Goal: Task Accomplishment & Management: Manage account settings

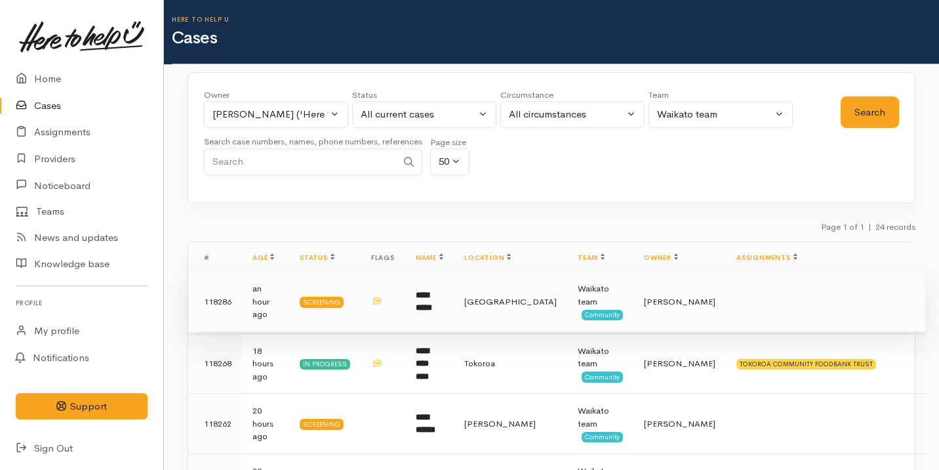
click at [658, 301] on td "Priyanka Duggal" at bounding box center [680, 302] width 92 height 60
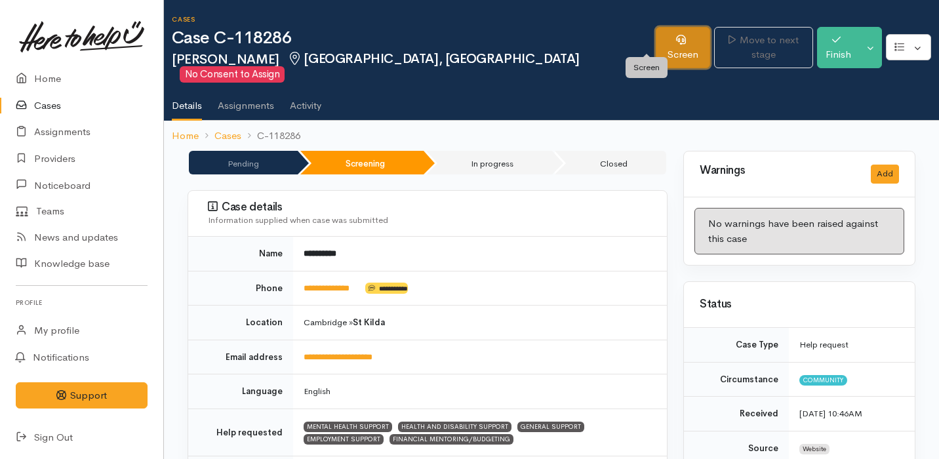
click at [656, 49] on link "Screen" at bounding box center [683, 47] width 54 height 41
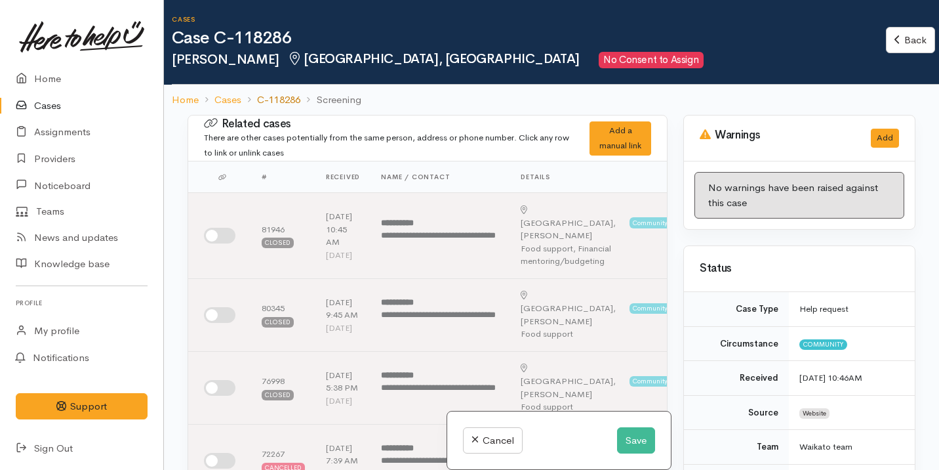
click at [291, 100] on link "C-118286" at bounding box center [278, 99] width 43 height 15
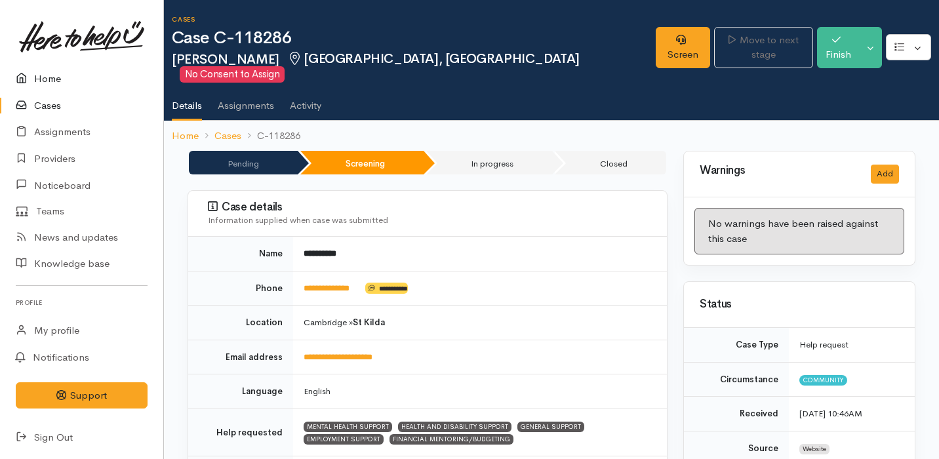
click at [83, 85] on link "Home" at bounding box center [81, 79] width 163 height 27
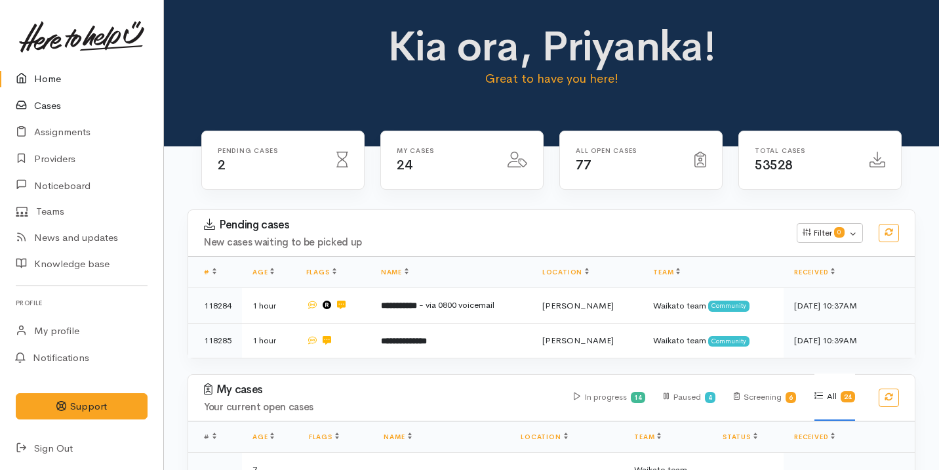
click at [81, 104] on link "Cases" at bounding box center [81, 105] width 163 height 27
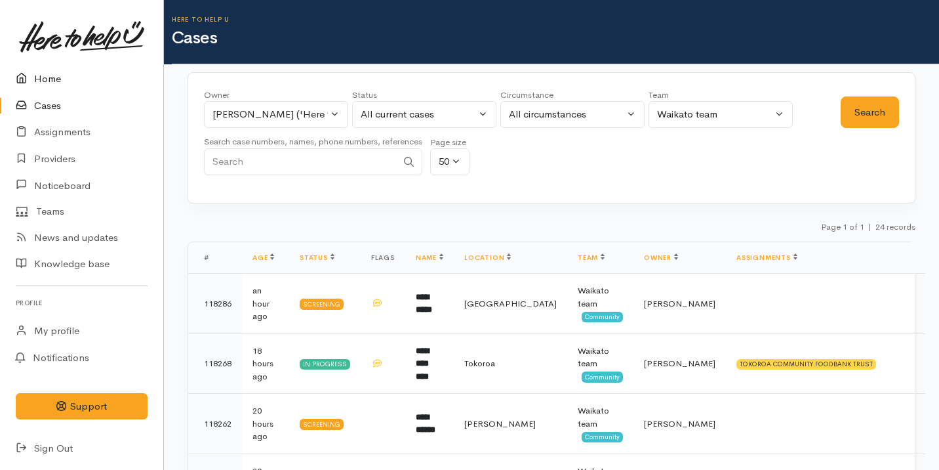
click at [80, 89] on link "Home" at bounding box center [81, 79] width 163 height 27
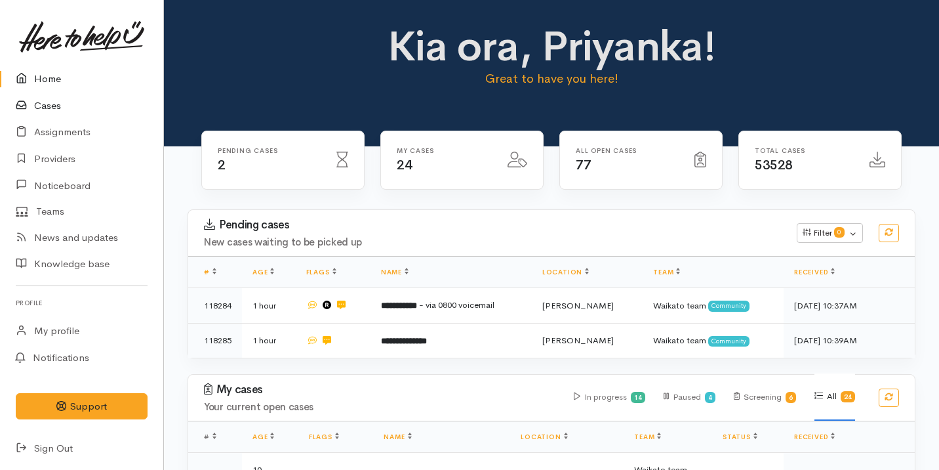
click at [67, 104] on link "Cases" at bounding box center [81, 105] width 163 height 27
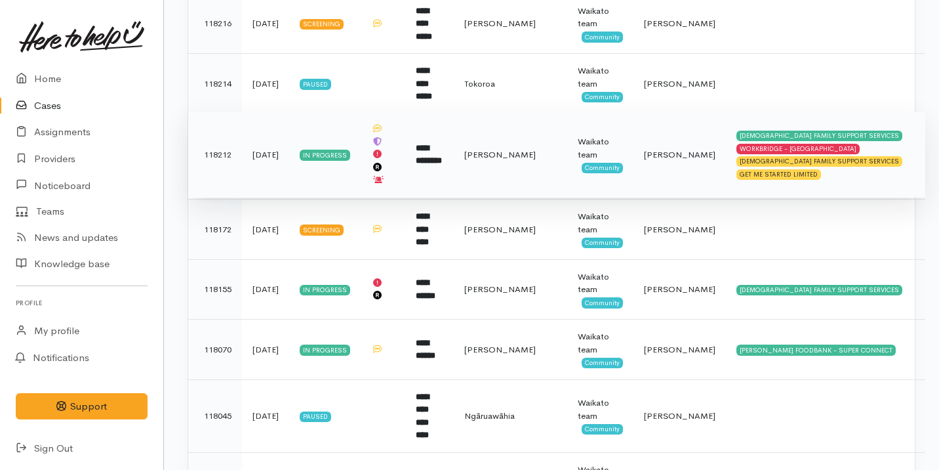
scroll to position [910, 0]
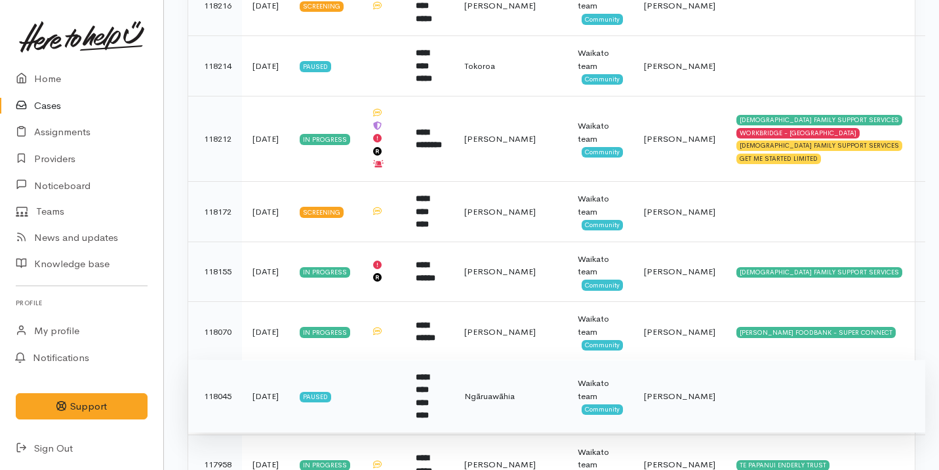
click at [405, 367] on td "**********" at bounding box center [429, 395] width 49 height 73
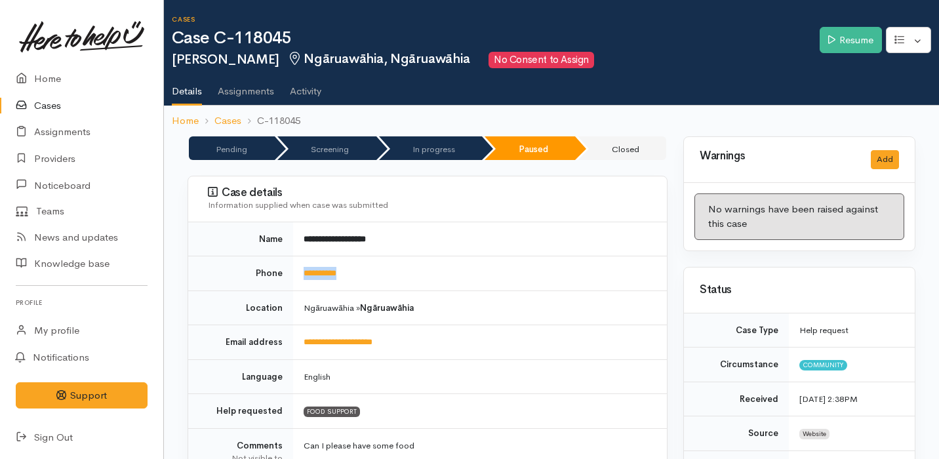
drag, startPoint x: 374, startPoint y: 277, endPoint x: 297, endPoint y: 275, distance: 76.8
click at [296, 275] on td "**********" at bounding box center [480, 273] width 374 height 35
copy link "**********"
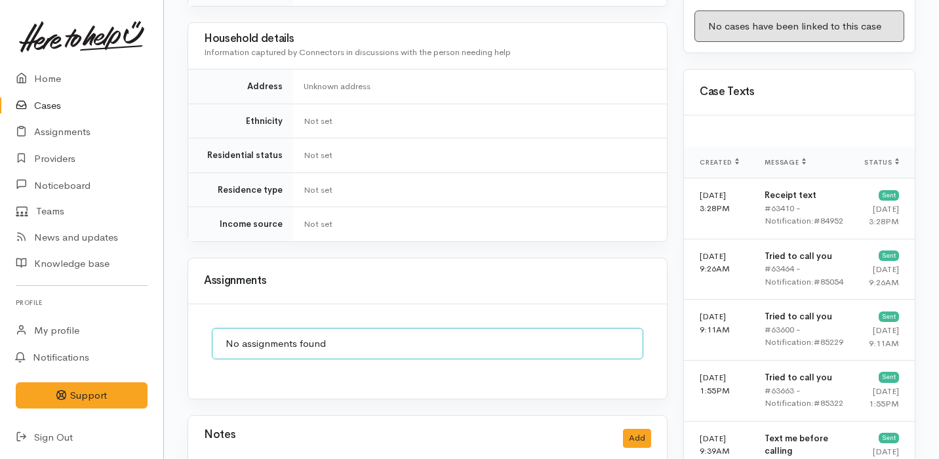
scroll to position [1085, 0]
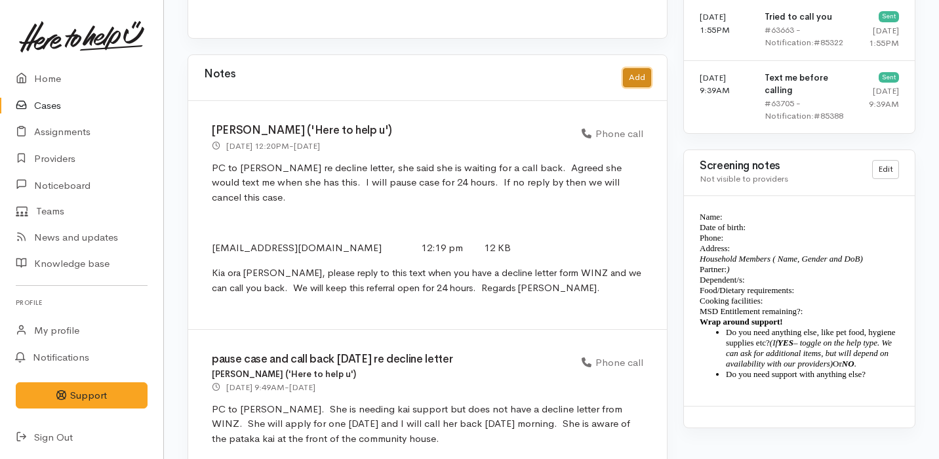
click at [641, 68] on button "Add" at bounding box center [637, 77] width 28 height 19
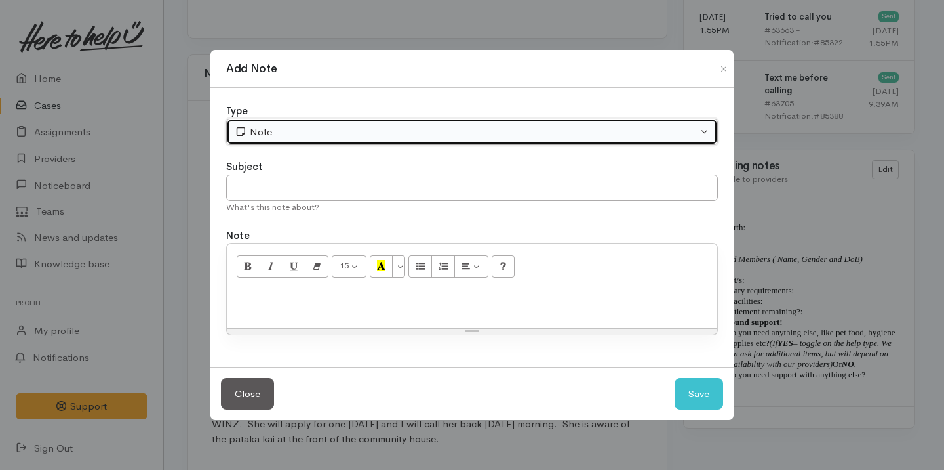
click at [357, 136] on div "Note" at bounding box center [466, 132] width 463 height 15
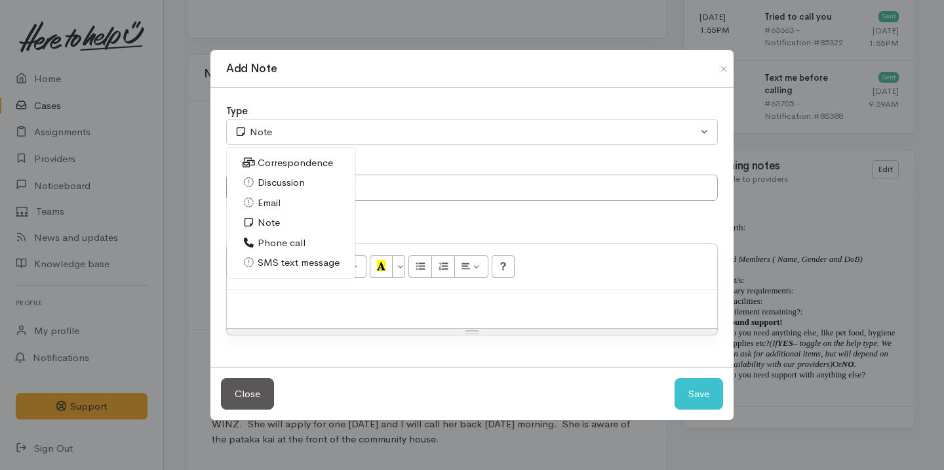
click at [297, 258] on span "SMS text message" at bounding box center [299, 262] width 82 height 15
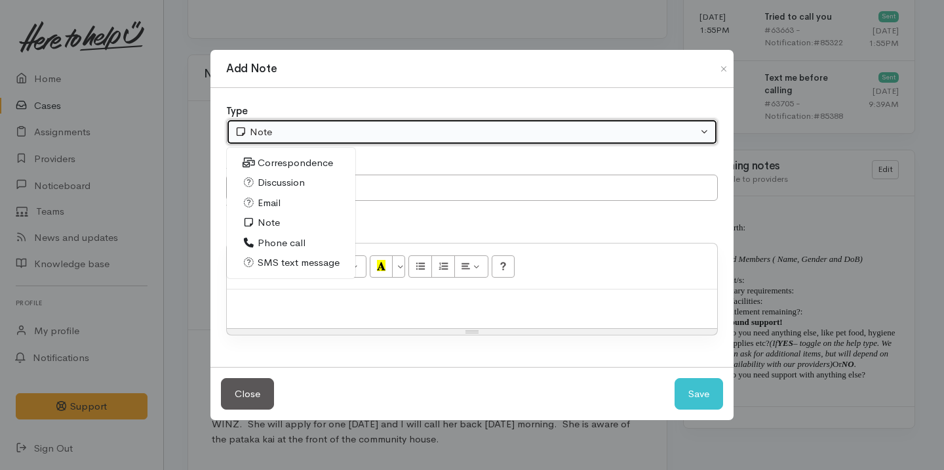
select select "5"
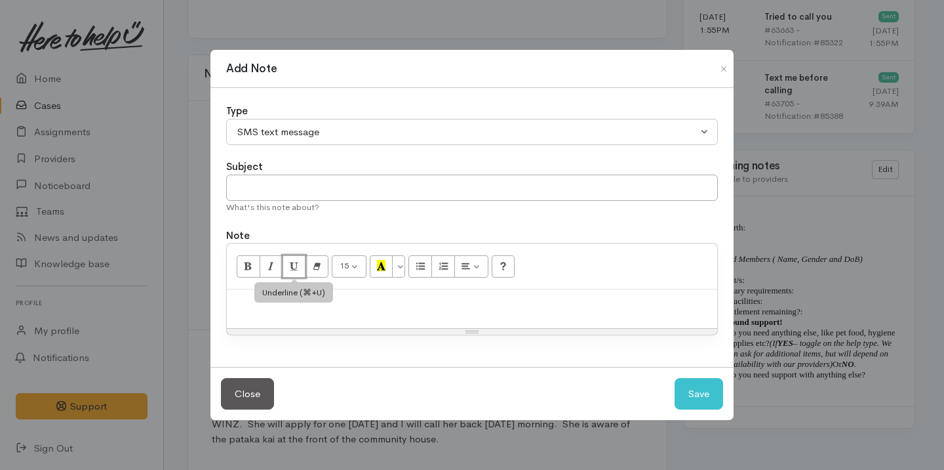
click at [297, 258] on button "Underline (⌘+U)" at bounding box center [295, 266] width 24 height 22
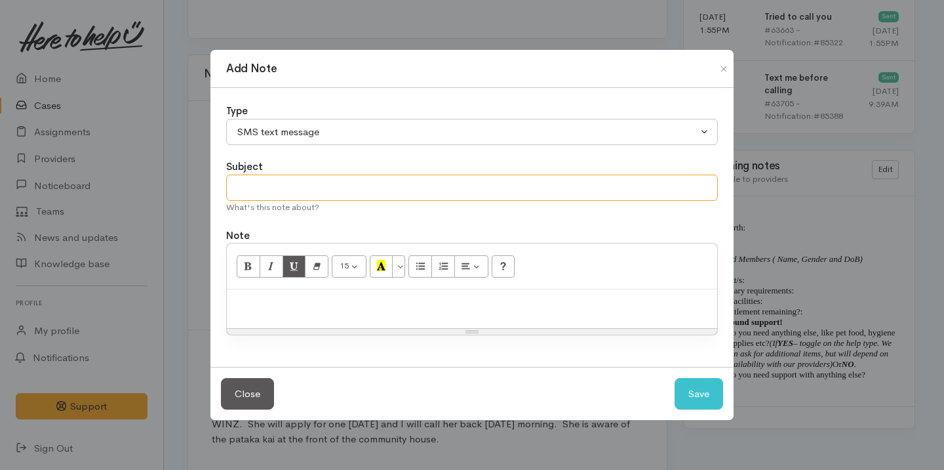
click at [302, 190] on input "text" at bounding box center [472, 187] width 492 height 27
type input "Cancel Case"
click at [319, 306] on p at bounding box center [471, 303] width 477 height 15
paste div
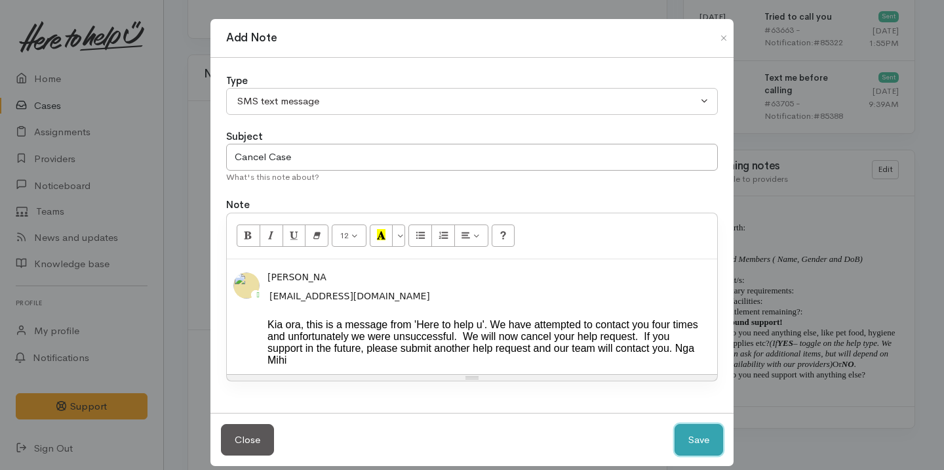
click at [706, 456] on button "Save" at bounding box center [699, 440] width 49 height 32
select select "1"
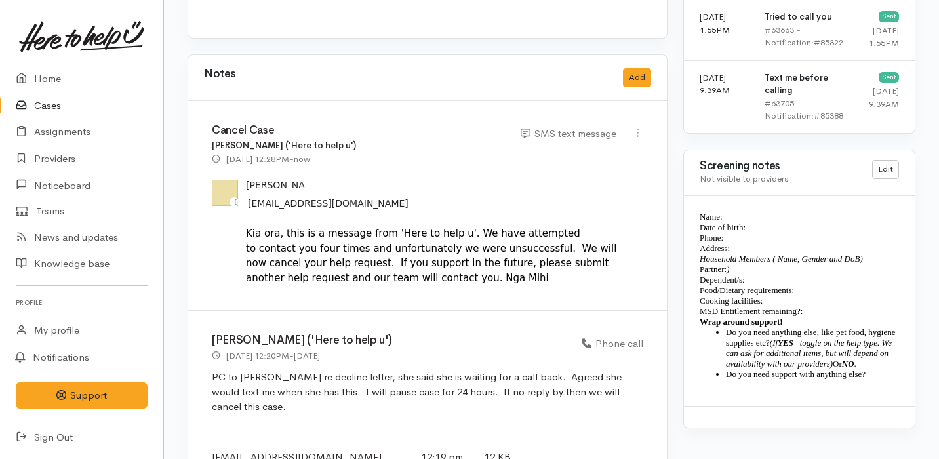
scroll to position [0, 0]
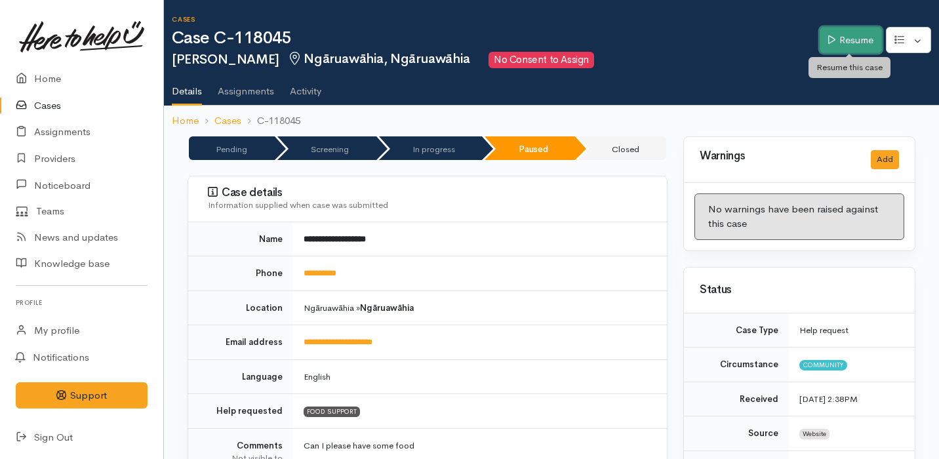
click at [859, 41] on link "Resume" at bounding box center [851, 40] width 62 height 27
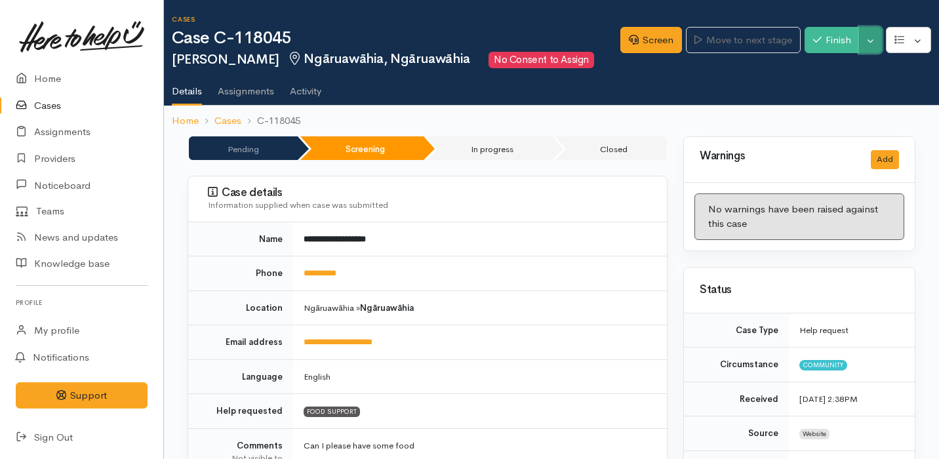
click at [871, 43] on button "Toggle Dropdown" at bounding box center [870, 40] width 23 height 27
click at [822, 111] on link "Cancel" at bounding box center [831, 105] width 104 height 20
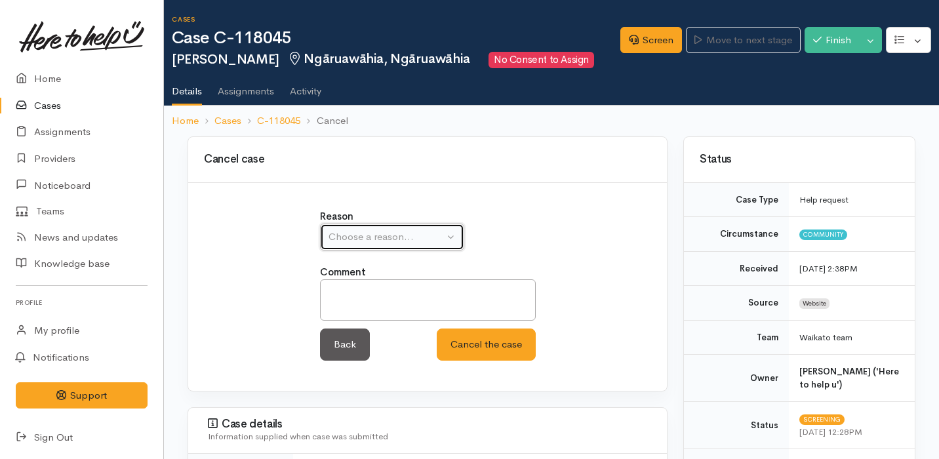
click at [406, 245] on div "Choose a reason..." at bounding box center [386, 237] width 115 height 15
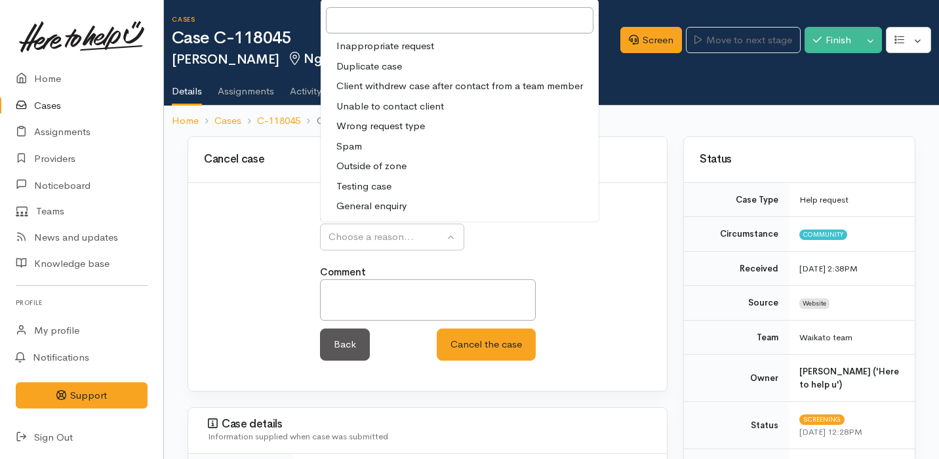
click at [435, 114] on span "Unable to contact client" at bounding box center [390, 106] width 108 height 15
select select "4"
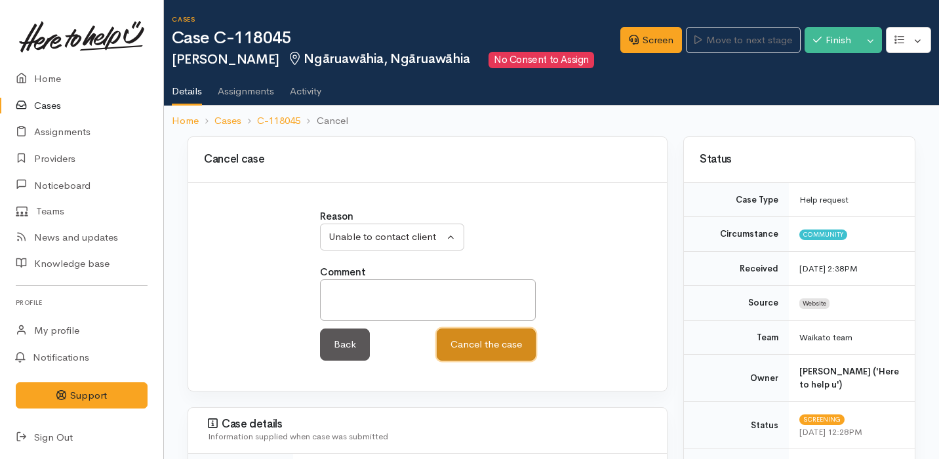
click at [468, 359] on button "Cancel the case" at bounding box center [486, 345] width 99 height 32
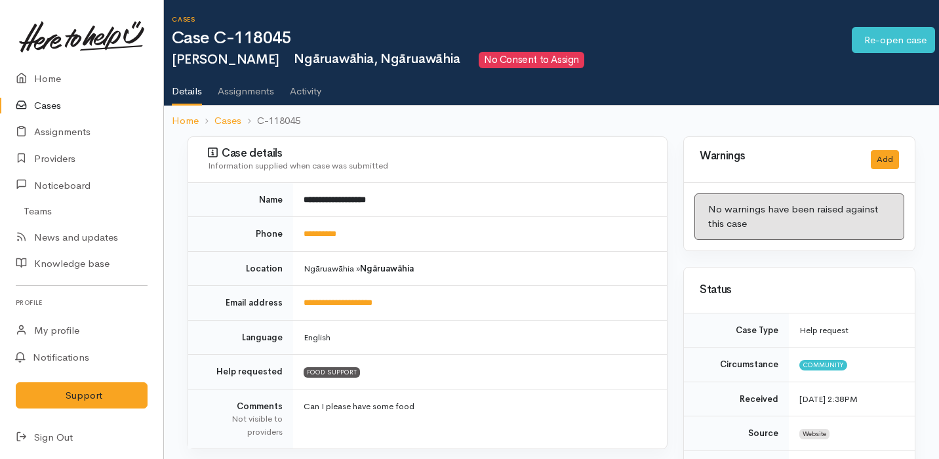
click at [71, 108] on link "Cases" at bounding box center [81, 105] width 163 height 27
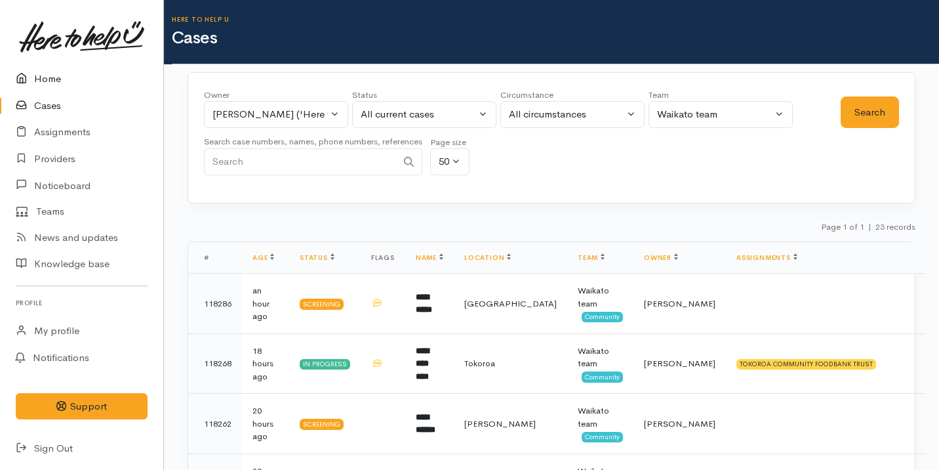
click at [100, 85] on link "Home" at bounding box center [81, 79] width 163 height 27
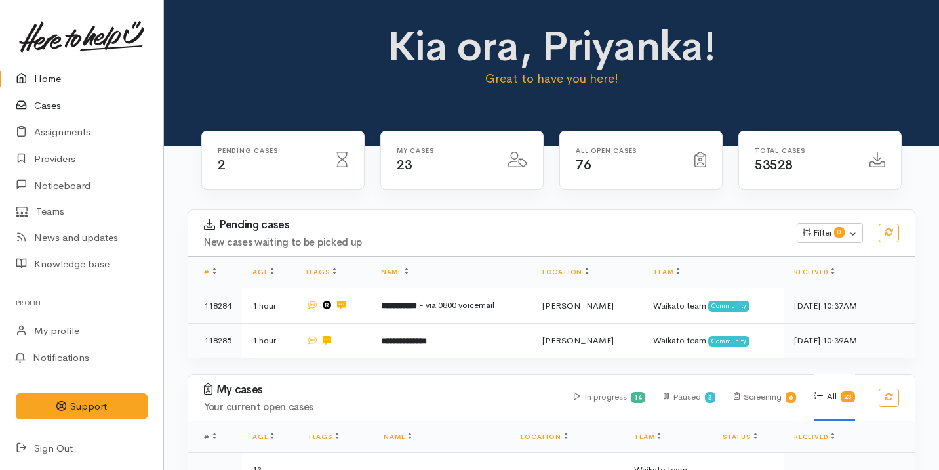
click at [34, 110] on link "Cases" at bounding box center [81, 105] width 163 height 27
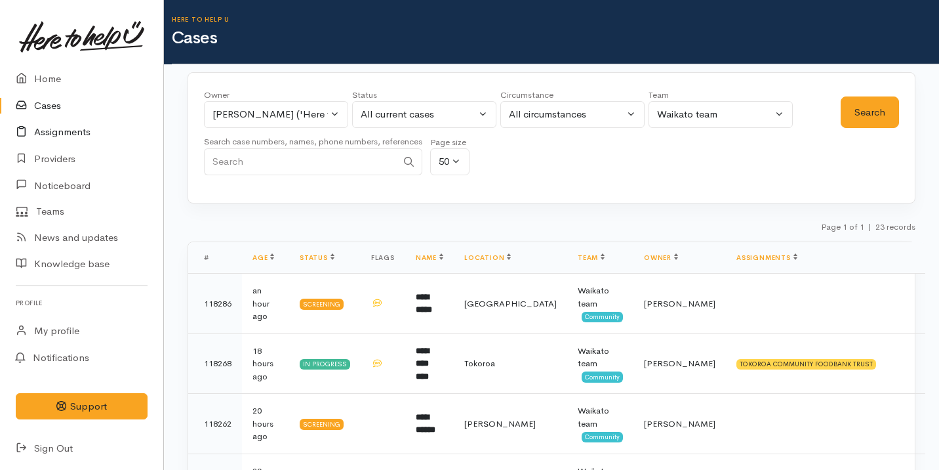
click at [52, 131] on link "Assignments" at bounding box center [81, 132] width 163 height 27
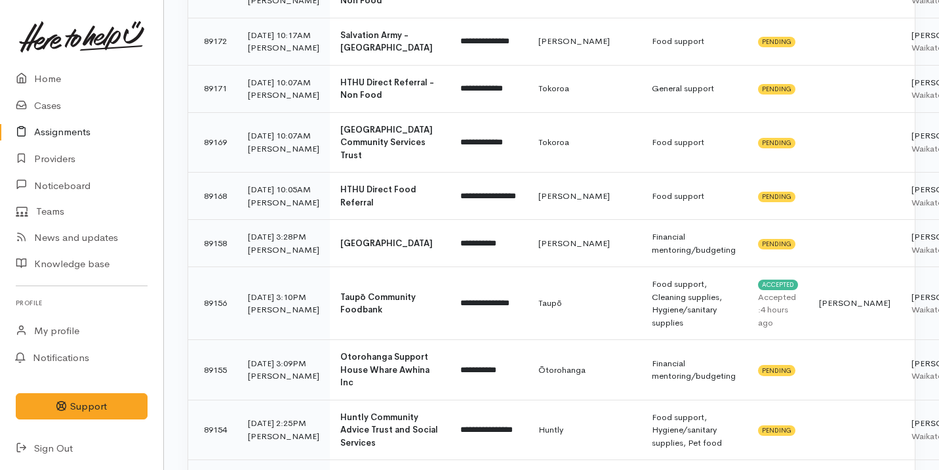
scroll to position [485, 0]
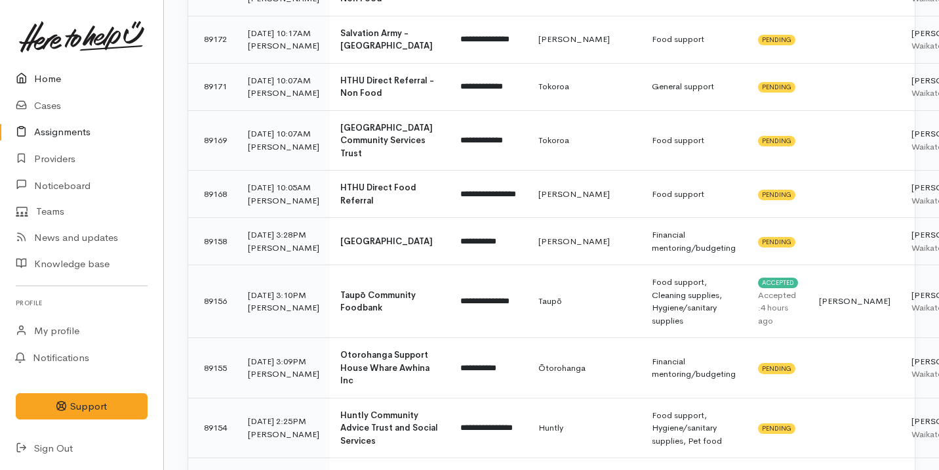
click at [115, 89] on link "Home" at bounding box center [81, 79] width 163 height 27
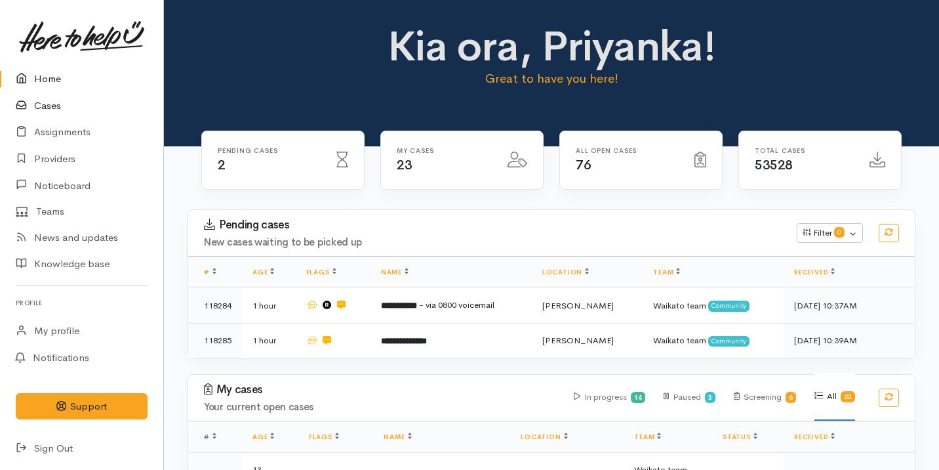
click at [89, 112] on link "Cases" at bounding box center [81, 105] width 163 height 27
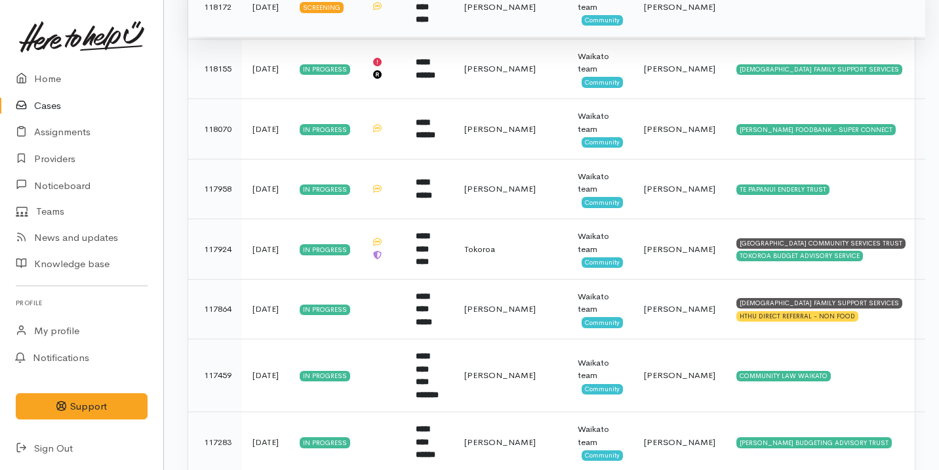
scroll to position [900, 0]
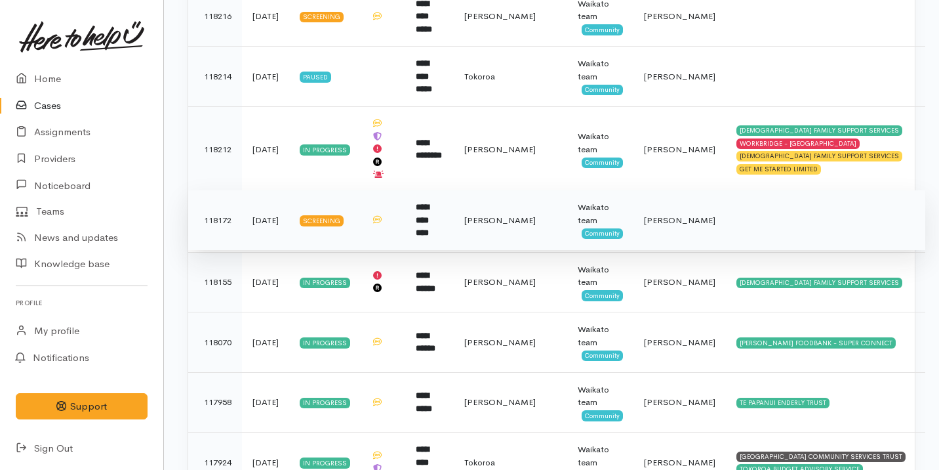
click at [454, 203] on td "**********" at bounding box center [429, 220] width 49 height 60
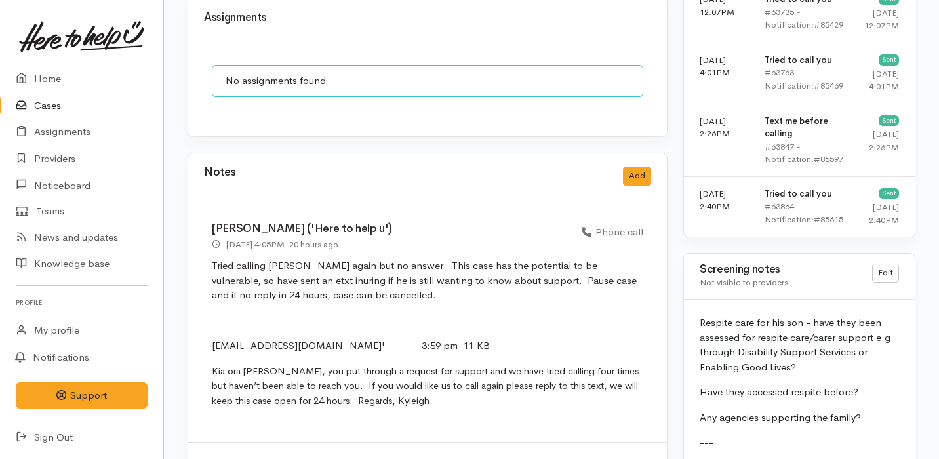
scroll to position [1106, 0]
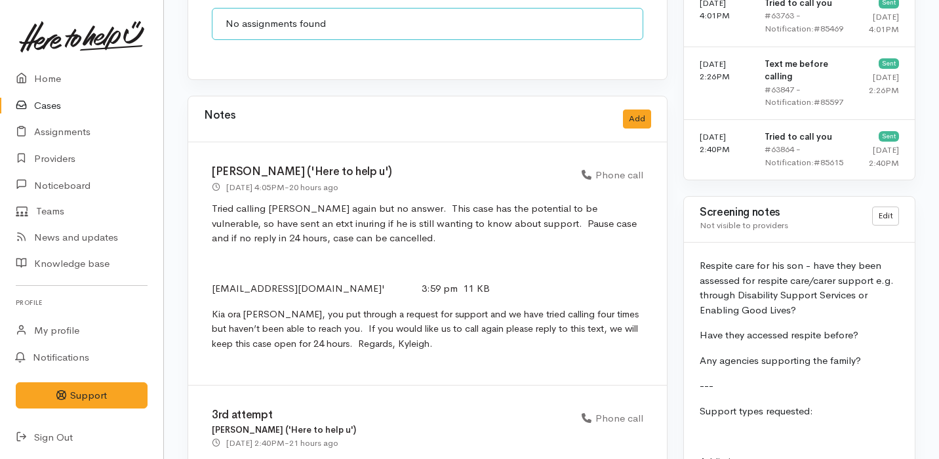
click at [478, 201] on p "Tried calling [PERSON_NAME] again but no answer. This case has the potential to…" at bounding box center [428, 223] width 432 height 45
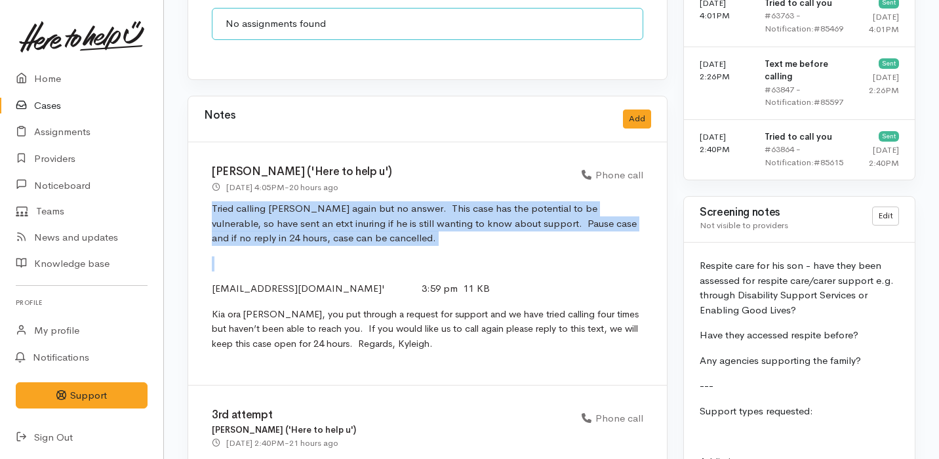
click at [475, 218] on div "Kyleigh Pike ('Here to help u') 25 Sep 2025 4:05PM - 20 hours ago Phone call '2…" at bounding box center [427, 263] width 479 height 243
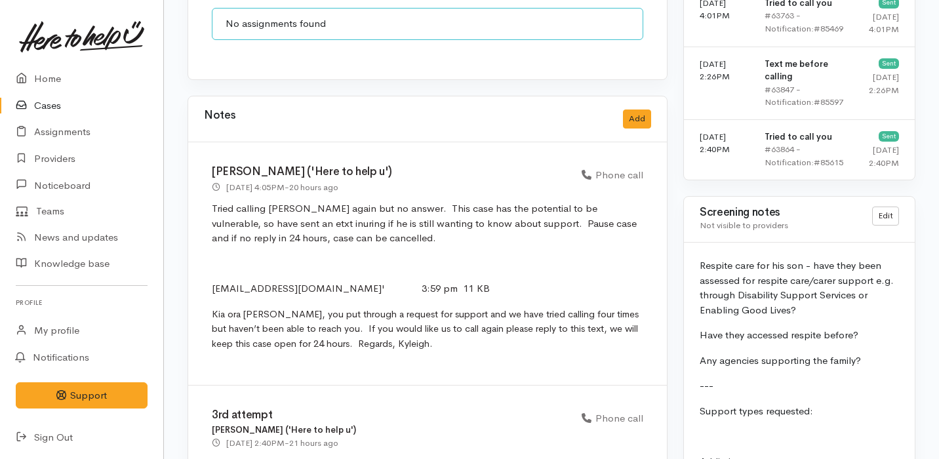
click at [108, 110] on link "Cases" at bounding box center [81, 105] width 163 height 27
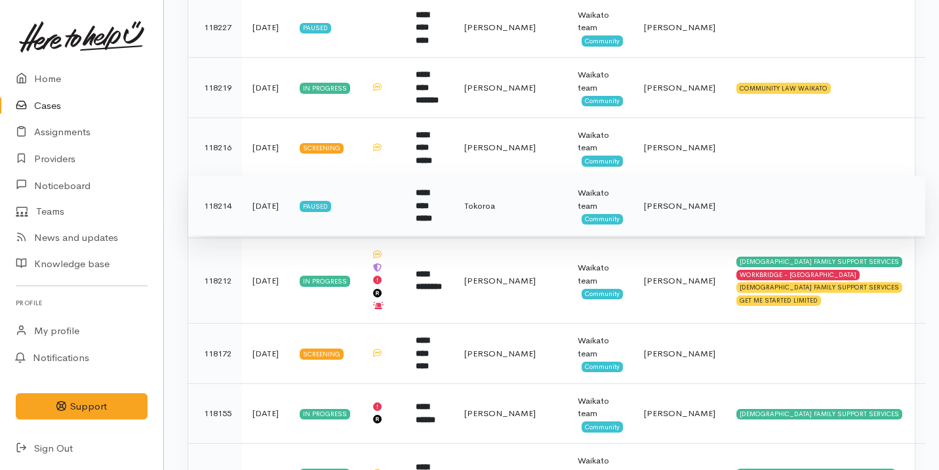
scroll to position [946, 0]
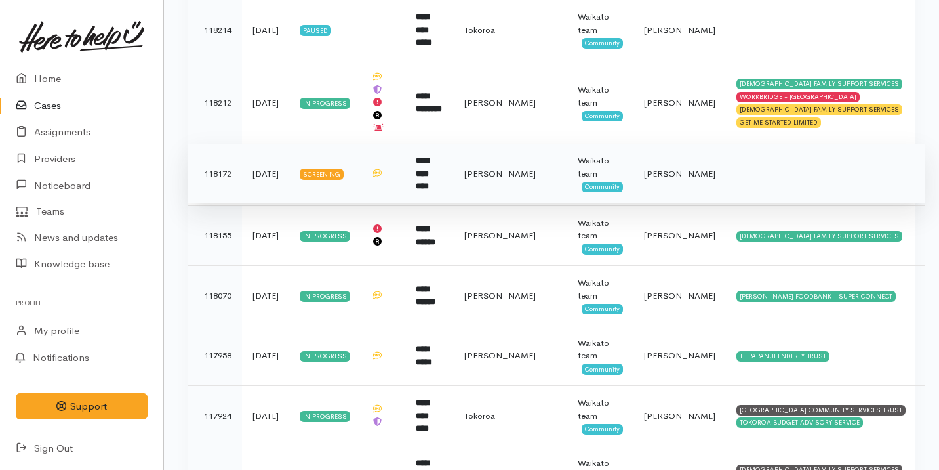
click at [454, 174] on td "**********" at bounding box center [429, 174] width 49 height 60
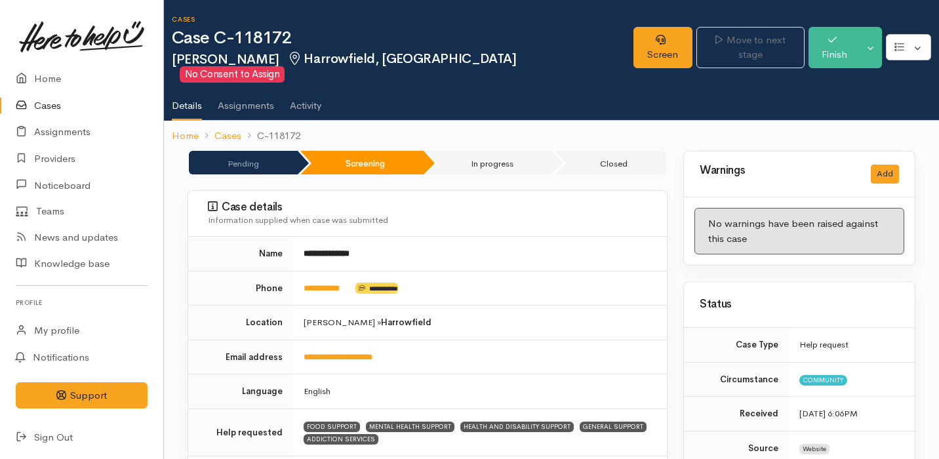
click at [105, 107] on link "Cases" at bounding box center [81, 105] width 163 height 27
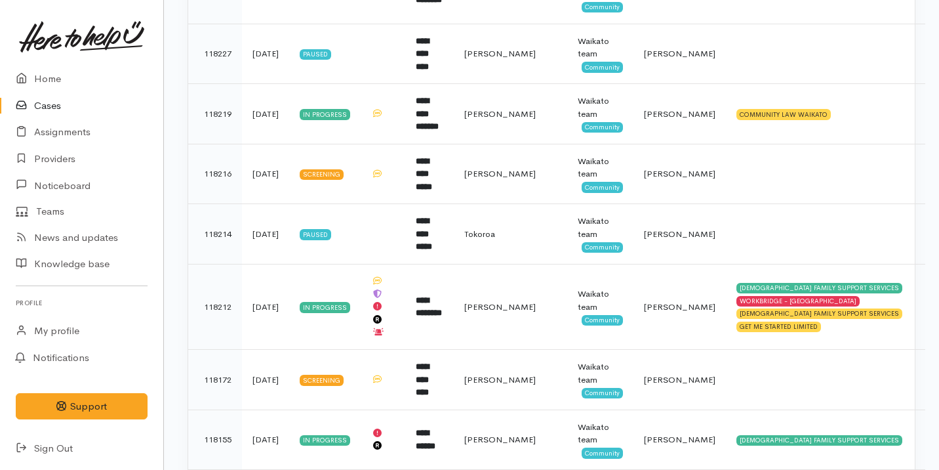
scroll to position [712, 0]
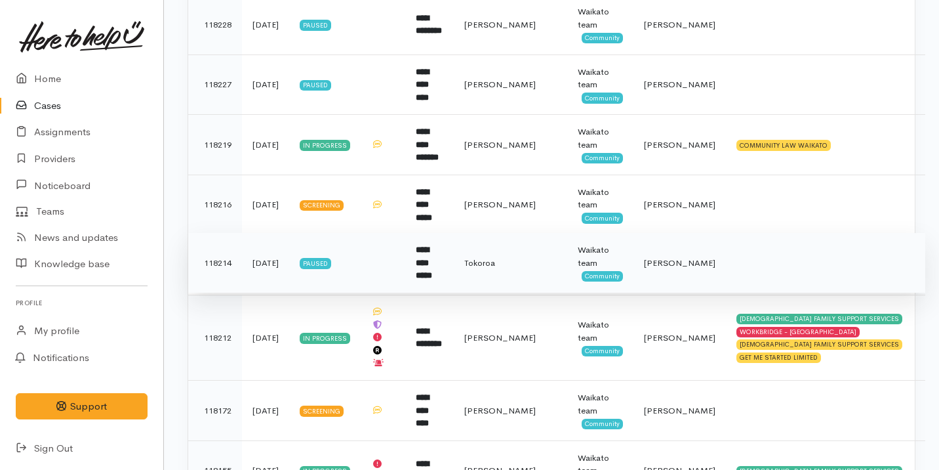
click at [377, 245] on td at bounding box center [383, 263] width 45 height 60
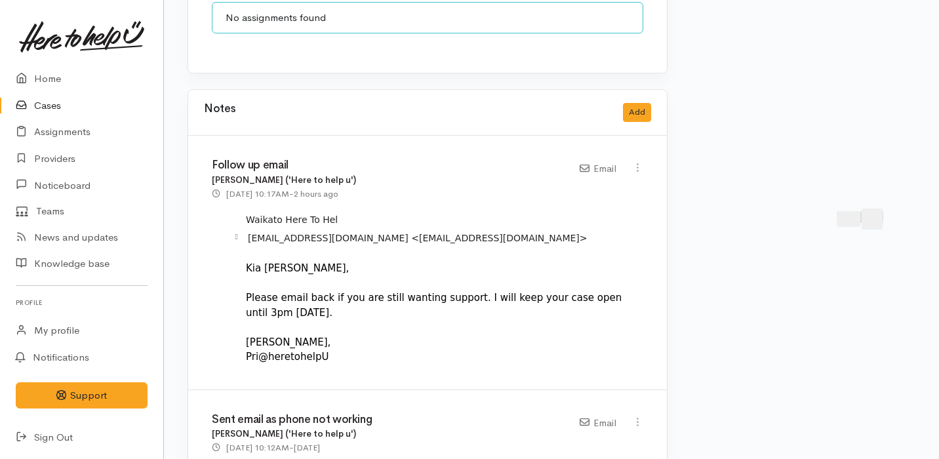
scroll to position [961, 0]
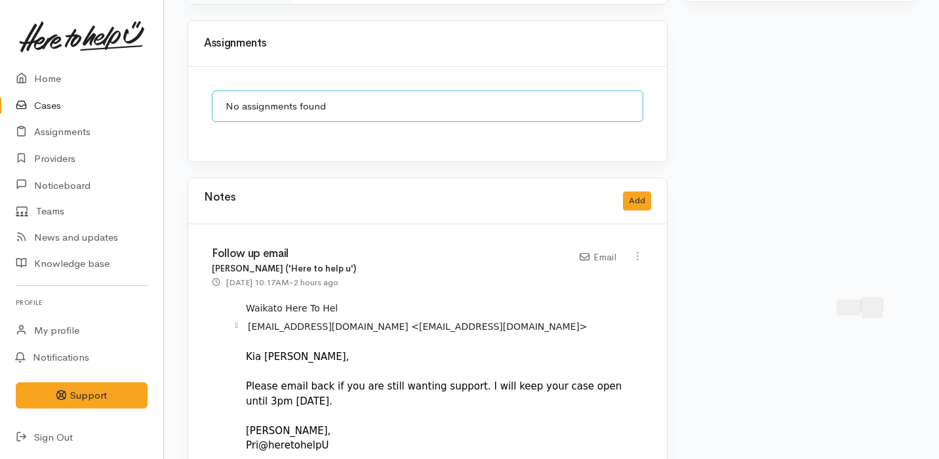
click at [79, 113] on link "Cases" at bounding box center [81, 105] width 163 height 27
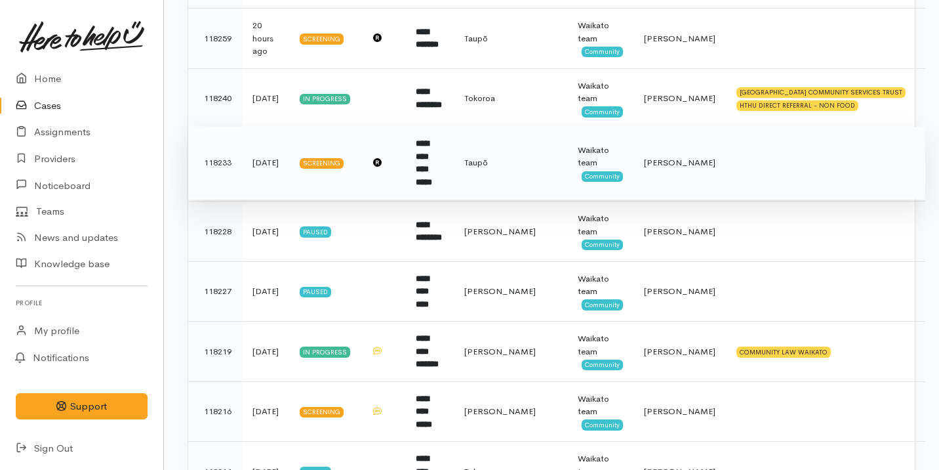
scroll to position [507, 0]
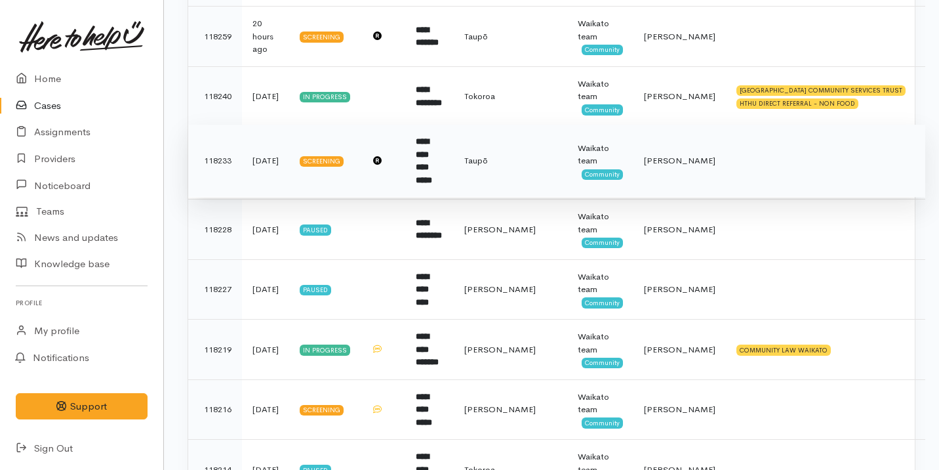
click at [427, 174] on td "**********" at bounding box center [429, 161] width 49 height 73
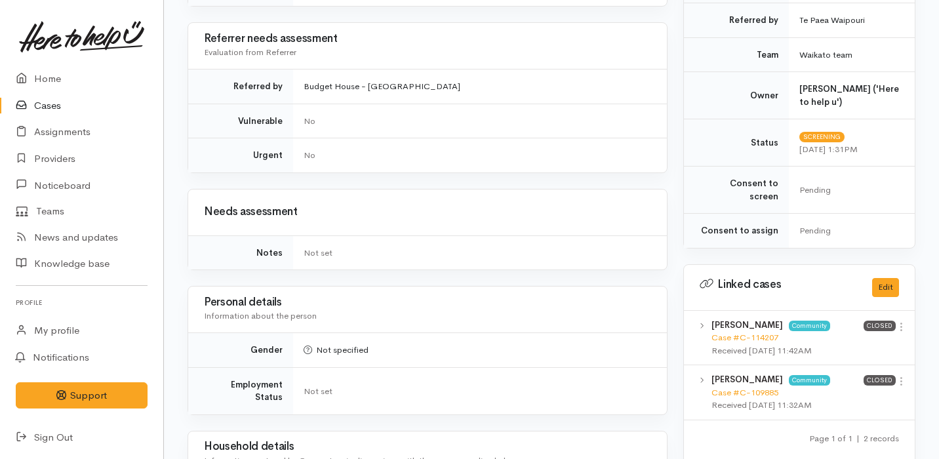
scroll to position [123, 0]
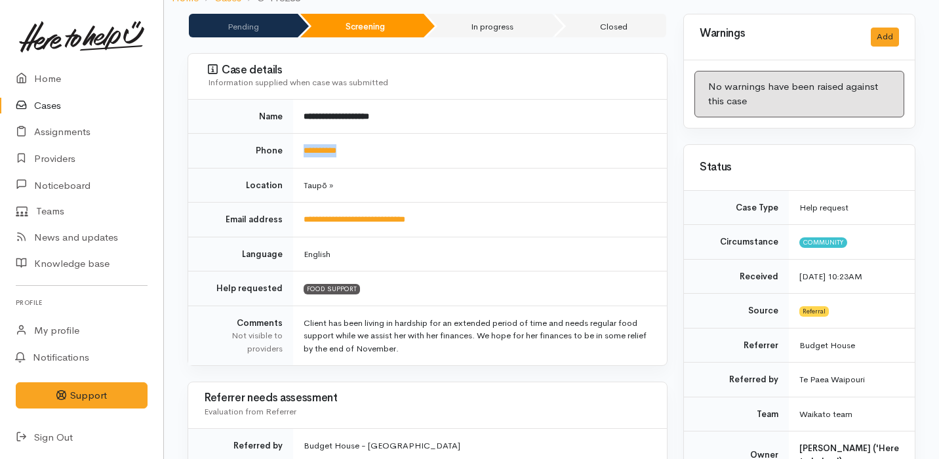
drag, startPoint x: 365, startPoint y: 150, endPoint x: 302, endPoint y: 148, distance: 63.6
click at [302, 148] on td "**********" at bounding box center [480, 151] width 374 height 35
copy link "**********"
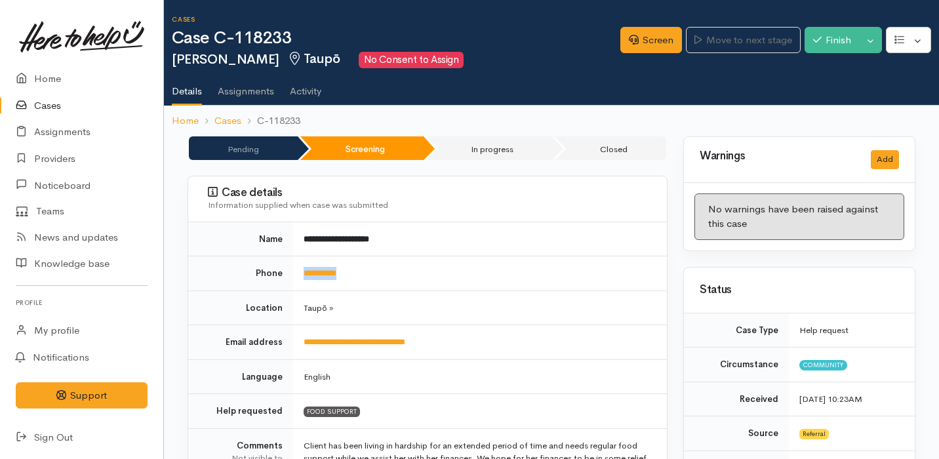
copy link "**********"
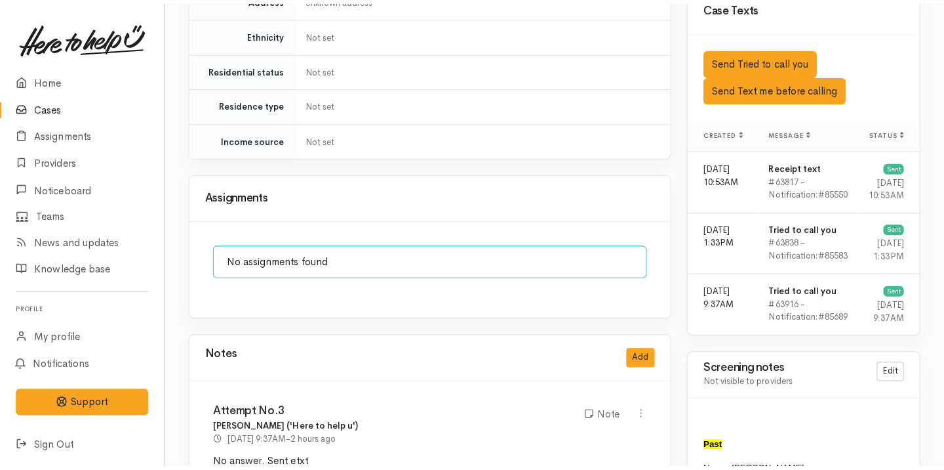
scroll to position [1116, 0]
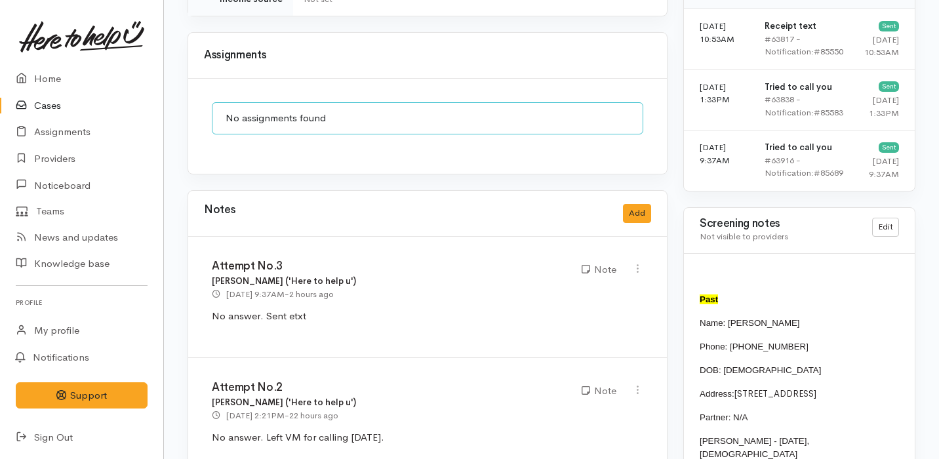
click at [660, 193] on div "Notes Add" at bounding box center [427, 214] width 479 height 46
click at [636, 204] on button "Add" at bounding box center [637, 213] width 28 height 19
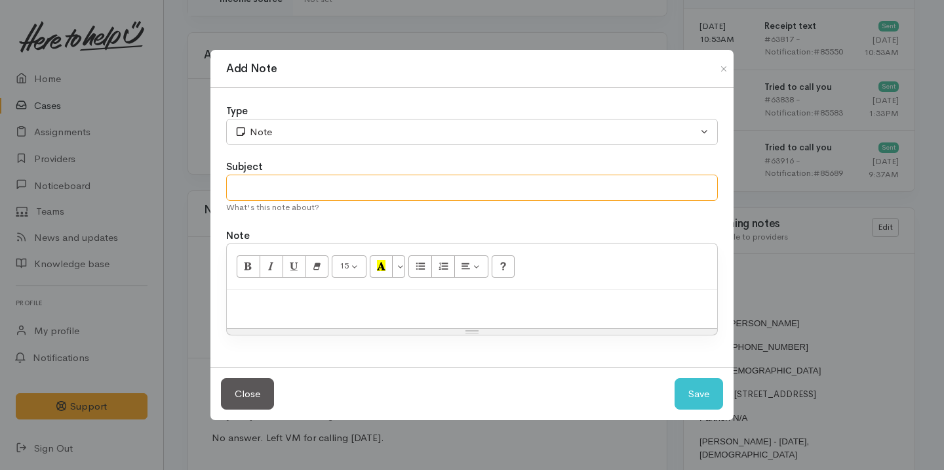
click at [303, 184] on input "text" at bounding box center [472, 187] width 492 height 27
type input "Attempt No.4 - No answer Cancel Case"
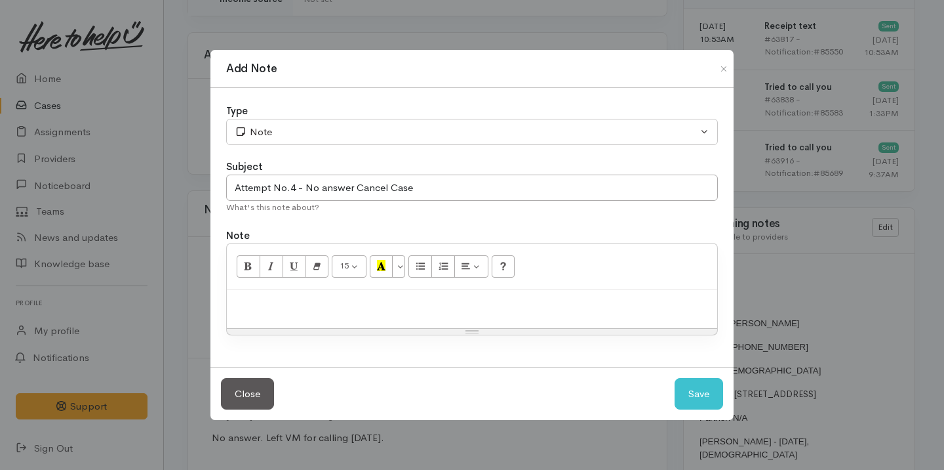
click at [294, 305] on p at bounding box center [471, 303] width 477 height 15
paste div
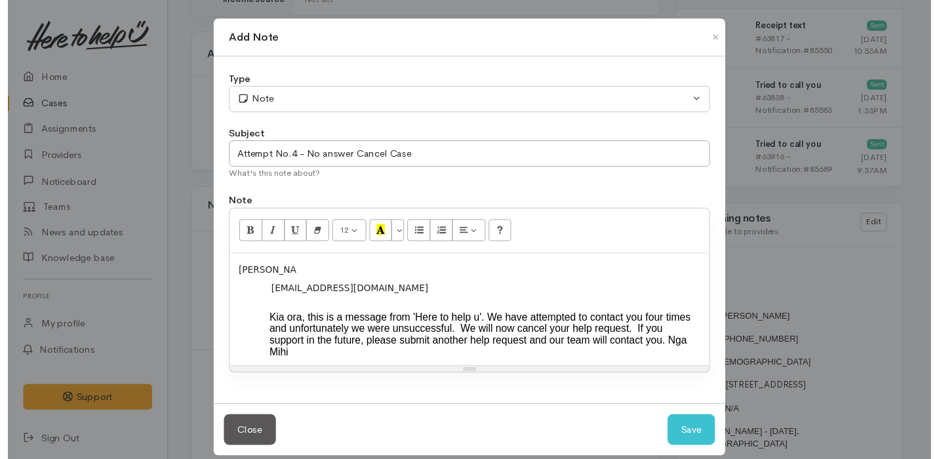
scroll to position [27, 0]
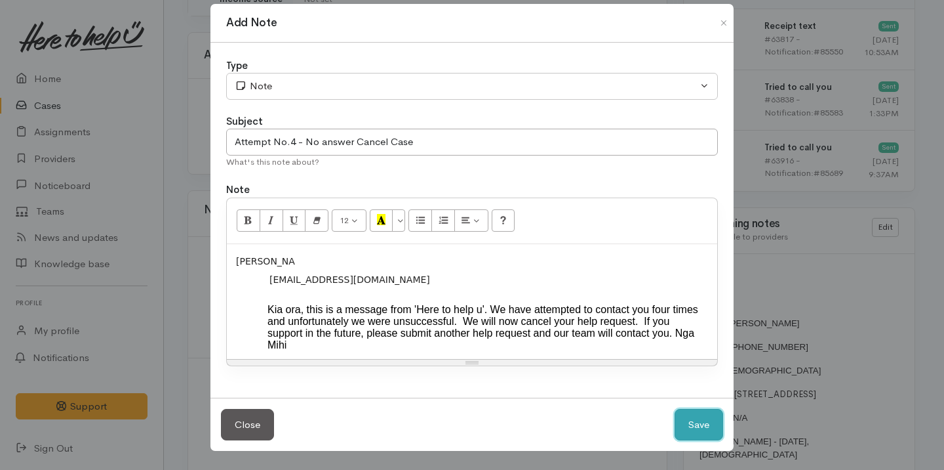
click at [712, 430] on button "Save" at bounding box center [699, 425] width 49 height 32
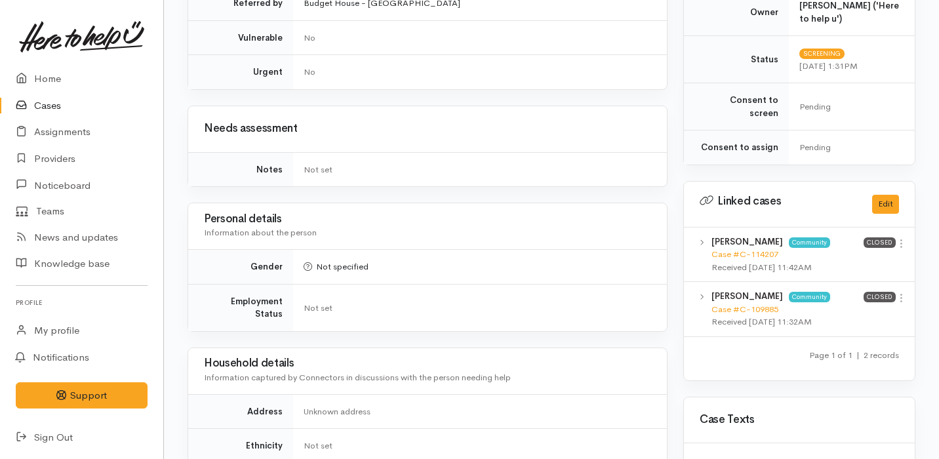
scroll to position [0, 0]
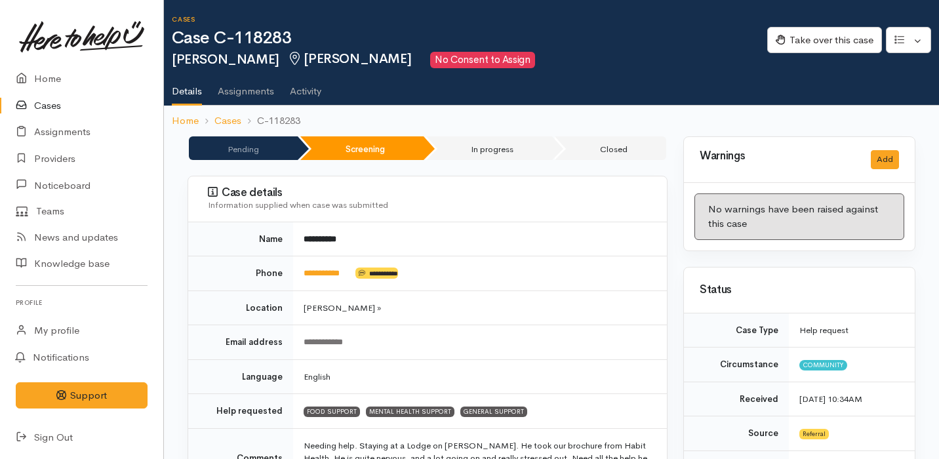
click at [94, 108] on link "Cases" at bounding box center [81, 105] width 163 height 27
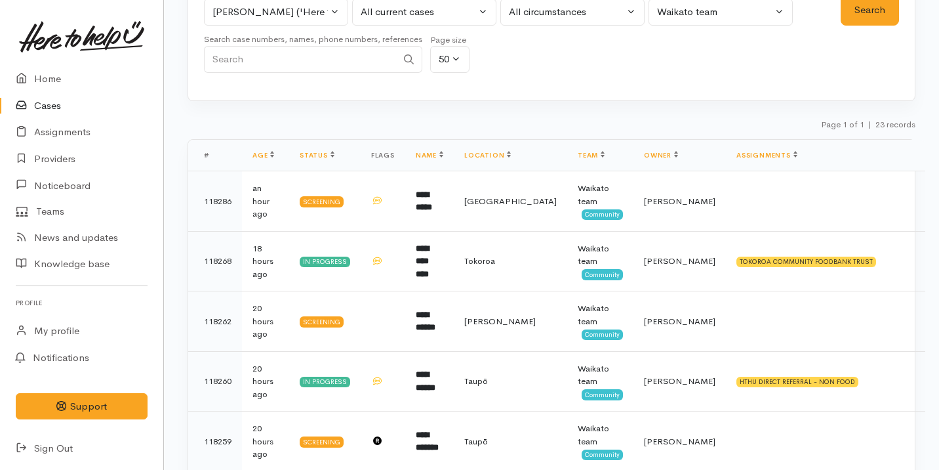
scroll to position [51, 0]
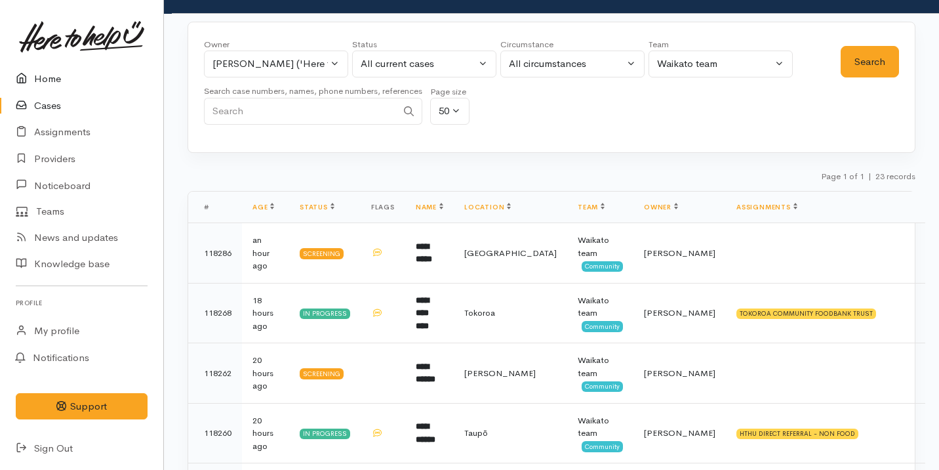
click at [69, 76] on link "Home" at bounding box center [81, 79] width 163 height 27
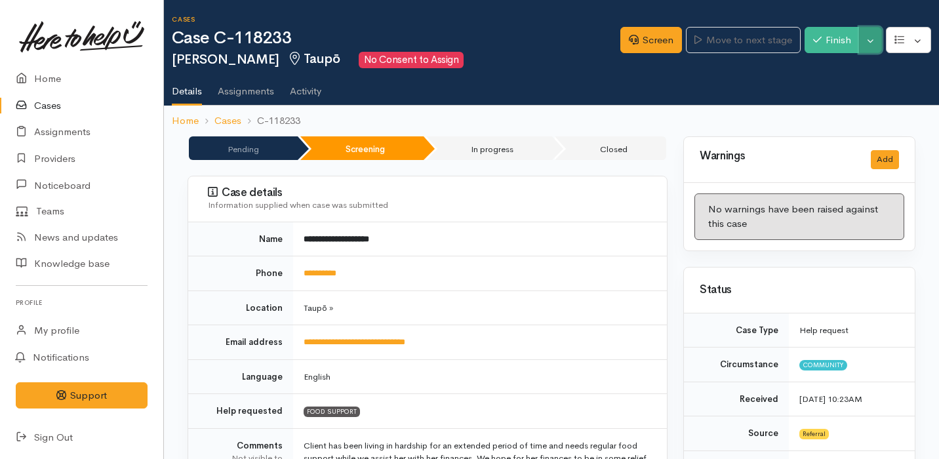
click at [874, 31] on button "Toggle Dropdown" at bounding box center [870, 40] width 23 height 27
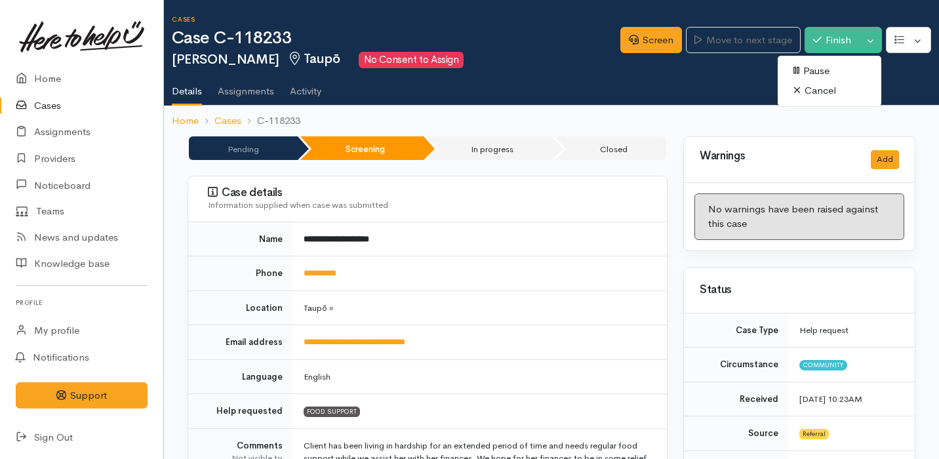
click at [823, 94] on link "Cancel" at bounding box center [830, 91] width 104 height 20
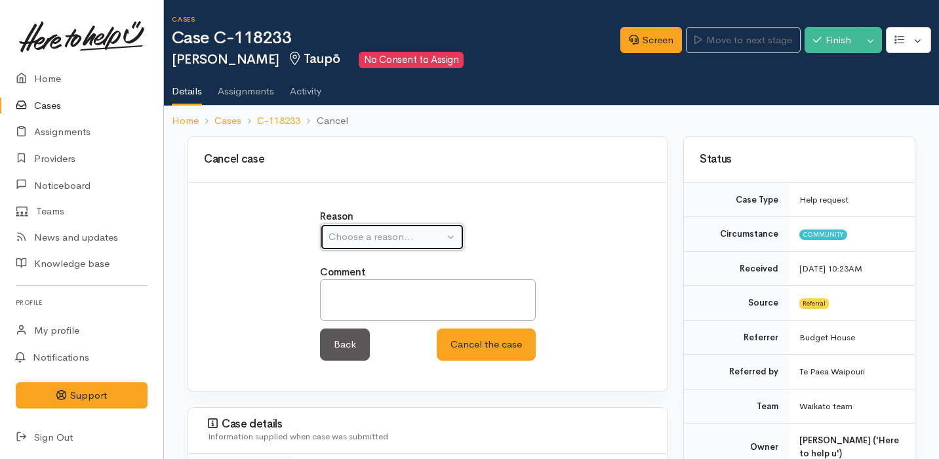
click at [426, 224] on button "Choose a reason..." at bounding box center [392, 237] width 144 height 27
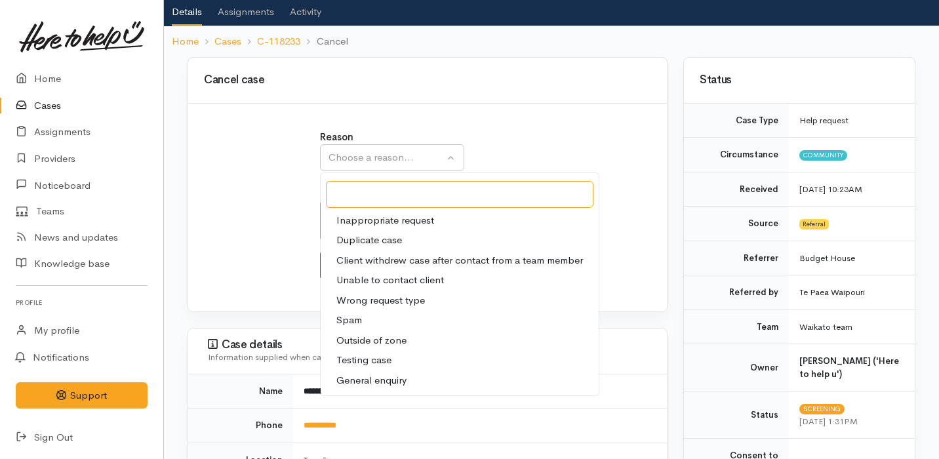
scroll to position [80, 0]
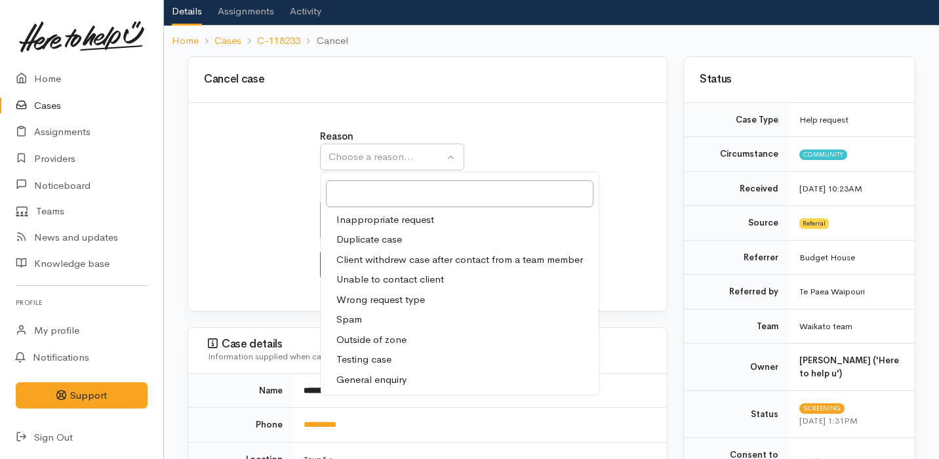
click at [422, 281] on span "Unable to contact client" at bounding box center [390, 279] width 108 height 15
select select "4"
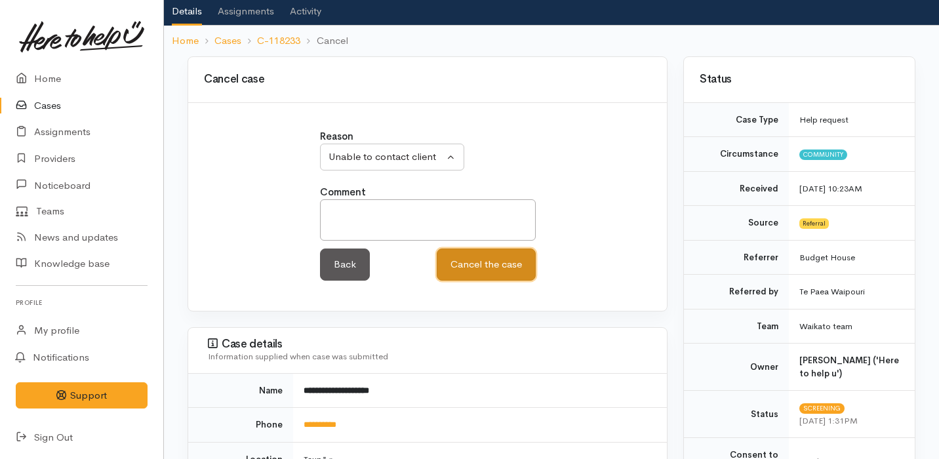
click at [484, 268] on button "Cancel the case" at bounding box center [486, 265] width 99 height 32
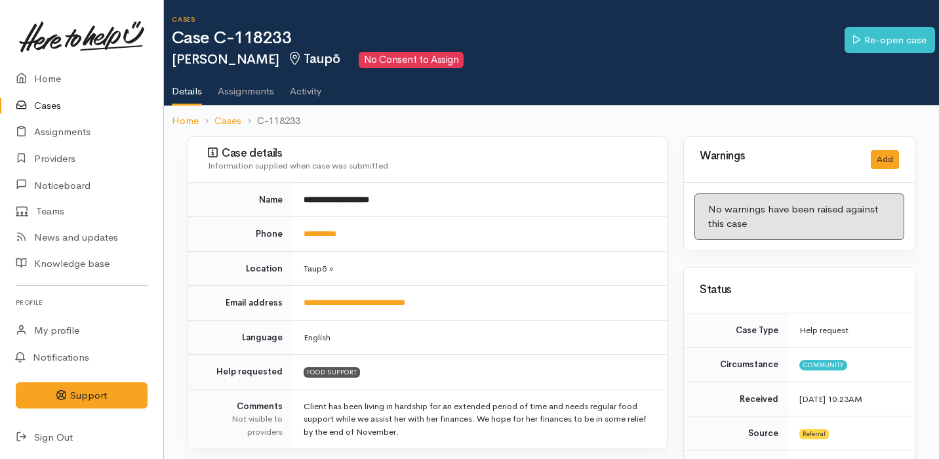
click at [110, 118] on link "Cases" at bounding box center [81, 105] width 163 height 27
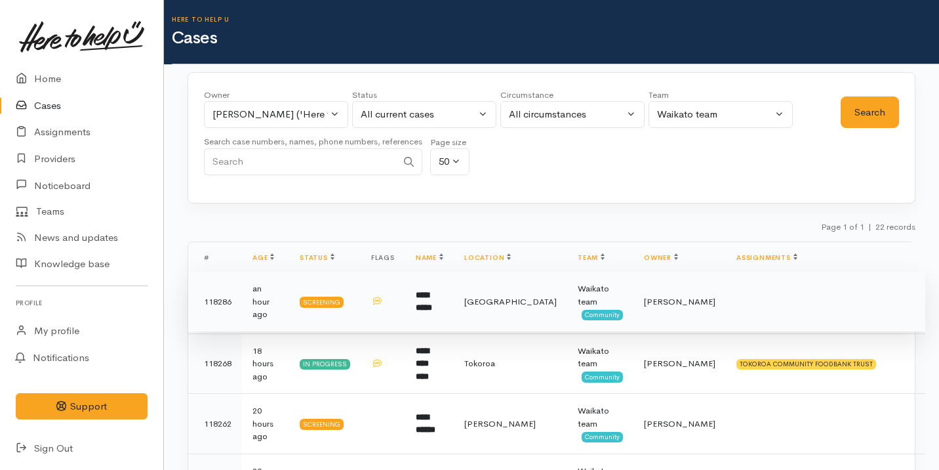
click at [407, 303] on td "**********" at bounding box center [429, 302] width 49 height 60
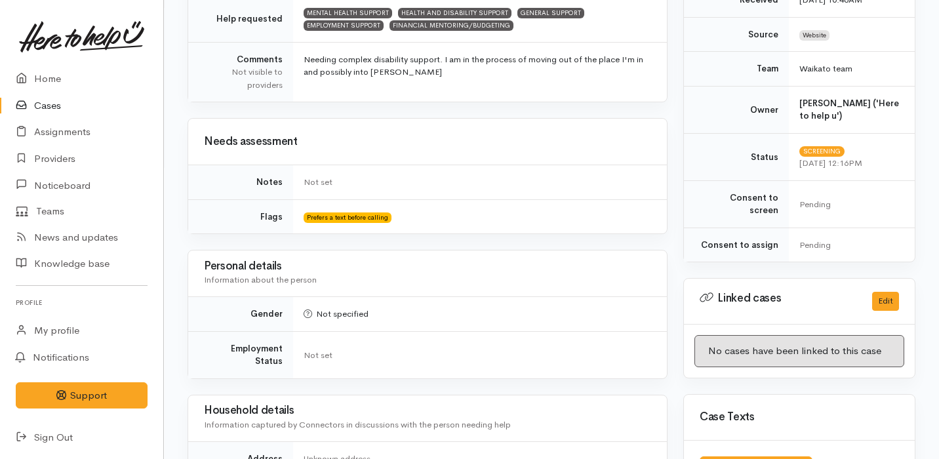
scroll to position [832, 0]
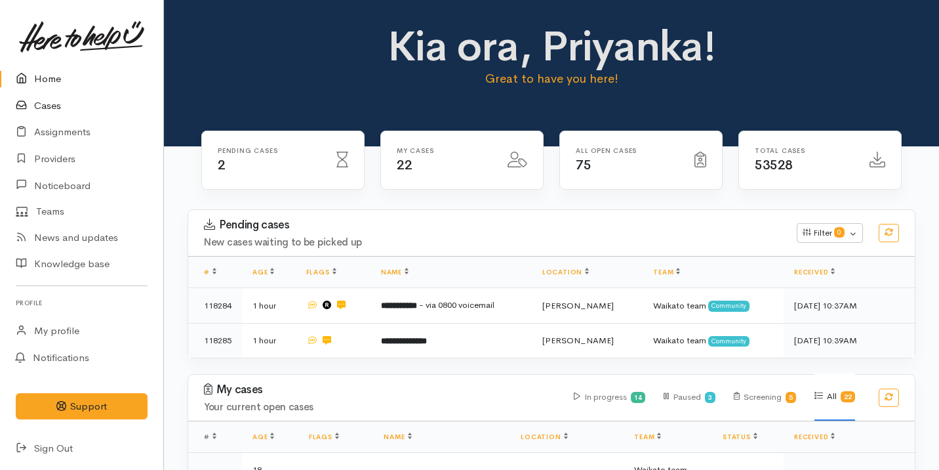
click at [80, 113] on link "Cases" at bounding box center [81, 105] width 163 height 27
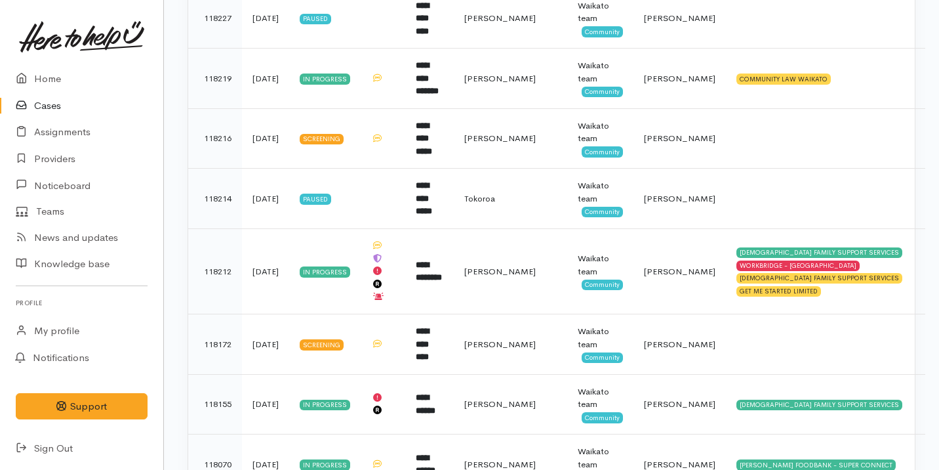
scroll to position [706, 0]
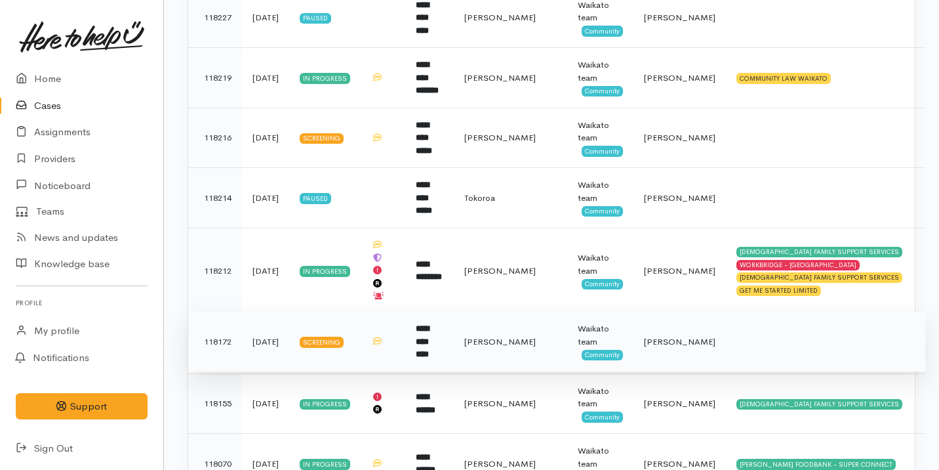
click at [403, 329] on td at bounding box center [383, 342] width 45 height 60
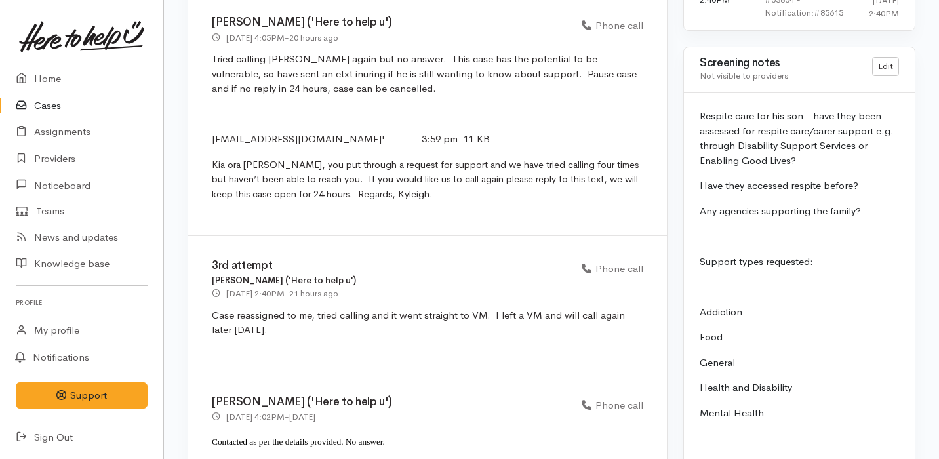
scroll to position [1155, 0]
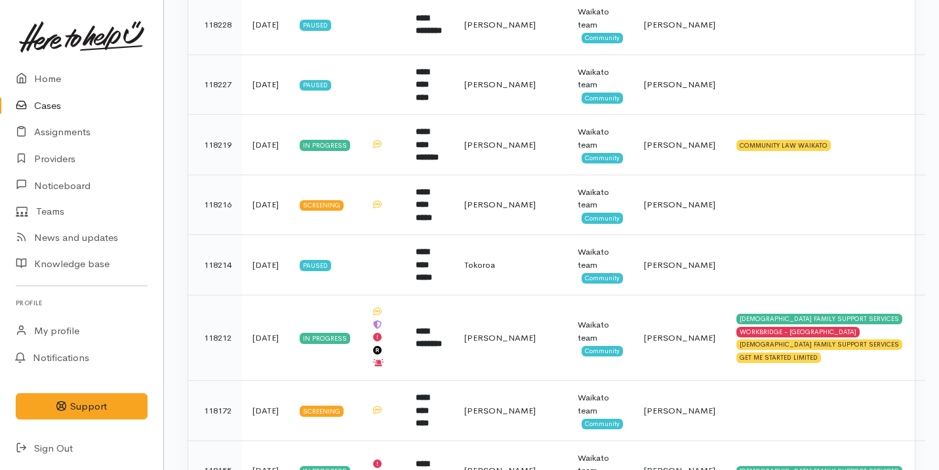
scroll to position [604, 0]
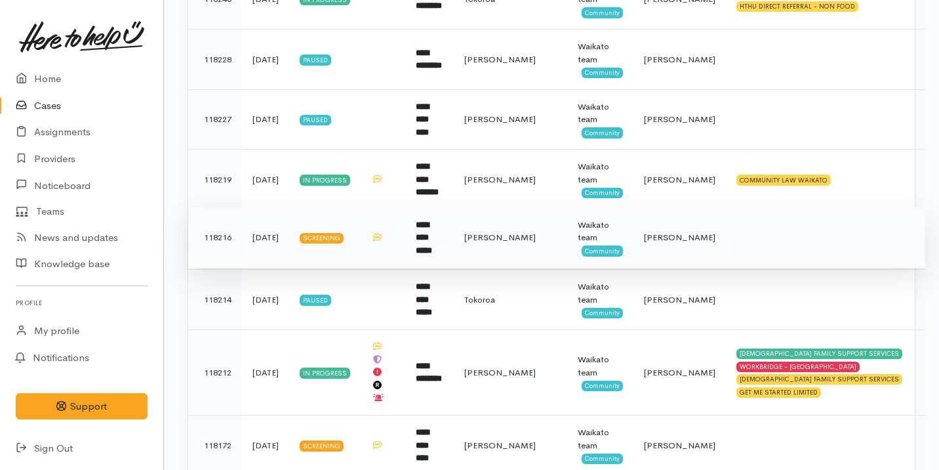
click at [454, 233] on td "**********" at bounding box center [429, 237] width 49 height 60
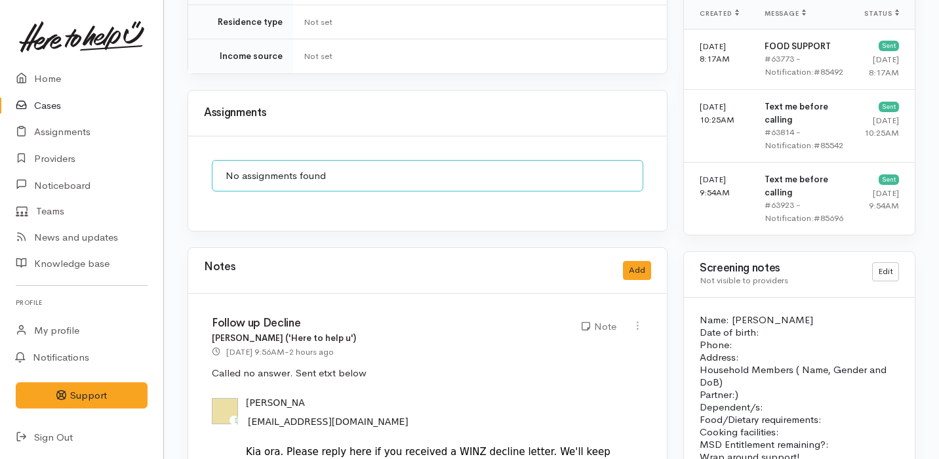
scroll to position [1091, 0]
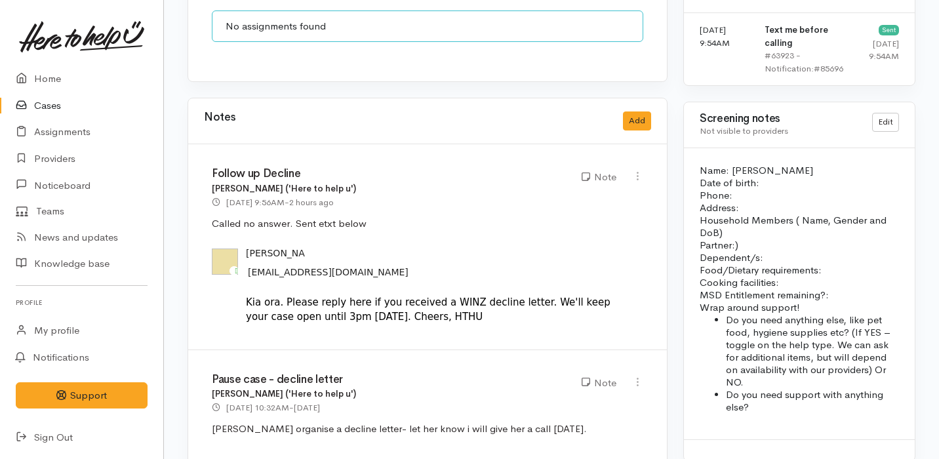
click at [71, 102] on link "Cases" at bounding box center [81, 105] width 163 height 27
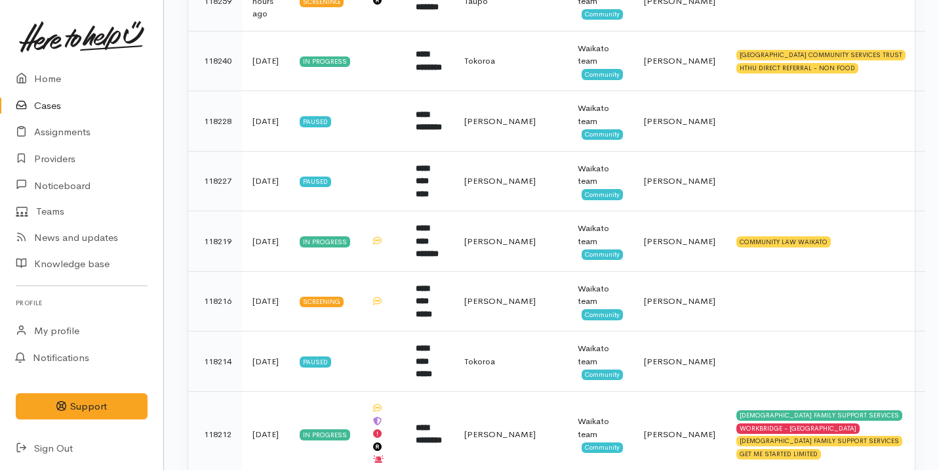
scroll to position [518, 0]
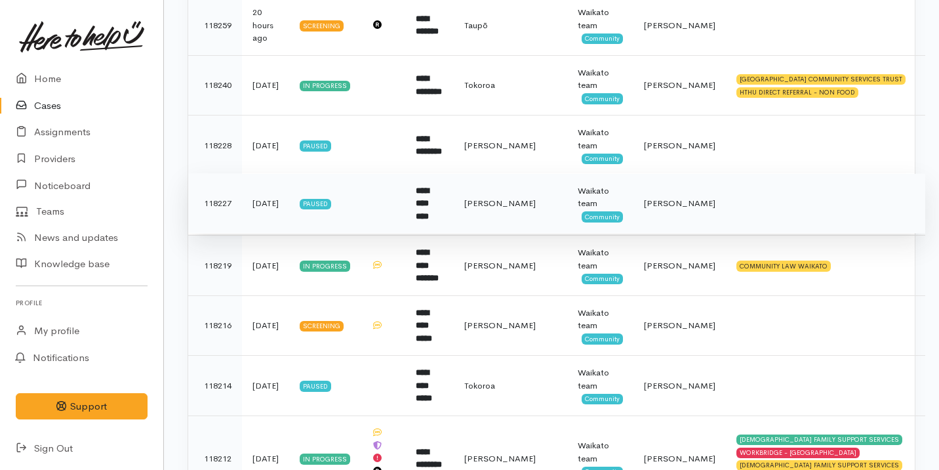
click at [359, 224] on td "Paused" at bounding box center [324, 203] width 71 height 60
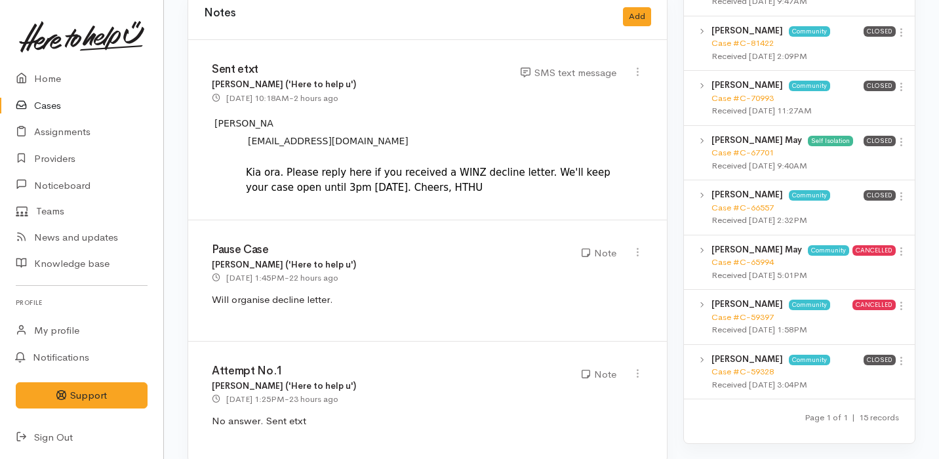
scroll to position [1061, 0]
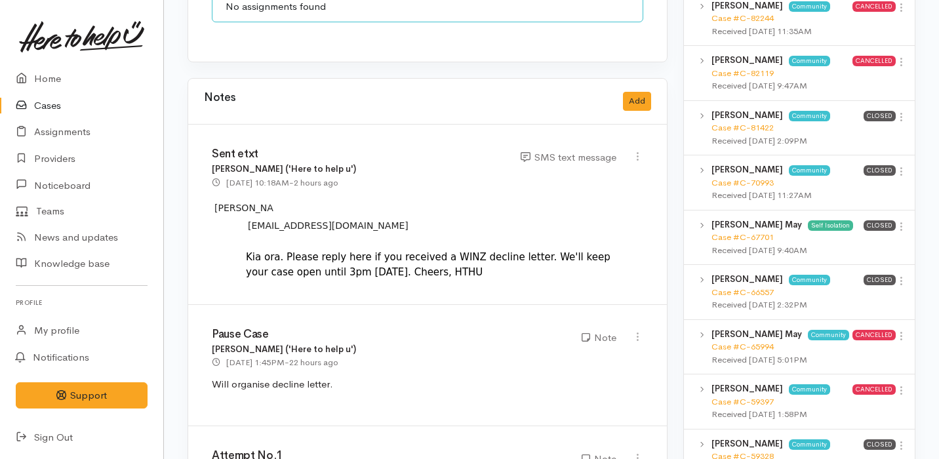
click at [106, 105] on link "Cases" at bounding box center [81, 105] width 163 height 27
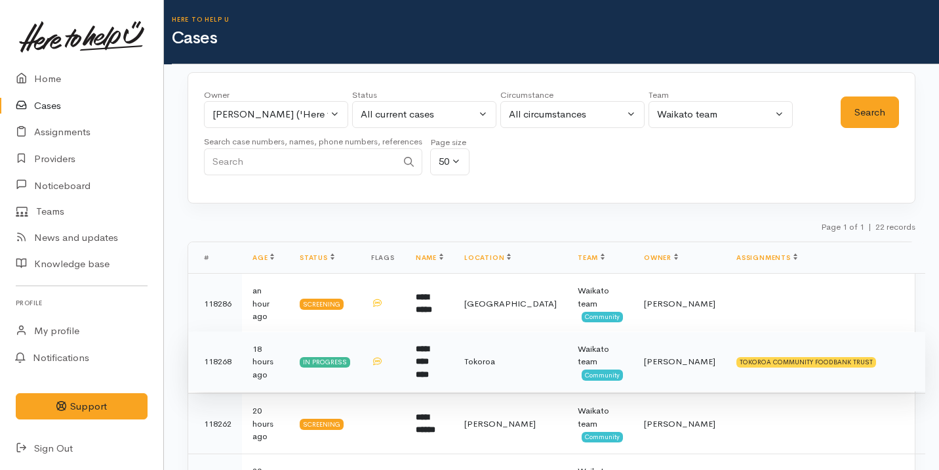
scroll to position [308, 0]
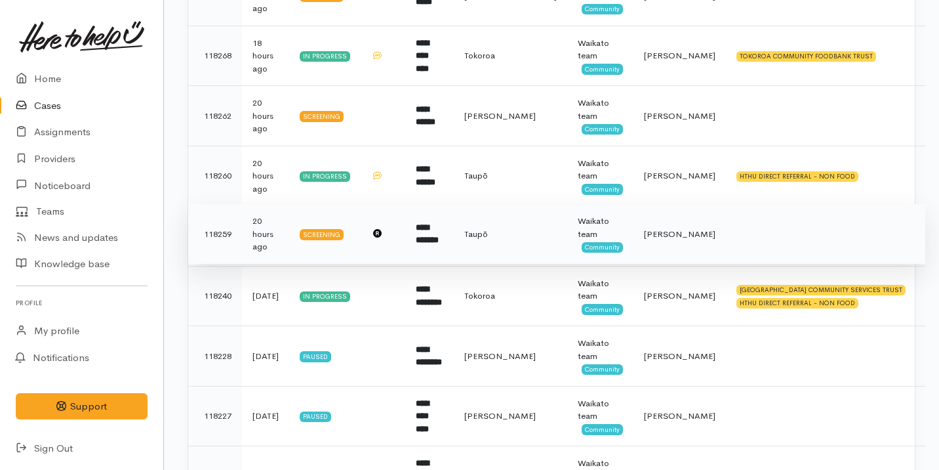
click at [412, 245] on td "**********" at bounding box center [429, 234] width 49 height 60
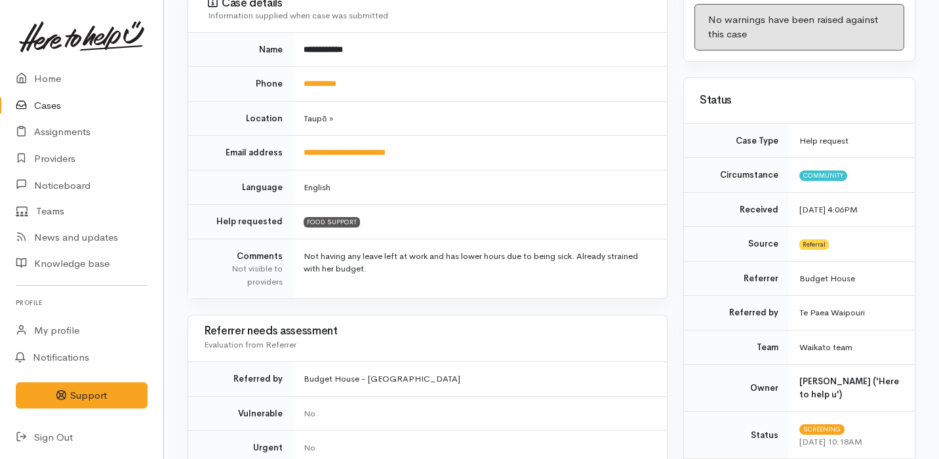
scroll to position [159, 0]
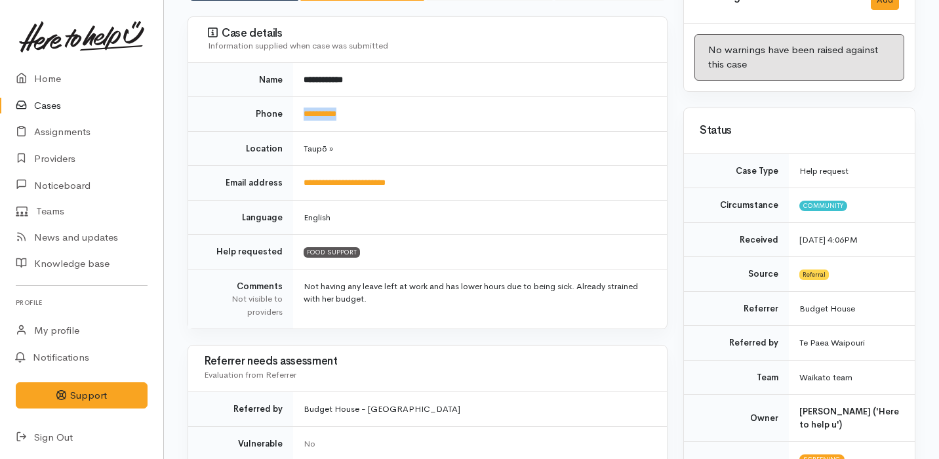
drag, startPoint x: 370, startPoint y: 110, endPoint x: 296, endPoint y: 110, distance: 74.1
click at [296, 110] on td "**********" at bounding box center [480, 114] width 374 height 35
copy link "**********"
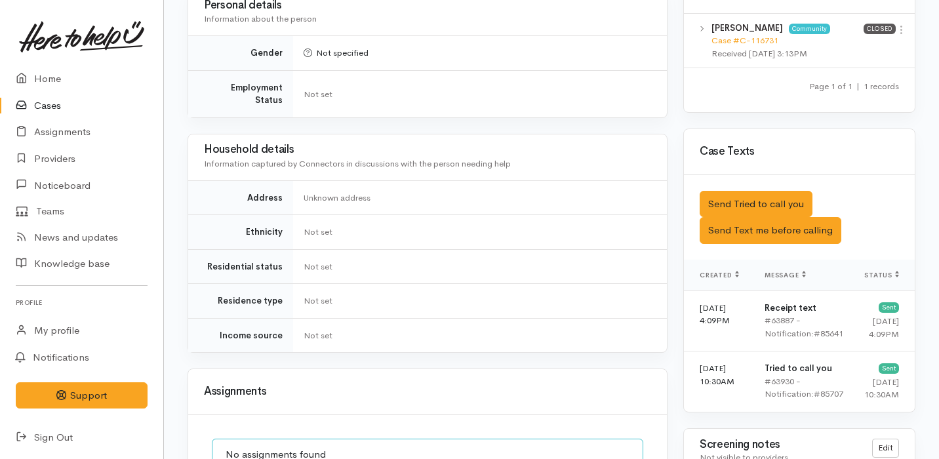
scroll to position [0, 0]
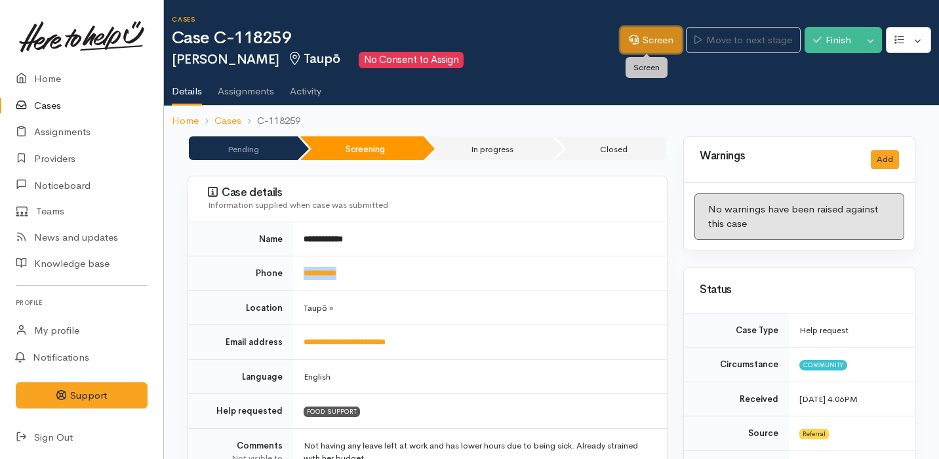
click at [629, 31] on link "Screen" at bounding box center [651, 40] width 62 height 27
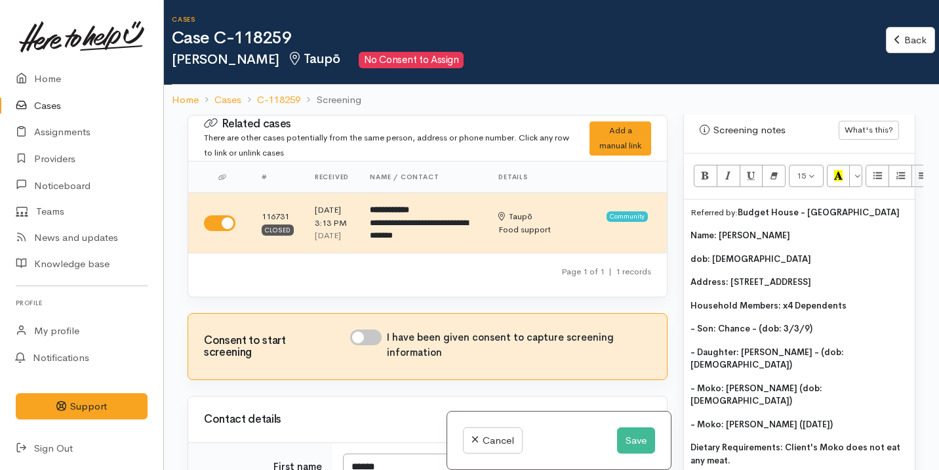
scroll to position [928, 0]
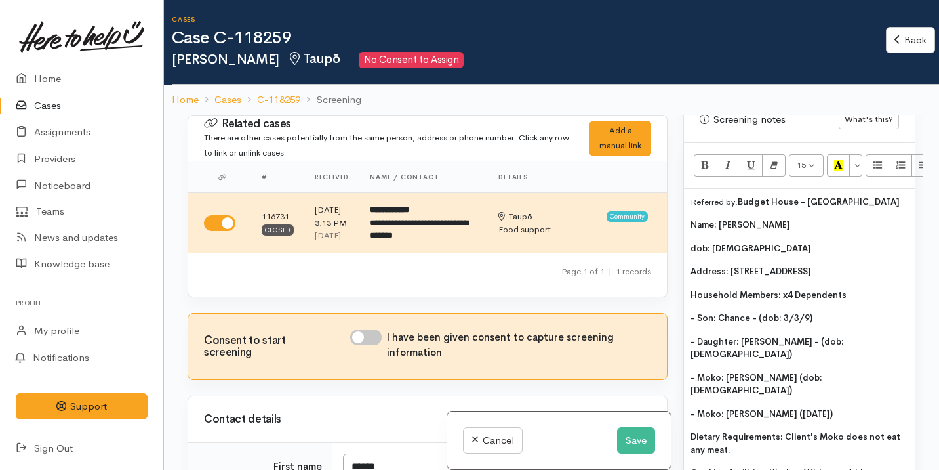
drag, startPoint x: 691, startPoint y: 210, endPoint x: 824, endPoint y: 377, distance: 214.2
click at [824, 377] on div "Referred by: Budget House - Te Paea Waipouri Name: Alcia Blake dob: 3/3/81 Addr…" at bounding box center [799, 452] width 231 height 527
click at [700, 154] on button "Bold (⌘+B)" at bounding box center [706, 165] width 24 height 22
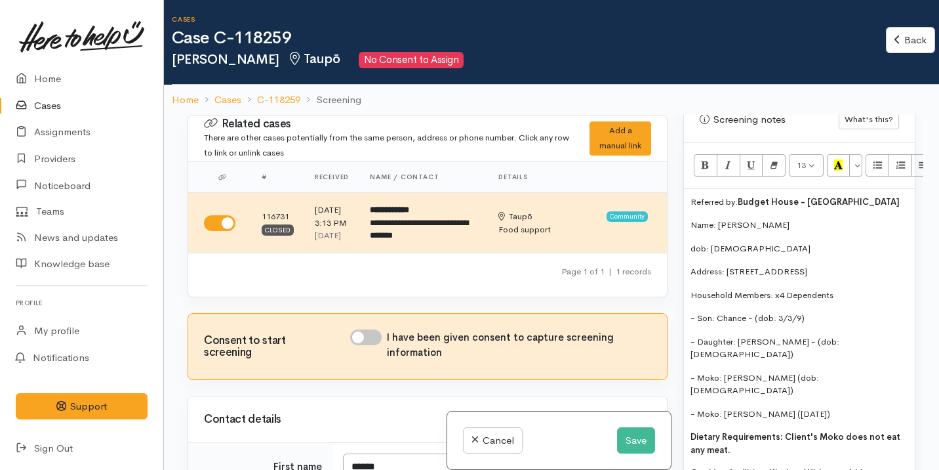
click at [776, 265] on p "Address: 113/3 Tauhara Rd, Taupo" at bounding box center [800, 271] width 218 height 13
click at [725, 218] on p "Name: Alcia Blake" at bounding box center [800, 224] width 218 height 13
click at [822, 265] on p "Address: 113/3 Tauhara Rd, Taupo" at bounding box center [800, 271] width 218 height 13
click at [376, 345] on input "I have been given consent to capture screening information" at bounding box center [365, 337] width 31 height 16
checkbox input "true"
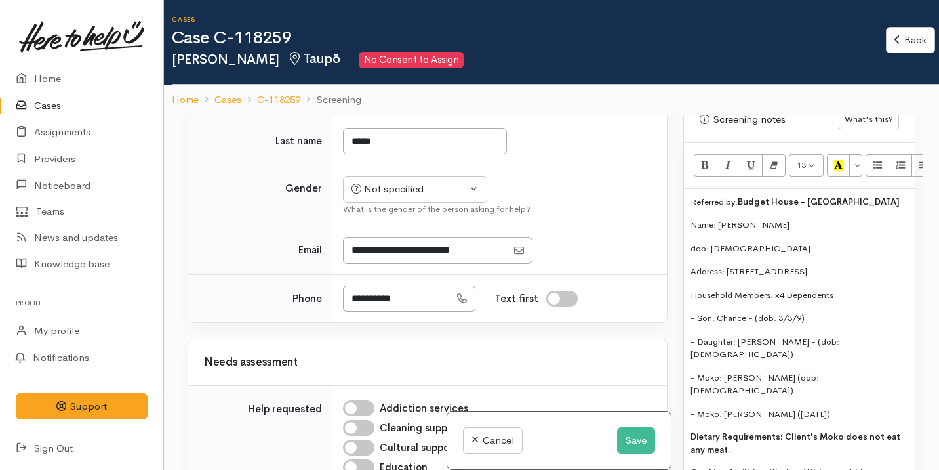
scroll to position [378, 0]
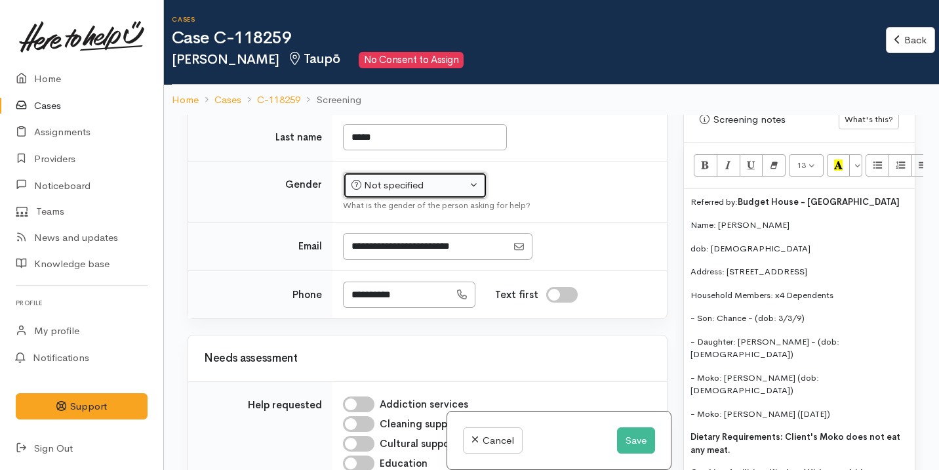
click at [407, 193] on div "Not specified" at bounding box center [409, 185] width 115 height 15
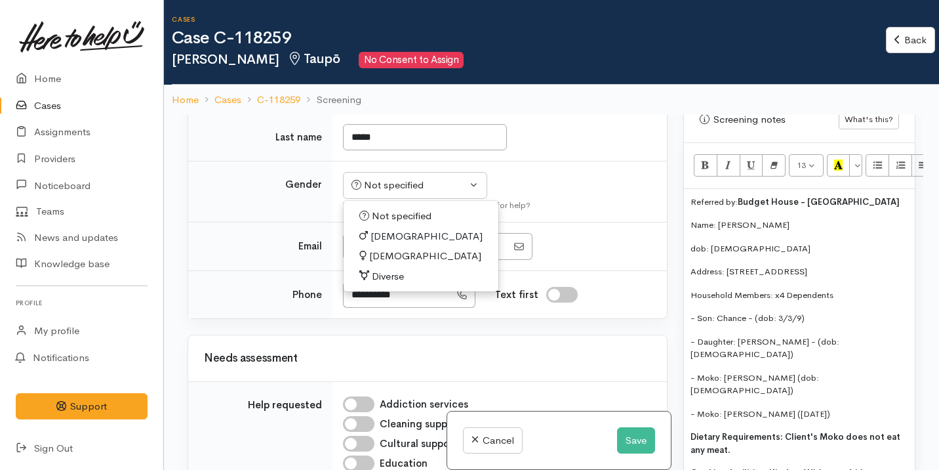
click at [400, 264] on span "[DEMOGRAPHIC_DATA]" at bounding box center [425, 256] width 112 height 15
select select "[DEMOGRAPHIC_DATA]"
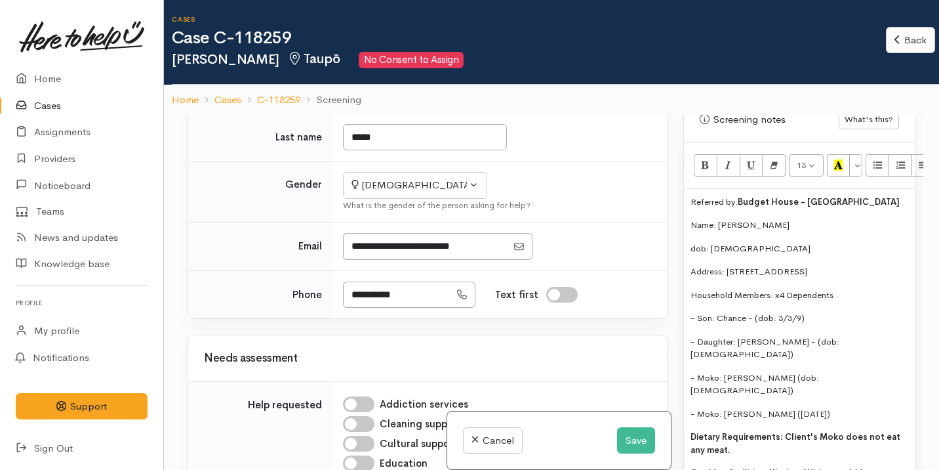
drag, startPoint x: 838, startPoint y: 257, endPoint x: 727, endPoint y: 259, distance: 110.2
click at [727, 265] on p "Address: 113/3 Tauhara Rd, Taupo" at bounding box center [800, 271] width 218 height 13
copy p "113/3 Tauhara Rd, Taupo"
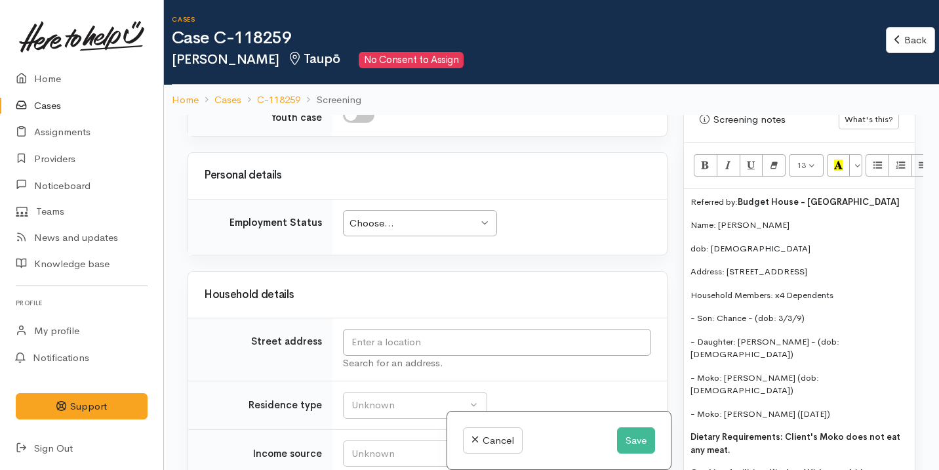
scroll to position [1596, 0]
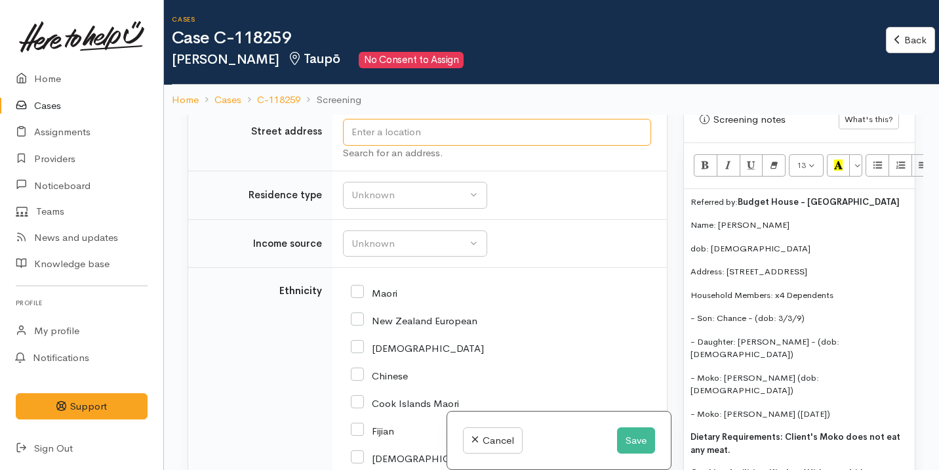
click at [477, 146] on input "text" at bounding box center [497, 132] width 308 height 27
paste input "113/3 Tauhara Rd, Taupo"
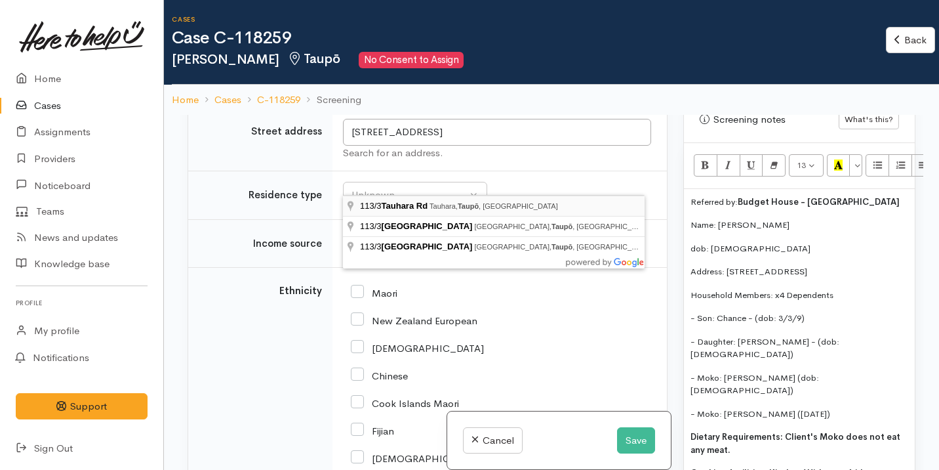
type input "113/3 Tauhara Rd, Tauhara, Taupō, New Zealand"
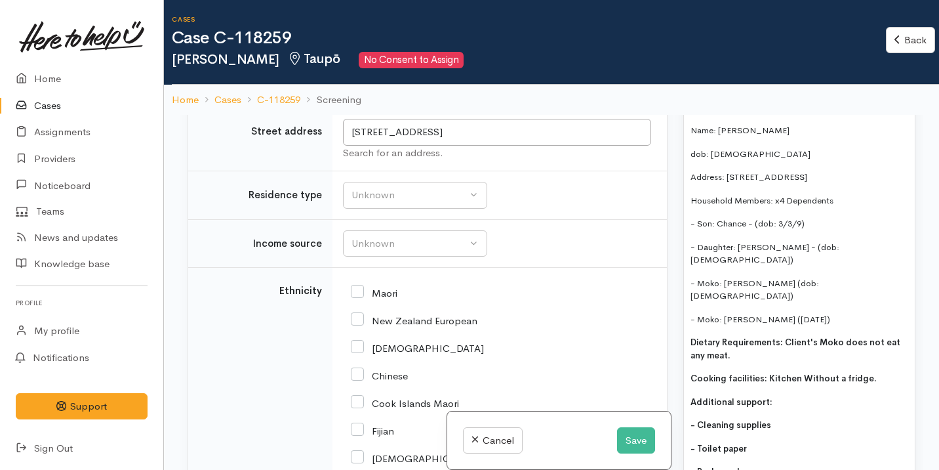
scroll to position [1021, 0]
click at [729, 243] on p "- Daughter: Brooke - (dob: 16/1/2005)" at bounding box center [800, 256] width 218 height 26
click at [730, 266] on div "Referred by: Budget House - Te Paea Waipouri Name: Alicia Blake dob: 3/3/81 Add…" at bounding box center [799, 359] width 231 height 527
click at [726, 315] on p "- Moko: Kairen Riwiti (26/2/22)" at bounding box center [800, 321] width 218 height 13
click at [728, 279] on p "- Moko: Harley Riwiti (dob: 26/3/21)" at bounding box center [800, 292] width 218 height 26
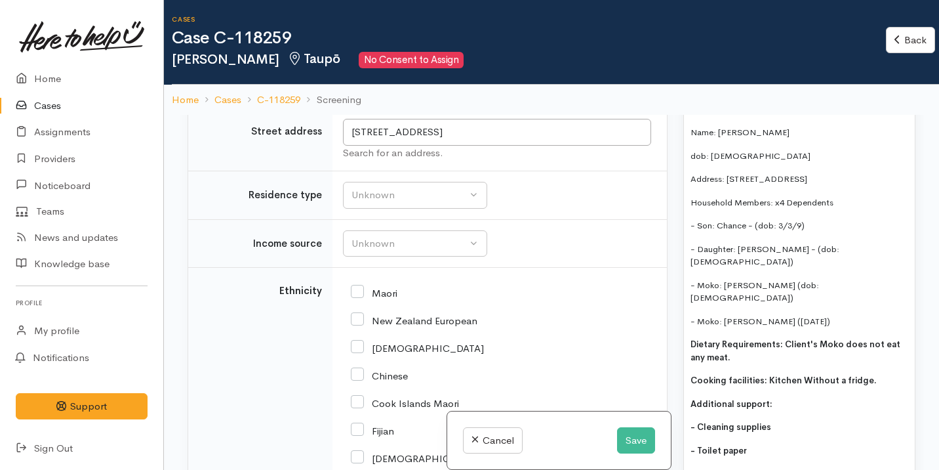
drag, startPoint x: 773, startPoint y: 323, endPoint x: 782, endPoint y: 302, distance: 22.9
click at [782, 338] on p "Dietary Requirements: Client's Moko does not eat any meat." at bounding box center [800, 351] width 218 height 26
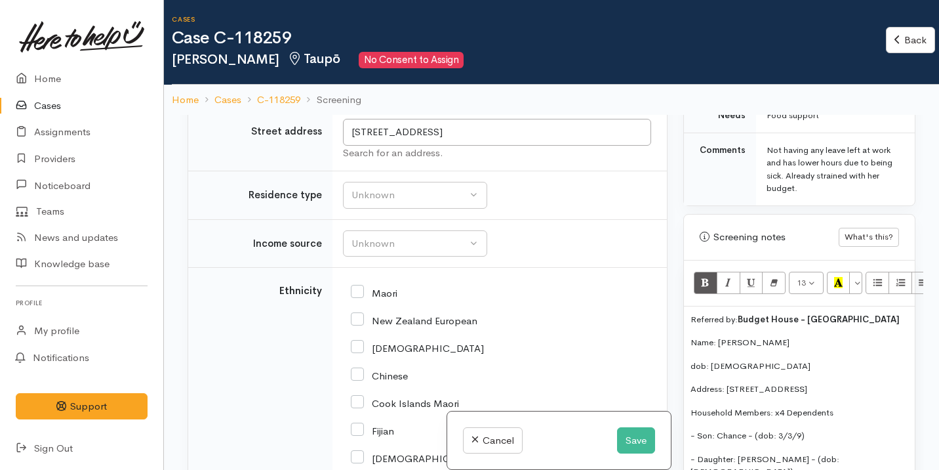
scroll to position [803, 0]
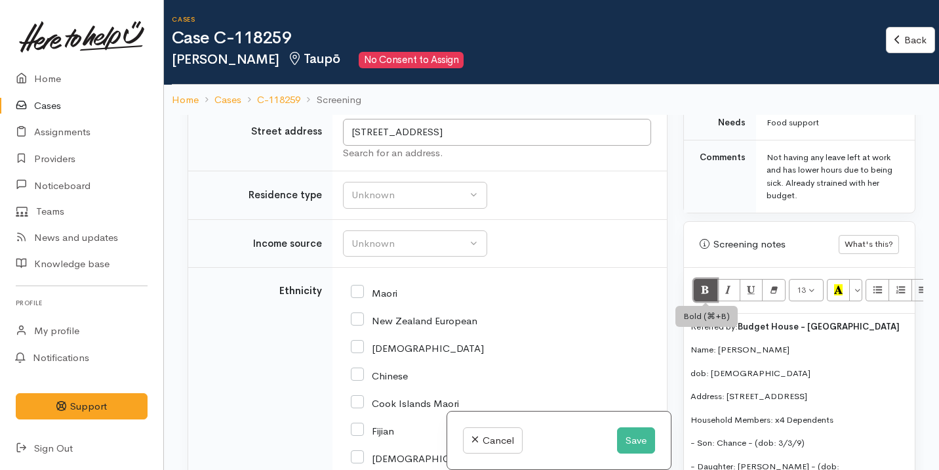
click at [700, 279] on button "Bold (⌘+B)" at bounding box center [706, 290] width 24 height 22
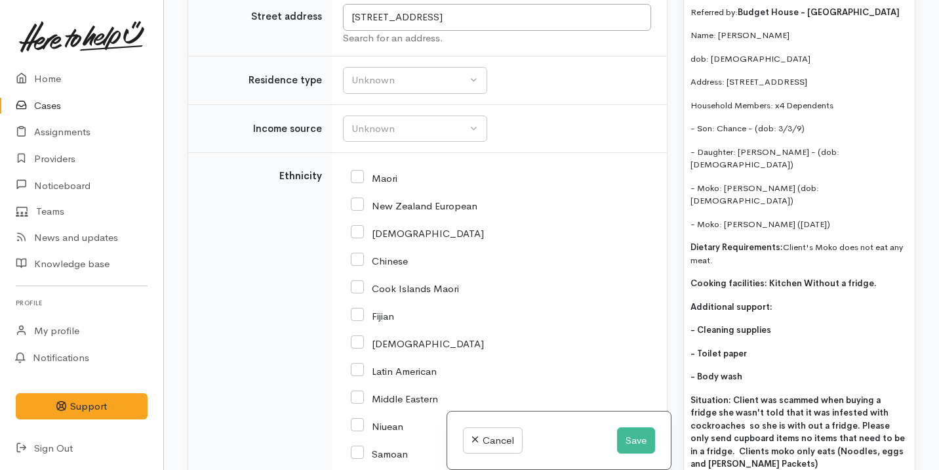
click at [781, 394] on span "Situation: Client was scammed when buying a fridge she wasn't told that it was …" at bounding box center [798, 431] width 214 height 75
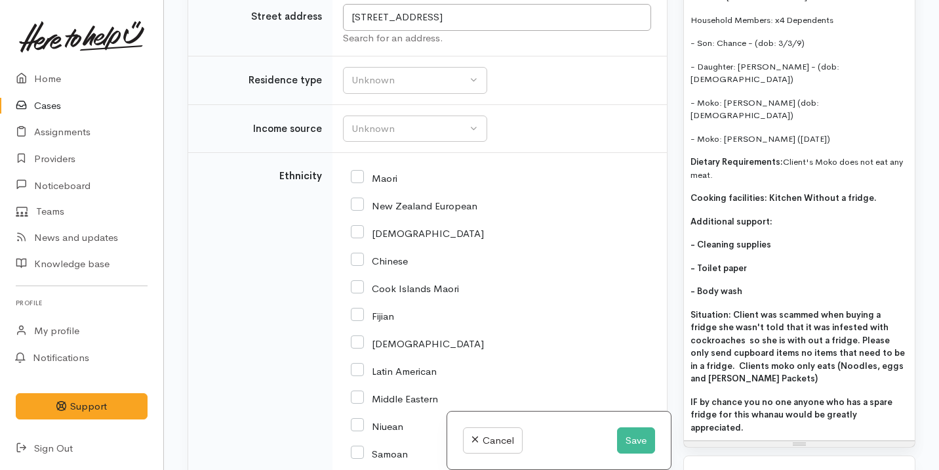
scroll to position [1108, 0]
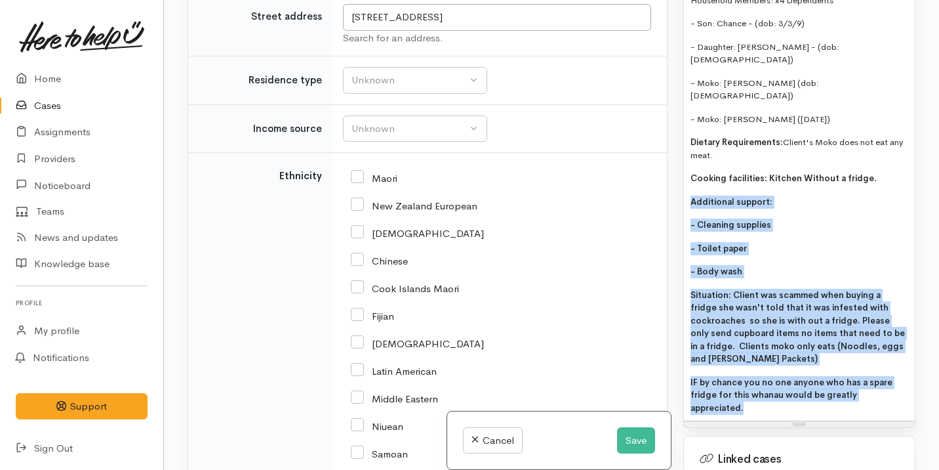
drag, startPoint x: 904, startPoint y: 359, endPoint x: 675, endPoint y: 165, distance: 300.2
click at [675, 165] on div "Related cases There are other cases potentially from the same person, address o…" at bounding box center [552, 235] width 744 height 470
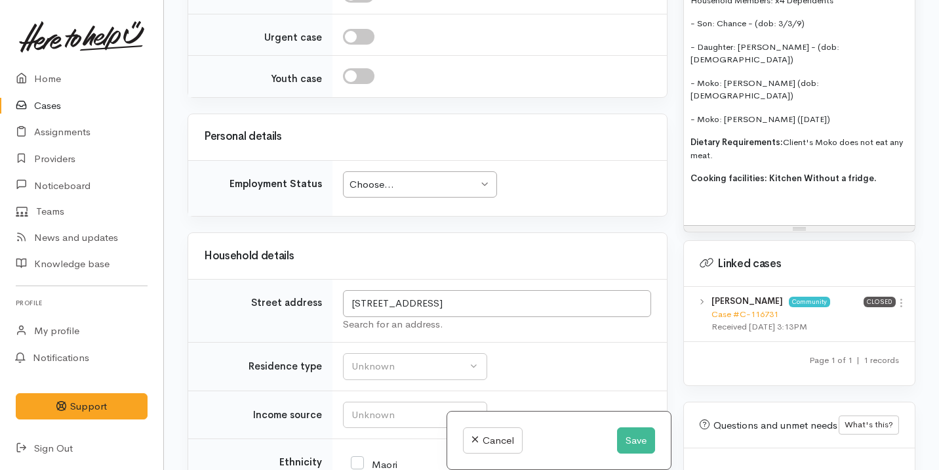
scroll to position [1312, 0]
click at [437, 190] on div "Choose..." at bounding box center [414, 182] width 129 height 15
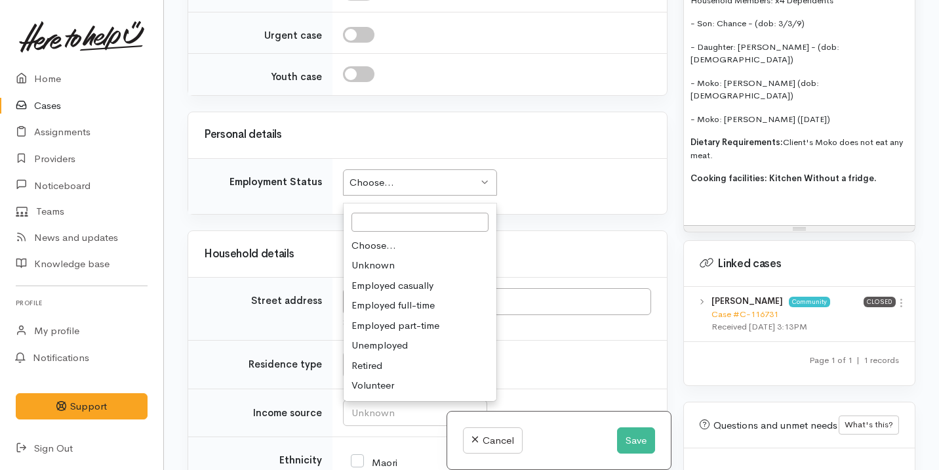
click at [561, 214] on td "Choose... Choose... Choose... Unknown Employed casually Employed full-time Empl…" at bounding box center [500, 186] width 334 height 56
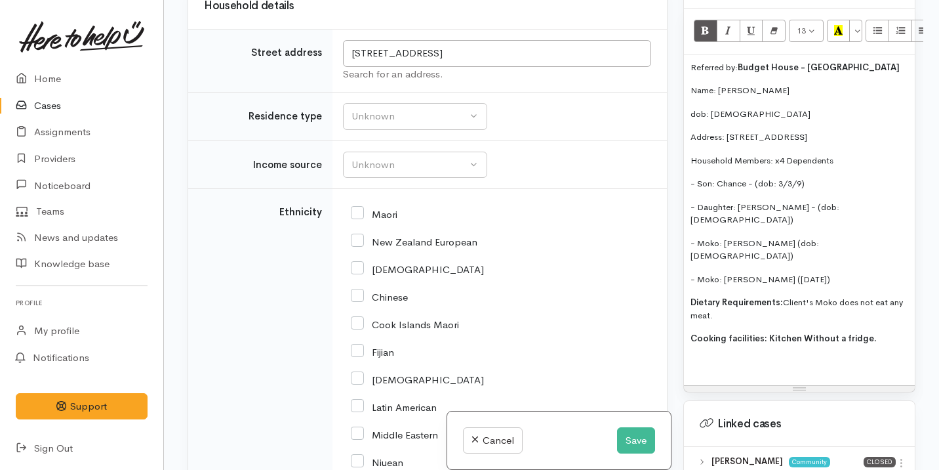
scroll to position [901, 0]
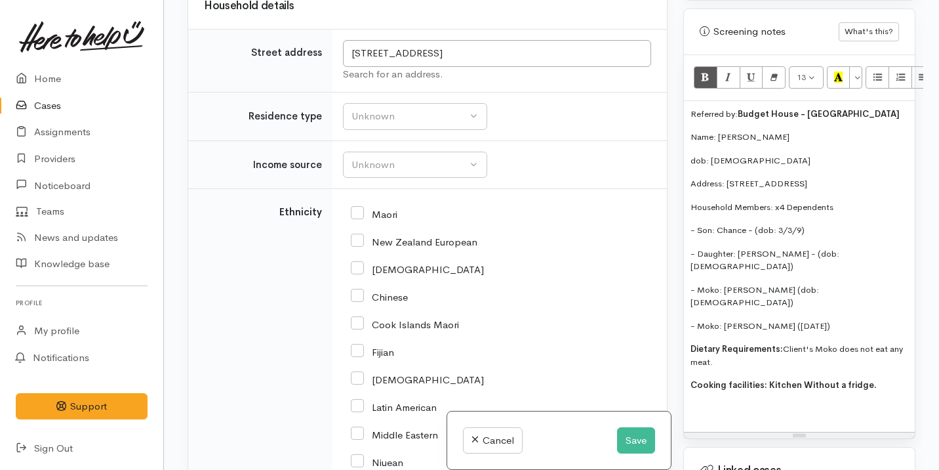
click at [794, 402] on p at bounding box center [800, 408] width 218 height 13
click at [776, 343] on span "Dietary Requirements:" at bounding box center [737, 348] width 92 height 11
drag, startPoint x: 779, startPoint y: 311, endPoint x: 692, endPoint y: 307, distance: 87.3
click at [692, 343] on span "Dietary Requirements:" at bounding box center [737, 348] width 92 height 11
click at [710, 66] on button "Bold (⌘+B)" at bounding box center [706, 77] width 24 height 22
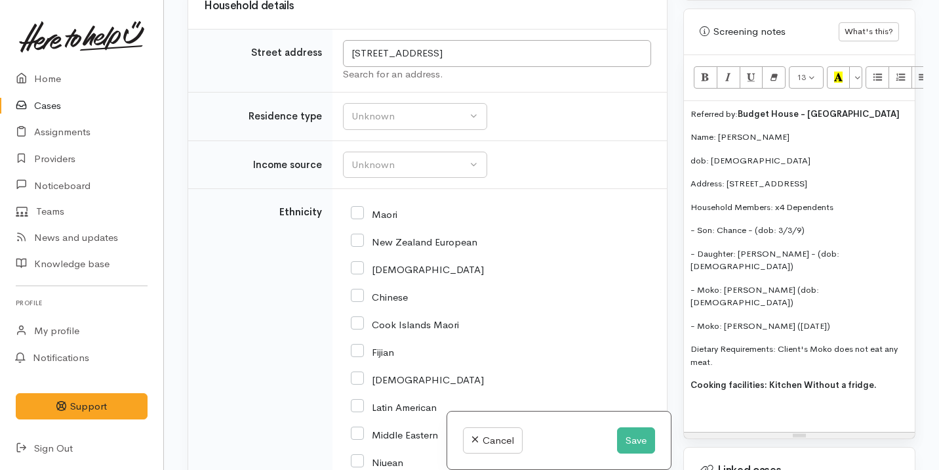
click at [796, 379] on span "Cooking facilities: Kitchen Without a fridge." at bounding box center [784, 384] width 186 height 11
drag, startPoint x: 873, startPoint y: 349, endPoint x: 764, endPoint y: 350, distance: 108.9
click at [764, 378] on p "Cooking facilities: Kitchen Without a fridge." at bounding box center [800, 384] width 218 height 13
drag, startPoint x: 848, startPoint y: 351, endPoint x: 762, endPoint y: 351, distance: 85.9
click at [762, 378] on p "Cooking facilities: Has a fridge now" at bounding box center [800, 384] width 218 height 13
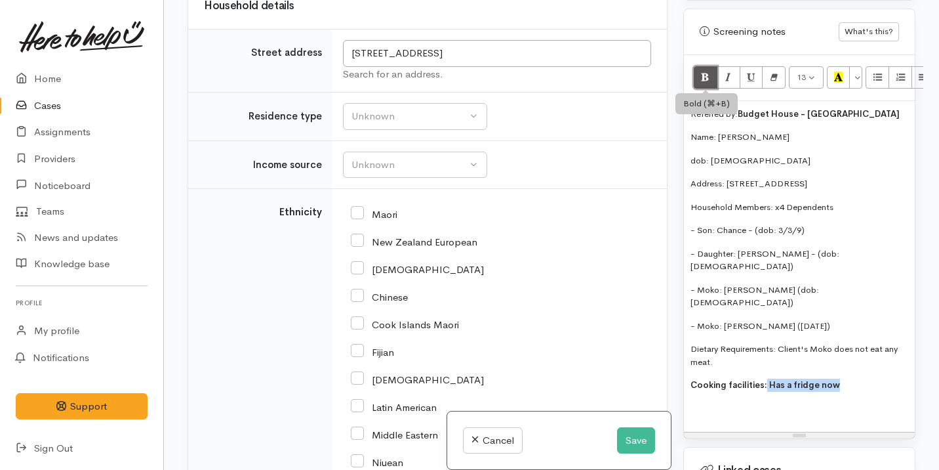
click at [713, 69] on button "Bold (⌘+B)" at bounding box center [706, 77] width 24 height 22
click at [778, 355] on div "Referred by: Budget House - Te Paea Waipouri Name: Alicia Blake dob: 3/3/81 Add…" at bounding box center [799, 266] width 231 height 331
click at [725, 342] on p "Dietary Requirements: Client's Moko does not eat any meat." at bounding box center [800, 355] width 218 height 26
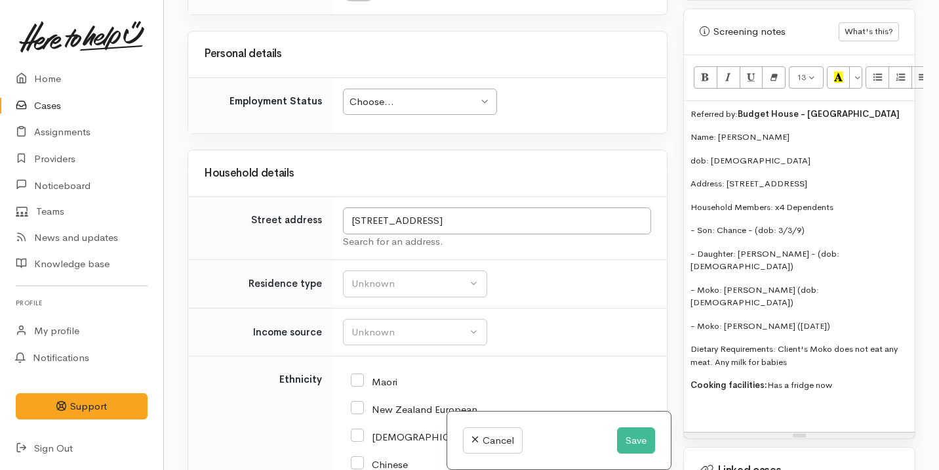
scroll to position [1359, 0]
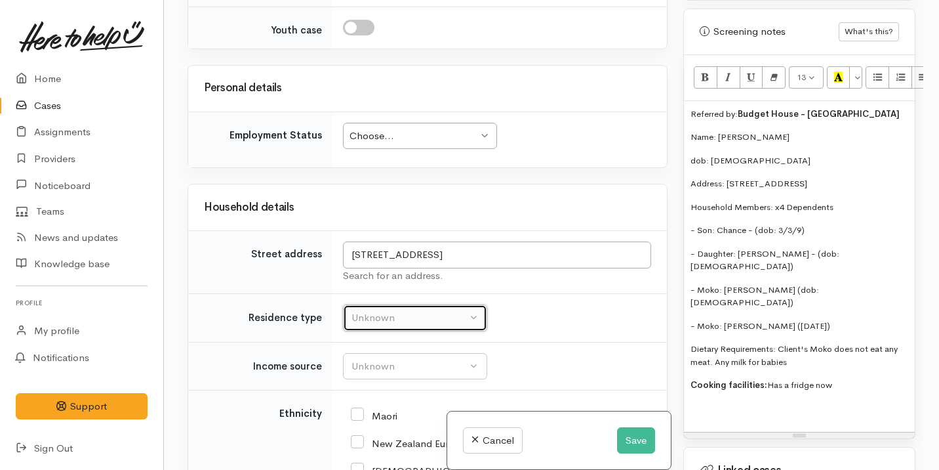
click at [378, 331] on button "Unknown" at bounding box center [415, 317] width 144 height 27
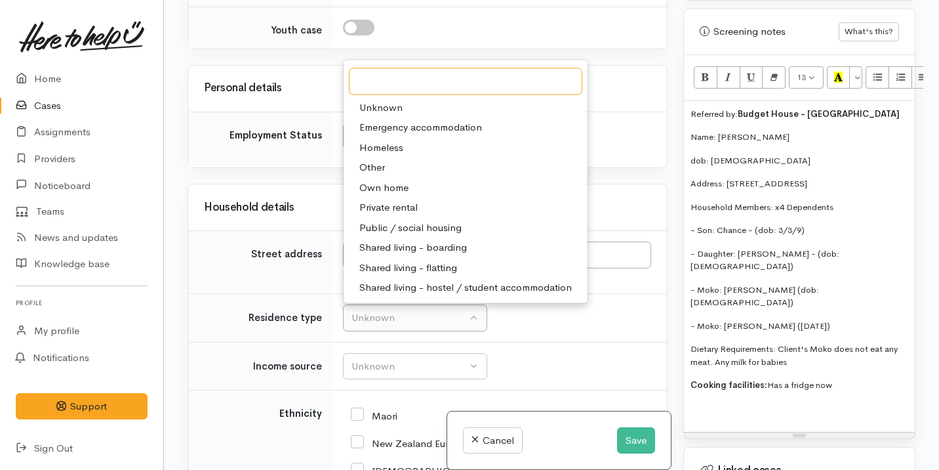
scroll to position [1429, 0]
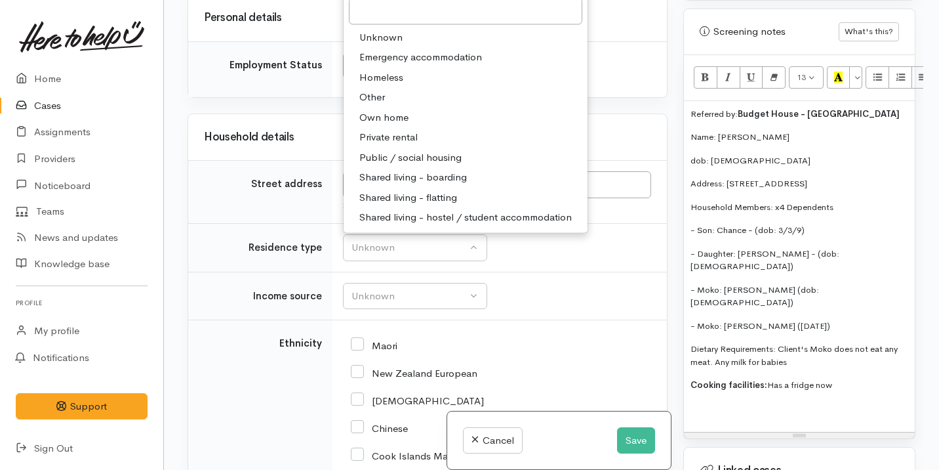
click at [422, 148] on link "Private rental" at bounding box center [466, 137] width 244 height 20
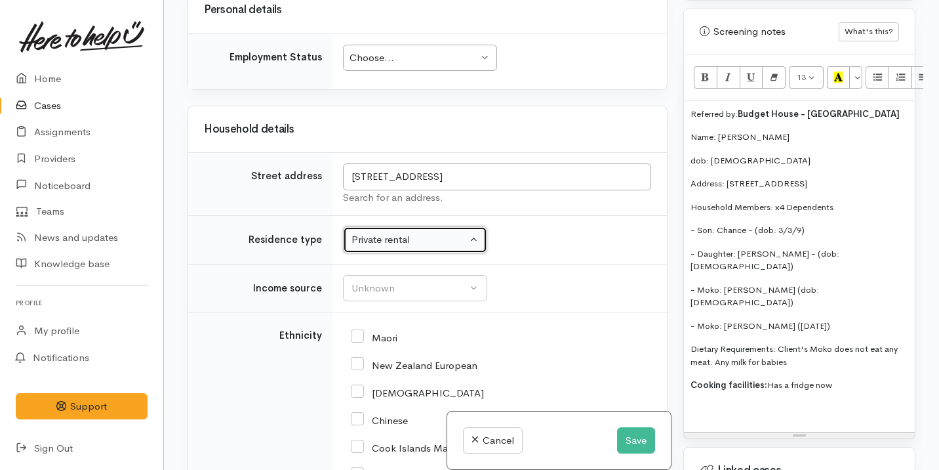
scroll to position [1422, 0]
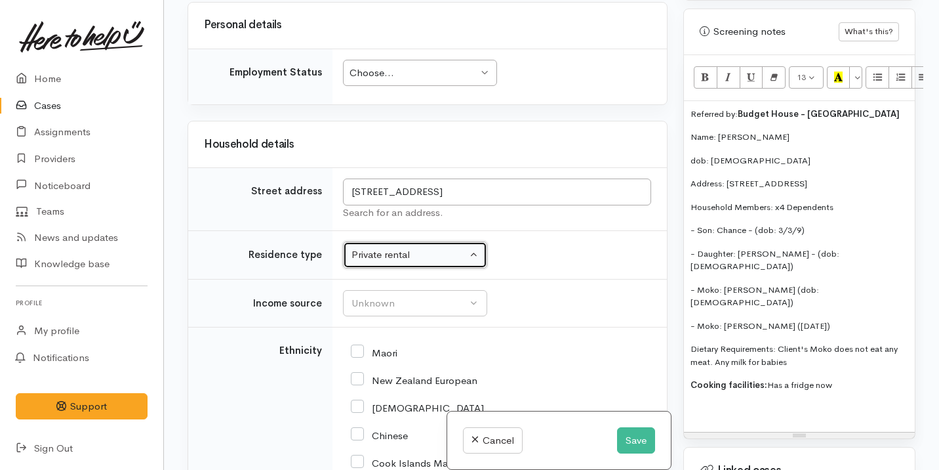
click at [448, 268] on button "Private rental" at bounding box center [415, 254] width 144 height 27
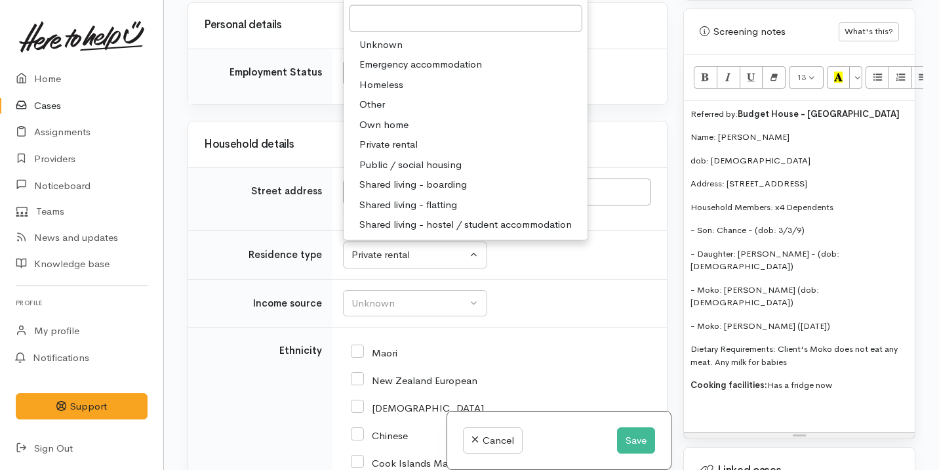
click at [457, 192] on span "Shared living - boarding" at bounding box center [413, 184] width 108 height 15
select select "4"
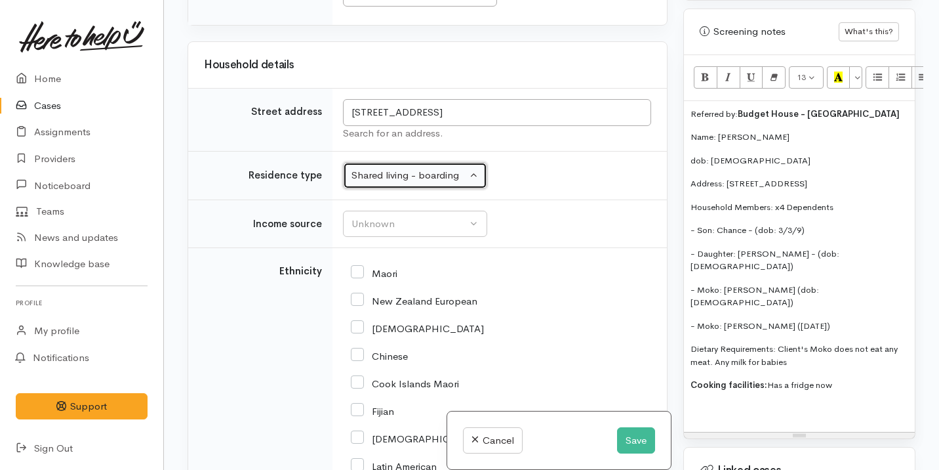
scroll to position [1518, 0]
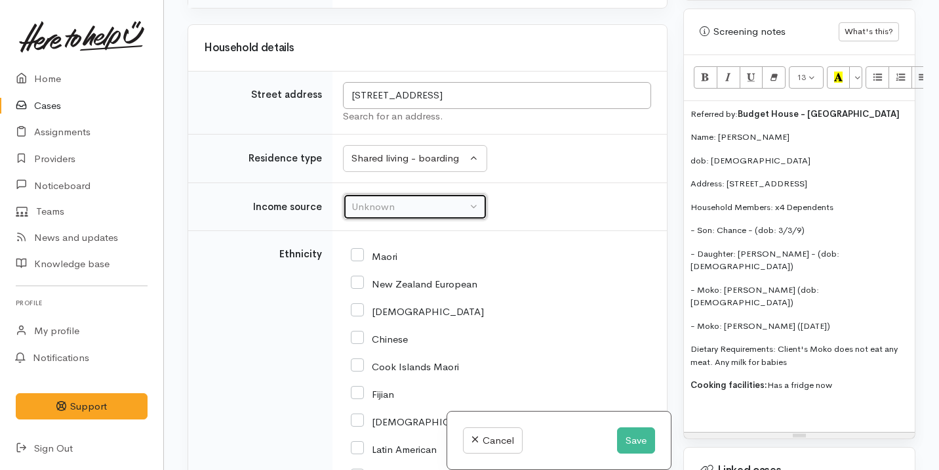
click at [441, 214] on div "Unknown" at bounding box center [409, 206] width 115 height 15
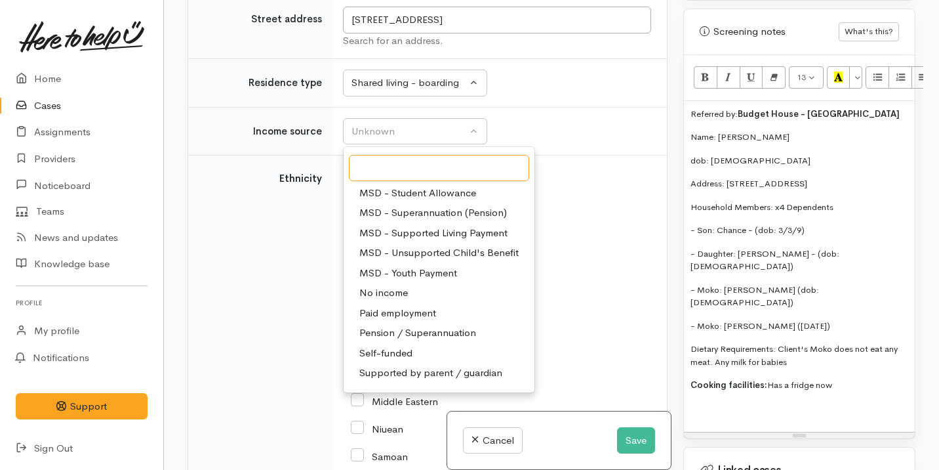
scroll to position [197, 0]
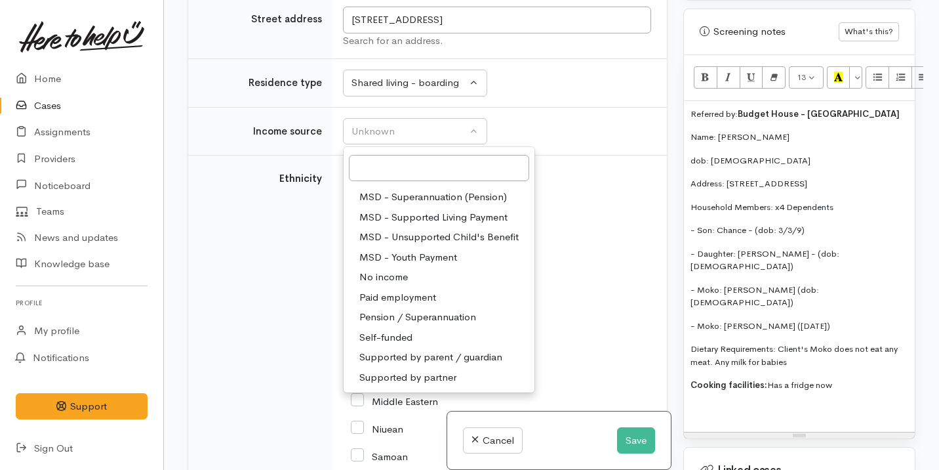
click at [411, 305] on span "Paid employment" at bounding box center [397, 297] width 77 height 15
select select "1"
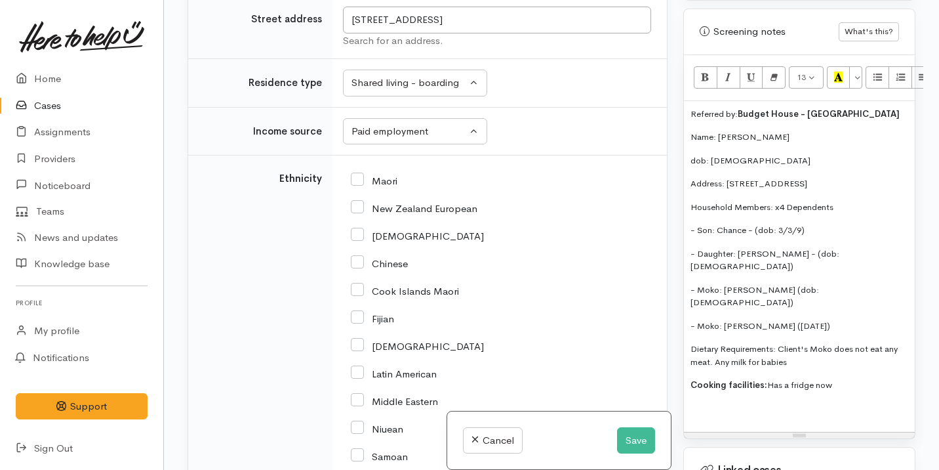
click at [849, 378] on p "Cooking facilities: Has a fridge now" at bounding box center [800, 384] width 218 height 13
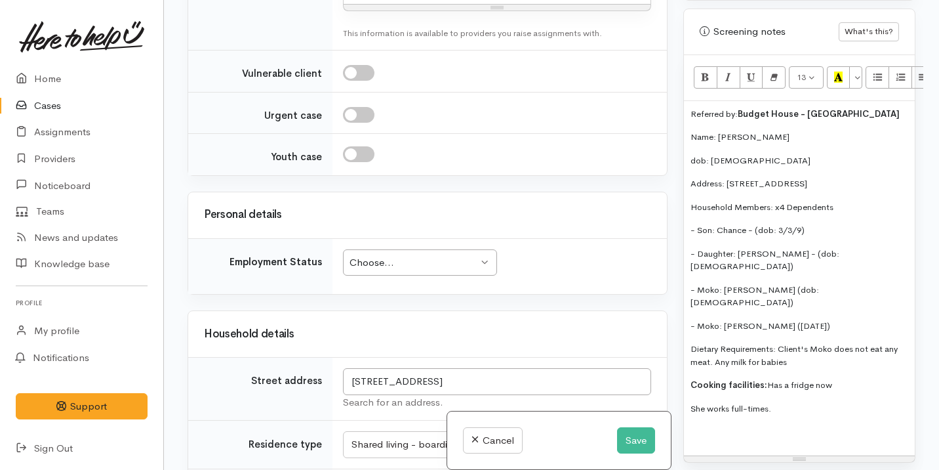
scroll to position [1249, 0]
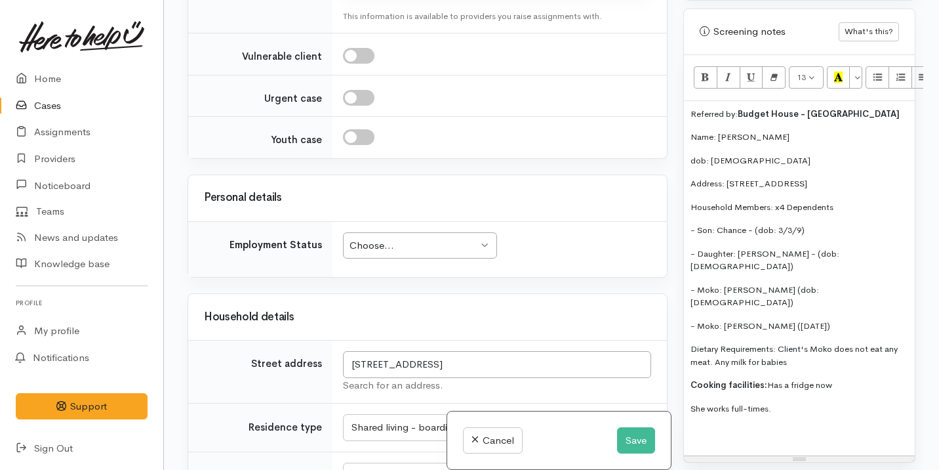
click at [430, 253] on div "Choose..." at bounding box center [414, 245] width 129 height 15
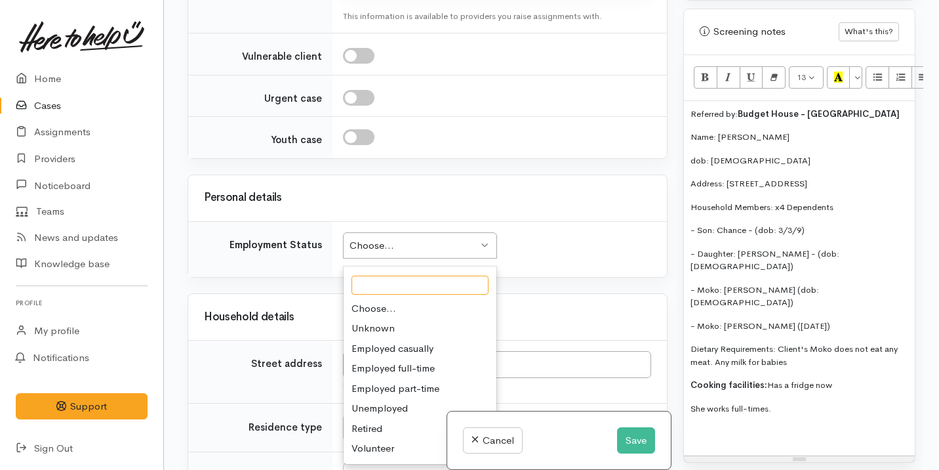
scroll to position [1288, 0]
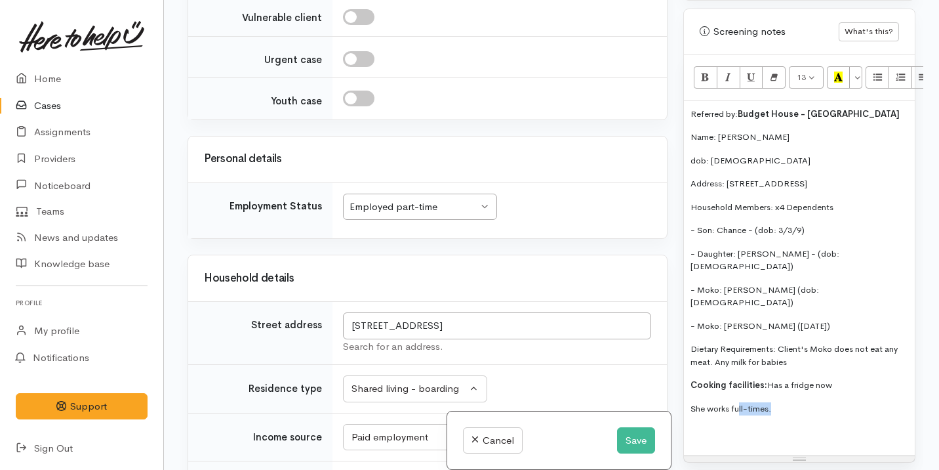
drag, startPoint x: 772, startPoint y: 372, endPoint x: 741, endPoint y: 372, distance: 30.8
click at [741, 402] on p "She works full-times." at bounding box center [800, 408] width 218 height 13
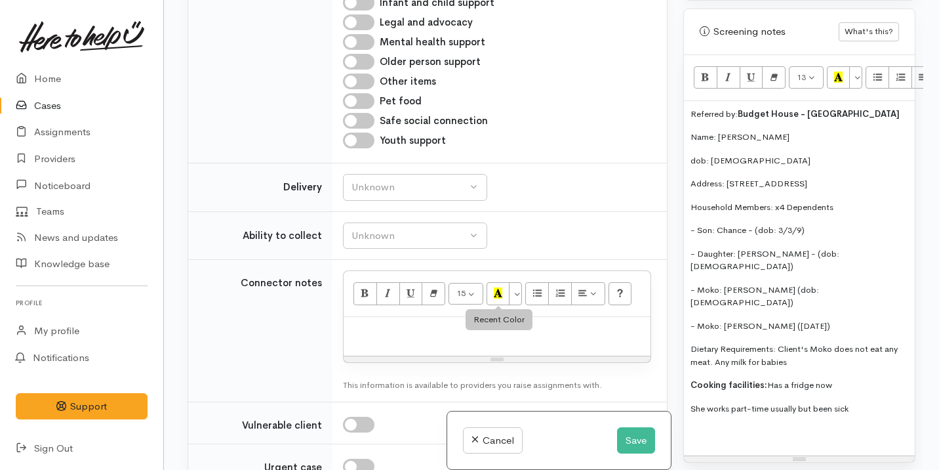
scroll to position [874, 0]
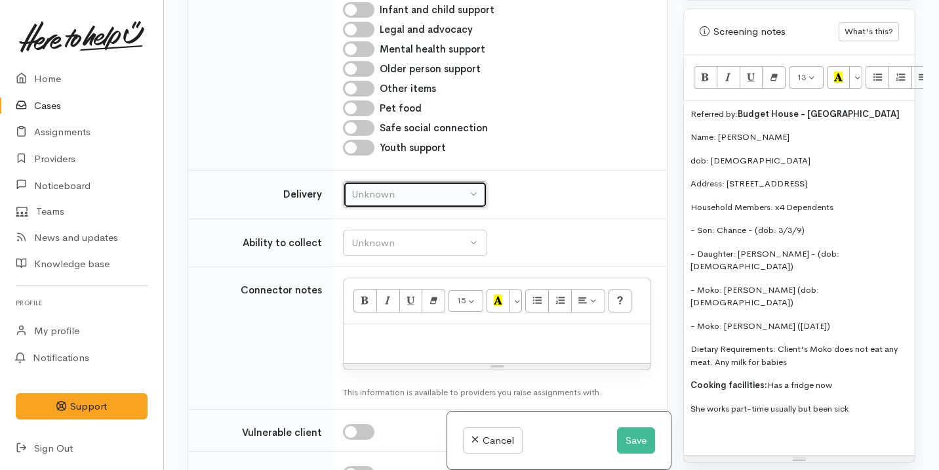
click at [427, 202] on div "Unknown" at bounding box center [409, 194] width 115 height 15
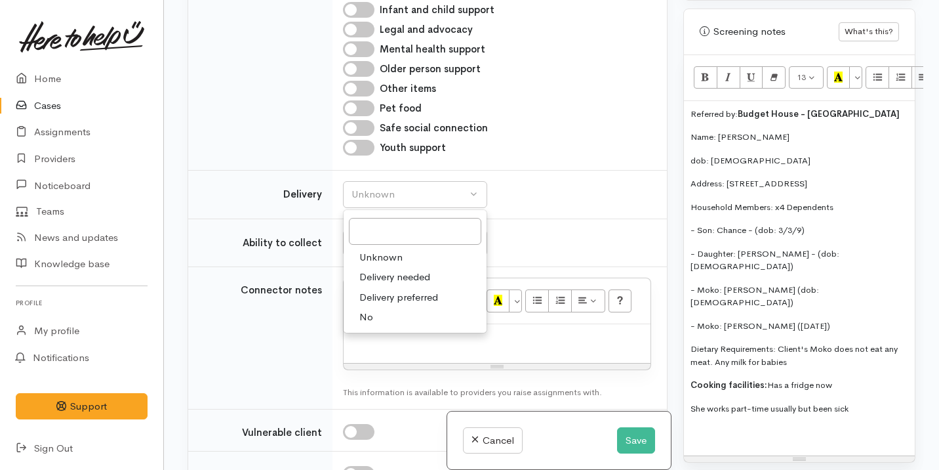
click at [399, 327] on link "No" at bounding box center [415, 317] width 143 height 20
select select "1"
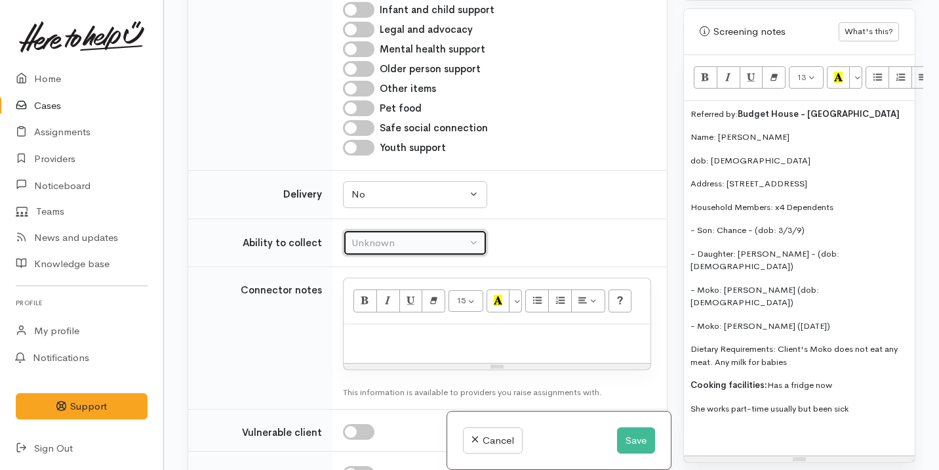
click at [431, 251] on div "Unknown" at bounding box center [409, 242] width 115 height 15
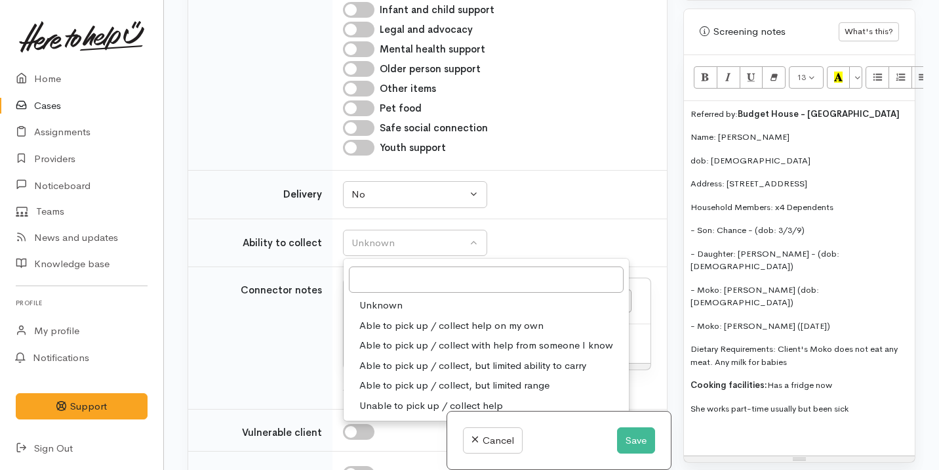
click at [484, 333] on span "Able to pick up / collect help on my own" at bounding box center [451, 325] width 184 height 15
select select "2"
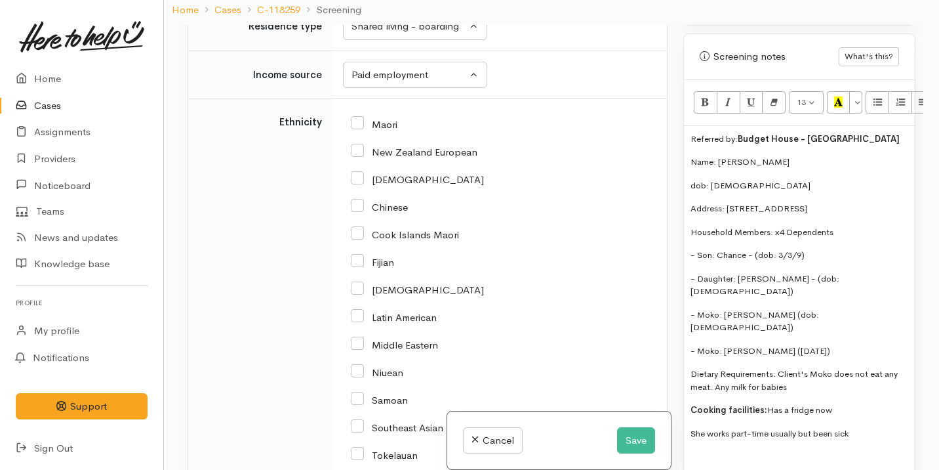
scroll to position [1674, 0]
click at [384, 138] on div "Maori" at bounding box center [497, 125] width 293 height 28
click at [382, 131] on input "Maori" at bounding box center [374, 125] width 47 height 12
checkbox input "true"
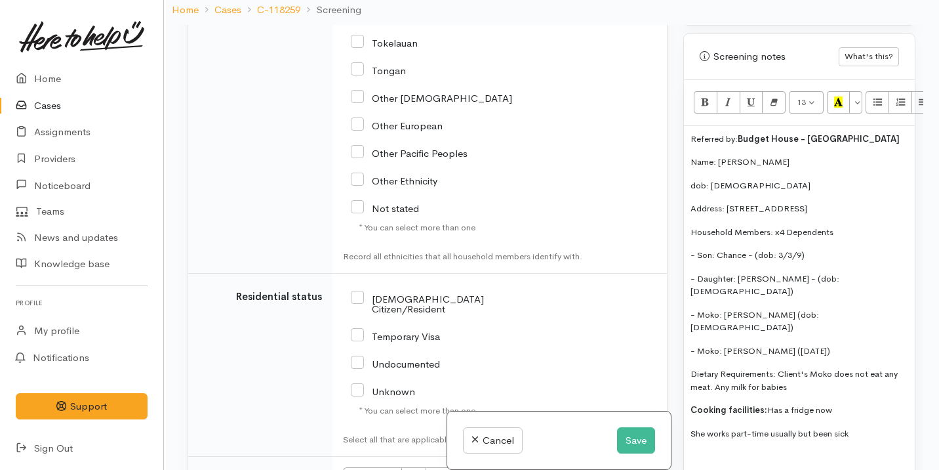
scroll to position [2248, 0]
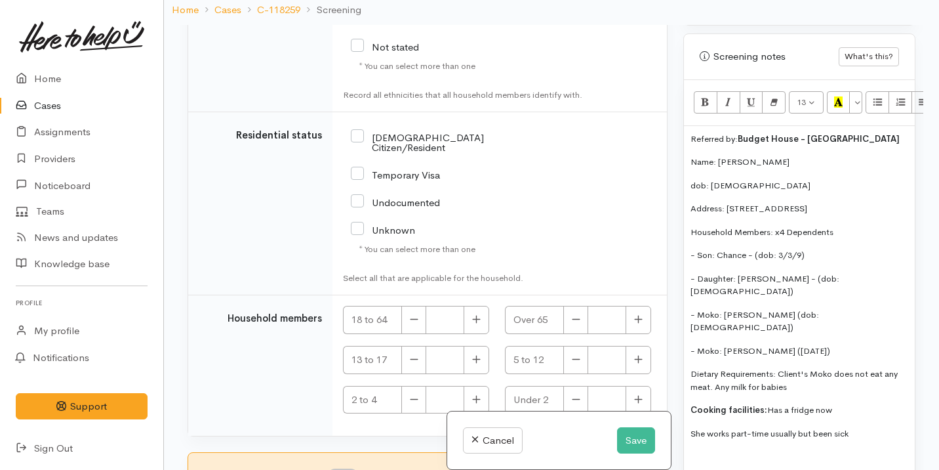
click at [390, 152] on input "NZ Citizen/Resident" at bounding box center [441, 142] width 180 height 22
checkbox input "true"
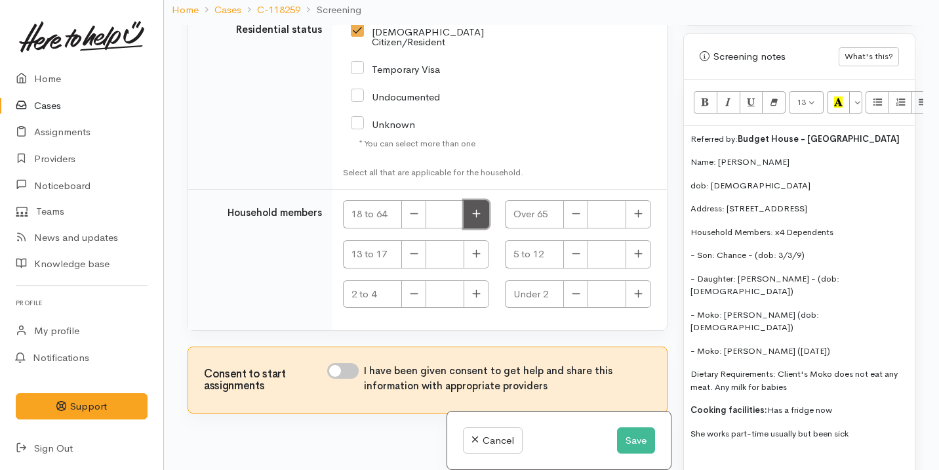
click at [472, 211] on icon "button" at bounding box center [476, 214] width 9 height 10
type input "1"
click at [347, 373] on input "I have been given consent to get help and share this information with appropria…" at bounding box center [342, 371] width 31 height 16
checkbox input "true"
click at [872, 427] on p "She works part-time usually but been sick" at bounding box center [800, 433] width 218 height 13
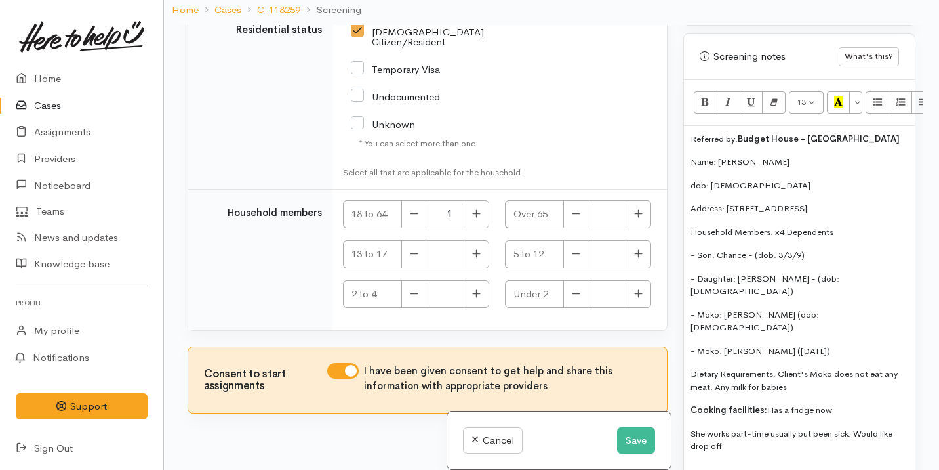
click at [800, 249] on p "- Son: Chance - (dob: 3/3/9)" at bounding box center [800, 255] width 218 height 13
click at [799, 249] on p "- Son: Chance - (dob: 3/3/9)" at bounding box center [800, 255] width 218 height 13
click at [477, 255] on icon "button" at bounding box center [476, 254] width 9 height 10
click at [477, 253] on icon "button" at bounding box center [476, 253] width 8 height 8
click at [420, 254] on button "button" at bounding box center [413, 254] width 25 height 28
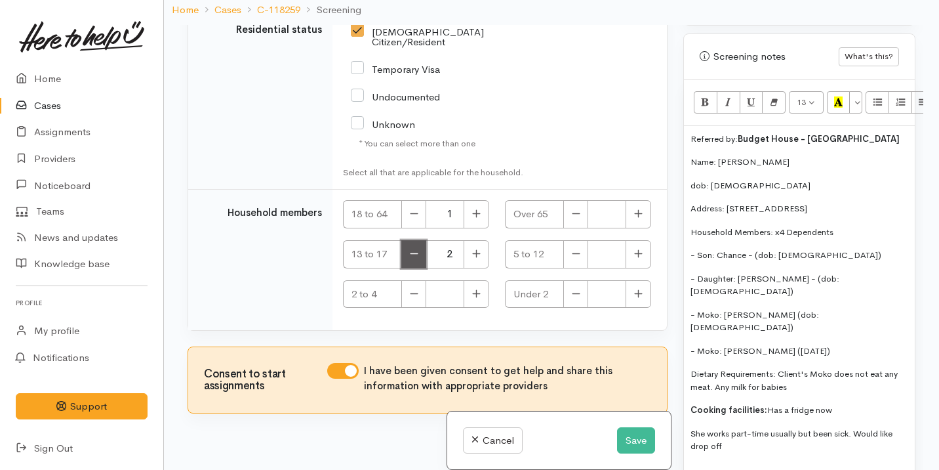
type input "1"
click at [634, 252] on icon "button" at bounding box center [638, 253] width 8 height 8
type input "1"
click at [479, 211] on button "button" at bounding box center [477, 214] width 26 height 28
type input "2"
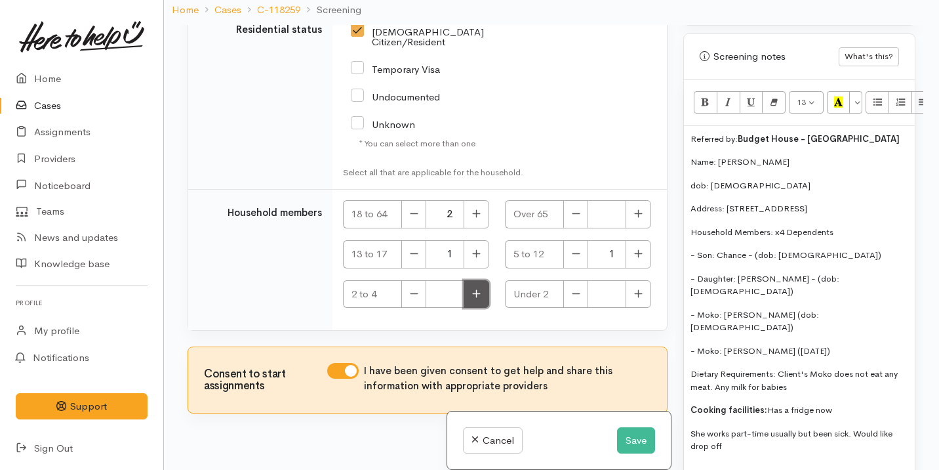
click at [484, 287] on button "button" at bounding box center [477, 294] width 26 height 28
type input "2"
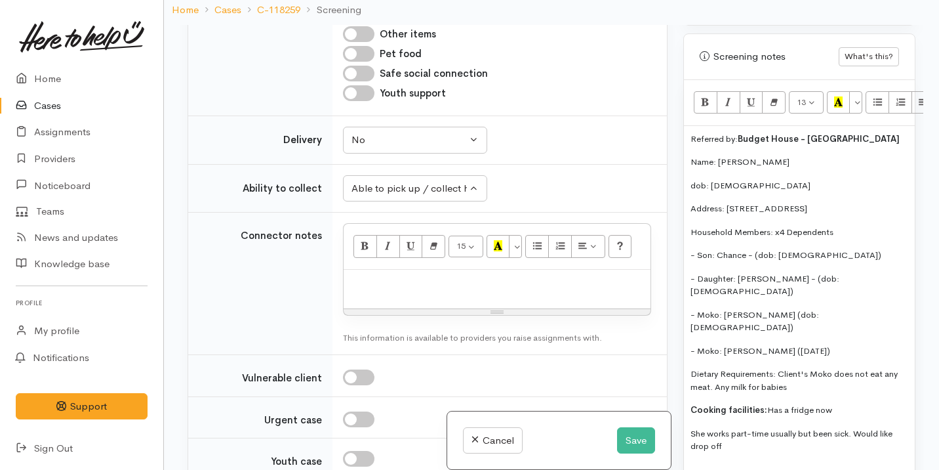
scroll to position [954, 0]
click at [391, 291] on p at bounding box center [497, 282] width 294 height 15
click at [439, 195] on div "Able to pick up / collect help on my own" at bounding box center [409, 187] width 115 height 15
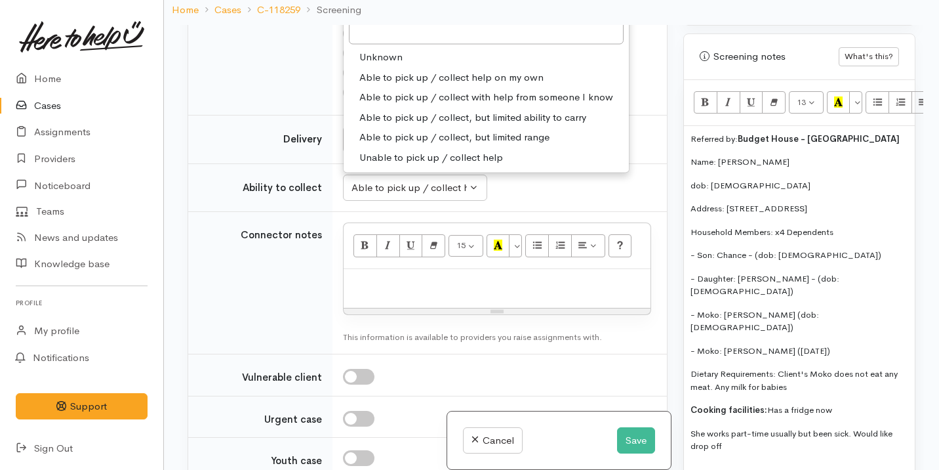
click at [470, 105] on span "Able to pick up / collect with help from someone I know" at bounding box center [486, 97] width 254 height 15
select select "5"
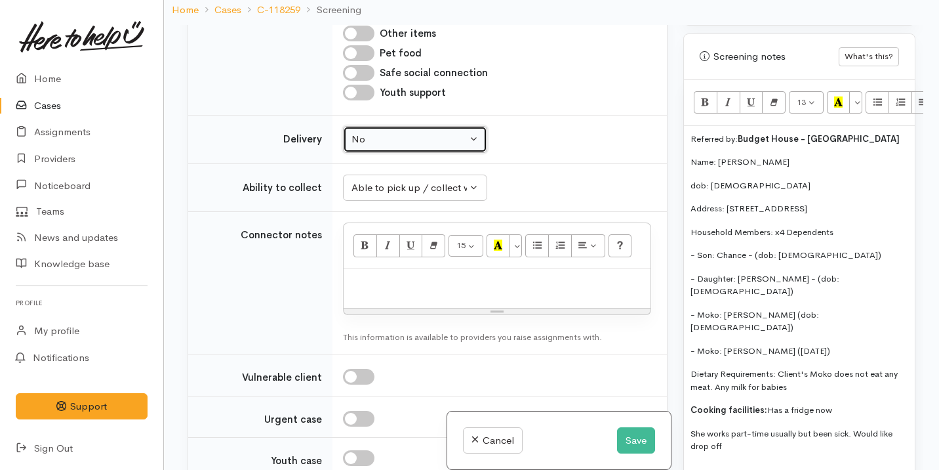
click at [430, 153] on button "No" at bounding box center [415, 139] width 144 height 27
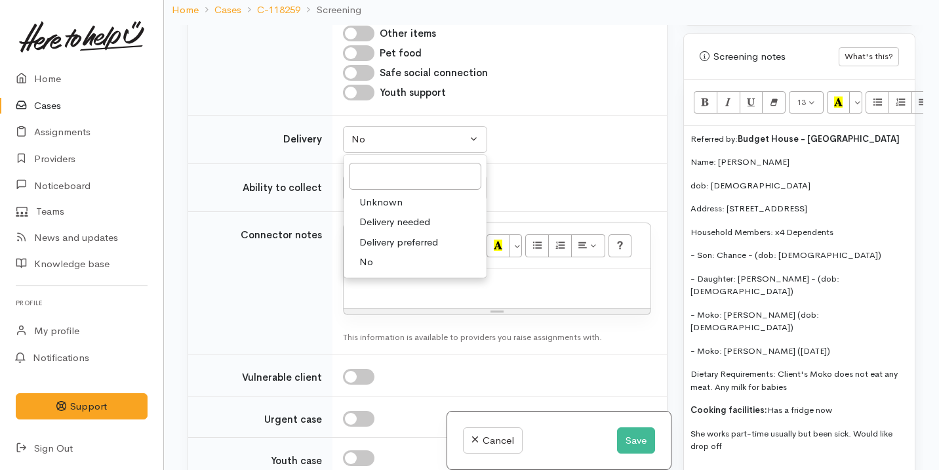
click at [413, 272] on link "No" at bounding box center [415, 262] width 143 height 20
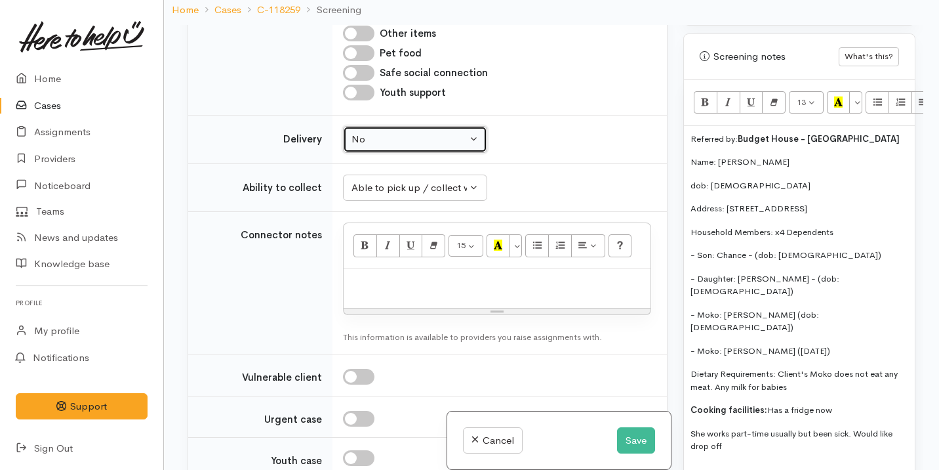
click at [442, 147] on div "No" at bounding box center [409, 139] width 115 height 15
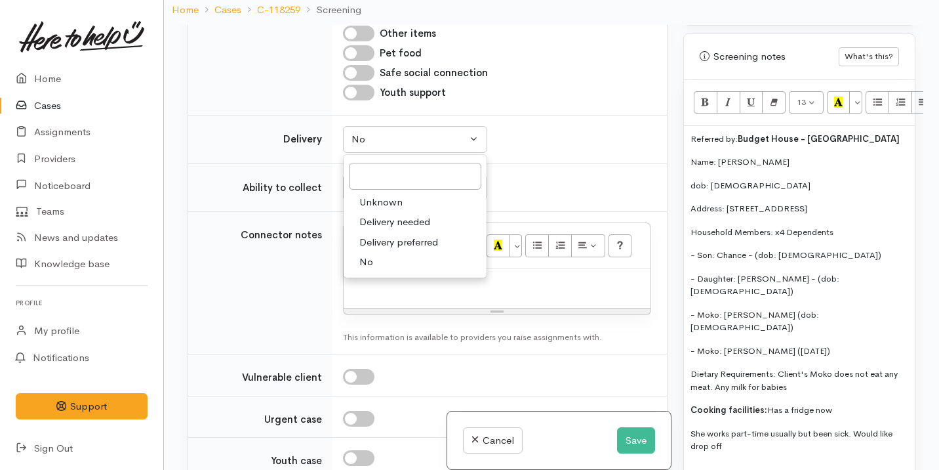
click at [420, 230] on span "Delivery needed" at bounding box center [394, 221] width 71 height 15
select select "3"
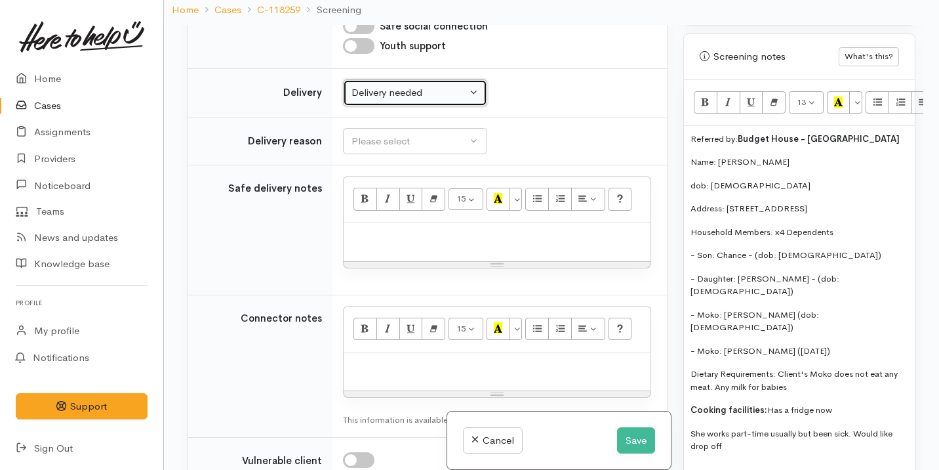
scroll to position [998, 0]
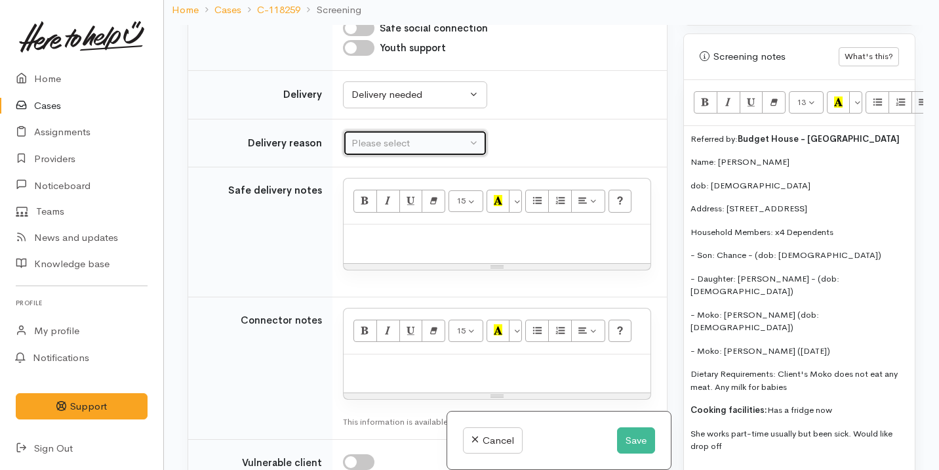
click at [422, 157] on button "Please select" at bounding box center [415, 143] width 144 height 27
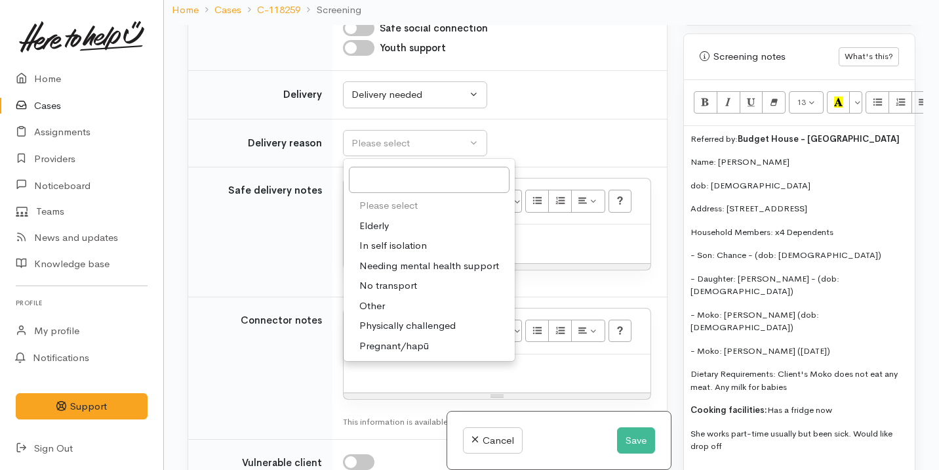
click at [426, 296] on link "No transport" at bounding box center [429, 285] width 171 height 20
select select "2"
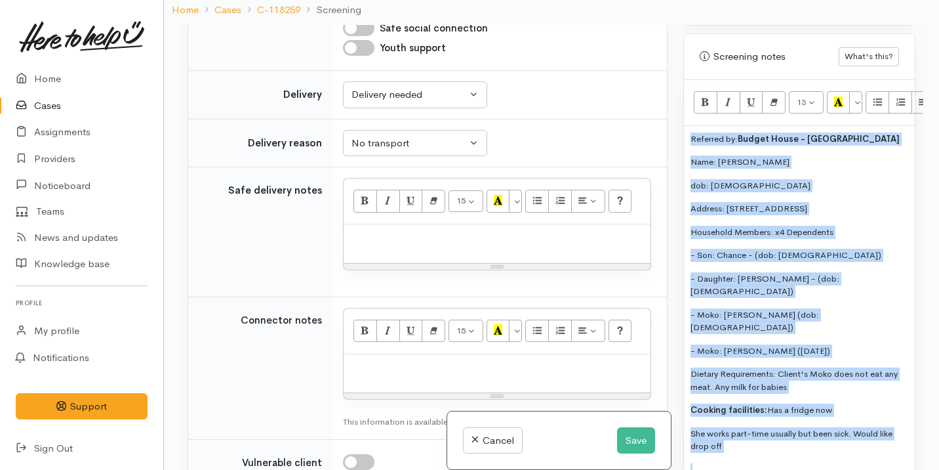
drag, startPoint x: 738, startPoint y: 416, endPoint x: 670, endPoint y: 116, distance: 308.0
click at [670, 116] on div "Related cases There are other cases potentially from the same person, address o…" at bounding box center [552, 260] width 744 height 470
copy div "Referred by: Budget House - Te Paea Waipouri Name: Alicia Blake dob: 3/3/81 Add…"
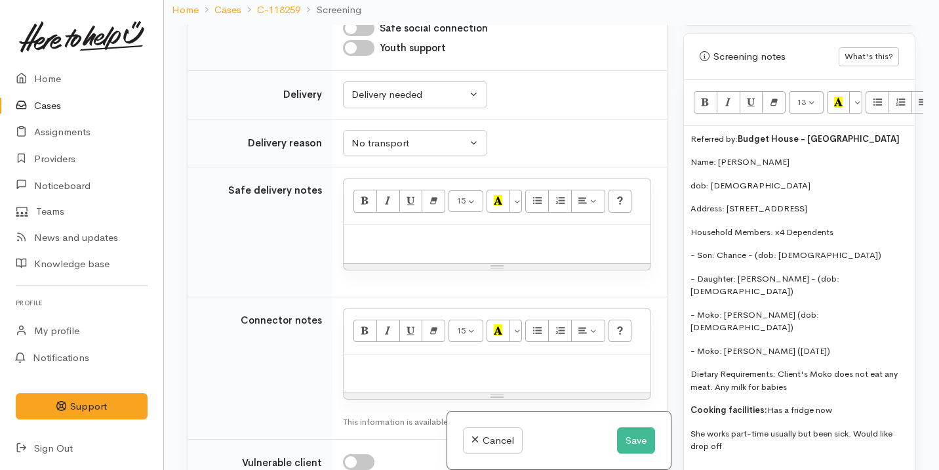
click at [443, 246] on p at bounding box center [497, 238] width 294 height 15
paste div
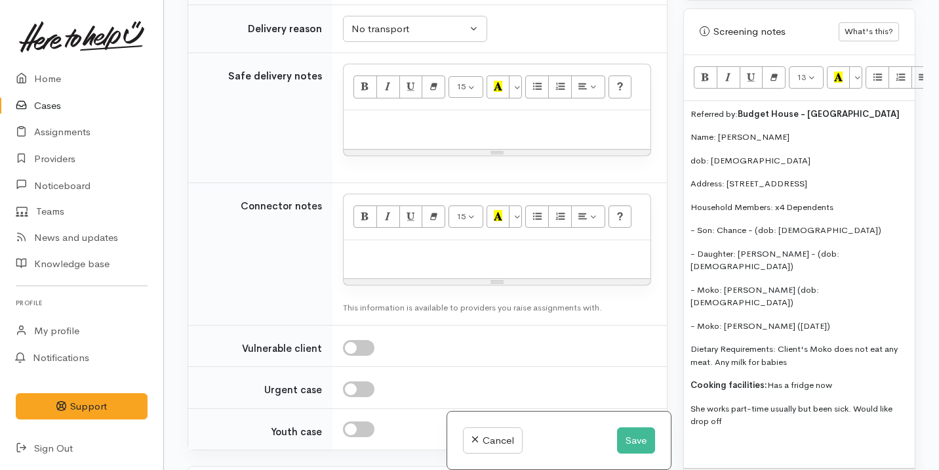
click at [411, 262] on p at bounding box center [497, 254] width 294 height 15
paste div
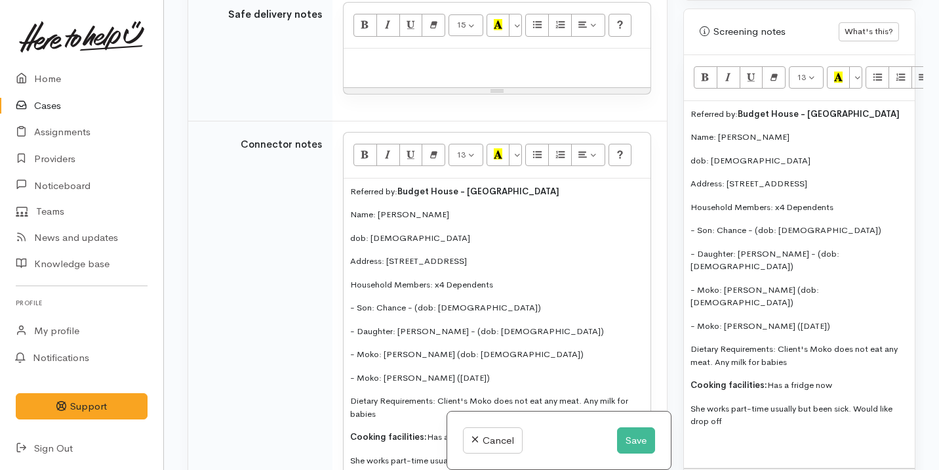
scroll to position [1069, 0]
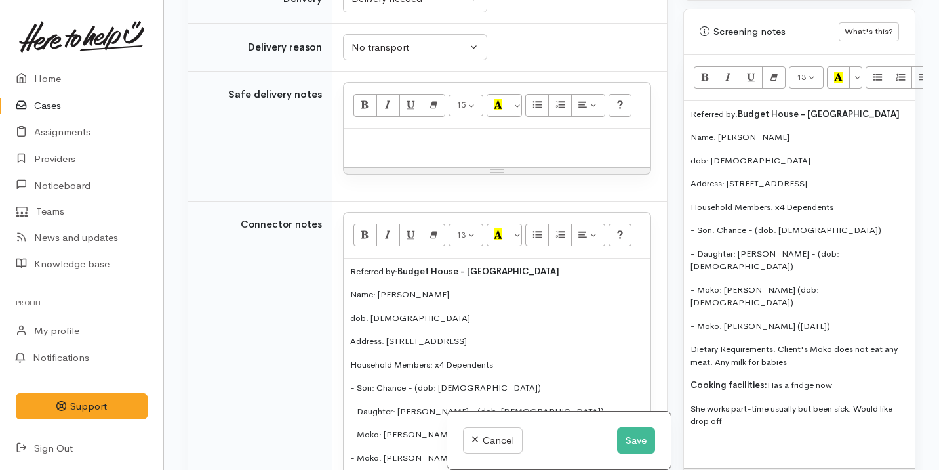
click at [415, 150] on p at bounding box center [497, 142] width 294 height 15
click at [632, 435] on button "Save" at bounding box center [636, 440] width 38 height 27
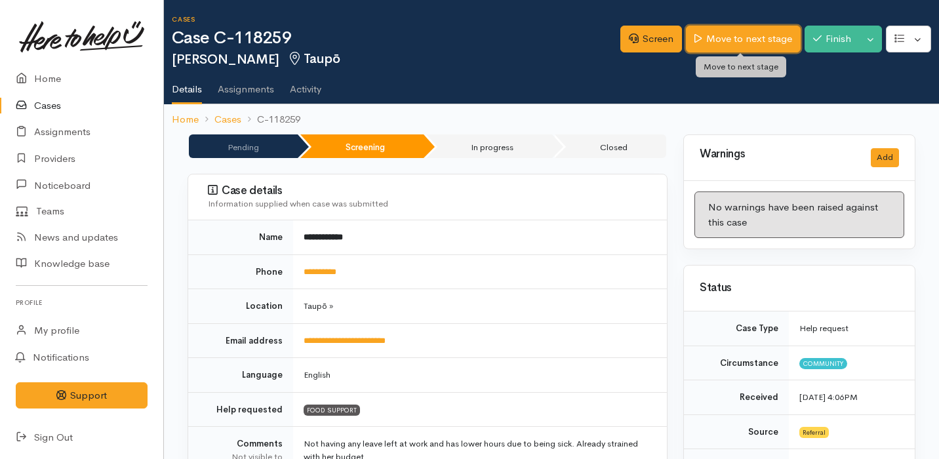
click at [731, 35] on link "Move to next stage" at bounding box center [743, 39] width 114 height 27
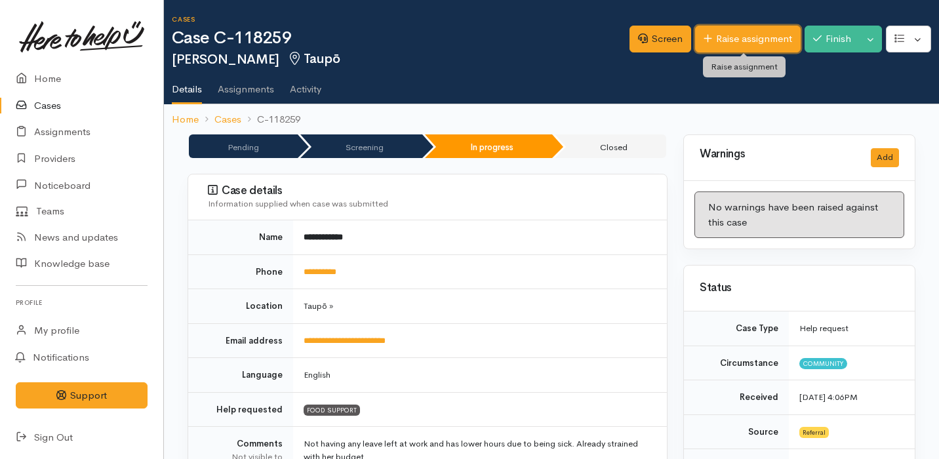
click at [760, 30] on link "Raise assignment" at bounding box center [748, 39] width 106 height 27
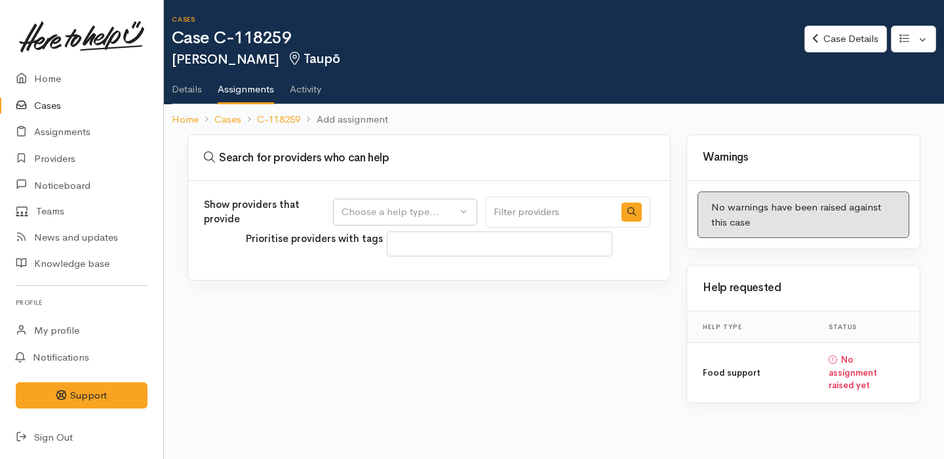
select select
click at [413, 203] on button "Choose a help type..." at bounding box center [405, 212] width 144 height 27
click at [408, 277] on span "Food support" at bounding box center [380, 275] width 61 height 15
select select "3"
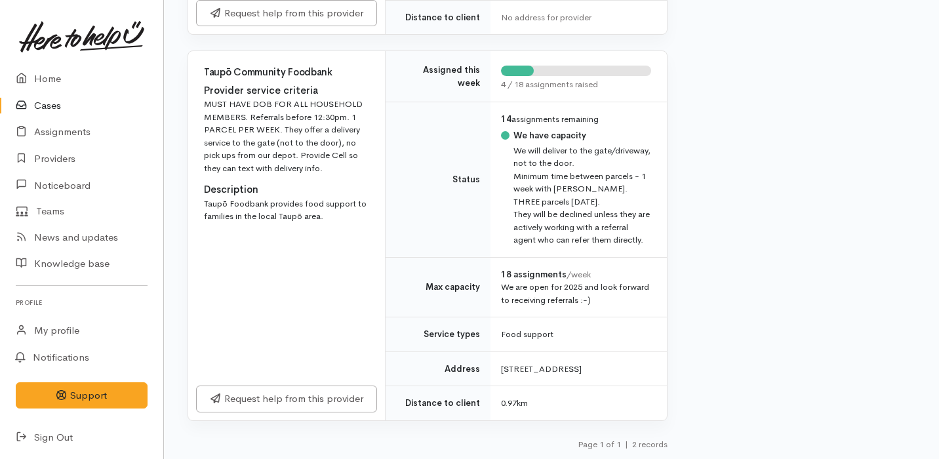
scroll to position [499, 0]
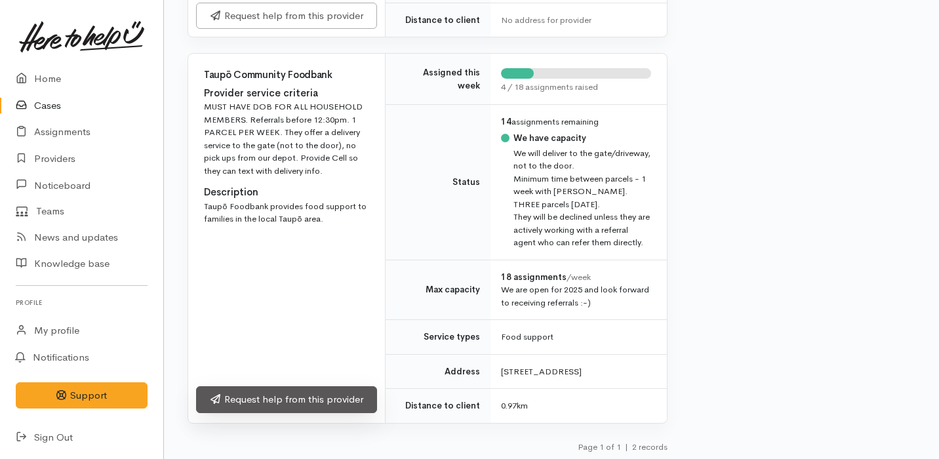
click at [327, 413] on link "Request help from this provider" at bounding box center [286, 399] width 181 height 27
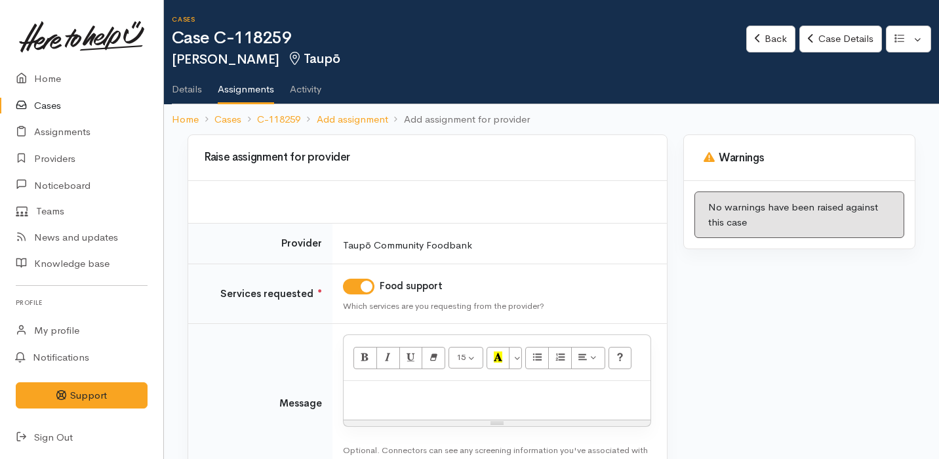
click at [403, 391] on p at bounding box center [497, 395] width 294 height 15
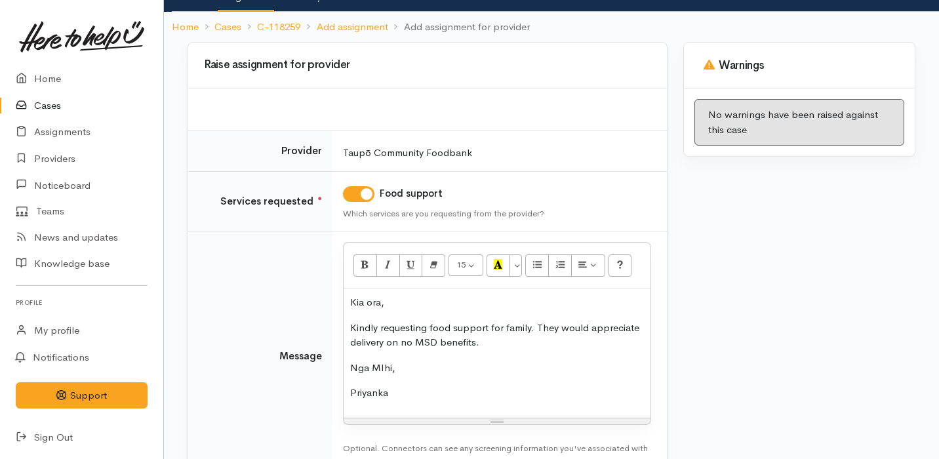
scroll to position [183, 0]
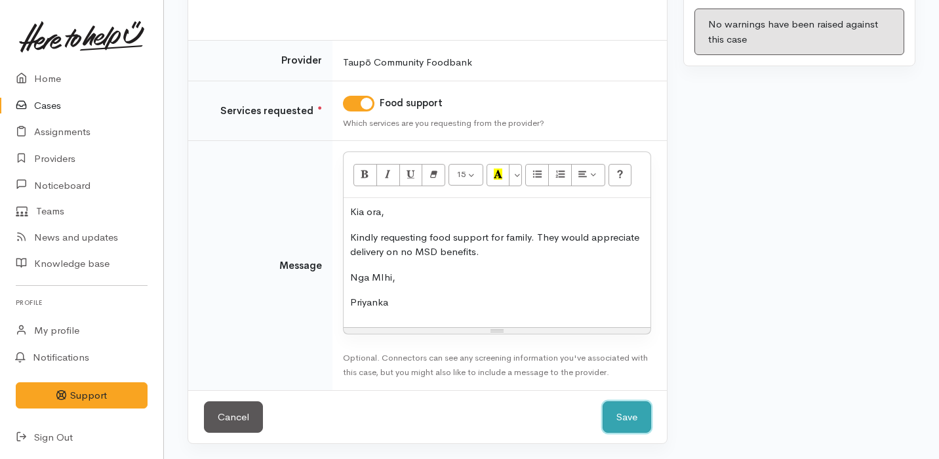
click at [624, 416] on button "Save" at bounding box center [627, 417] width 49 height 32
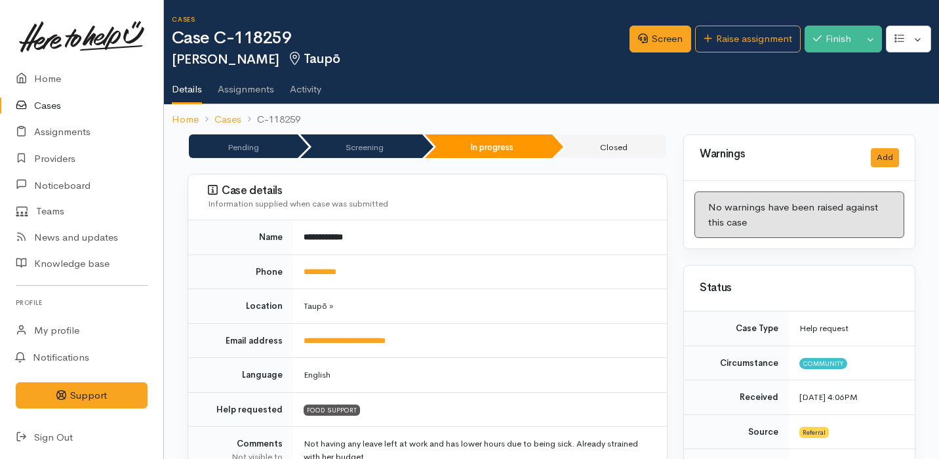
click at [73, 98] on link "Cases" at bounding box center [81, 105] width 163 height 27
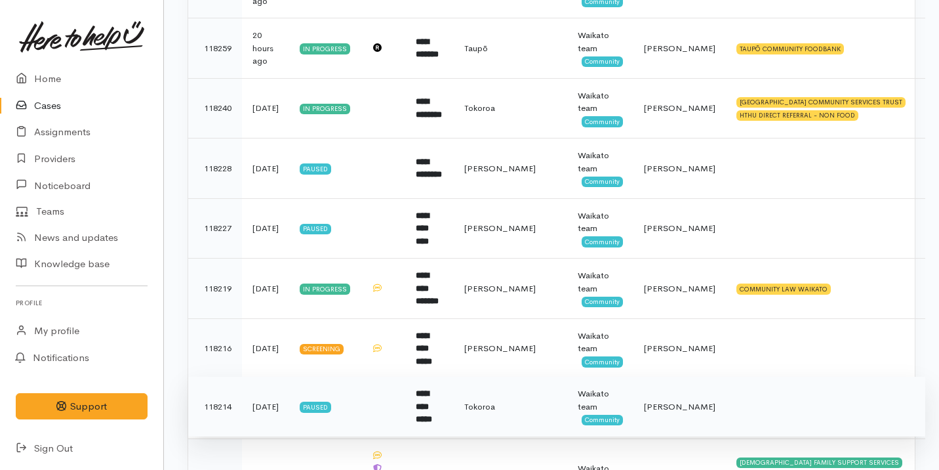
scroll to position [476, 0]
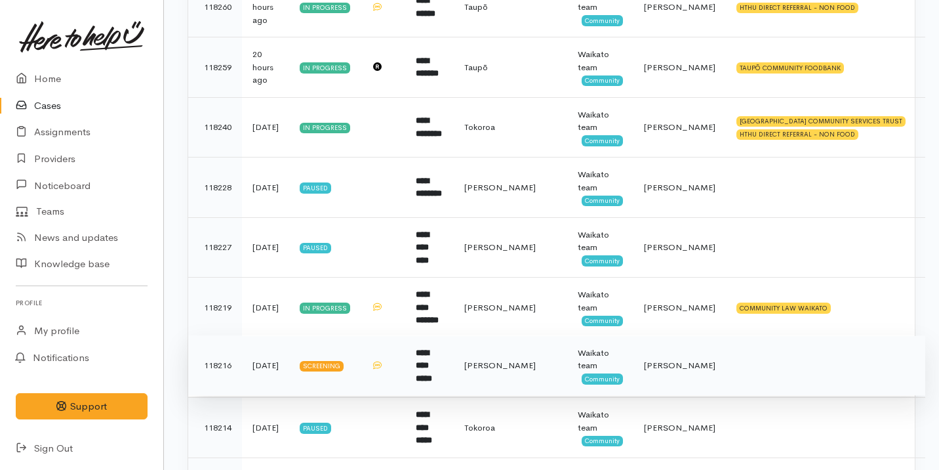
click at [475, 371] on td "Hamilton" at bounding box center [510, 365] width 113 height 60
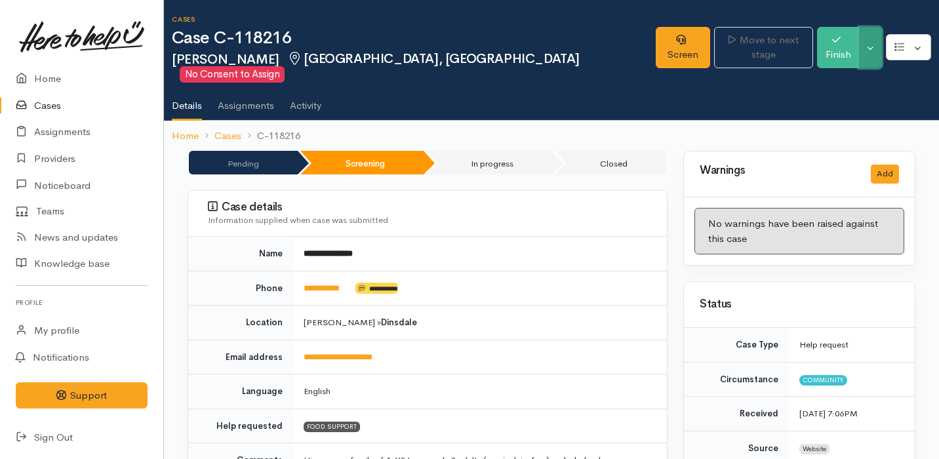
click at [876, 44] on button "Toggle Dropdown" at bounding box center [870, 47] width 23 height 41
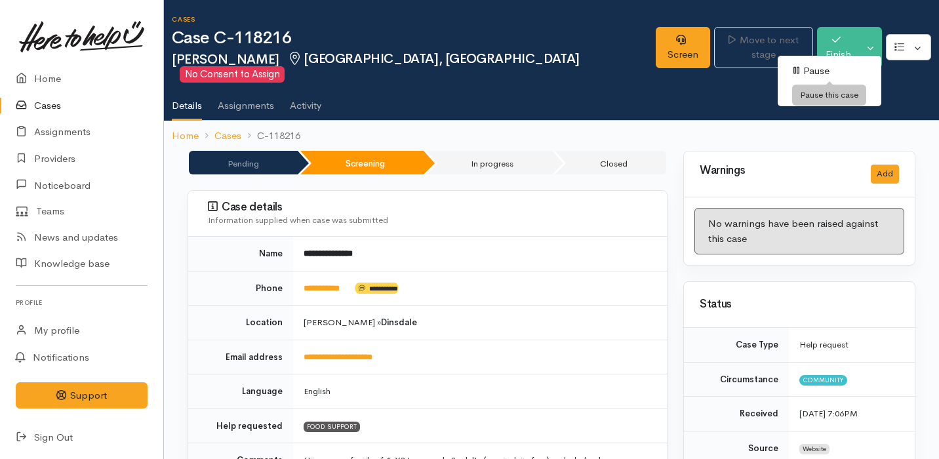
click at [829, 68] on link "Pause" at bounding box center [830, 71] width 104 height 20
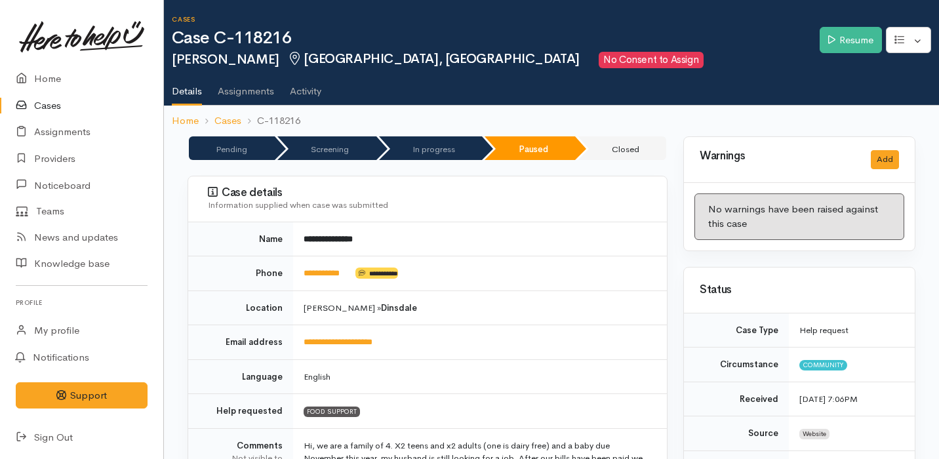
click at [62, 108] on link "Cases" at bounding box center [81, 105] width 163 height 27
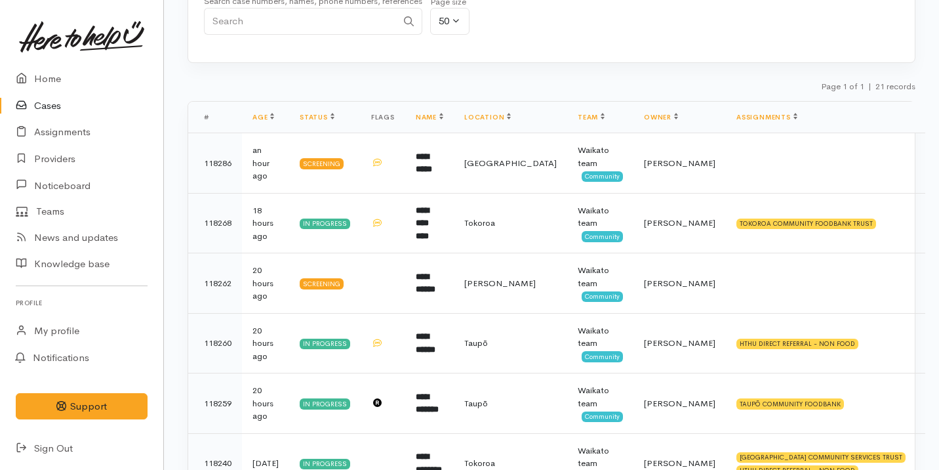
scroll to position [129, 0]
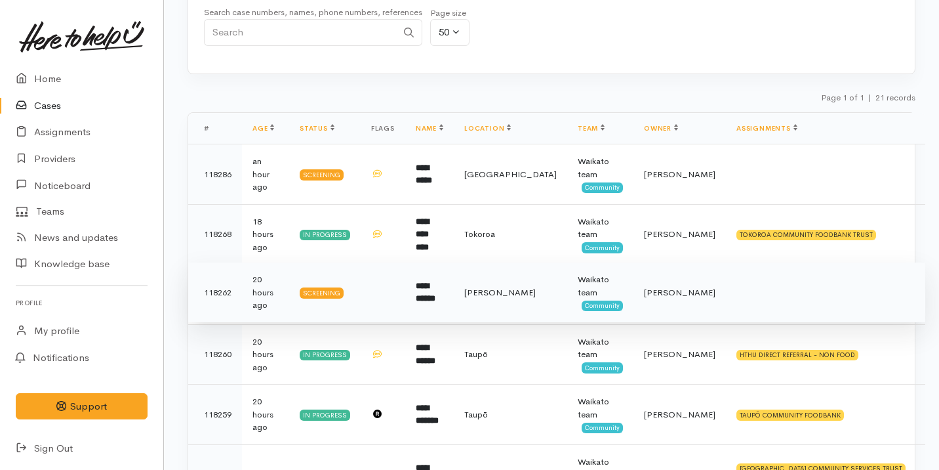
click at [396, 304] on td at bounding box center [383, 292] width 45 height 60
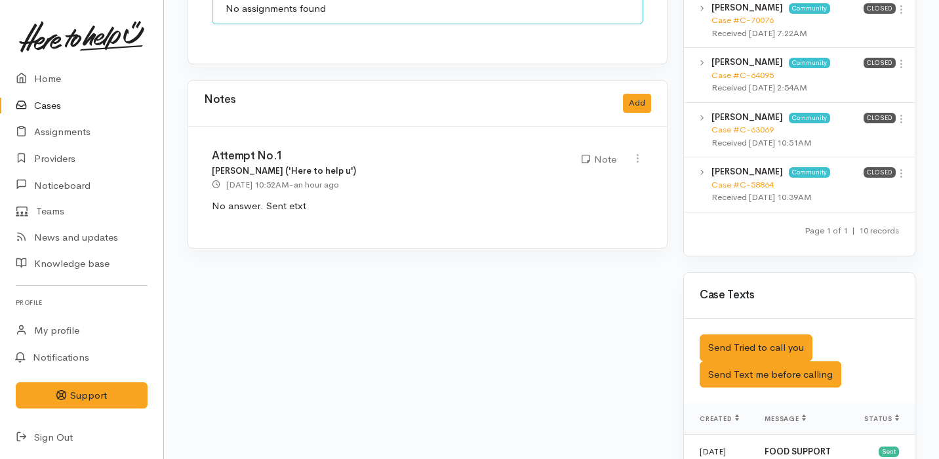
scroll to position [864, 0]
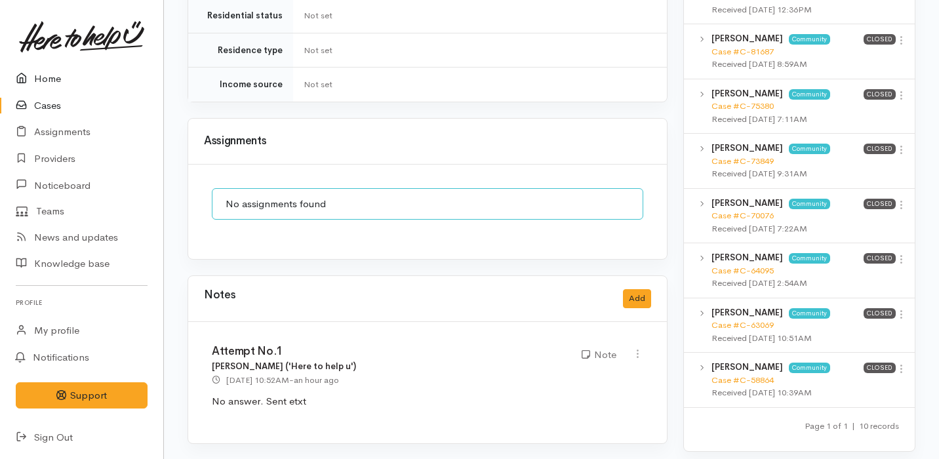
click at [92, 85] on link "Home" at bounding box center [81, 79] width 163 height 27
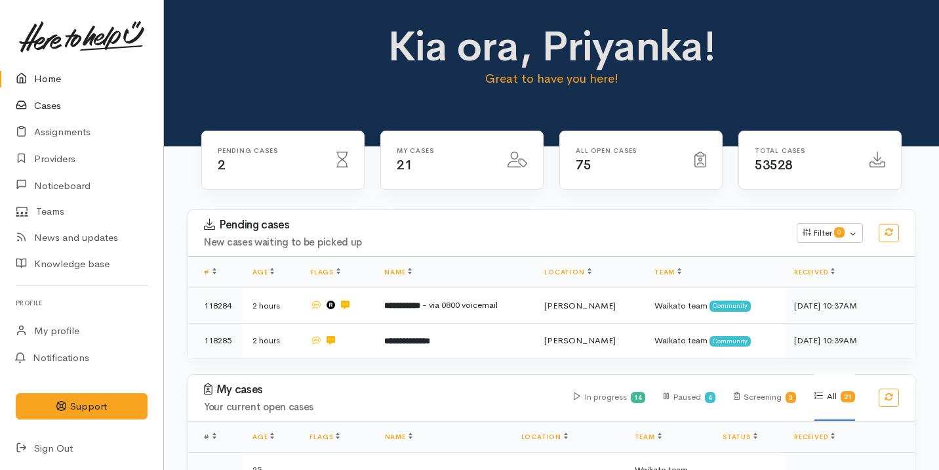
click at [108, 112] on link "Cases" at bounding box center [81, 105] width 163 height 27
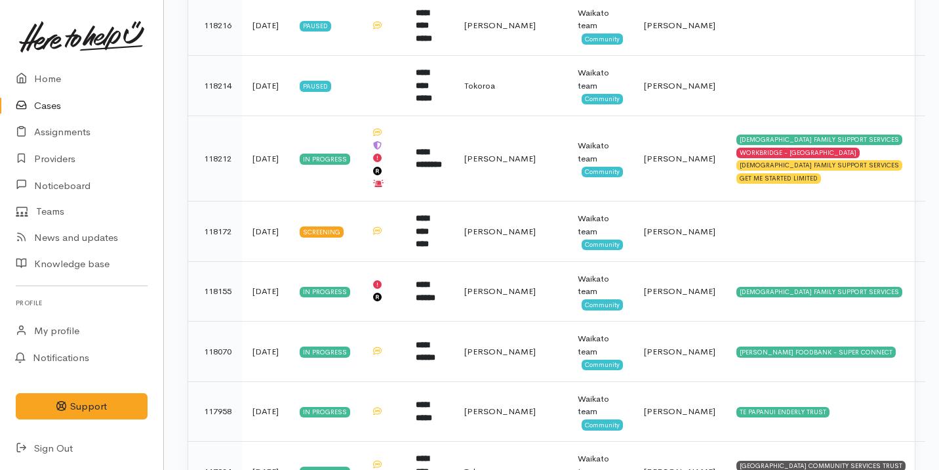
scroll to position [821, 0]
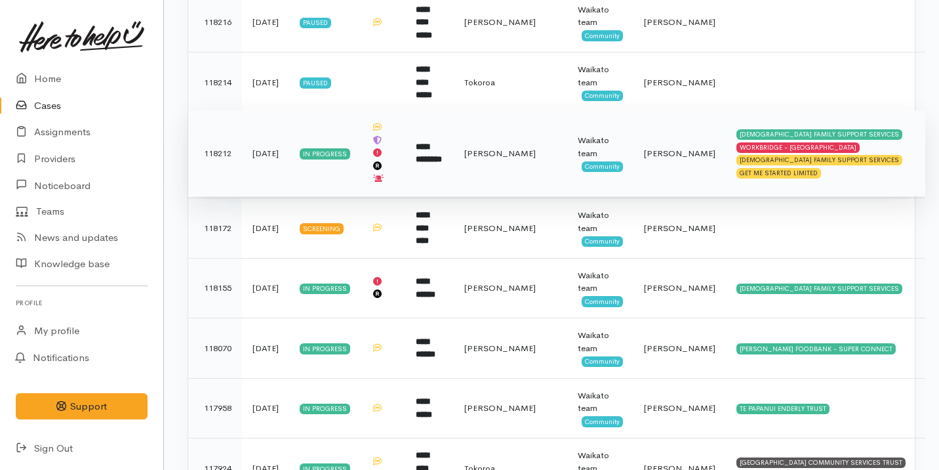
click at [416, 172] on td "**********" at bounding box center [429, 153] width 49 height 86
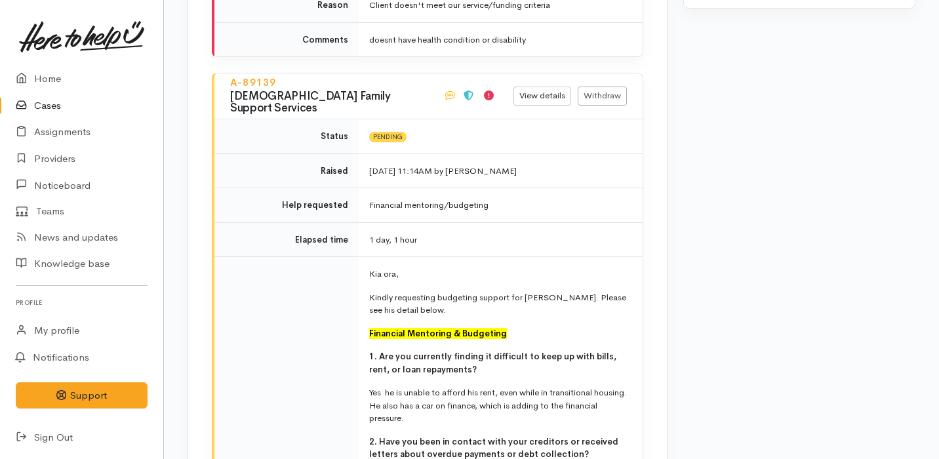
scroll to position [3164, 0]
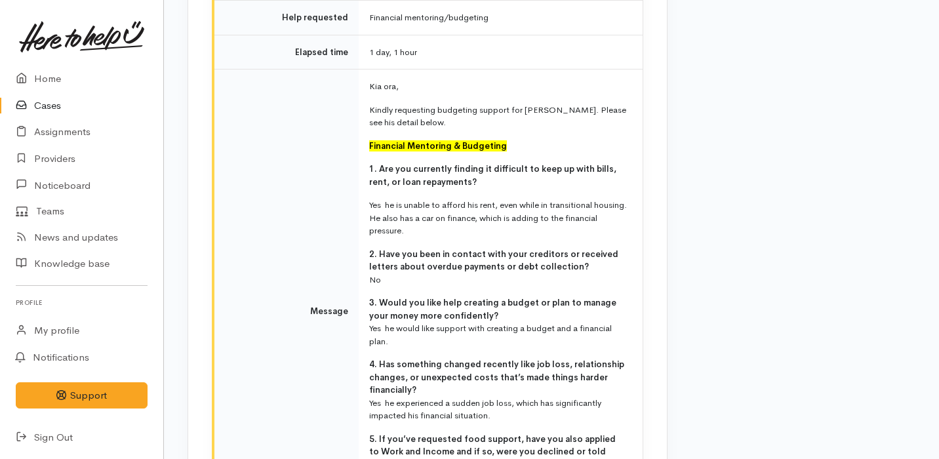
click at [371, 80] on p "Kia ora," at bounding box center [498, 86] width 258 height 13
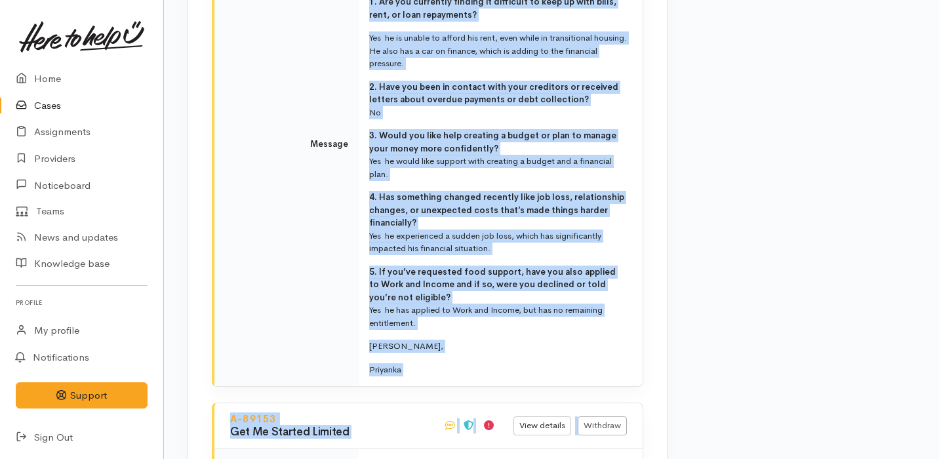
scroll to position [3347, 0]
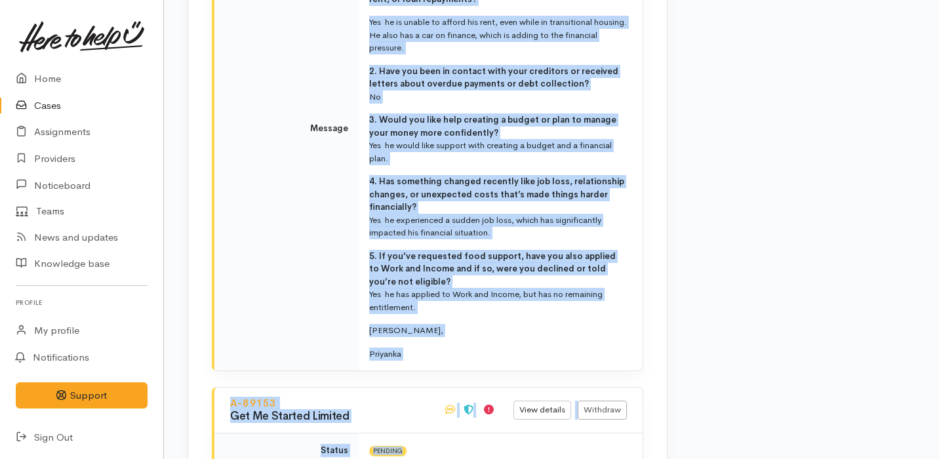
drag, startPoint x: 371, startPoint y: 43, endPoint x: 458, endPoint y: 313, distance: 283.9
click at [458, 312] on td "Kia ora, Kindly requesting budgeting support for isiah. Please see his detail b…" at bounding box center [501, 129] width 284 height 485
copy td "Kia ora, Kindly requesting budgeting support for isiah. Please see his detail b…"
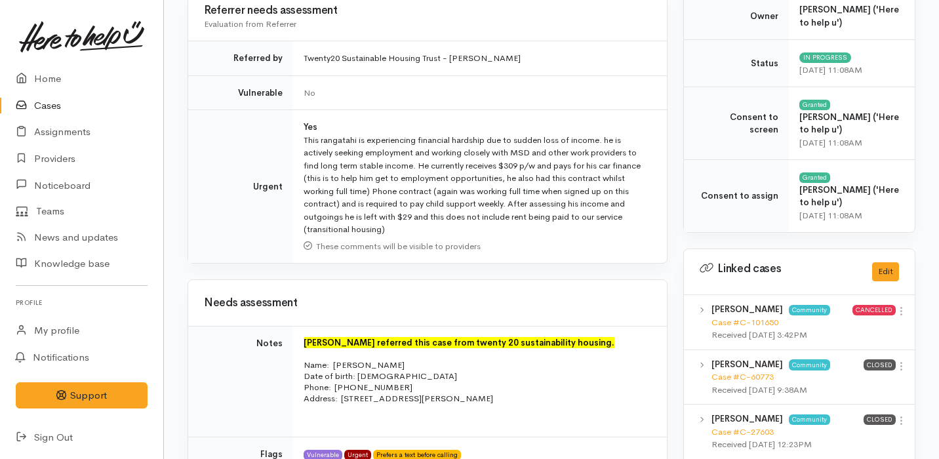
scroll to position [0, 0]
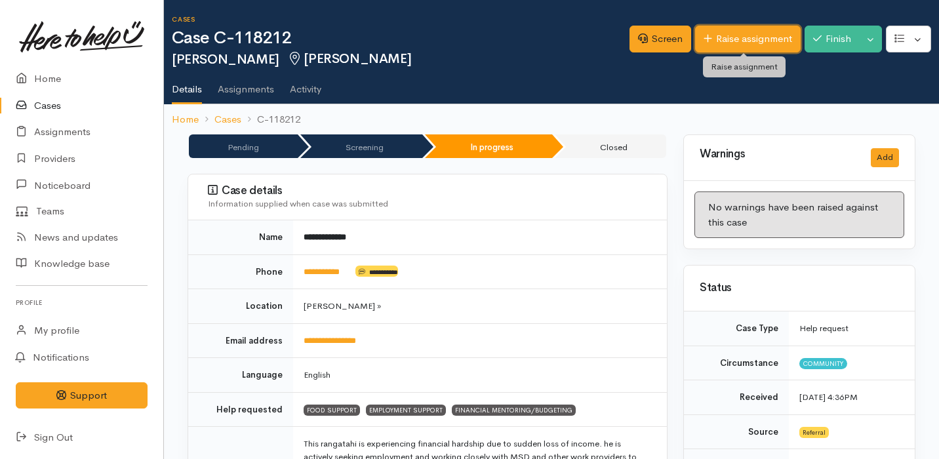
click at [768, 41] on link "Raise assignment" at bounding box center [748, 39] width 106 height 27
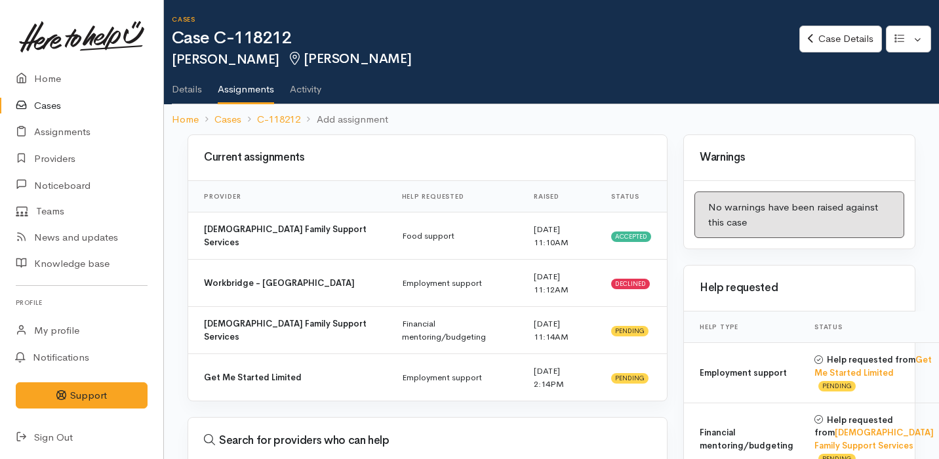
select select
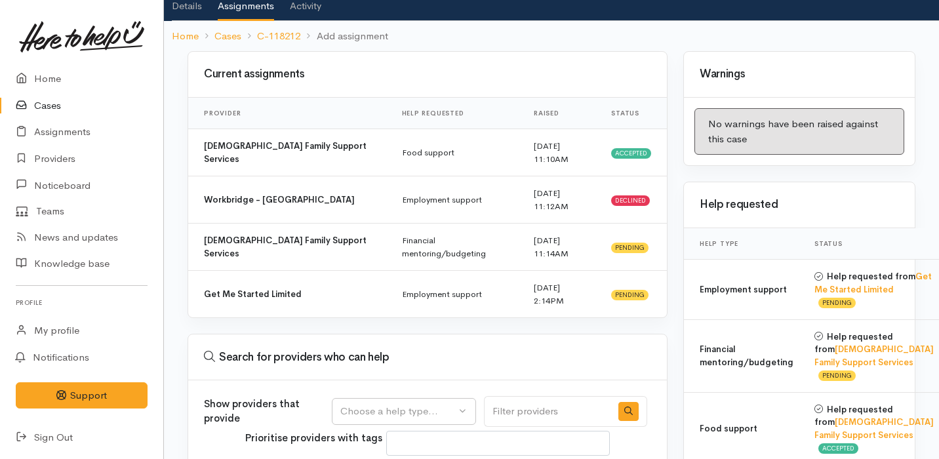
scroll to position [143, 0]
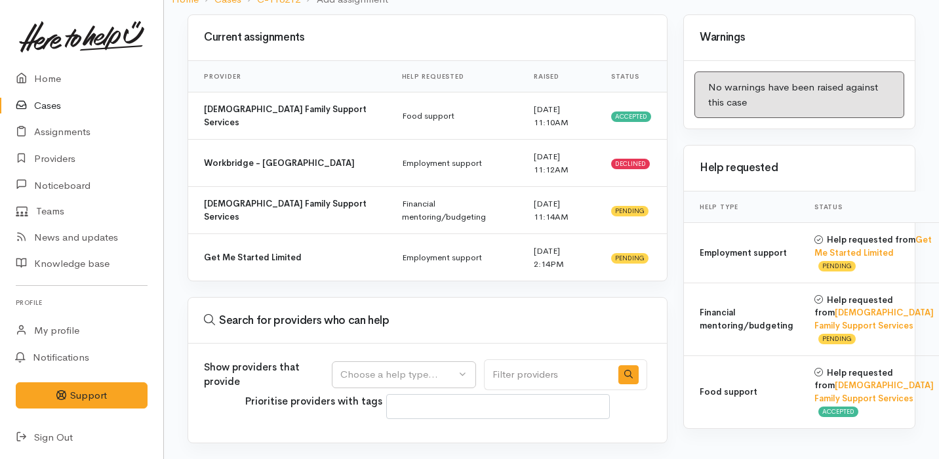
click at [443, 344] on div "Show providers that provide Food support Employment support Financial mentoring…" at bounding box center [427, 393] width 479 height 99
click at [443, 367] on div "Choose a help type..." at bounding box center [397, 374] width 115 height 15
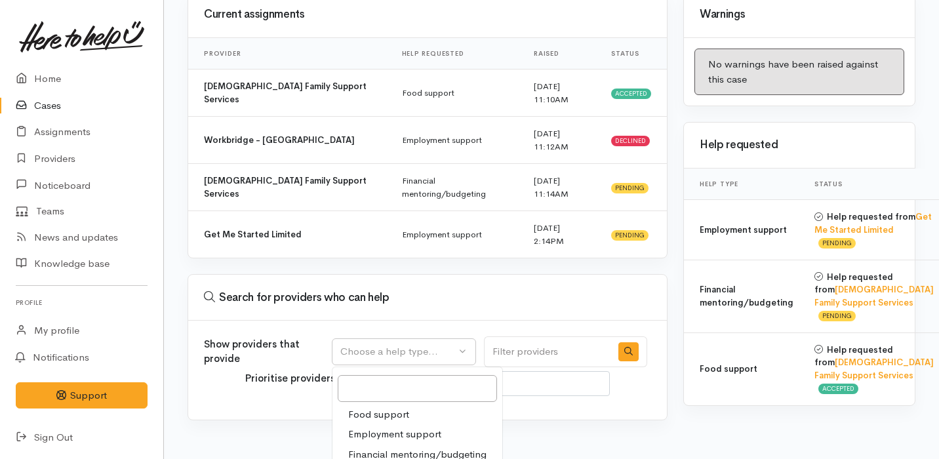
click at [423, 447] on span "Financial mentoring/budgeting" at bounding box center [417, 454] width 138 height 15
select select "9"
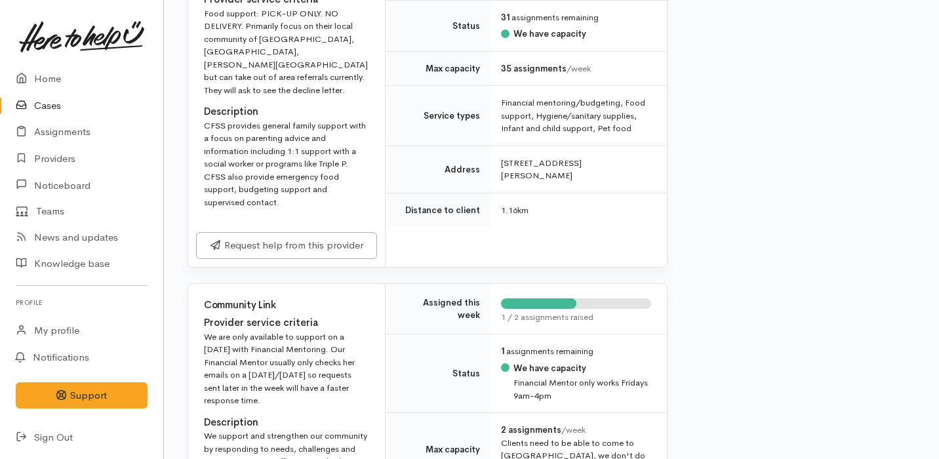
scroll to position [1253, 0]
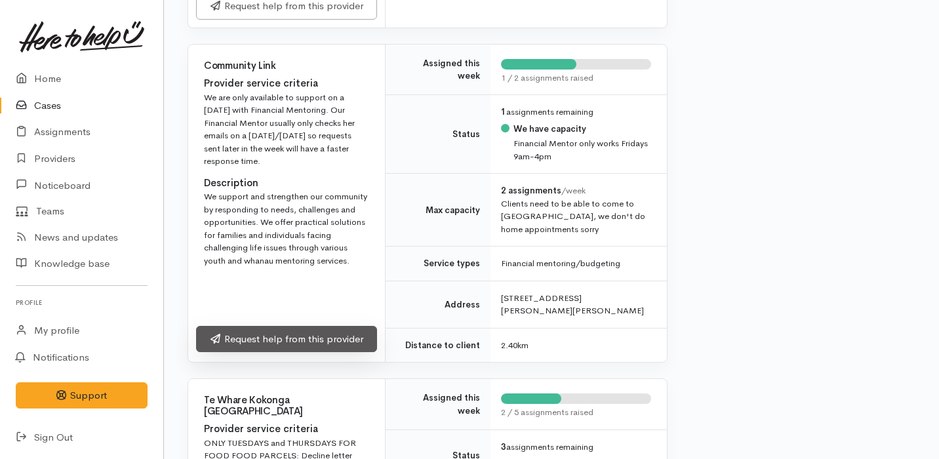
click at [364, 326] on link "Request help from this provider" at bounding box center [286, 339] width 181 height 27
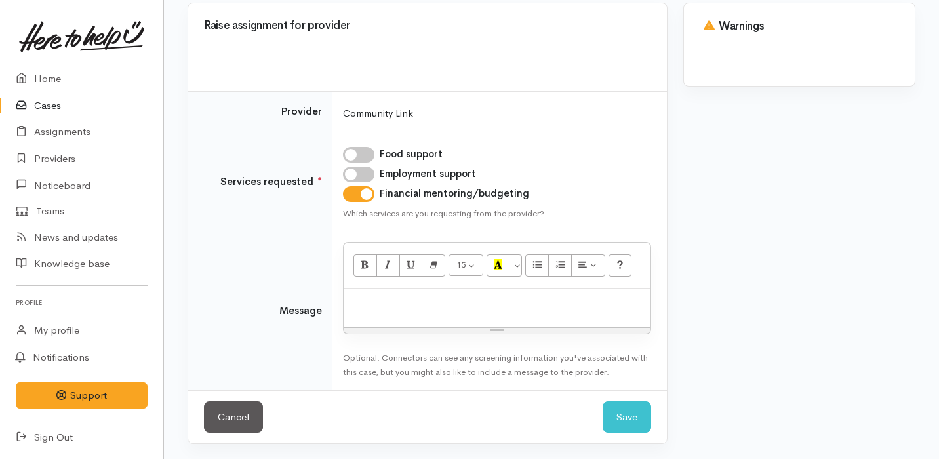
click at [490, 310] on div at bounding box center [497, 308] width 307 height 39
paste div
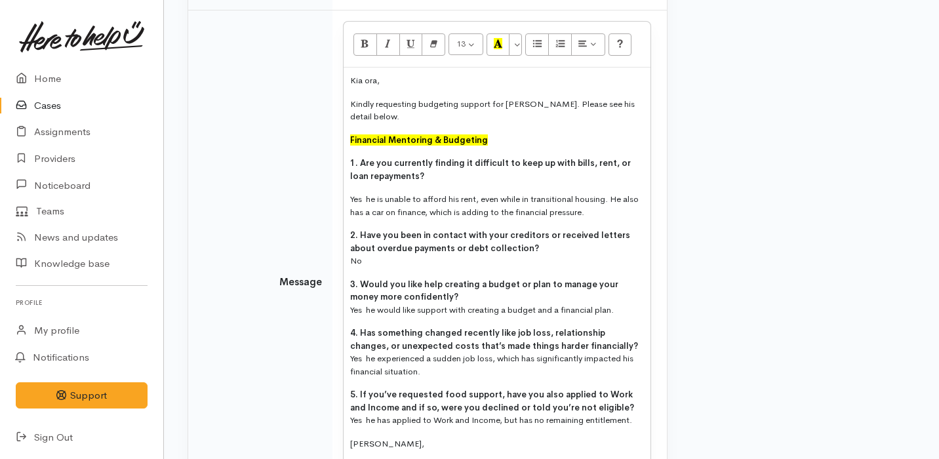
click at [490, 310] on div "Kia ora, Kindly requesting budgeting support for [PERSON_NAME]. Please see his …" at bounding box center [497, 279] width 307 height 423
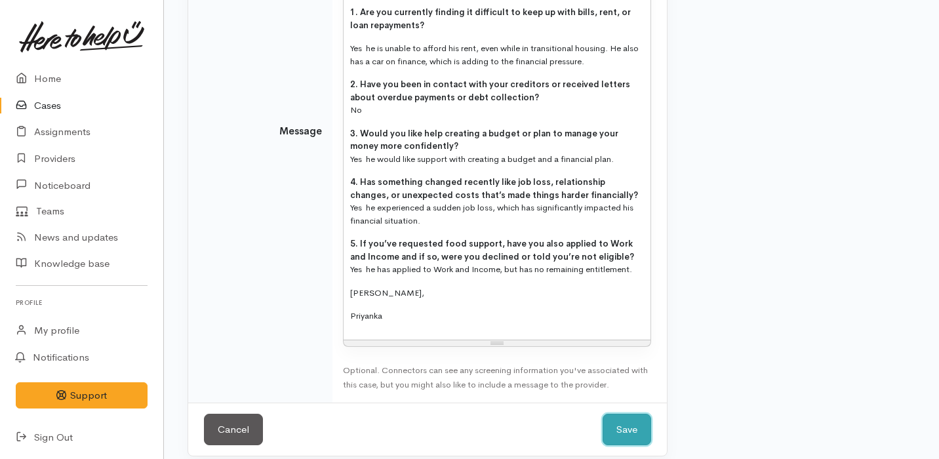
click at [634, 420] on button "Save" at bounding box center [627, 430] width 49 height 32
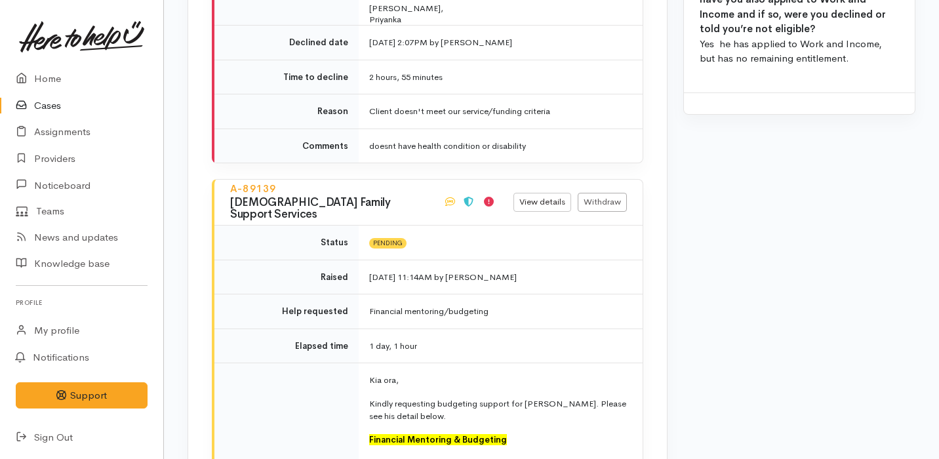
scroll to position [2850, 0]
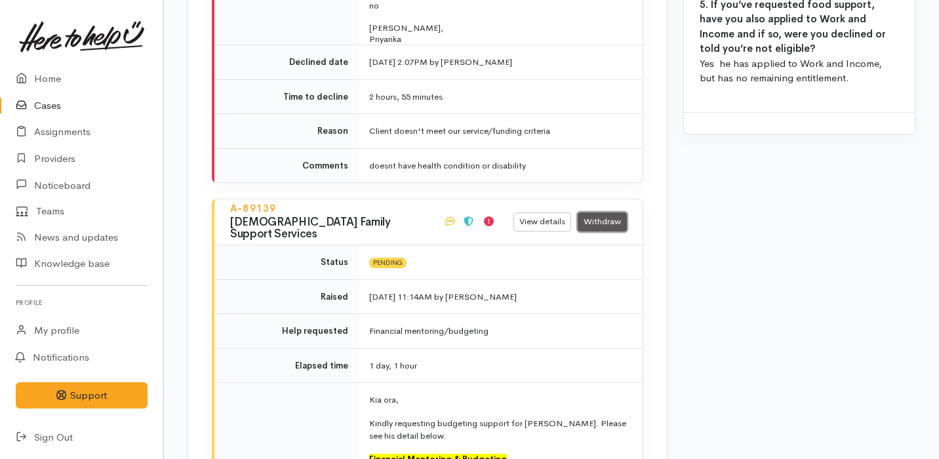
click at [601, 212] on link "Withdraw" at bounding box center [602, 221] width 49 height 19
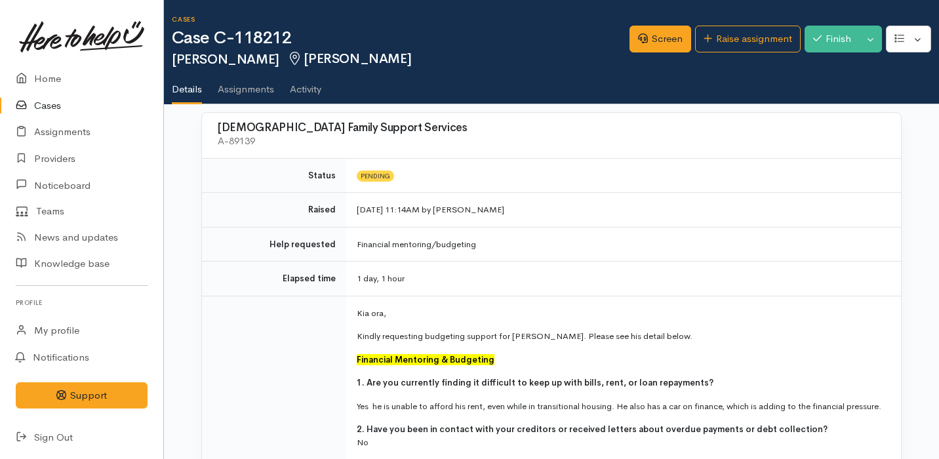
scroll to position [481, 0]
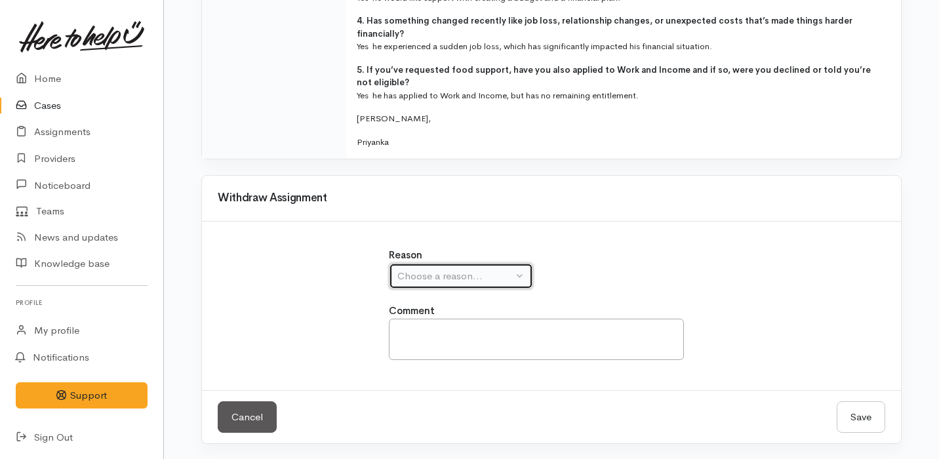
click at [492, 278] on div "Choose a reason..." at bounding box center [454, 276] width 115 height 15
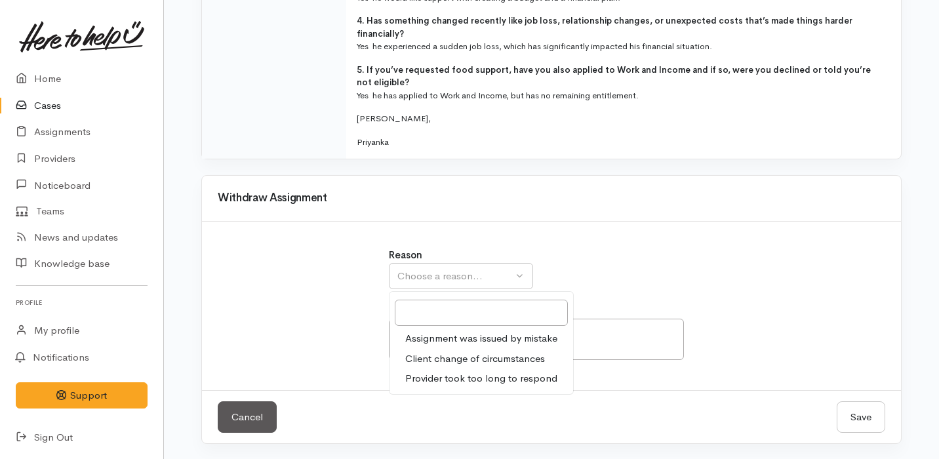
click at [494, 380] on span "Provider took too long to respond" at bounding box center [481, 378] width 152 height 15
select select "3"
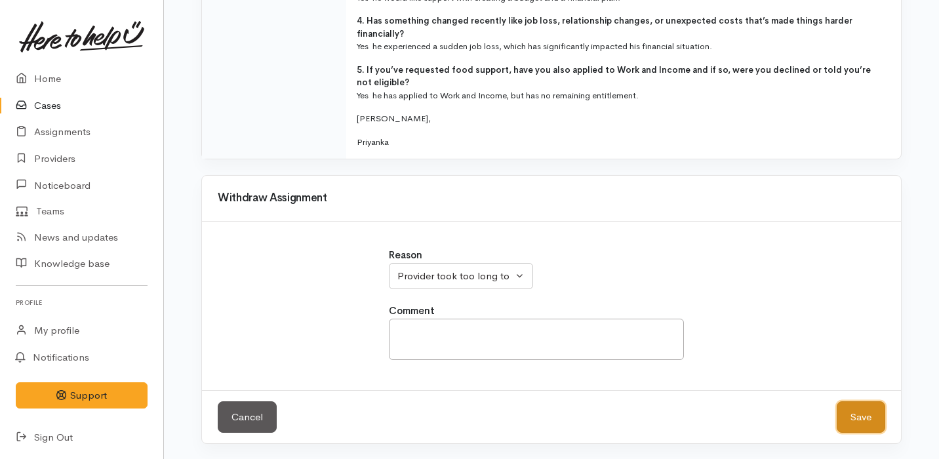
click at [859, 420] on button "Save" at bounding box center [861, 417] width 49 height 32
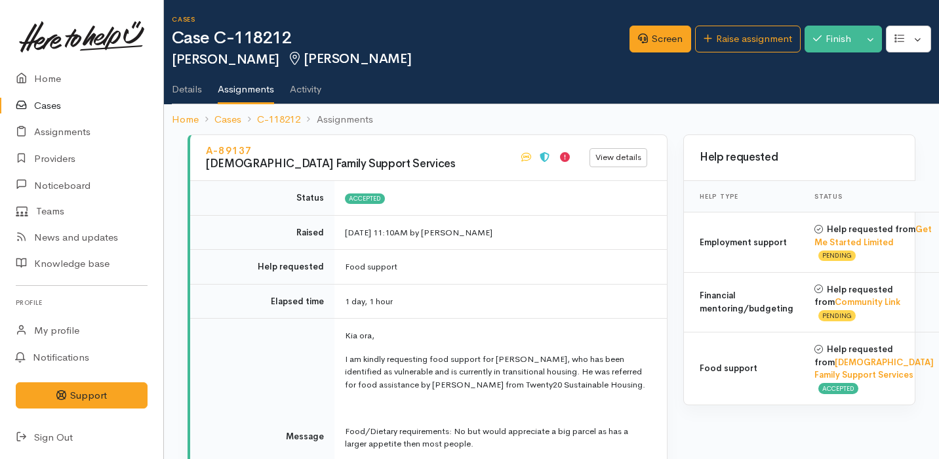
click at [74, 102] on link "Cases" at bounding box center [81, 105] width 163 height 27
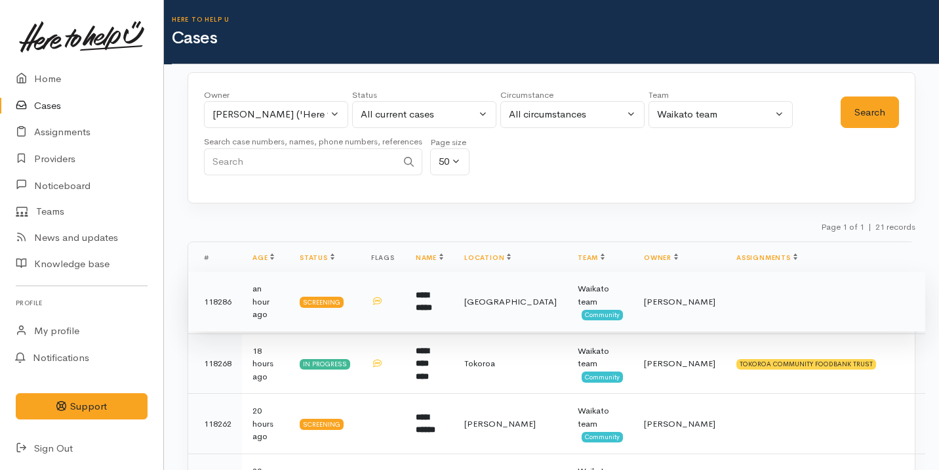
click at [411, 292] on td "**********" at bounding box center [429, 302] width 49 height 60
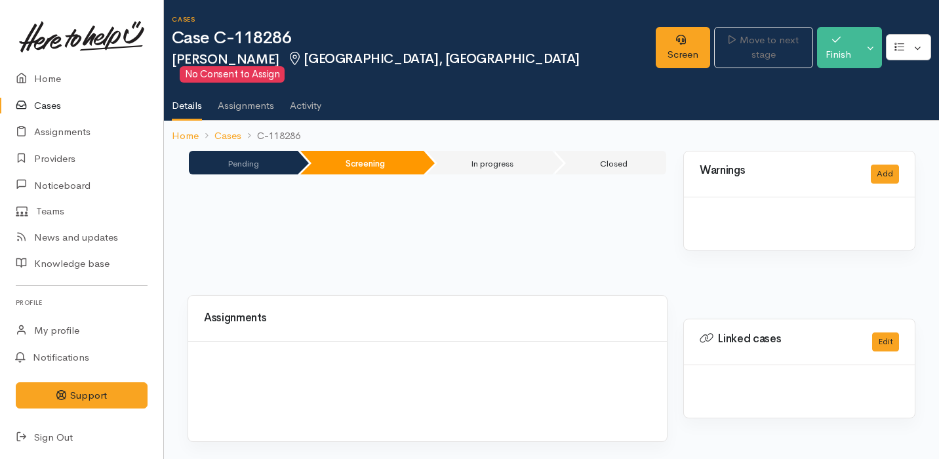
click at [411, 296] on div "Assignments" at bounding box center [427, 319] width 479 height 46
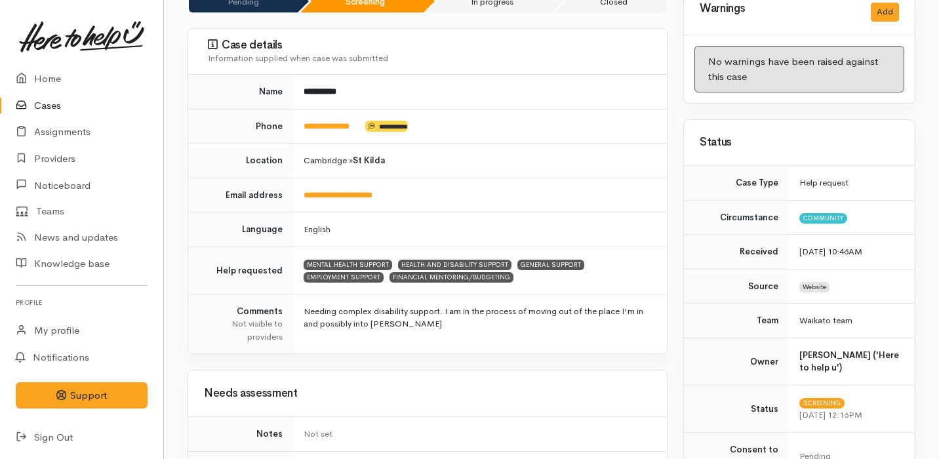
scroll to position [121, 0]
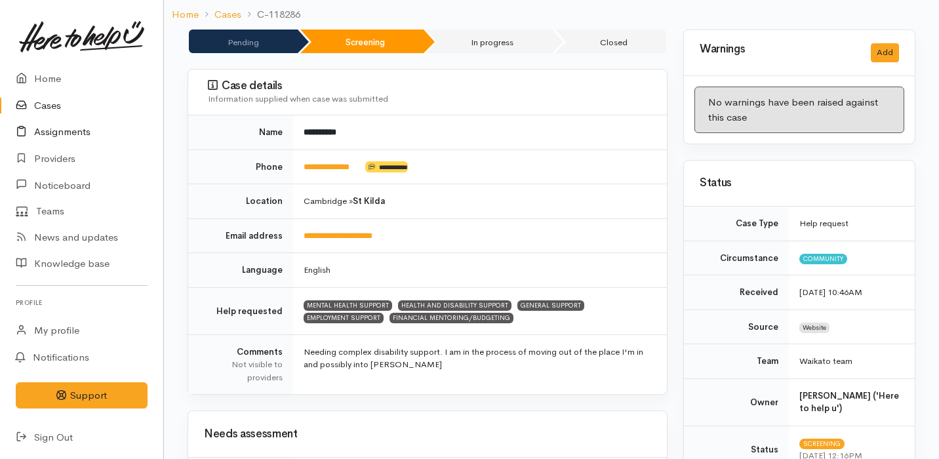
click at [79, 133] on link "Assignments" at bounding box center [81, 132] width 163 height 27
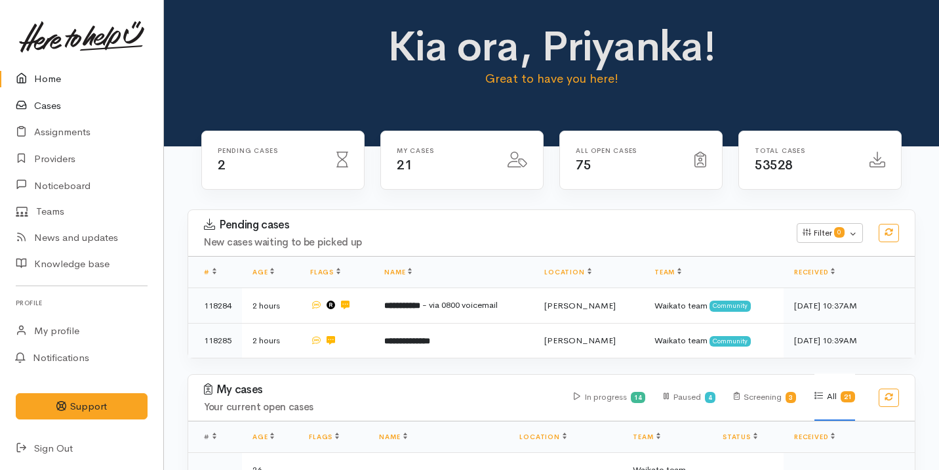
click at [102, 113] on link "Cases" at bounding box center [81, 105] width 163 height 27
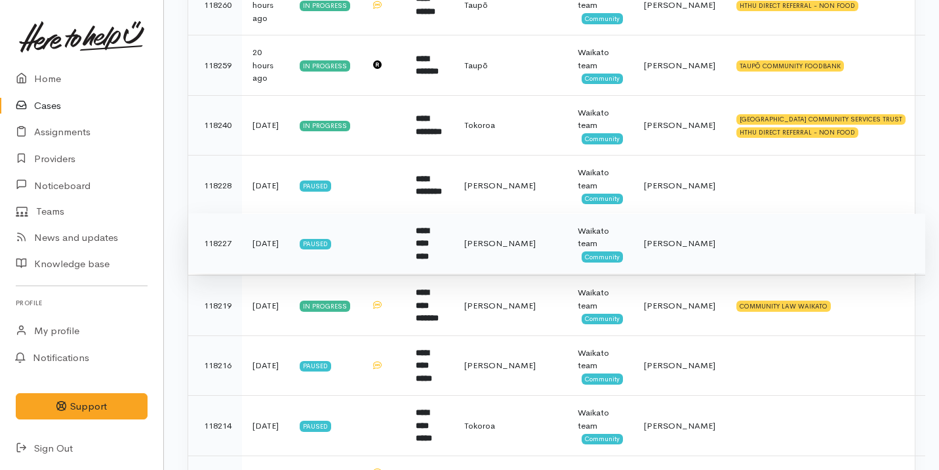
scroll to position [481, 0]
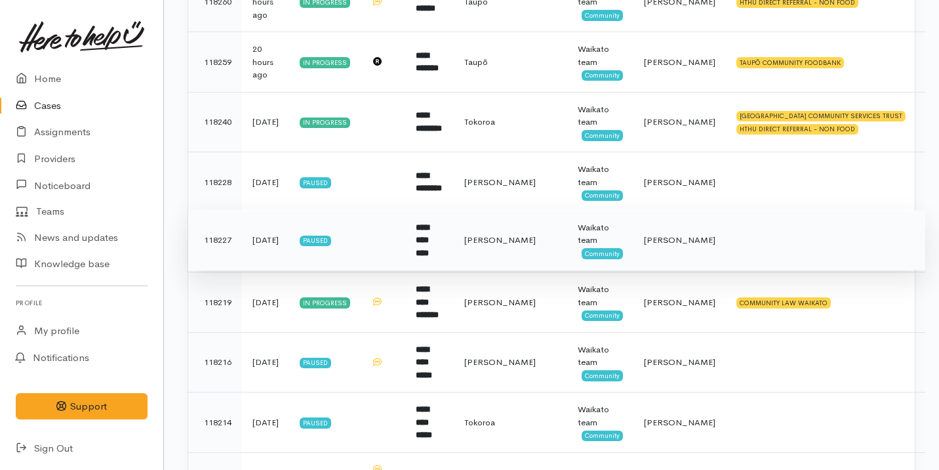
click at [380, 245] on td at bounding box center [383, 240] width 45 height 60
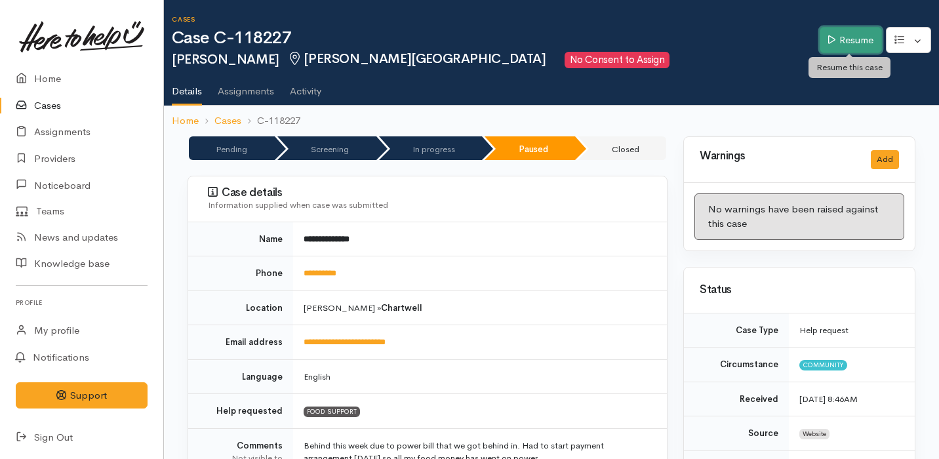
click at [838, 43] on link "Resume" at bounding box center [851, 40] width 62 height 27
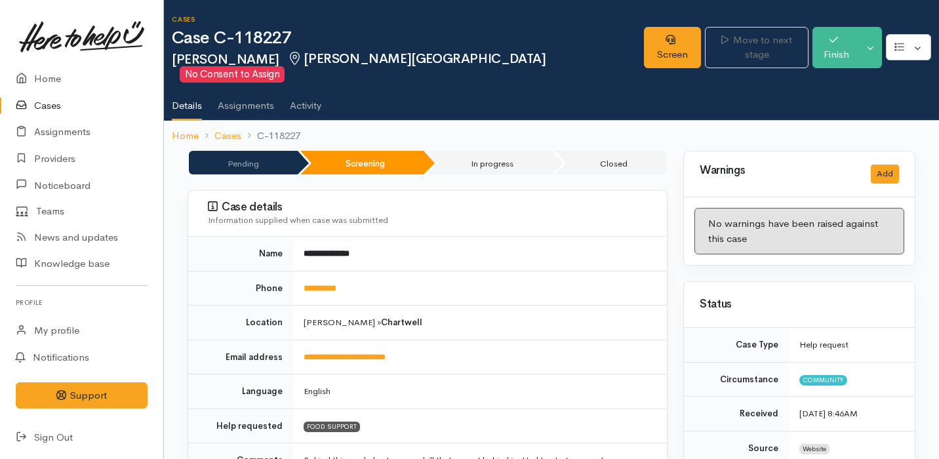
click at [360, 275] on td "**********" at bounding box center [480, 288] width 374 height 35
drag, startPoint x: 359, startPoint y: 275, endPoint x: 300, endPoint y: 275, distance: 59.0
click at [300, 275] on td "**********" at bounding box center [480, 288] width 374 height 35
copy link "**********"
click at [644, 49] on link "Screen" at bounding box center [672, 47] width 57 height 41
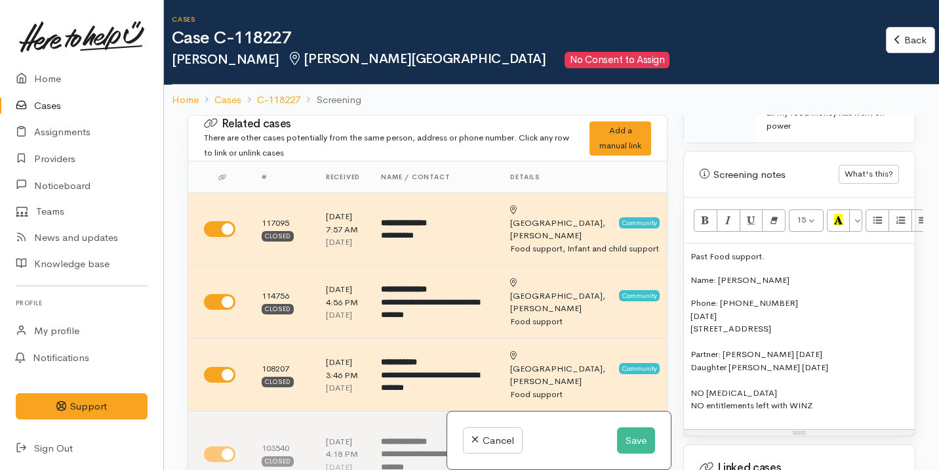
scroll to position [766, 0]
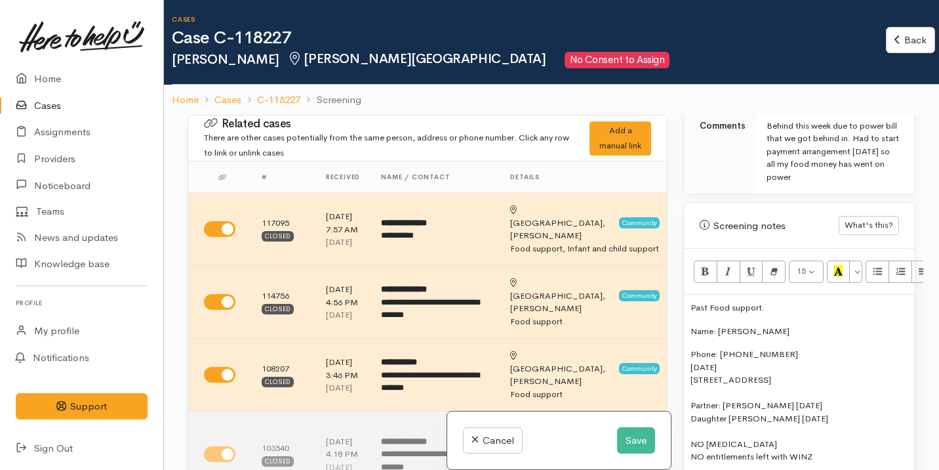
click at [707, 301] on p "Past Food support." at bounding box center [800, 307] width 218 height 13
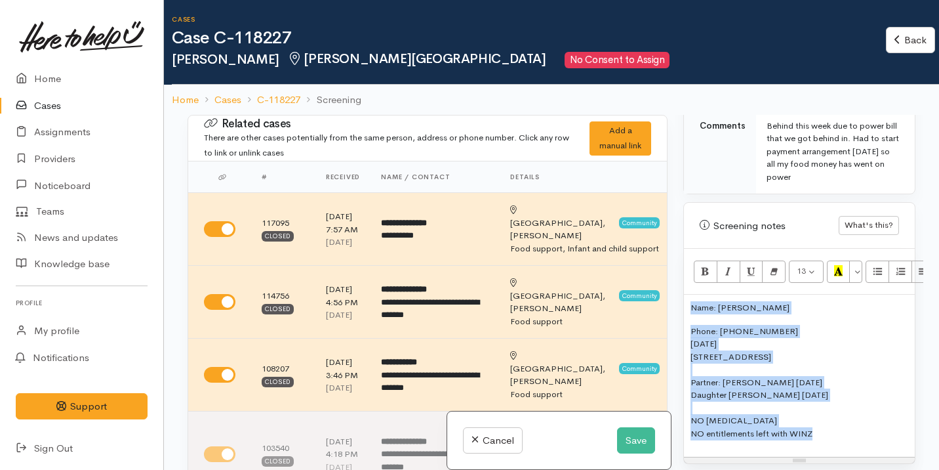
drag, startPoint x: 822, startPoint y: 420, endPoint x: 684, endPoint y: 289, distance: 191.1
click at [684, 294] on div "Name: Chelsea Dundon Phone: 0221935754 17/06/1999 5 Breidis Pl, Chartwell, Hami…" at bounding box center [799, 375] width 231 height 162
click at [769, 260] on button "Remove Font Style (⌘+\\)" at bounding box center [774, 271] width 24 height 22
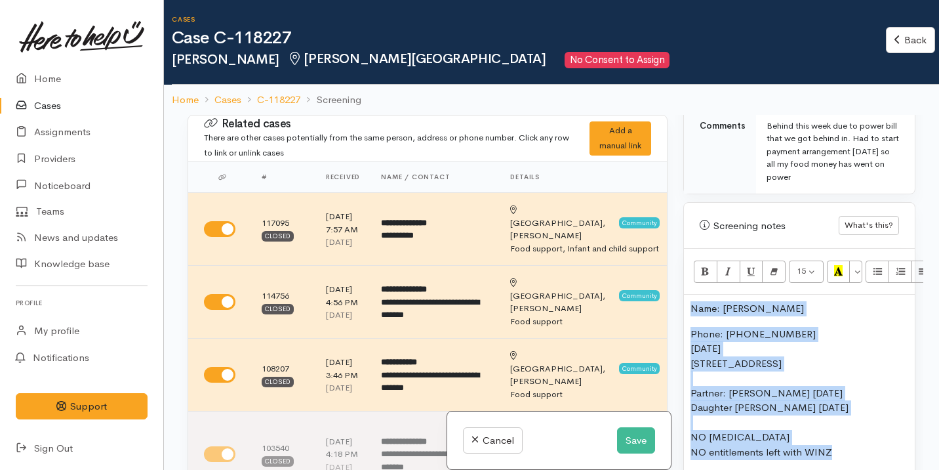
click at [767, 338] on p "Phone: 0221935754 17/06/1999 5 Breidis Pl, Chartwell, Hamilton, New Zealand Par…" at bounding box center [800, 393] width 218 height 133
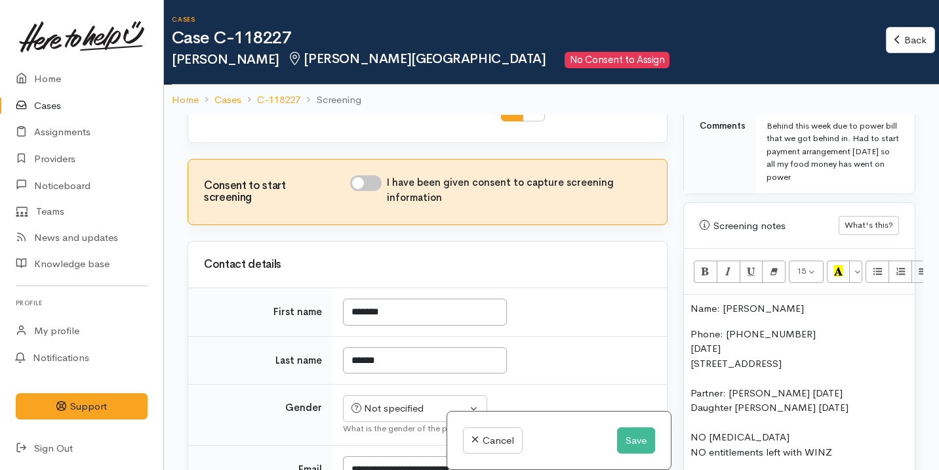
scroll to position [972, 0]
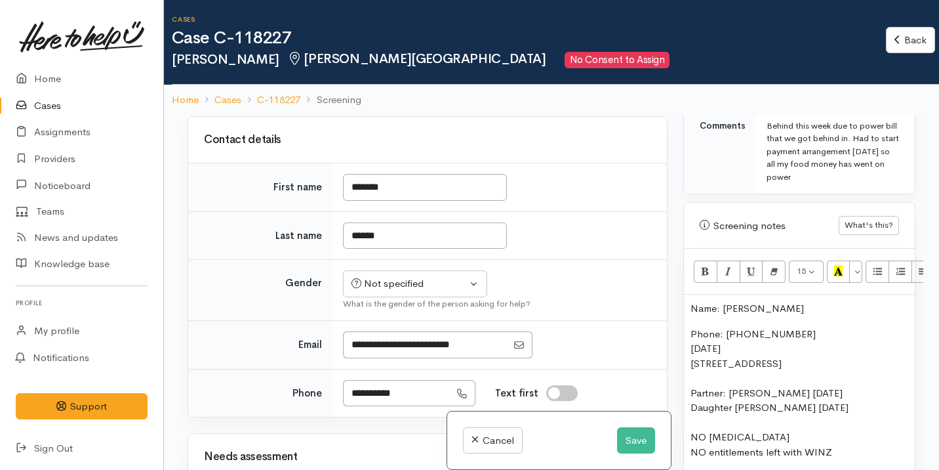
click at [369, 66] on input "I have been given consent to capture screening information" at bounding box center [365, 59] width 31 height 16
checkbox input "true"
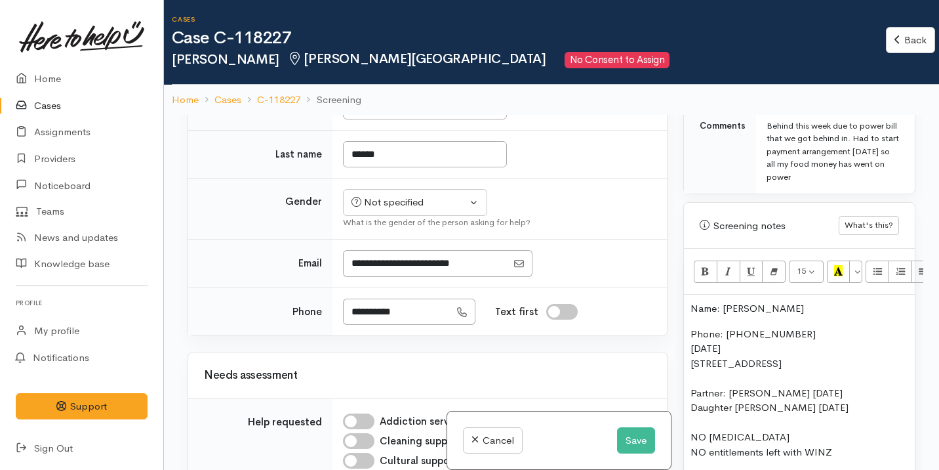
scroll to position [1052, 0]
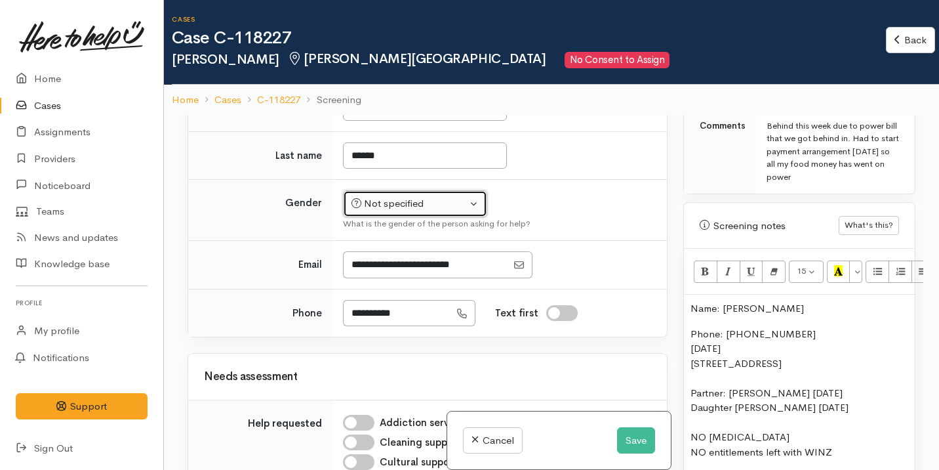
click at [439, 211] on div "Not specified" at bounding box center [409, 203] width 115 height 15
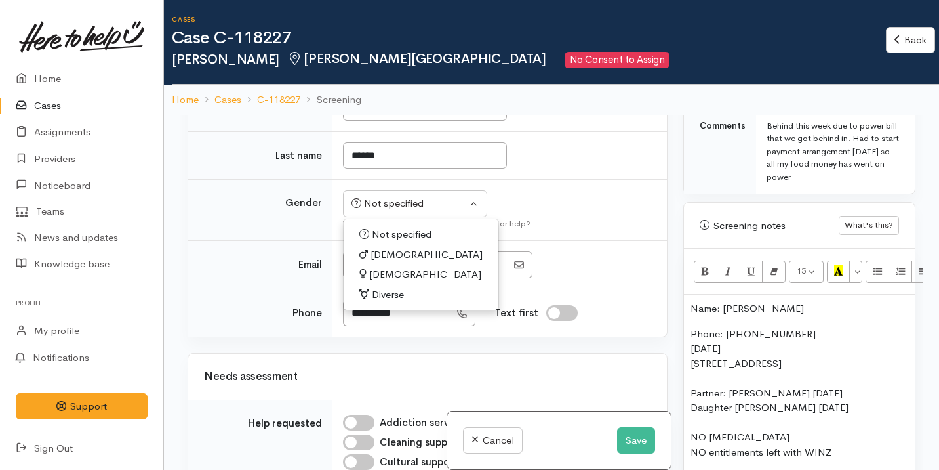
click at [424, 285] on link "Female" at bounding box center [421, 274] width 155 height 20
select select "Female"
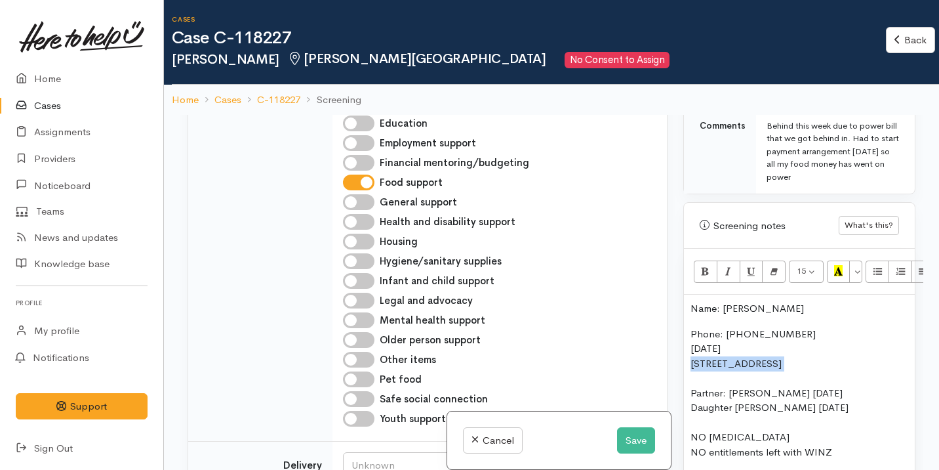
scroll to position [766, 54]
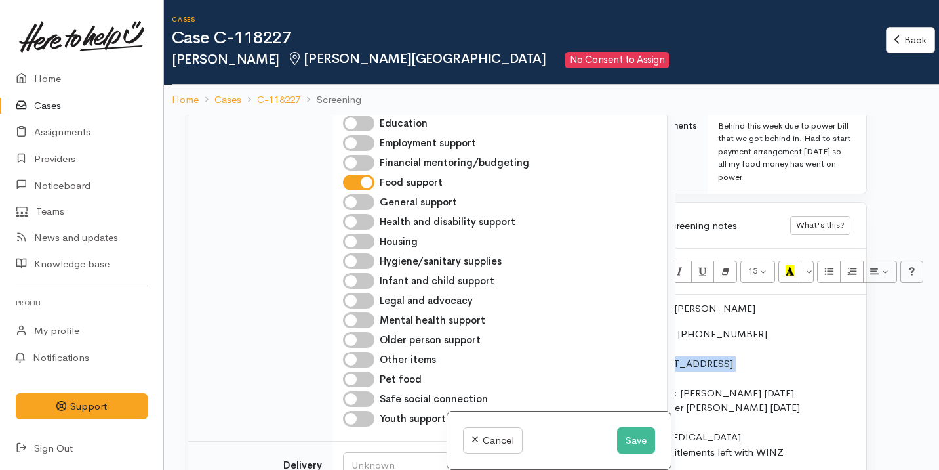
drag, startPoint x: 687, startPoint y: 351, endPoint x: 938, endPoint y: 359, distance: 250.7
click at [938, 359] on div "**********" at bounding box center [551, 350] width 775 height 470
copy p "5 Breidis Pl, Chartwell, Hamilton, New Zealand"
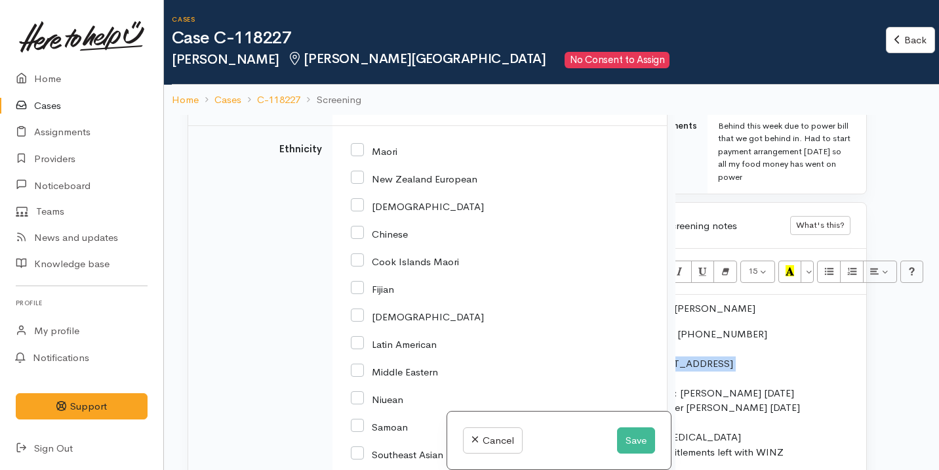
scroll to position [2298, 0]
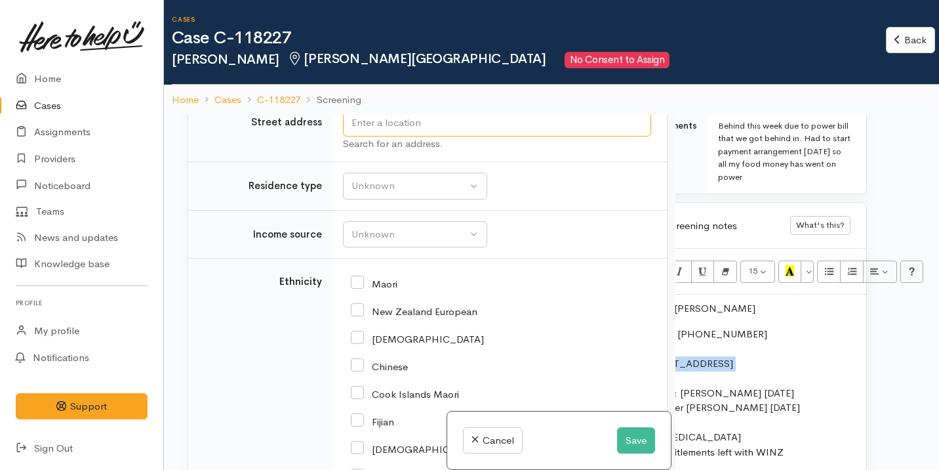
click at [477, 136] on input "text" at bounding box center [497, 123] width 308 height 27
paste input "5 Breidis Pl, Chartwell, Hamilton, New Zealand"
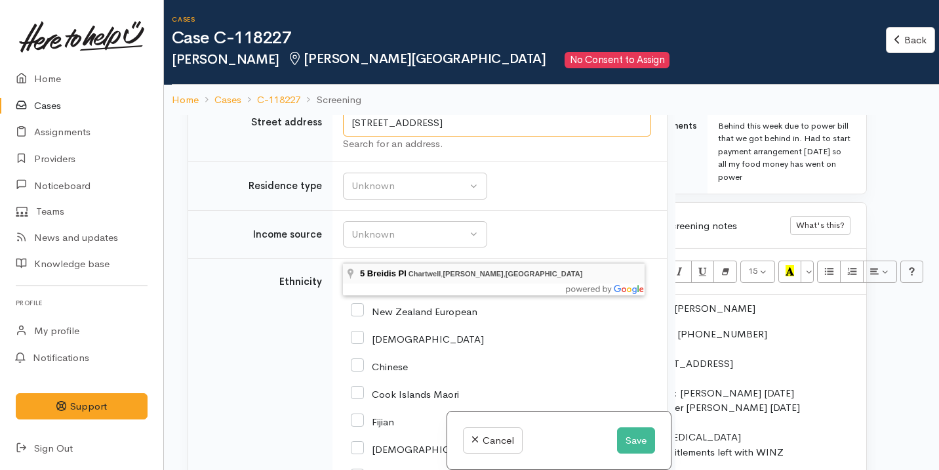
type input "5 Breidis Pl, Chartwell, Hamilton, New Zealand"
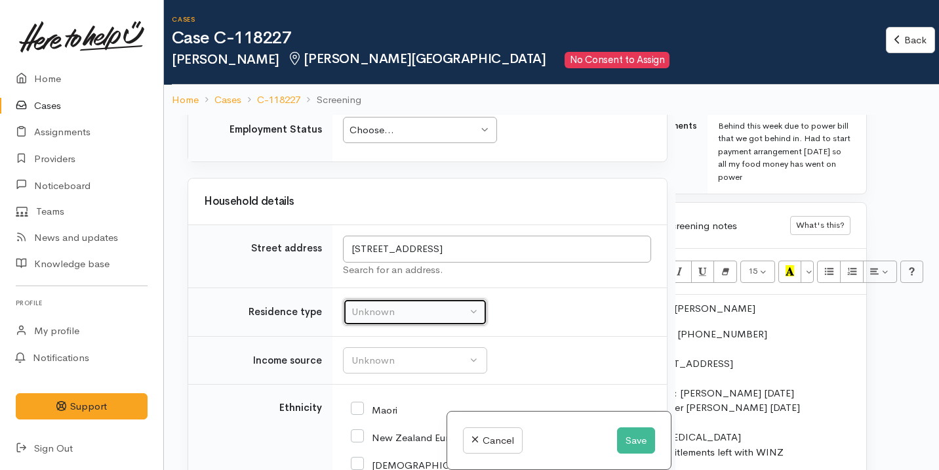
click at [427, 315] on div "Unknown" at bounding box center [409, 311] width 115 height 15
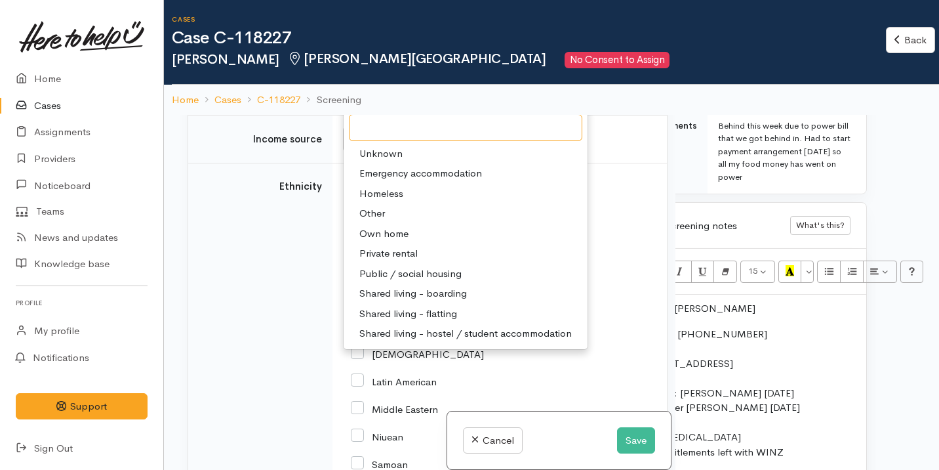
scroll to position [2396, 0]
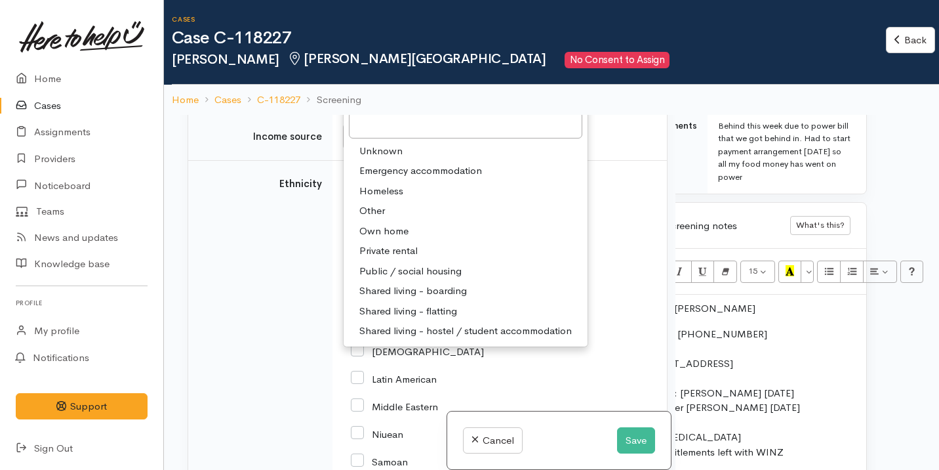
click at [416, 258] on span "Private rental" at bounding box center [388, 250] width 58 height 15
select select "2"
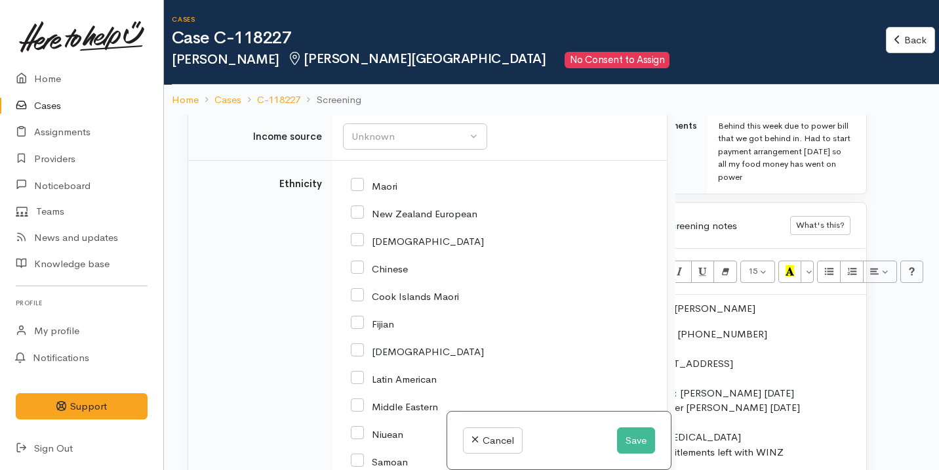
click at [394, 218] on input "New Zealand European" at bounding box center [414, 213] width 127 height 12
checkbox input "true"
click at [388, 191] on input "Maori" at bounding box center [374, 185] width 47 height 12
checkbox input "true"
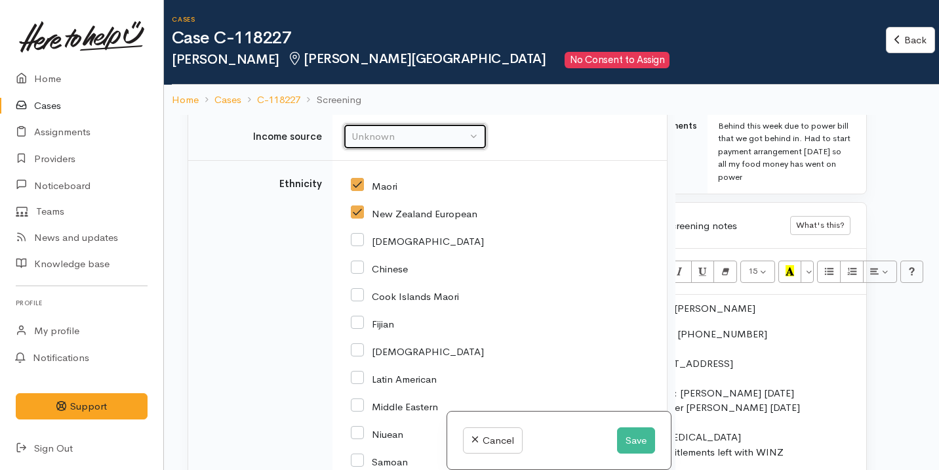
click at [399, 144] on div "Unknown" at bounding box center [409, 136] width 115 height 15
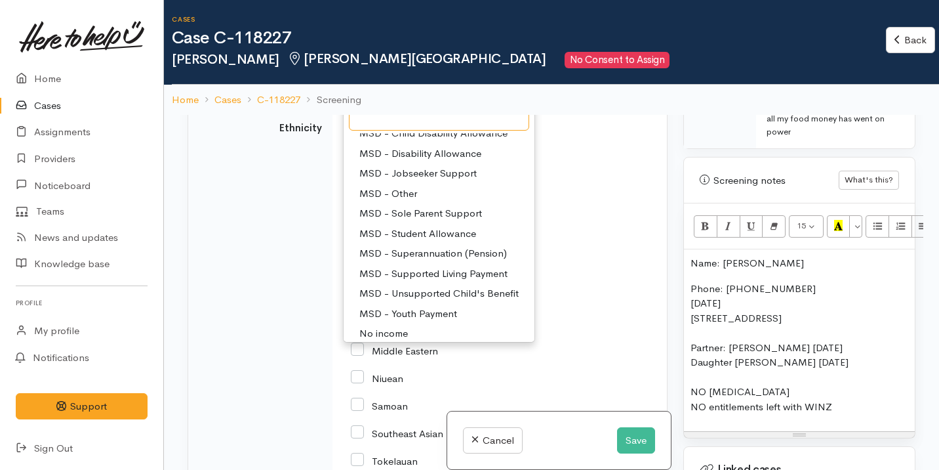
scroll to position [94, 0]
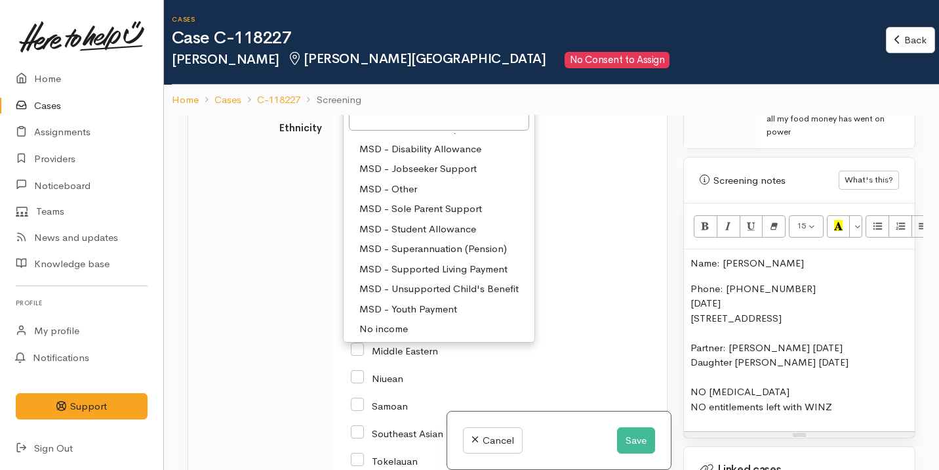
click at [449, 176] on span "MSD - Jobseeker Support" at bounding box center [417, 168] width 117 height 15
select select "4"
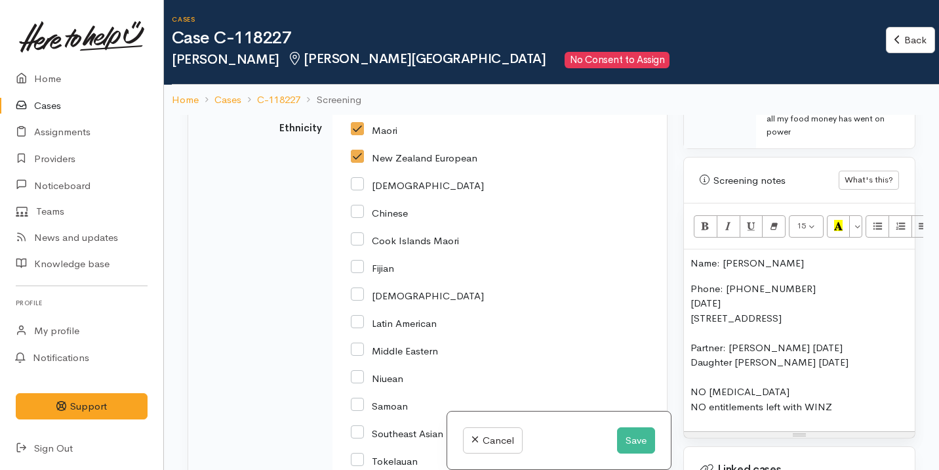
click at [435, 89] on div "MSD - Jobseeker Support" at bounding box center [409, 80] width 115 height 15
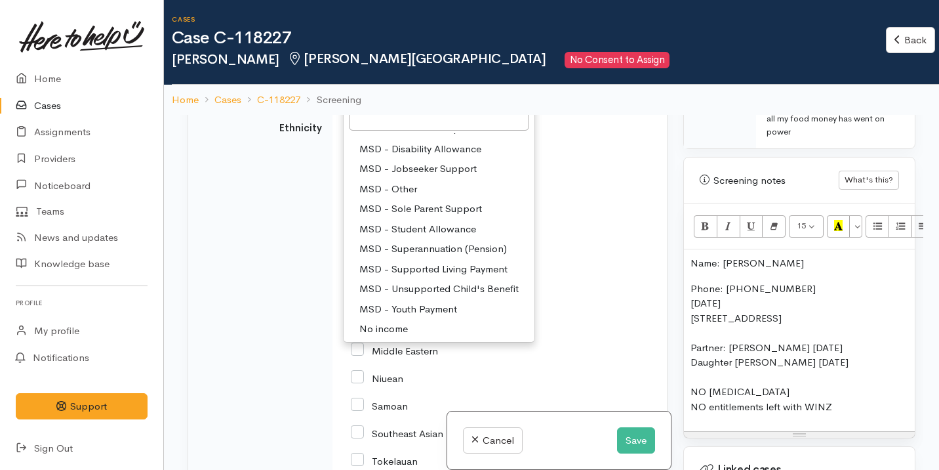
click at [591, 226] on div "Chinese" at bounding box center [497, 212] width 293 height 28
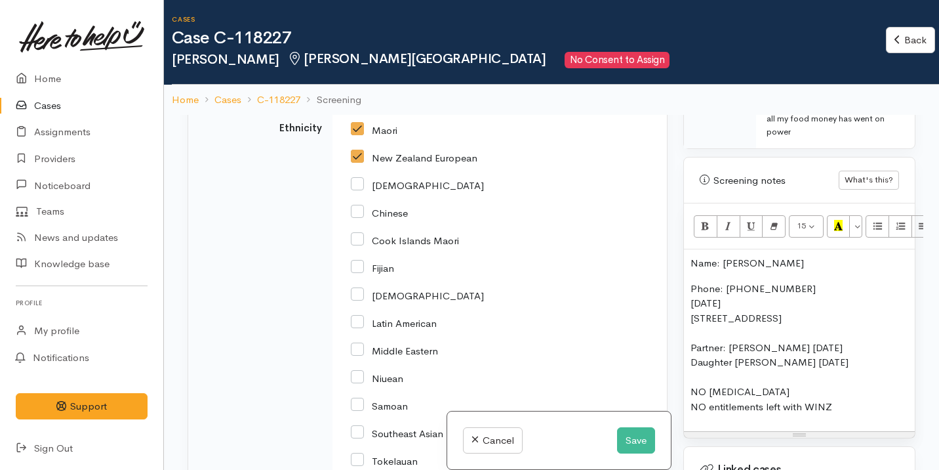
click at [422, 163] on input "New Zealand European" at bounding box center [414, 157] width 127 height 12
checkbox input "false"
click at [442, 89] on div "MSD - Jobseeker Support" at bounding box center [409, 80] width 115 height 15
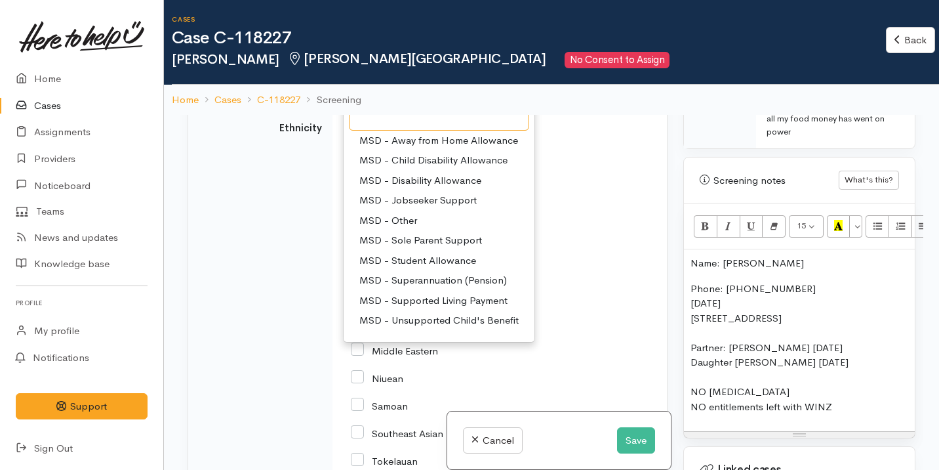
scroll to position [46, 0]
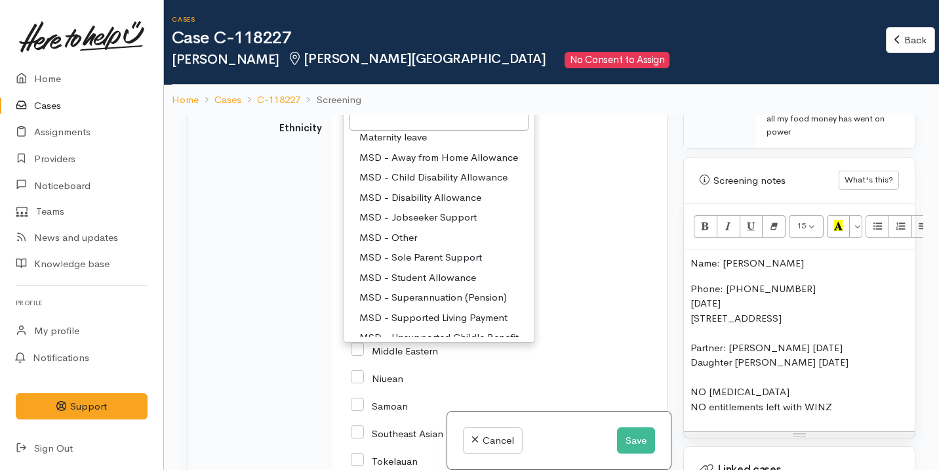
click at [421, 248] on link "MSD - Other" at bounding box center [439, 238] width 191 height 20
select select "6"
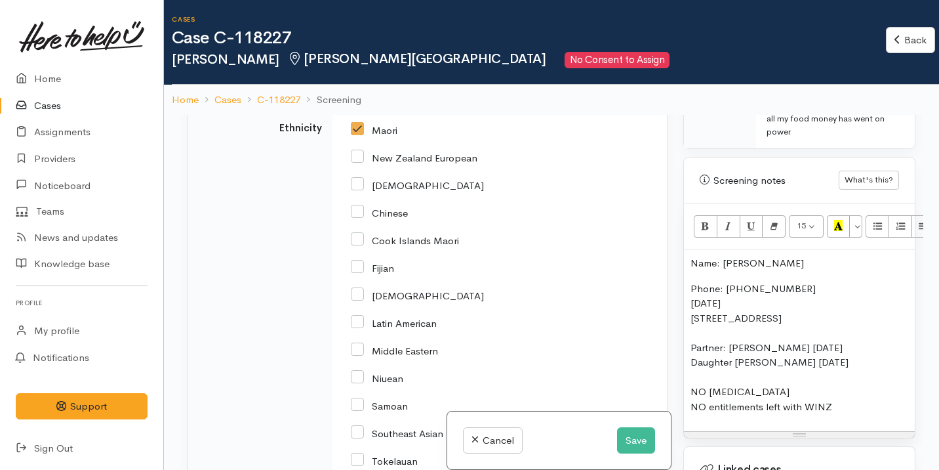
click at [845, 392] on p "Phone: 0221935754 17/06/1999 5 Breidis Pl, Chartwell, Hamilton, New Zealand Par…" at bounding box center [800, 347] width 218 height 133
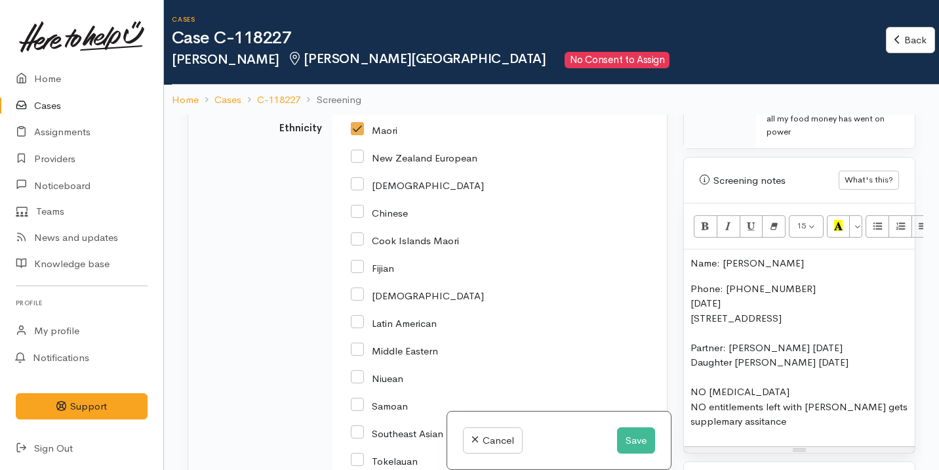
click at [714, 414] on p "Phone: 0221935754 17/06/1999 5 Breidis Pl, Chartwell, Hamilton, New Zealand Par…" at bounding box center [800, 355] width 218 height 148
click at [751, 354] on p "Phone: 0221935754 17/06/1999 5 Breidis Pl, Chartwell, Hamilton, New Zealand Par…" at bounding box center [800, 355] width 218 height 148
click at [717, 411] on p "Phone: 0221935754 17/06/1999 5 Breidis Pl, Chartwell, Hamilton, New Zealand Par…" at bounding box center [800, 355] width 218 height 148
click at [740, 407] on p "Phone: 0221935754 17/06/1999 5 Breidis Pl, Chartwell, Hamilton, New Zealand Par…" at bounding box center [800, 355] width 218 height 148
click at [780, 409] on p "Phone: 0221935754 17/06/1999 5 Breidis Pl, Chartwell, Hamilton, New Zealand Par…" at bounding box center [800, 355] width 218 height 148
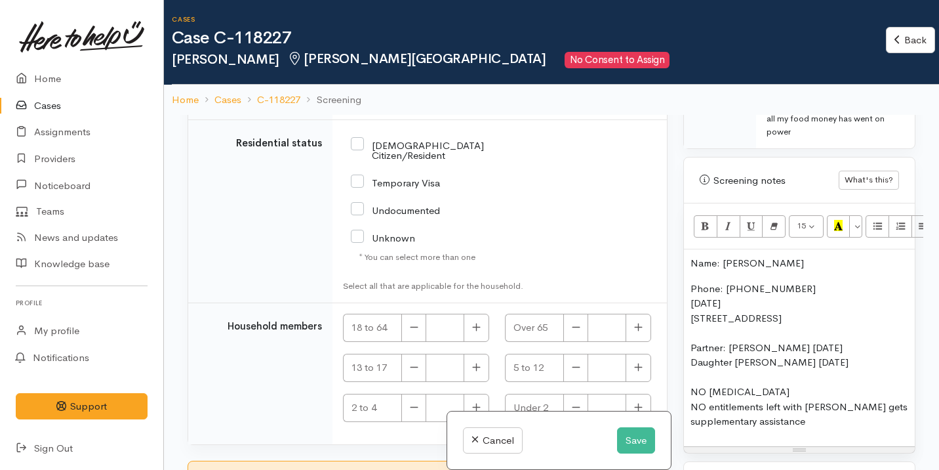
click at [436, 160] on input "NZ Citizen/Resident" at bounding box center [441, 149] width 180 height 22
checkbox input "true"
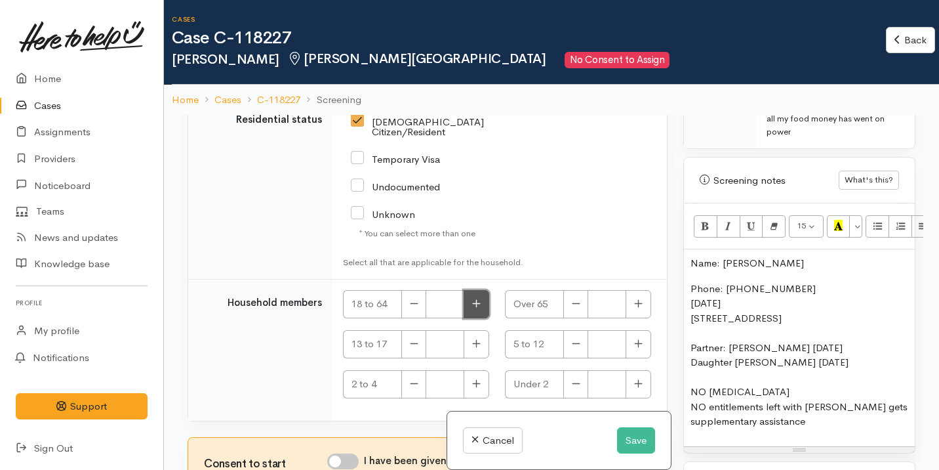
click at [475, 304] on icon "button" at bounding box center [476, 304] width 8 height 8
type input "2"
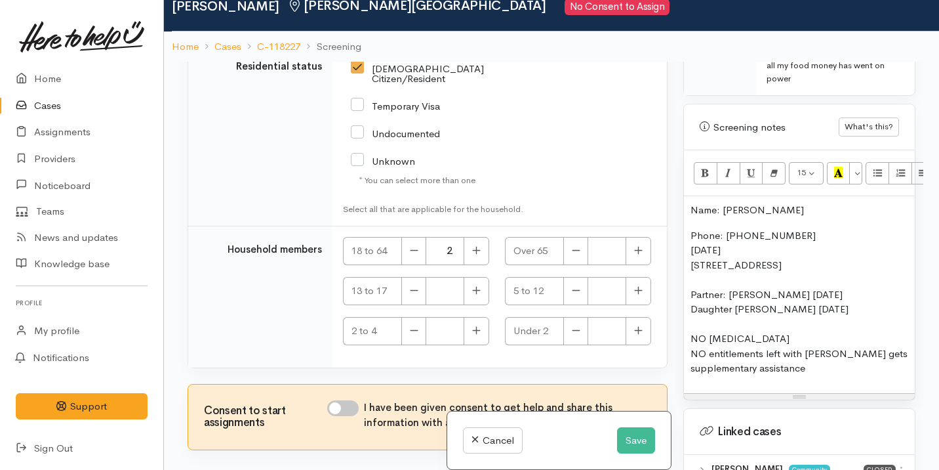
click at [345, 408] on input "I have been given consent to get help and share this information with appropria…" at bounding box center [342, 408] width 31 height 16
checkbox input "true"
click at [634, 328] on icon "button" at bounding box center [638, 330] width 9 height 10
type input "1"
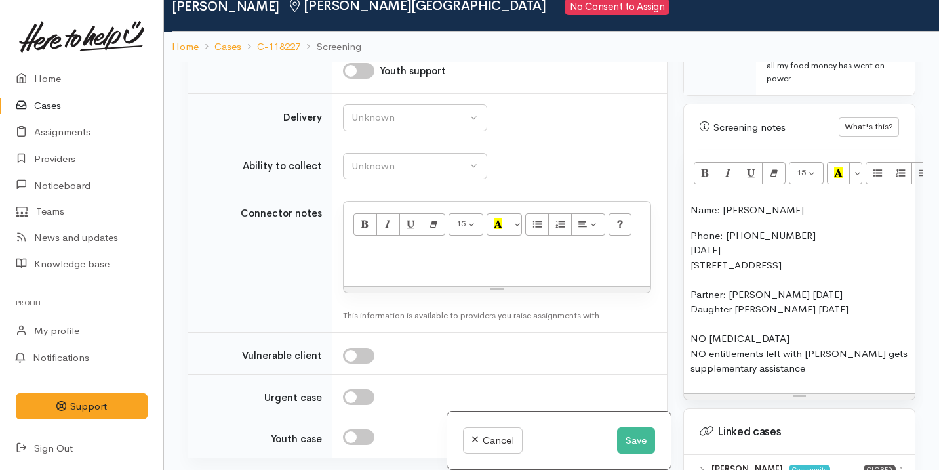
scroll to position [1716, 0]
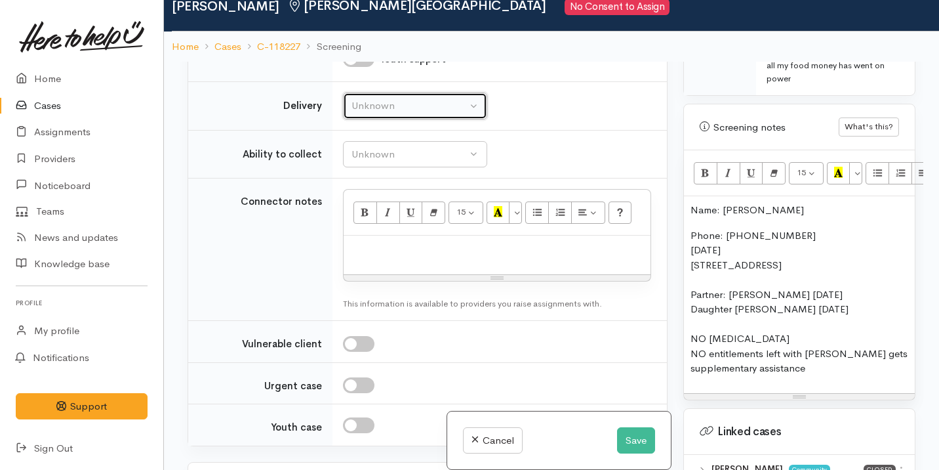
click at [436, 113] on div "Unknown" at bounding box center [409, 105] width 115 height 15
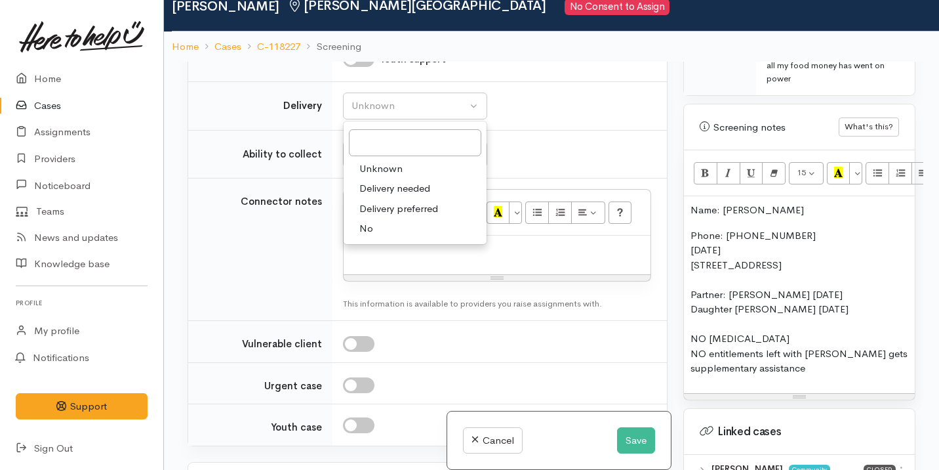
click at [397, 239] on link "No" at bounding box center [415, 228] width 143 height 20
select select "1"
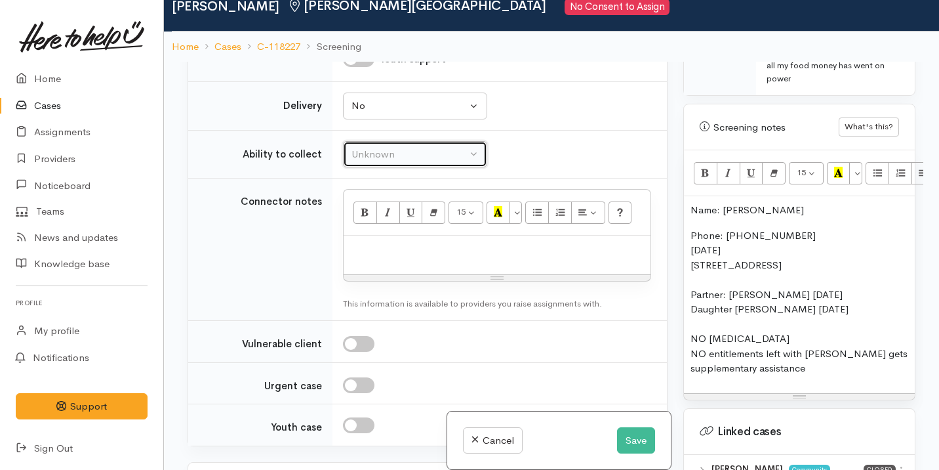
click at [432, 162] on div "Unknown" at bounding box center [409, 154] width 115 height 15
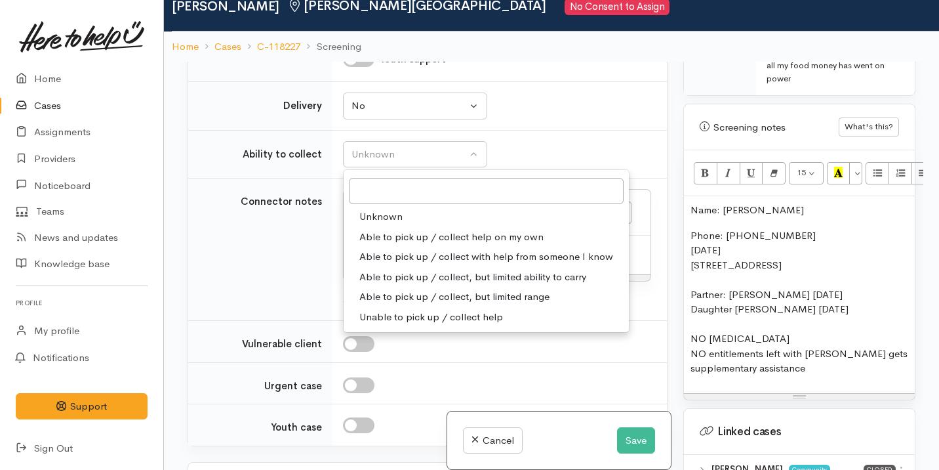
click at [466, 245] on span "Able to pick up / collect help on my own" at bounding box center [451, 237] width 184 height 15
select select "2"
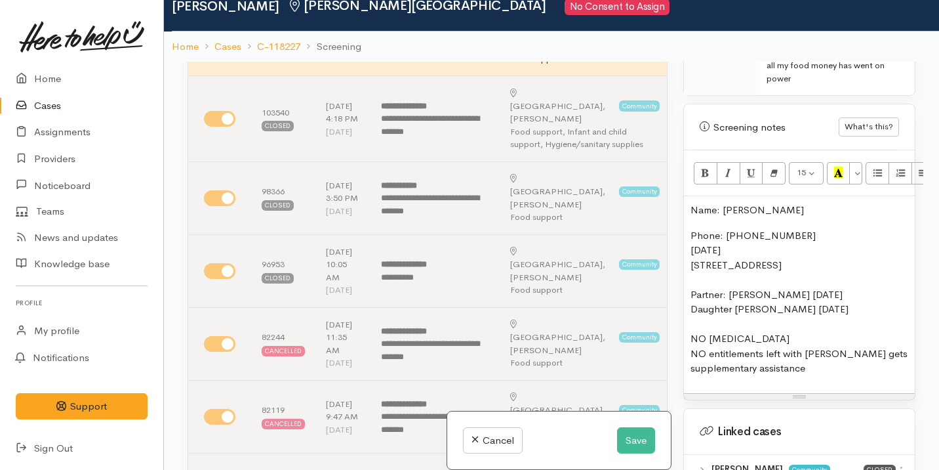
scroll to position [0, 0]
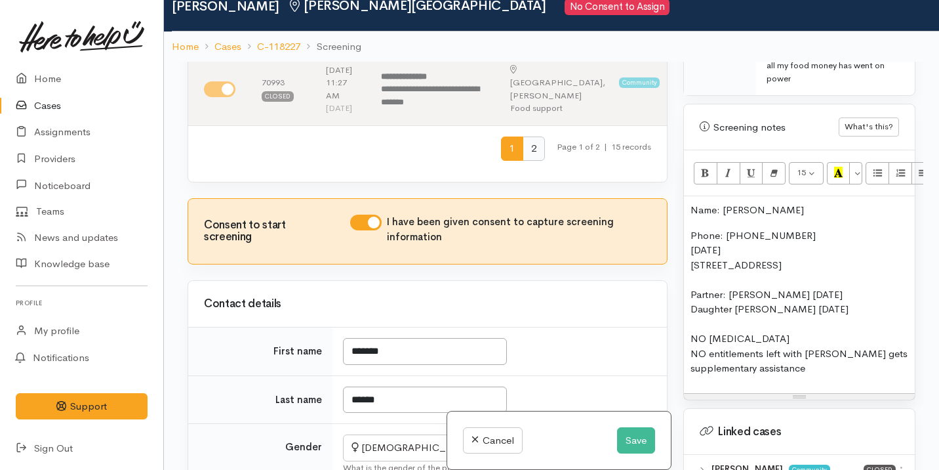
click at [523, 161] on span "2" at bounding box center [534, 148] width 22 height 24
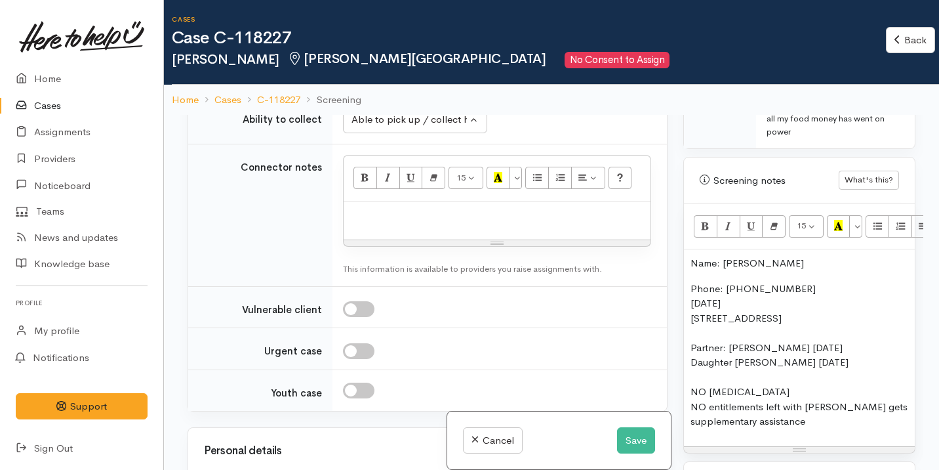
scroll to position [1490, 0]
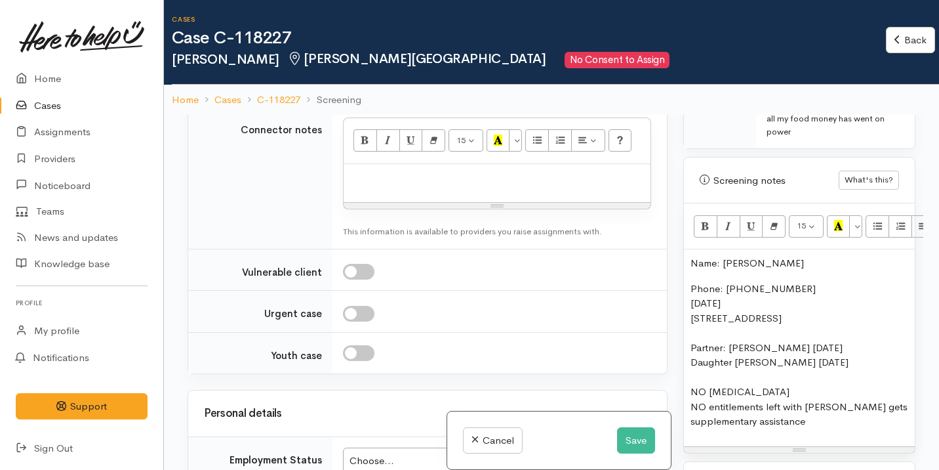
click at [422, 186] on p at bounding box center [497, 178] width 294 height 15
click at [691, 281] on p "Phone: 0221935754 17/06/1999 5 Breidis Pl, Chartwell, Hamilton, New Zealand Par…" at bounding box center [800, 355] width 218 height 148
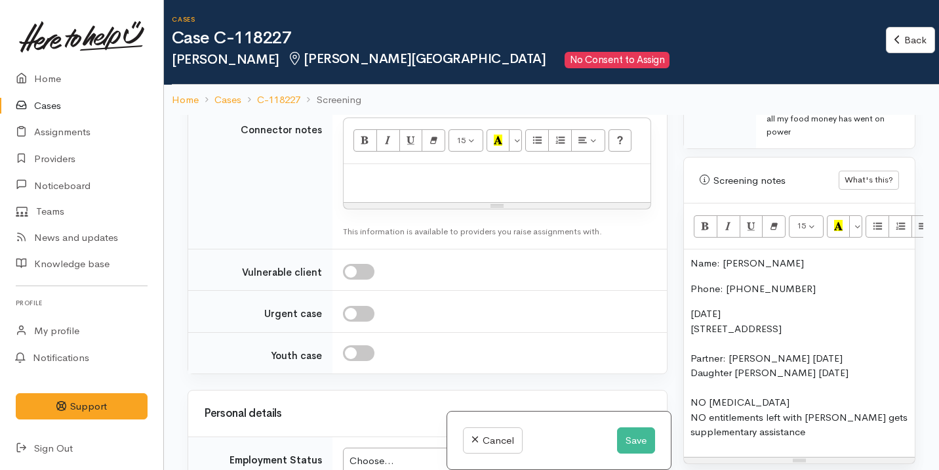
click at [687, 298] on div "Name: Chelsea Dundon Phone: 0221935754 17/06/1999 5 Breidis Pl, Chartwell, Hami…" at bounding box center [799, 352] width 231 height 207
click at [807, 337] on p "DOB: 17/06/1999 5 Breidis Pl, Chartwell, Hamilton, New Zealand Partner: Trae Sa…" at bounding box center [800, 372] width 218 height 133
click at [786, 393] on p "DOB: 17/06/1999 5 Breidis Pl, Chartwell, Hamilton, New Zealand Partner: Trae Sa…" at bounding box center [800, 372] width 218 height 133
click at [708, 388] on p "DOB: 17/06/1999 5 Breidis Pl, Chartwell, Hamilton, New Zealand Partner: Trae Sa…" at bounding box center [800, 372] width 218 height 133
click at [817, 420] on p "DOB: 17/06/1999 5 Breidis Pl, Chartwell, Hamilton, New Zealand Partner: Trae Sa…" at bounding box center [800, 372] width 218 height 133
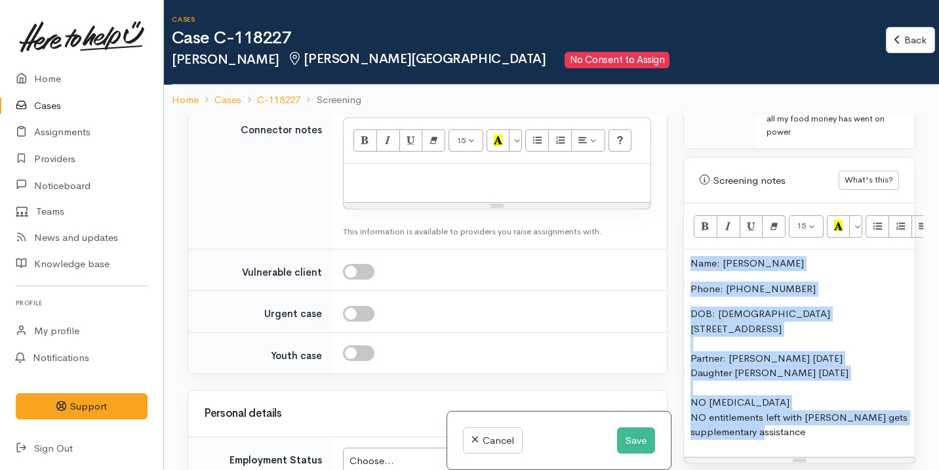
drag, startPoint x: 815, startPoint y: 418, endPoint x: 689, endPoint y: 243, distance: 215.3
click at [690, 249] on div "Name: Chelsea Dundon Phone: 0221935754 DOB: 17/06/1999 5 Breidis Pl, Chartwell,…" at bounding box center [799, 352] width 231 height 207
copy div "Name: Chelsea Dundon Phone: 0221935754 DOB: 17/06/1999 5 Breidis Pl, Chartwell,…"
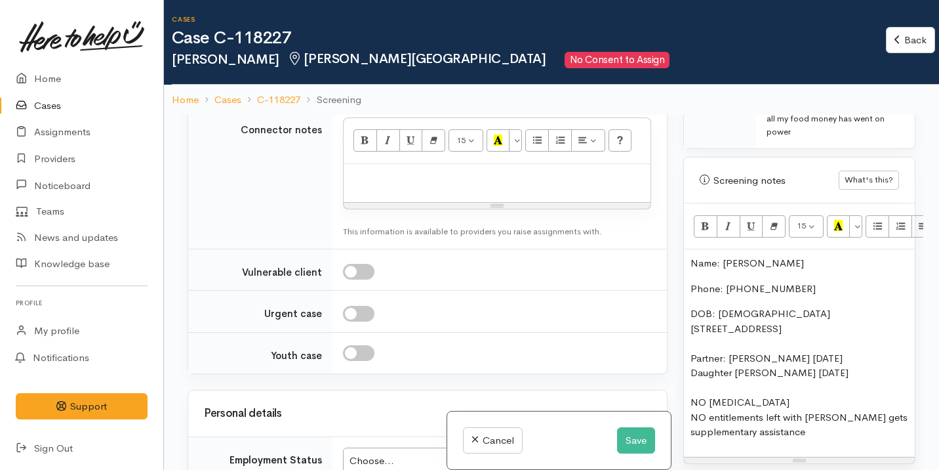
click at [453, 186] on p at bounding box center [497, 178] width 294 height 15
paste div
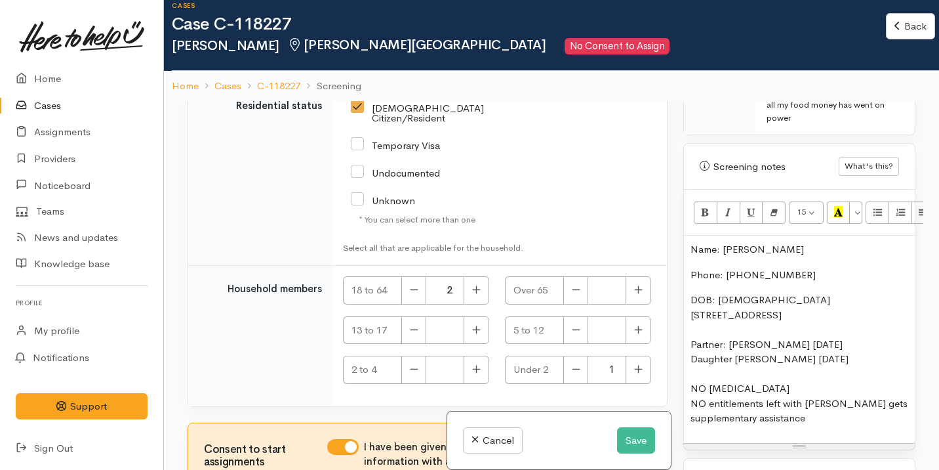
scroll to position [19, 0]
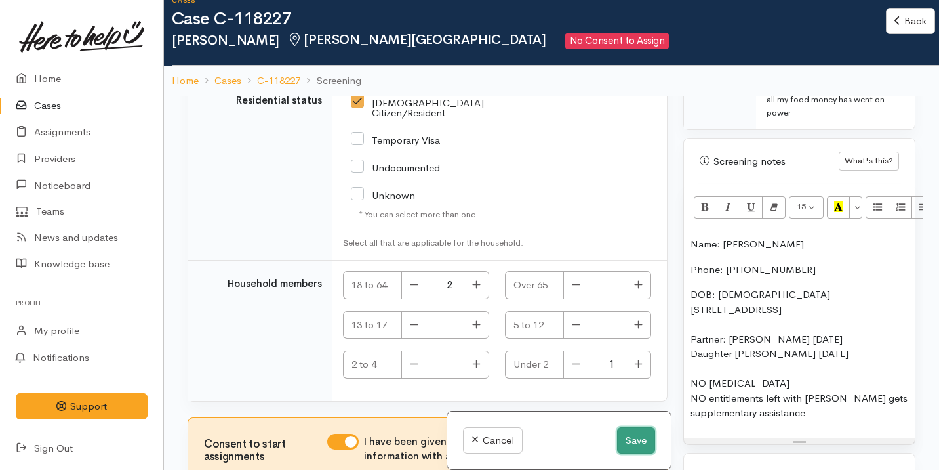
click at [630, 431] on button "Save" at bounding box center [636, 440] width 38 height 27
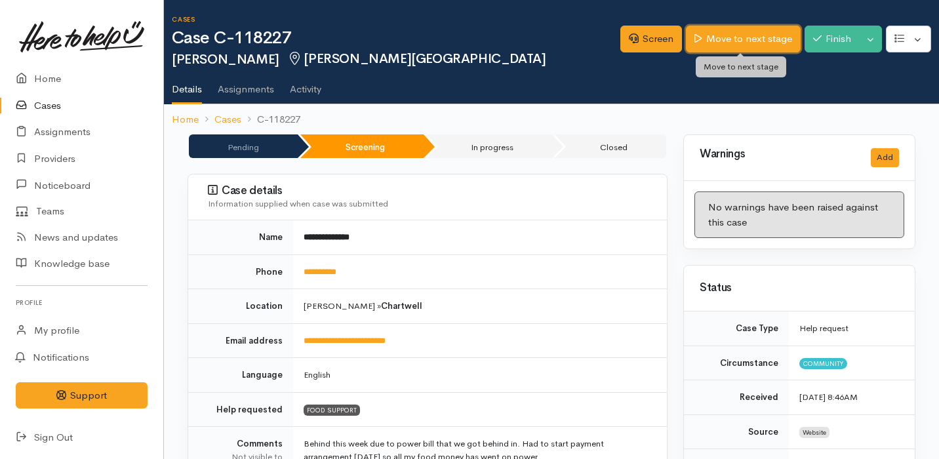
click at [750, 39] on link "Move to next stage" at bounding box center [743, 39] width 114 height 27
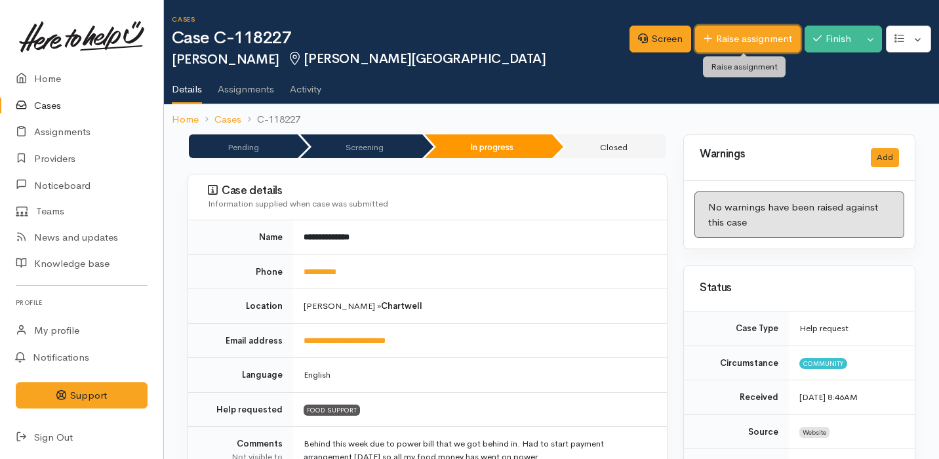
click at [729, 42] on link "Raise assignment" at bounding box center [748, 39] width 106 height 27
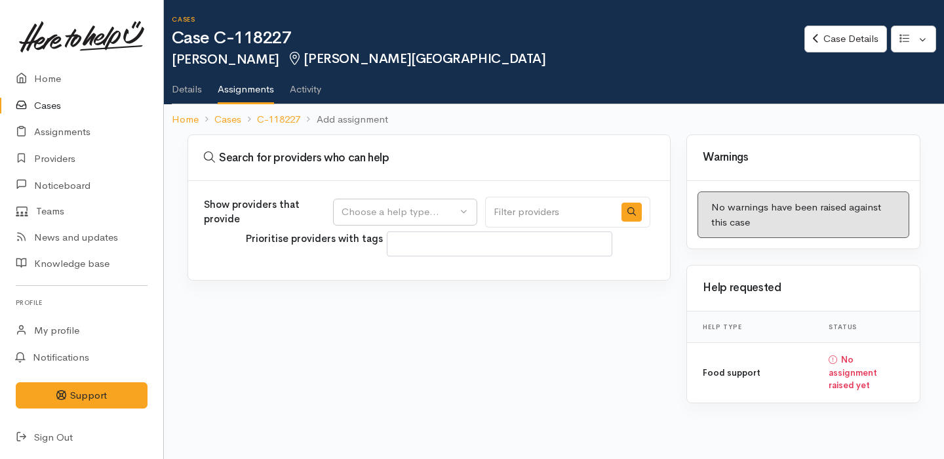
select select
click at [457, 214] on div "Choose a help type..." at bounding box center [399, 212] width 115 height 15
click at [443, 271] on link "Food support" at bounding box center [405, 275] width 143 height 20
select select "3"
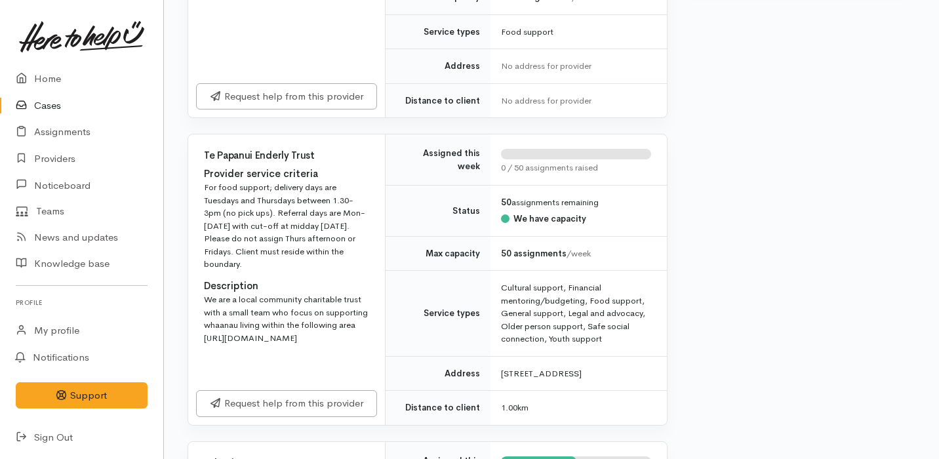
scroll to position [818, 0]
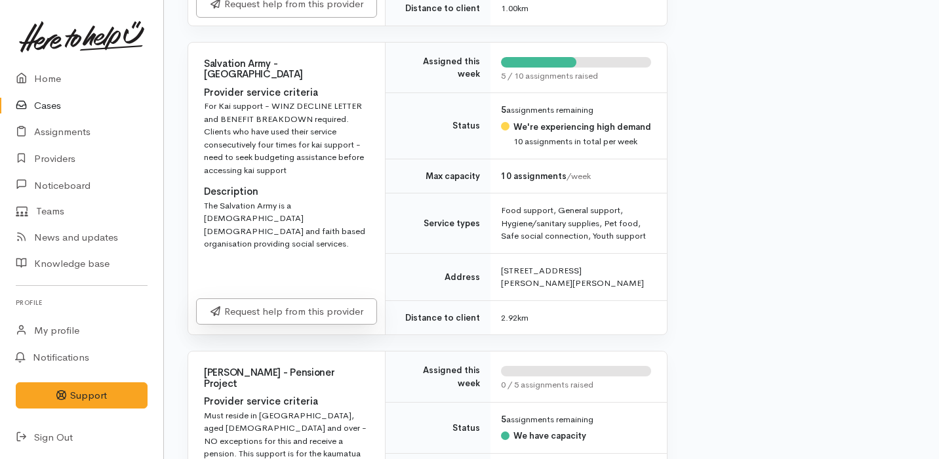
click at [277, 325] on link "Request help from this provider" at bounding box center [286, 311] width 181 height 27
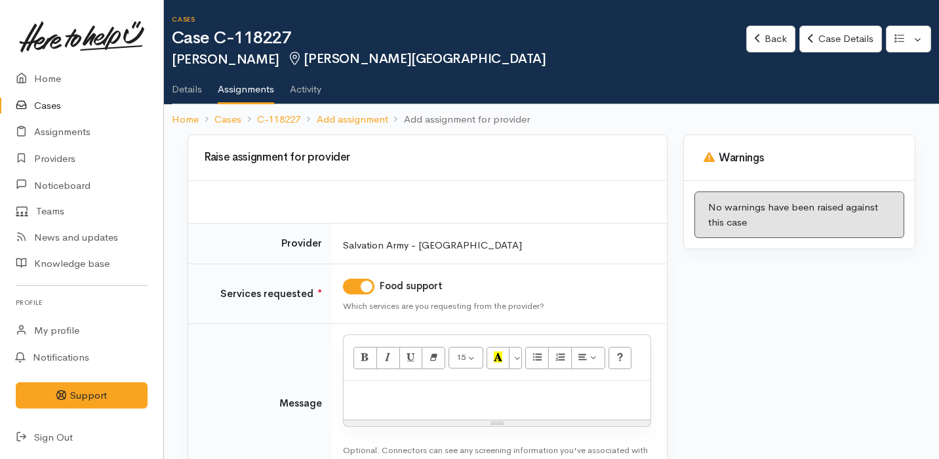
click at [354, 389] on p at bounding box center [497, 395] width 294 height 15
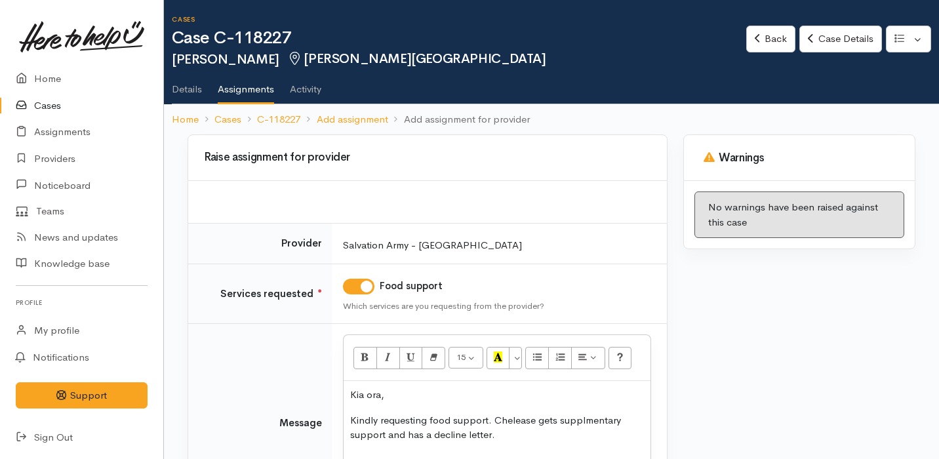
click at [513, 417] on p "Kindly requesting food support. Chelease gets supplmentary support and has a de…" at bounding box center [497, 428] width 294 height 30
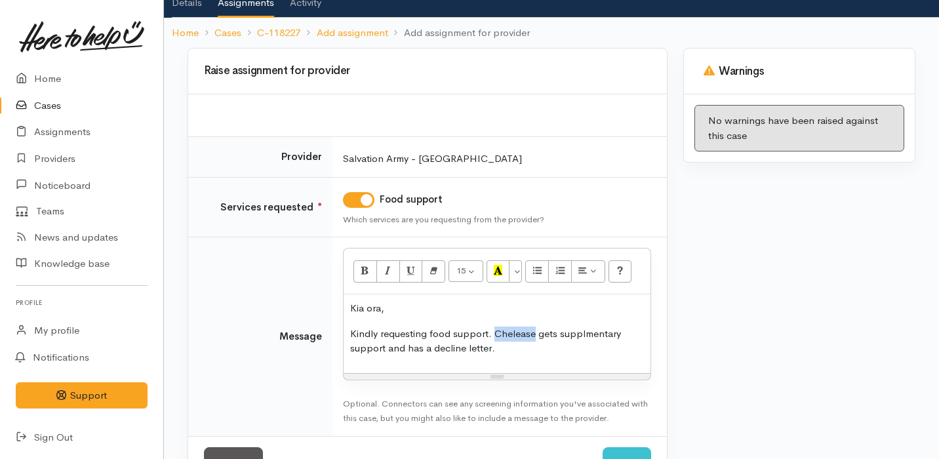
scroll to position [89, 0]
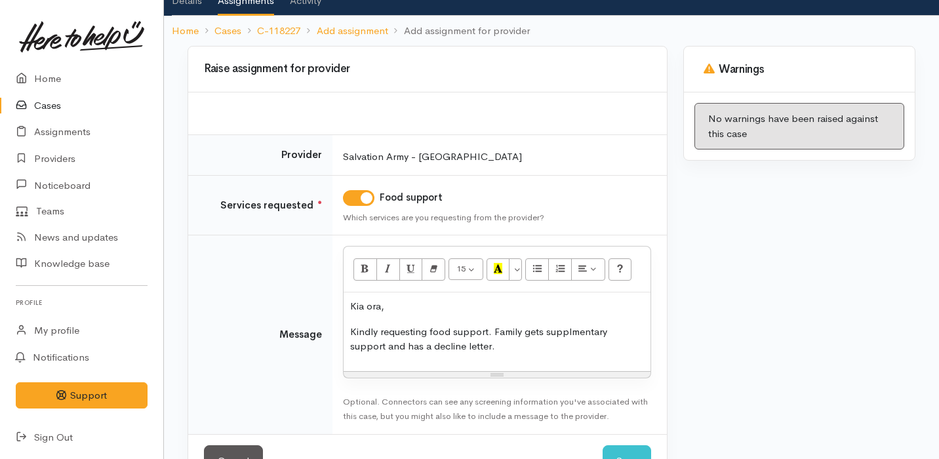
click at [578, 333] on p "Kindly requesting food support. Family gets supplmentary support and has a decl…" at bounding box center [497, 340] width 294 height 30
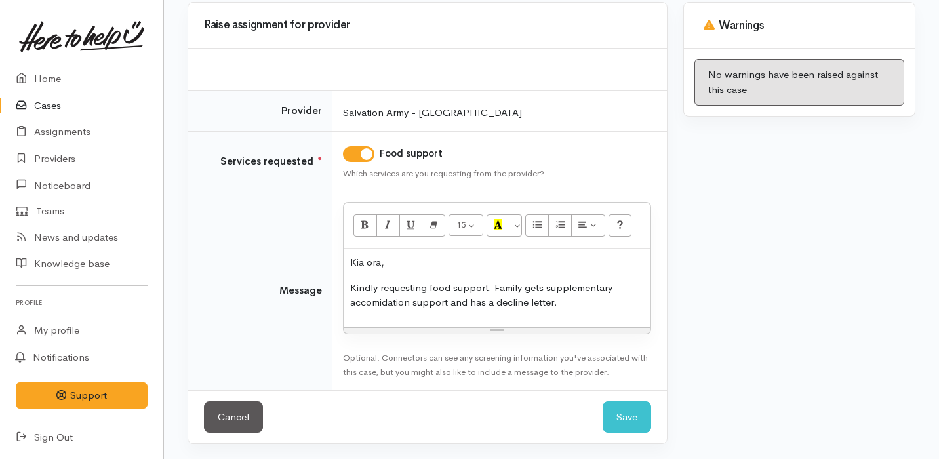
click at [584, 300] on p "Kindly requesting food support. Family gets supplementary accomidation support …" at bounding box center [497, 296] width 294 height 30
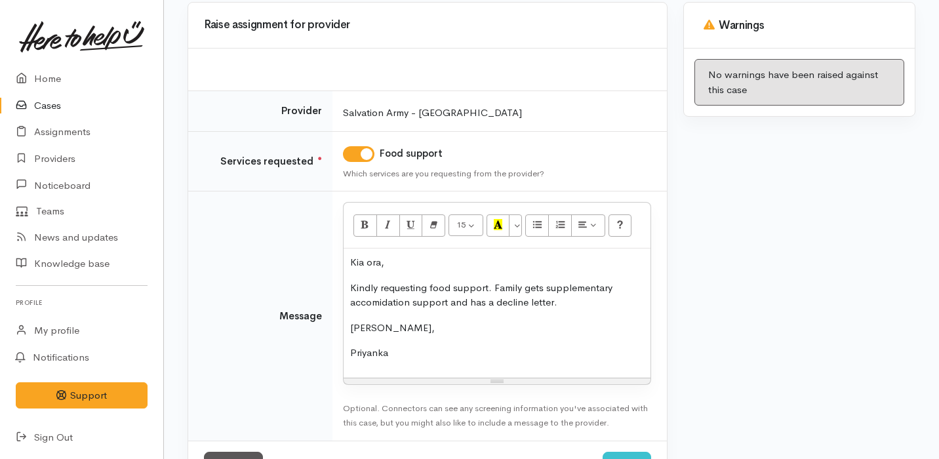
click at [384, 304] on p "Kindly requesting food support. Family gets supplementary accomidation support …" at bounding box center [497, 296] width 294 height 30
click at [626, 456] on button "Save" at bounding box center [627, 468] width 49 height 32
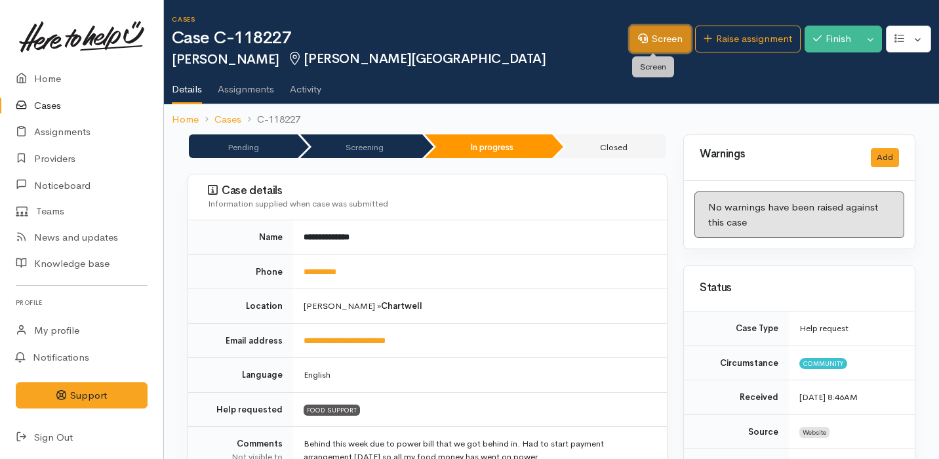
click at [664, 49] on link "Screen" at bounding box center [661, 39] width 62 height 27
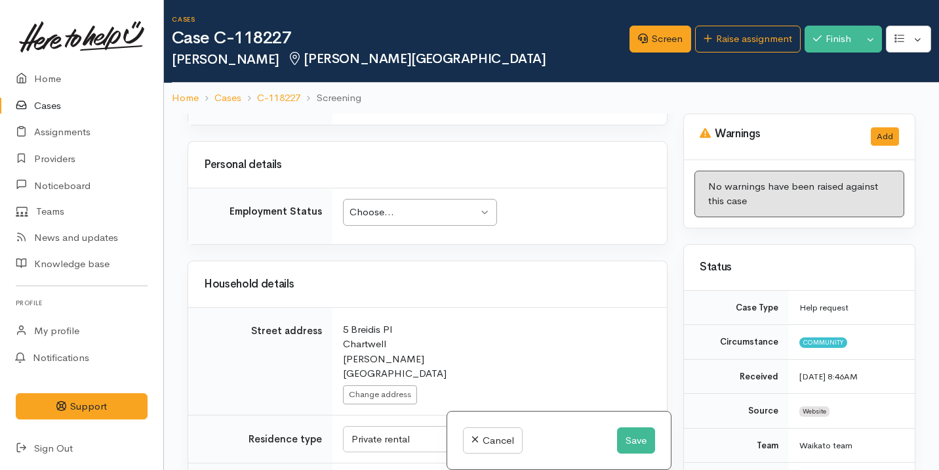
scroll to position [2260, 0]
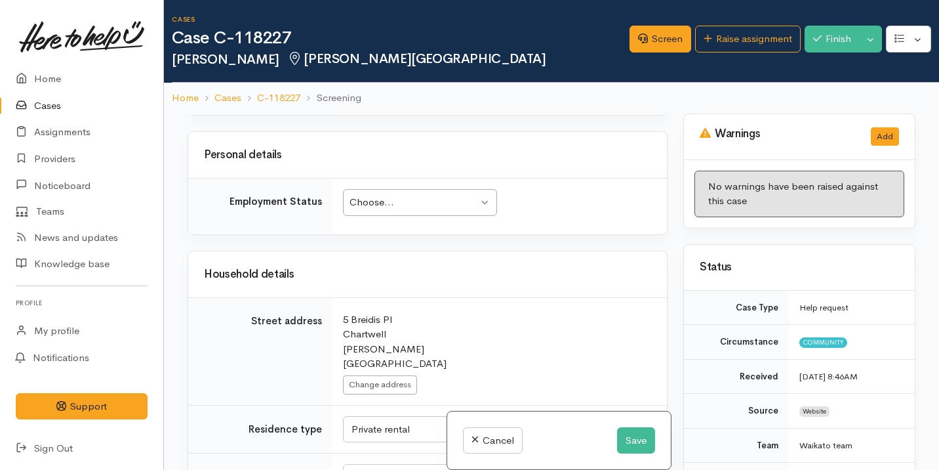
click at [441, 210] on div "Choose..." at bounding box center [414, 202] width 129 height 15
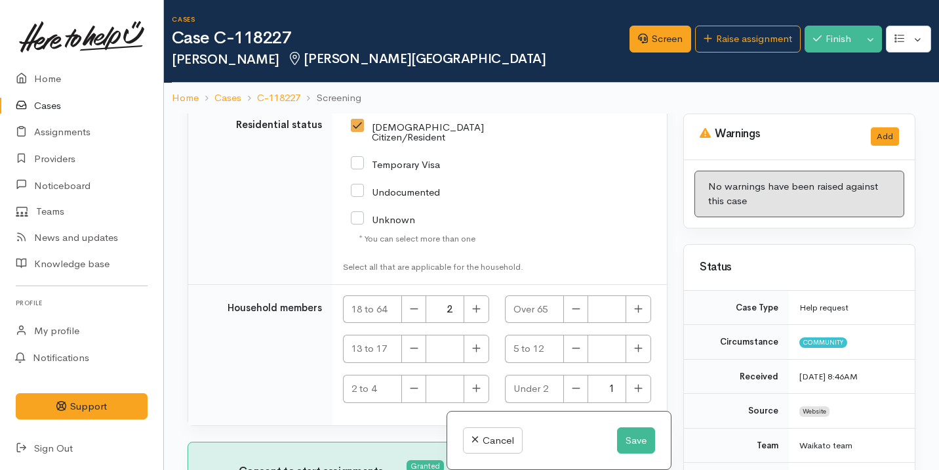
scroll to position [3347, 0]
click at [622, 435] on button "Save" at bounding box center [636, 440] width 38 height 27
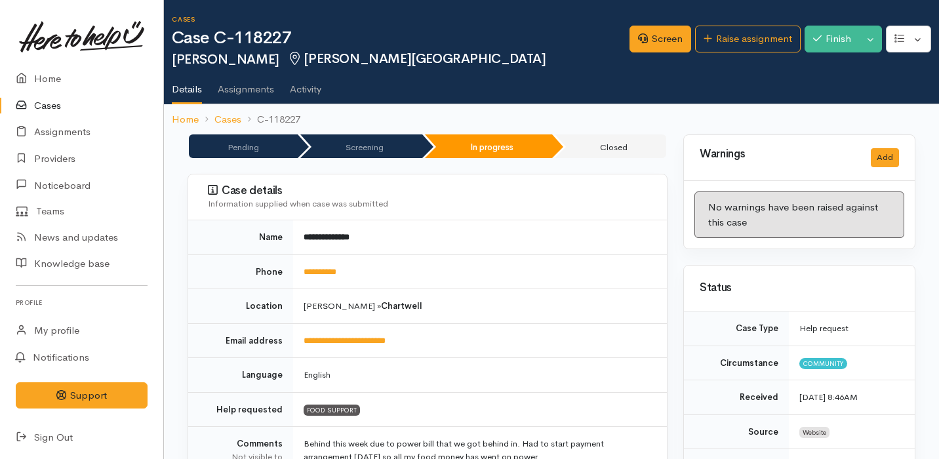
click at [66, 110] on link "Cases" at bounding box center [81, 105] width 163 height 27
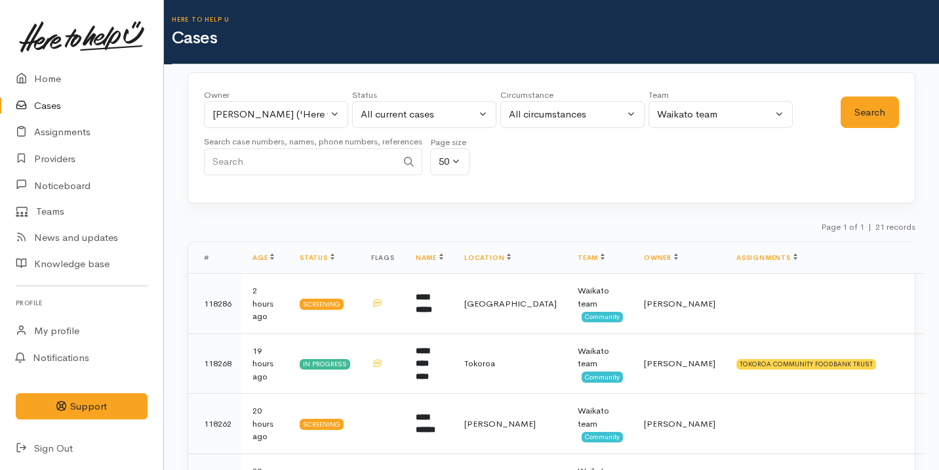
click at [75, 96] on link "Cases" at bounding box center [81, 105] width 163 height 27
click at [119, 83] on link "Home" at bounding box center [81, 79] width 163 height 27
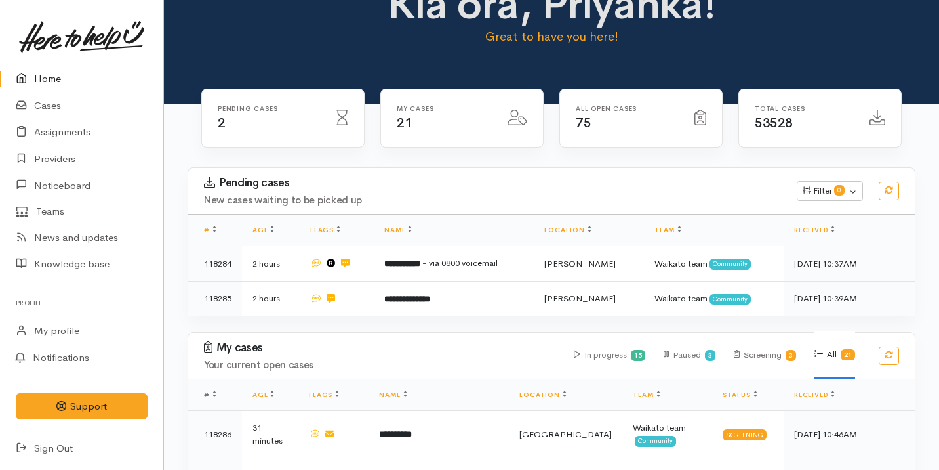
scroll to position [50, 0]
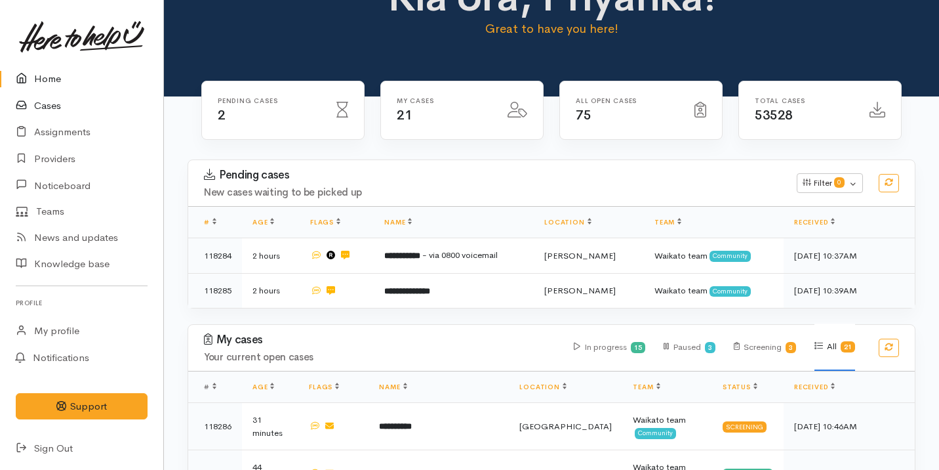
click at [62, 111] on link "Cases" at bounding box center [81, 105] width 163 height 27
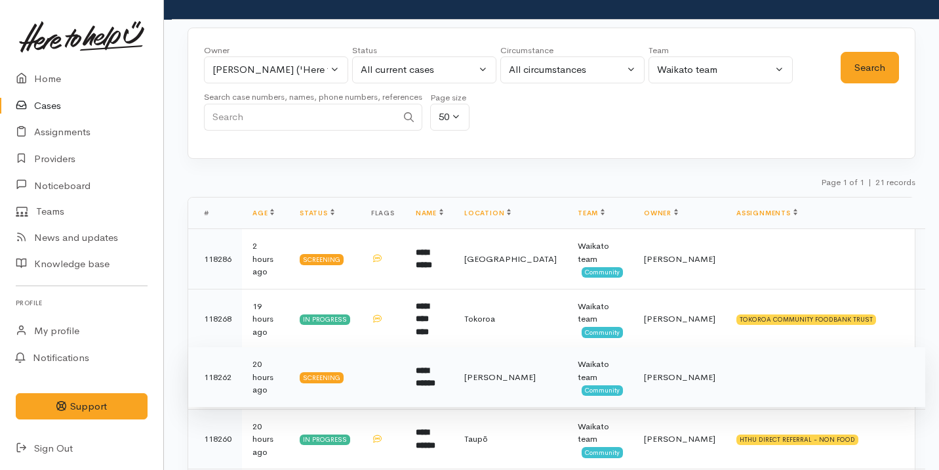
scroll to position [40, 0]
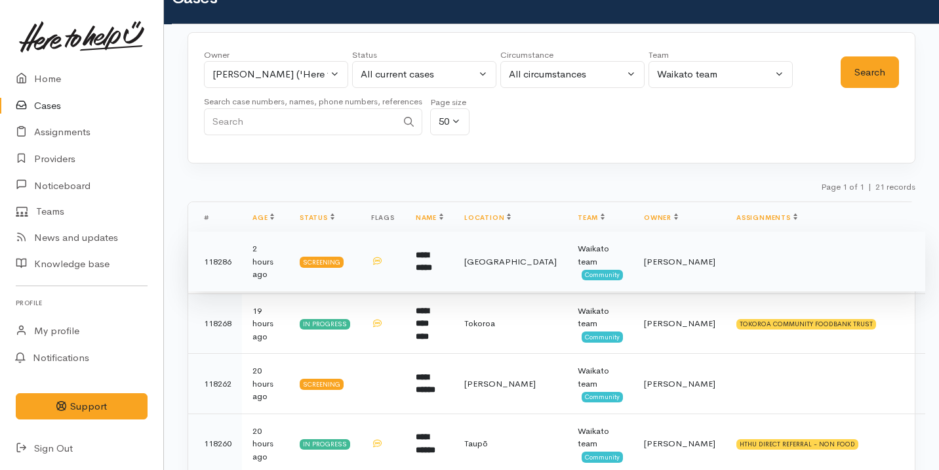
click at [403, 257] on td at bounding box center [383, 262] width 45 height 60
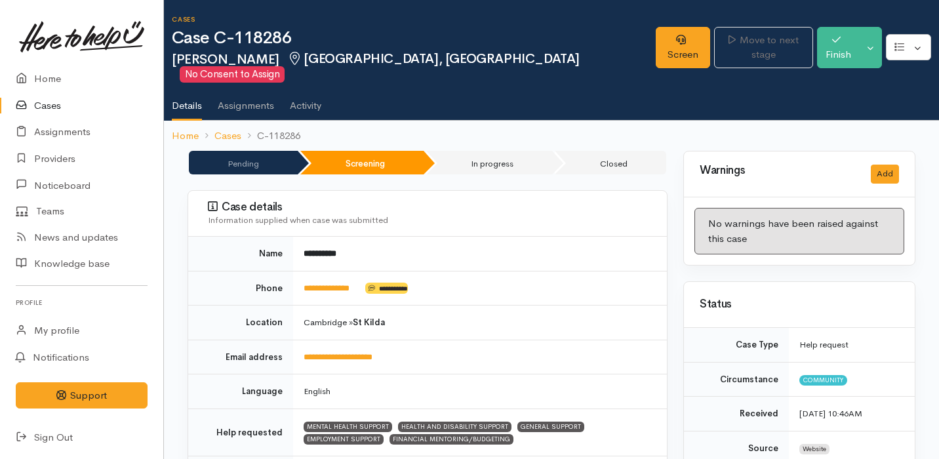
click at [94, 104] on link "Cases" at bounding box center [81, 105] width 163 height 27
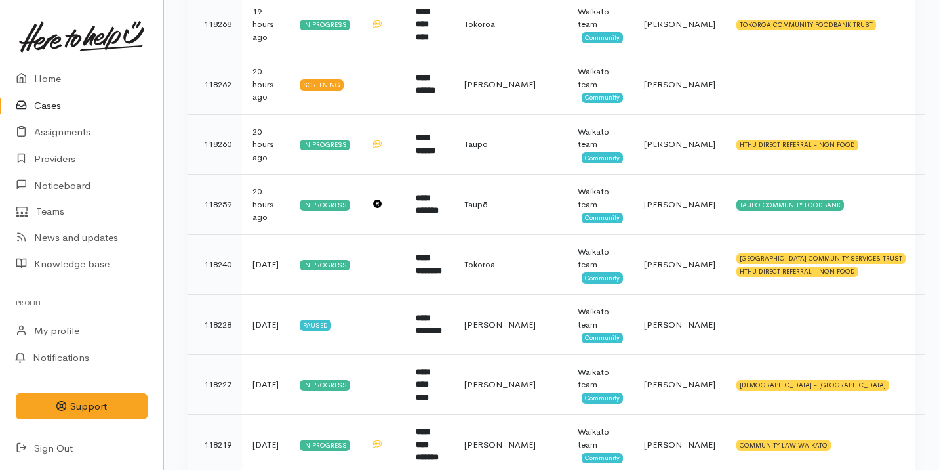
scroll to position [295, 0]
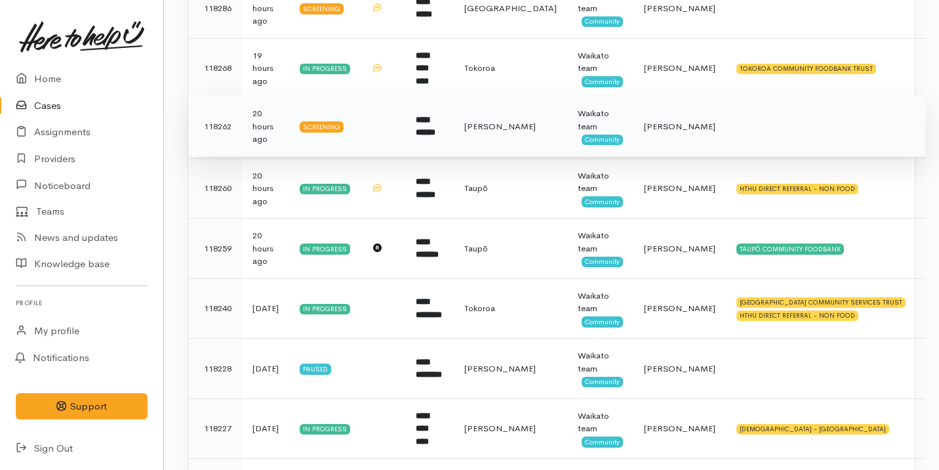
click at [380, 137] on td at bounding box center [383, 126] width 45 height 60
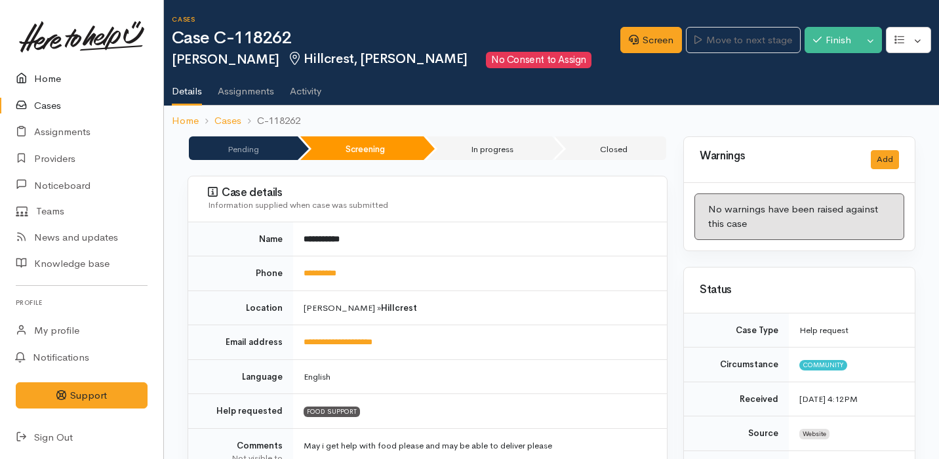
click at [94, 80] on link "Home" at bounding box center [81, 79] width 163 height 27
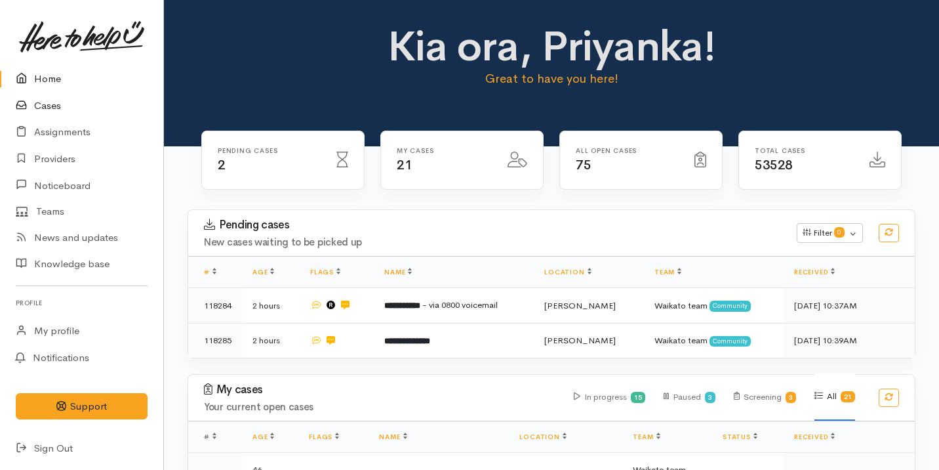
click at [70, 108] on link "Cases" at bounding box center [81, 105] width 163 height 27
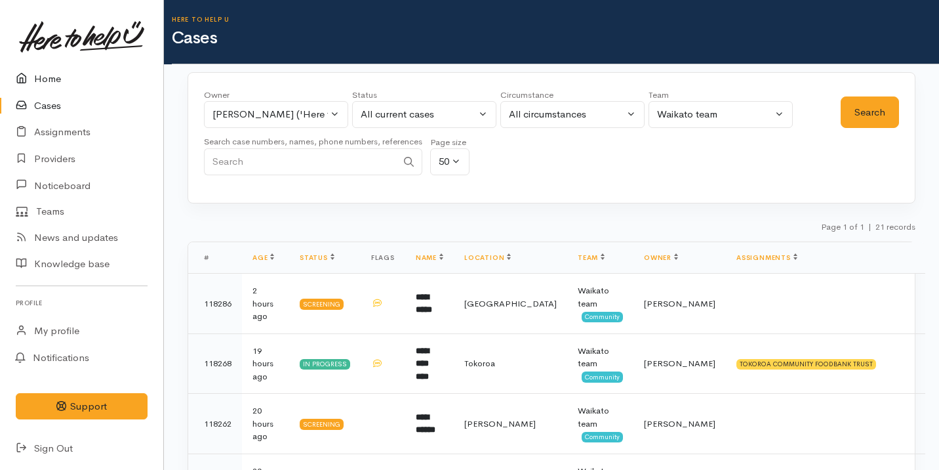
click at [103, 81] on link "Home" at bounding box center [81, 79] width 163 height 27
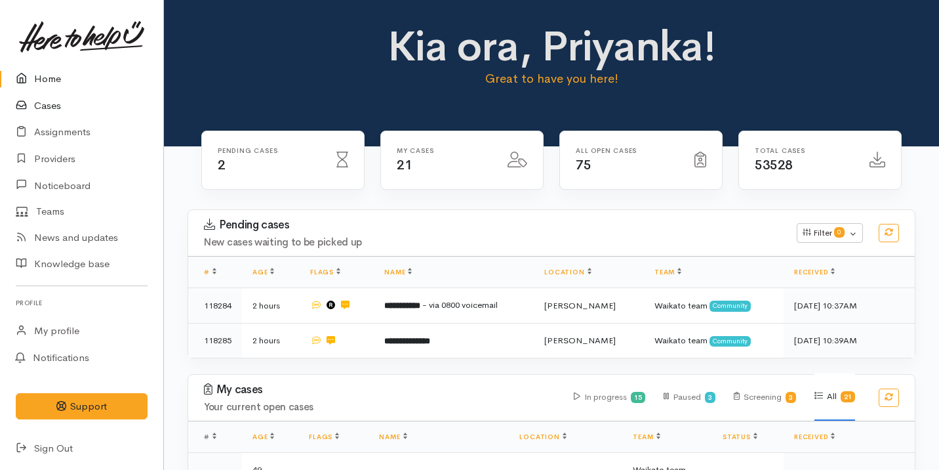
click at [72, 105] on link "Cases" at bounding box center [81, 105] width 163 height 27
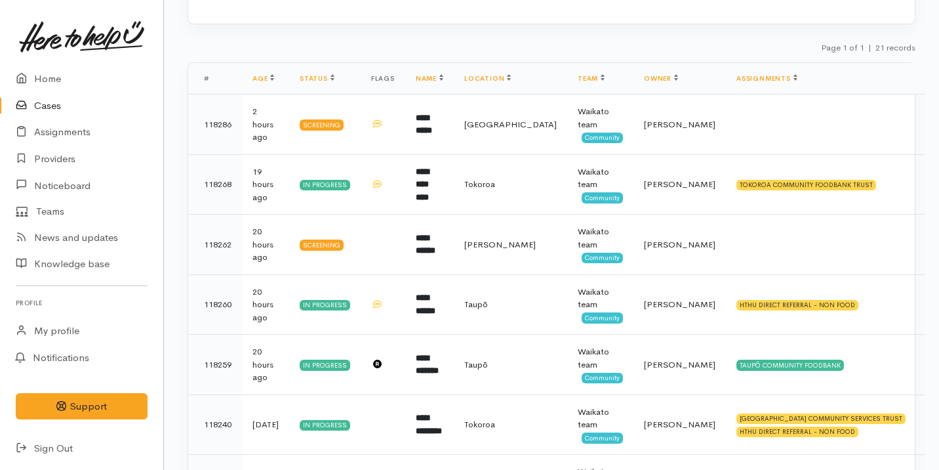
scroll to position [181, 0]
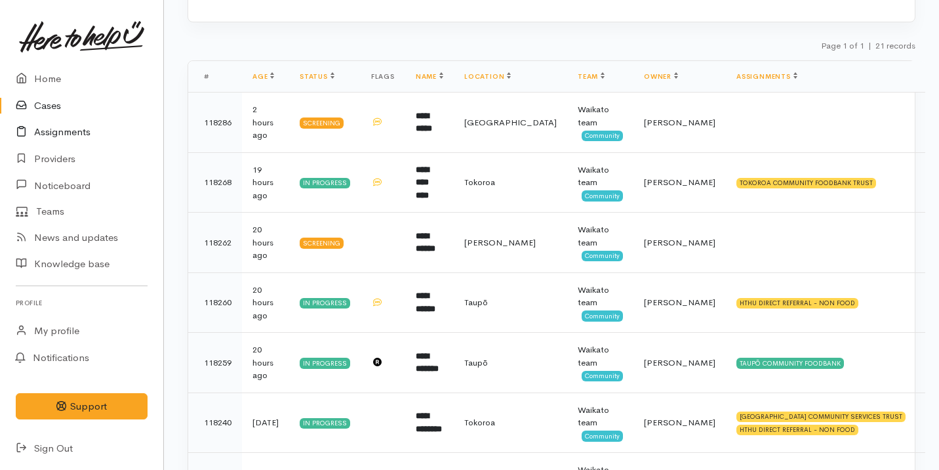
click at [94, 132] on link "Assignments" at bounding box center [81, 132] width 163 height 27
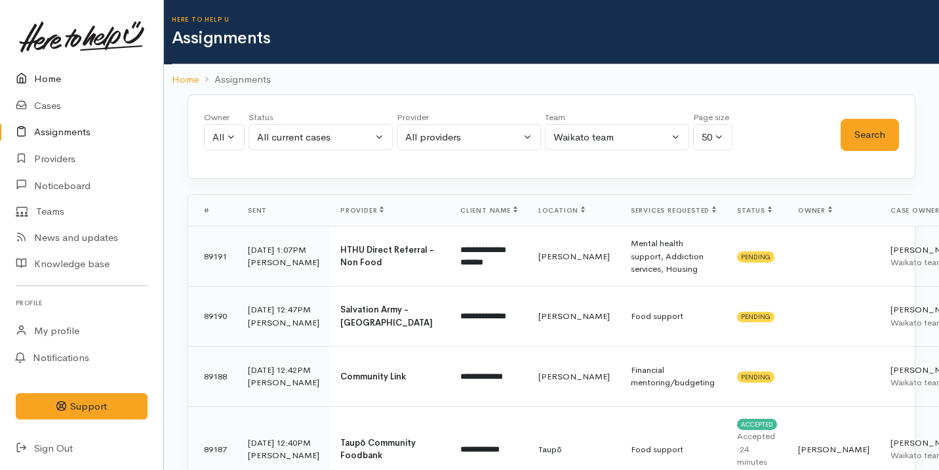
click at [75, 77] on link "Home" at bounding box center [81, 79] width 163 height 27
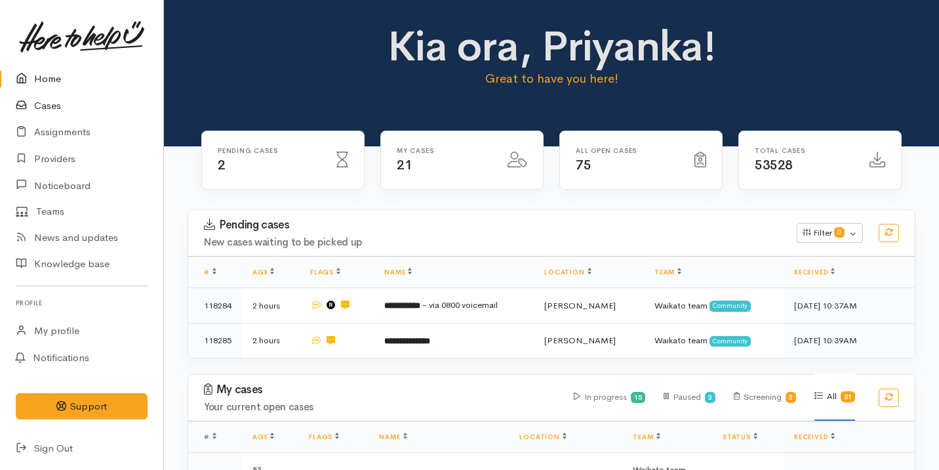
click at [75, 110] on link "Cases" at bounding box center [81, 105] width 163 height 27
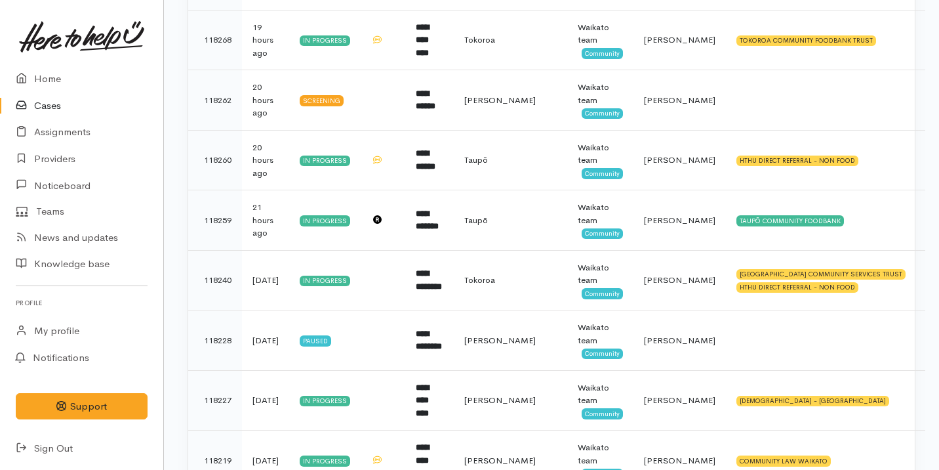
scroll to position [256, 0]
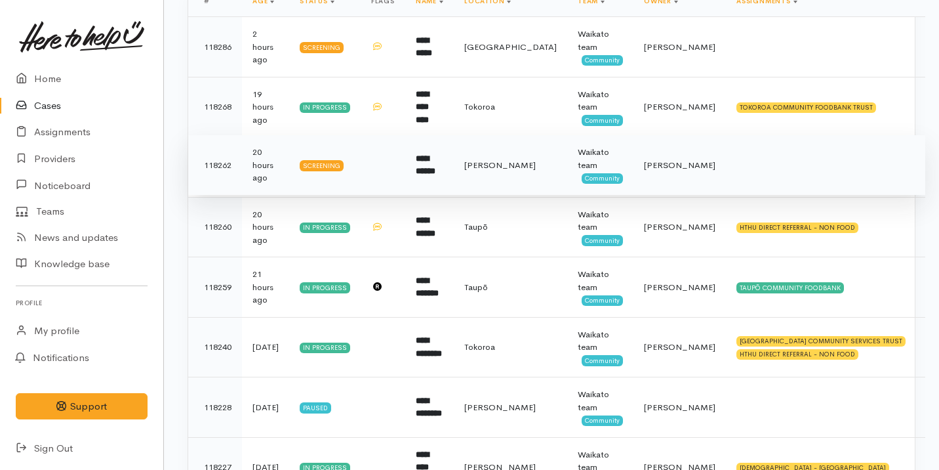
click at [451, 178] on td "**********" at bounding box center [429, 165] width 49 height 60
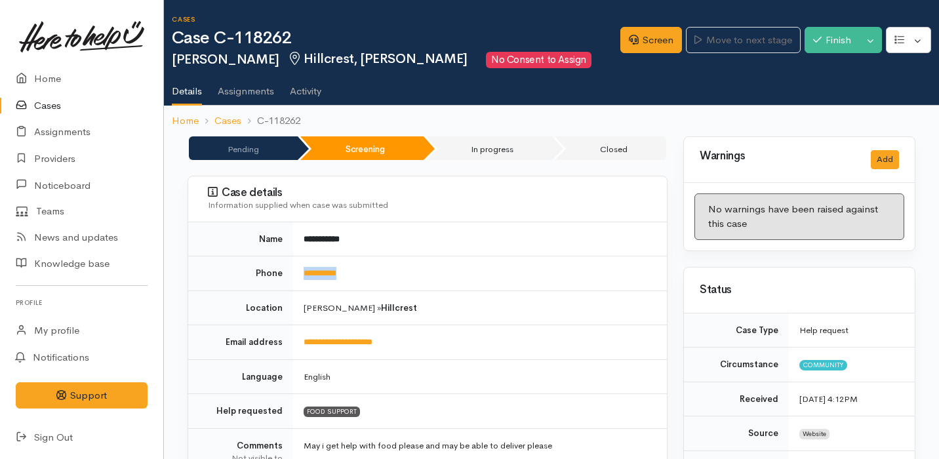
drag, startPoint x: 372, startPoint y: 272, endPoint x: 298, endPoint y: 270, distance: 73.5
click at [298, 270] on td "**********" at bounding box center [480, 273] width 374 height 35
copy link "**********"
click at [111, 108] on link "Cases" at bounding box center [81, 105] width 163 height 27
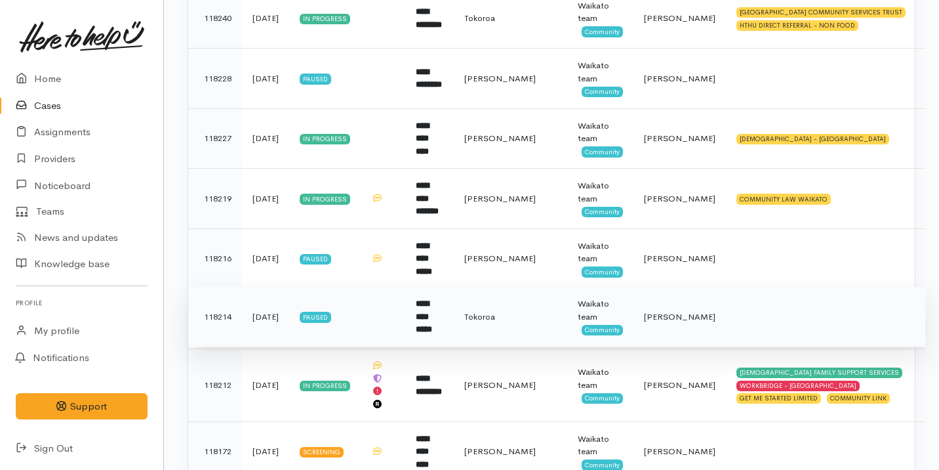
scroll to position [643, 0]
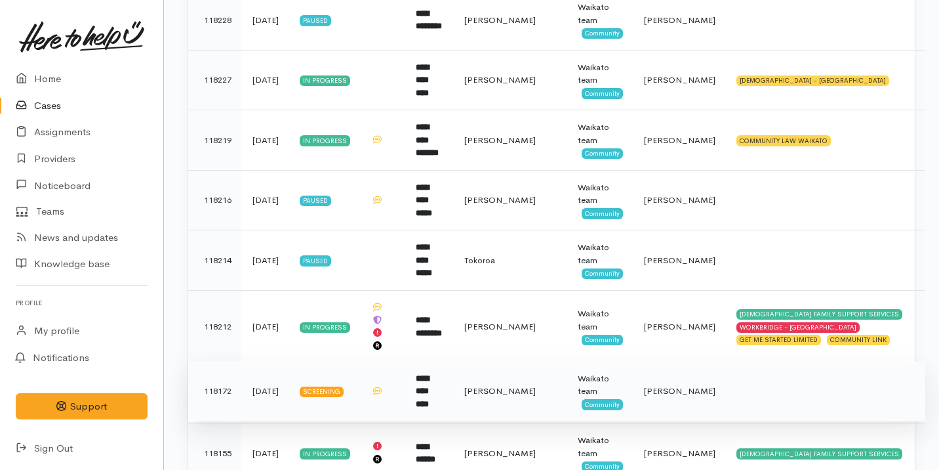
click at [429, 374] on b "**********" at bounding box center [422, 391] width 13 height 34
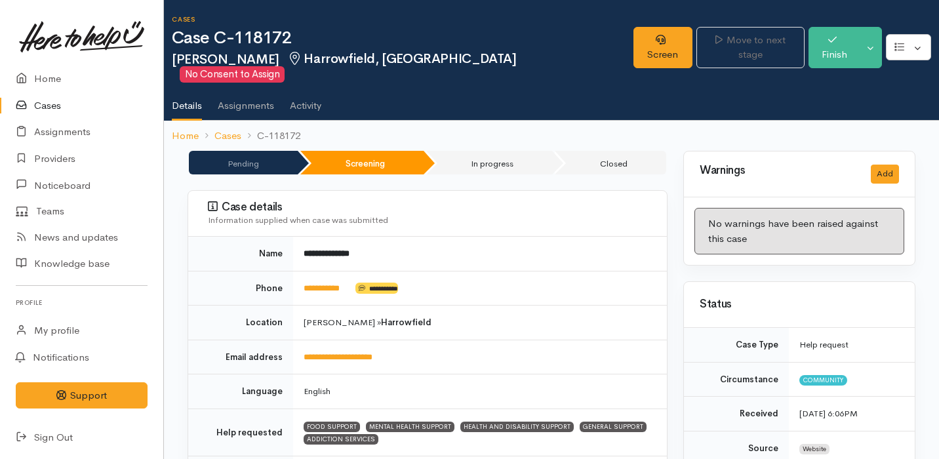
click at [73, 106] on link "Cases" at bounding box center [81, 105] width 163 height 27
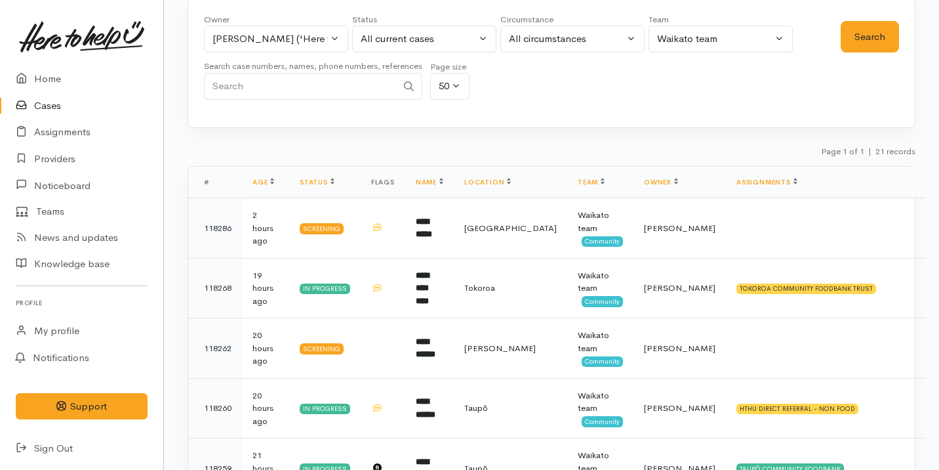
scroll to position [188, 0]
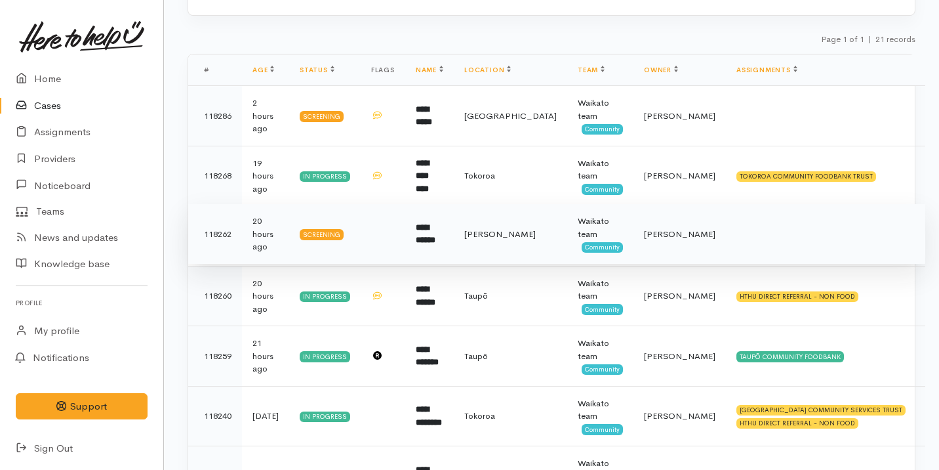
click at [376, 238] on td at bounding box center [383, 234] width 45 height 60
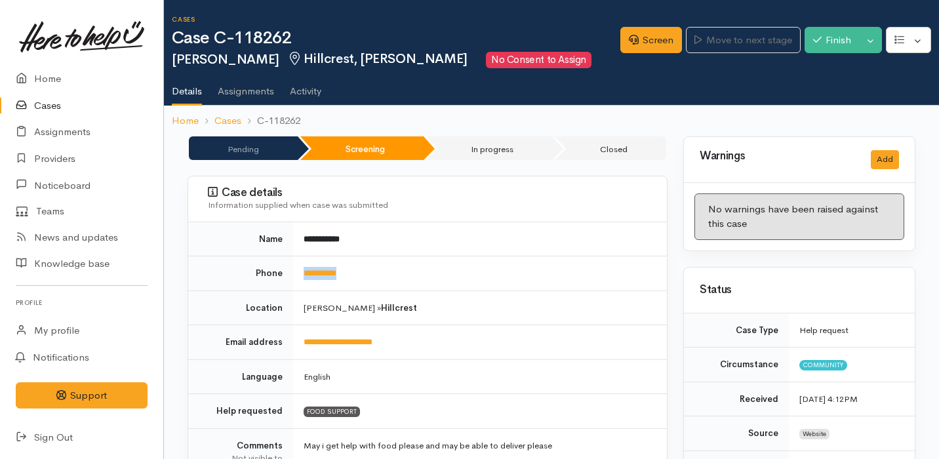
drag, startPoint x: 361, startPoint y: 270, endPoint x: 297, endPoint y: 270, distance: 63.6
click at [297, 270] on td "**********" at bounding box center [480, 273] width 374 height 35
copy link "**********"
click at [633, 27] on link "Screen" at bounding box center [651, 40] width 62 height 27
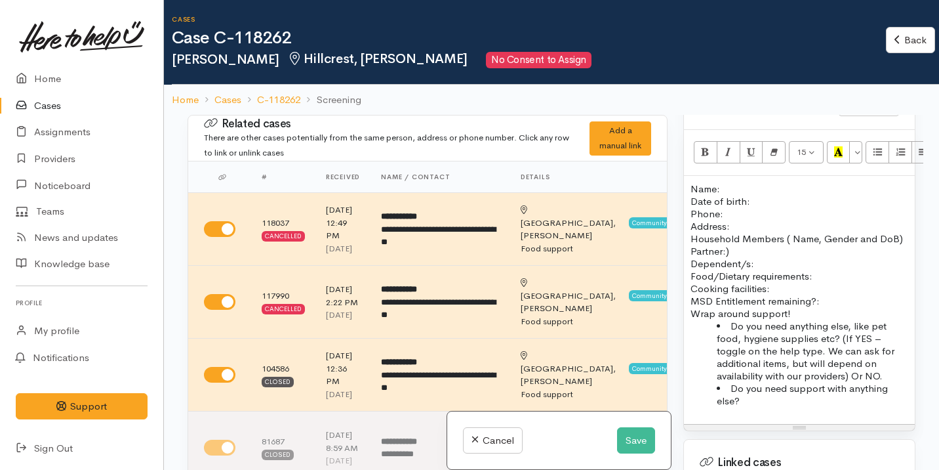
scroll to position [815, 0]
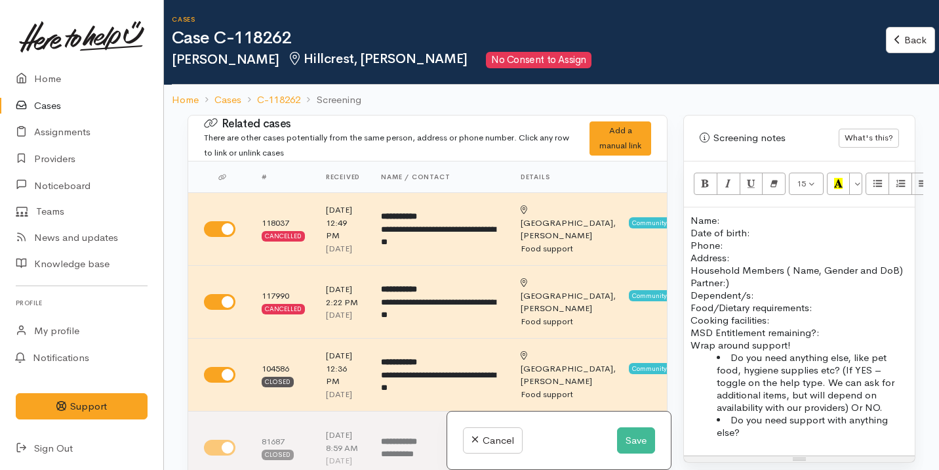
click at [731, 214] on p "Name: Date of birth: Phone:" at bounding box center [800, 232] width 218 height 37
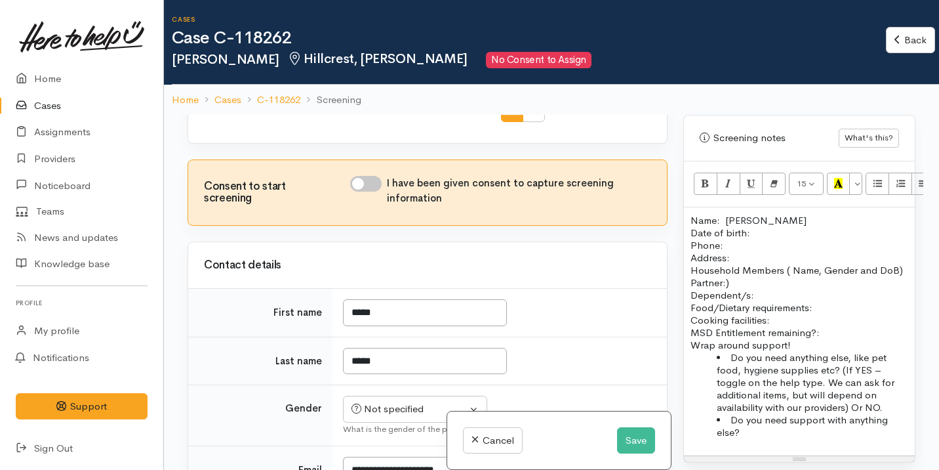
scroll to position [878, 0]
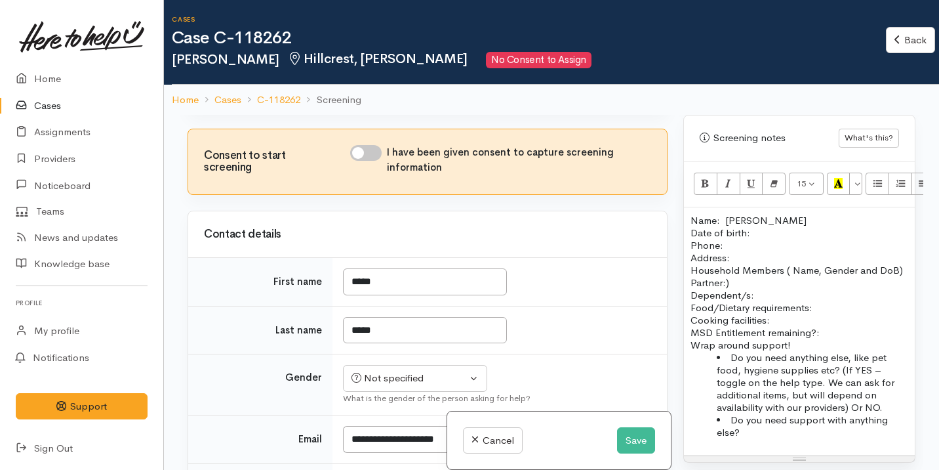
click at [363, 161] on input "I have been given consent to capture screening information" at bounding box center [365, 153] width 31 height 16
checkbox input "true"
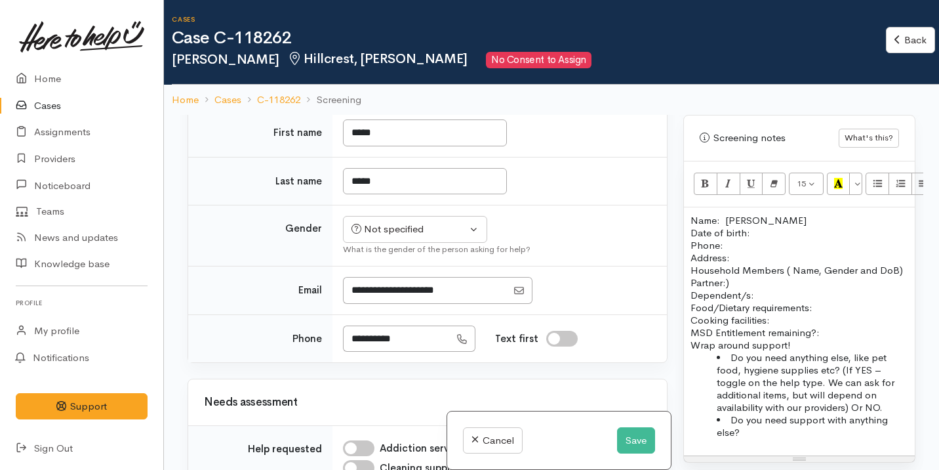
scroll to position [1061, 0]
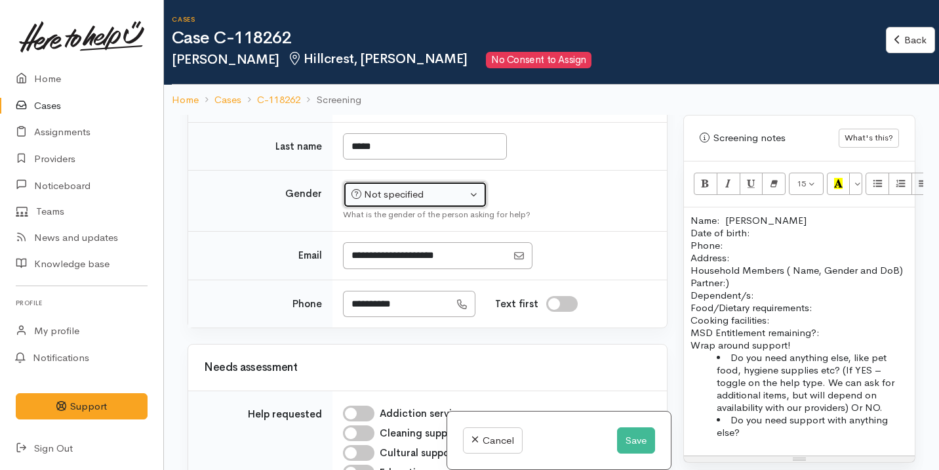
click at [411, 202] on div "Not specified" at bounding box center [409, 194] width 115 height 15
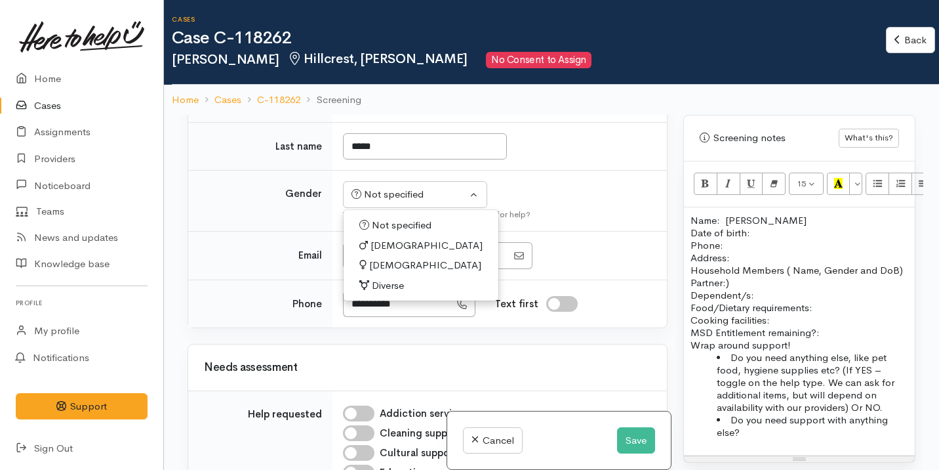
click at [392, 253] on span "Male" at bounding box center [427, 245] width 112 height 15
select select "Male"
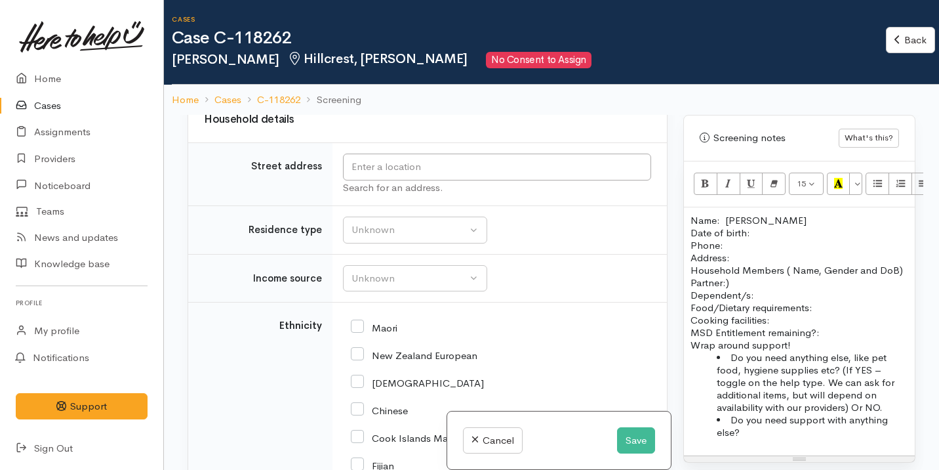
scroll to position [2252, 0]
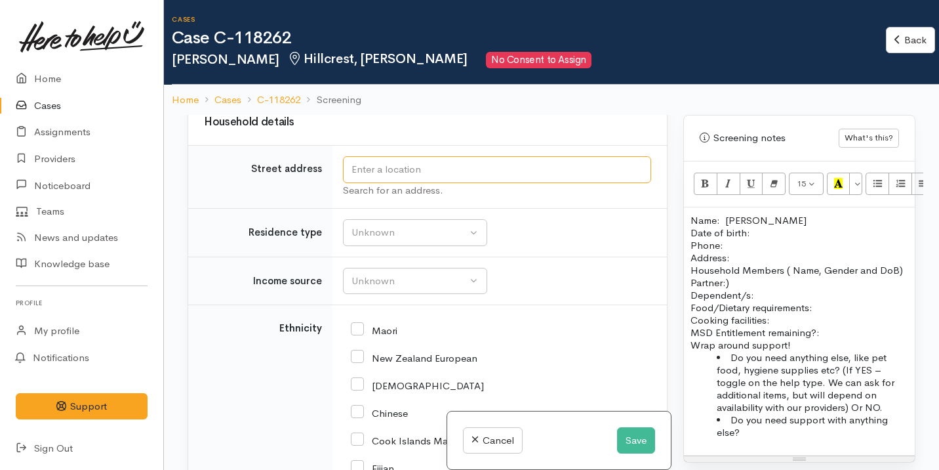
click at [395, 183] on input "text" at bounding box center [497, 169] width 308 height 27
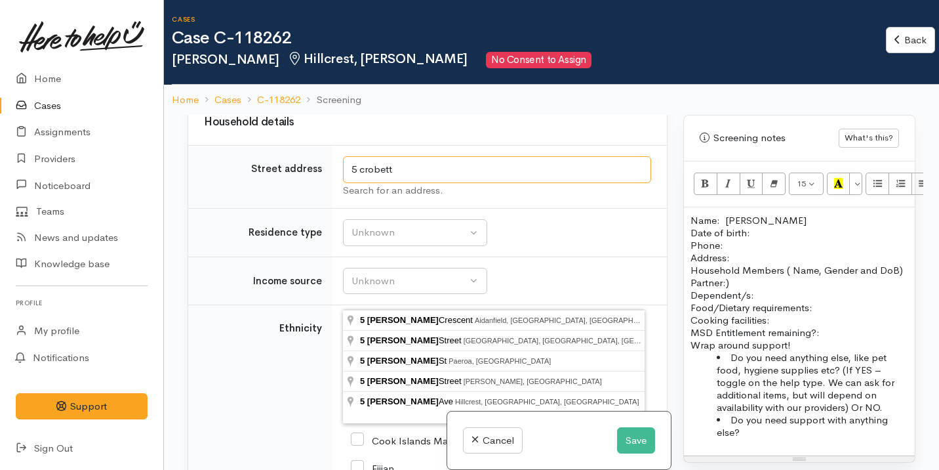
click at [373, 183] on input "5 crobett" at bounding box center [497, 169] width 308 height 27
type input "5 Corbett Ave, Hillcrest, Hamilton, New Zealand"
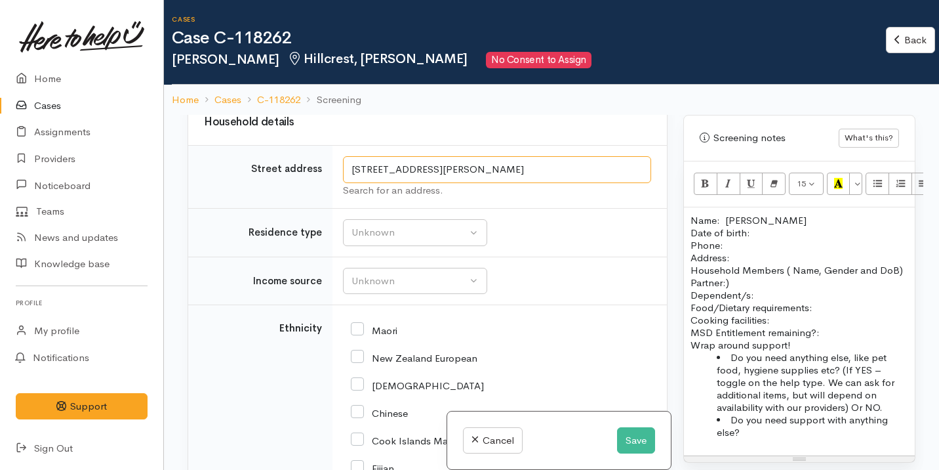
click at [429, 183] on input "5 Corbett Ave, Hillcrest, Hamilton, New Zealand" at bounding box center [497, 169] width 308 height 27
click at [430, 183] on input "5 Corbett Ave, Hillcrest, Hamilton, New Zealand" at bounding box center [497, 169] width 308 height 27
click at [756, 251] on p "Address:" at bounding box center [800, 257] width 218 height 12
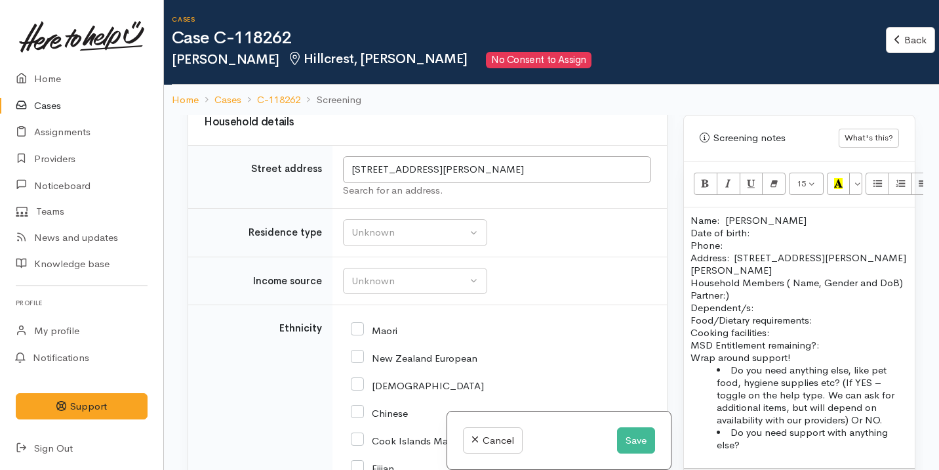
click at [755, 221] on p "Name: Caleb Upoko Date of birth: Phone:" at bounding box center [800, 232] width 218 height 37
click at [727, 229] on p "Name: Caleb Upoko Date of birth: 14/12/1989 Phone:" at bounding box center [800, 232] width 218 height 37
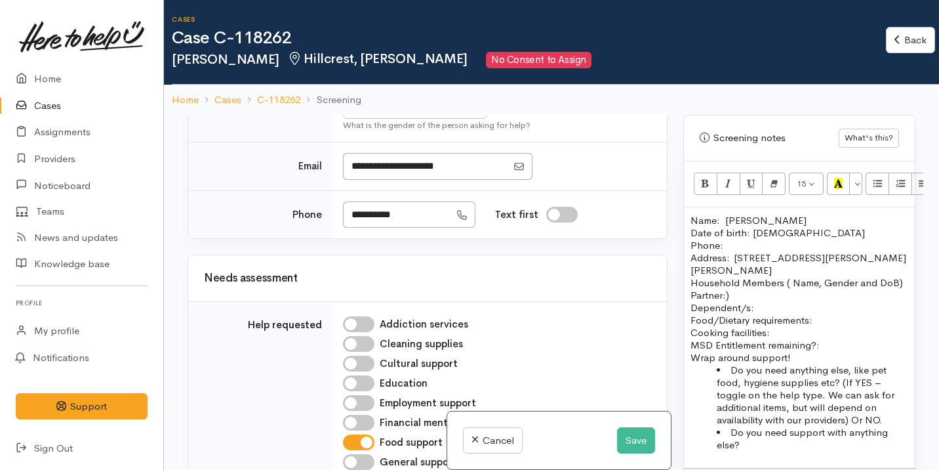
scroll to position [1154, 0]
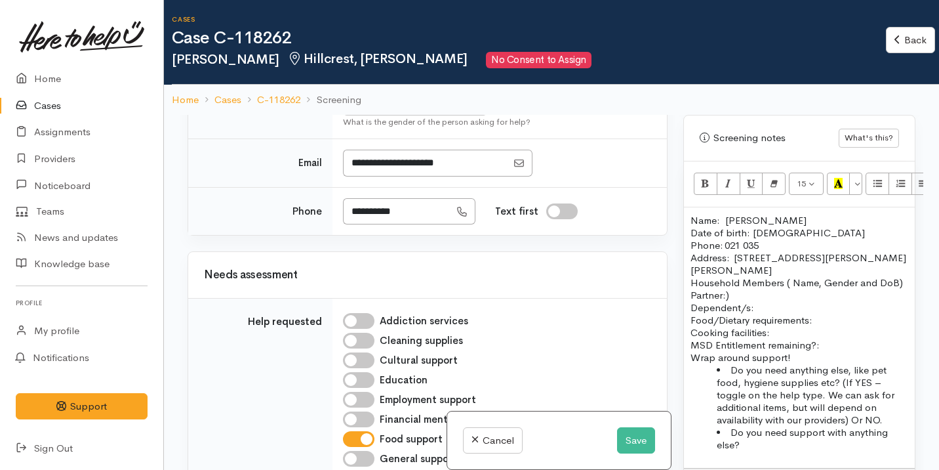
click at [737, 293] on p "Household Members ( Name, Gender and DoB) Partner:) Dependent/s:" at bounding box center [800, 294] width 218 height 37
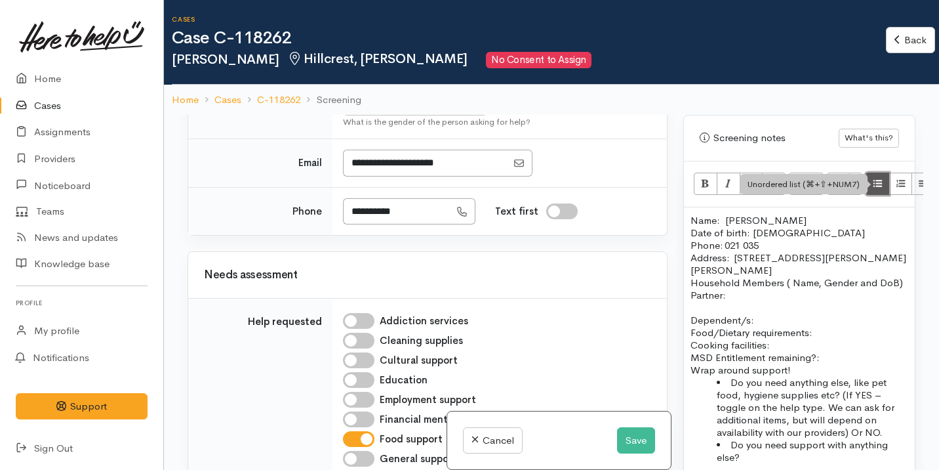
click at [876, 178] on icon "Unordered list (⌘+⇧+NUM7)" at bounding box center [878, 183] width 9 height 11
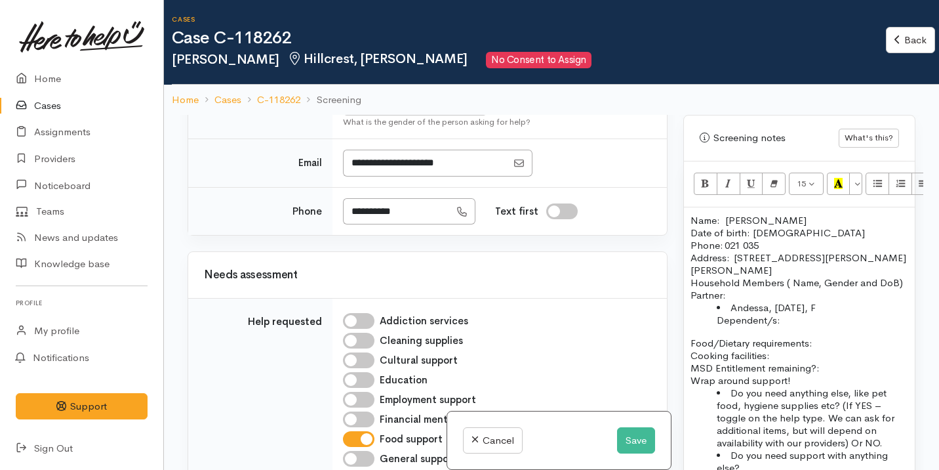
click at [736, 292] on p "Household Members ( Name, Gender and DoB) Partner:" at bounding box center [800, 288] width 218 height 25
click at [796, 317] on li "Andessa, 19/04/2990, F Dependent/s:" at bounding box center [813, 313] width 192 height 25
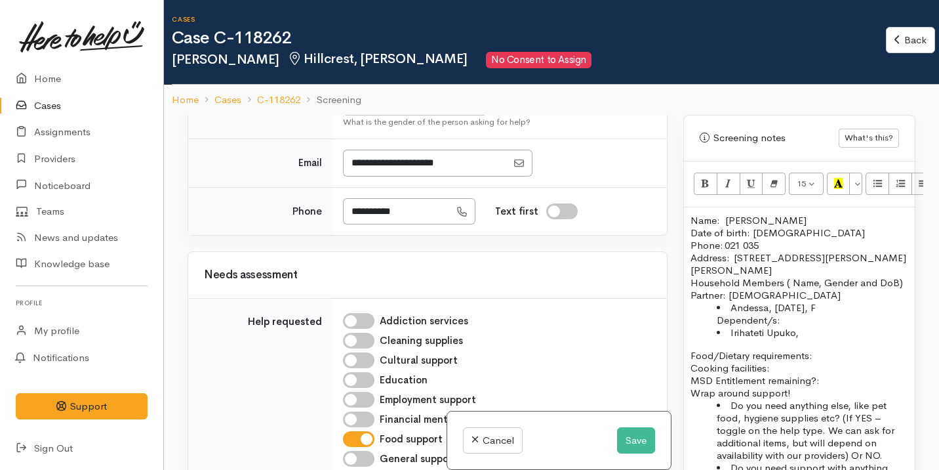
click at [812, 306] on li "Andessa, 19/04/2990, F Dependent/s:" at bounding box center [813, 313] width 192 height 25
click at [814, 333] on li "Irihateti Upuko," at bounding box center [813, 332] width 192 height 12
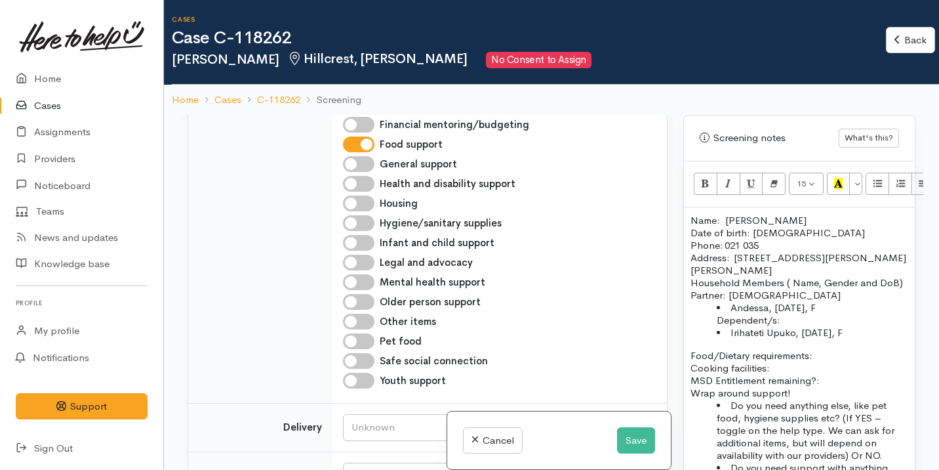
scroll to position [1796, 0]
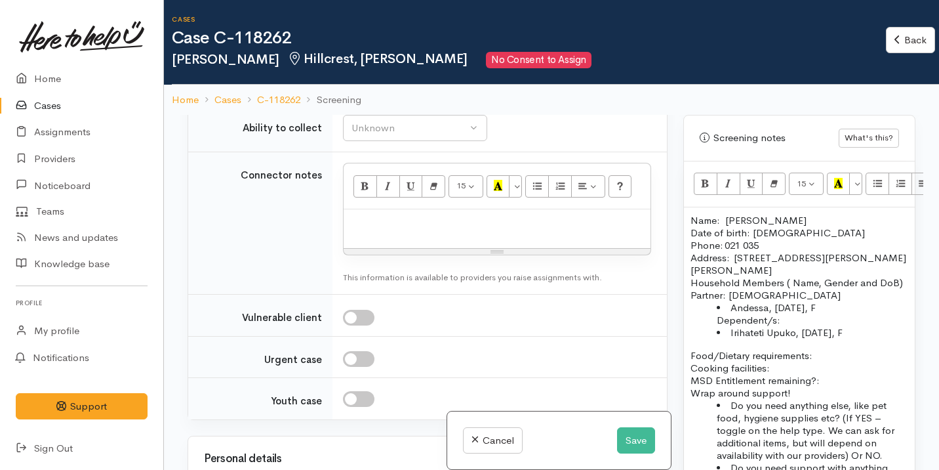
click at [431, 87] on div "Unknown" at bounding box center [409, 79] width 115 height 15
click at [386, 212] on link "No" at bounding box center [415, 202] width 143 height 20
select select "1"
click at [428, 136] on div "Unknown" at bounding box center [409, 128] width 115 height 15
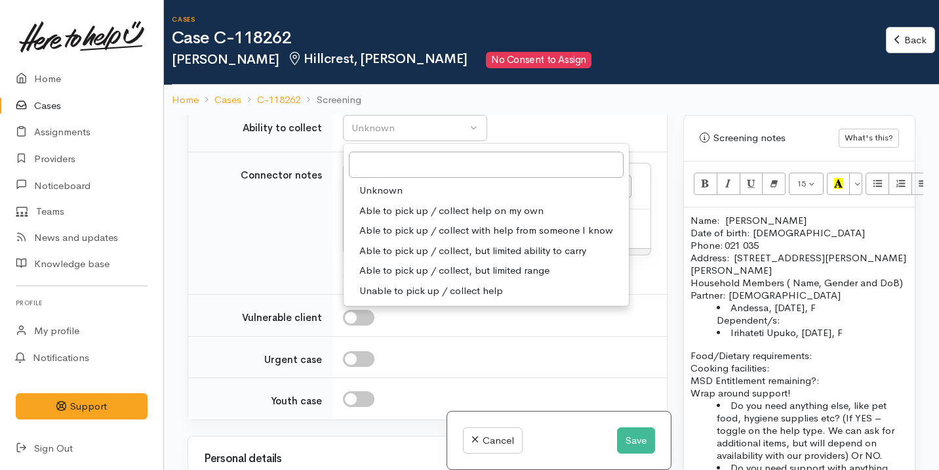
click at [435, 218] on span "Able to pick up / collect help on my own" at bounding box center [451, 210] width 184 height 15
select select "2"
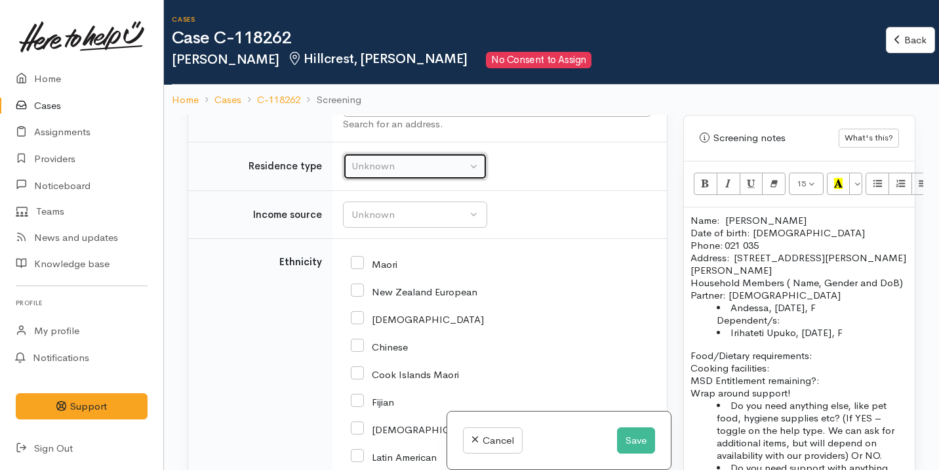
click at [430, 174] on div "Unknown" at bounding box center [409, 166] width 115 height 15
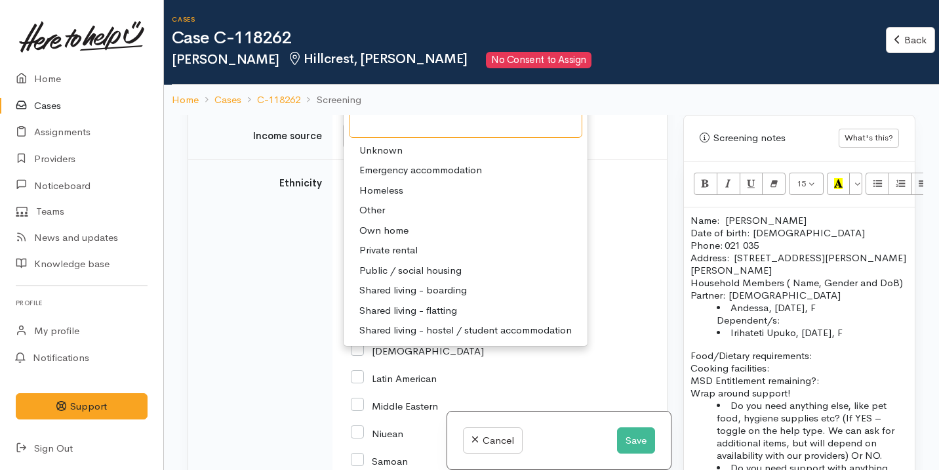
scroll to position [2415, 0]
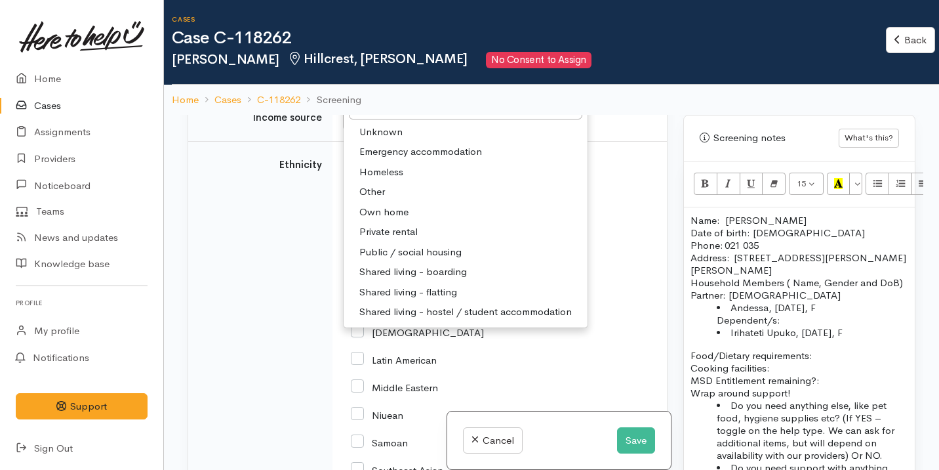
click at [423, 279] on span "Shared living - boarding" at bounding box center [413, 271] width 108 height 15
select select "4"
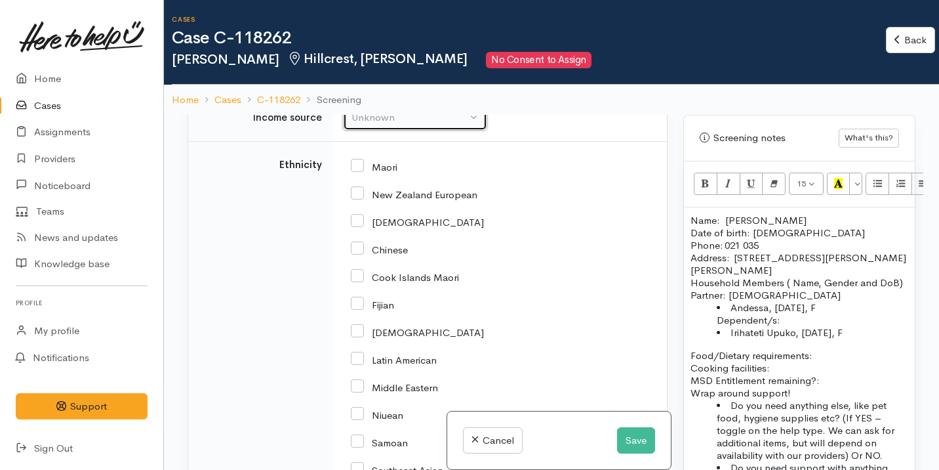
click at [410, 125] on div "Unknown" at bounding box center [409, 117] width 115 height 15
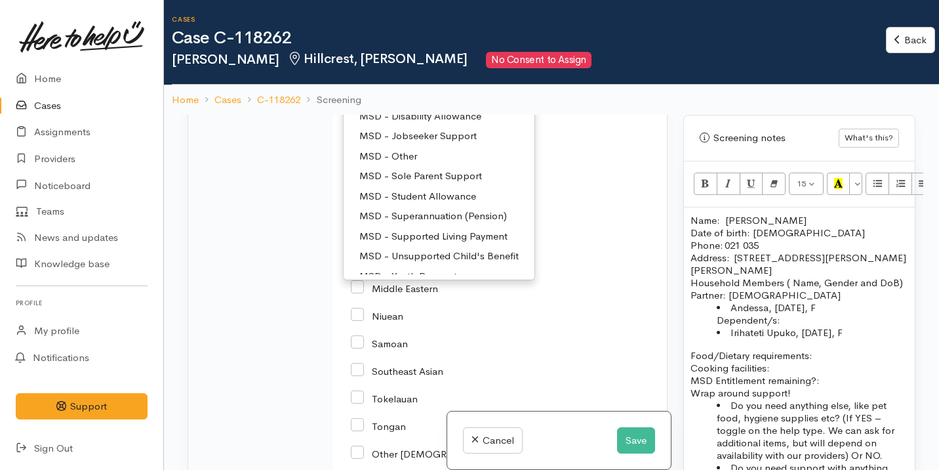
scroll to position [66, 0]
click at [450, 183] on span "MSD - Sole Parent Support" at bounding box center [420, 175] width 123 height 15
select select "7"
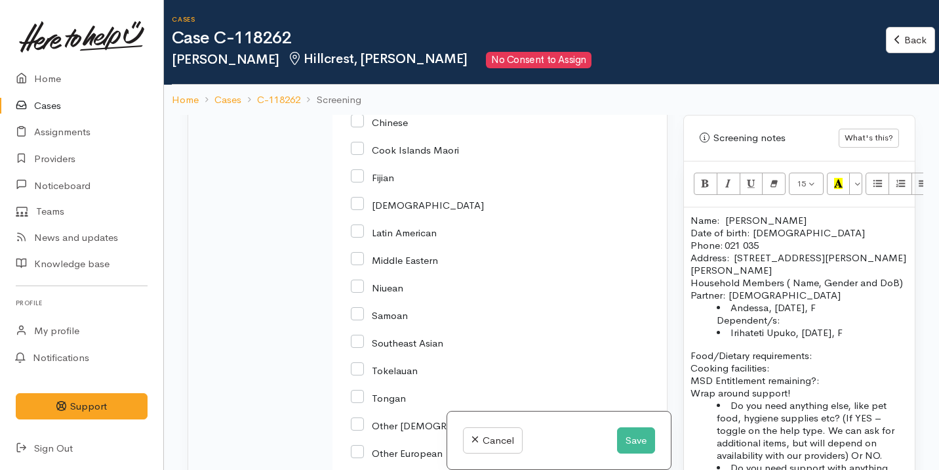
scroll to position [894, 0]
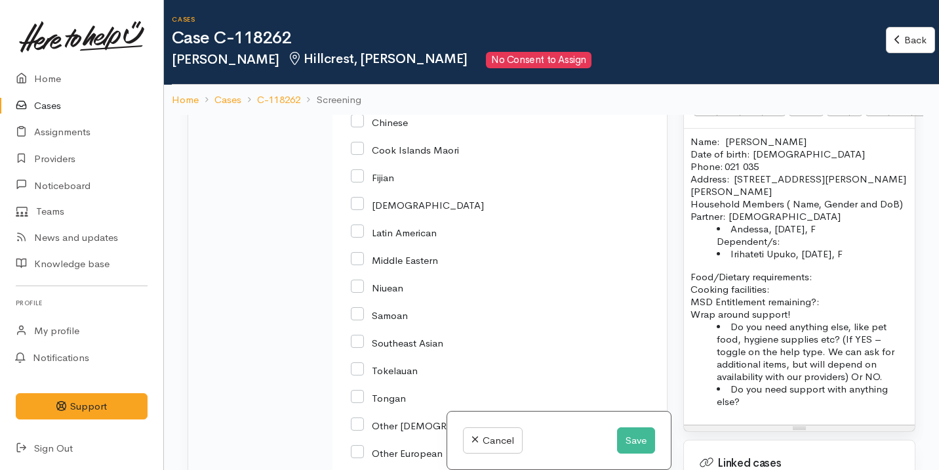
click at [824, 275] on p "Food/Dietary requirements: Cooking facilities: MSD Entitlement remaining?:" at bounding box center [800, 288] width 218 height 37
drag, startPoint x: 780, startPoint y: 288, endPoint x: 670, endPoint y: 288, distance: 110.2
click at [670, 288] on div "Related cases There are other cases potentially from the same person, address o…" at bounding box center [552, 350] width 744 height 470
click at [418, 155] on input "Cook Islands Maori" at bounding box center [405, 149] width 108 height 12
checkbox input "true"
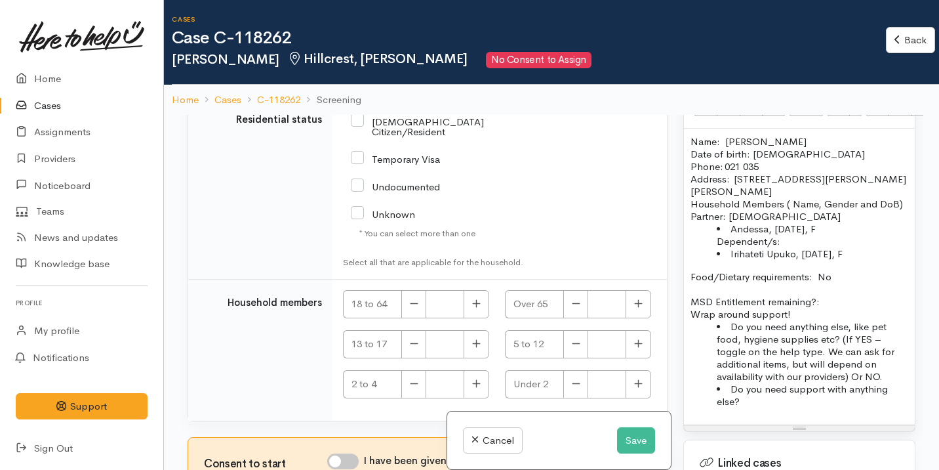
scroll to position [3056, 0]
click at [432, 136] on label "NZ Citizen/Resident" at bounding box center [441, 127] width 180 height 20
click at [432, 136] on input "NZ Citizen/Resident" at bounding box center [441, 126] width 180 height 22
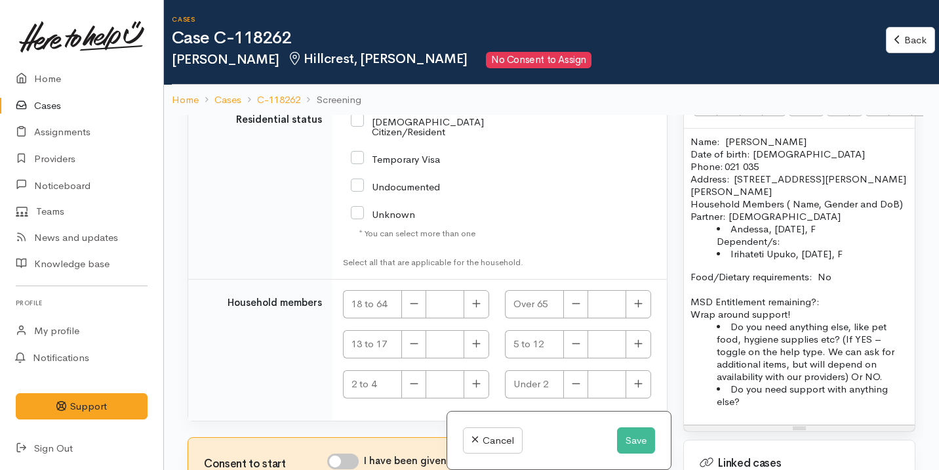
checkbox input "true"
click at [838, 301] on p "Food/Dietary requirements: No MSD Entitlement remaining?:" at bounding box center [800, 288] width 218 height 37
click at [837, 301] on p "Food/Dietary requirements: No MSD Entitlement remaining?: HAs decline letter" at bounding box center [800, 288] width 218 height 37
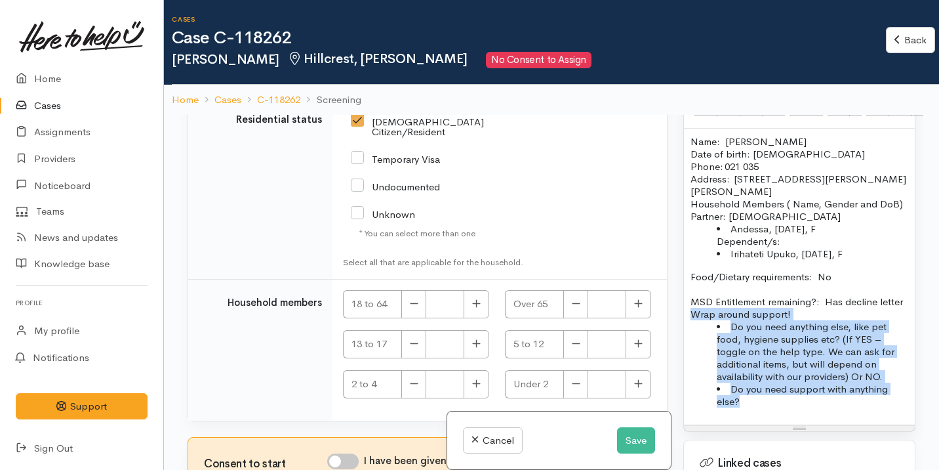
drag, startPoint x: 758, startPoint y: 418, endPoint x: 684, endPoint y: 323, distance: 121.1
click at [685, 325] on div "Name: Caleb Upoko Date of birth: 14/12/1989 Phone: 021 035 Address:  5 Corbett …" at bounding box center [799, 277] width 231 height 296
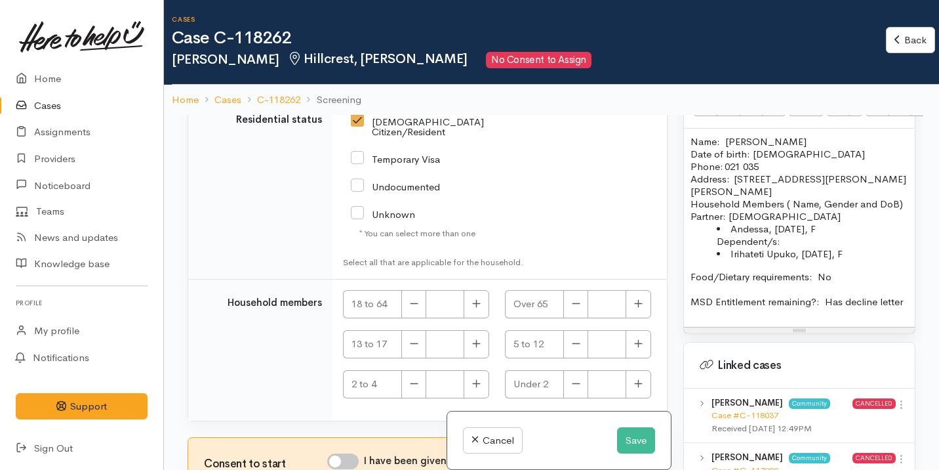
scroll to position [3162, 0]
click at [472, 298] on icon "button" at bounding box center [476, 303] width 9 height 10
click at [472, 299] on icon "button" at bounding box center [476, 303] width 9 height 10
type input "2"
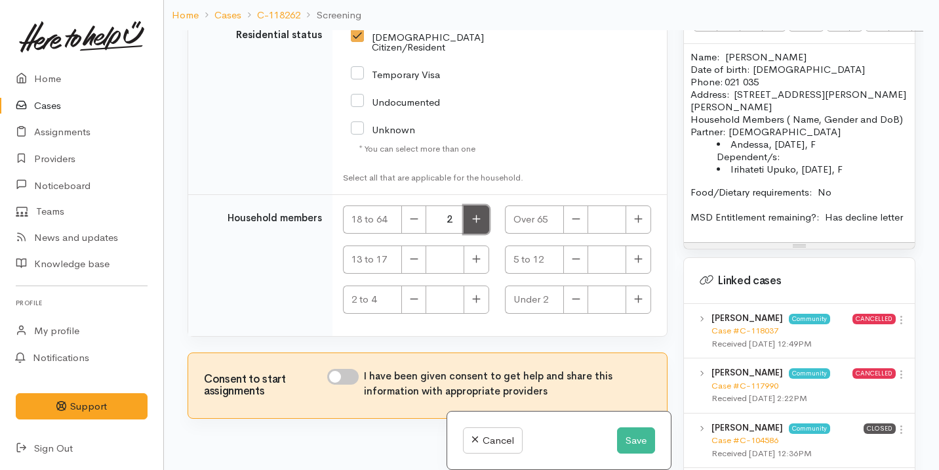
scroll to position [86, 0]
click at [338, 374] on input "I have been given consent to get help and share this information with appropria…" at bounding box center [342, 375] width 31 height 16
checkbox input "true"
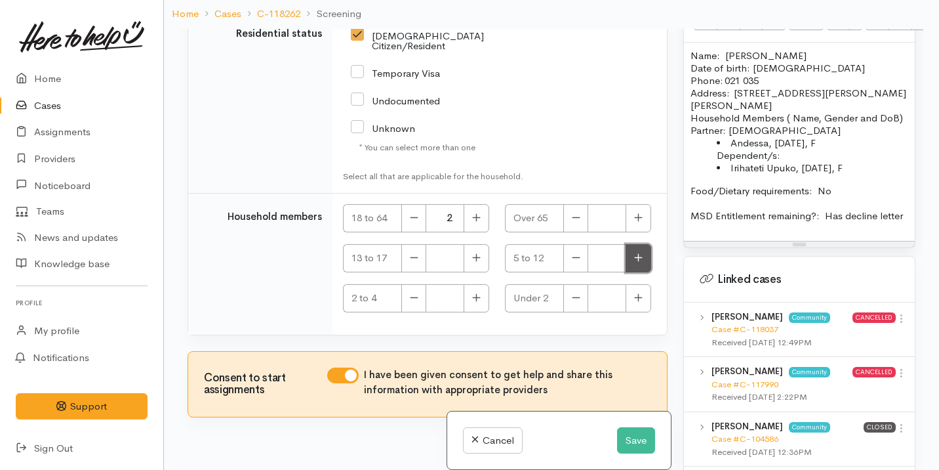
click at [631, 265] on button "button" at bounding box center [639, 258] width 26 height 28
type input "1"
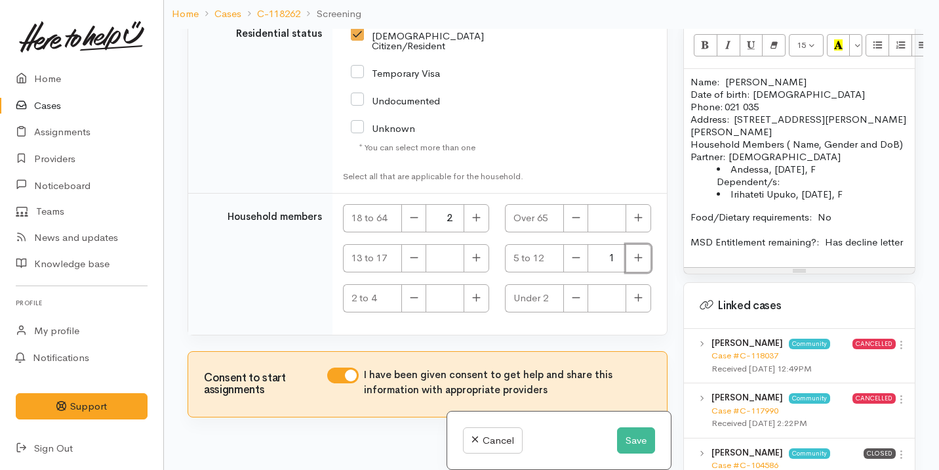
scroll to position [853, 0]
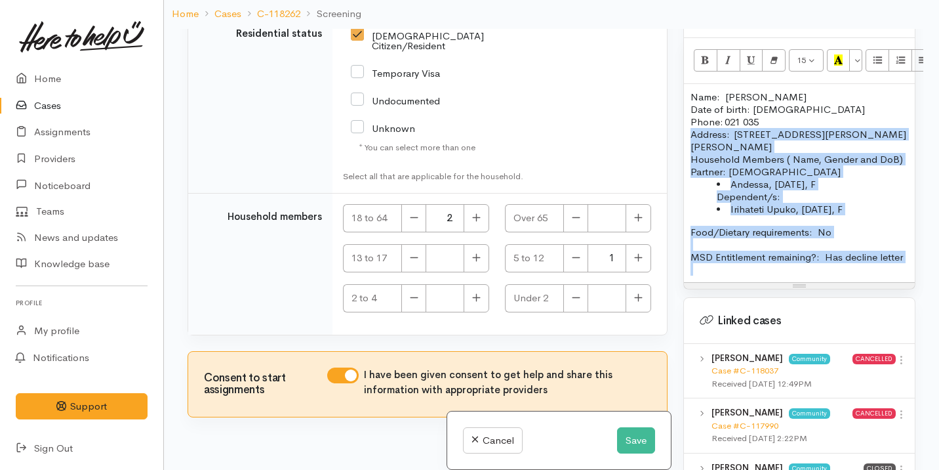
drag, startPoint x: 721, startPoint y: 277, endPoint x: 672, endPoint y: 117, distance: 167.6
click at [672, 117] on div "Related cases There are other cases potentially from the same person, address o…" at bounding box center [552, 264] width 744 height 470
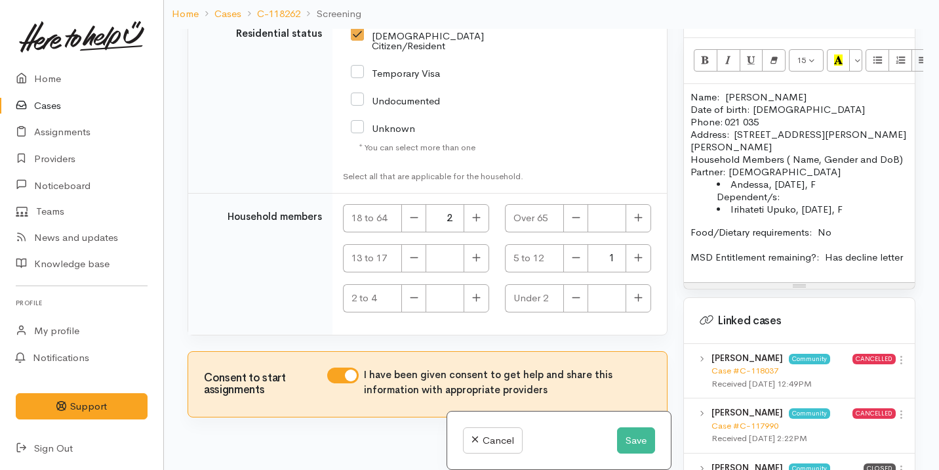
click at [721, 153] on p "Household Members ( Name, Gender and DoB) Partner: Female" at bounding box center [800, 165] width 218 height 25
drag, startPoint x: 718, startPoint y: 161, endPoint x: 785, endPoint y: 149, distance: 68.0
click at [784, 153] on p "Household Members ( Name, Gender and DoB) Partner: Female" at bounding box center [800, 165] width 218 height 25
click at [688, 155] on div "Name: Caleb Upoko Date of birth: 14/12/1989 Phone: 021 035 Address:  5 Corbett …" at bounding box center [799, 183] width 231 height 198
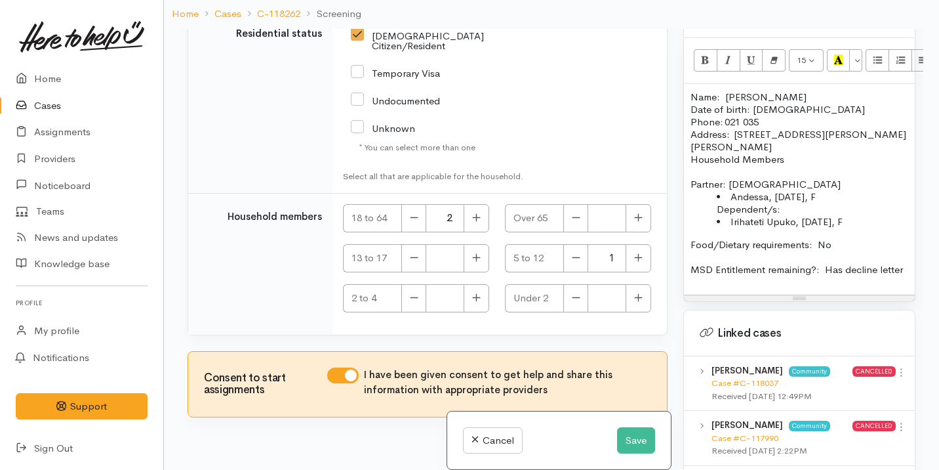
click at [768, 178] on p "Partner: Female" at bounding box center [800, 184] width 218 height 12
click at [795, 192] on li "Andessa, 19/04/1990, F Dependent/s:" at bounding box center [813, 202] width 192 height 25
click at [847, 190] on li "Andessa, 19/04/1990, F Dependent/s:" at bounding box center [813, 202] width 192 height 25
click at [822, 203] on li "Dependent/s:" at bounding box center [813, 209] width 192 height 12
click at [725, 190] on li "Andessa, 19/04/1990, F" at bounding box center [813, 196] width 192 height 12
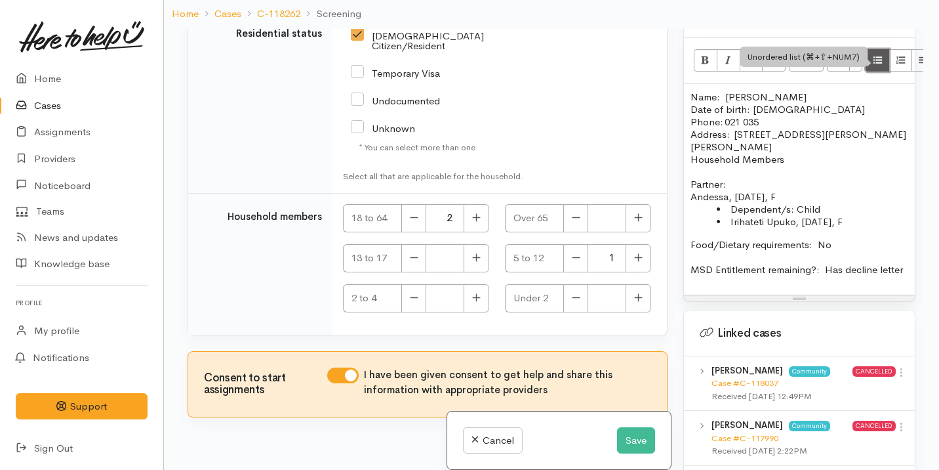
click at [878, 54] on icon "Unordered list (⌘+⇧+NUM7)" at bounding box center [878, 59] width 9 height 11
click at [824, 215] on li "Irihateti Upuko, 25/08/2014, F" at bounding box center [813, 221] width 192 height 12
click at [730, 203] on li "Dependent/s: Child" at bounding box center [813, 209] width 192 height 12
drag, startPoint x: 729, startPoint y: 196, endPoint x: 827, endPoint y: 198, distance: 97.7
click at [827, 203] on li "Dependent/s: Child" at bounding box center [813, 209] width 192 height 12
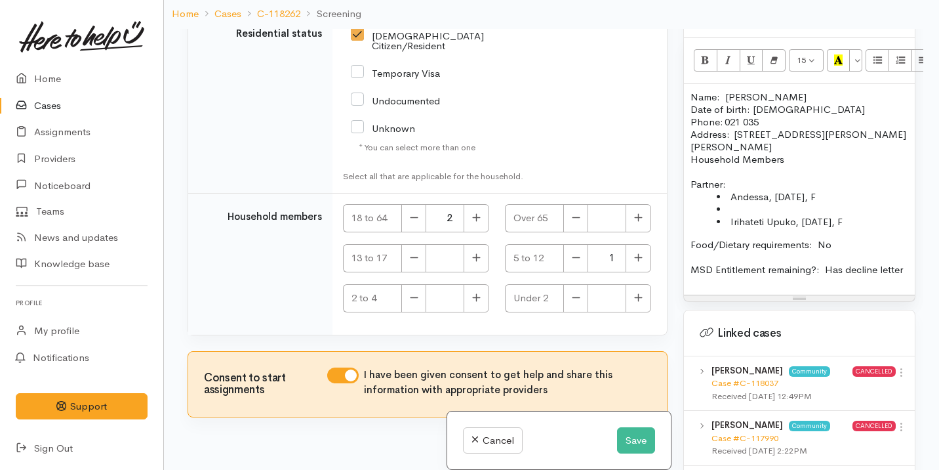
click at [851, 190] on li "Andessa, 19/04/1990, F" at bounding box center [813, 196] width 192 height 12
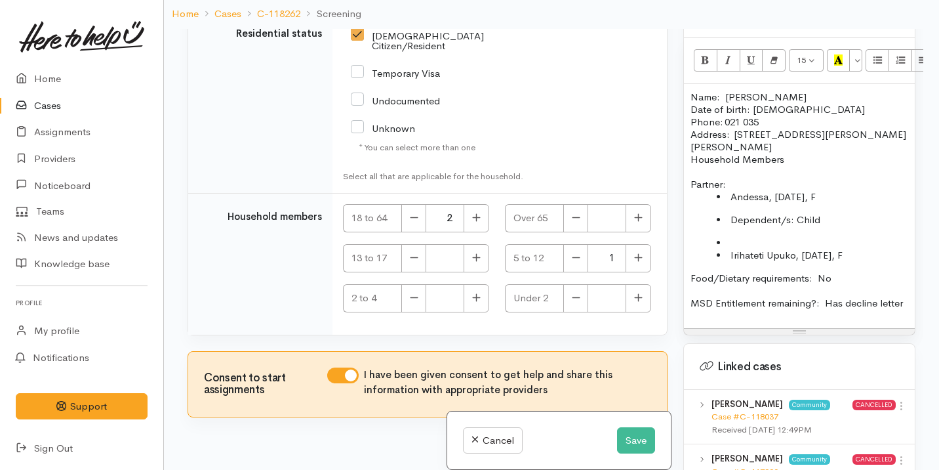
click at [730, 213] on li "Dependent/s: Child" at bounding box center [813, 219] width 192 height 12
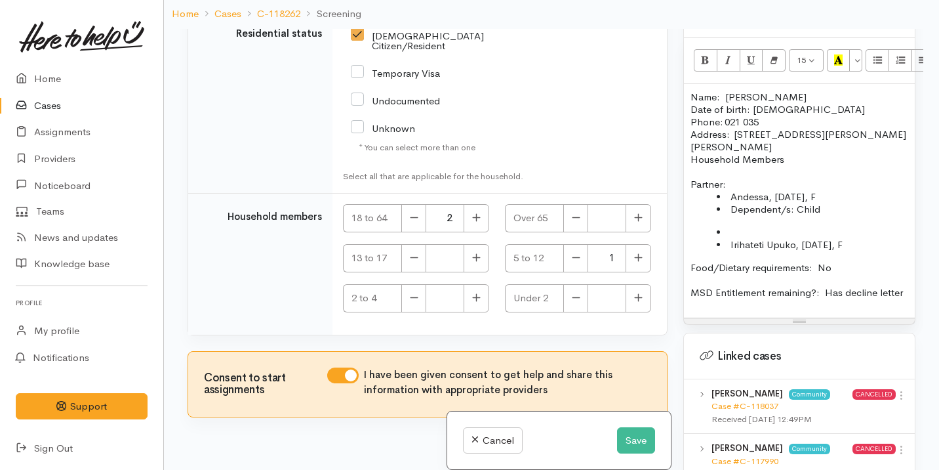
click at [731, 203] on li "Dependent/s: Child" at bounding box center [813, 209] width 192 height 12
click at [727, 238] on li "Irihateti Upuko, 25/08/2014, F" at bounding box center [813, 244] width 192 height 12
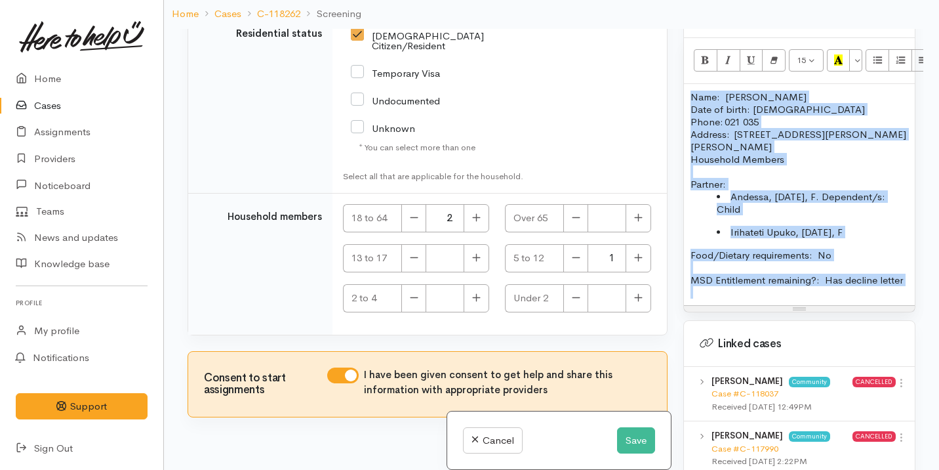
drag, startPoint x: 735, startPoint y: 291, endPoint x: 678, endPoint y: 83, distance: 216.2
click at [677, 81] on div "Warnings Add No warnings have been raised against this case Add Warning Title ●…" at bounding box center [800, 264] width 248 height 470
copy div "Name: Caleb Upoko Date of birth: 14/12/1989 Phone: 021 035 Address:  5 Corbett …"
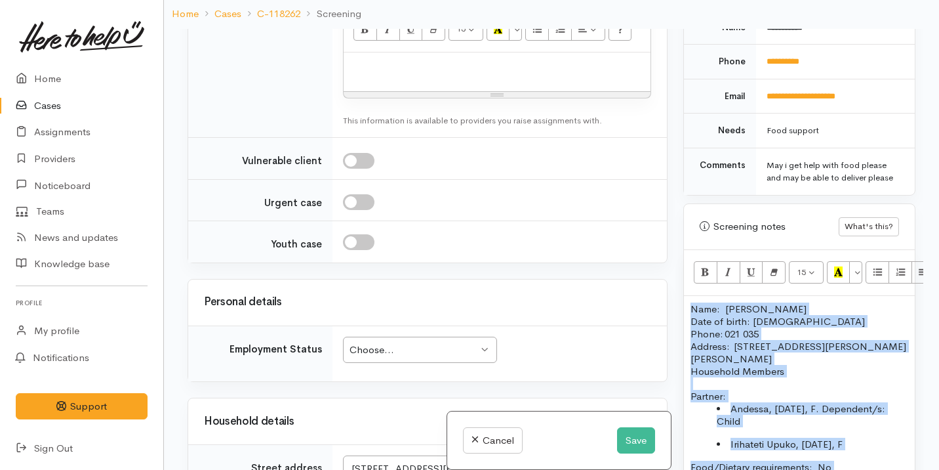
scroll to position [1825, 0]
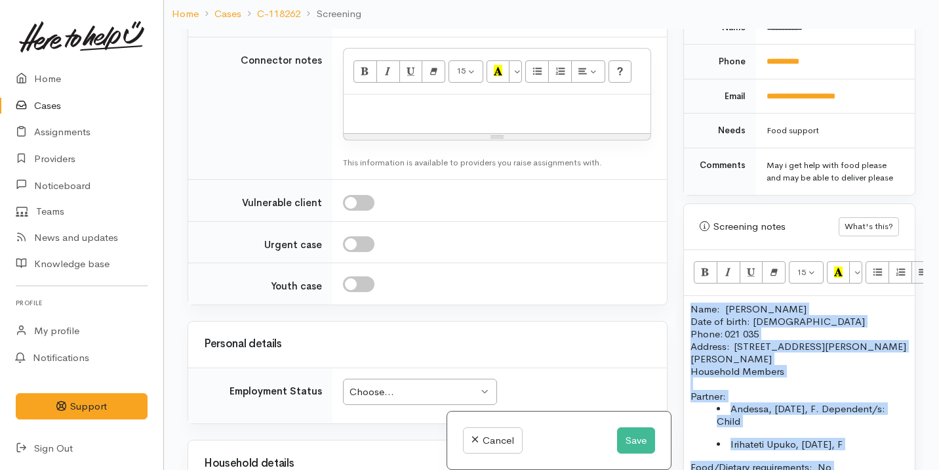
click at [369, 133] on div at bounding box center [497, 113] width 307 height 39
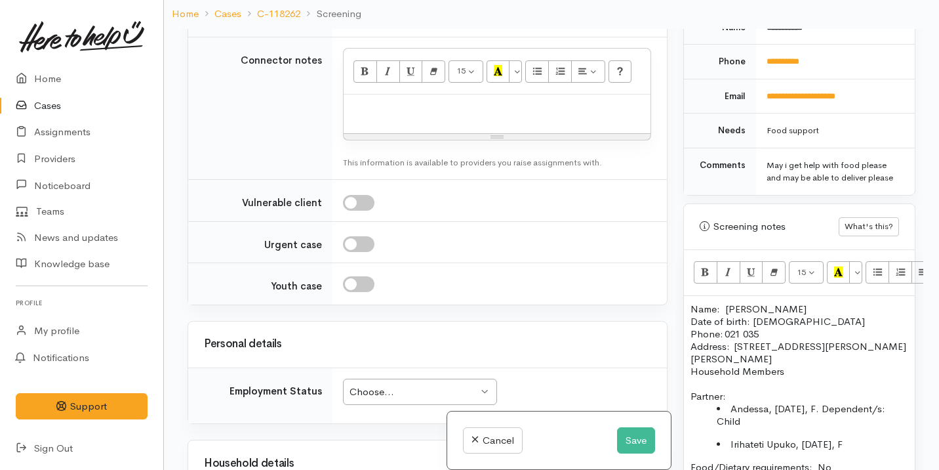
paste div
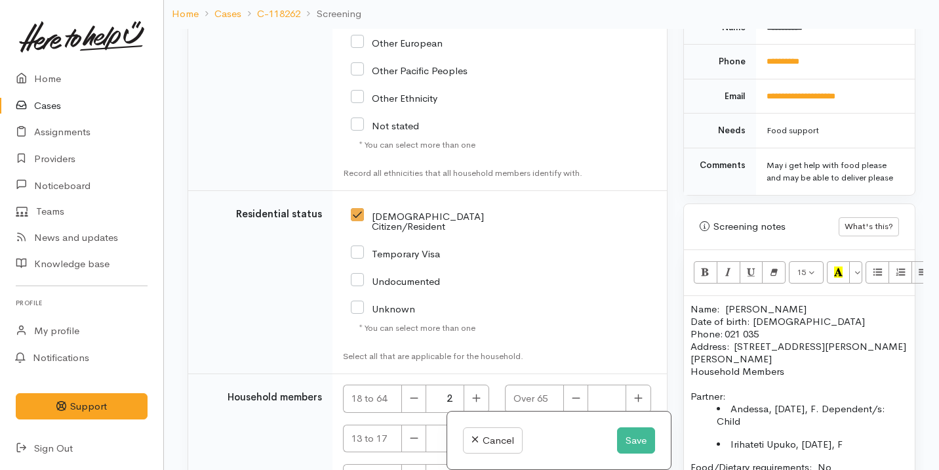
scroll to position [3320, 0]
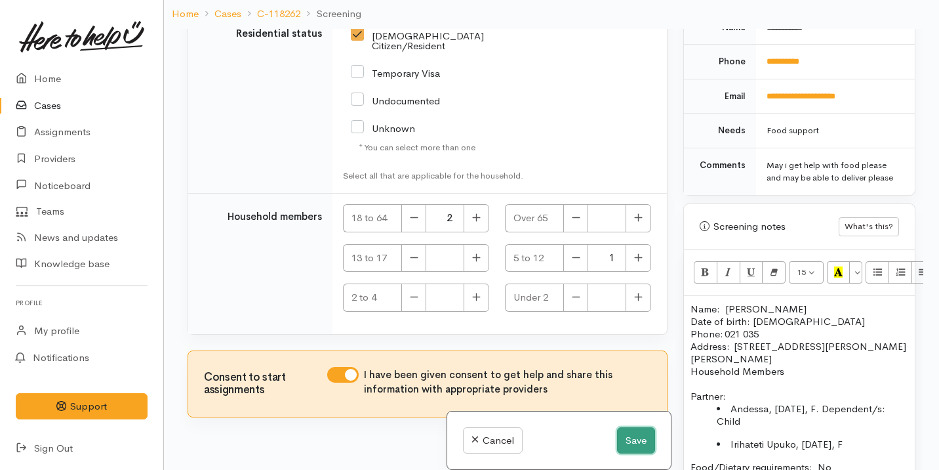
click at [643, 434] on button "Save" at bounding box center [636, 440] width 38 height 27
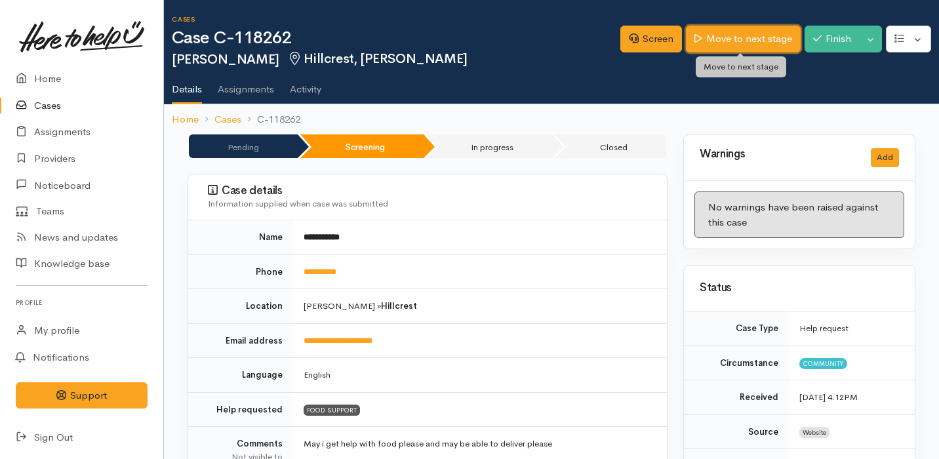
click at [764, 26] on link "Move to next stage" at bounding box center [743, 39] width 114 height 27
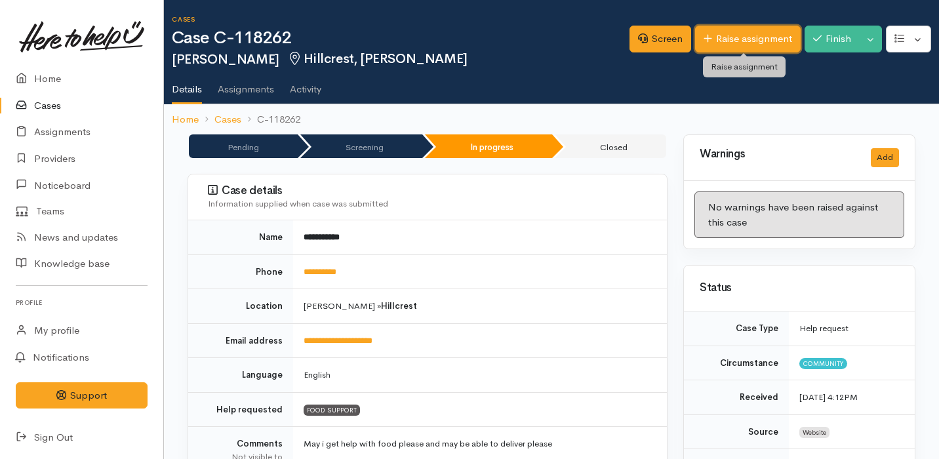
click at [751, 41] on link "Raise assignment" at bounding box center [748, 39] width 106 height 27
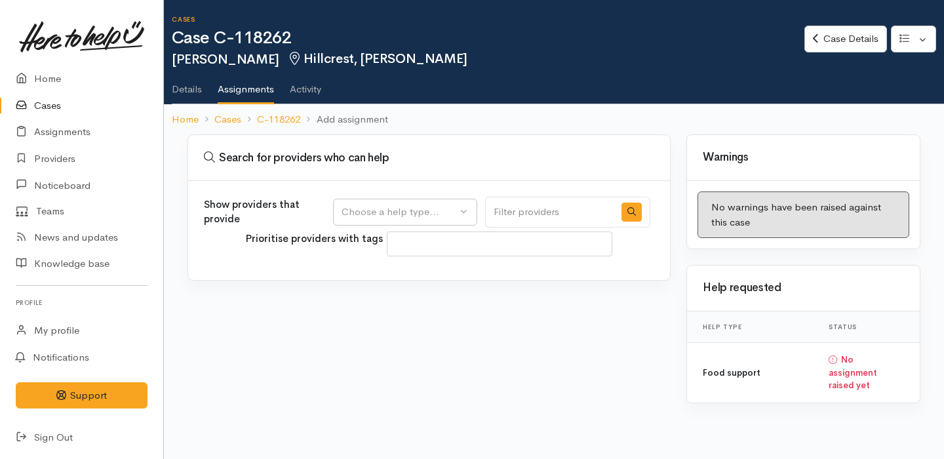
select select
click at [396, 203] on button "Choose a help type..." at bounding box center [405, 212] width 144 height 27
click at [387, 272] on span "Food support" at bounding box center [380, 275] width 61 height 15
select select "3"
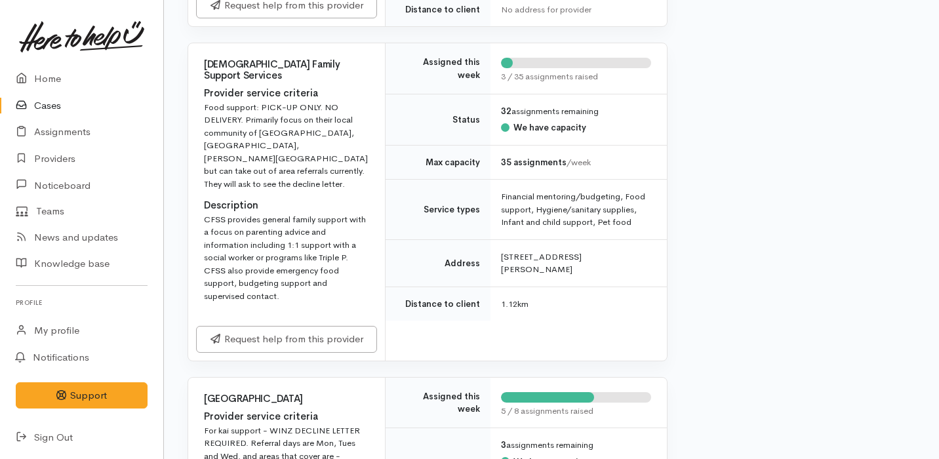
scroll to position [501, 0]
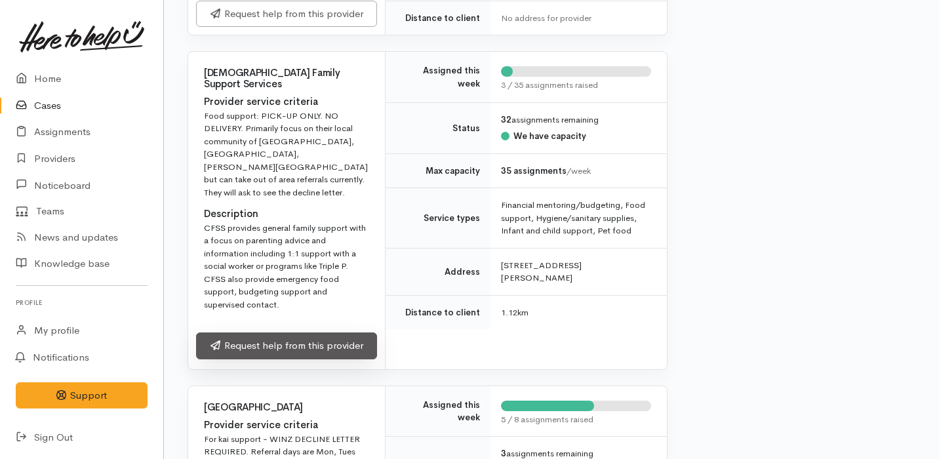
click at [337, 333] on link "Request help from this provider" at bounding box center [286, 346] width 181 height 27
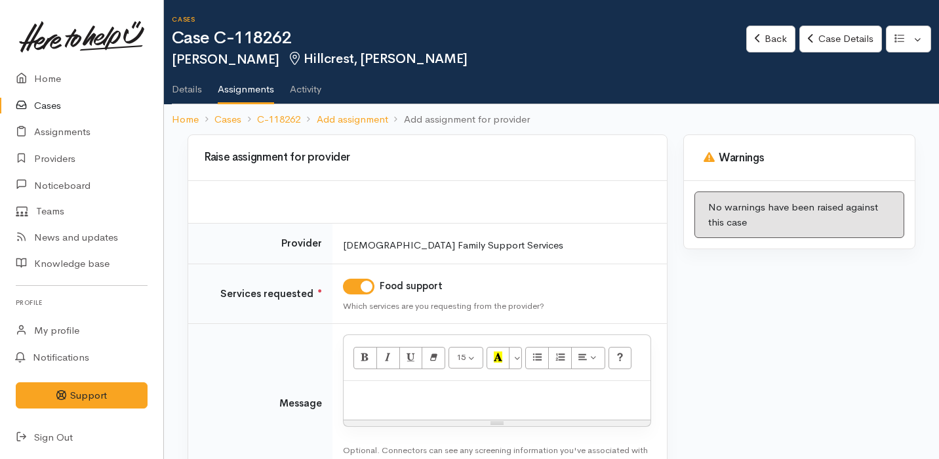
click at [377, 401] on p at bounding box center [497, 395] width 294 height 15
click at [397, 400] on p "Kia" at bounding box center [497, 395] width 294 height 15
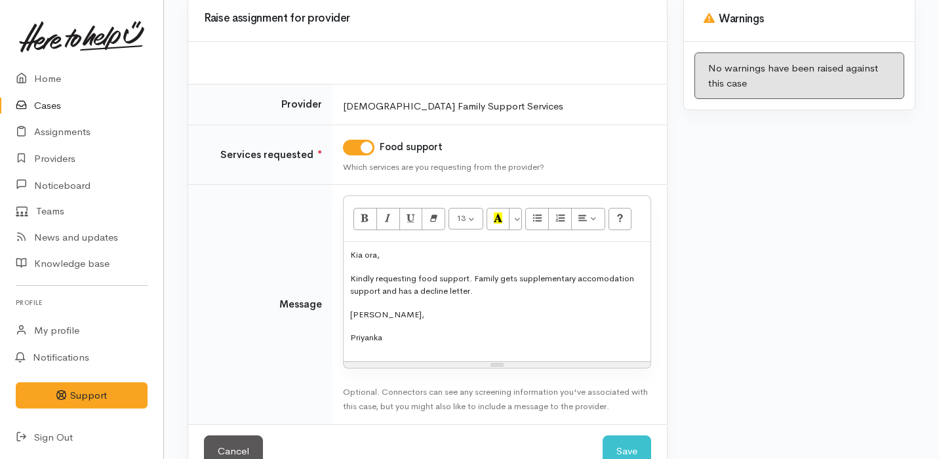
scroll to position [167, 0]
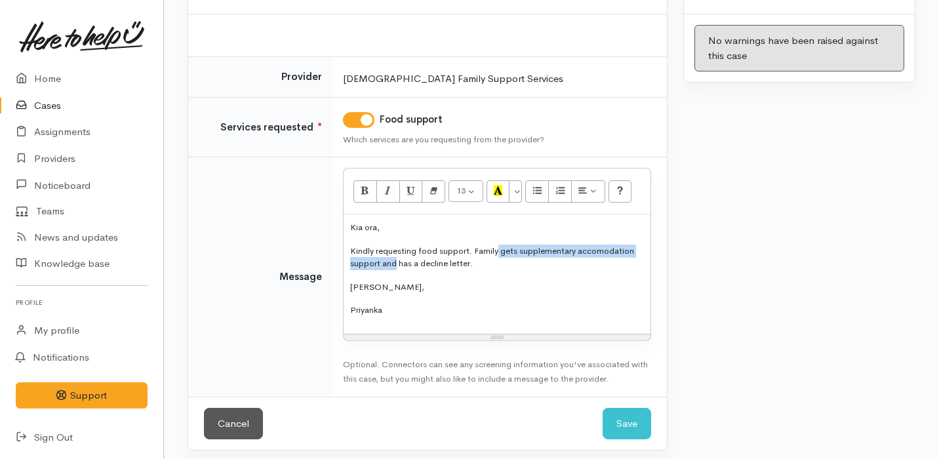
drag, startPoint x: 498, startPoint y: 252, endPoint x: 395, endPoint y: 265, distance: 104.5
click at [395, 265] on p "Kindly requesting food support. Family gets supplementary accomodation support …" at bounding box center [497, 258] width 294 height 26
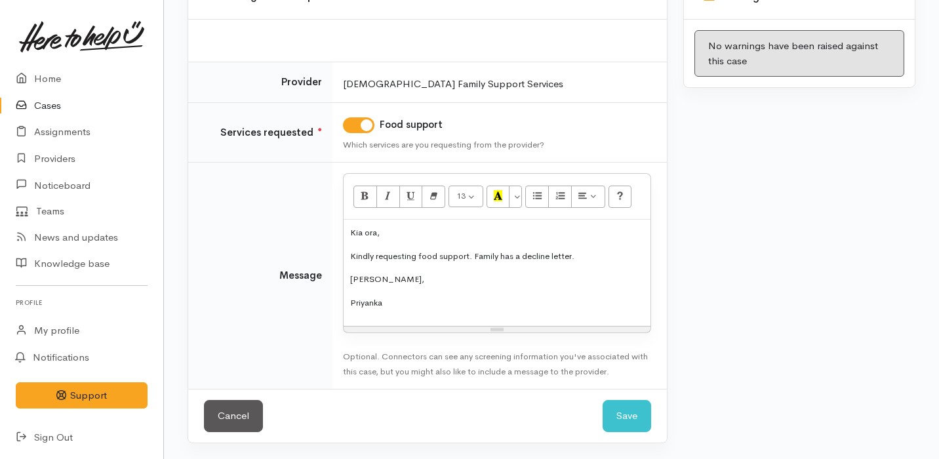
scroll to position [161, 0]
click at [618, 424] on button "Save" at bounding box center [627, 417] width 49 height 32
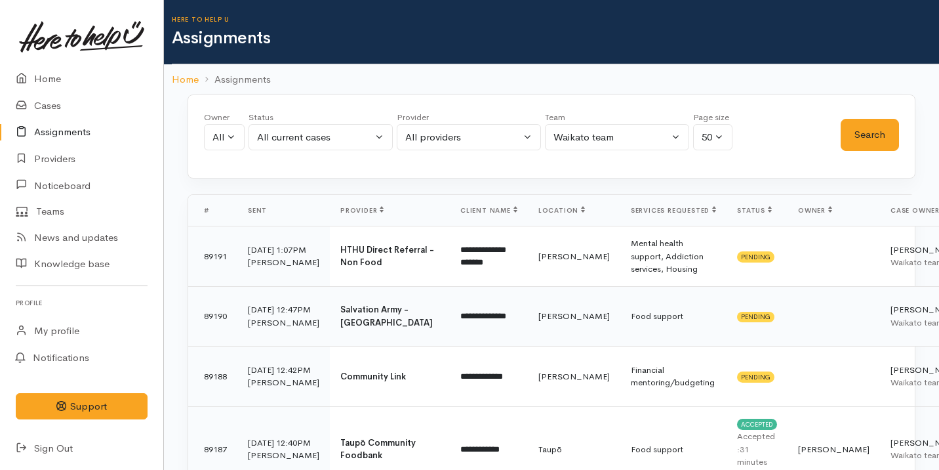
click at [388, 325] on td "Salvation Army - [GEOGRAPHIC_DATA]" at bounding box center [390, 316] width 120 height 60
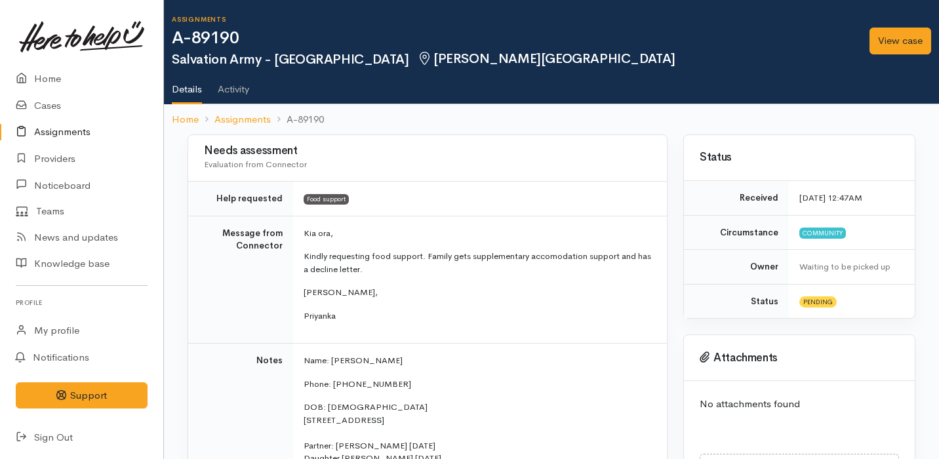
drag, startPoint x: 300, startPoint y: 237, endPoint x: 352, endPoint y: 310, distance: 90.3
click at [352, 310] on td "Kia ora, Kindly requesting food support. Family gets supplementary accomodation…" at bounding box center [480, 280] width 374 height 128
copy td "Kia ora, Kindly requesting food support. Family gets supplementary accomodation…"
click at [71, 97] on link "Cases" at bounding box center [81, 105] width 163 height 27
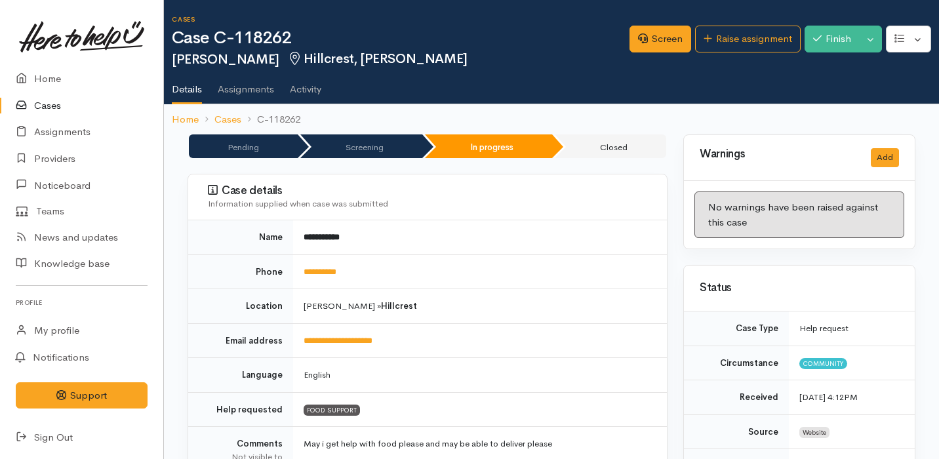
click at [60, 106] on link "Cases" at bounding box center [81, 105] width 163 height 27
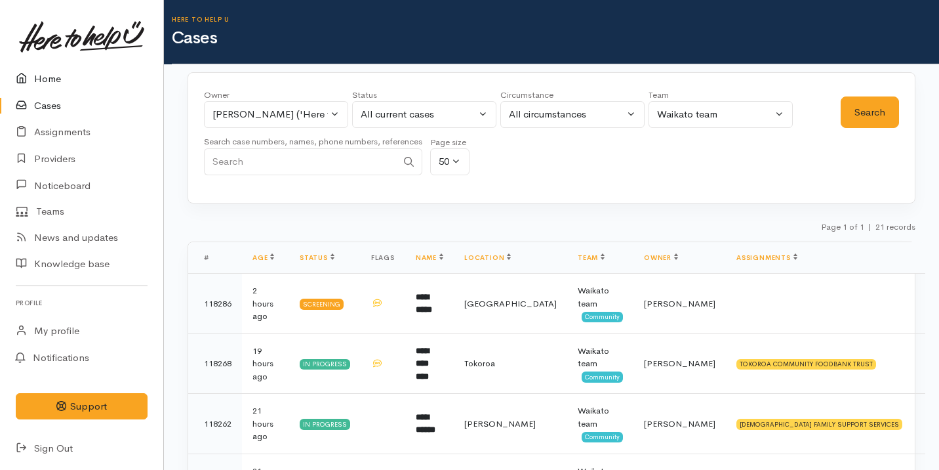
click at [83, 79] on link "Home" at bounding box center [81, 79] width 163 height 27
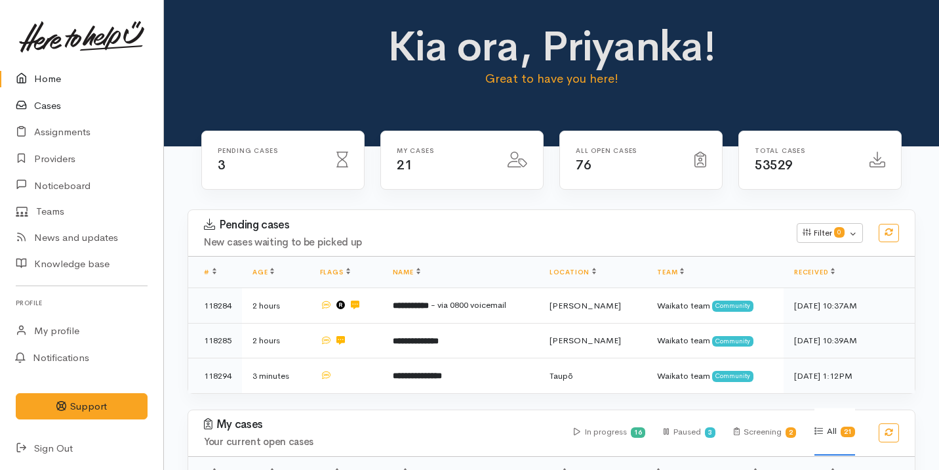
click at [99, 98] on link "Cases" at bounding box center [81, 105] width 163 height 27
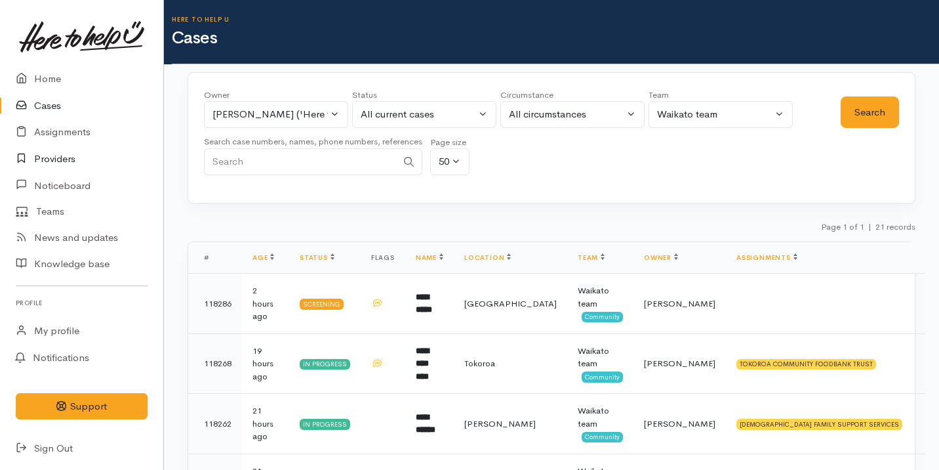
click at [100, 155] on link "Providers" at bounding box center [81, 159] width 163 height 27
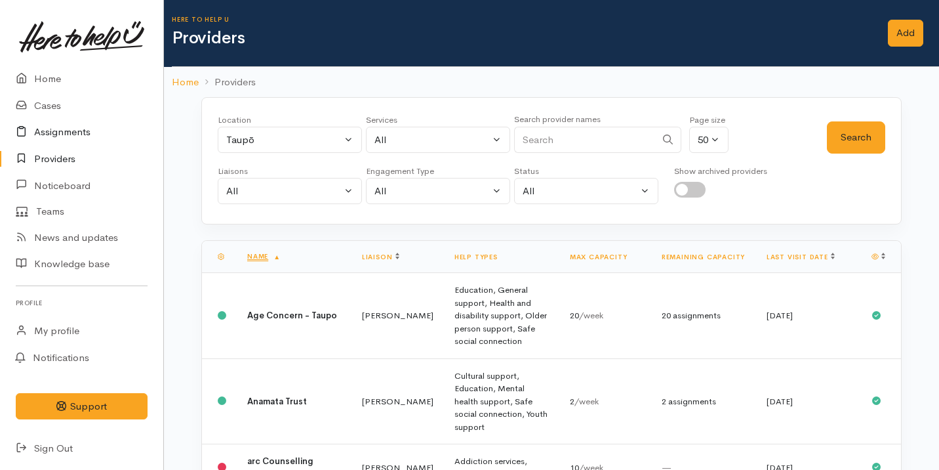
click at [106, 123] on link "Assignments" at bounding box center [81, 132] width 163 height 27
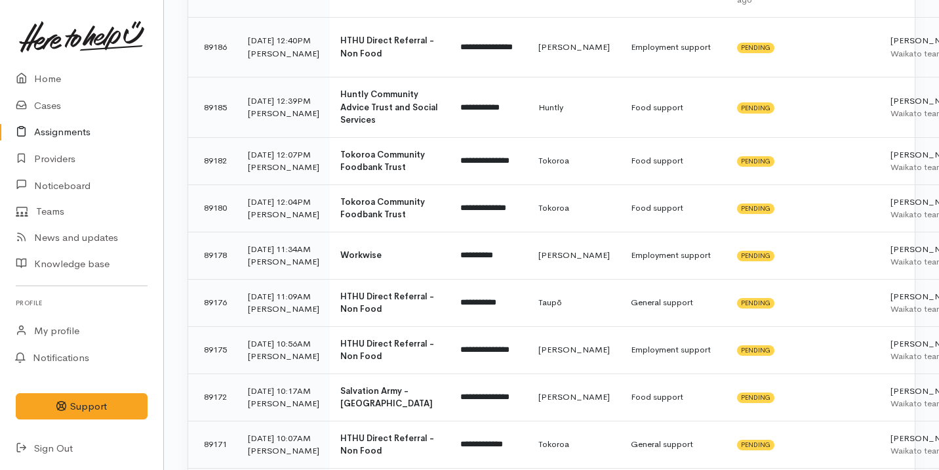
scroll to position [649, 0]
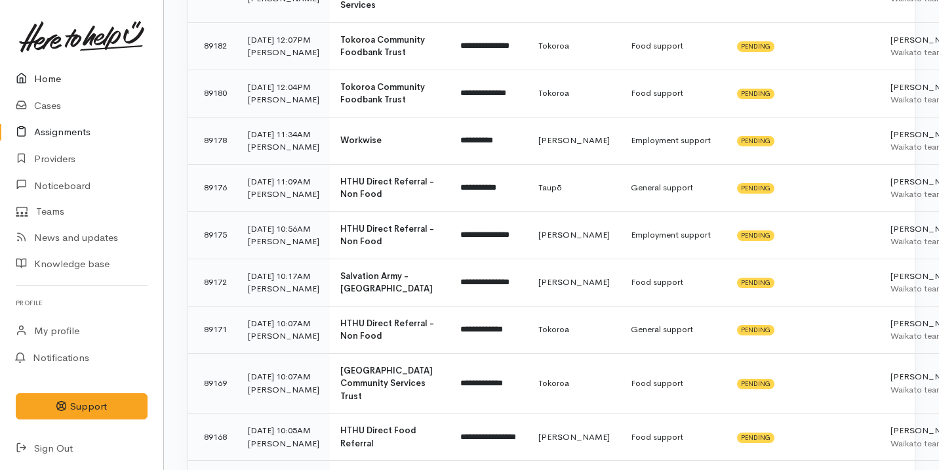
click at [75, 81] on link "Home" at bounding box center [81, 79] width 163 height 27
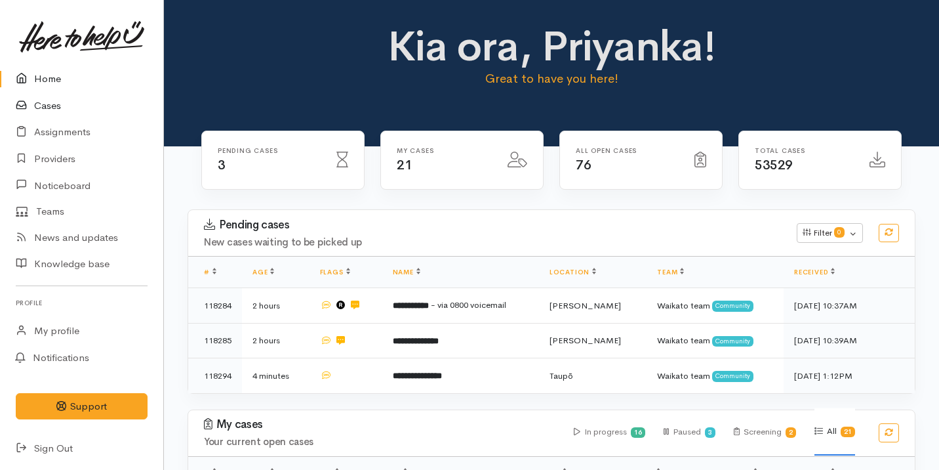
click at [66, 111] on link "Cases" at bounding box center [81, 105] width 163 height 27
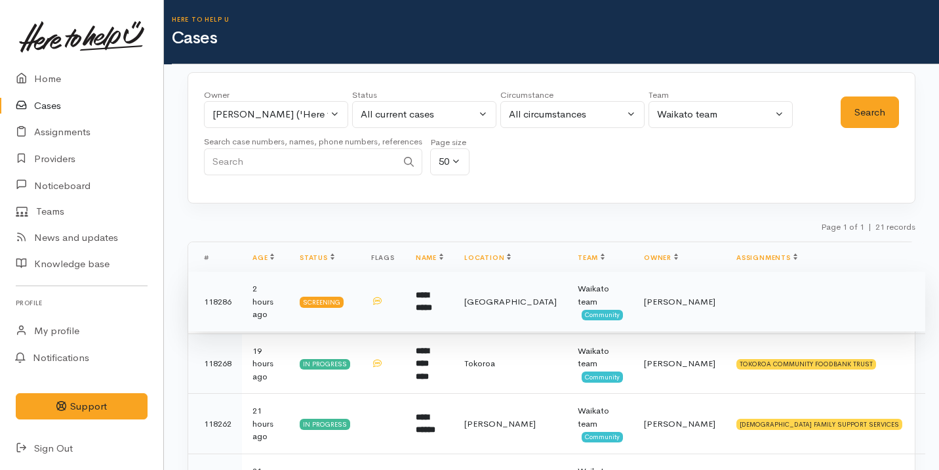
click at [396, 296] on td at bounding box center [383, 302] width 45 height 60
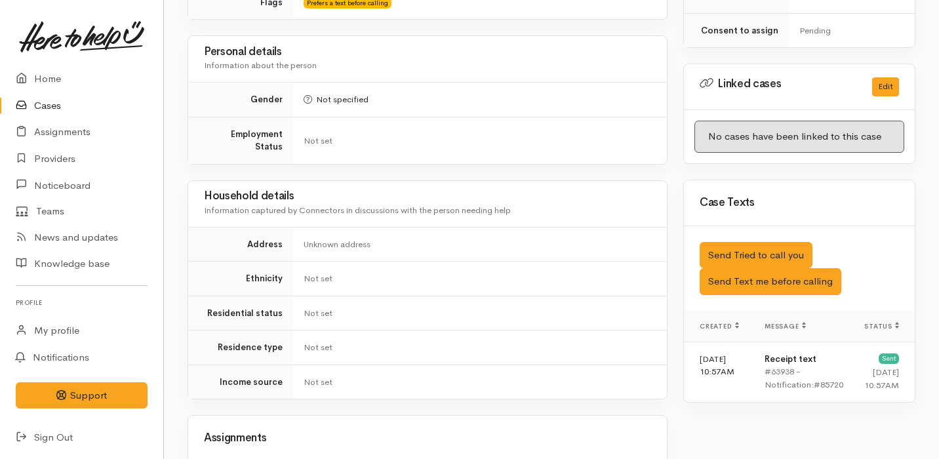
scroll to position [685, 0]
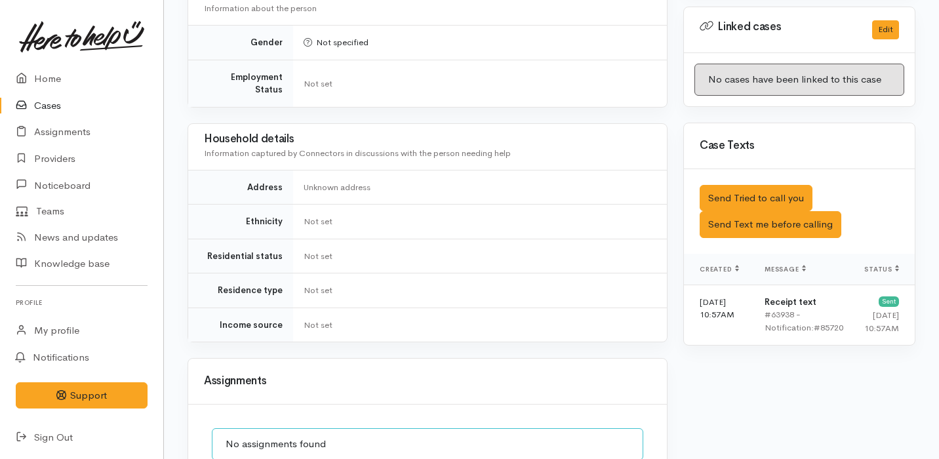
click at [572, 85] on div "Needs assessment Notes Not set Flags Prefers a text before calling Personal det…" at bounding box center [428, 95] width 480 height 496
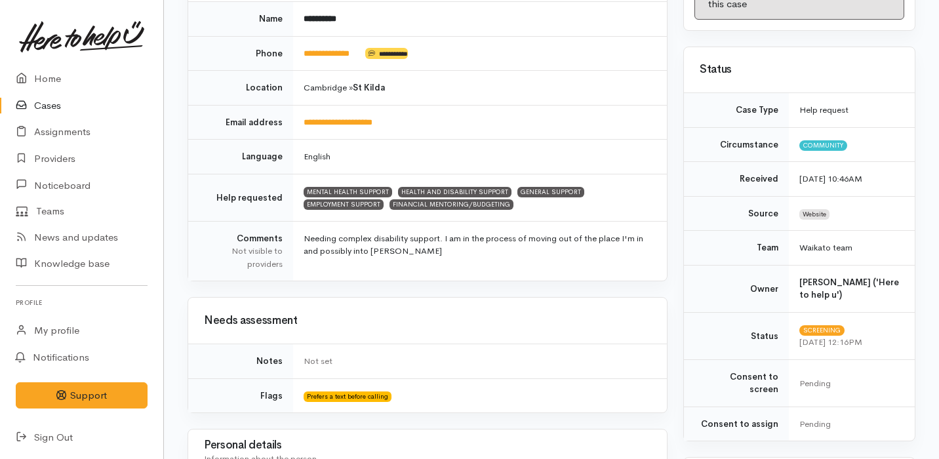
scroll to position [0, 0]
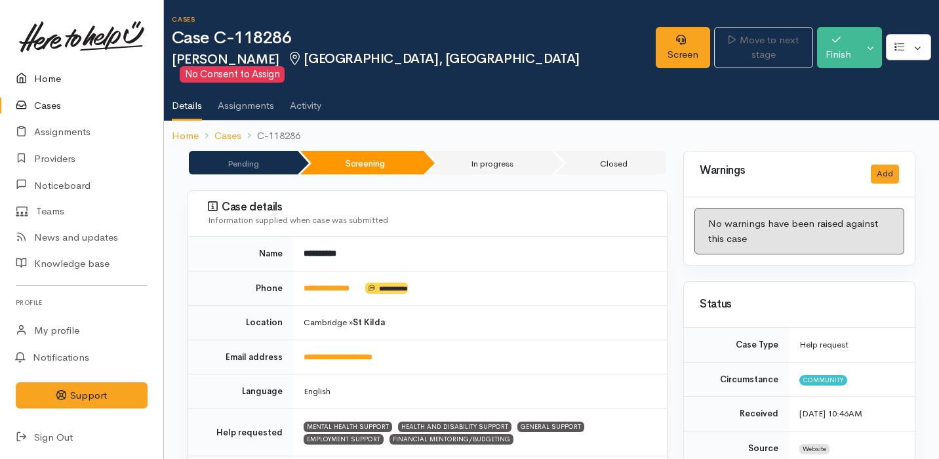
click at [102, 79] on link "Home" at bounding box center [81, 79] width 163 height 27
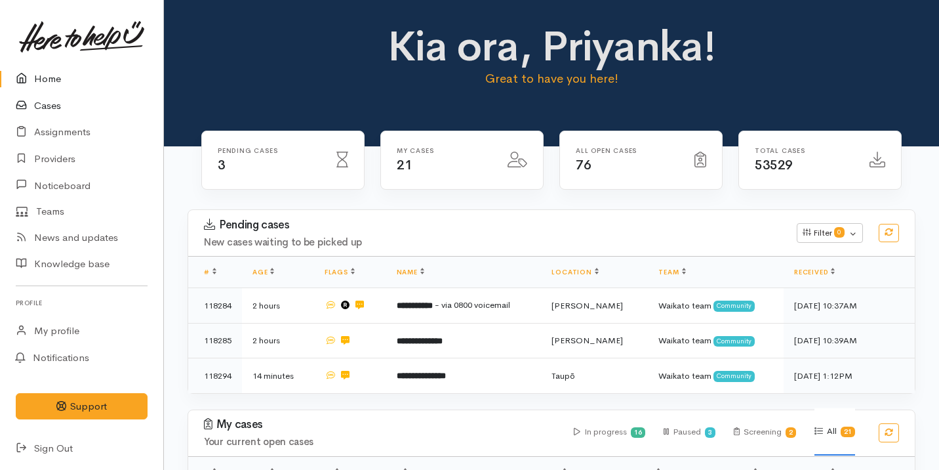
click at [62, 105] on link "Cases" at bounding box center [81, 105] width 163 height 27
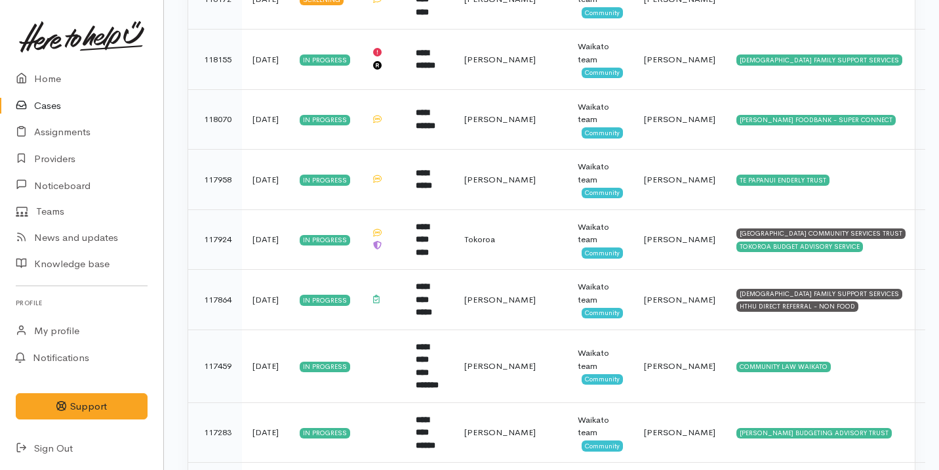
scroll to position [1102, 0]
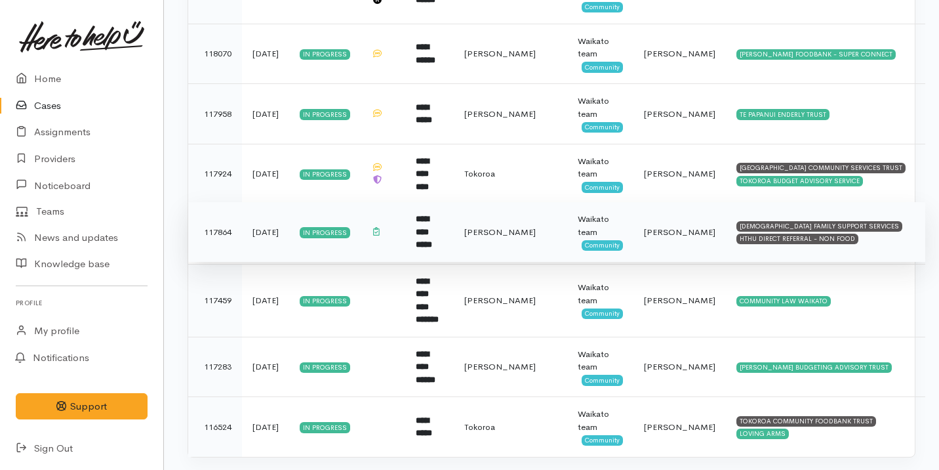
click at [454, 225] on td "**********" at bounding box center [429, 232] width 49 height 60
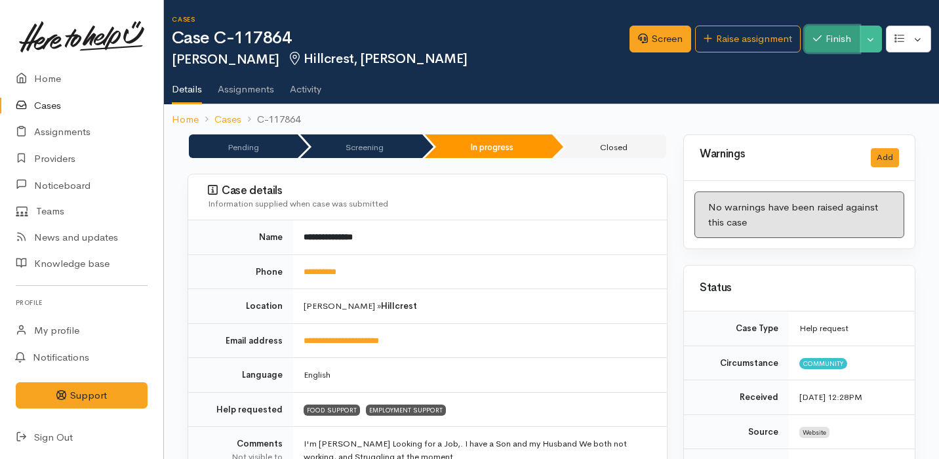
click at [825, 44] on button "Finish" at bounding box center [832, 39] width 55 height 27
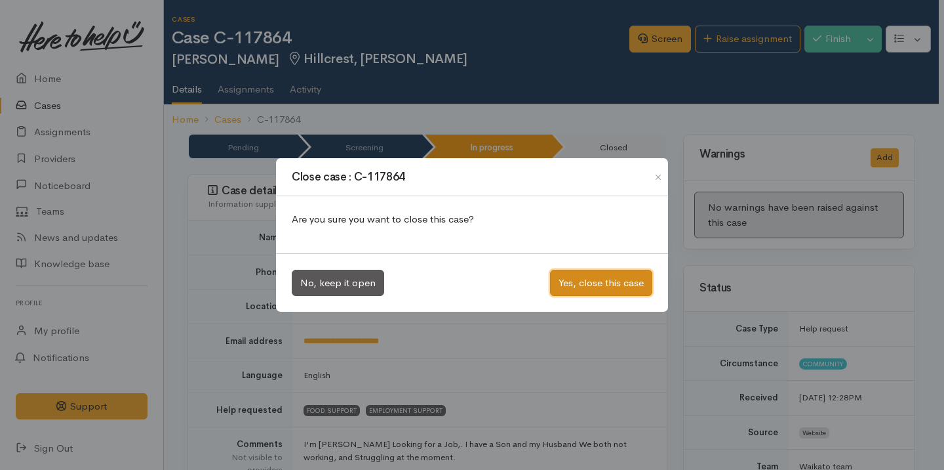
click at [571, 289] on button "Yes, close this case" at bounding box center [601, 283] width 102 height 27
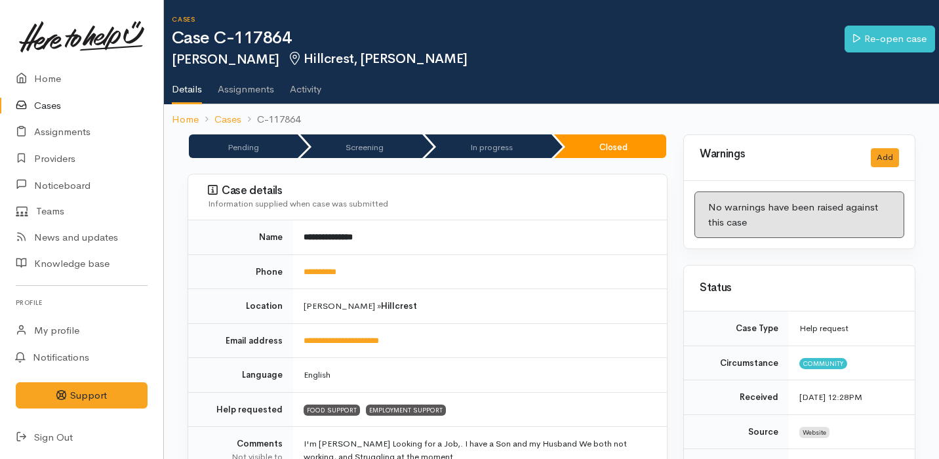
click at [67, 110] on link "Cases" at bounding box center [81, 105] width 163 height 27
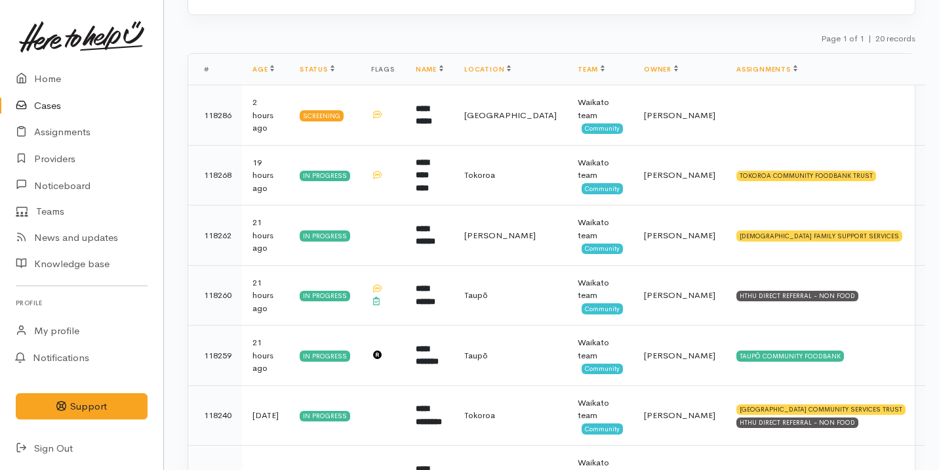
scroll to position [190, 0]
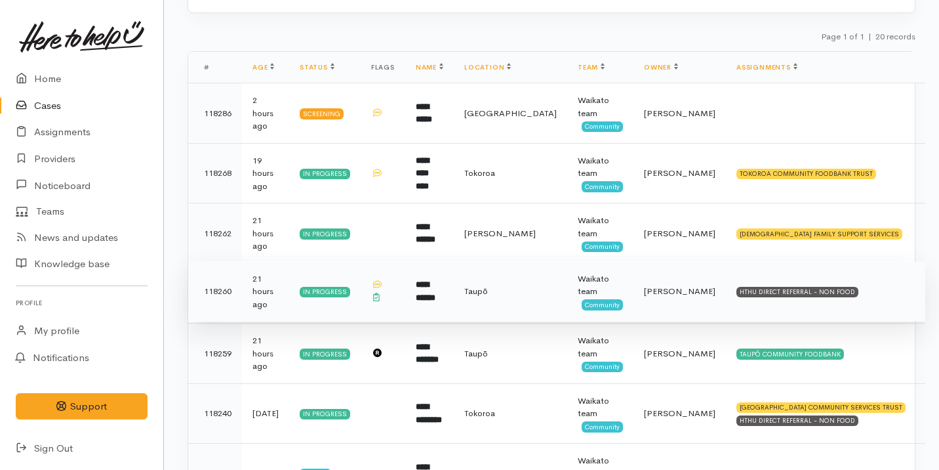
click at [514, 287] on td "Taupō" at bounding box center [510, 291] width 113 height 60
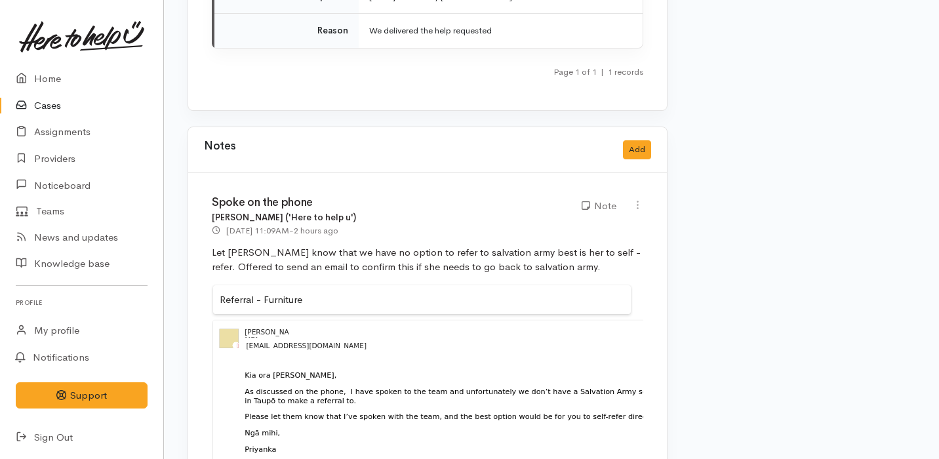
scroll to position [1499, 0]
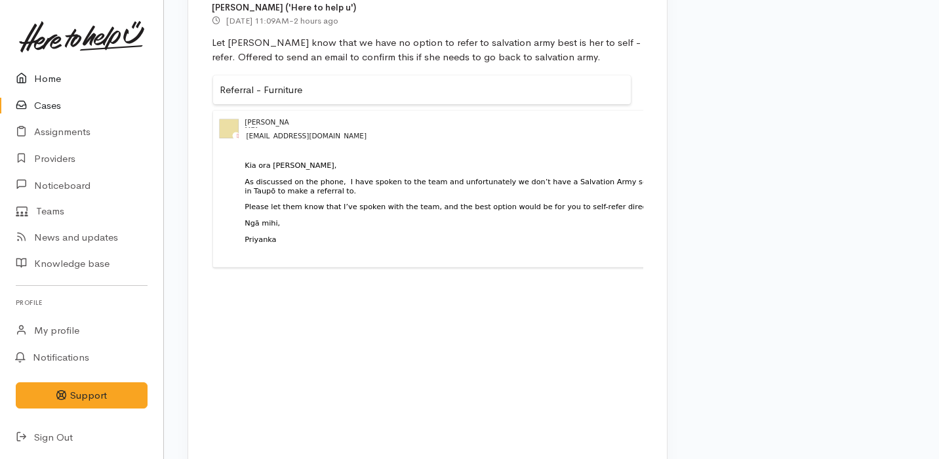
click at [60, 71] on link "Home" at bounding box center [81, 79] width 163 height 27
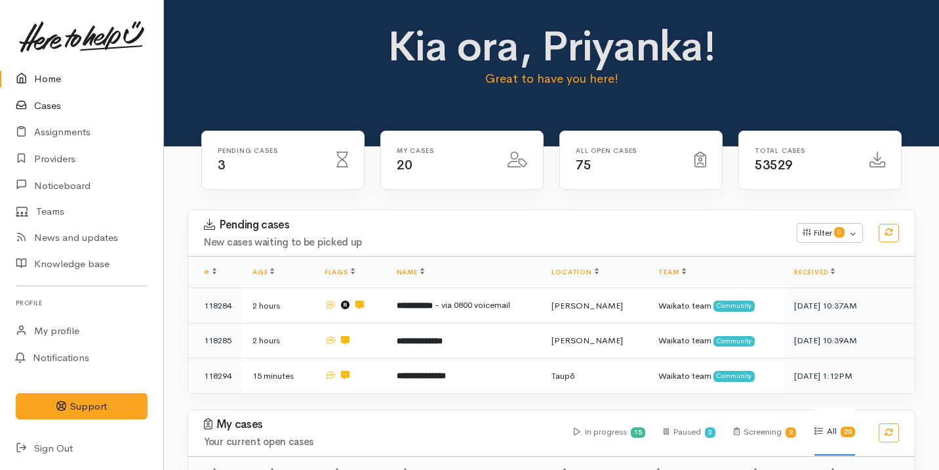
click at [84, 107] on link "Cases" at bounding box center [81, 105] width 163 height 27
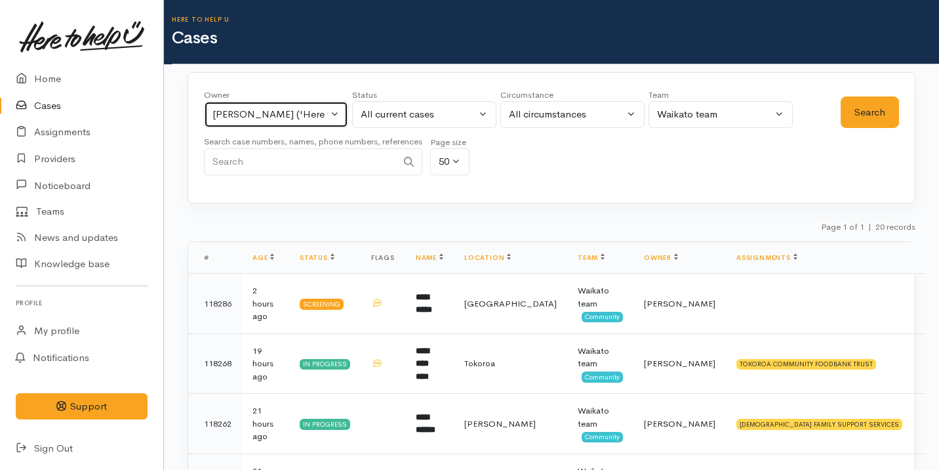
click at [266, 118] on div "[PERSON_NAME] ('Here to help u')" at bounding box center [269, 114] width 115 height 15
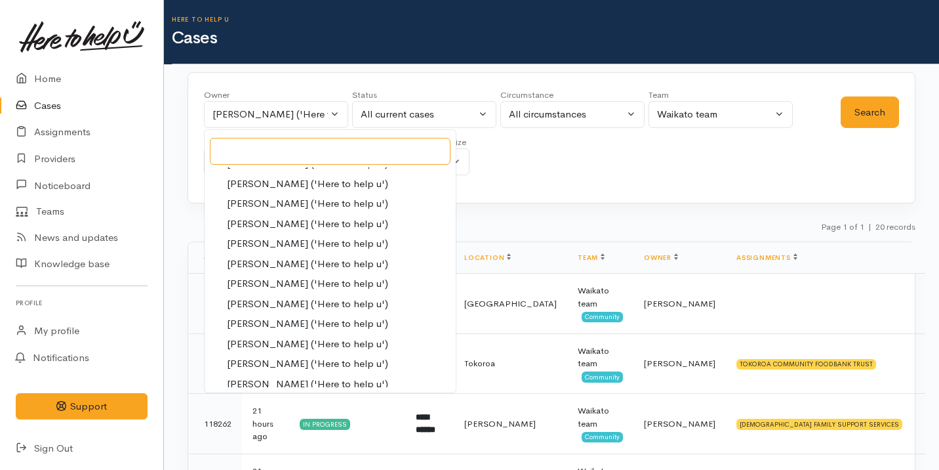
scroll to position [374, 0]
click at [298, 286] on span "[PERSON_NAME] ('Here to help u')" at bounding box center [307, 282] width 161 height 15
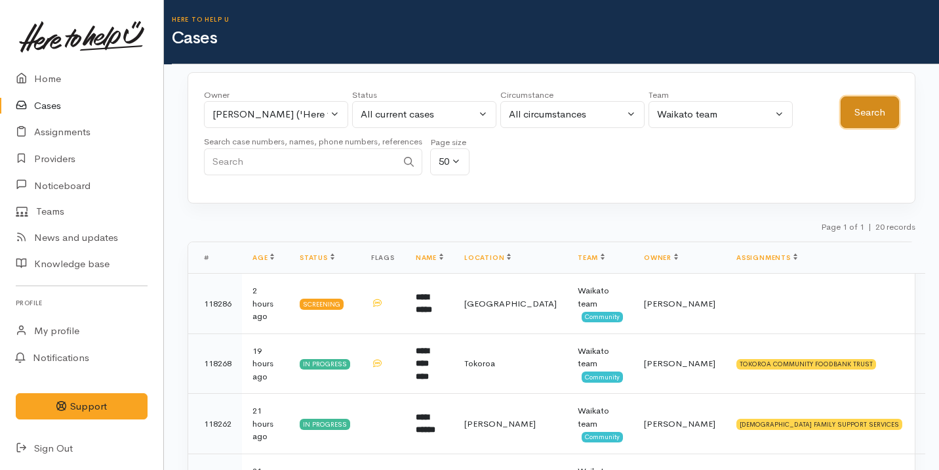
click at [872, 111] on button "Search" at bounding box center [870, 112] width 58 height 32
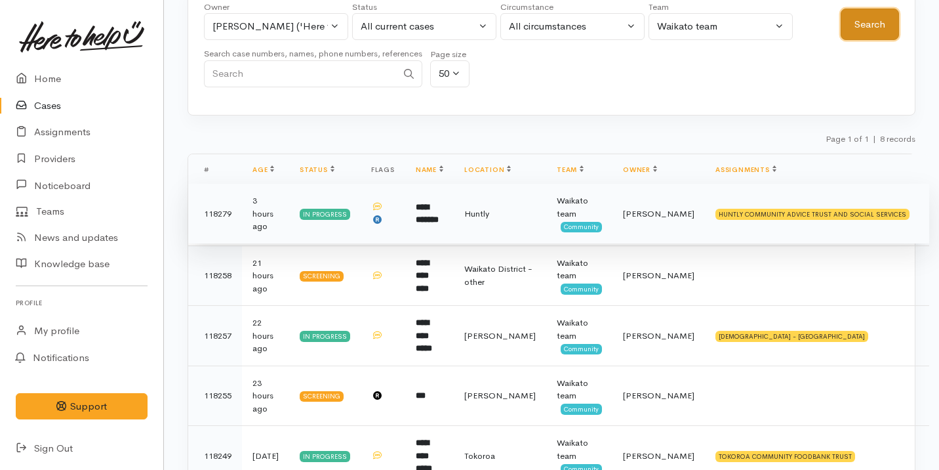
scroll to position [0, 0]
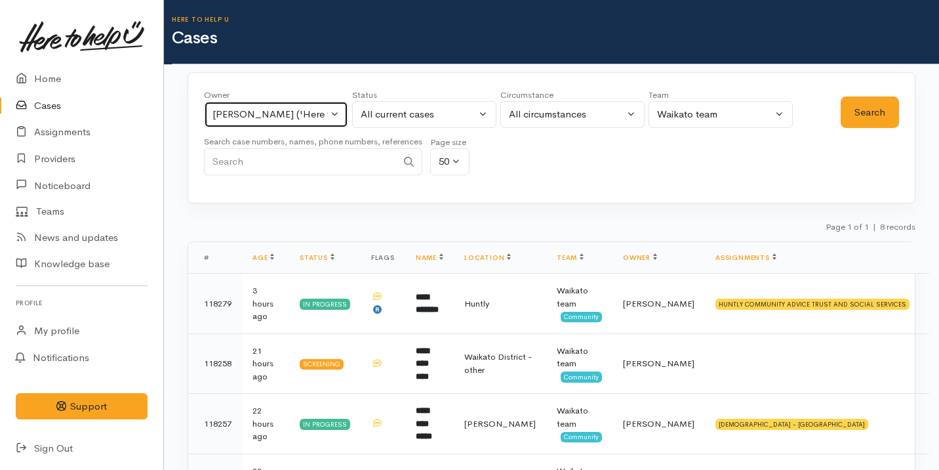
click at [306, 113] on div "[PERSON_NAME] ('Here to help u')" at bounding box center [269, 114] width 115 height 15
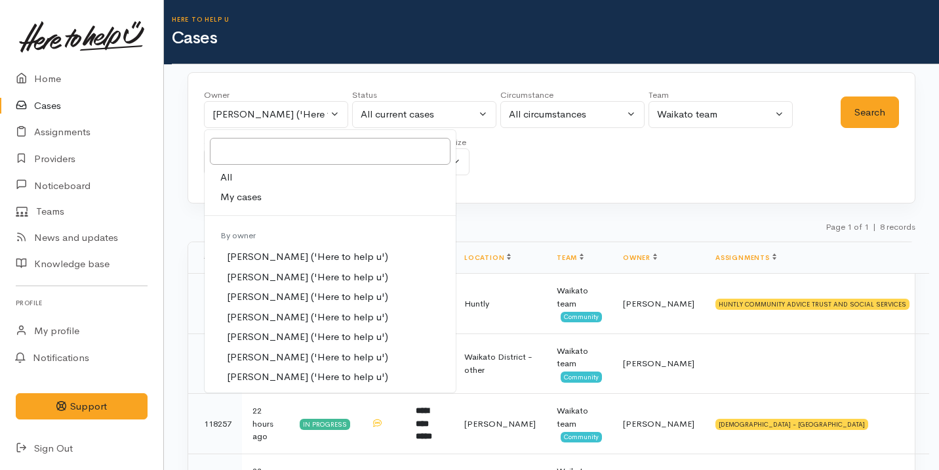
click at [298, 196] on link "My cases" at bounding box center [330, 197] width 251 height 20
select select "2109"
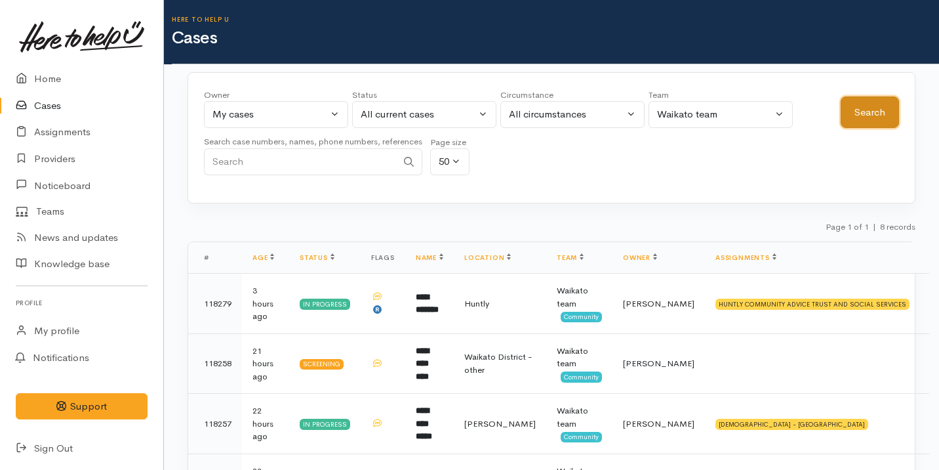
click at [882, 102] on button "Search" at bounding box center [870, 112] width 58 height 32
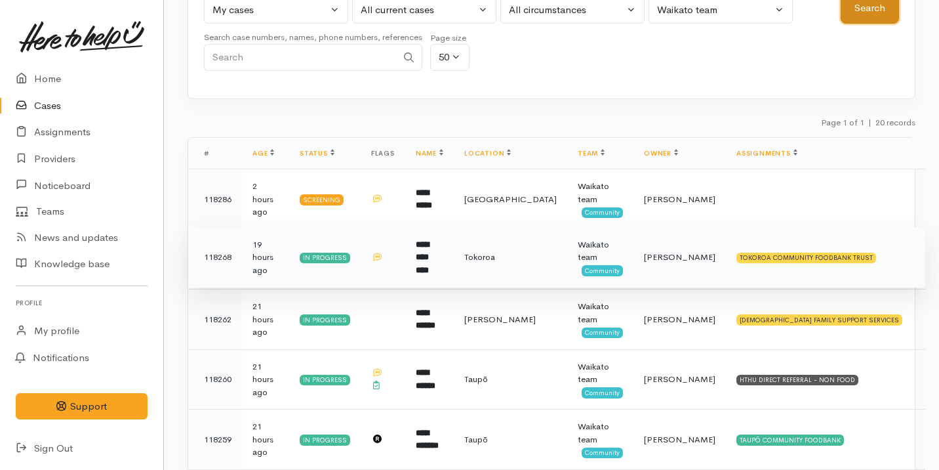
scroll to position [274, 0]
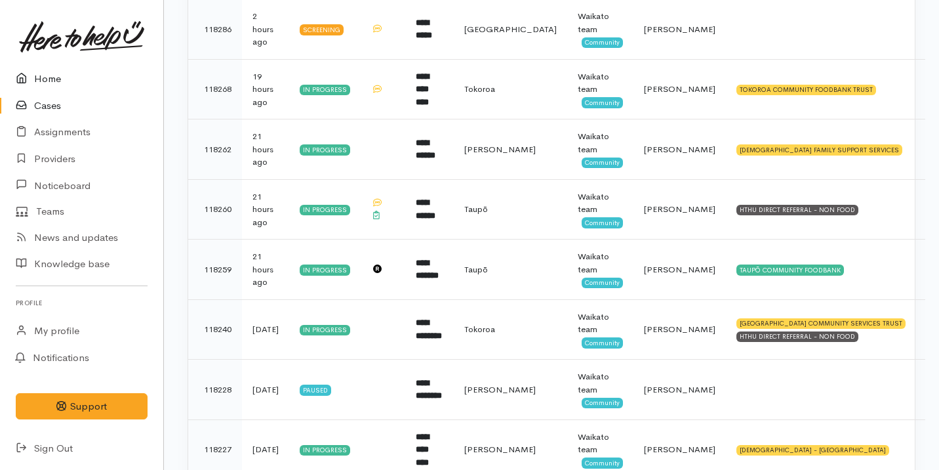
click at [58, 83] on link "Home" at bounding box center [81, 79] width 163 height 27
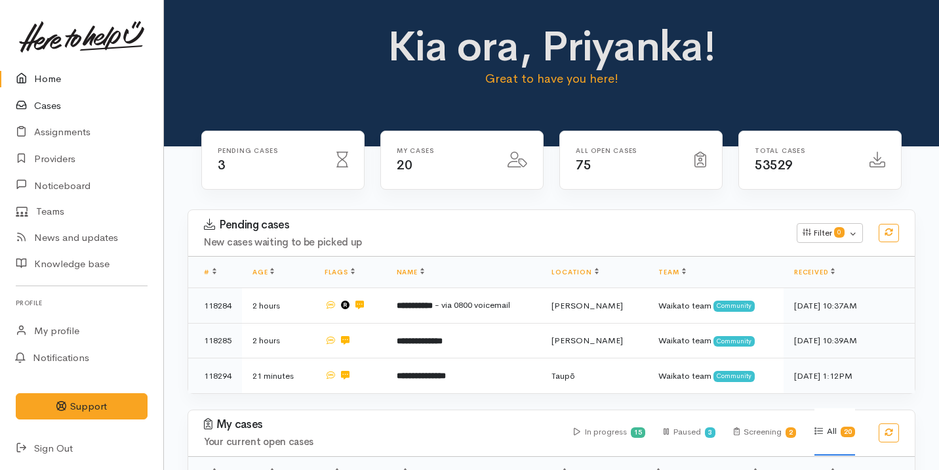
click at [87, 97] on link "Cases" at bounding box center [81, 105] width 163 height 27
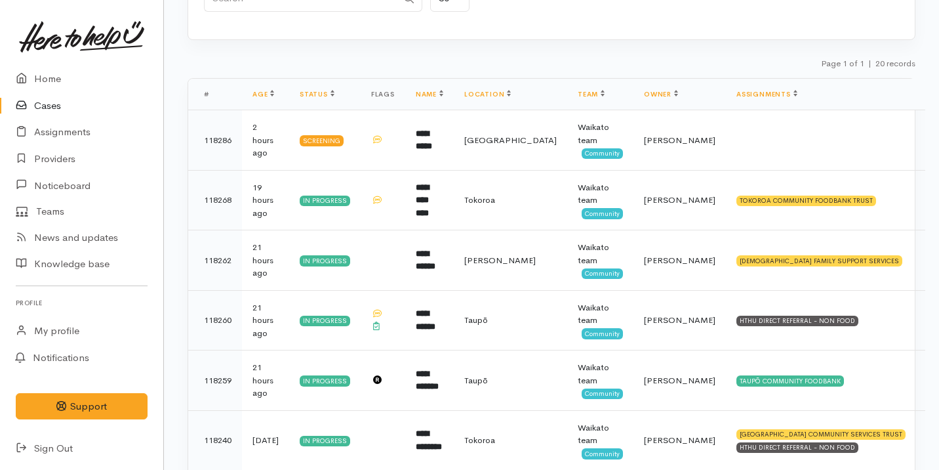
scroll to position [342, 0]
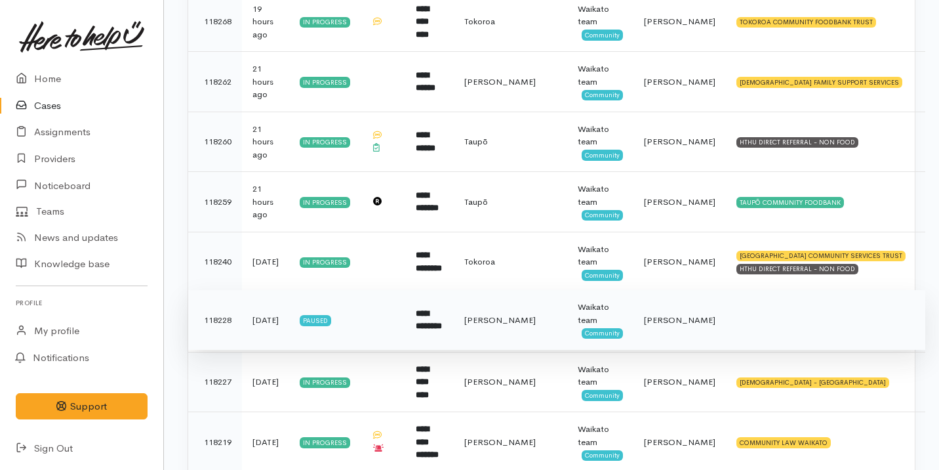
click at [367, 313] on td at bounding box center [383, 320] width 45 height 60
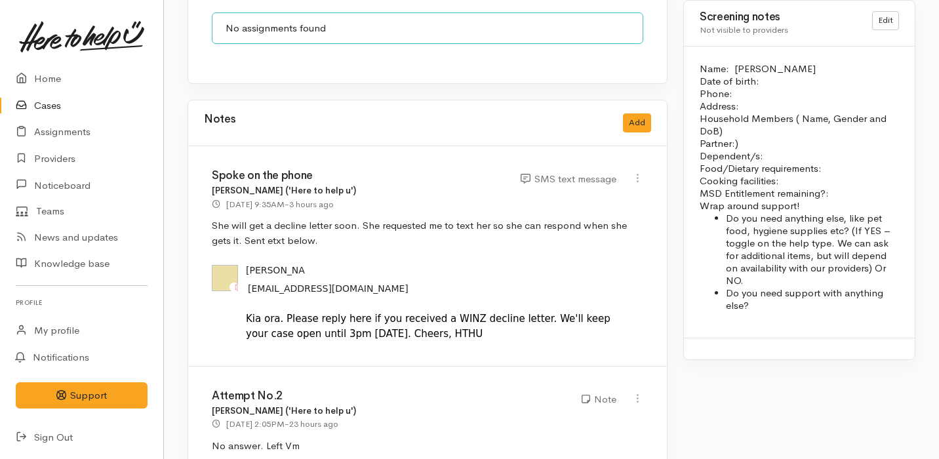
scroll to position [1003, 0]
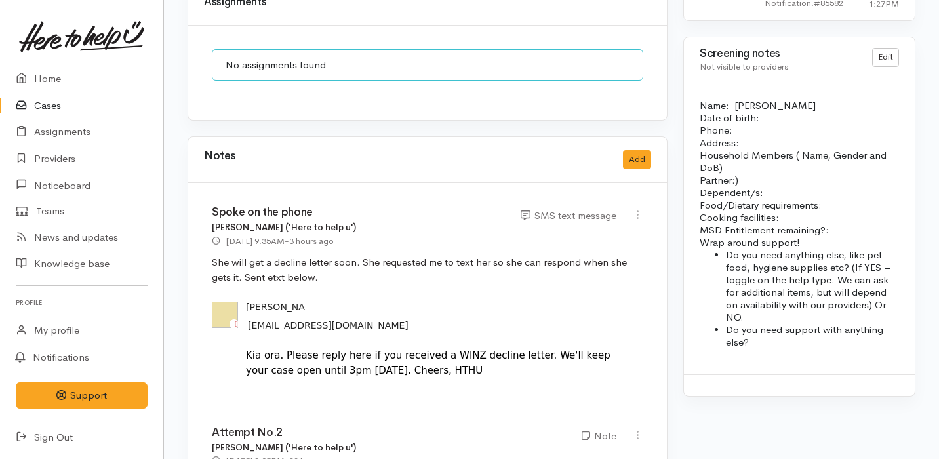
drag, startPoint x: 301, startPoint y: 228, endPoint x: 373, endPoint y: 230, distance: 72.2
click at [373, 234] on div "26 Sep 2025 9:35AM - 3 hours ago" at bounding box center [358, 241] width 293 height 14
click at [374, 234] on div "26 Sep 2025 9:35AM - 3 hours ago" at bounding box center [358, 241] width 293 height 14
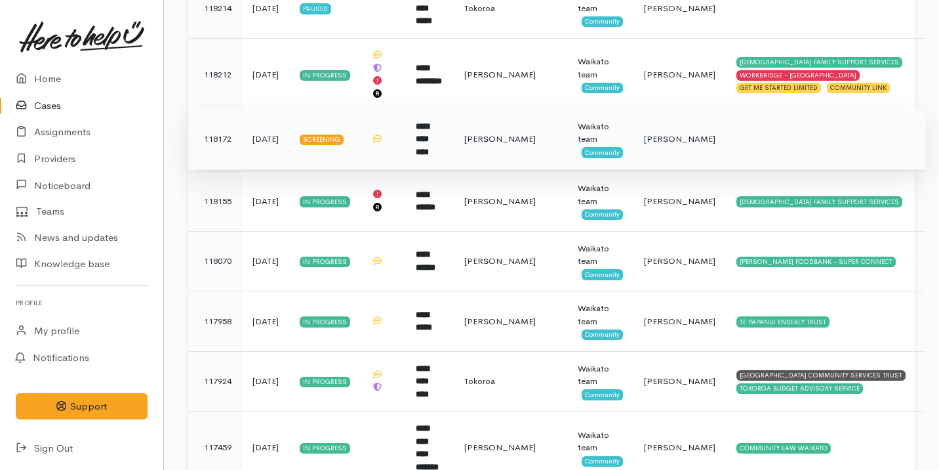
scroll to position [898, 0]
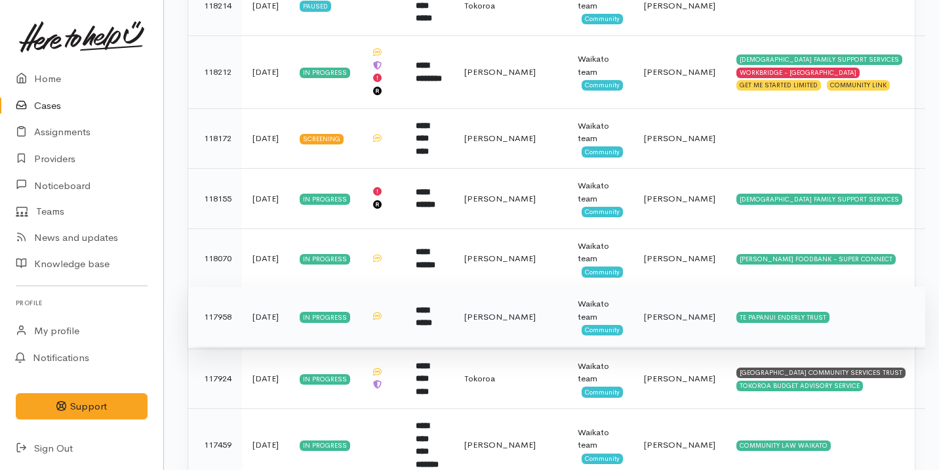
click at [373, 324] on td at bounding box center [383, 317] width 45 height 60
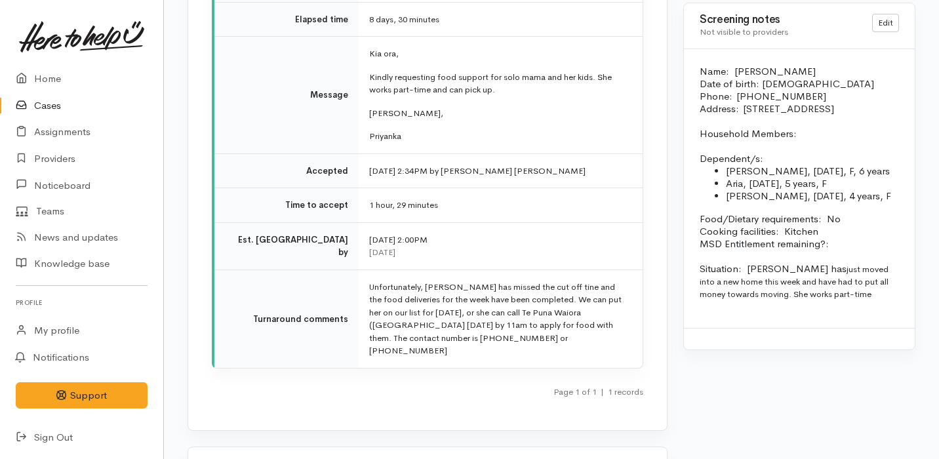
scroll to position [1567, 0]
click at [402, 313] on td "Unfortunately, [PERSON_NAME] has missed the cut off tine and the food deliverie…" at bounding box center [501, 318] width 284 height 98
click at [402, 313] on td "Unfortunately, Gina has missed the cut off tine and the food deliveries for the…" at bounding box center [501, 318] width 284 height 98
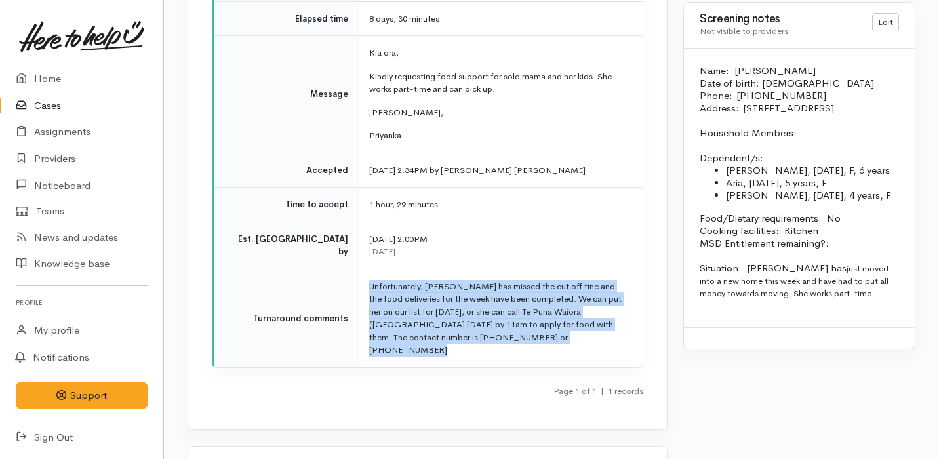
click at [402, 313] on td "Unfortunately, Gina has missed the cut off tine and the food deliveries for the…" at bounding box center [501, 318] width 284 height 98
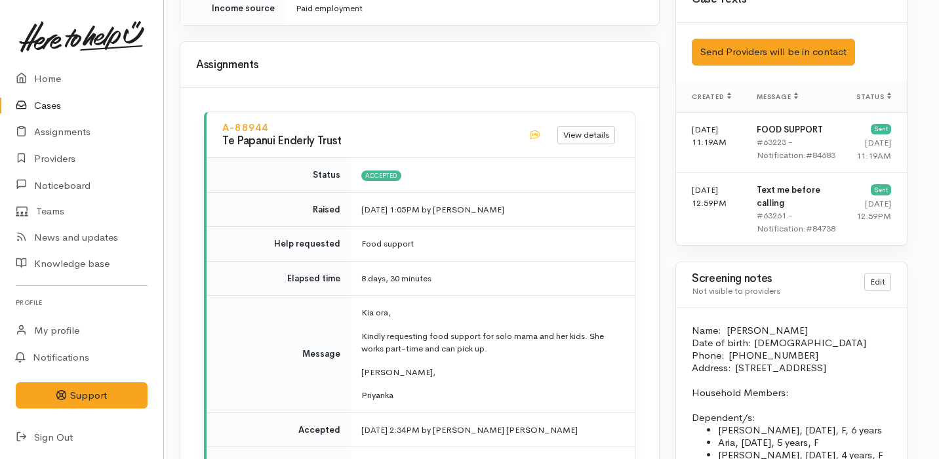
scroll to position [1308, 8]
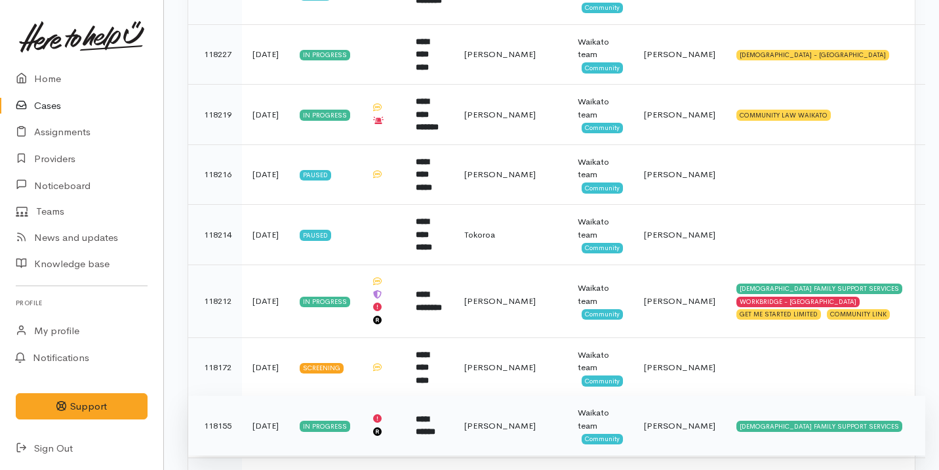
scroll to position [666, 0]
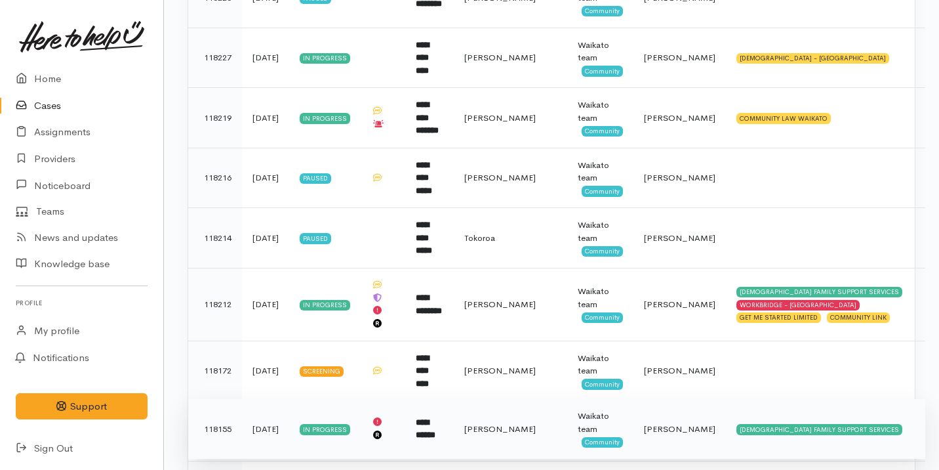
click at [272, 435] on td "[DATE]" at bounding box center [265, 429] width 47 height 60
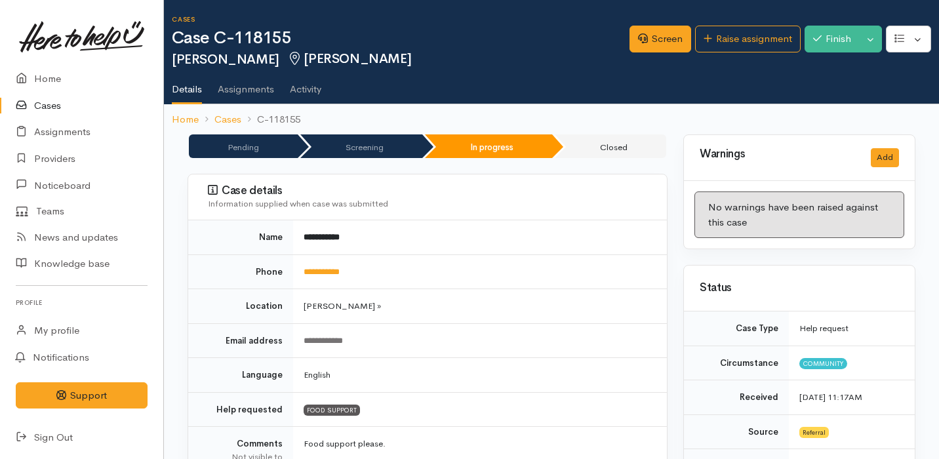
click at [75, 108] on link "Cases" at bounding box center [81, 105] width 163 height 27
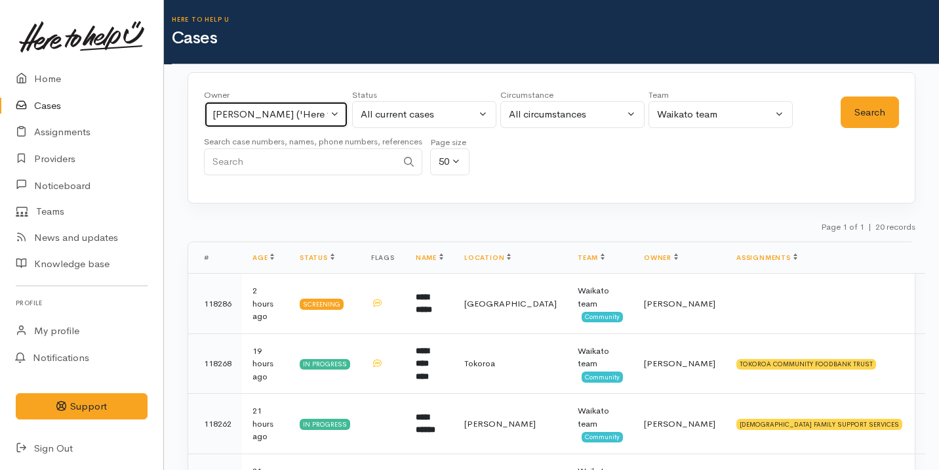
click at [260, 108] on div "[PERSON_NAME] ('Here to help u')" at bounding box center [269, 114] width 115 height 15
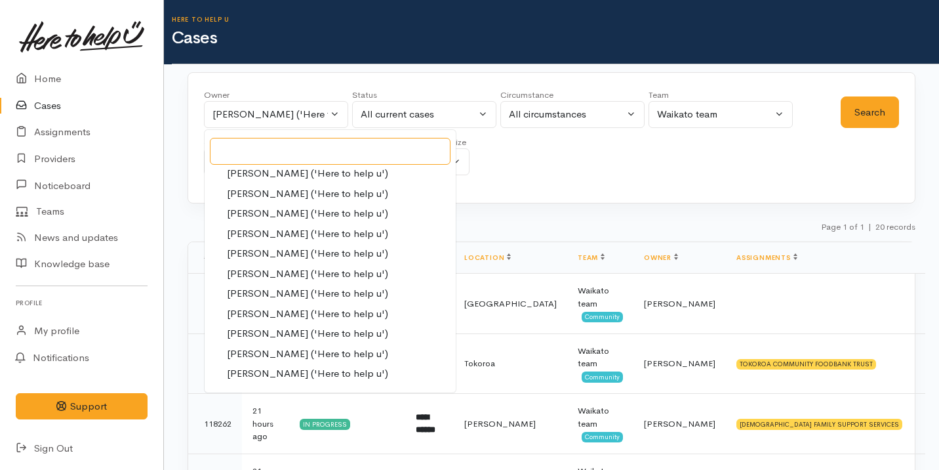
scroll to position [344, 0]
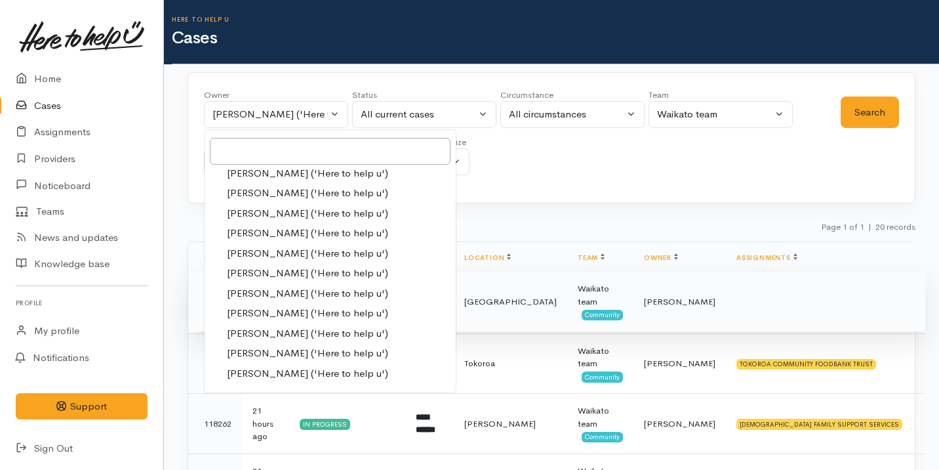
click at [291, 308] on span "Katarina Daly ('Here to help u')" at bounding box center [307, 313] width 161 height 15
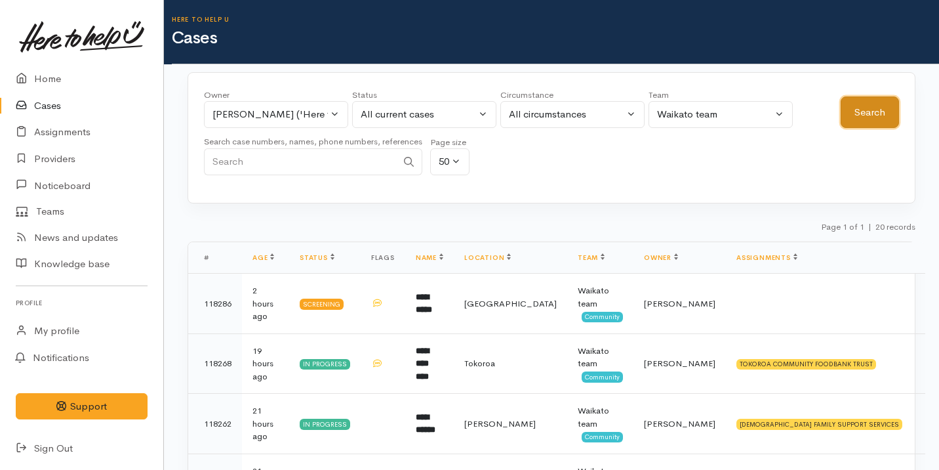
click at [869, 110] on button "Search" at bounding box center [870, 112] width 58 height 32
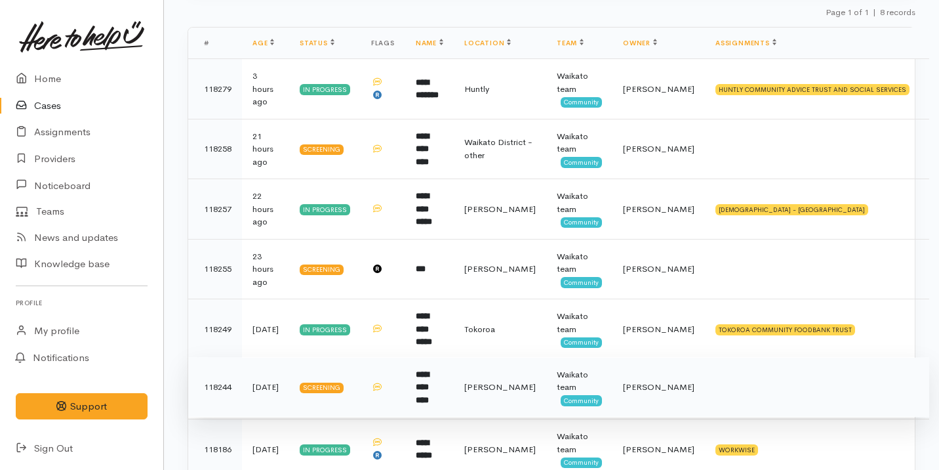
scroll to position [0, 0]
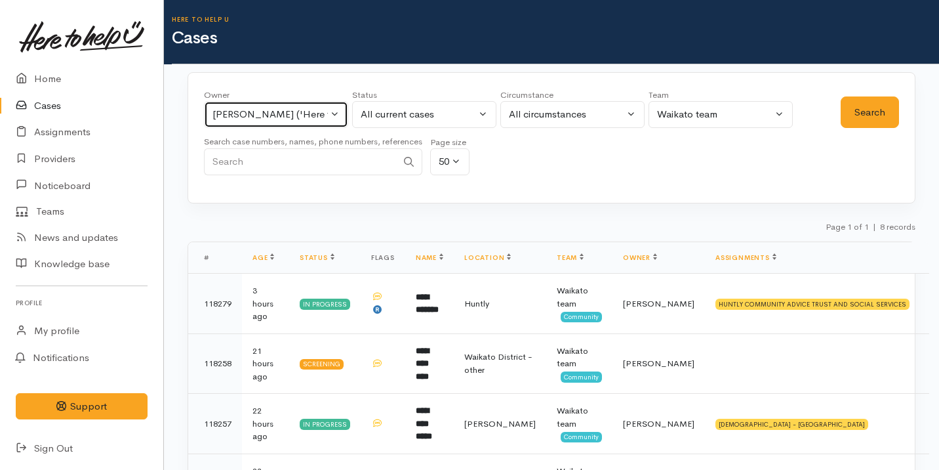
click at [306, 123] on button "[PERSON_NAME] ('Here to help u')" at bounding box center [276, 114] width 144 height 27
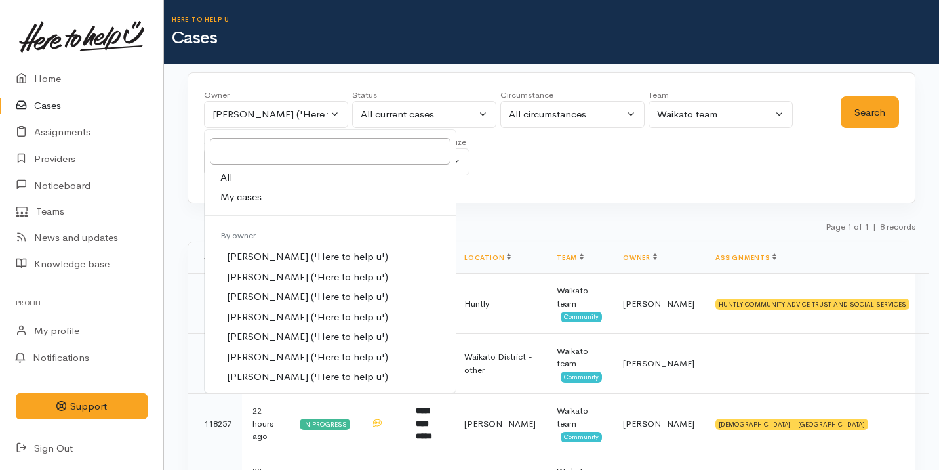
click at [281, 206] on link "My cases" at bounding box center [330, 197] width 251 height 20
select select "2109"
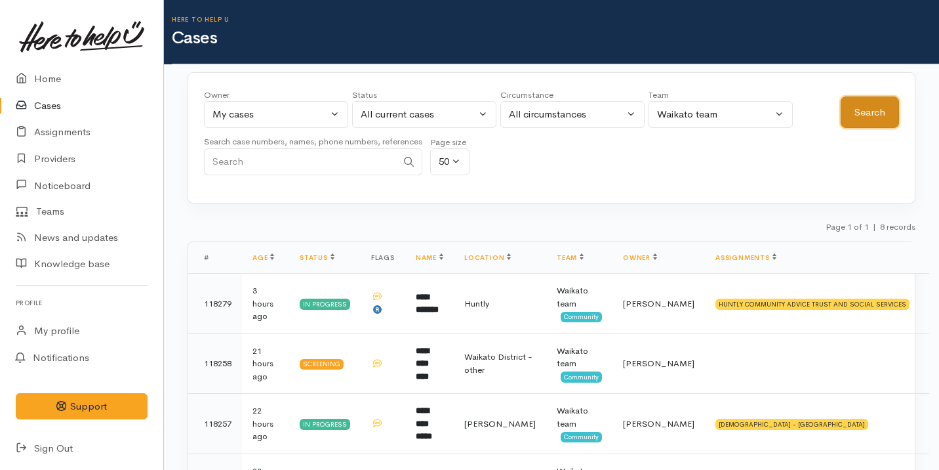
click at [893, 111] on button "Search" at bounding box center [870, 112] width 58 height 32
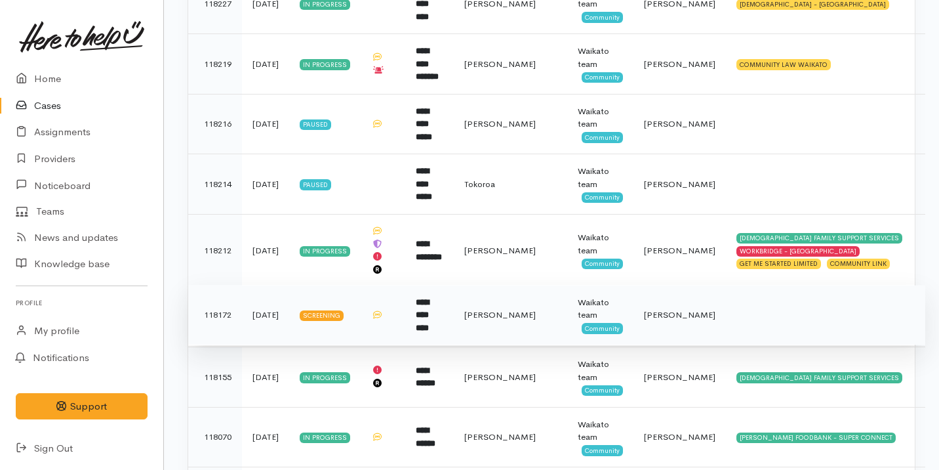
scroll to position [762, 0]
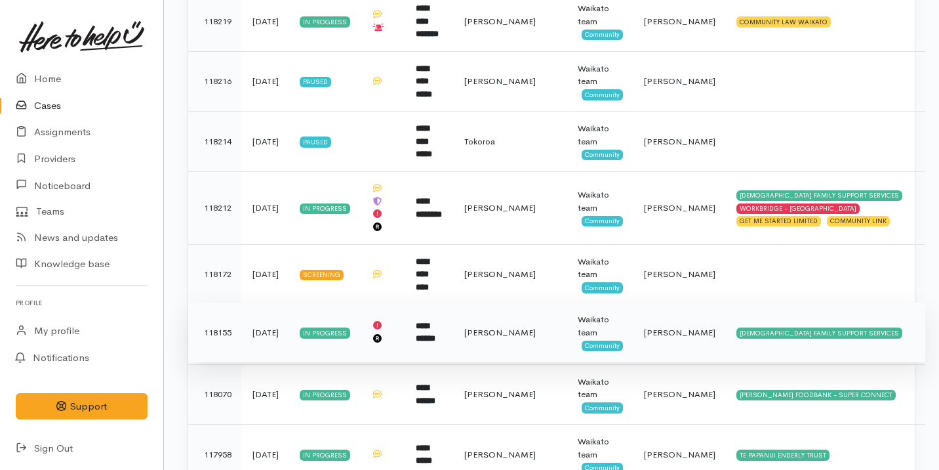
click at [253, 323] on td "3 days ago" at bounding box center [265, 332] width 47 height 60
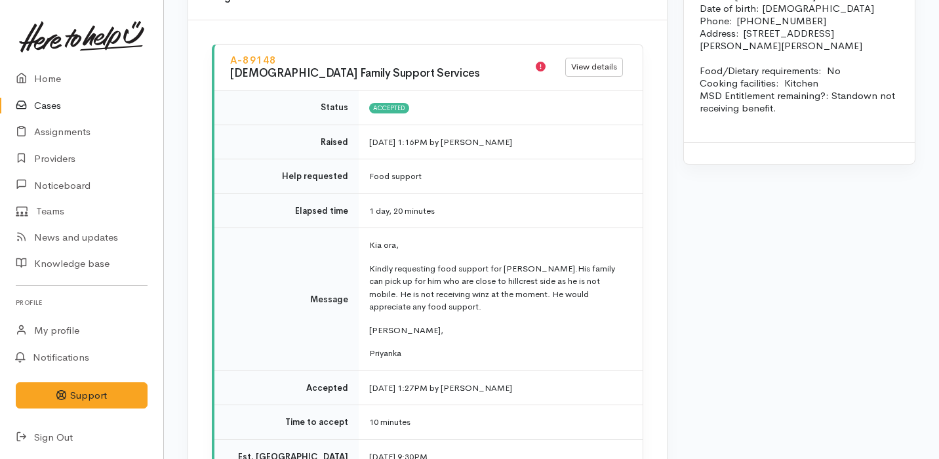
scroll to position [1433, 0]
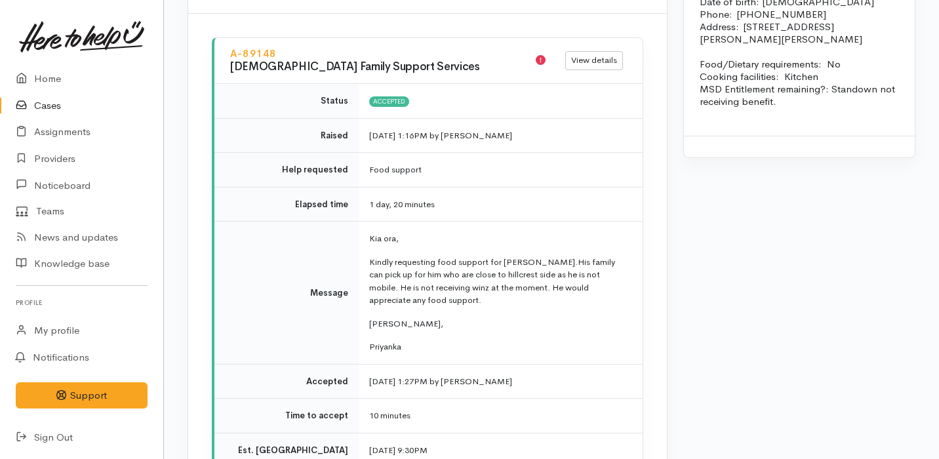
click at [369, 130] on time "[DATE] 1:16PM" at bounding box center [398, 135] width 58 height 11
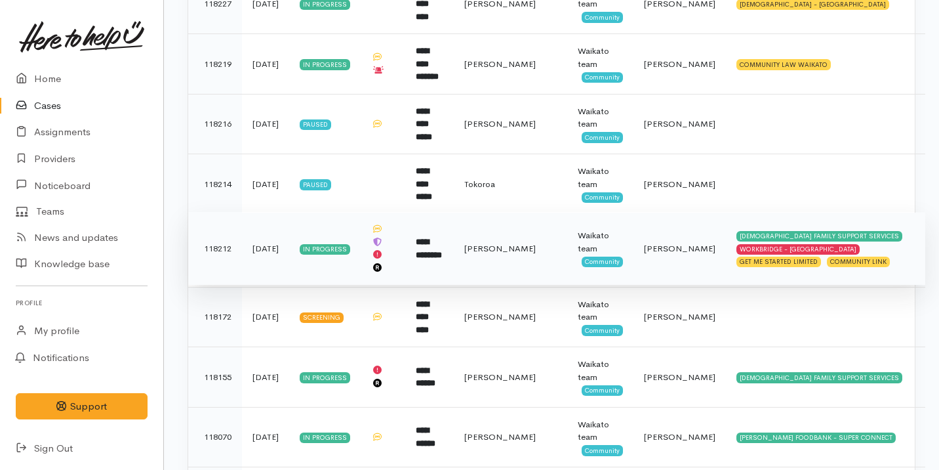
scroll to position [719, 0]
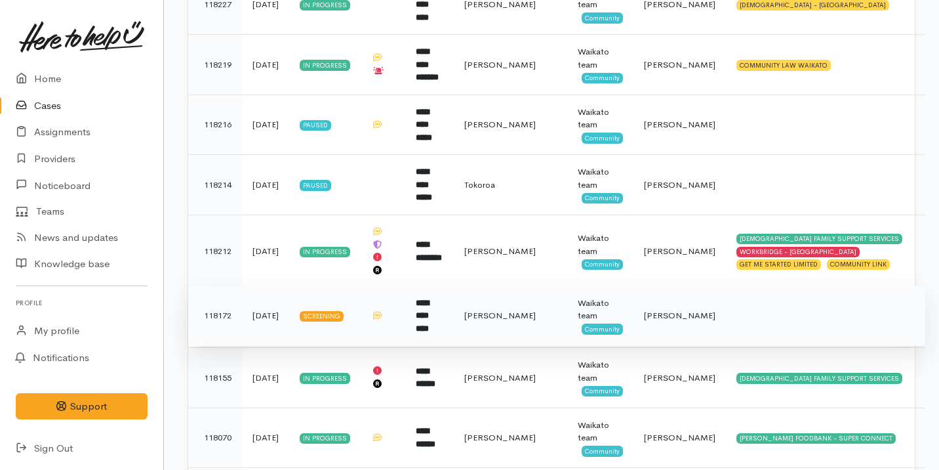
click at [334, 286] on td "Screening" at bounding box center [324, 315] width 71 height 60
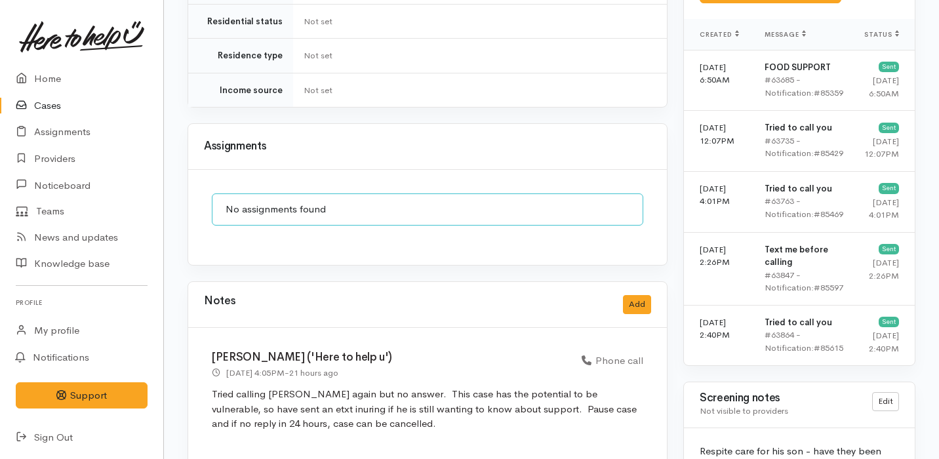
scroll to position [920, 0]
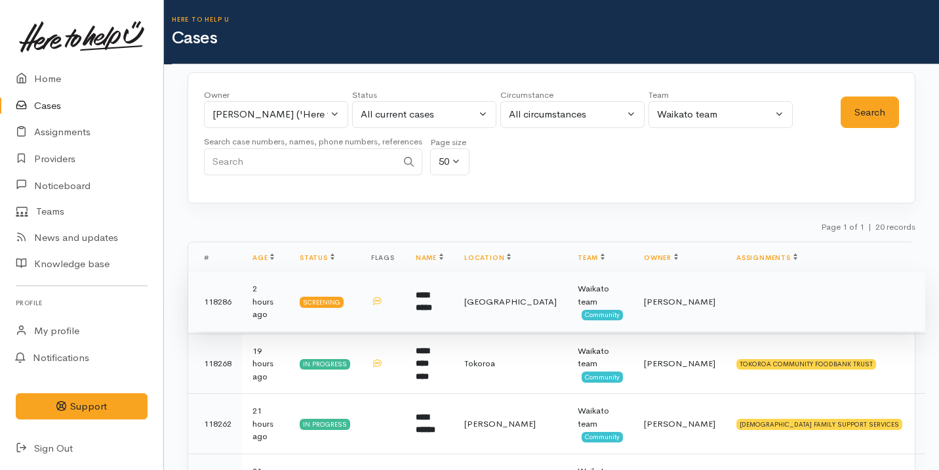
click at [454, 304] on td "**********" at bounding box center [429, 302] width 49 height 60
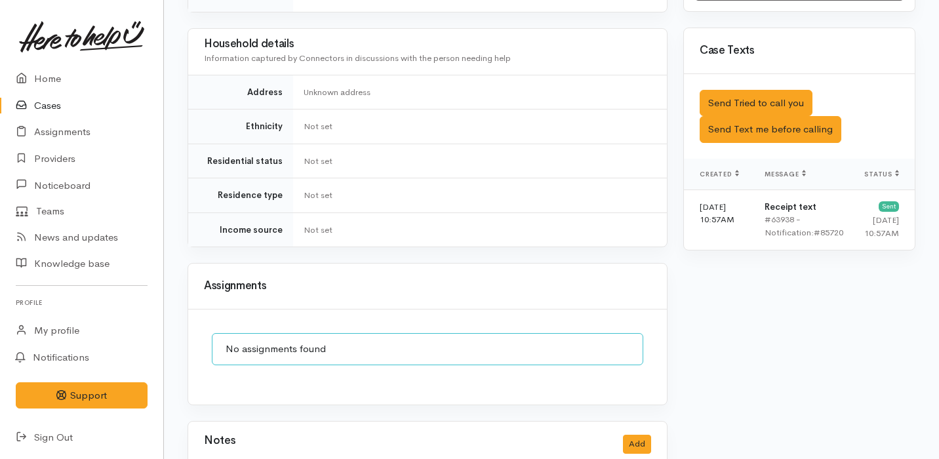
scroll to position [769, 0]
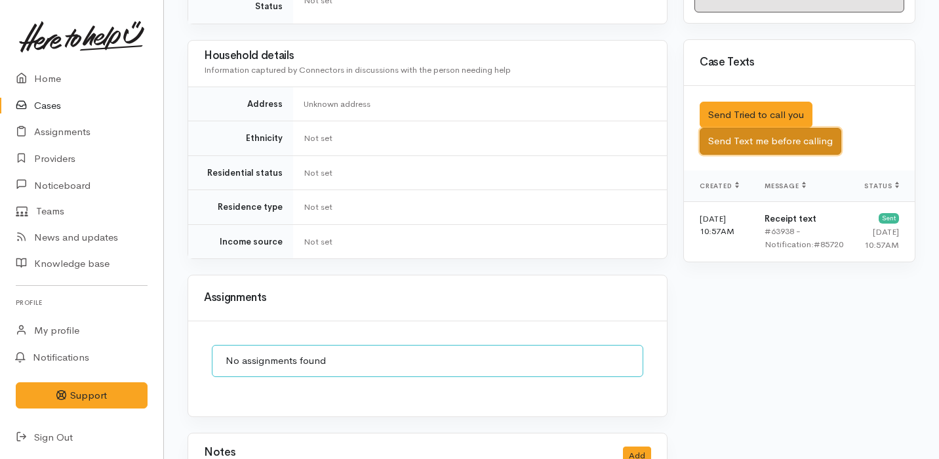
click at [790, 128] on button "Send Text me before calling" at bounding box center [771, 141] width 142 height 27
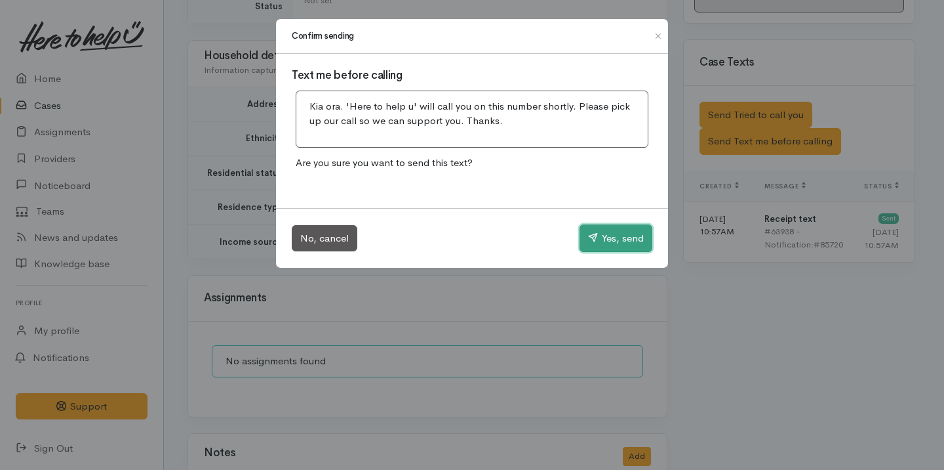
click at [624, 247] on button "Yes, send" at bounding box center [616, 238] width 73 height 28
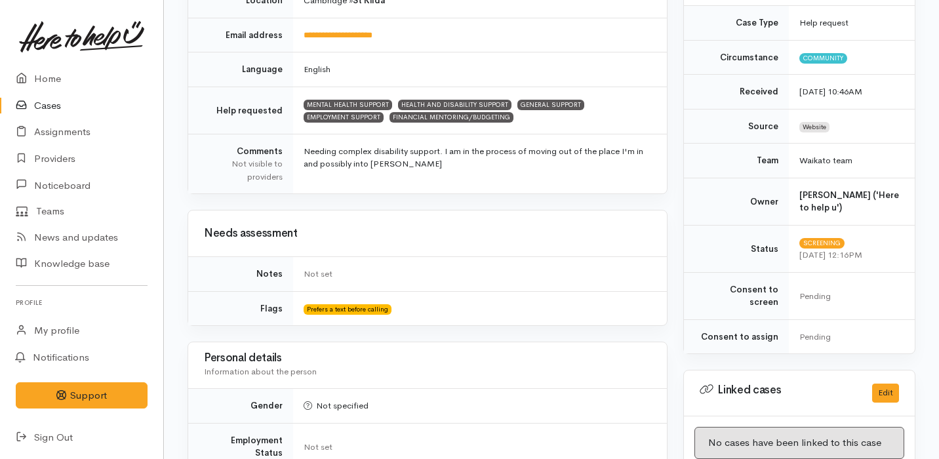
scroll to position [0, 0]
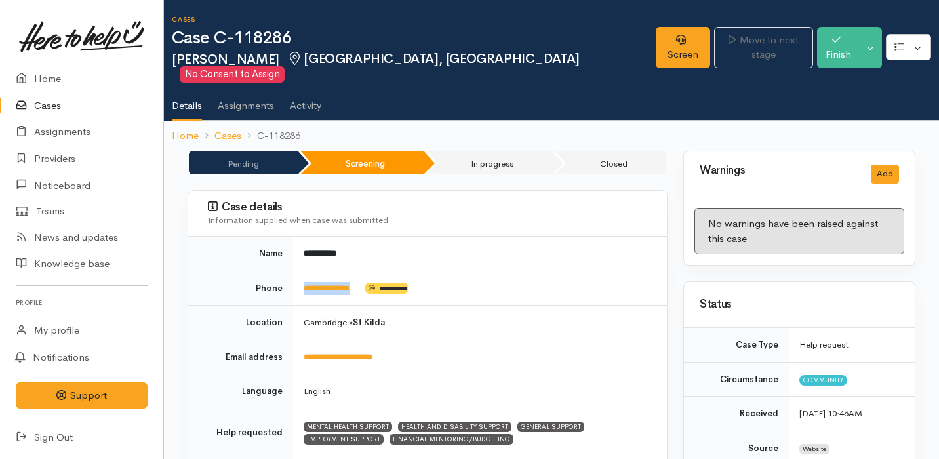
drag, startPoint x: 366, startPoint y: 269, endPoint x: 292, endPoint y: 270, distance: 74.1
click at [292, 271] on tr "**********" at bounding box center [427, 288] width 479 height 35
copy tr "**********"
click at [656, 45] on link "Screen" at bounding box center [683, 47] width 54 height 41
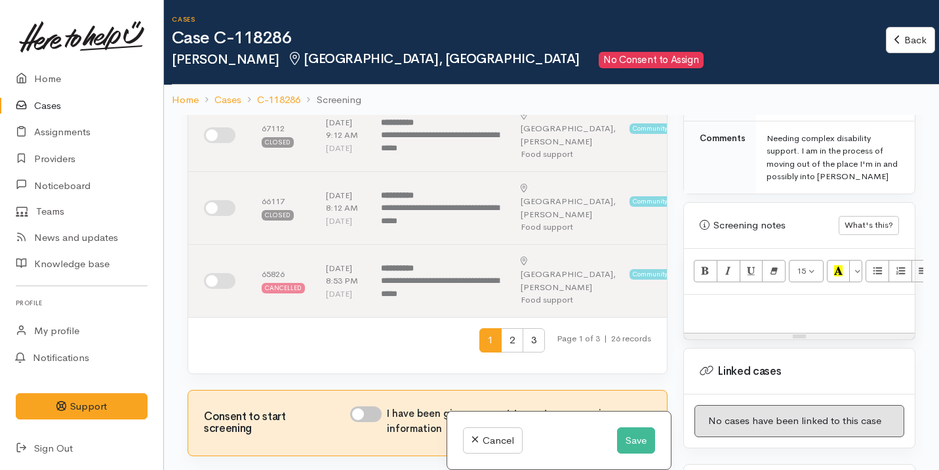
scroll to position [828, 0]
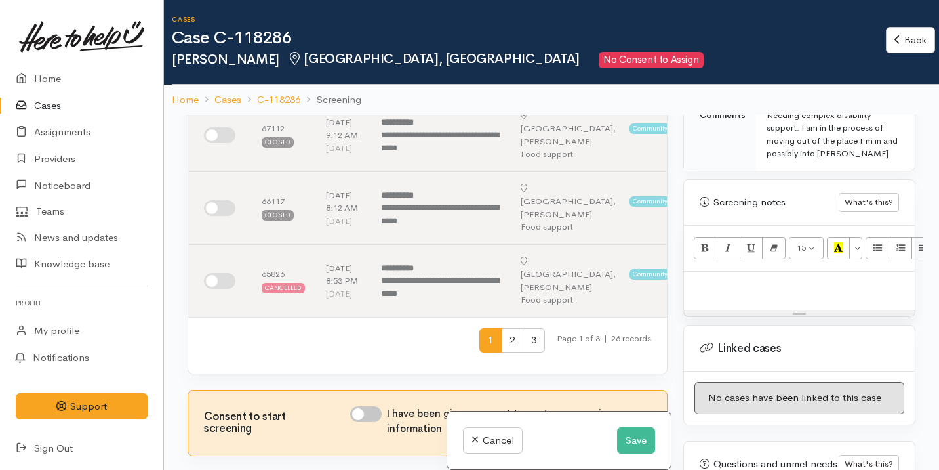
click at [754, 285] on div at bounding box center [799, 291] width 231 height 39
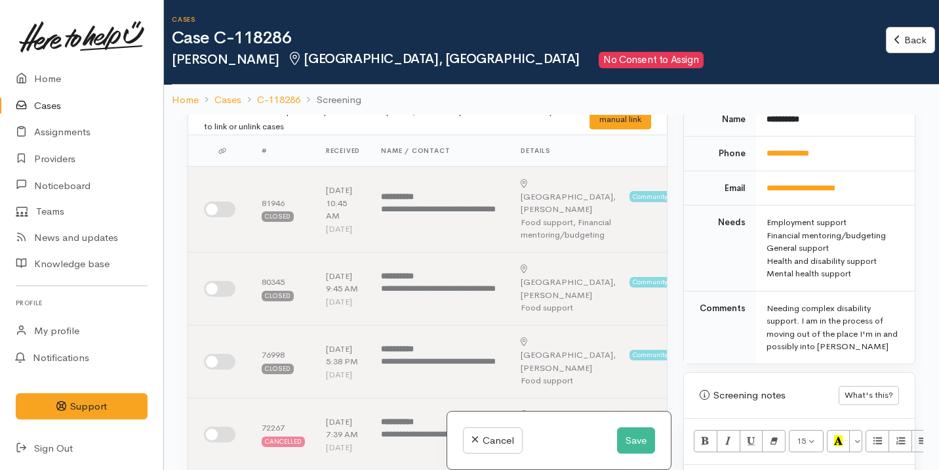
scroll to position [0, 0]
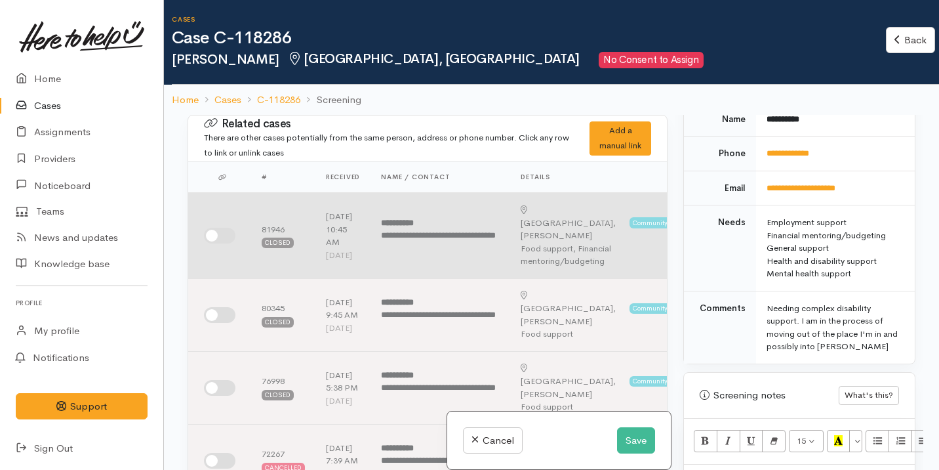
click at [218, 236] on input "checkbox" at bounding box center [219, 236] width 31 height 16
checkbox input "true"
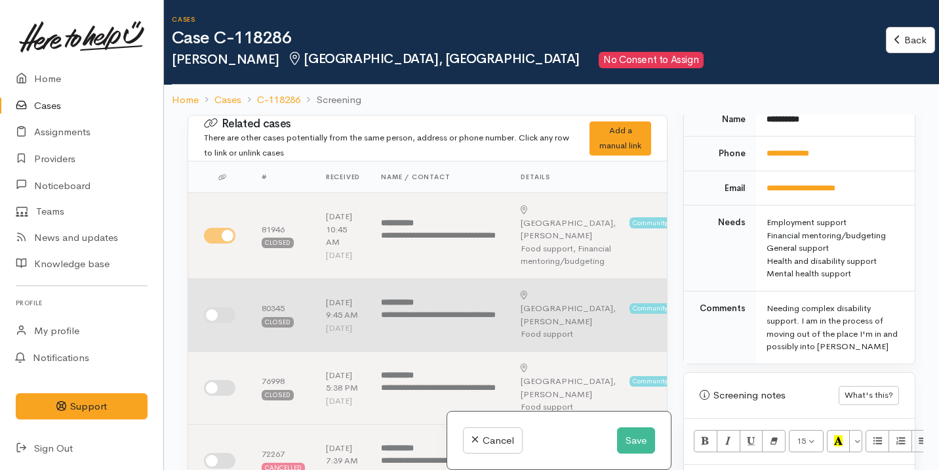
click at [221, 321] on input "checkbox" at bounding box center [219, 315] width 31 height 16
checkbox input "true"
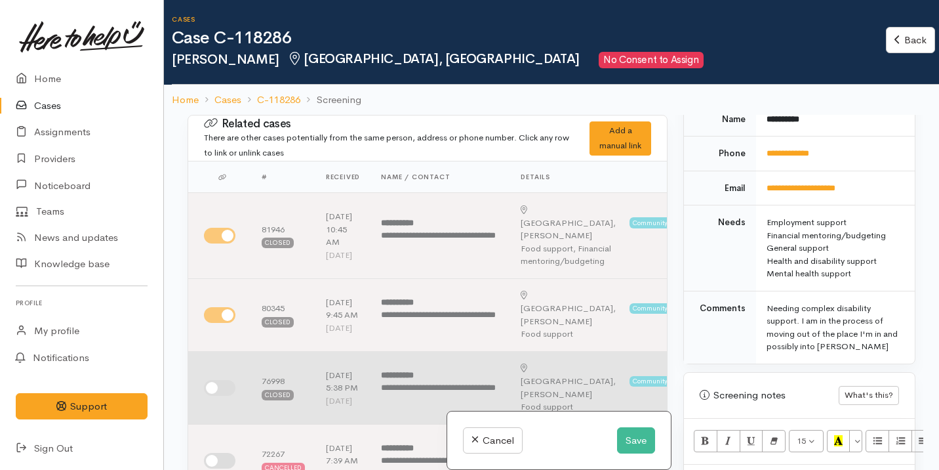
click at [222, 395] on input "checkbox" at bounding box center [219, 388] width 31 height 16
checkbox input "true"
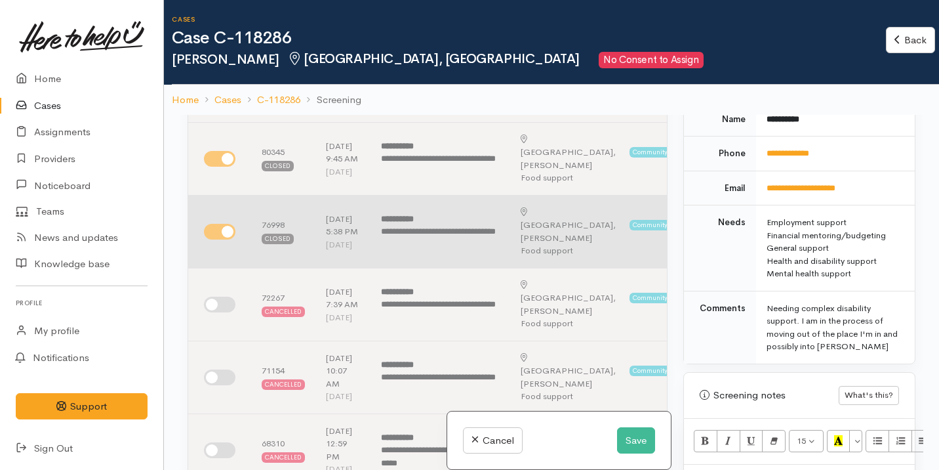
scroll to position [211, 0]
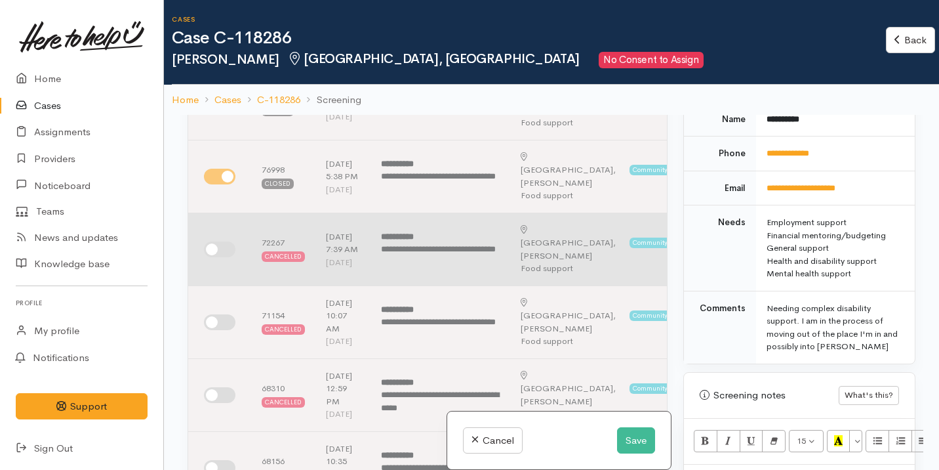
click at [232, 257] on input "checkbox" at bounding box center [219, 249] width 31 height 16
checkbox input "true"
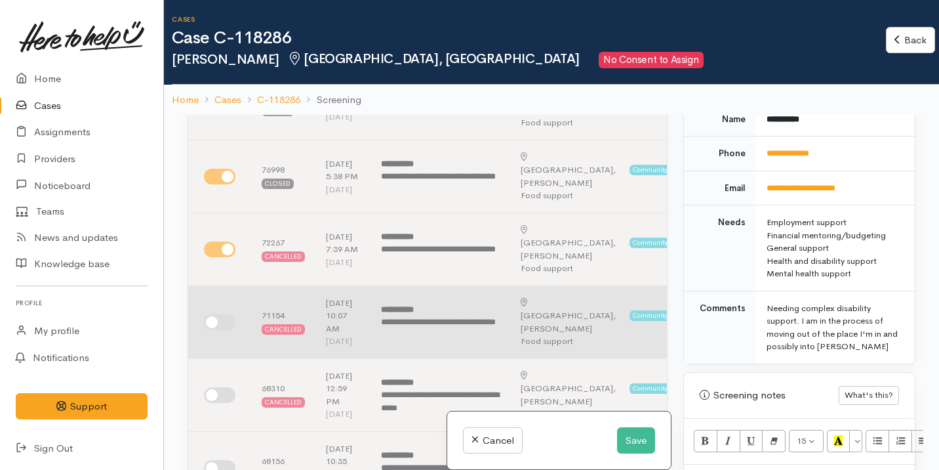
click at [224, 330] on input "checkbox" at bounding box center [219, 322] width 31 height 16
checkbox input "true"
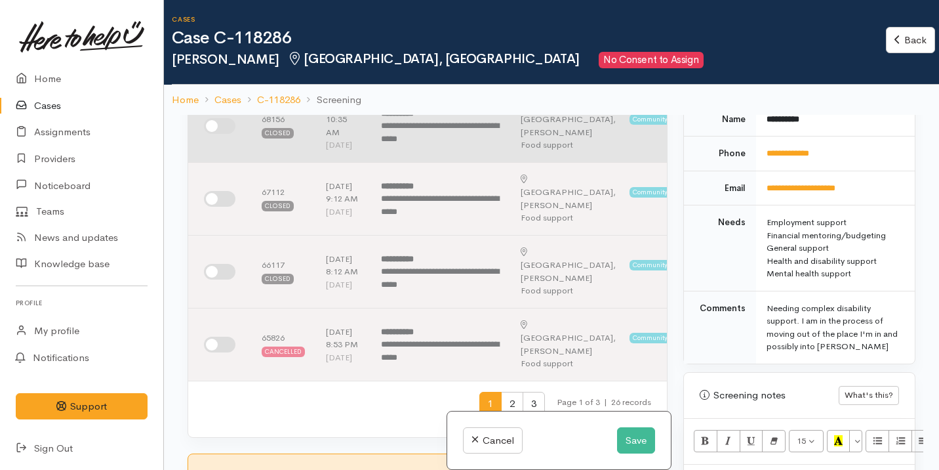
click at [224, 134] on input "checkbox" at bounding box center [219, 126] width 31 height 16
checkbox input "true"
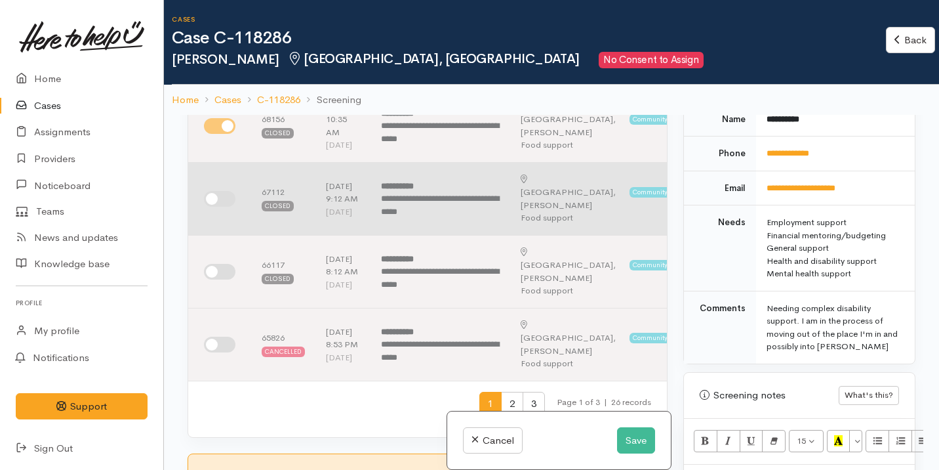
click at [226, 207] on input "checkbox" at bounding box center [219, 199] width 31 height 16
checkbox input "true"
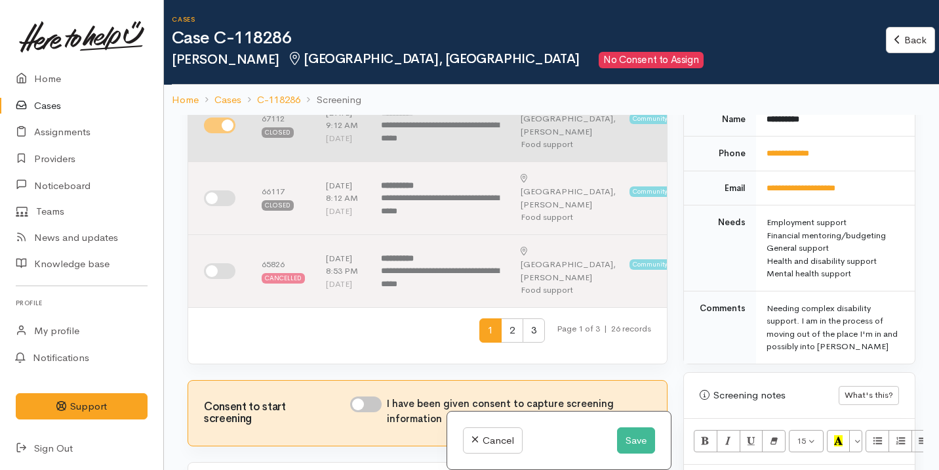
scroll to position [721, 0]
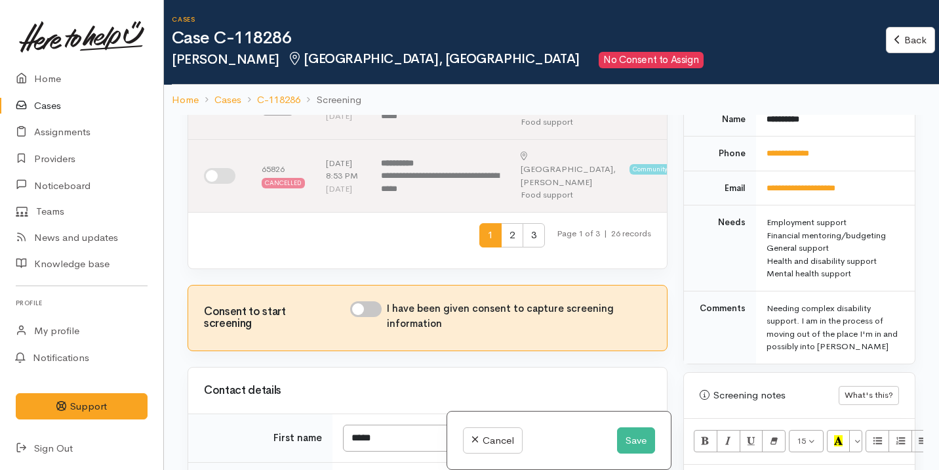
click at [226, 184] on input "checkbox" at bounding box center [219, 176] width 31 height 16
checkbox input "true"
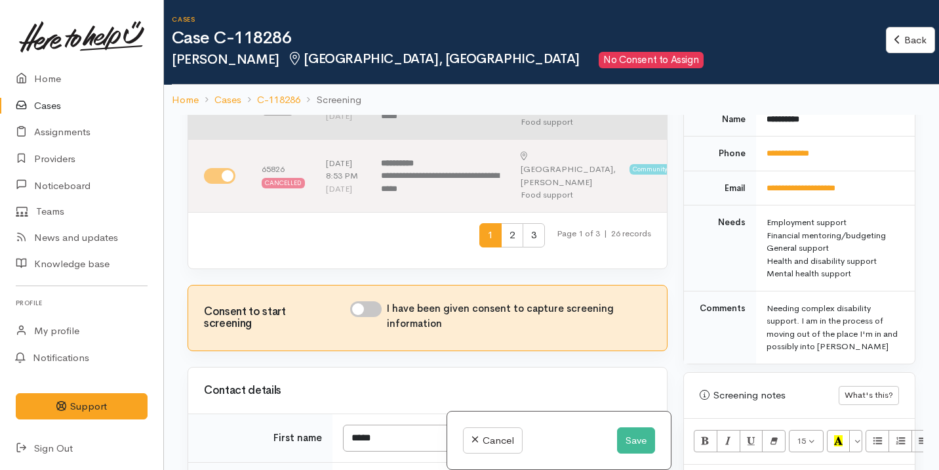
click at [224, 111] on input "checkbox" at bounding box center [219, 103] width 31 height 16
checkbox input "true"
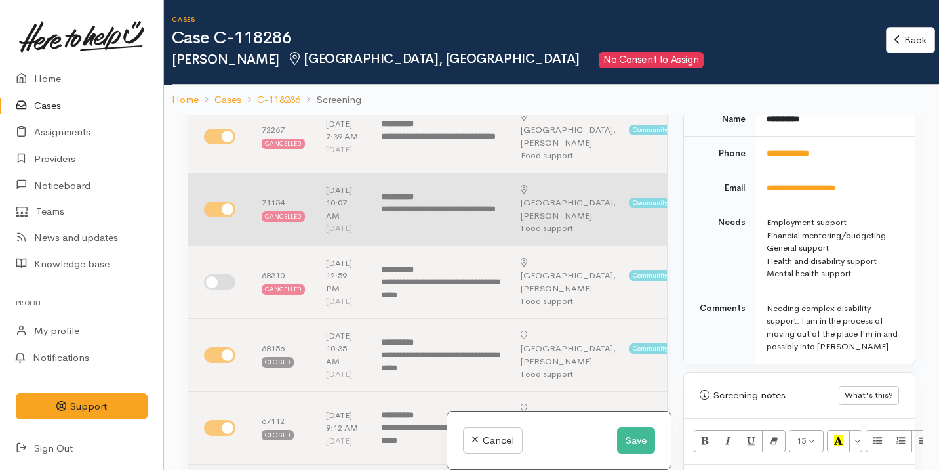
scroll to position [325, 0]
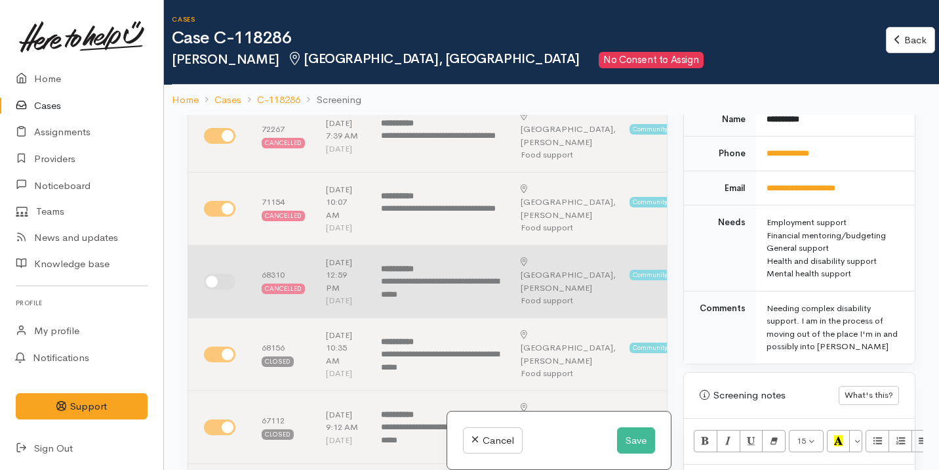
click at [214, 316] on td at bounding box center [219, 281] width 63 height 73
click at [222, 289] on input "checkbox" at bounding box center [219, 281] width 31 height 16
checkbox input "true"
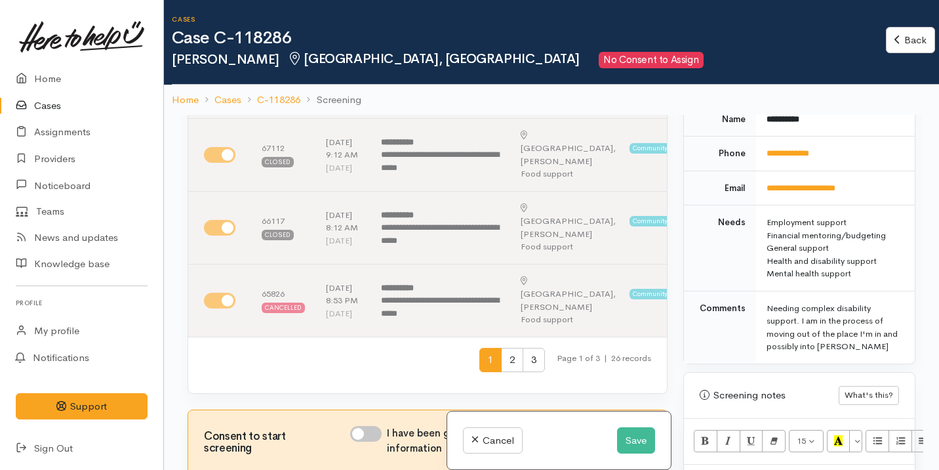
scroll to position [649, 0]
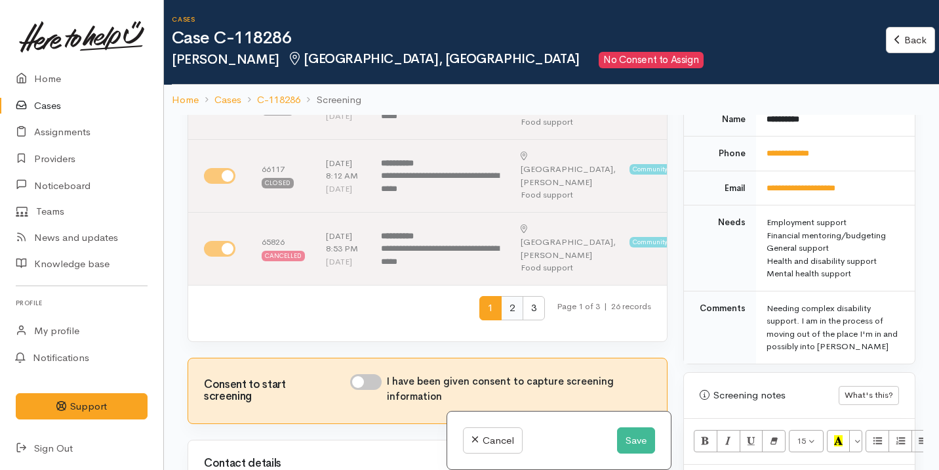
click at [502, 320] on span "2" at bounding box center [512, 308] width 22 height 24
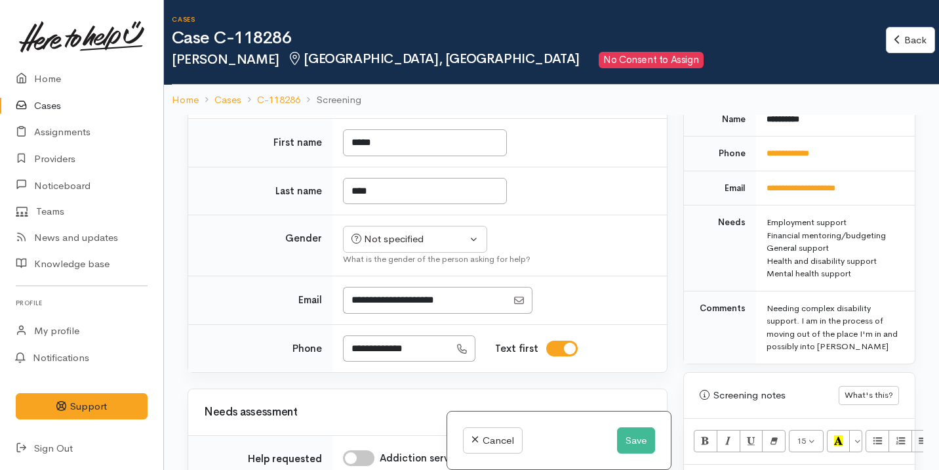
scroll to position [990, 0]
click at [378, 23] on input "I have been given consent to capture screening information" at bounding box center [365, 15] width 31 height 16
checkbox input "true"
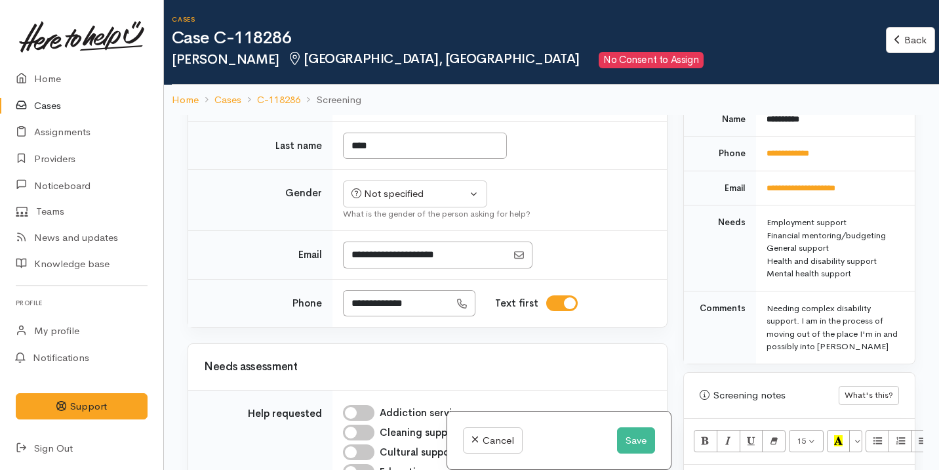
scroll to position [1089, 0]
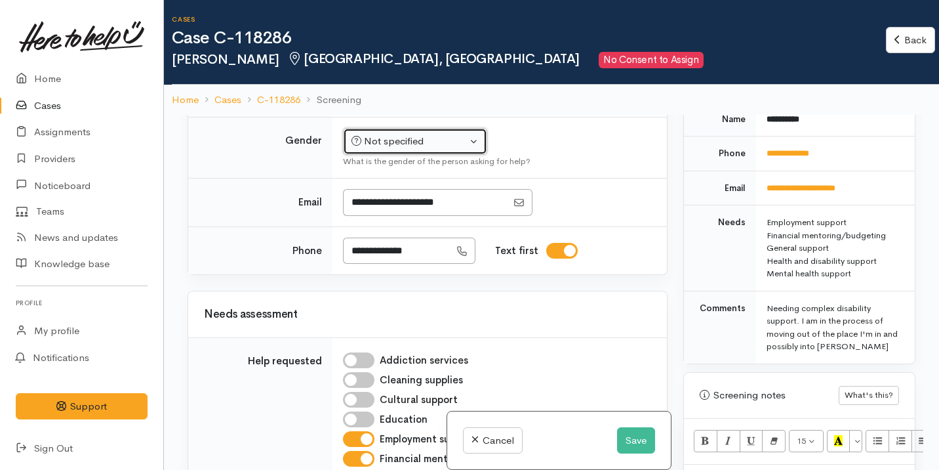
click at [401, 149] on div "Not specified" at bounding box center [409, 141] width 115 height 15
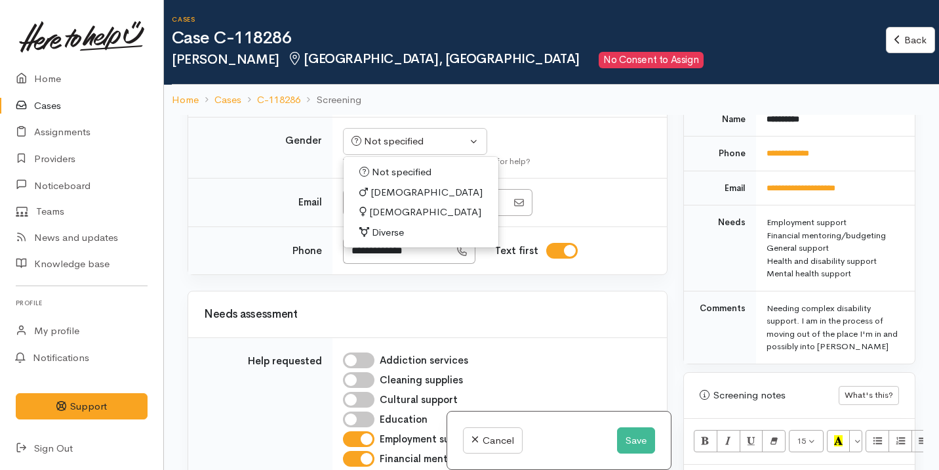
click at [392, 220] on span "[DEMOGRAPHIC_DATA]" at bounding box center [425, 212] width 112 height 15
select select "[DEMOGRAPHIC_DATA]"
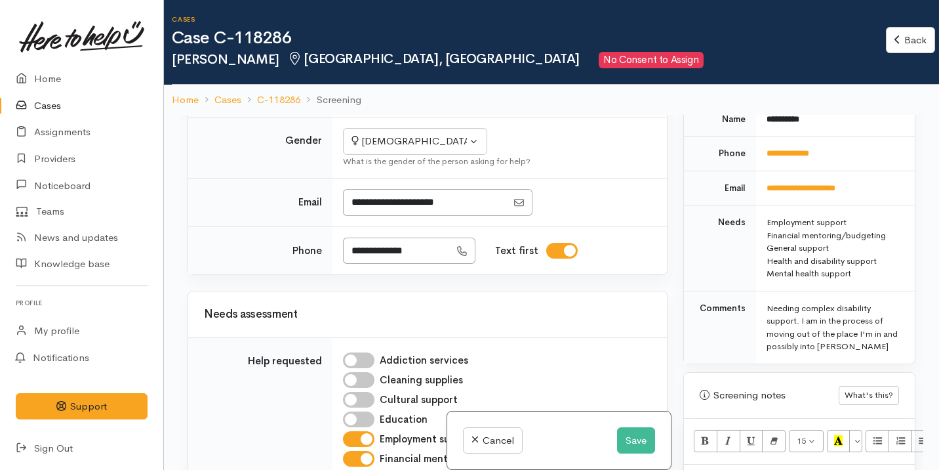
click at [521, 117] on td "****" at bounding box center [500, 93] width 334 height 49
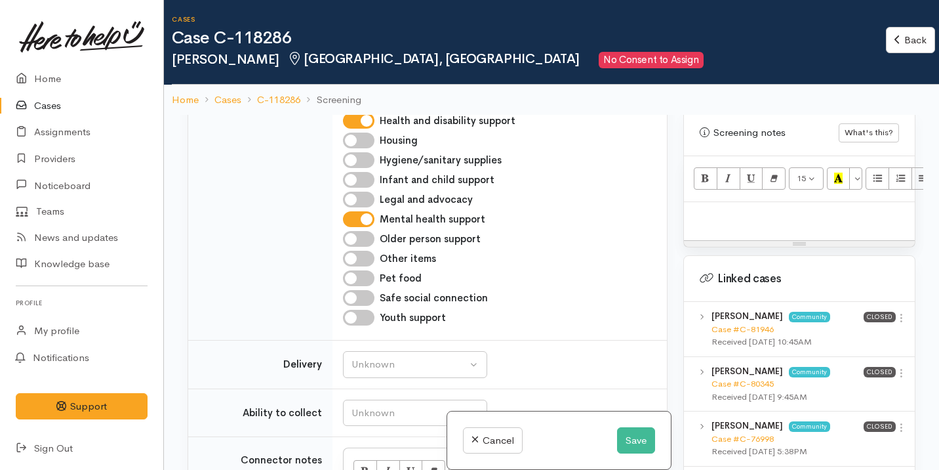
scroll to position [929, 0]
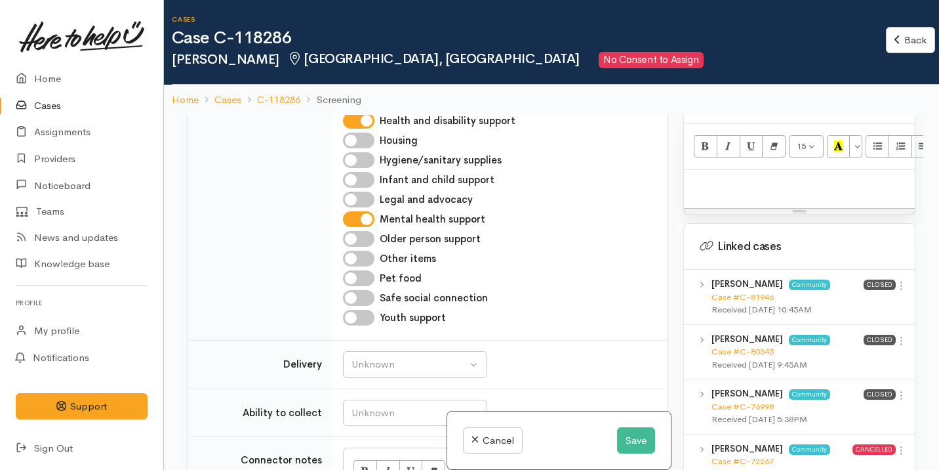
click at [776, 176] on p at bounding box center [800, 183] width 218 height 15
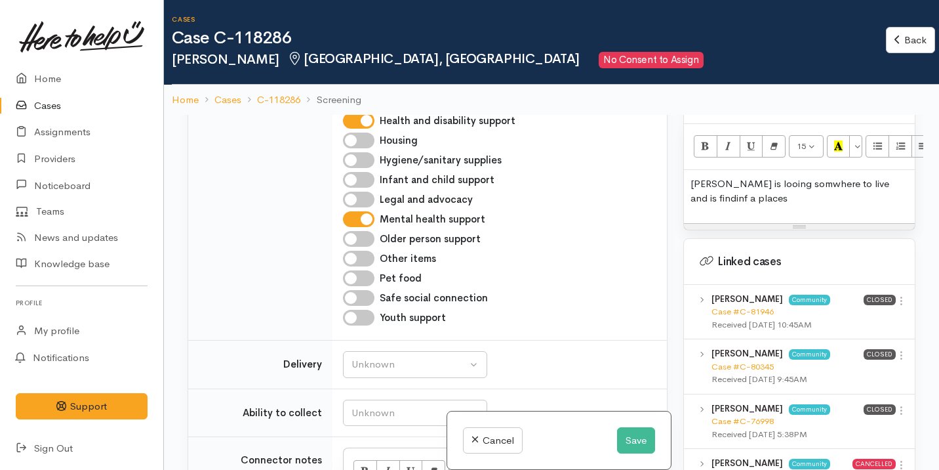
click at [737, 176] on p "kylie is looing somwhere to live and is findinf a places" at bounding box center [800, 191] width 218 height 30
click at [775, 176] on p "kylie is looking somwhere to live and is findinf a places" at bounding box center [800, 191] width 218 height 30
click at [775, 176] on p "kylie is looking somewhere to live and is findinf a places" at bounding box center [800, 191] width 218 height 30
click at [737, 183] on p "kylie is looking somewhere to live and is findinf a places" at bounding box center [800, 191] width 218 height 30
click at [694, 176] on p "kylie is looking somewhere to live and is findinf a places" at bounding box center [800, 191] width 218 height 30
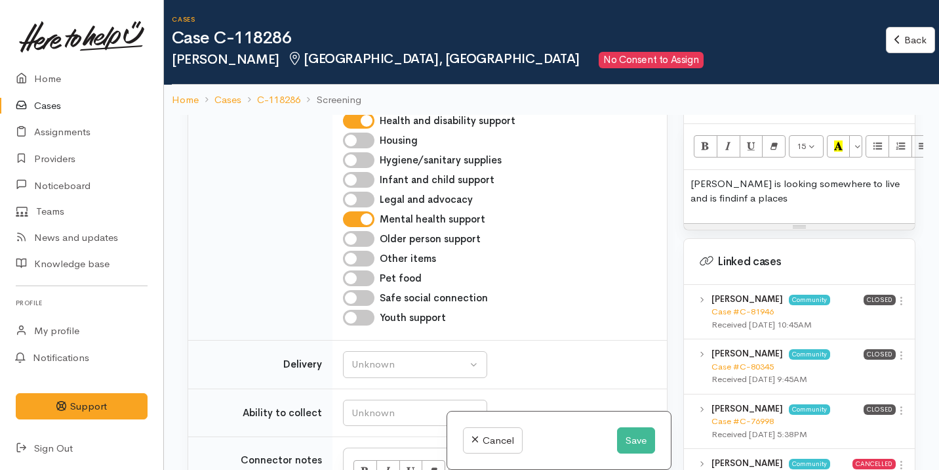
click at [900, 176] on p "Kylie is looking somewhere to live and is findinf a places" at bounding box center [800, 191] width 218 height 30
click at [771, 189] on p "Kylie is looking somewhere to live and is finding a places" at bounding box center [800, 191] width 218 height 30
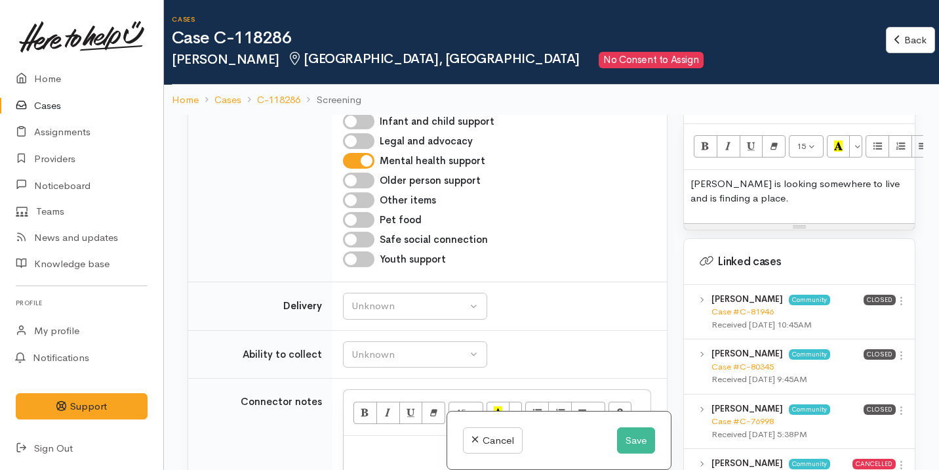
scroll to position [1545, 0]
click at [689, 175] on div "[PERSON_NAME] is looking somewhere to live and is finding a place." at bounding box center [799, 196] width 231 height 53
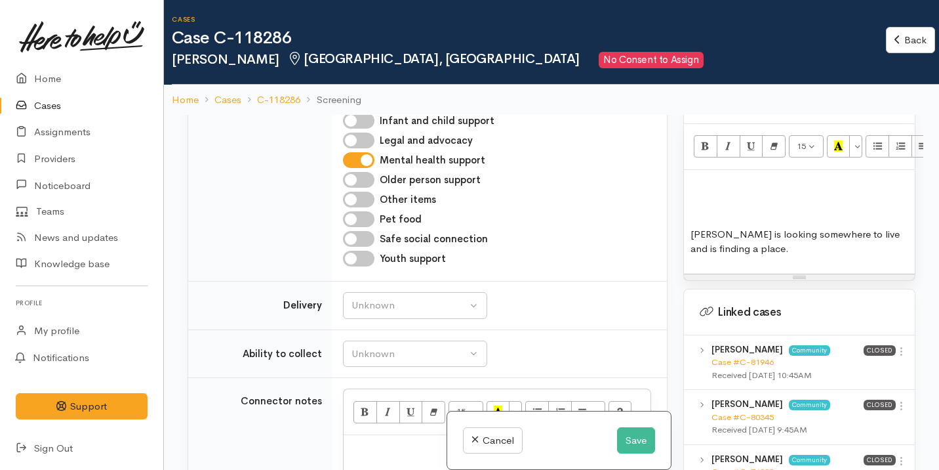
click at [702, 207] on div "[PERSON_NAME] is looking somewhere to live and is finding a place." at bounding box center [799, 222] width 231 height 104
click at [700, 201] on p at bounding box center [800, 208] width 218 height 15
click at [709, 201] on p "General Support" at bounding box center [800, 208] width 218 height 15
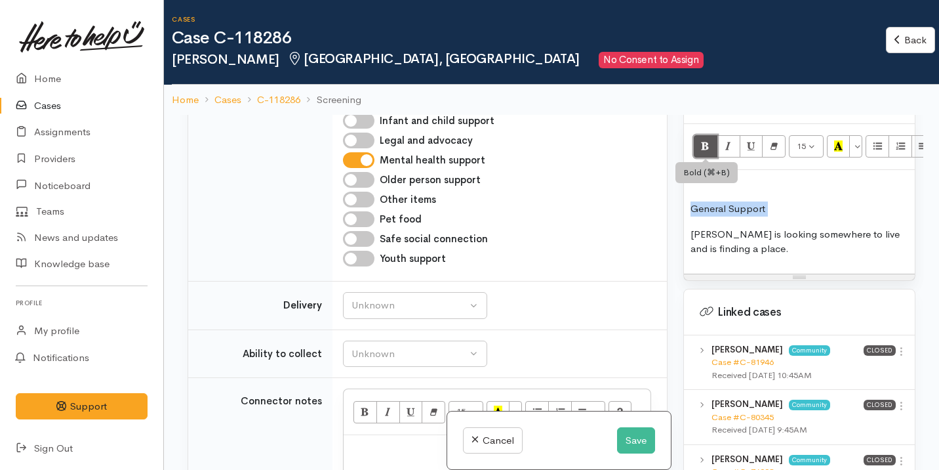
click at [707, 140] on icon "Bold (⌘+B)" at bounding box center [705, 145] width 9 height 11
click at [759, 135] on button "Underline (⌘+U)" at bounding box center [752, 146] width 24 height 22
click at [749, 211] on div "General Support Kylie is looking somewhere to live and is finding a place." at bounding box center [799, 222] width 231 height 104
click at [728, 243] on p "[PERSON_NAME] is looking somewhere to live and is finding a place." at bounding box center [800, 242] width 218 height 30
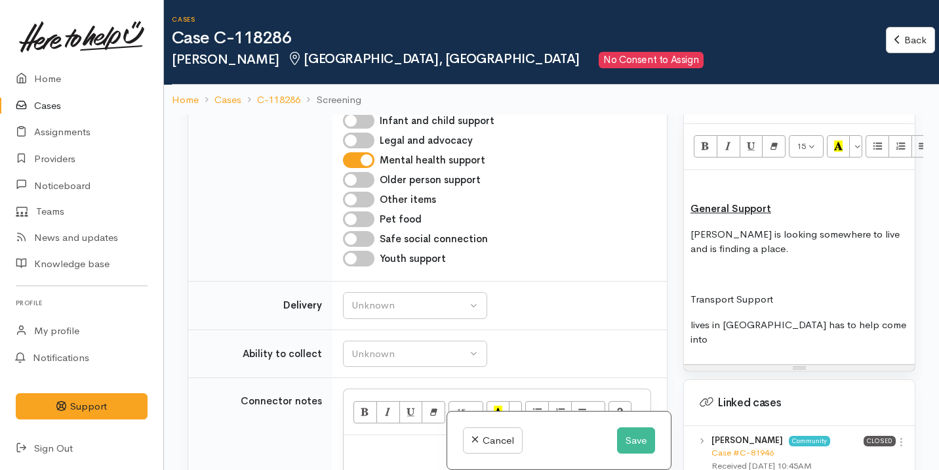
click at [734, 292] on p "Transport Support" at bounding box center [800, 299] width 218 height 15
click at [709, 140] on icon "Bold (⌘+B)" at bounding box center [705, 145] width 9 height 11
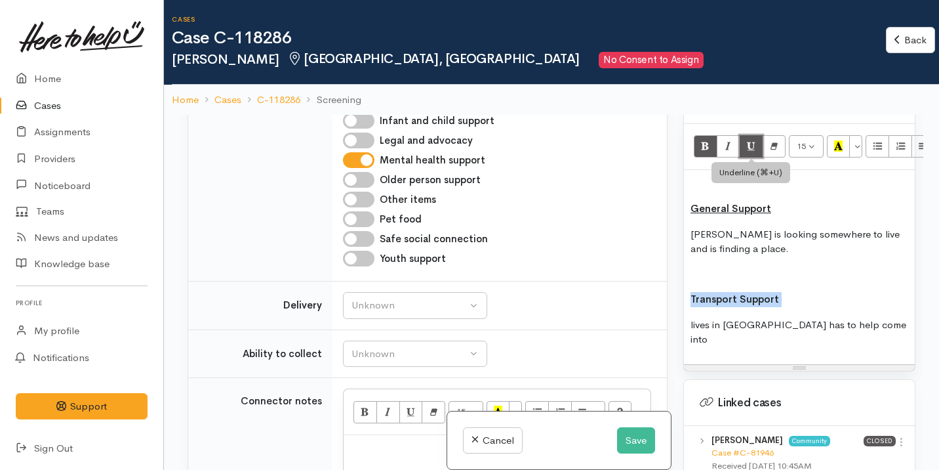
click at [752, 141] on button "Underline (⌘+U)" at bounding box center [752, 146] width 24 height 22
click at [872, 317] on p "lives in cambrige has to help come into" at bounding box center [800, 332] width 218 height 30
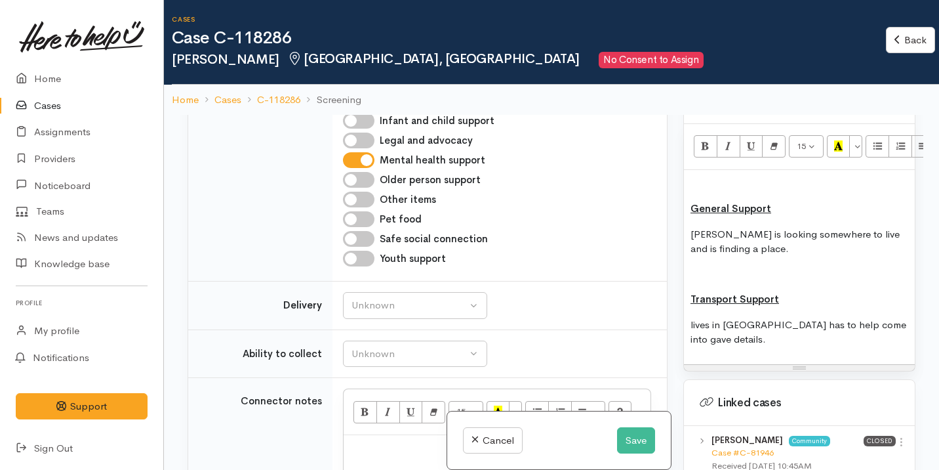
click at [746, 317] on p "lives in cambrige has to help come into gave details." at bounding box center [800, 332] width 218 height 30
click at [691, 317] on p "lives in Cambridge has to help come into gave details." at bounding box center [800, 332] width 218 height 30
click at [695, 317] on p "lives in Cambridge has to help come into gave details." at bounding box center [800, 332] width 218 height 30
click at [748, 331] on p "Lives in Cambridge has to help come into gave details." at bounding box center [800, 332] width 218 height 30
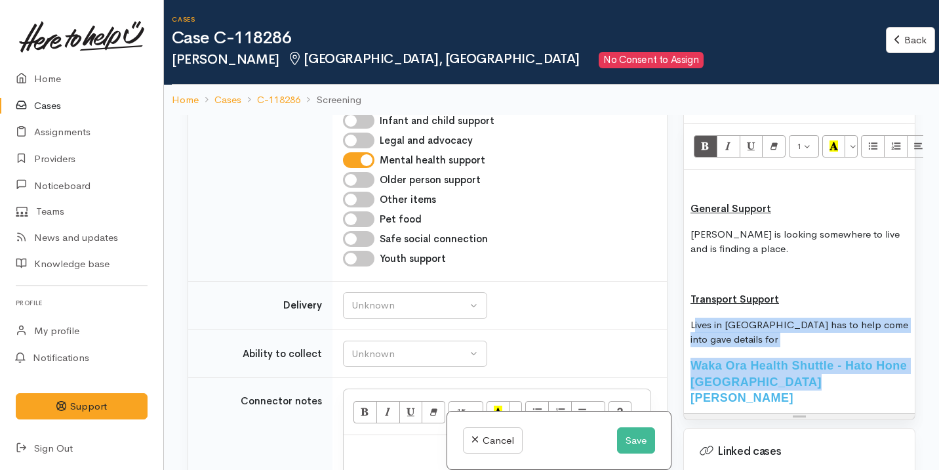
drag, startPoint x: 852, startPoint y: 371, endPoint x: 693, endPoint y: 315, distance: 168.2
click at [693, 315] on div "General Support Kylie is looking somewhere to live and is finding a place. Tran…" at bounding box center [799, 291] width 231 height 243
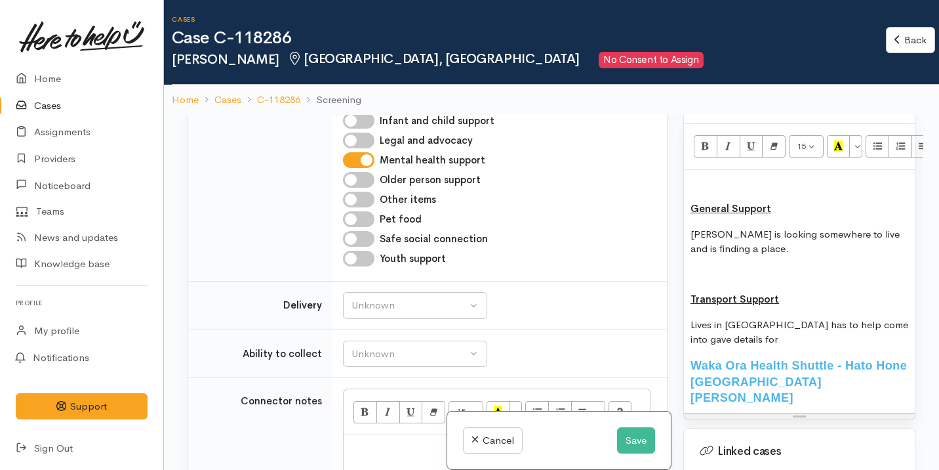
click at [785, 317] on p "Lives in Cambridge has to help come into gave details for" at bounding box center [800, 332] width 218 height 30
click at [689, 352] on div "General Support Kylie is looking somewhere to live and is finding a place. Tran…" at bounding box center [799, 291] width 231 height 243
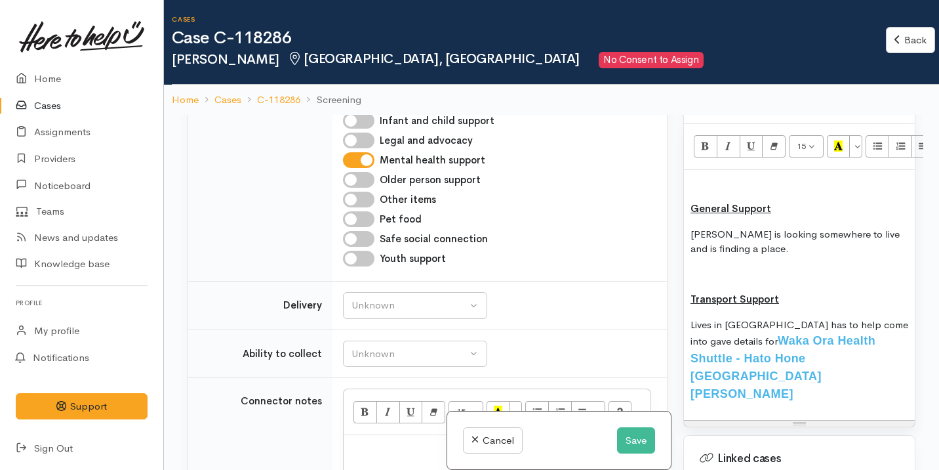
click at [883, 351] on p "Lives in Cambridge has to help come into gave details for Waka Ora Health Shutt…" at bounding box center [800, 360] width 218 height 86
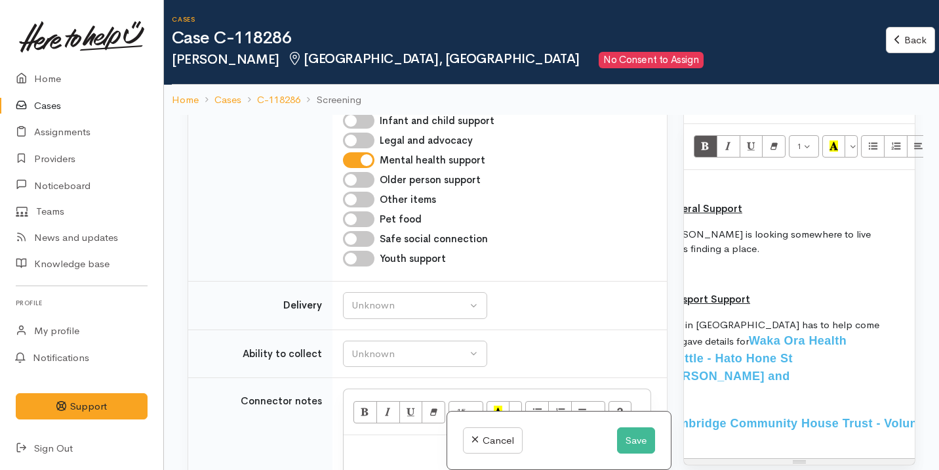
scroll to position [0, 0]
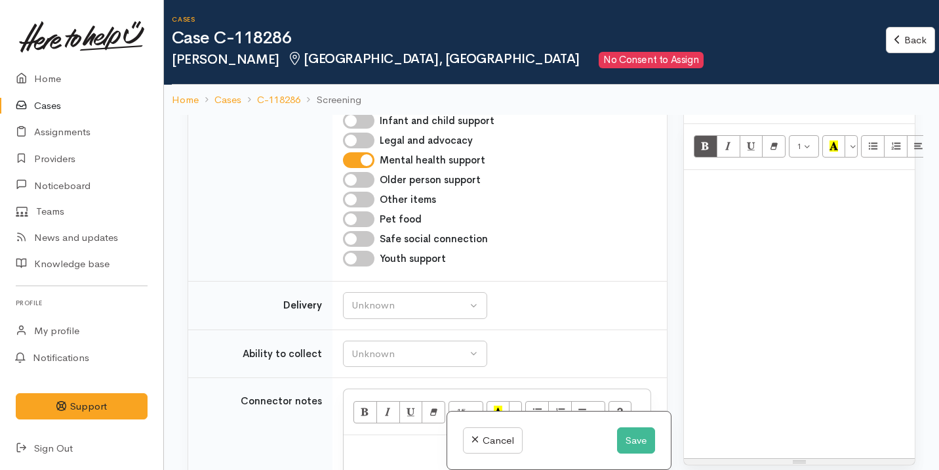
scroll to position [0, 531]
drag, startPoint x: 691, startPoint y: 283, endPoint x: 918, endPoint y: 388, distance: 250.0
click at [918, 388] on div "Warnings Add No warnings have been raised against this case Add Warning Title ●…" at bounding box center [800, 350] width 248 height 470
copy div "Transport Support Lives in Cambridge has to help come into gave details for Wak…"
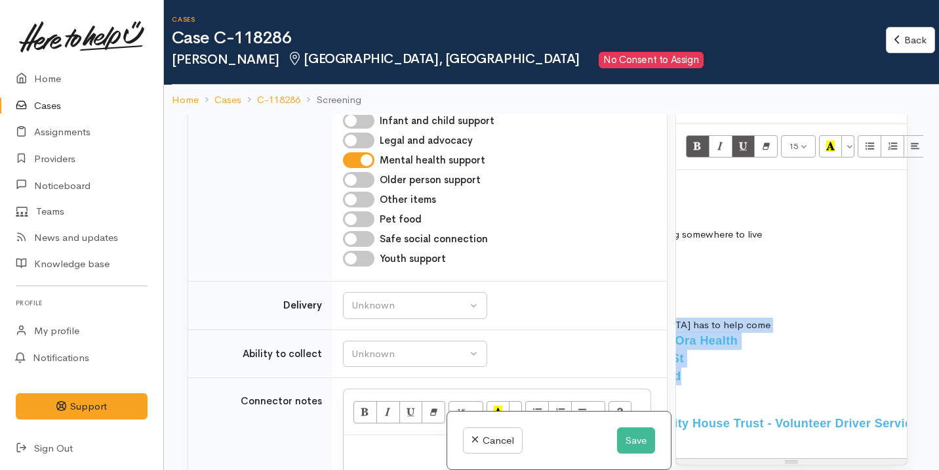
scroll to position [0, 0]
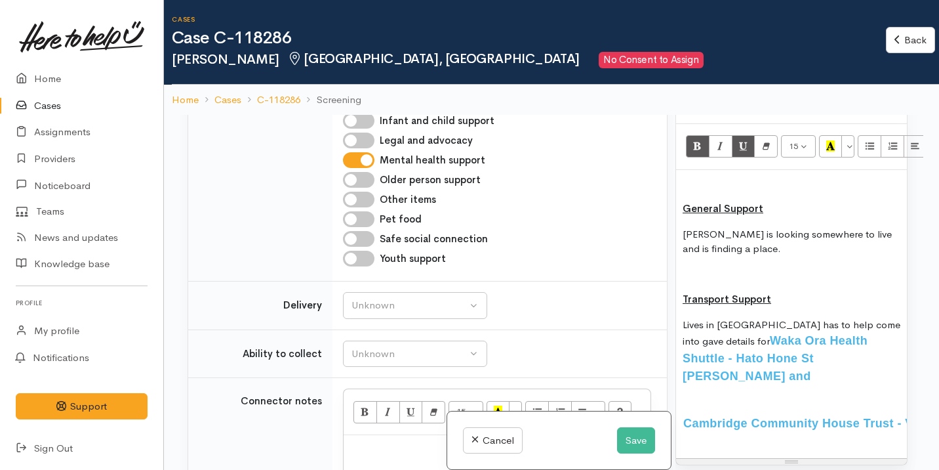
drag, startPoint x: 731, startPoint y: 332, endPoint x: 888, endPoint y: 410, distance: 175.7
click at [888, 410] on div "General Support Kylie is looking somewhere to live and is finding a place. Tran…" at bounding box center [791, 314] width 231 height 289
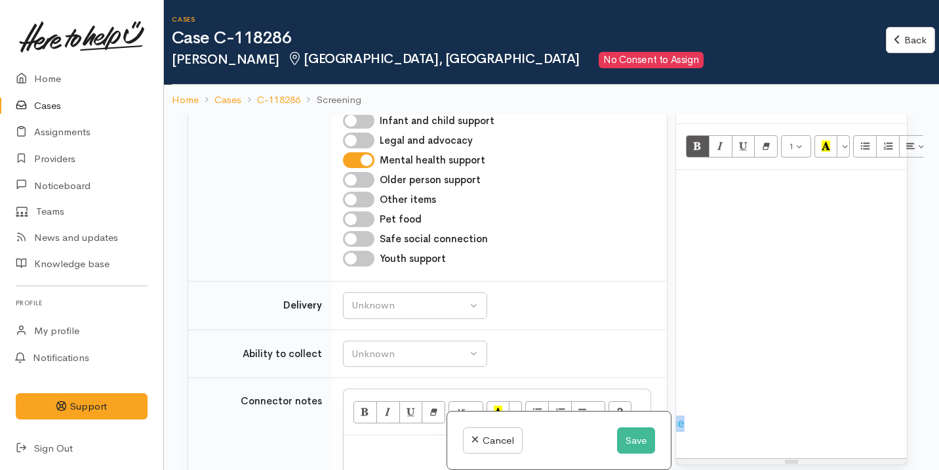
drag, startPoint x: 732, startPoint y: 329, endPoint x: 908, endPoint y: 413, distance: 194.5
click at [908, 413] on div "Warnings Add No warnings have been raised against this case Add Warning Title ●…" at bounding box center [800, 350] width 248 height 470
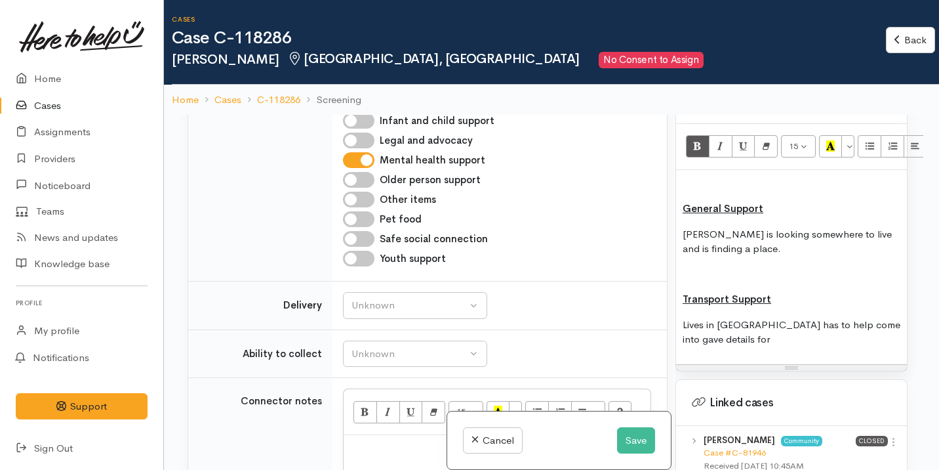
scroll to position [929, 0]
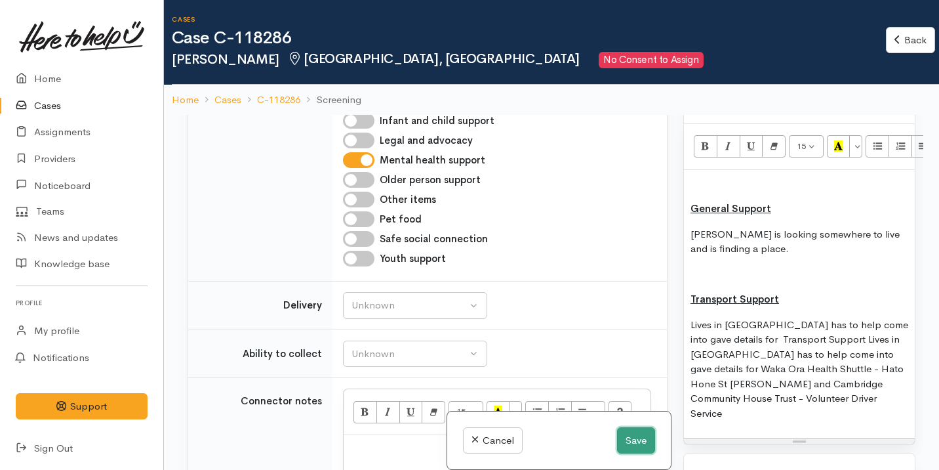
click at [637, 429] on button "Save" at bounding box center [636, 440] width 38 height 27
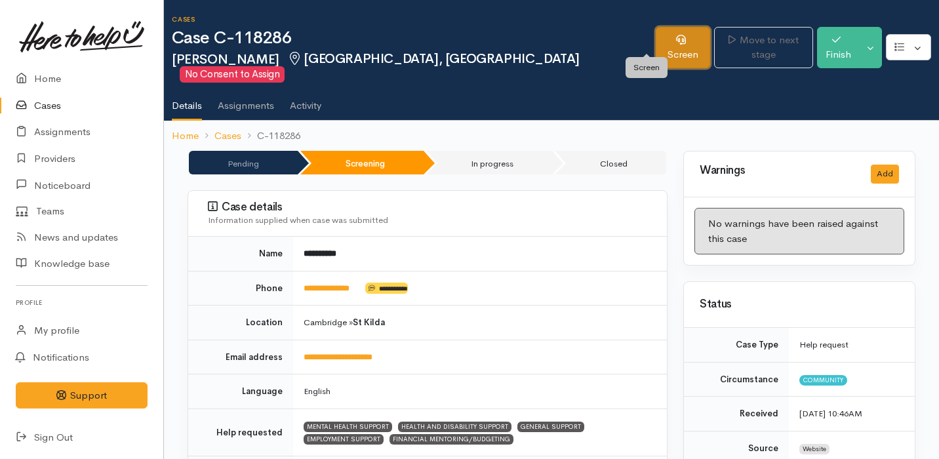
click at [656, 35] on link "Screen" at bounding box center [683, 47] width 54 height 41
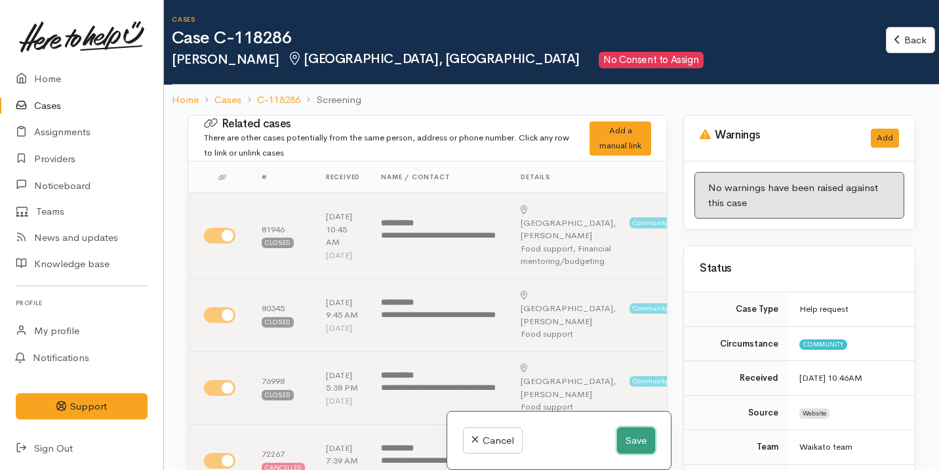
click at [645, 441] on button "Save" at bounding box center [636, 440] width 38 height 27
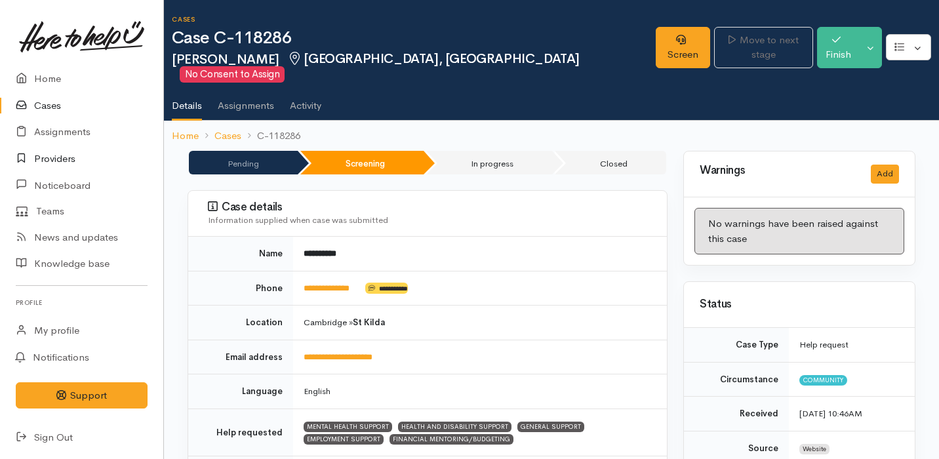
click at [81, 158] on link "Providers" at bounding box center [81, 159] width 163 height 27
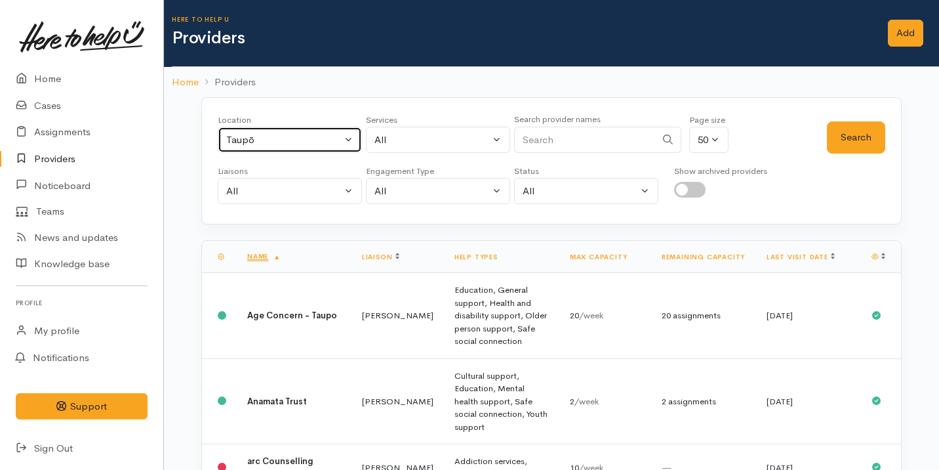
click at [257, 132] on div "Taupō" at bounding box center [283, 139] width 115 height 15
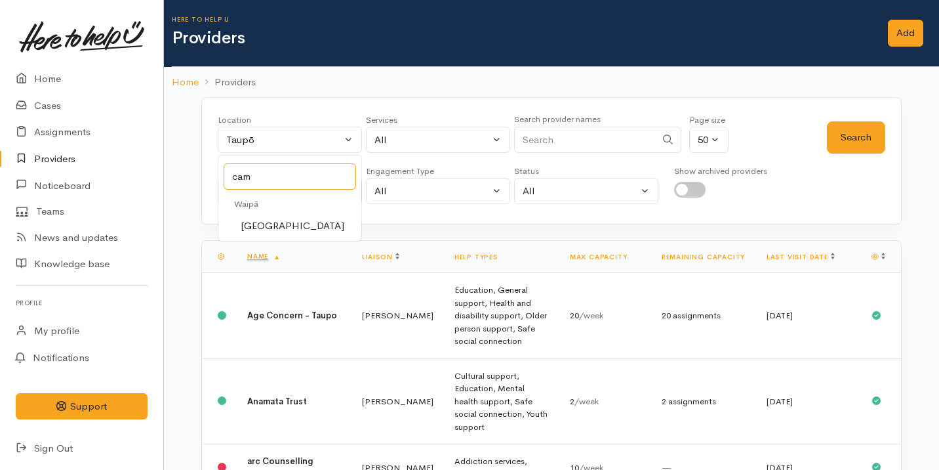
type input "cam"
click at [268, 218] on span "[GEOGRAPHIC_DATA]" at bounding box center [293, 225] width 104 height 15
select select "86"
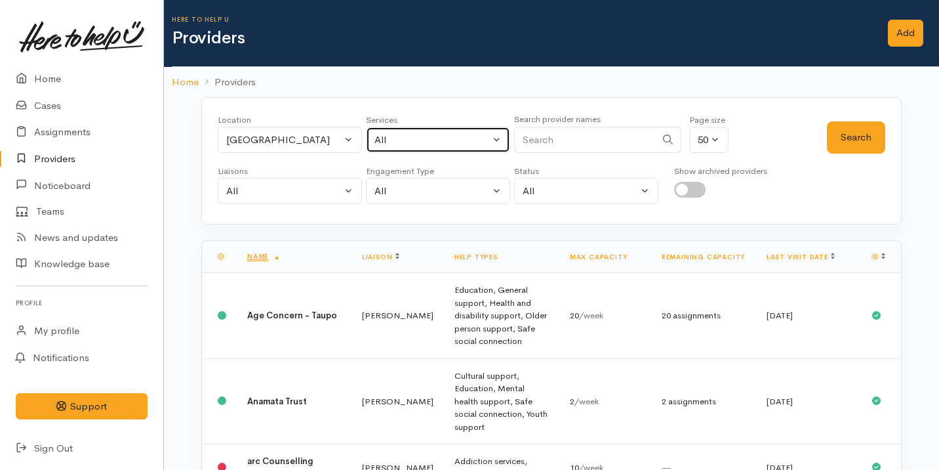
click at [426, 149] on button "All" at bounding box center [438, 140] width 144 height 27
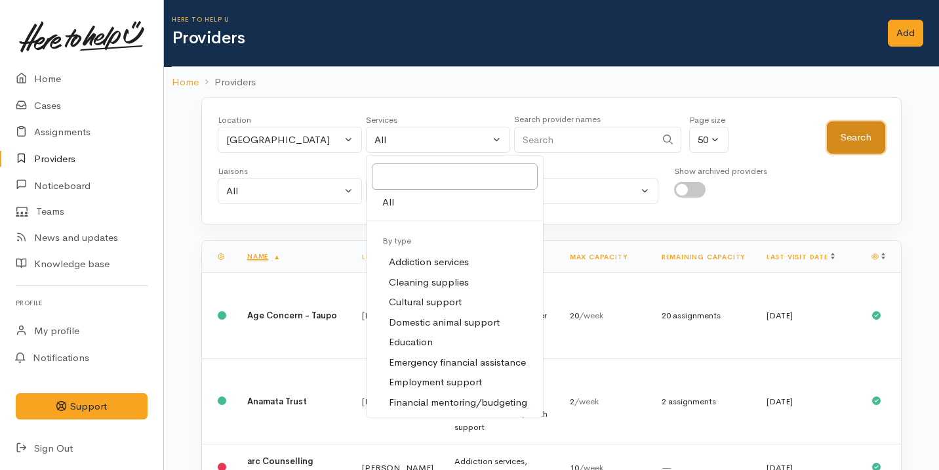
click at [870, 134] on button "Search" at bounding box center [856, 137] width 58 height 32
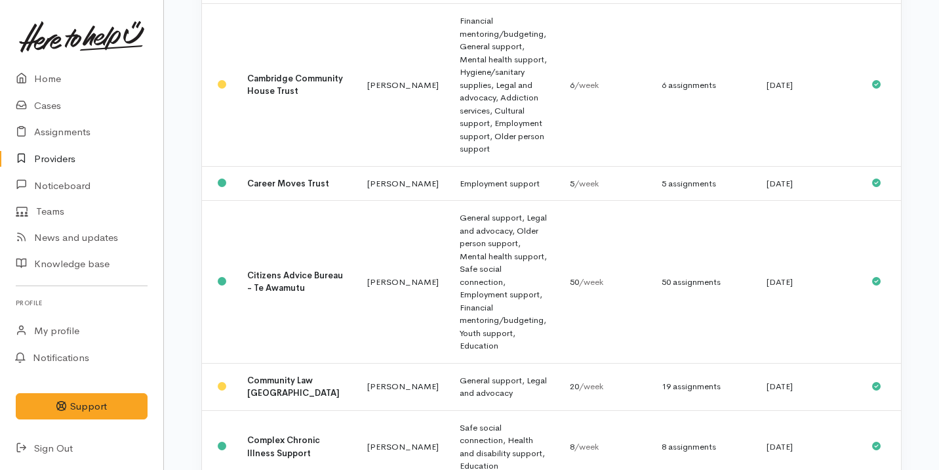
scroll to position [277, 0]
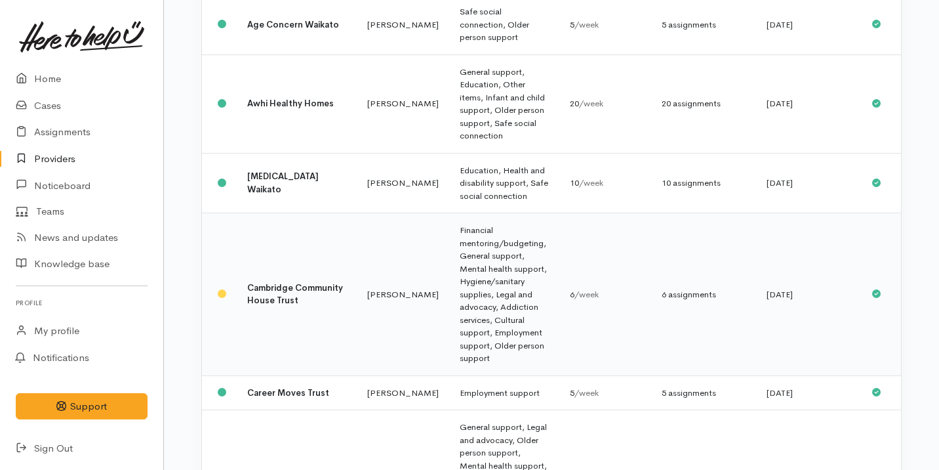
click at [357, 242] on td "[PERSON_NAME]" at bounding box center [403, 294] width 92 height 163
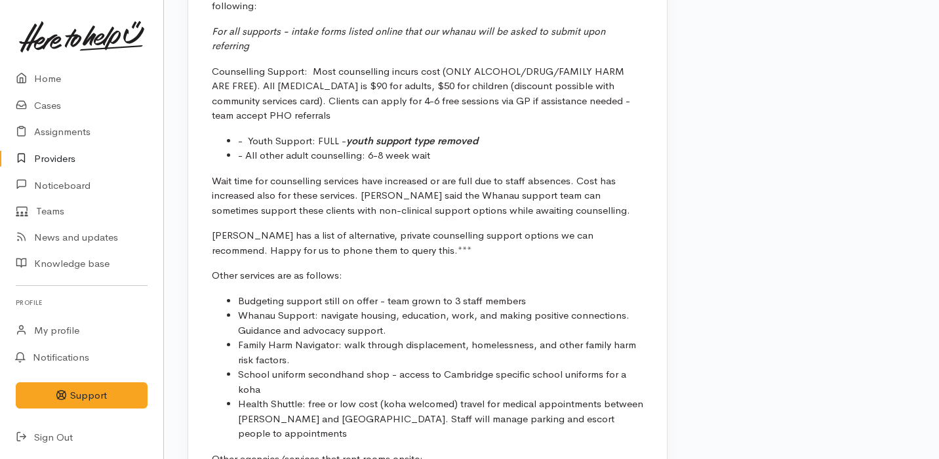
scroll to position [1646, 0]
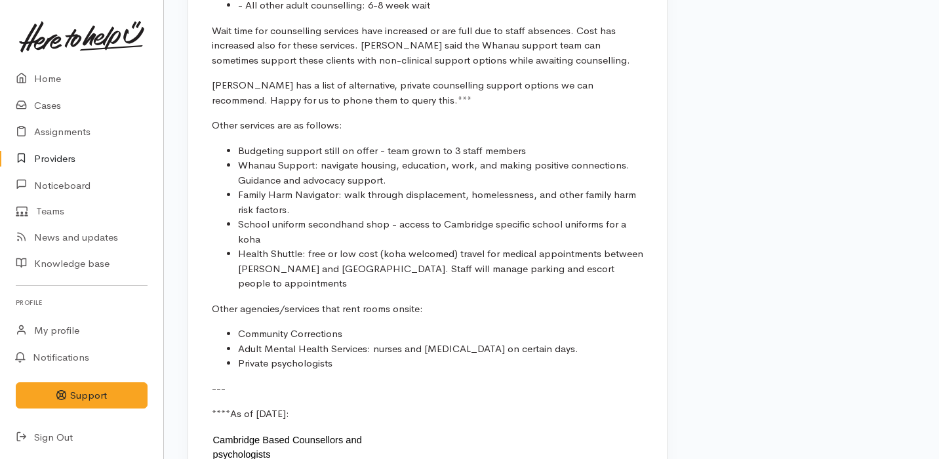
click at [320, 247] on li "Health Shuttle: free or low cost (koha welcomed) travel for medical appointment…" at bounding box center [440, 269] width 405 height 45
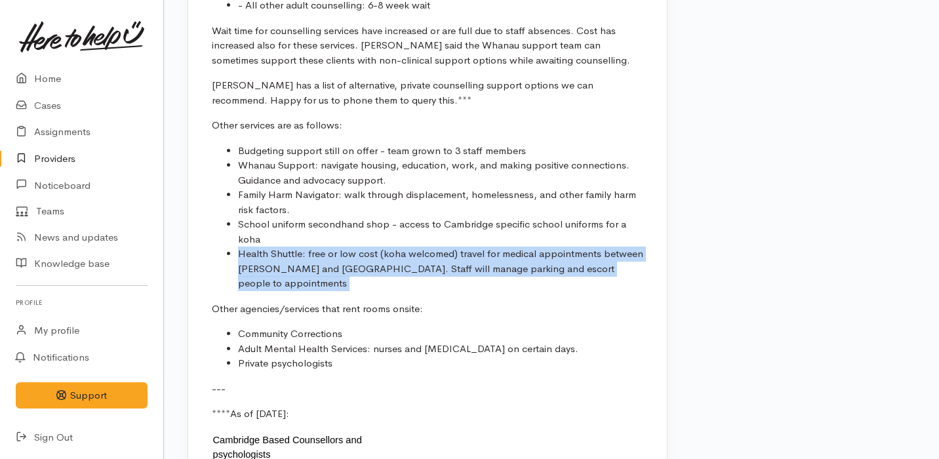
click at [320, 247] on li "Health Shuttle: free or low cost (koha welcomed) travel for medical appointment…" at bounding box center [440, 269] width 405 height 45
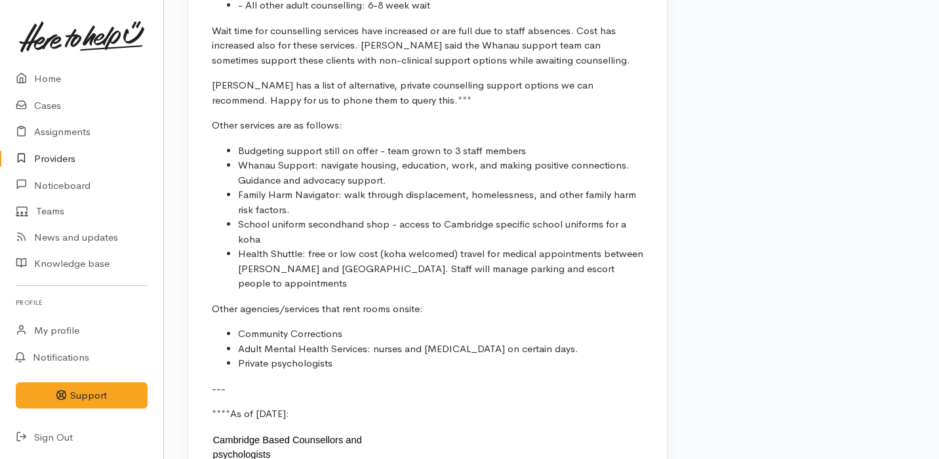
click at [320, 247] on li "Health Shuttle: free or low cost (koha welcomed) travel for medical appointment…" at bounding box center [440, 269] width 405 height 45
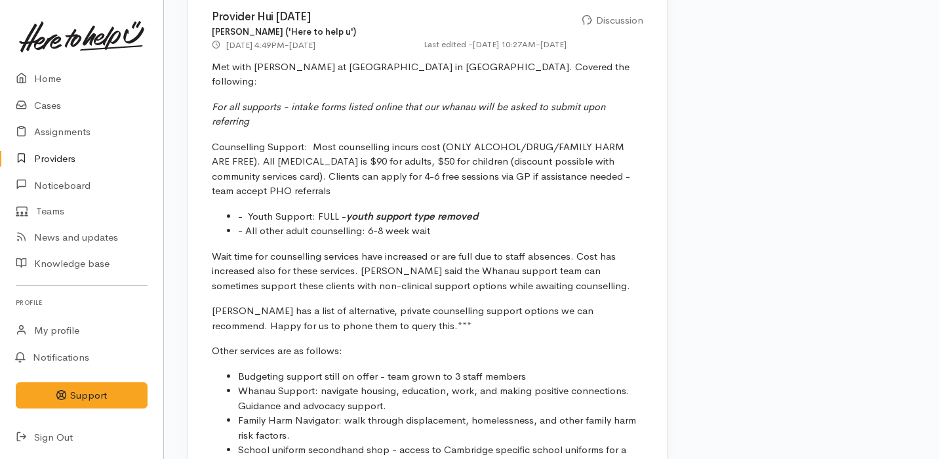
scroll to position [1647, 0]
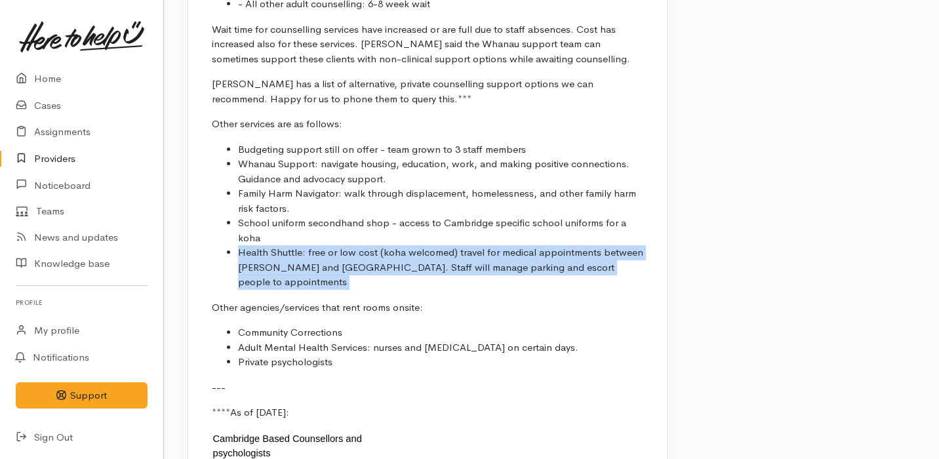
click at [241, 325] on li "Community Corrections" at bounding box center [440, 332] width 405 height 15
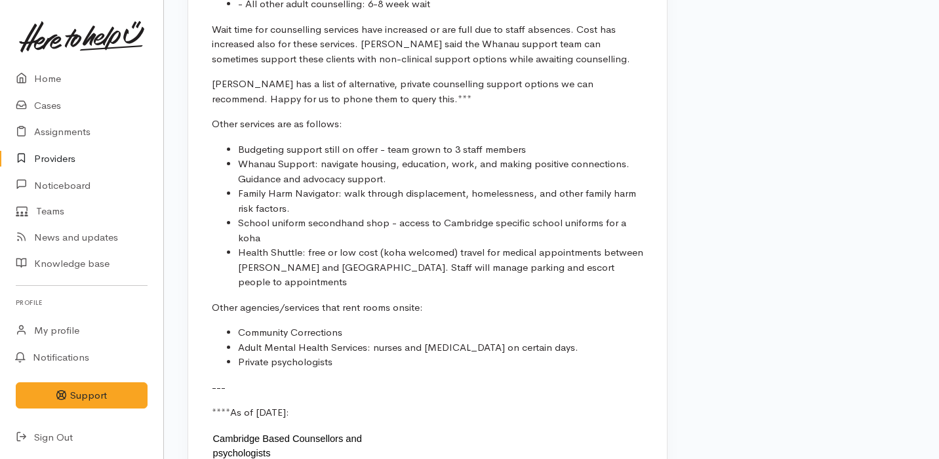
click at [241, 325] on li "Community Corrections" at bounding box center [440, 332] width 405 height 15
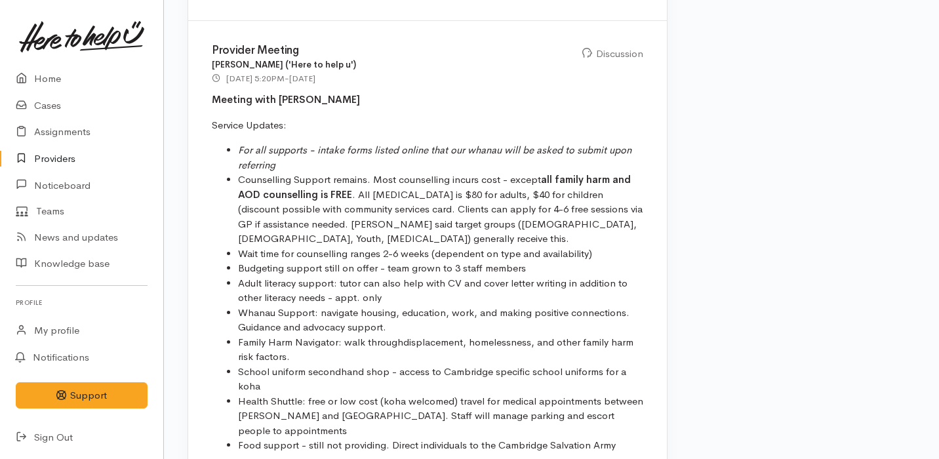
scroll to position [3761, 0]
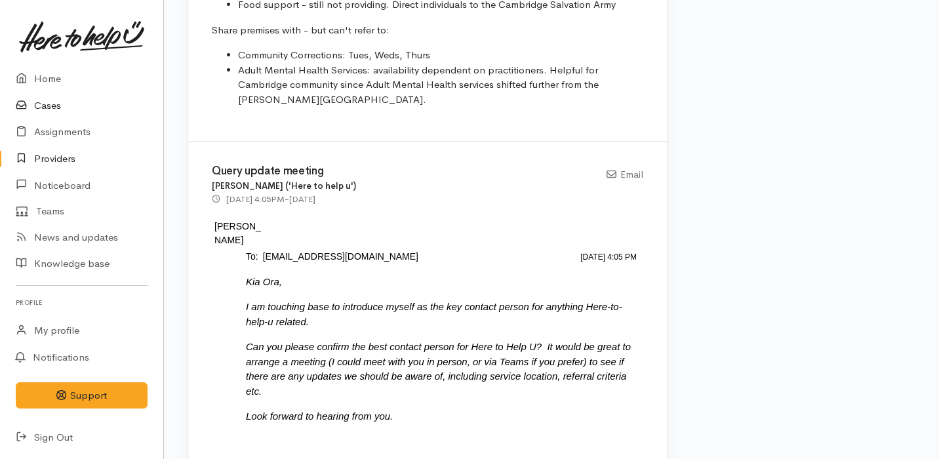
click at [79, 106] on link "Cases" at bounding box center [81, 105] width 163 height 27
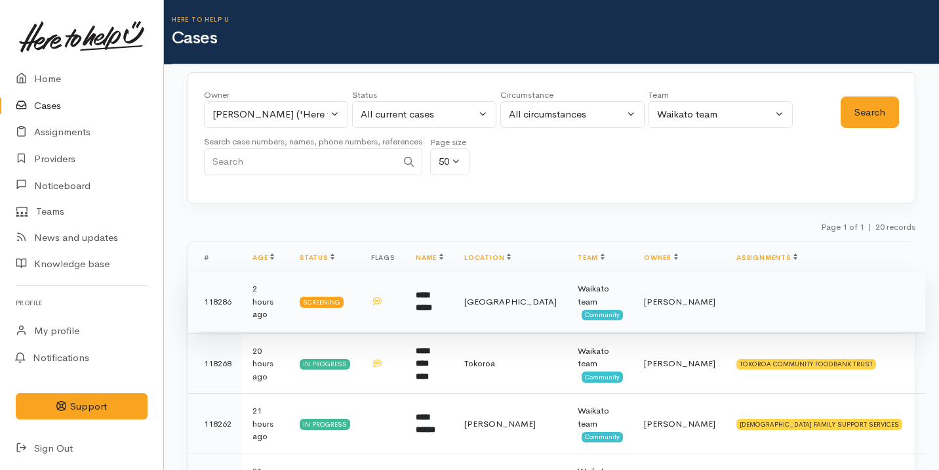
click at [454, 314] on td "**********" at bounding box center [429, 302] width 49 height 60
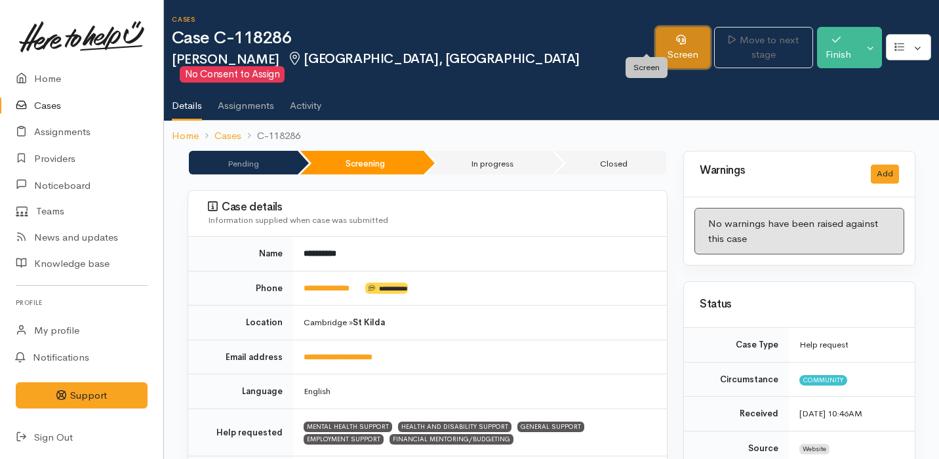
click at [656, 31] on link "Screen" at bounding box center [683, 47] width 54 height 41
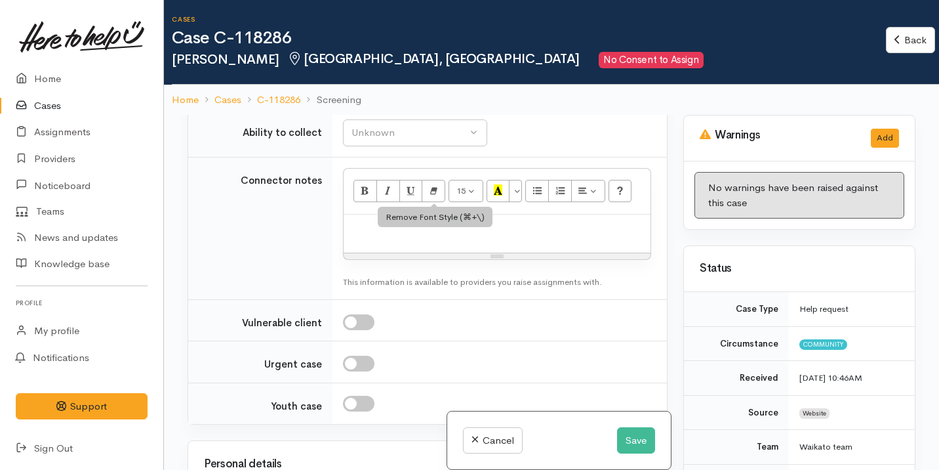
scroll to position [1783, 0]
click at [416, 94] on div "Unknown" at bounding box center [409, 86] width 115 height 15
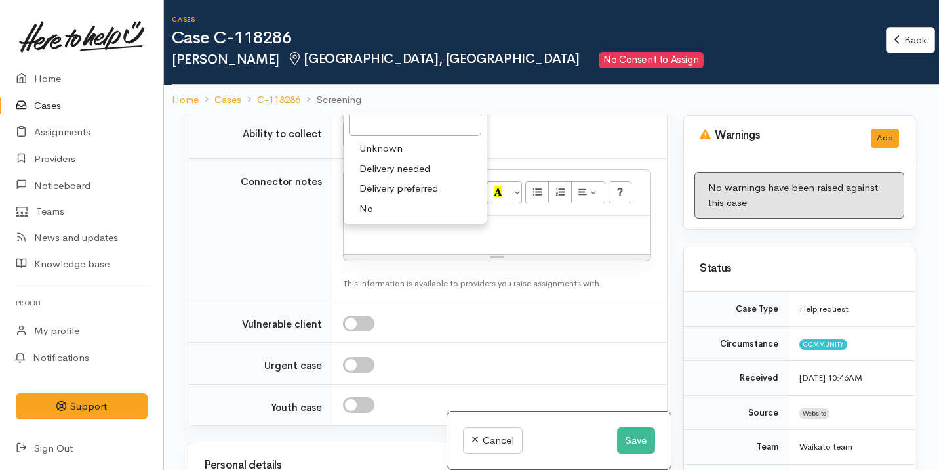
click at [481, 290] on div "This information is available to providers you raise assignments with." at bounding box center [497, 283] width 308 height 13
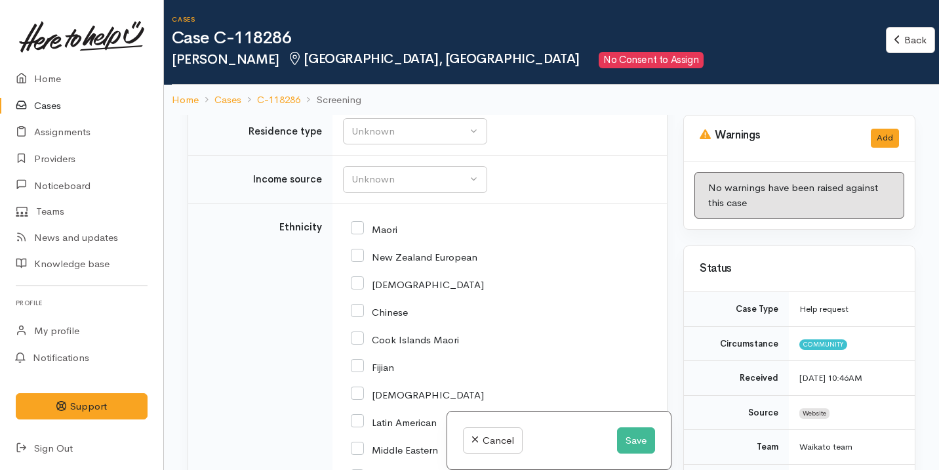
scroll to position [2335, 0]
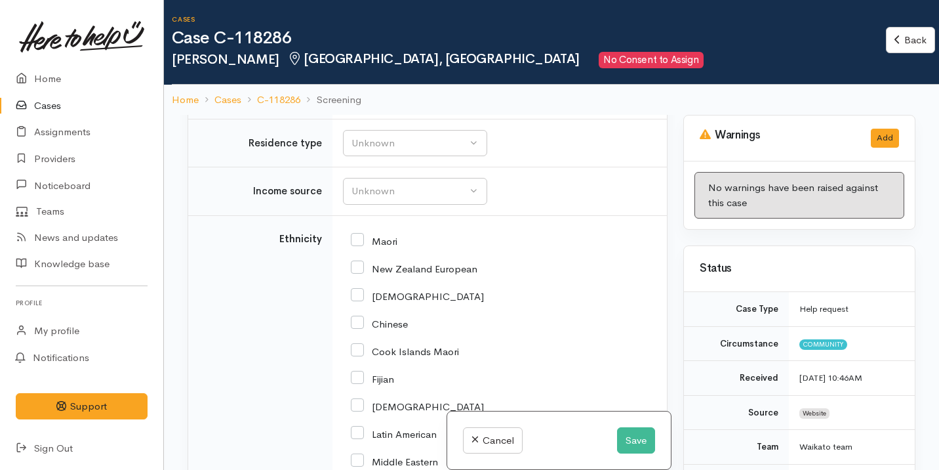
click at [420, 94] on input "text" at bounding box center [497, 80] width 308 height 27
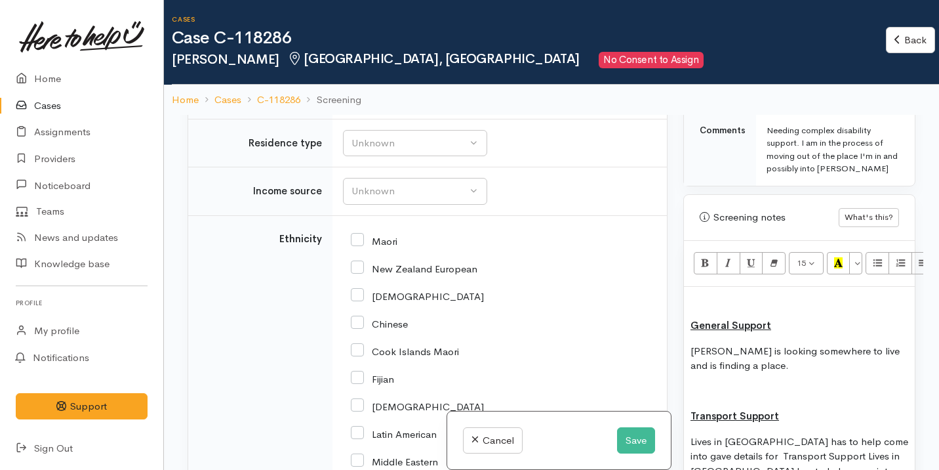
scroll to position [893, 0]
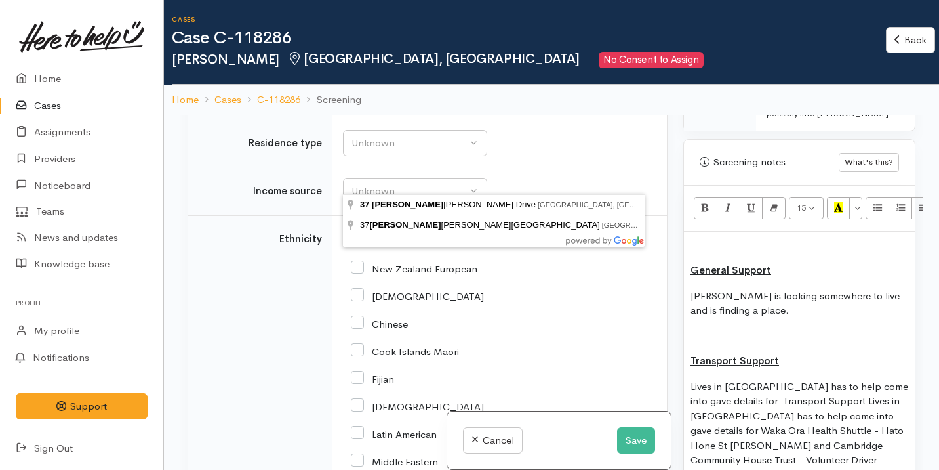
type input "[STREET_ADDRESS][PERSON_NAME]"
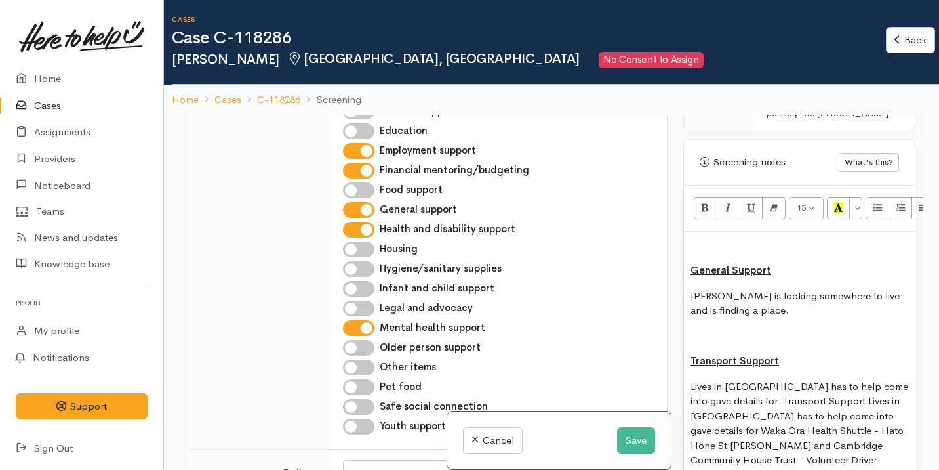
scroll to position [2335, 0]
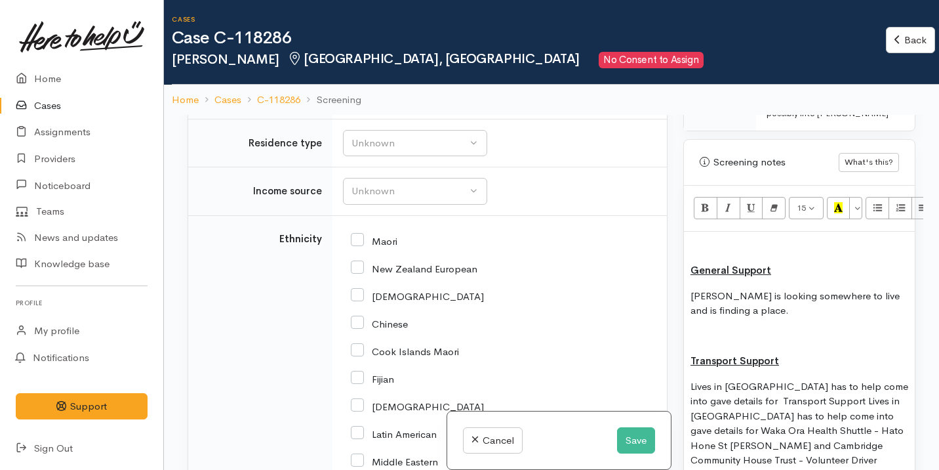
click at [428, 94] on input "[STREET_ADDRESS][PERSON_NAME]" at bounding box center [497, 80] width 308 height 27
click at [702, 251] on p at bounding box center [800, 245] width 218 height 15
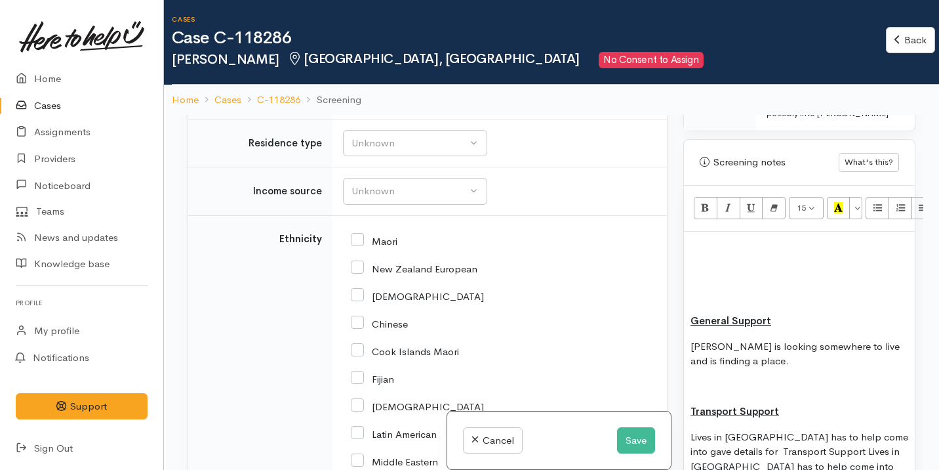
paste div
click at [702, 252] on p at bounding box center [800, 245] width 218 height 15
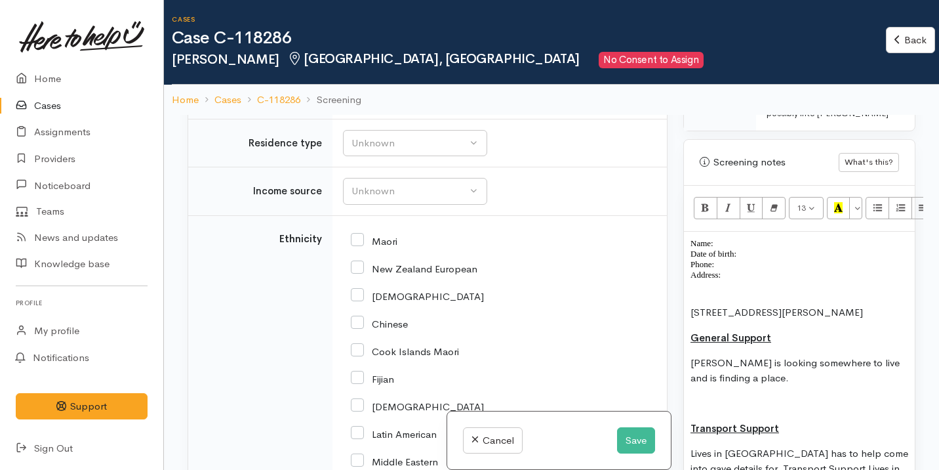
click at [722, 241] on p "Name: Date of birth: Phone:" at bounding box center [800, 253] width 218 height 31
click at [753, 256] on p "Name: Kylie Date of birth: Phone:" at bounding box center [800, 253] width 218 height 31
drag, startPoint x: 731, startPoint y: 275, endPoint x: 683, endPoint y: 245, distance: 57.1
click at [683, 245] on div "Warnings Add No warnings have been raised against this case Add Warning Title ●…" at bounding box center [800, 350] width 248 height 470
click at [776, 207] on icon "Remove Font Style (⌘+\\)" at bounding box center [774, 207] width 9 height 11
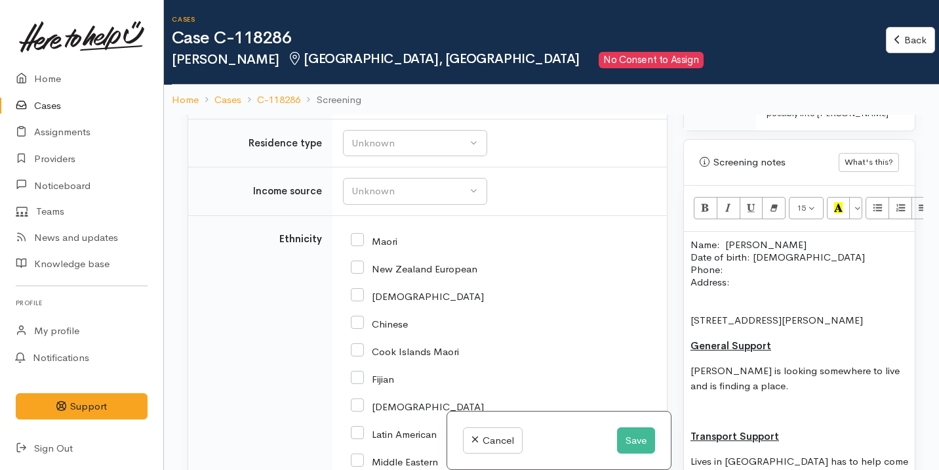
click at [724, 319] on p "37 Mike Smith Drive, Cambridge, New Zealand" at bounding box center [800, 320] width 218 height 15
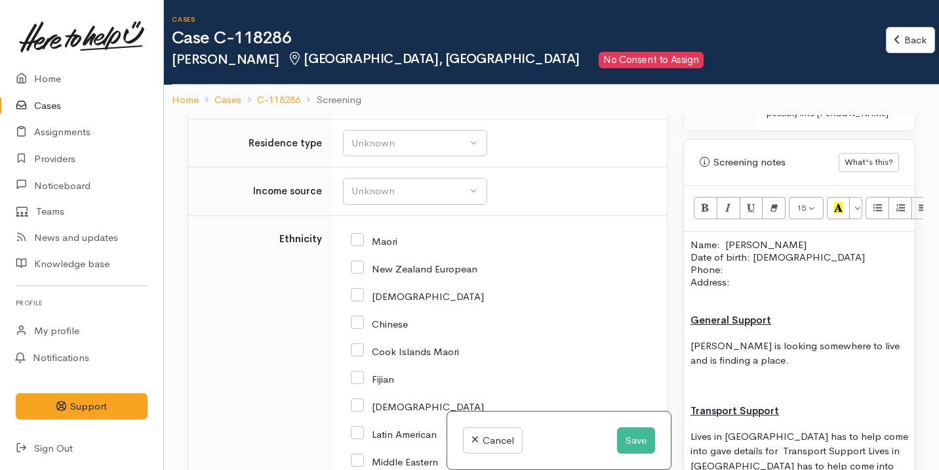
click at [740, 283] on p "Address:" at bounding box center [800, 281] width 218 height 12
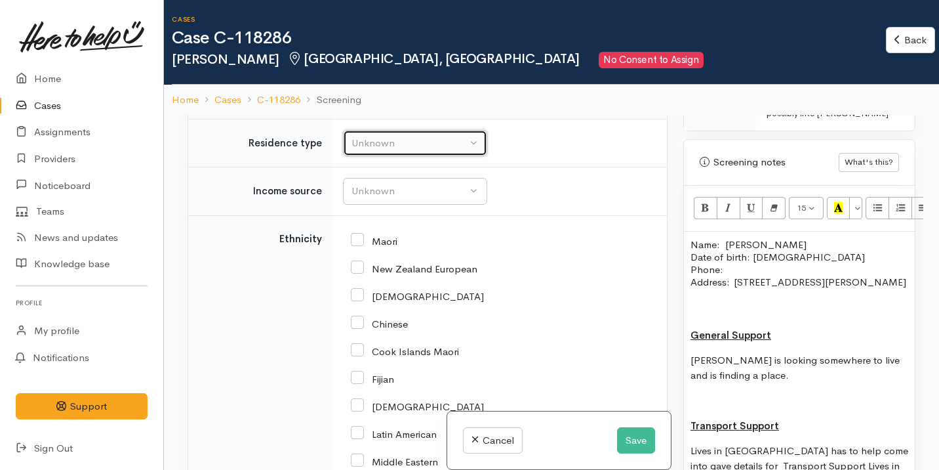
click at [413, 151] on div "Unknown" at bounding box center [409, 143] width 115 height 15
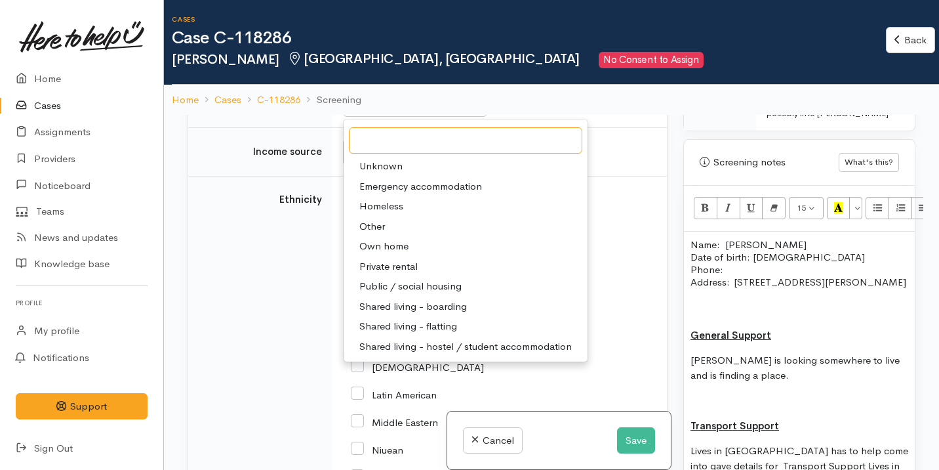
scroll to position [2387, 0]
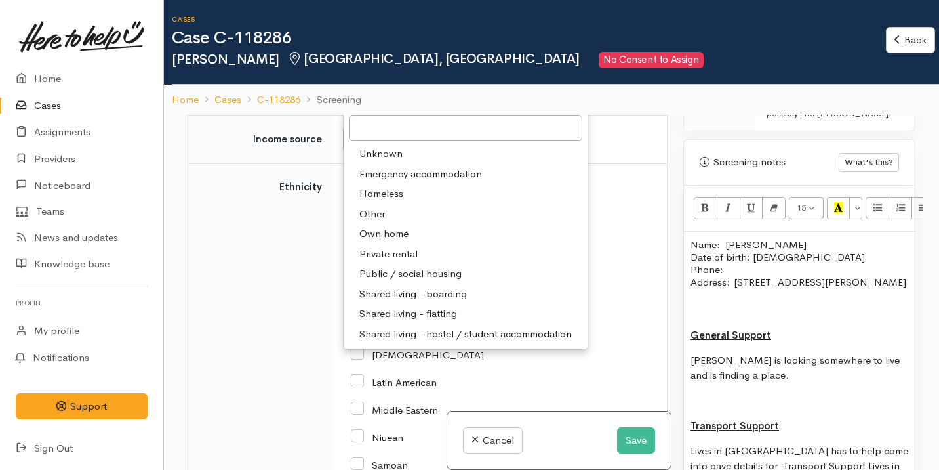
click at [402, 262] on span "Private rental" at bounding box center [388, 254] width 58 height 15
select select "2"
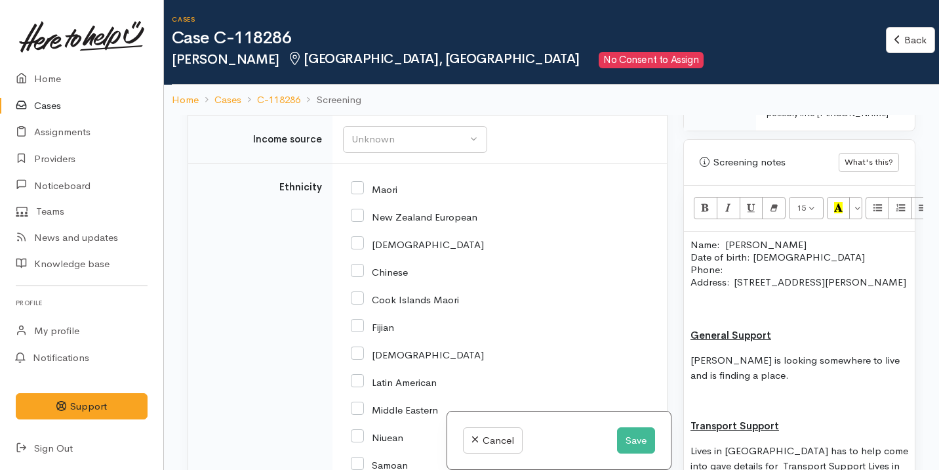
click at [401, 99] on div "Private rental" at bounding box center [409, 91] width 115 height 15
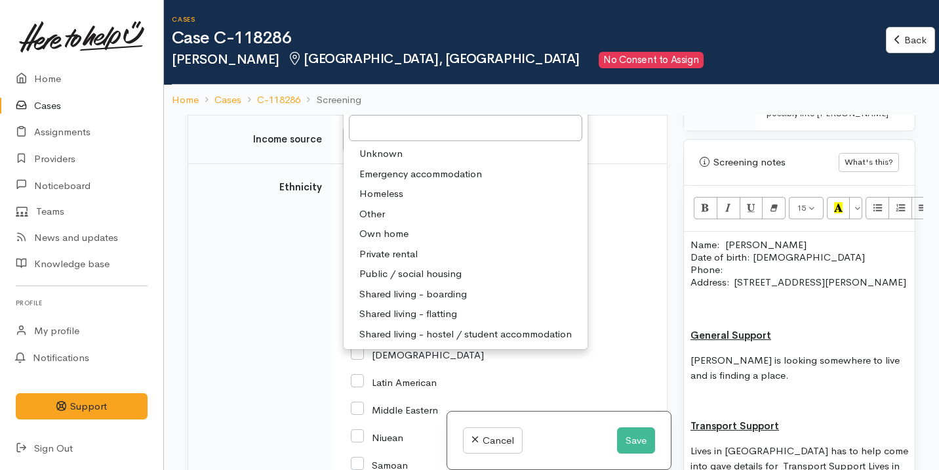
click at [294, 164] on td "Income source" at bounding box center [260, 139] width 144 height 49
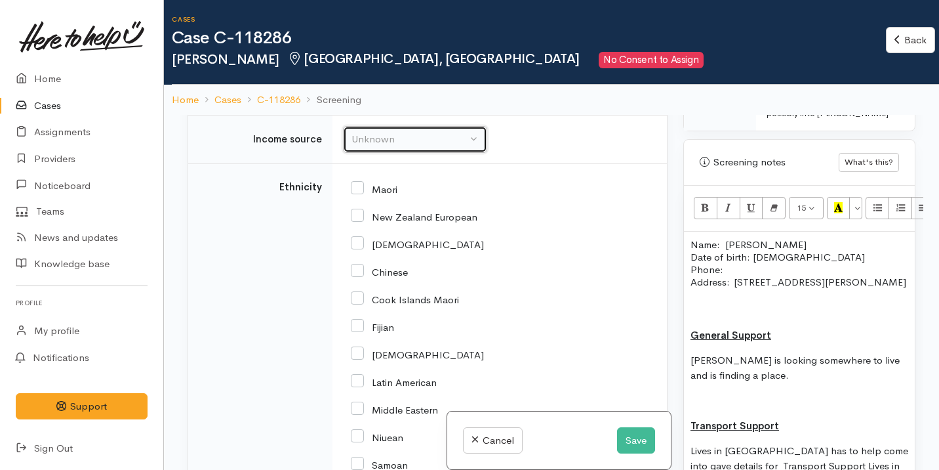
click at [407, 153] on button "Unknown" at bounding box center [415, 139] width 144 height 27
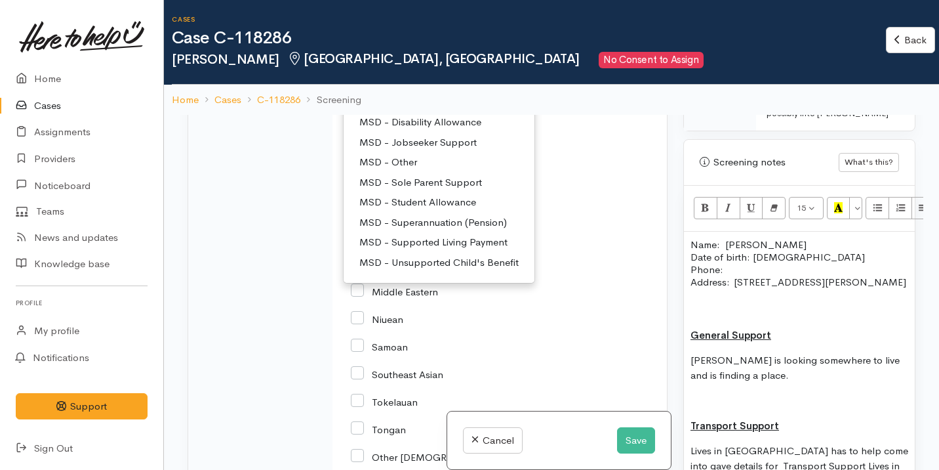
scroll to position [60, 0]
click at [432, 152] on span "MSD - Jobseeker Support" at bounding box center [417, 143] width 117 height 15
select select "4"
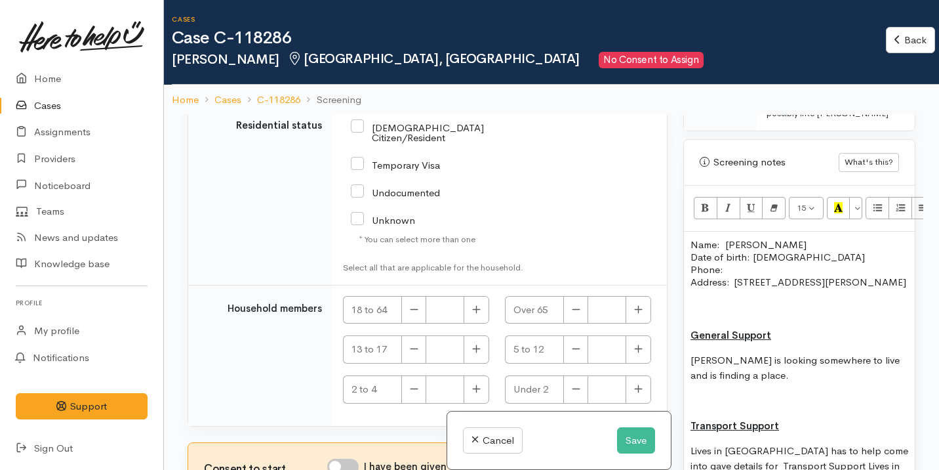
scroll to position [3130, 0]
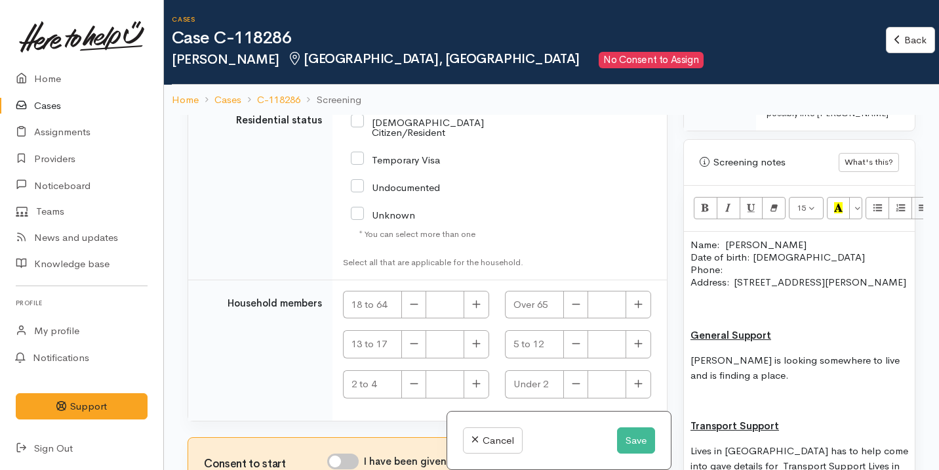
click at [431, 136] on div "[DEMOGRAPHIC_DATA] Citizen/Resident" at bounding box center [441, 126] width 180 height 22
click at [430, 132] on input "[DEMOGRAPHIC_DATA] Citizen/Resident" at bounding box center [441, 126] width 180 height 22
checkbox input "true"
click at [474, 300] on icon "button" at bounding box center [476, 304] width 8 height 8
type input "1"
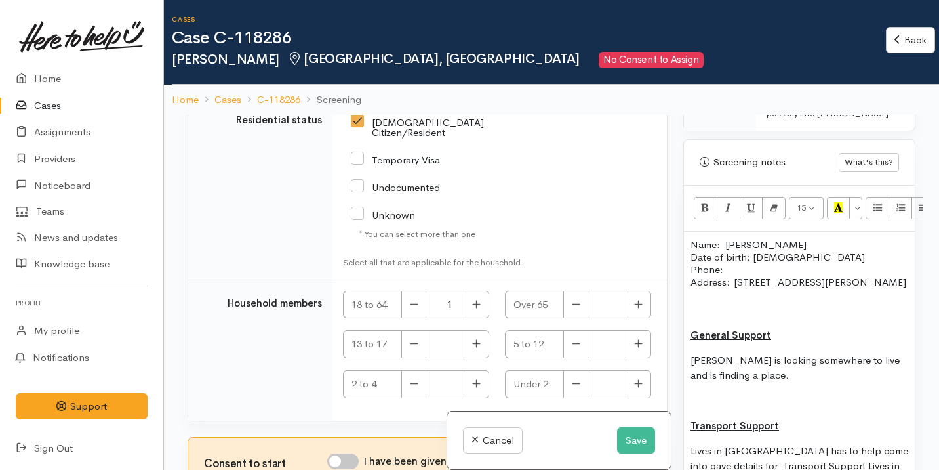
click at [349, 460] on input "I have been given consent to get help and share this information with appropria…" at bounding box center [342, 461] width 31 height 16
checkbox input "true"
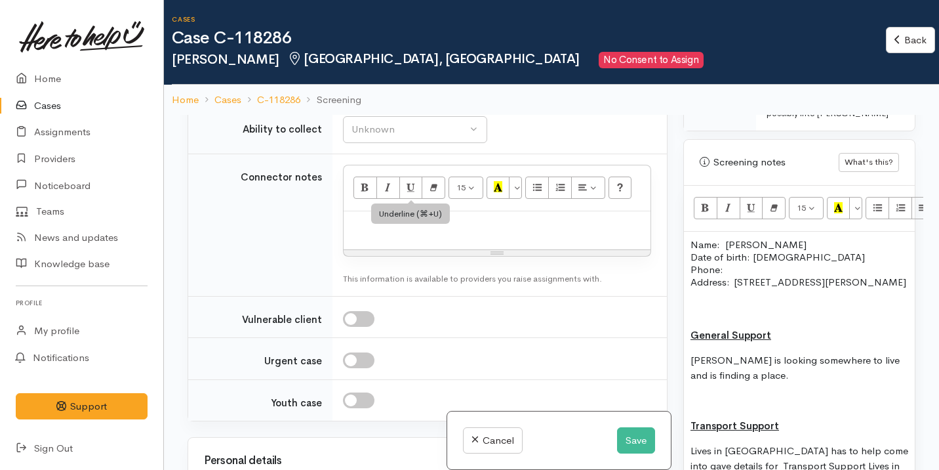
scroll to position [2224, 0]
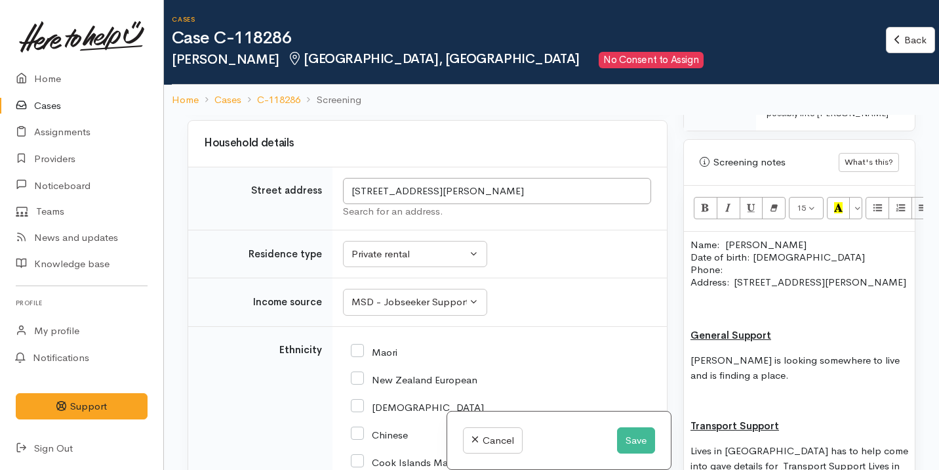
click at [432, 79] on div "Choose..." at bounding box center [414, 71] width 129 height 15
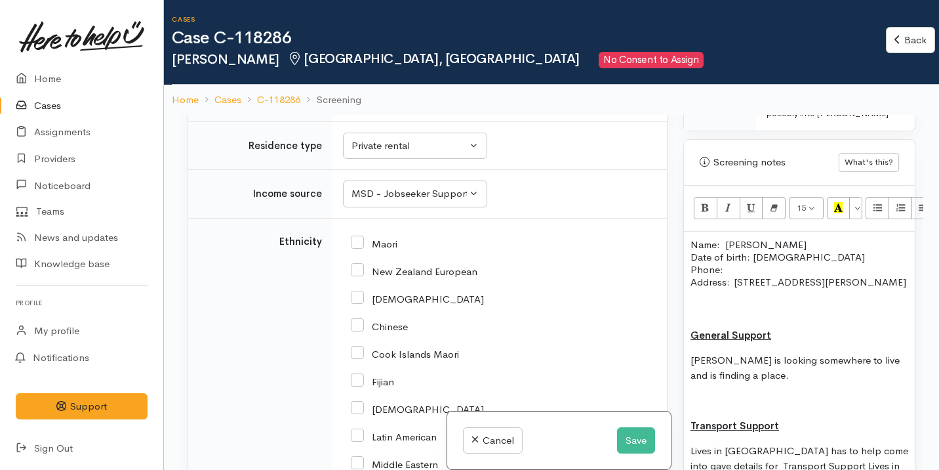
scroll to position [2479, 0]
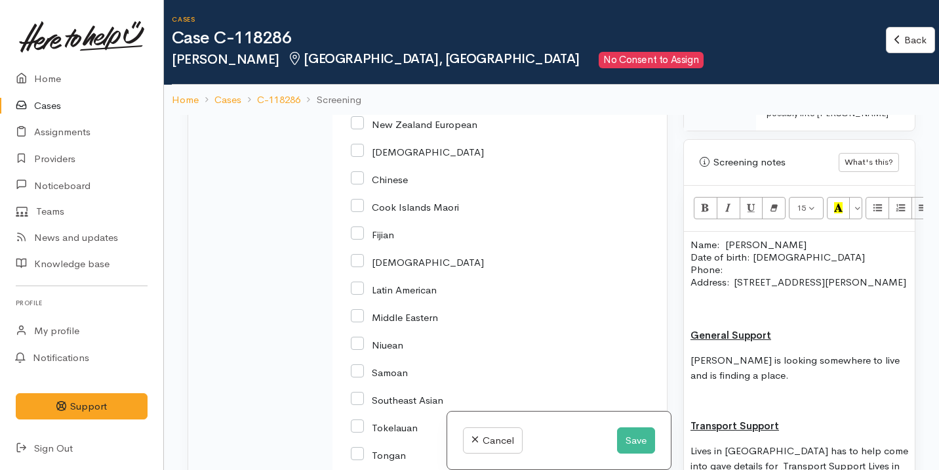
click at [757, 240] on p "Name: Kylie Date of birth: 12/03/1994 Phone:" at bounding box center [800, 256] width 218 height 37
click at [417, 129] on input "New Zealand European" at bounding box center [414, 123] width 127 height 12
checkbox input "true"
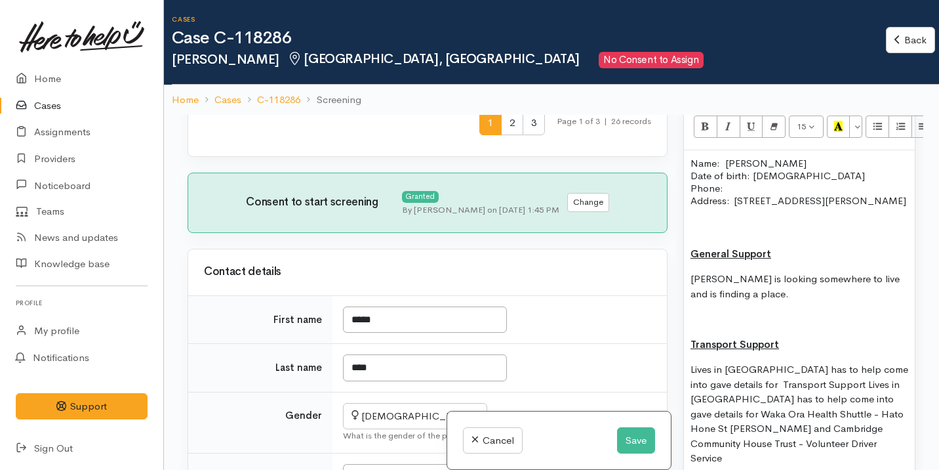
scroll to position [974, 0]
click at [693, 260] on u "General Support" at bounding box center [731, 254] width 81 height 12
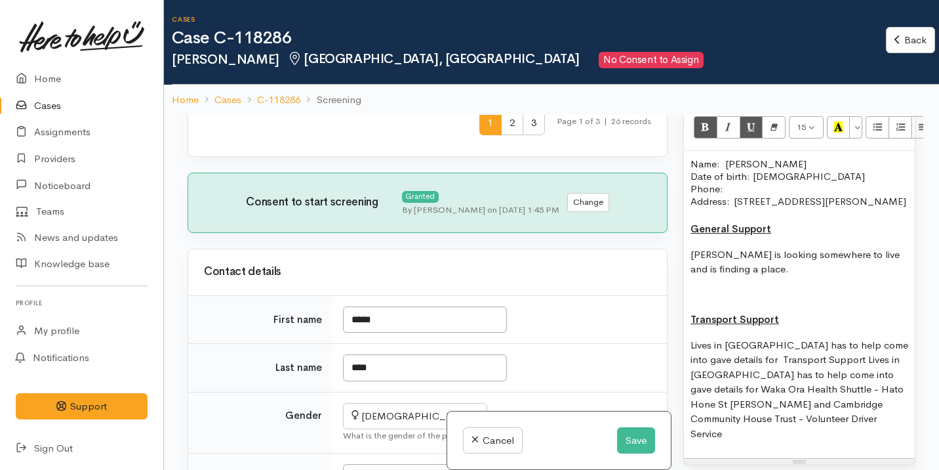
click at [687, 333] on div "Name: [PERSON_NAME] Date of birth: [DEMOGRAPHIC_DATA] Phone:  Address:  [STREET…" at bounding box center [799, 305] width 231 height 308
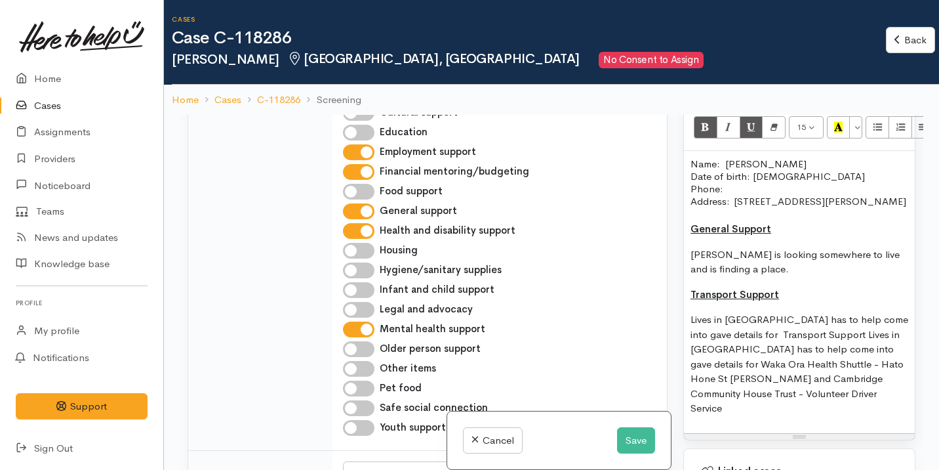
scroll to position [1450, 0]
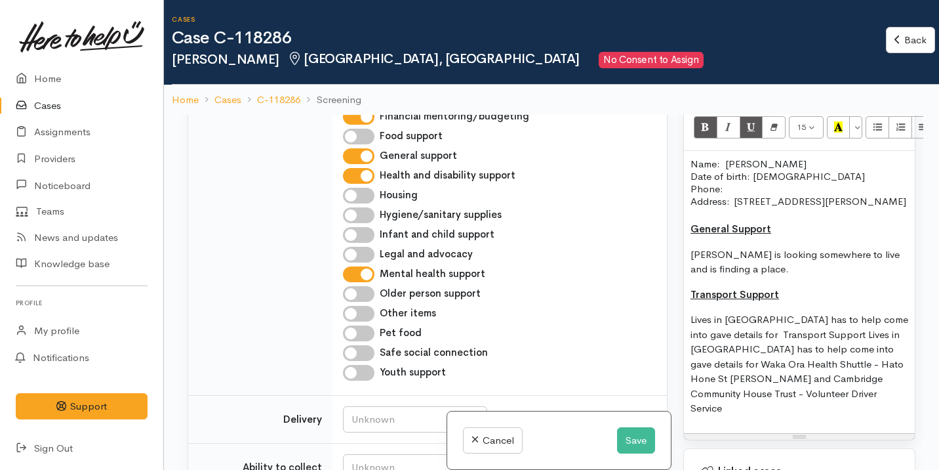
click at [367, 164] on input "General support" at bounding box center [358, 156] width 31 height 16
checkbox input "false"
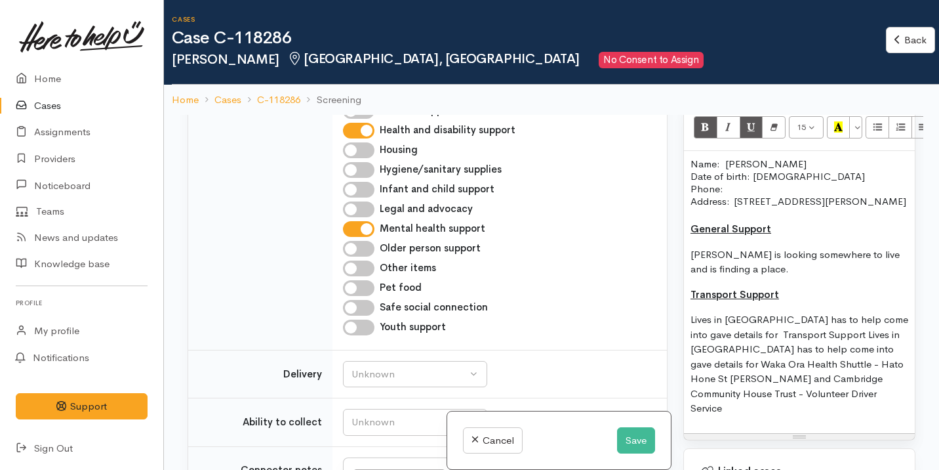
scroll to position [1499, 0]
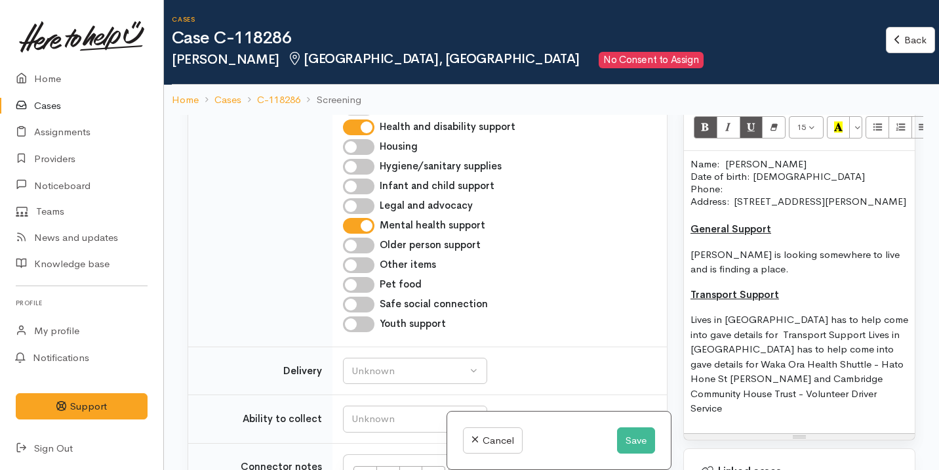
click at [617, 427] on button "Save" at bounding box center [636, 440] width 38 height 27
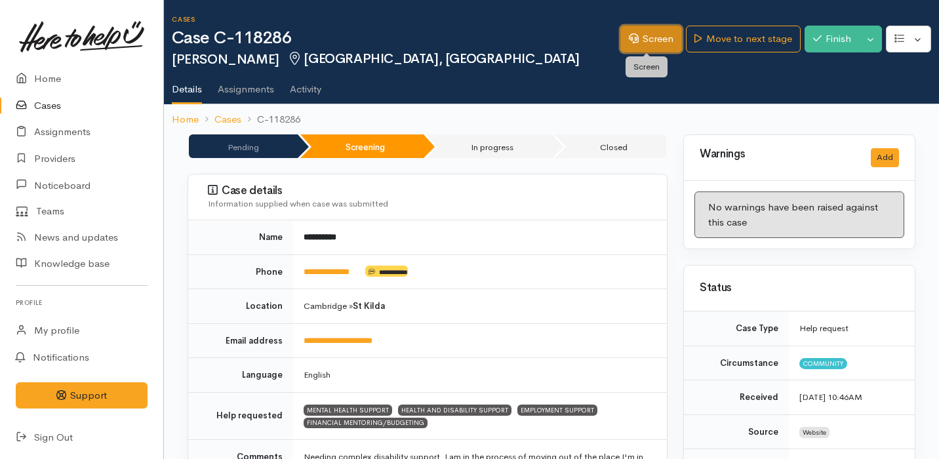
click at [663, 38] on link "Screen" at bounding box center [651, 39] width 62 height 27
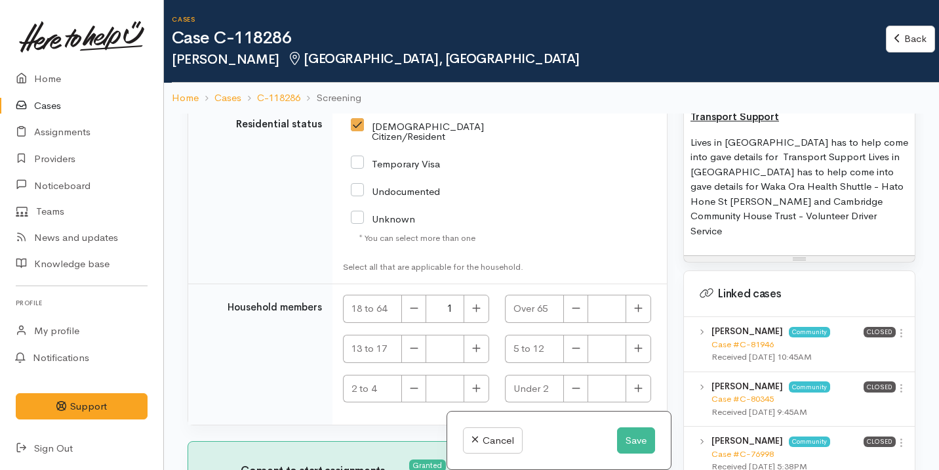
scroll to position [1186, 0]
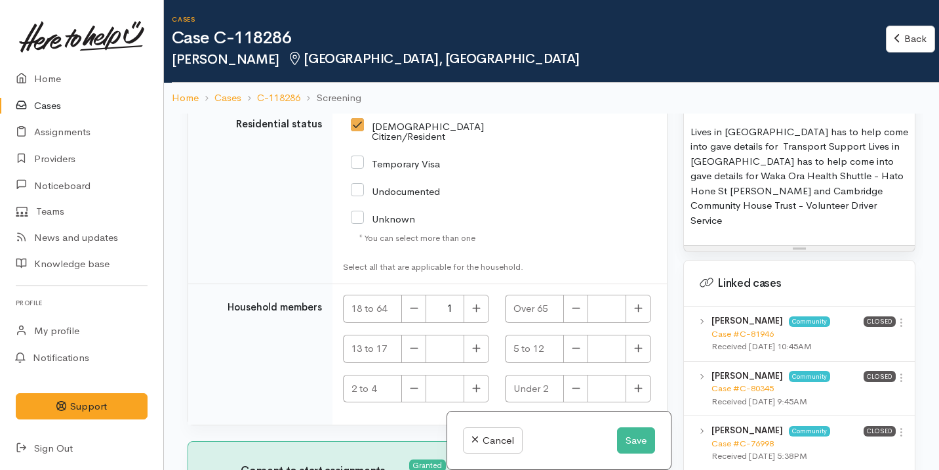
click at [869, 216] on p "Lives in [GEOGRAPHIC_DATA] has to help come into gave details for Transport Sup…" at bounding box center [800, 177] width 218 height 104
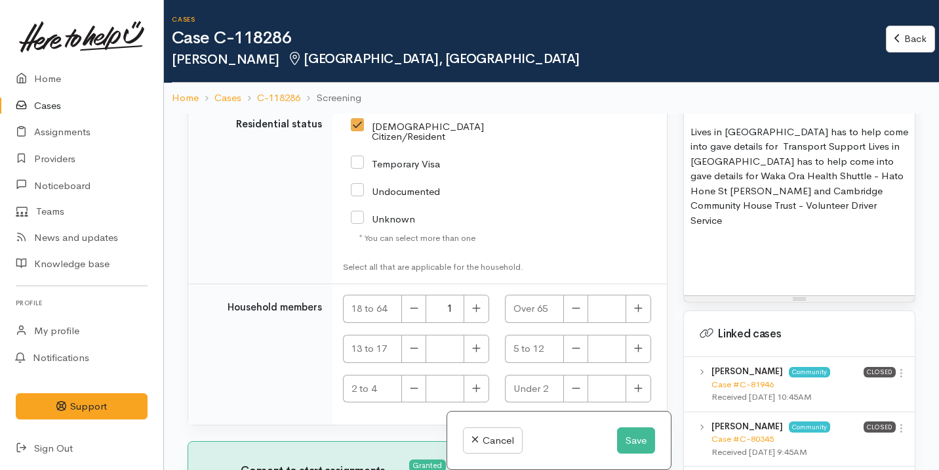
paste div
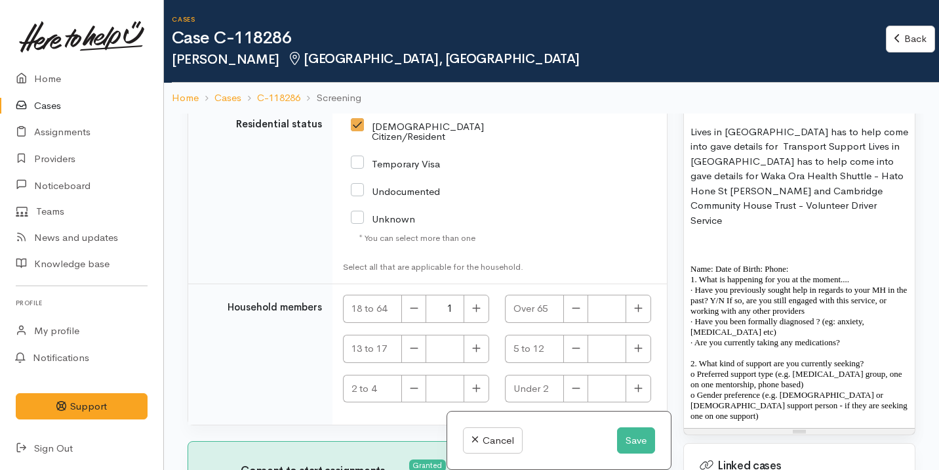
click at [718, 264] on p "Name: Date of Birth: Phone:" at bounding box center [800, 269] width 218 height 10
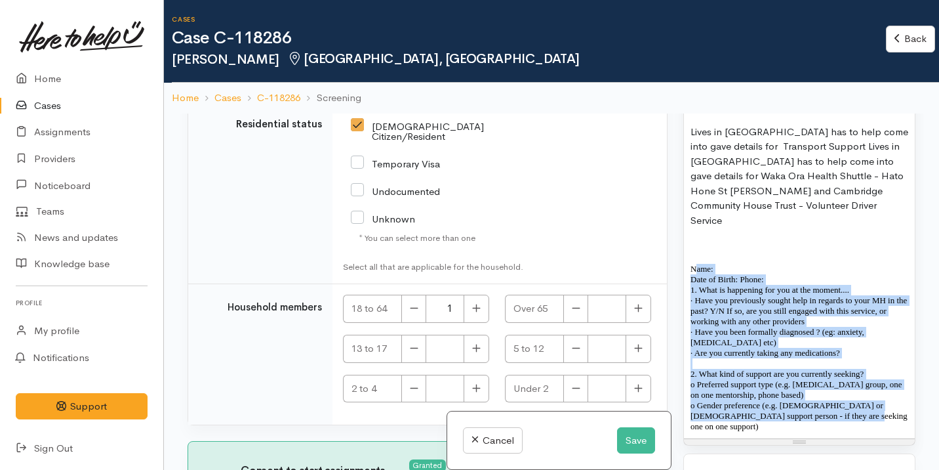
drag, startPoint x: 874, startPoint y: 414, endPoint x: 695, endPoint y: 268, distance: 231.3
click at [695, 268] on div "Name: [PERSON_NAME] Date of birth: [DEMOGRAPHIC_DATA] Phone:  Address:  [STREET…" at bounding box center [799, 200] width 231 height 475
click at [709, 274] on p "Date of Birth: Phone:" at bounding box center [800, 279] width 218 height 10
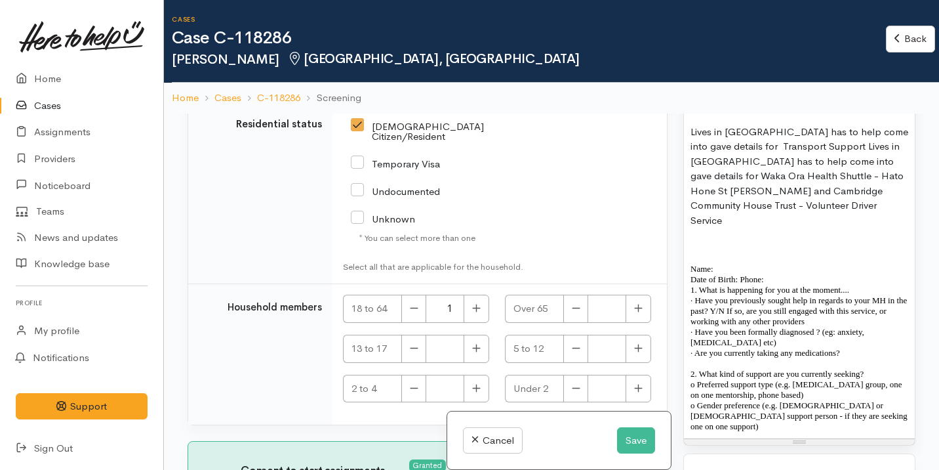
click at [742, 275] on p "Date of Birth: Phone:" at bounding box center [800, 279] width 218 height 10
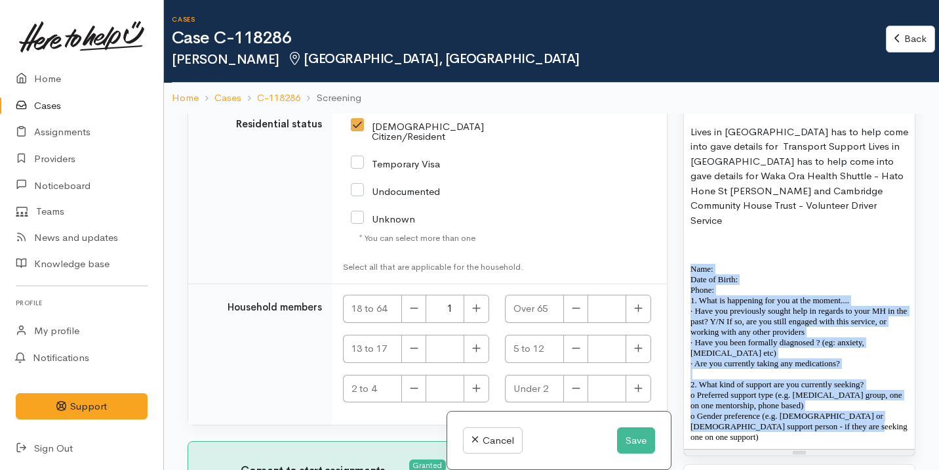
drag, startPoint x: 884, startPoint y: 422, endPoint x: 683, endPoint y: 260, distance: 258.3
click at [683, 260] on div "Screening notes What's this? 13 8 9 10 11 12 14 18 24 36 Background Color Trans…" at bounding box center [799, 163] width 232 height 586
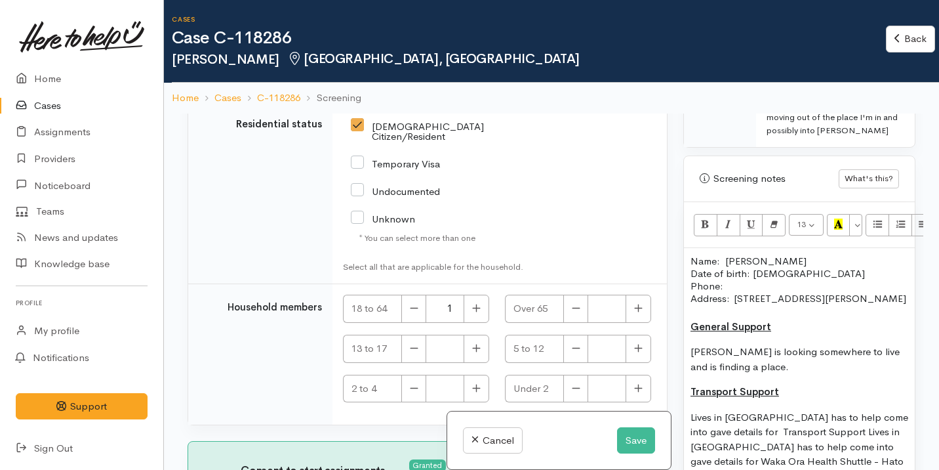
scroll to position [875, 0]
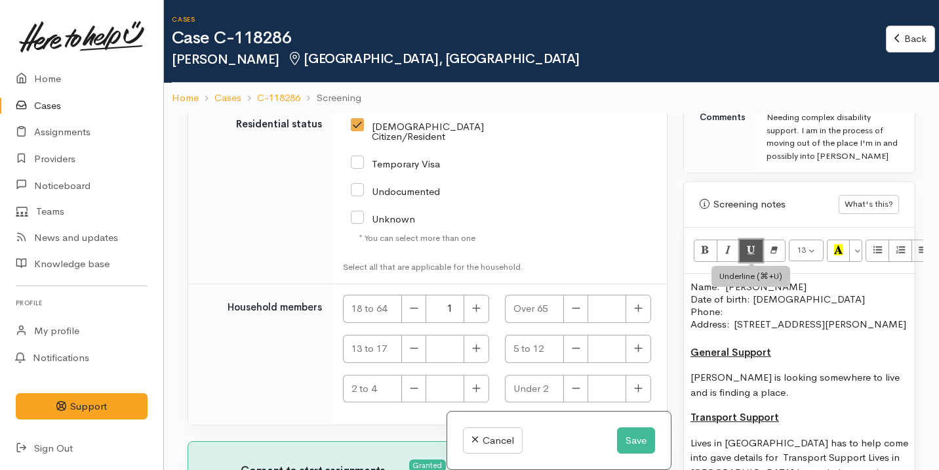
click at [762, 254] on button "Underline (⌘+U)" at bounding box center [752, 250] width 24 height 22
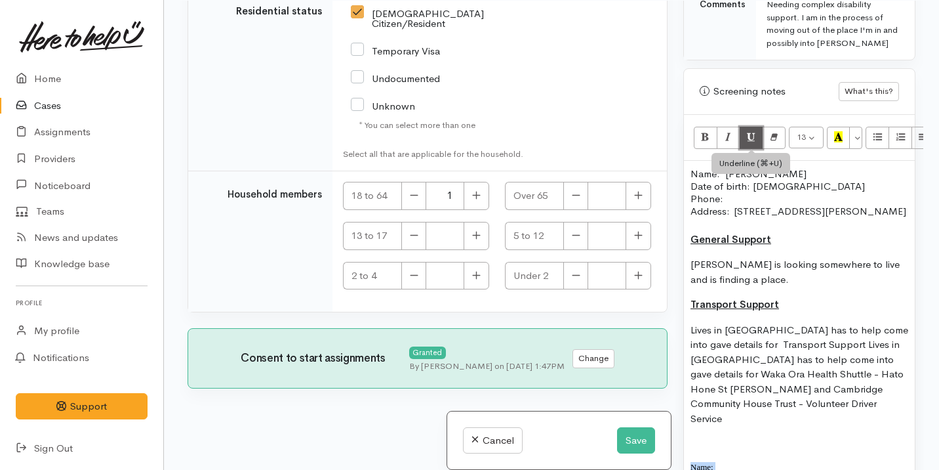
click at [752, 131] on icon "Underline (⌘+U)" at bounding box center [751, 136] width 9 height 11
click at [779, 132] on button "Remove Font Style (⌘+\\)" at bounding box center [774, 138] width 24 height 22
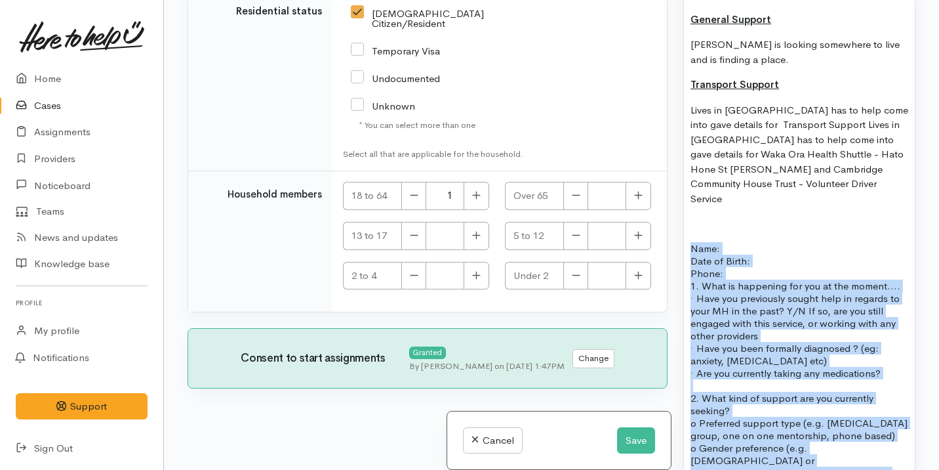
scroll to position [1229, 0]
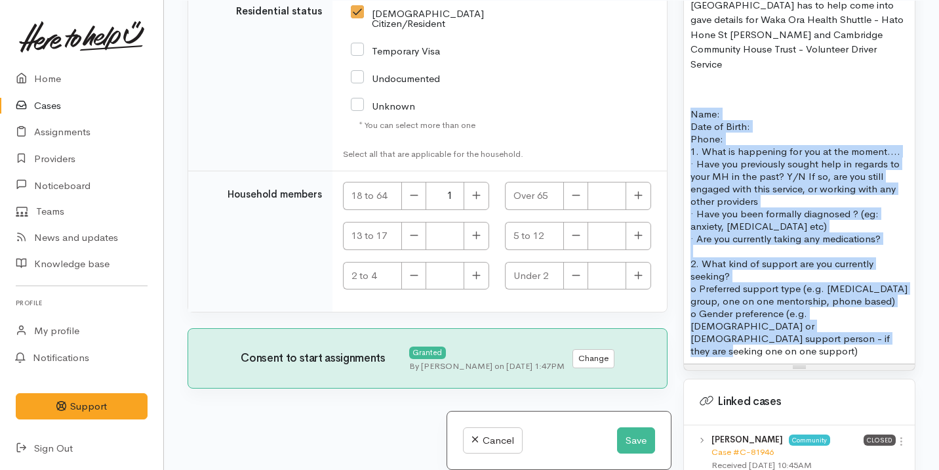
click at [780, 163] on p "· Have you previously sought help in regards to your MH in the past? Y/N If so,…" at bounding box center [800, 182] width 218 height 50
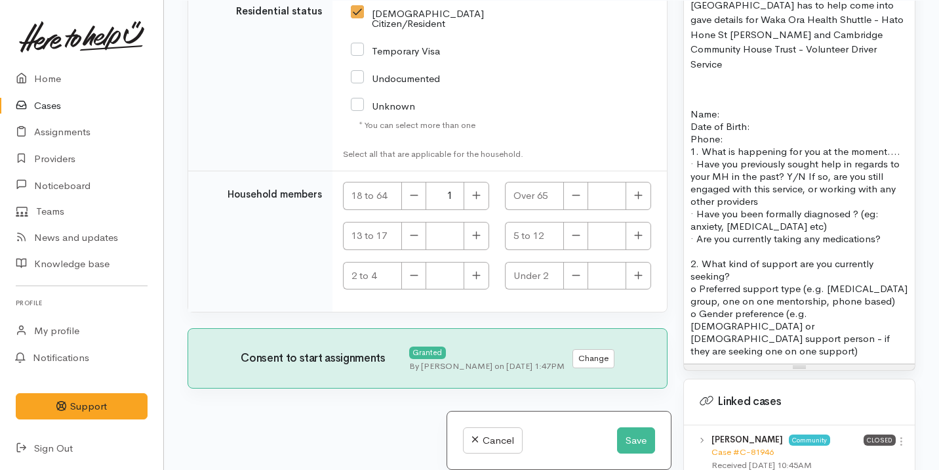
click at [784, 172] on p "· Have you previously sought help in regards to your MH in the past? Y/N If so,…" at bounding box center [800, 182] width 218 height 50
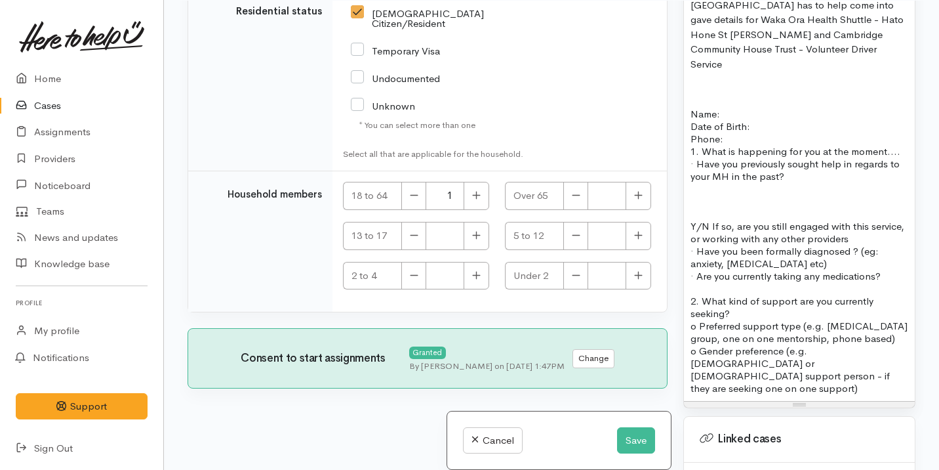
click at [810, 171] on p "· Have you previously sought help in regards to your MH in the past?" at bounding box center [800, 169] width 218 height 25
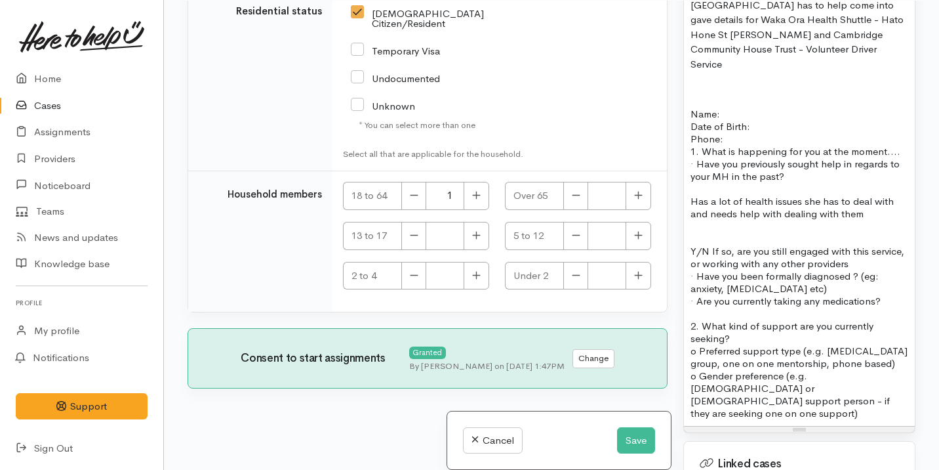
click at [828, 258] on p "Y/N If so, are you still engaged with this service, or working with any other p…" at bounding box center [800, 257] width 218 height 25
click at [695, 272] on p "· Have you been formally diagnosed ? (eg: anxiety, [MEDICAL_DATA] etc)" at bounding box center [800, 282] width 218 height 25
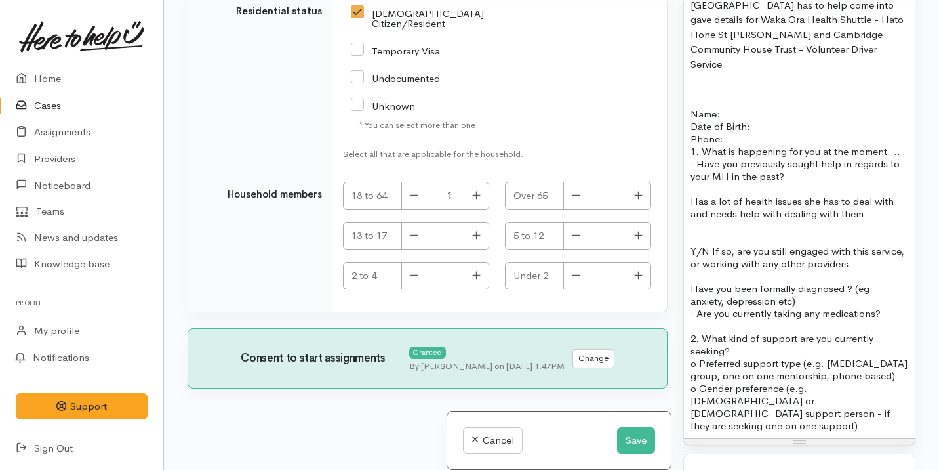
click at [870, 212] on p "Has a lot of health issues she has to deal with and needs help with dealing wit…" at bounding box center [800, 207] width 218 height 25
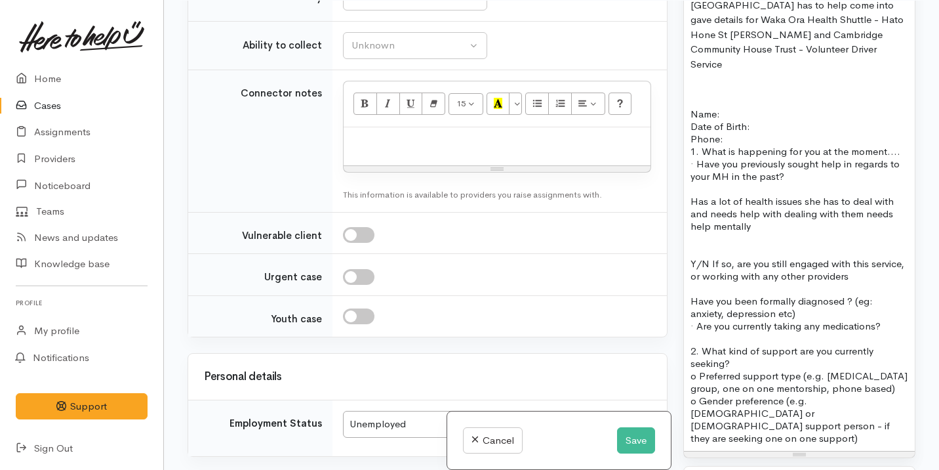
scroll to position [1885, 0]
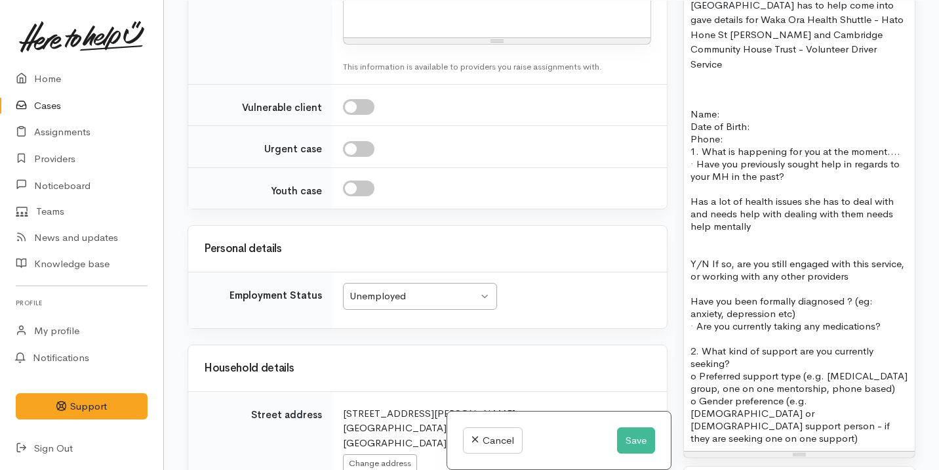
click at [360, 115] on input "checkbox" at bounding box center [358, 107] width 31 height 16
checkbox input "true"
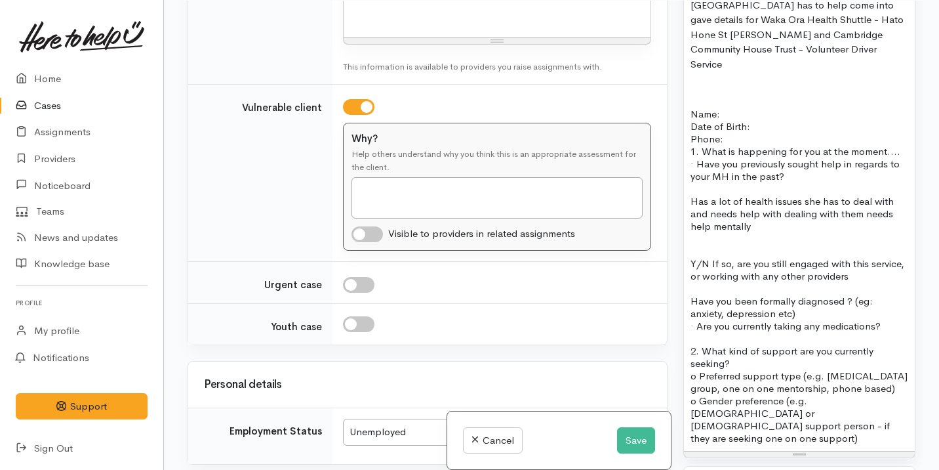
click at [691, 260] on p "Y/N If so, are you still engaged with this service, or working with any other p…" at bounding box center [800, 269] width 218 height 25
click at [891, 270] on p "Y/N If so, are you still engaged with this service, or working with any other p…" at bounding box center [800, 269] width 218 height 25
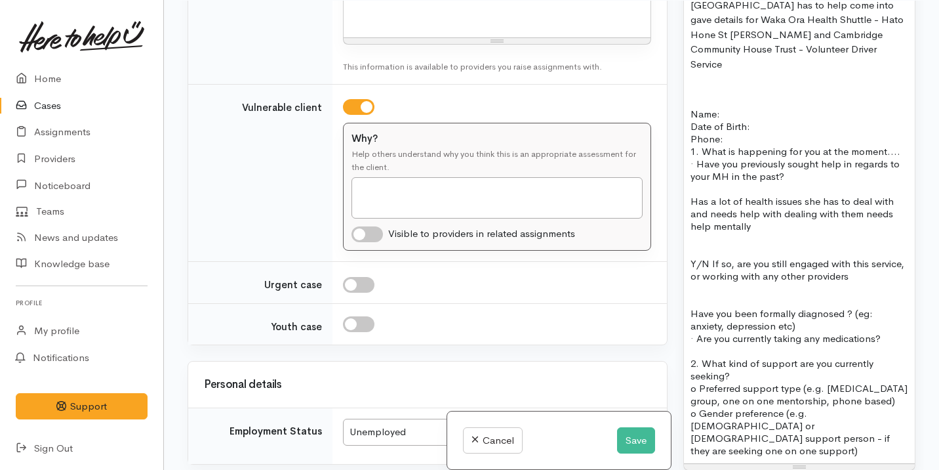
click at [718, 294] on p at bounding box center [800, 300] width 218 height 12
click at [715, 287] on p at bounding box center [800, 288] width 218 height 12
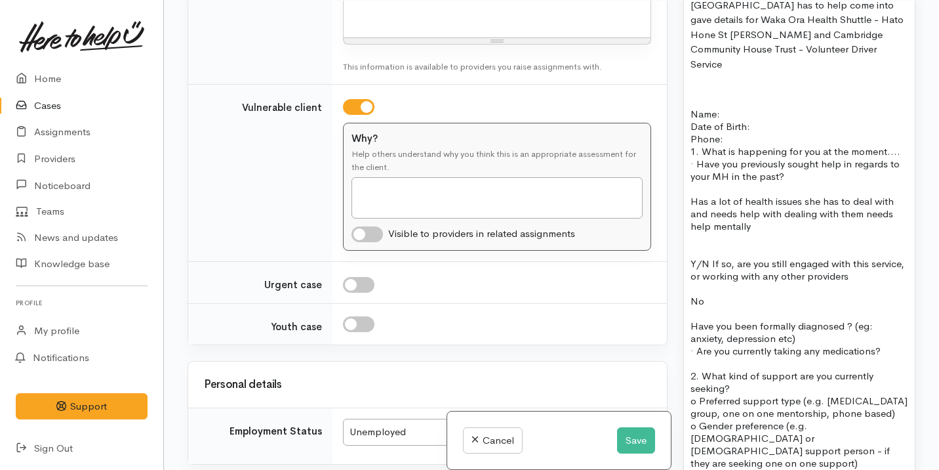
click at [807, 336] on p "Have you been formally diagnosed ? (eg: anxiety, depression etc)" at bounding box center [800, 331] width 218 height 25
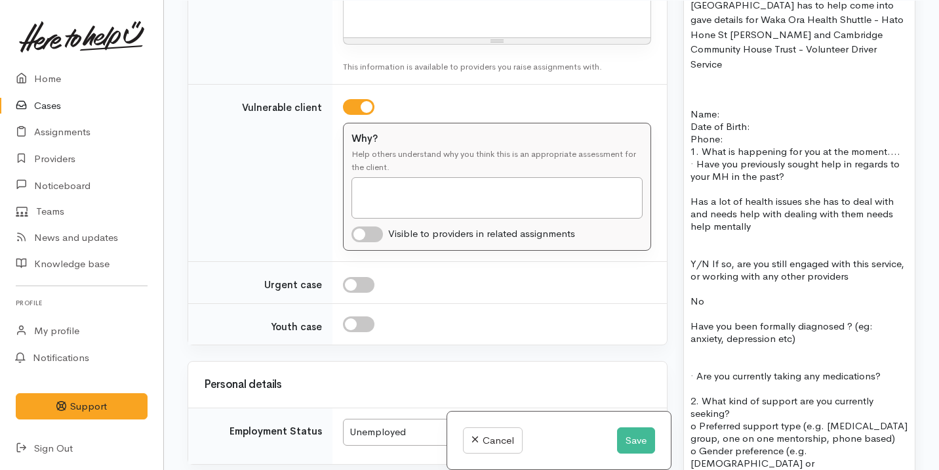
click at [728, 357] on p at bounding box center [800, 363] width 218 height 12
click at [816, 334] on p "Have you been formally diagnosed ? (eg: anxiety, depression etc)" at bounding box center [800, 331] width 218 height 25
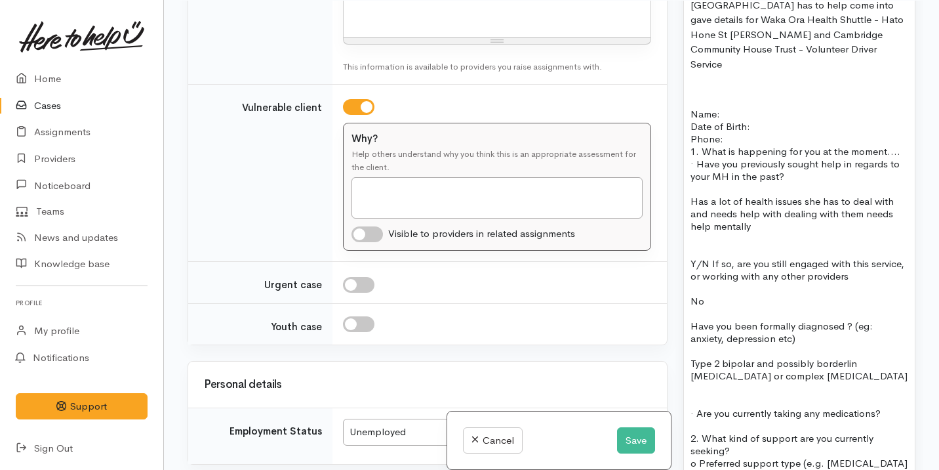
click at [852, 362] on p "Type 2 bipolar and possibly borderlin personality disorder or complex PTSD" at bounding box center [800, 369] width 218 height 25
click at [862, 369] on p "Type 2 bipolar and possibly borderline personality disorder or complex PTSD" at bounding box center [800, 369] width 218 height 25
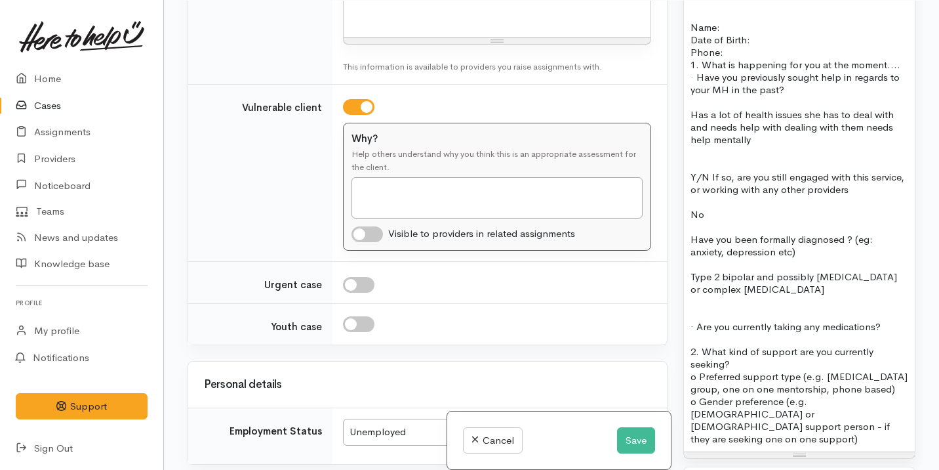
scroll to position [1316, 0]
click at [697, 323] on p "· Are you currently taking any medications?" at bounding box center [800, 325] width 218 height 12
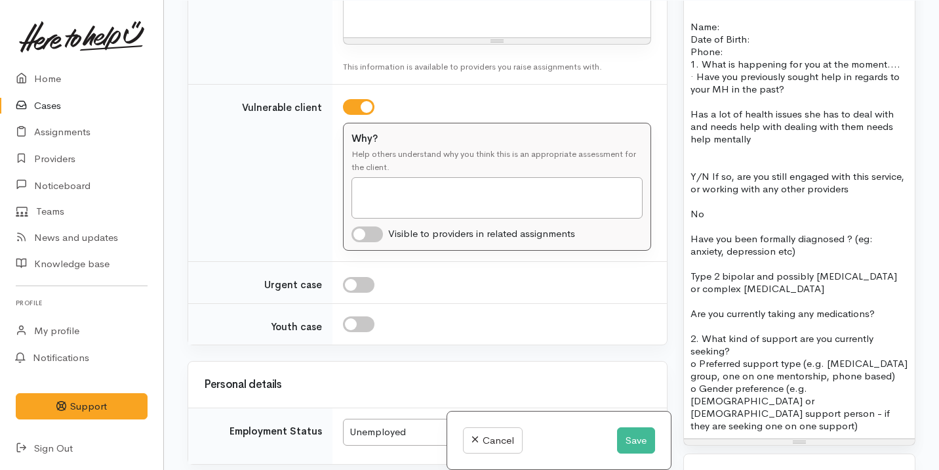
click at [738, 347] on p "2. What kind of support are you currently seeking?" at bounding box center [800, 344] width 218 height 25
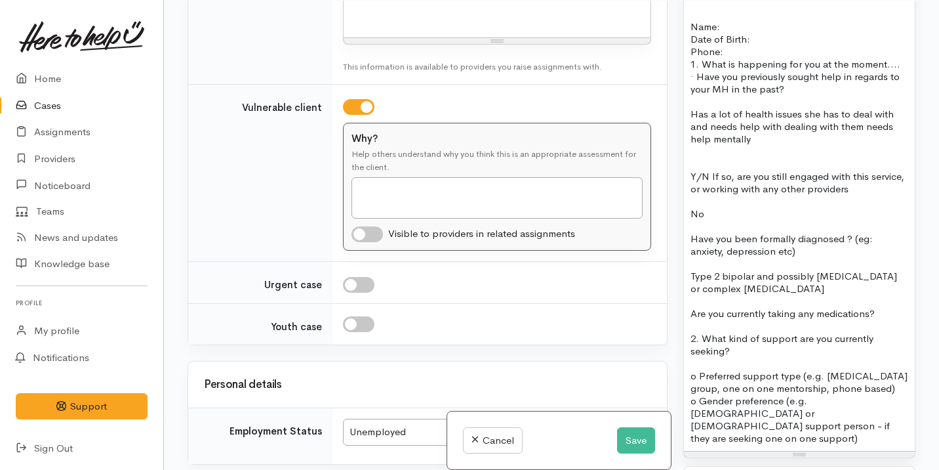
click at [697, 336] on p "2. What kind of support are you currently seeking?" at bounding box center [800, 344] width 218 height 25
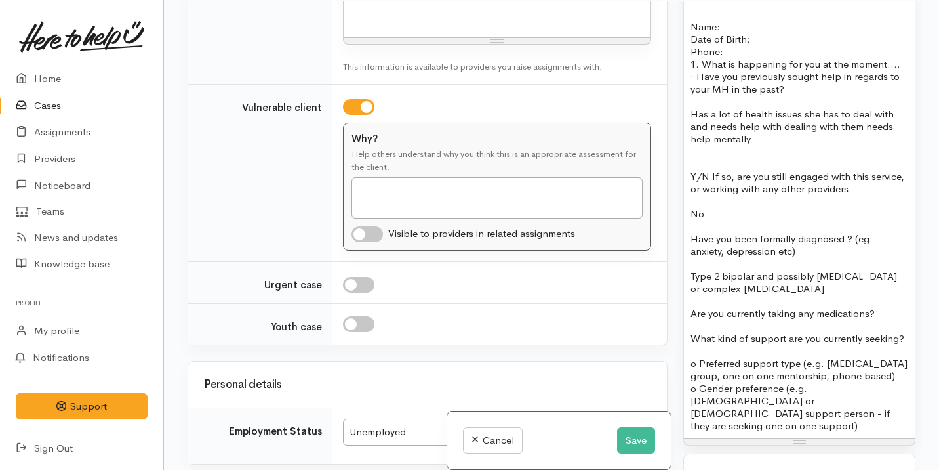
click at [883, 310] on p "Are you currently taking any medications?" at bounding box center [800, 313] width 218 height 12
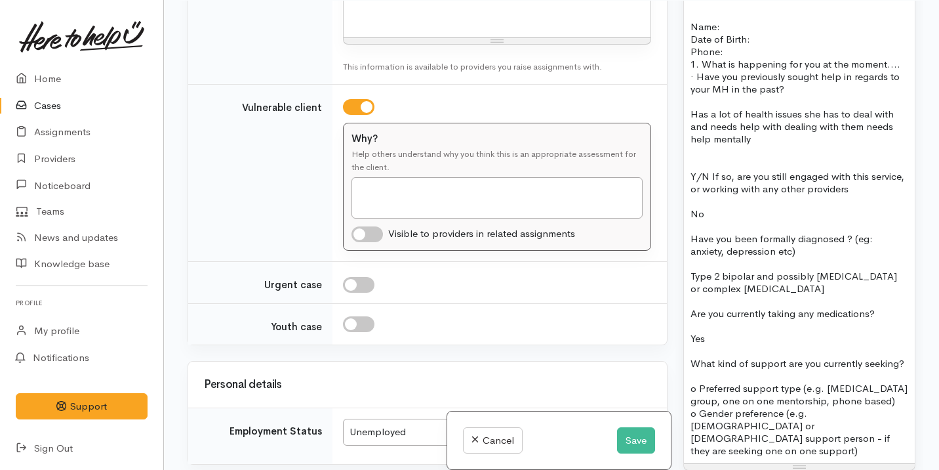
click at [689, 411] on div "Name: Kylie Dick Date of birth: 12/03/1994 Phone:  Address:  37 Mike Smith Driv…" at bounding box center [799, 91] width 231 height 744
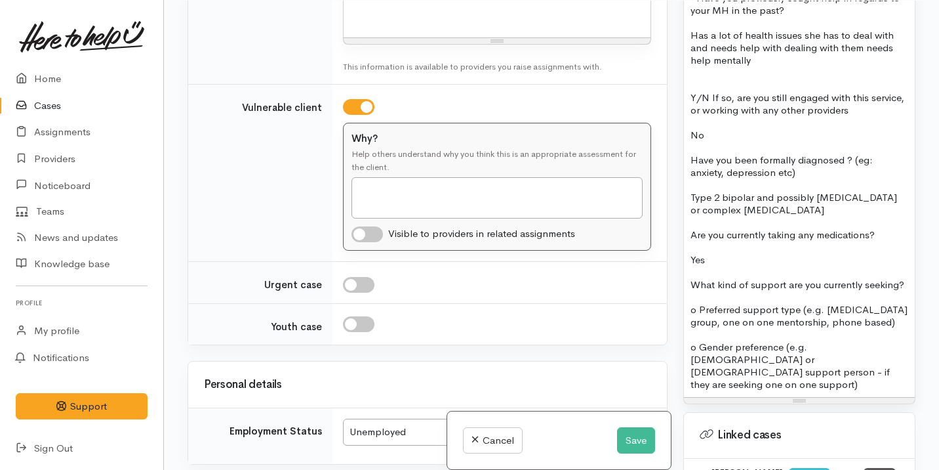
scroll to position [1396, 0]
click at [903, 277] on div "Name: Kylie Dick Date of birth: 12/03/1994 Phone:  Address:  37 Mike Smith Driv…" at bounding box center [799, 17] width 231 height 756
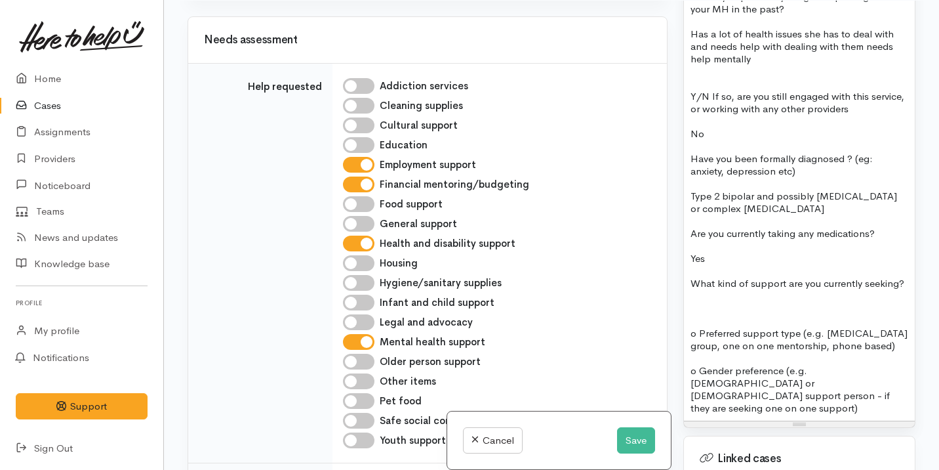
scroll to position [1418, 0]
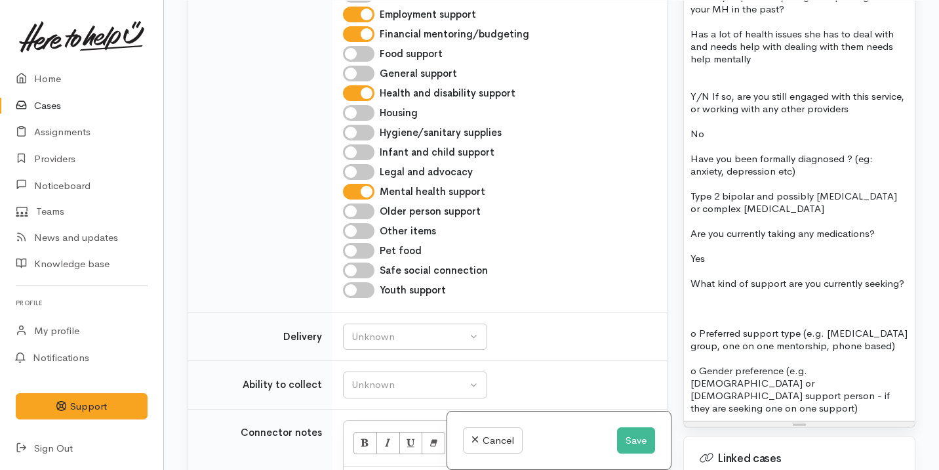
click at [367, 22] on input "Employment support" at bounding box center [358, 15] width 31 height 16
checkbox input "false"
click at [710, 302] on p at bounding box center [800, 308] width 218 height 12
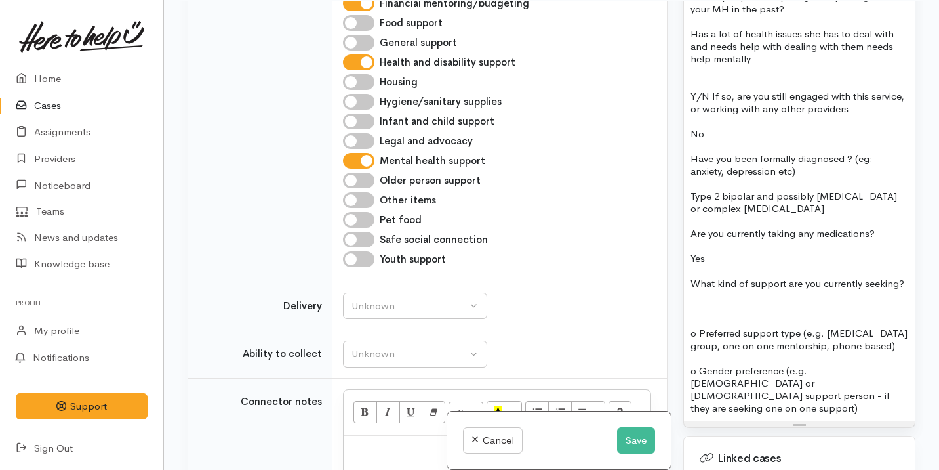
scroll to position [1451, 0]
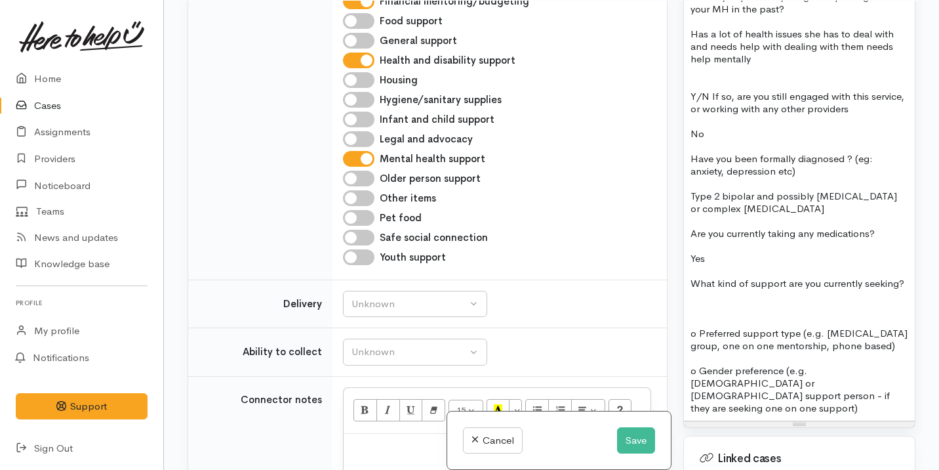
click at [709, 333] on p "o Preferred support type (e.g. peer support group, one on one mentorship, phone…" at bounding box center [800, 339] width 218 height 25
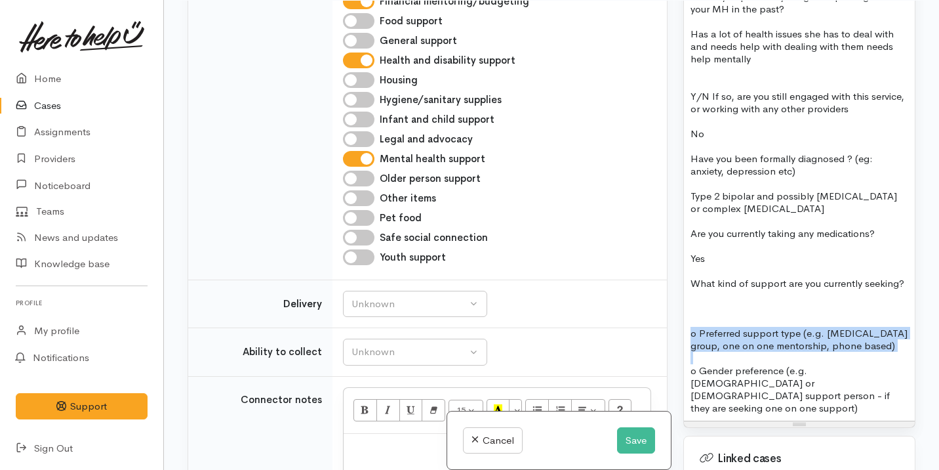
click at [815, 218] on p at bounding box center [800, 220] width 218 height 12
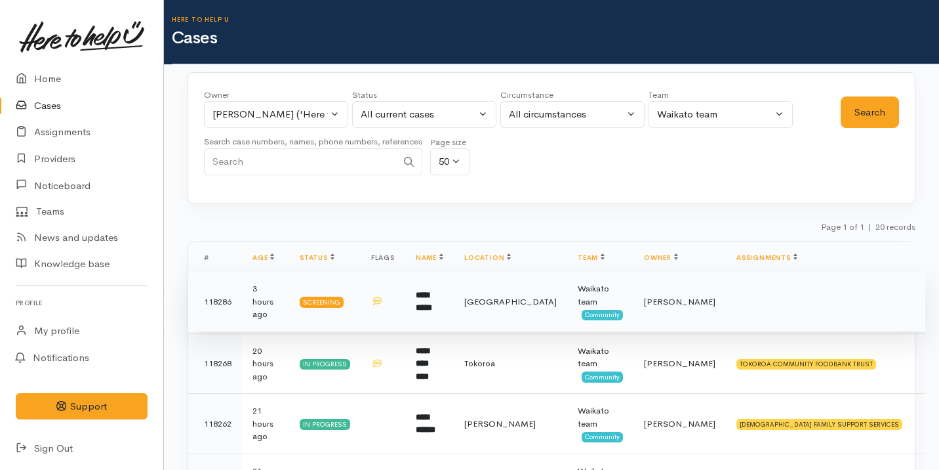
click at [662, 301] on td "[PERSON_NAME]" at bounding box center [680, 302] width 92 height 60
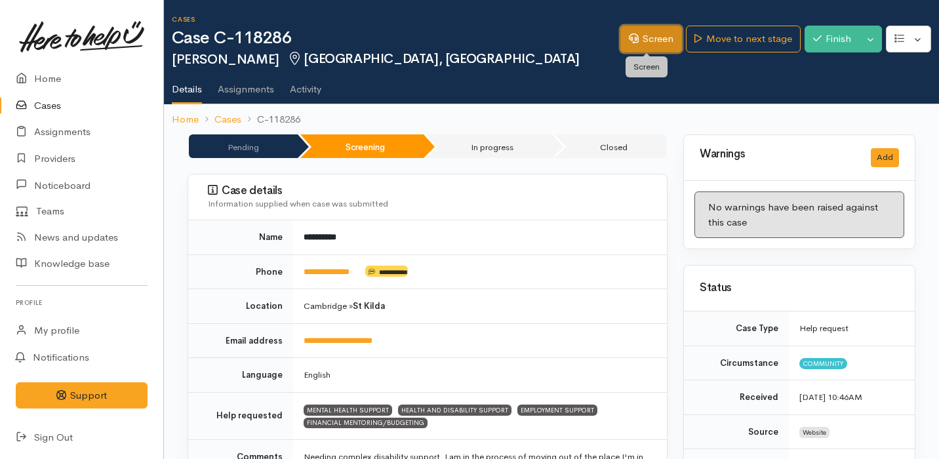
click at [645, 34] on link "Screen" at bounding box center [651, 39] width 62 height 27
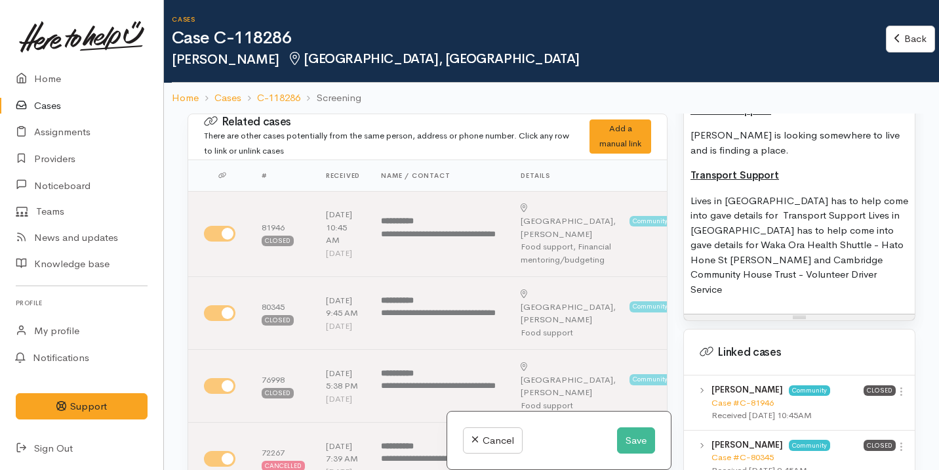
scroll to position [1066, 0]
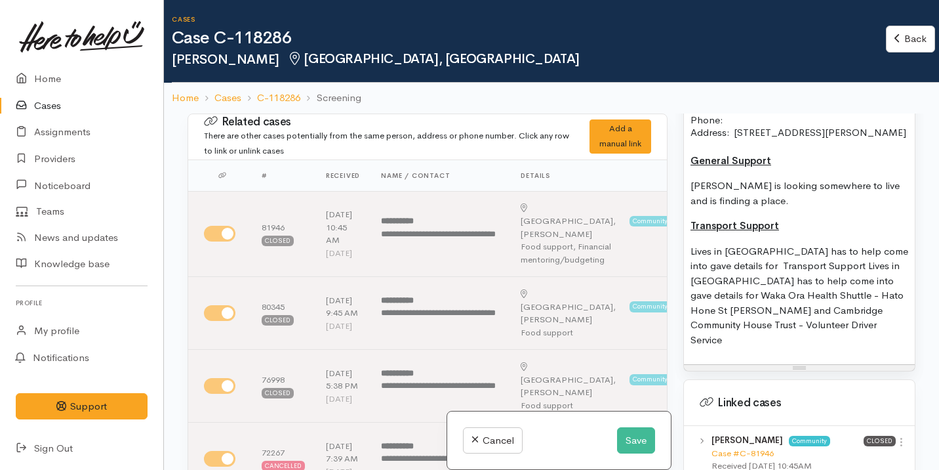
click at [865, 336] on p "Lives in [GEOGRAPHIC_DATA] has to help come into gave details for Transport Sup…" at bounding box center [800, 296] width 218 height 104
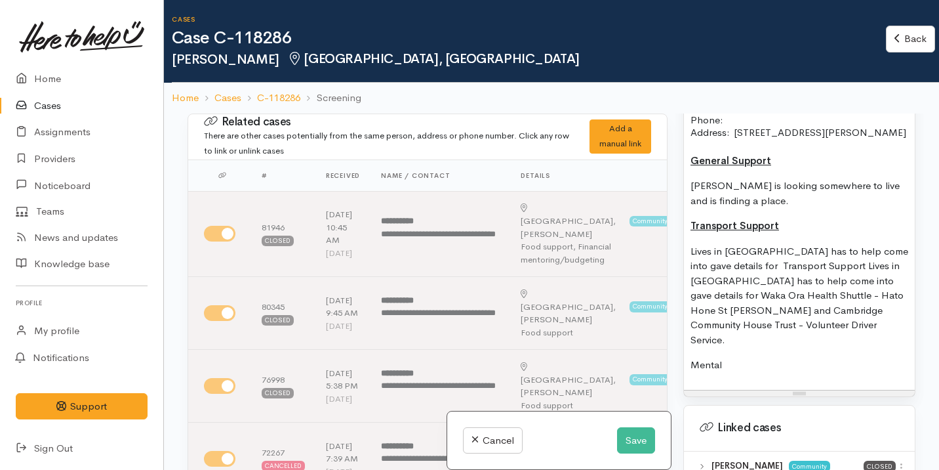
click at [728, 361] on p "Mental" at bounding box center [800, 364] width 218 height 15
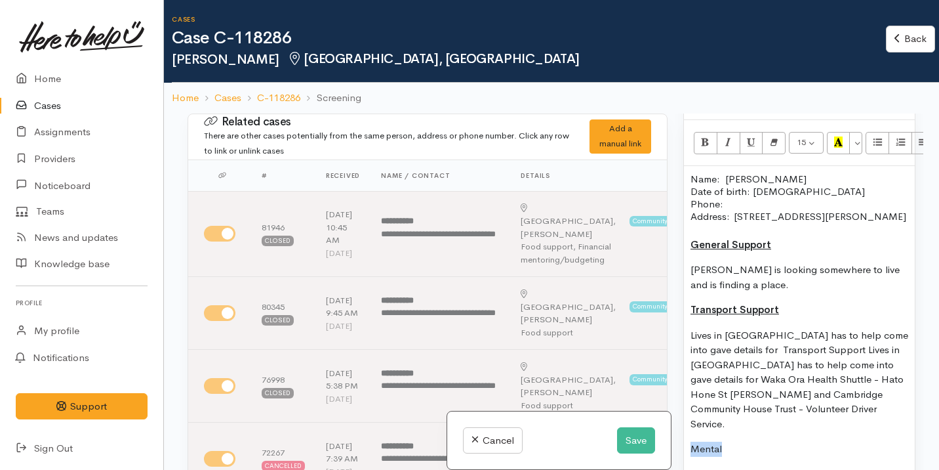
scroll to position [973, 0]
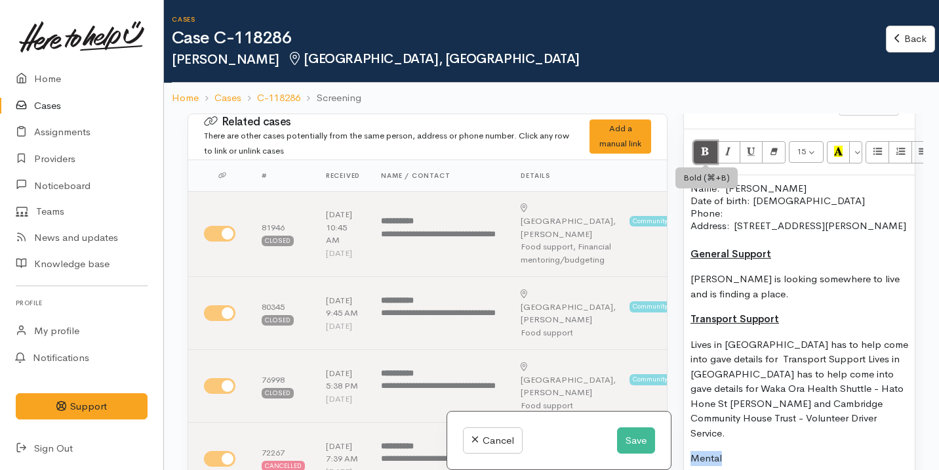
click at [712, 153] on button "Bold (⌘+B)" at bounding box center [706, 152] width 24 height 22
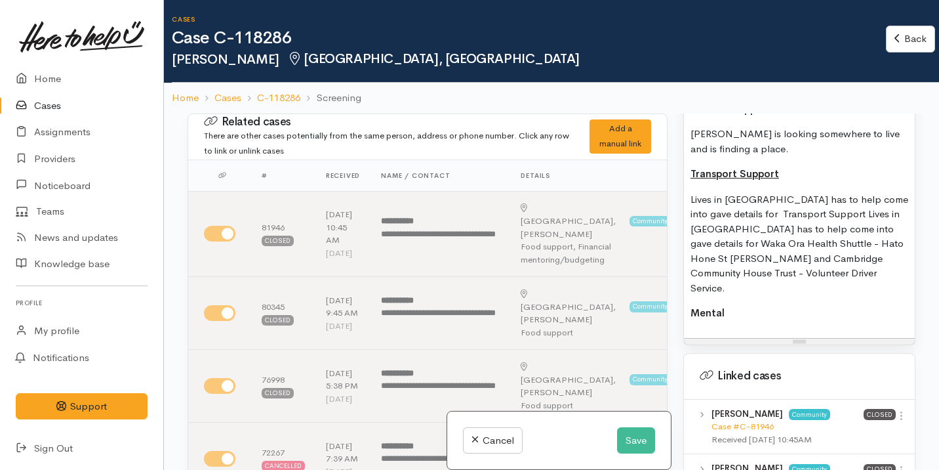
click at [744, 301] on div "Name: [PERSON_NAME] Date of birth: [DEMOGRAPHIC_DATA] Phone:  Address:  [STREET…" at bounding box center [799, 184] width 231 height 308
click at [735, 311] on p "Mental" at bounding box center [800, 313] width 218 height 15
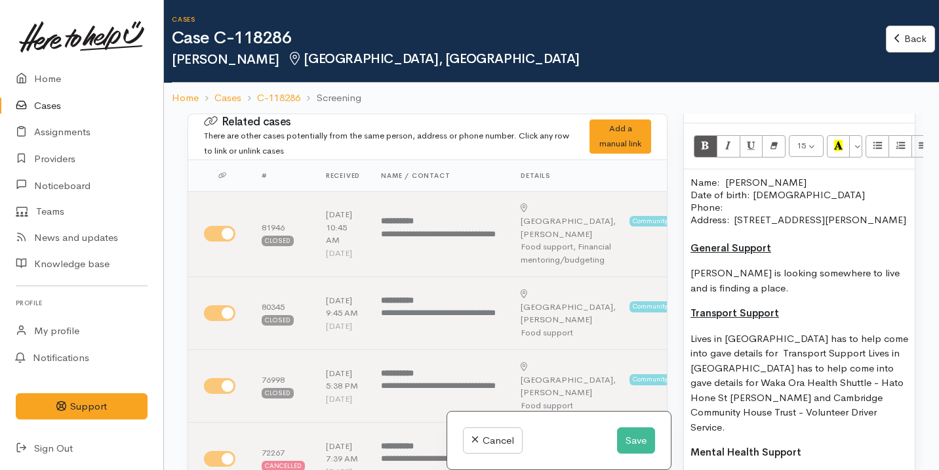
scroll to position [973, 0]
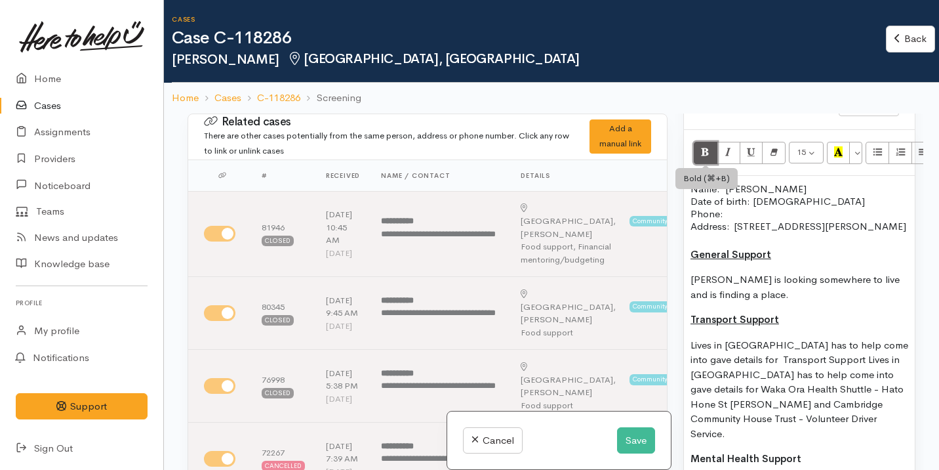
click at [707, 151] on icon "Bold (⌘+B)" at bounding box center [705, 151] width 9 height 11
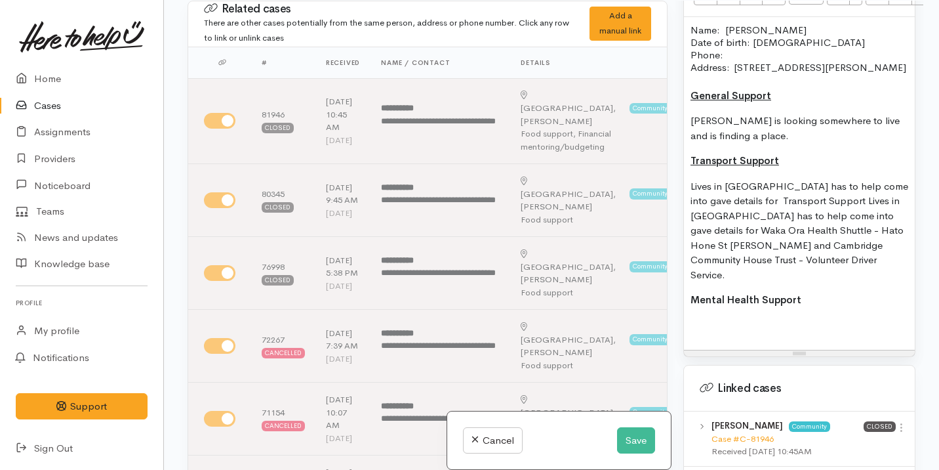
scroll to position [1019, 0]
click at [725, 33] on p "Name: Kylie Dick Date of birth: 12/03/1994 Phone:" at bounding box center [800, 42] width 218 height 37
click at [805, 298] on p "Mental Health Support" at bounding box center [800, 300] width 218 height 15
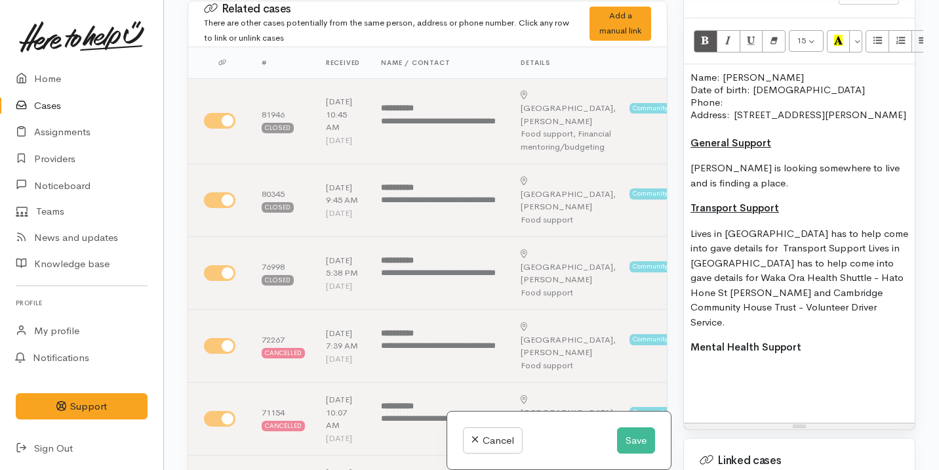
scroll to position [971, 0]
click at [708, 31] on button "Bold (⌘+B)" at bounding box center [706, 42] width 24 height 22
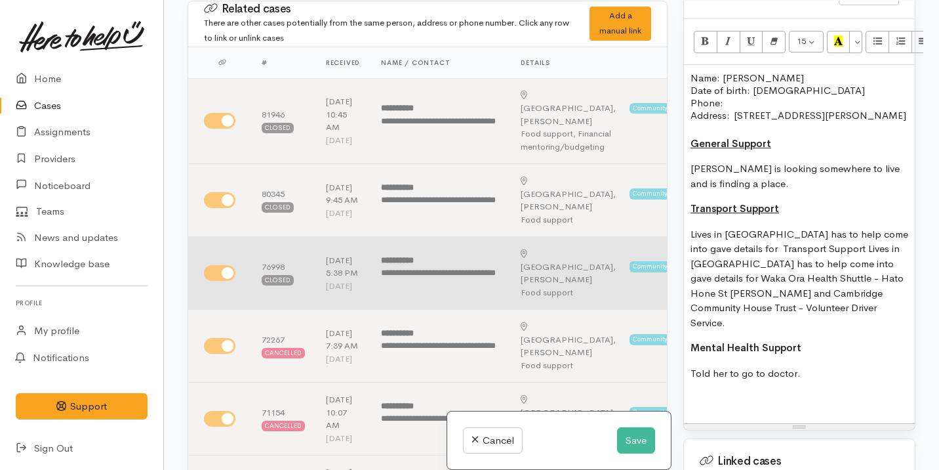
scroll to position [4, 0]
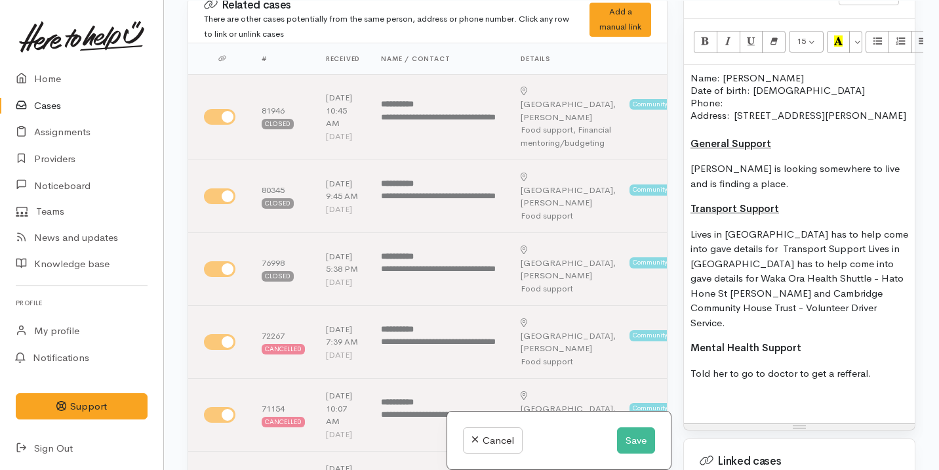
click at [727, 98] on p "Name: Kylie Dick Date of birth: 12/03/1994 Phone:" at bounding box center [800, 89] width 218 height 37
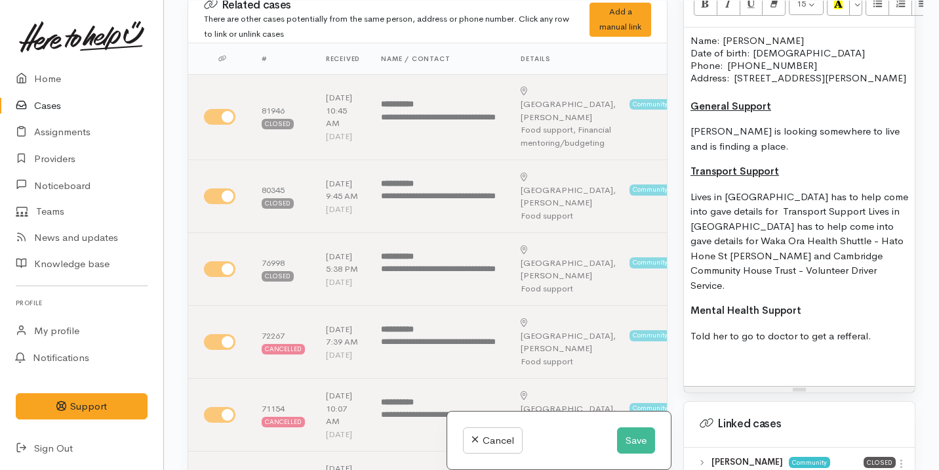
scroll to position [1022, 0]
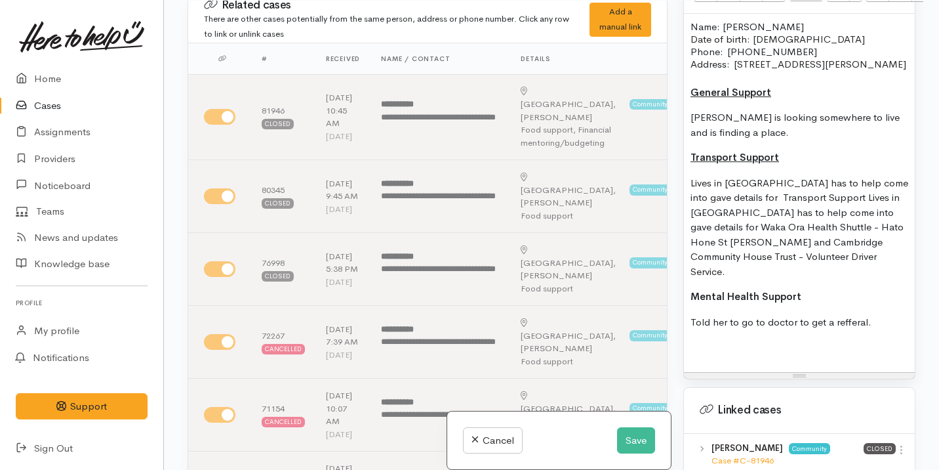
click at [879, 321] on p "Told her to go to doctor to get a refferal." at bounding box center [800, 322] width 218 height 15
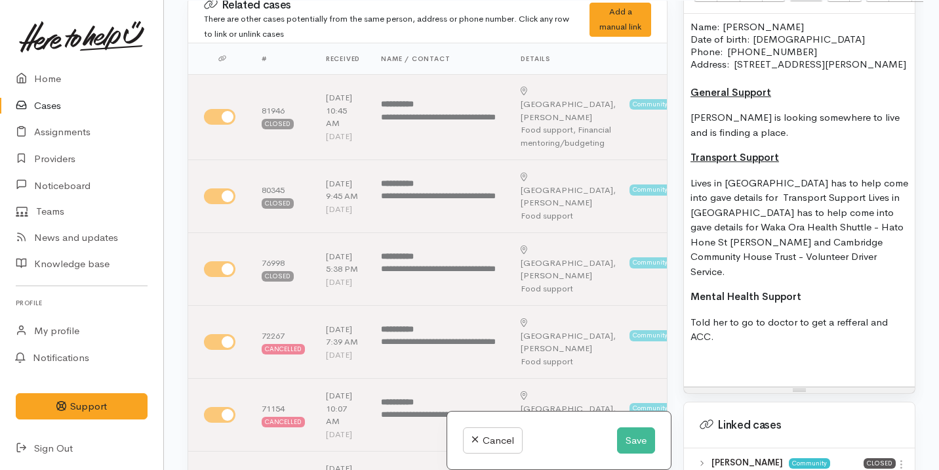
click at [843, 320] on p "Told her to go to doctor to get a refferal and ACC." at bounding box center [800, 330] width 218 height 30
click at [720, 251] on p "Lives in Cambridge has to help come into gave details for Transport Support Liv…" at bounding box center [800, 228] width 218 height 104
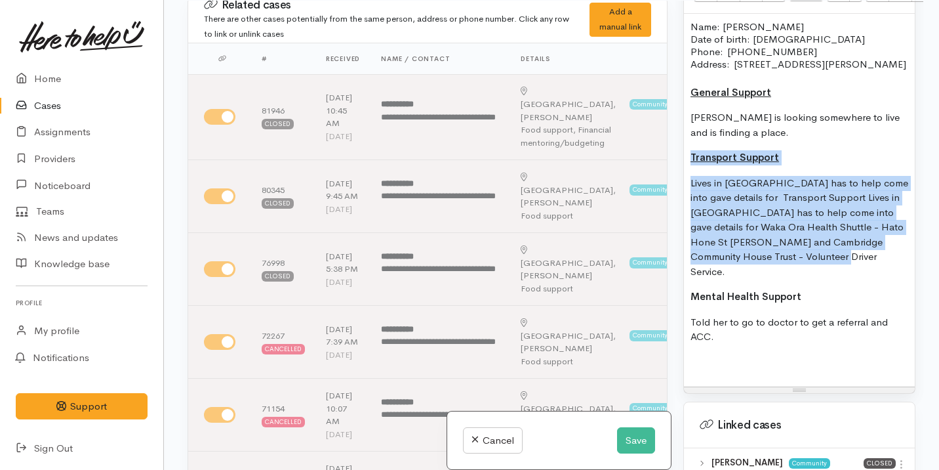
drag, startPoint x: 874, startPoint y: 273, endPoint x: 685, endPoint y: 165, distance: 217.7
click at [684, 165] on div "Name: Kylie Dick Date of birth: 12/03/1994 Phone:  020 4138 4621 Address:  37 M…" at bounding box center [799, 200] width 231 height 373
copy div "Transport Support Lives in Cambridge has to help come into gave details for Tra…"
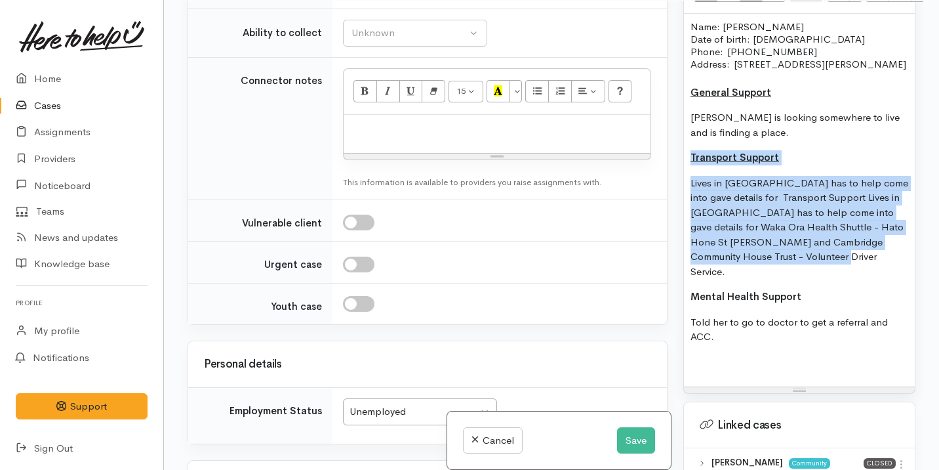
scroll to position [1770, 0]
drag, startPoint x: 731, startPoint y: 79, endPoint x: 691, endPoint y: 23, distance: 68.6
click at [691, 24] on div "Name: Kylie Dick Date of birth: 12/03/1994 Phone:  020 4138 4621 Address:  37 M…" at bounding box center [799, 200] width 231 height 373
copy div "Name: Kylie Dick Date of birth: 12/03/1994 Phone:  020 4138 4621 Address:  37 M…"
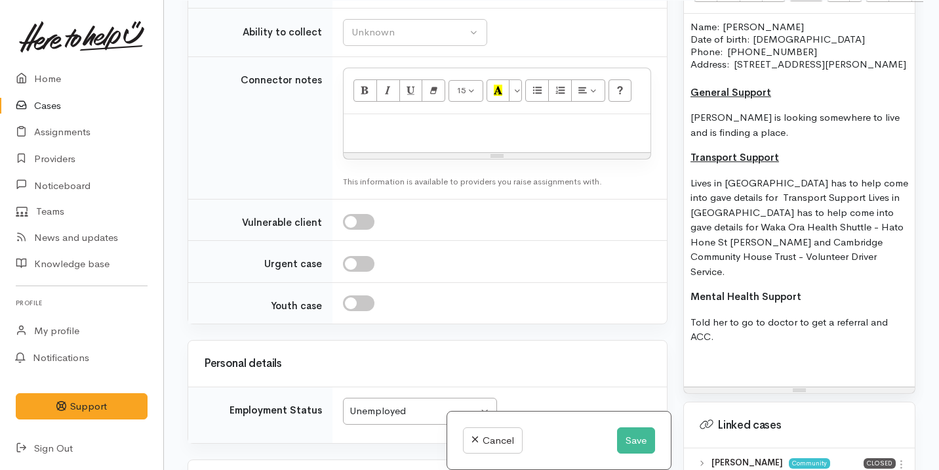
click at [461, 153] on div at bounding box center [497, 133] width 307 height 39
paste div
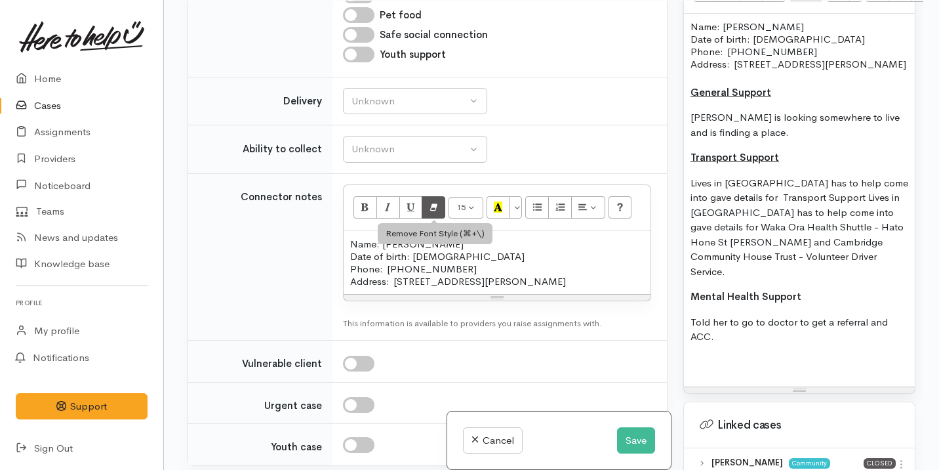
scroll to position [1651, 0]
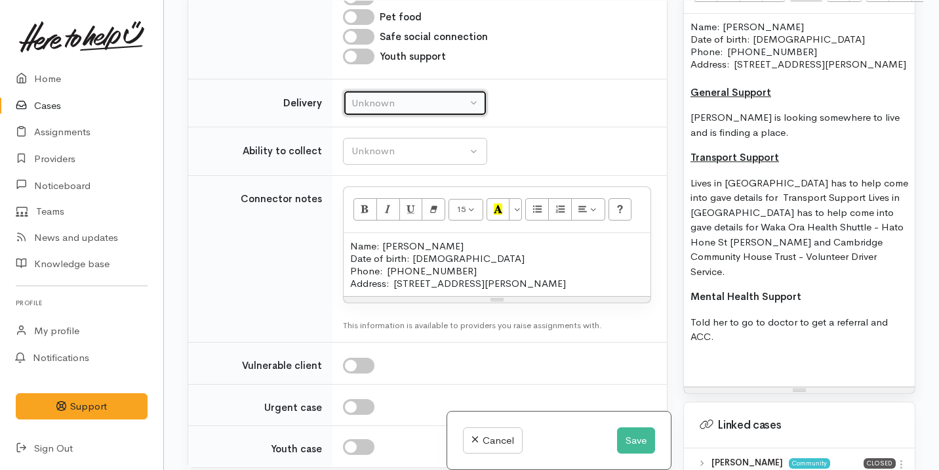
click at [423, 111] on div "Unknown" at bounding box center [409, 103] width 115 height 15
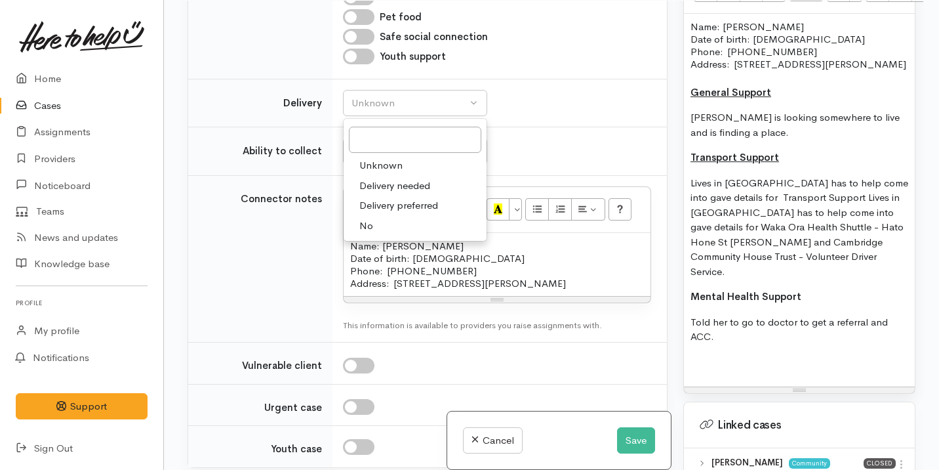
click at [403, 236] on link "No" at bounding box center [415, 226] width 143 height 20
select select "1"
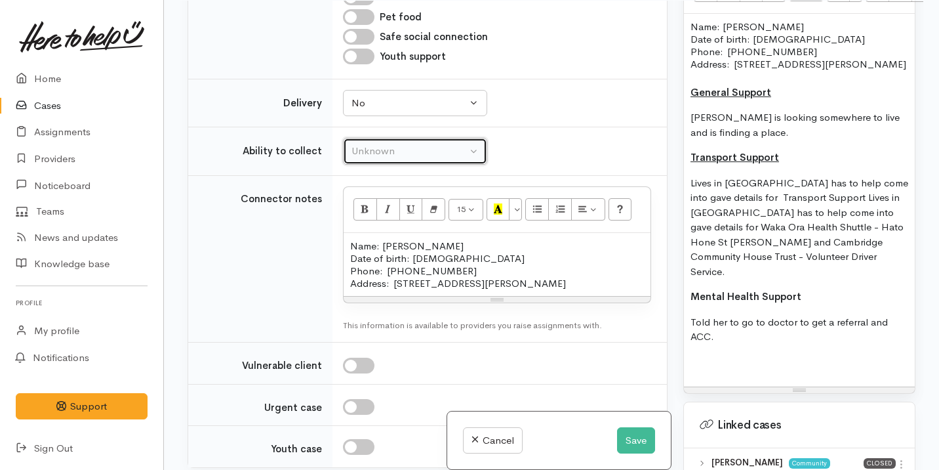
click at [422, 159] on div "Unknown" at bounding box center [409, 151] width 115 height 15
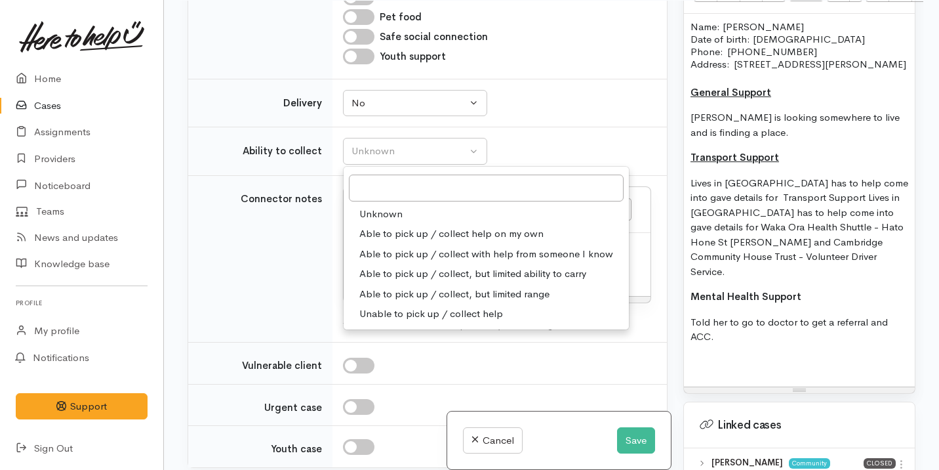
click at [417, 224] on link "Unknown" at bounding box center [486, 214] width 285 height 20
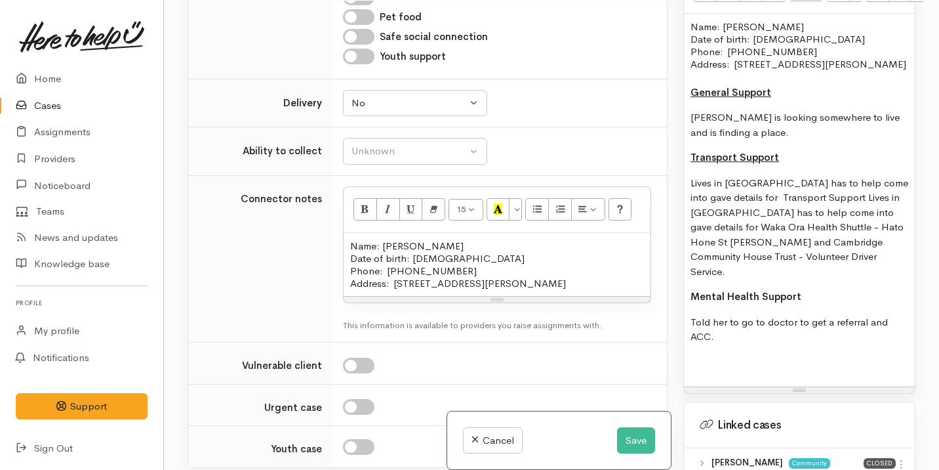
click at [727, 335] on p "Told her to go to doctor to get a referral and ACC." at bounding box center [800, 330] width 218 height 30
click at [718, 337] on p "Told her to go to doctor to get a referral and ACC." at bounding box center [800, 330] width 218 height 30
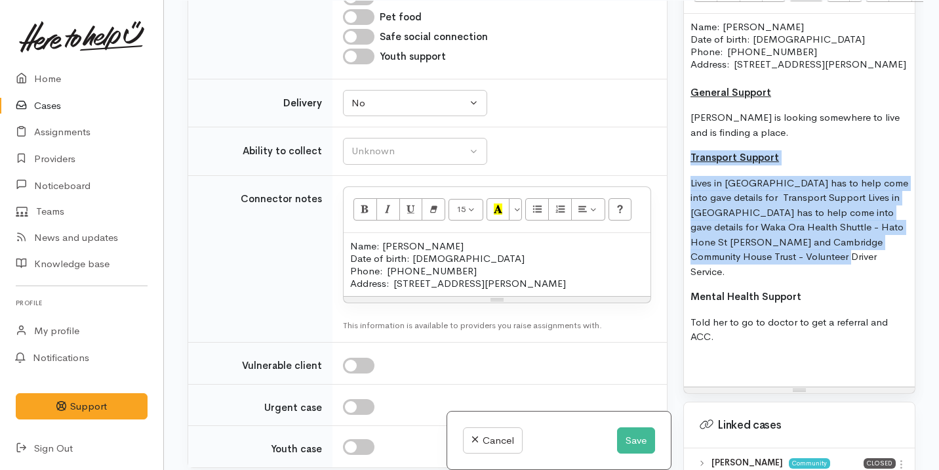
drag, startPoint x: 883, startPoint y: 274, endPoint x: 681, endPoint y: 165, distance: 230.4
click at [680, 165] on div "Warnings Add No warnings have been raised against this case Add Warning Title ●…" at bounding box center [800, 236] width 248 height 470
copy div "Transport Support Lives in Cambridge has to help come into gave details for Tra…"
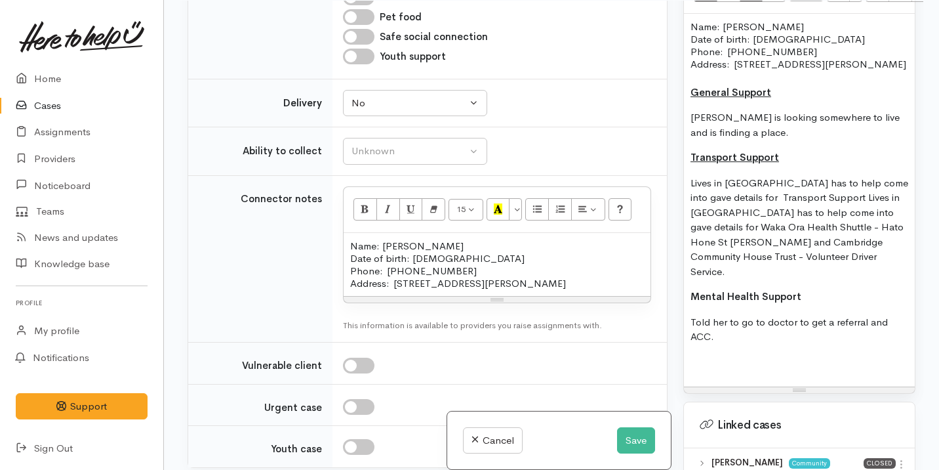
click at [616, 289] on p "Address:  37 Mike Smith Drive, Cambridge, New Zealand" at bounding box center [497, 283] width 294 height 12
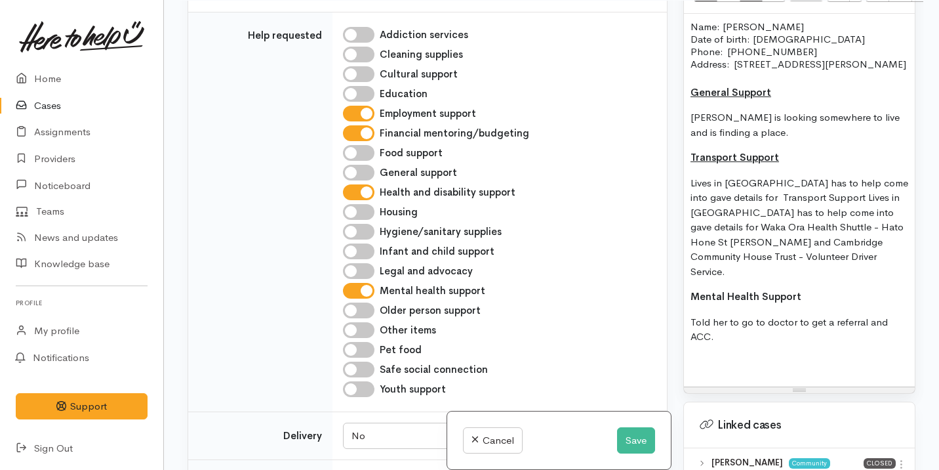
scroll to position [1325, 0]
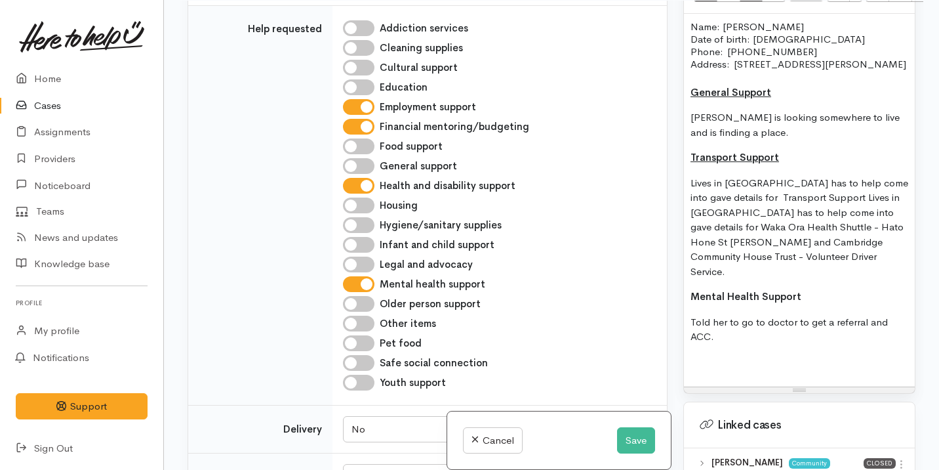
click at [367, 134] on input "Financial mentoring/budgeting" at bounding box center [358, 127] width 31 height 16
checkbox input "false"
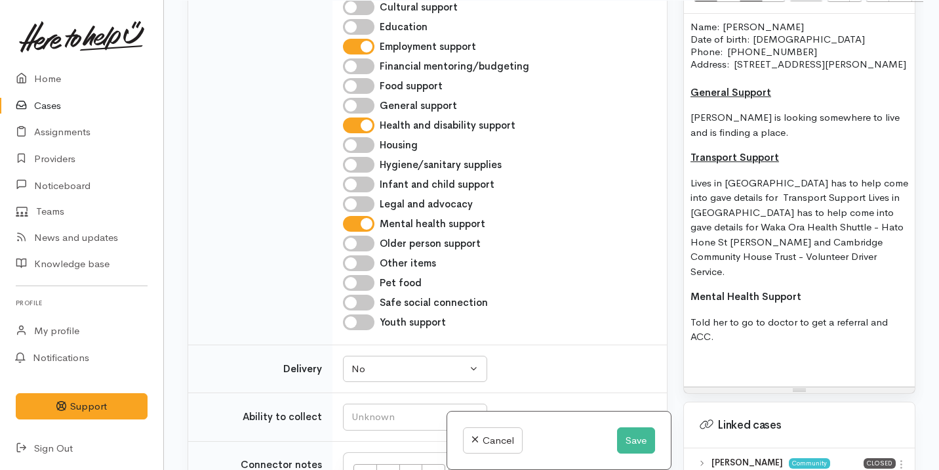
scroll to position [1381, 0]
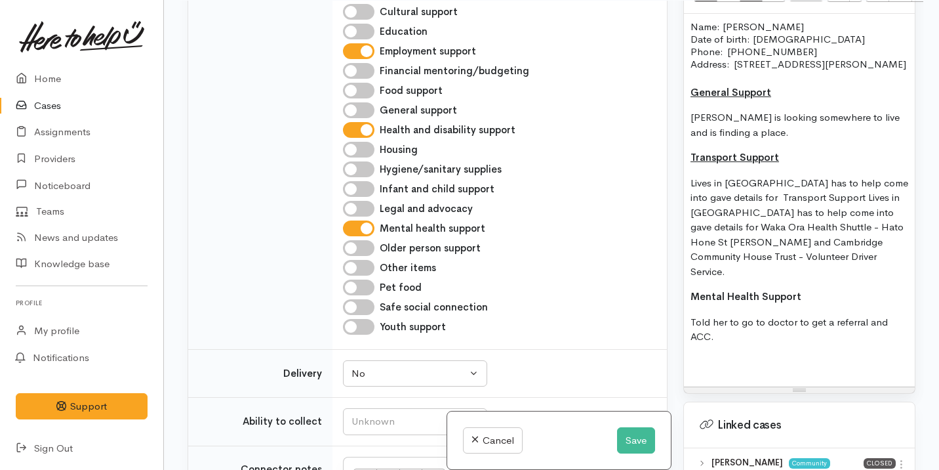
click at [813, 293] on p "Mental Health Support" at bounding box center [800, 296] width 218 height 15
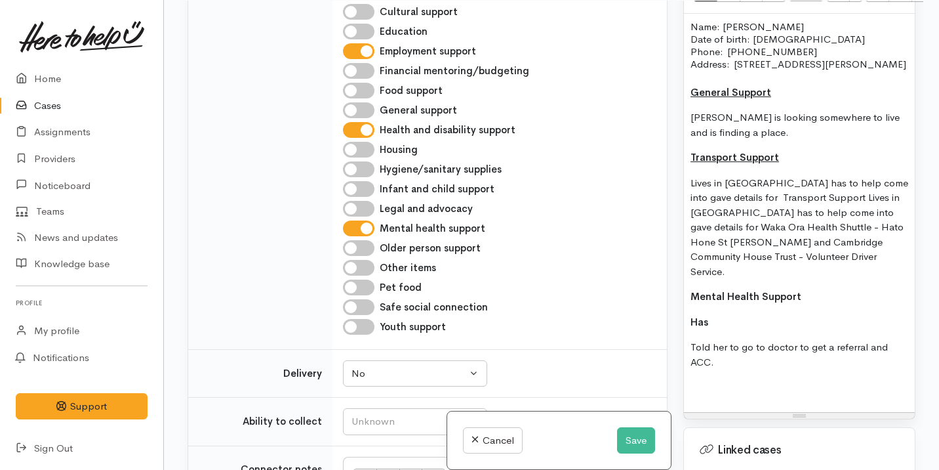
drag, startPoint x: 714, startPoint y: 326, endPoint x: 687, endPoint y: 326, distance: 26.9
click at [687, 326] on div "Name: Kylie Dick Date of birth: 12/03/1994 Phone:  020 4138 4621 Address:  37 M…" at bounding box center [799, 213] width 231 height 398
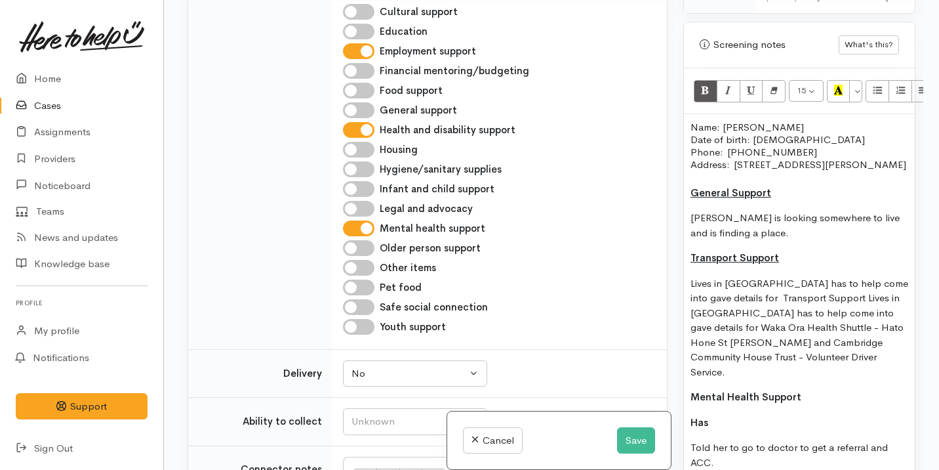
scroll to position [773, 0]
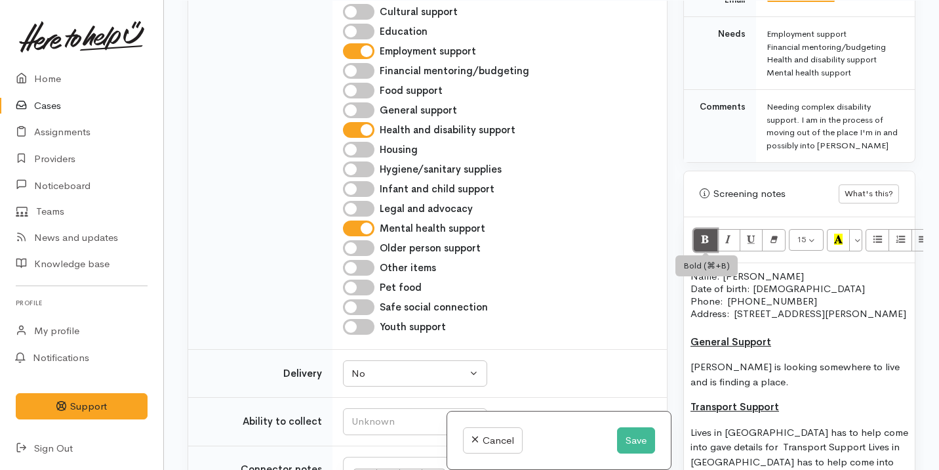
click at [707, 241] on icon "Bold (⌘+B)" at bounding box center [705, 238] width 9 height 11
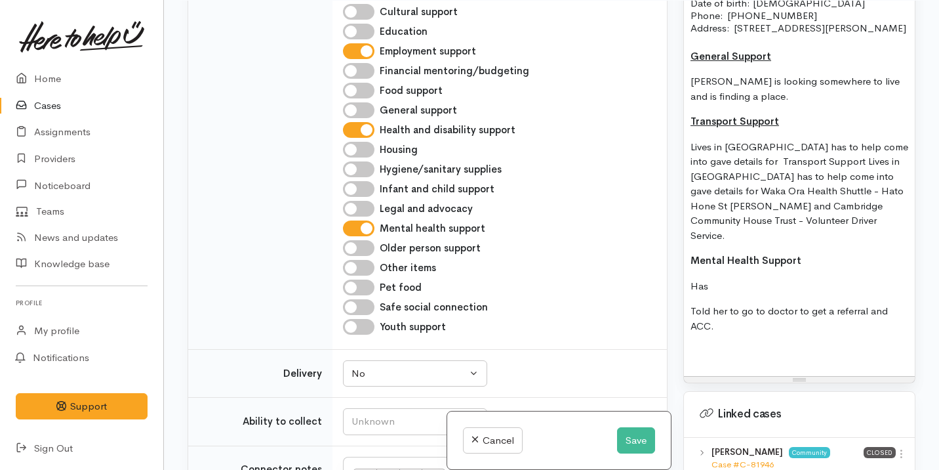
click at [735, 287] on p "Has" at bounding box center [800, 286] width 218 height 15
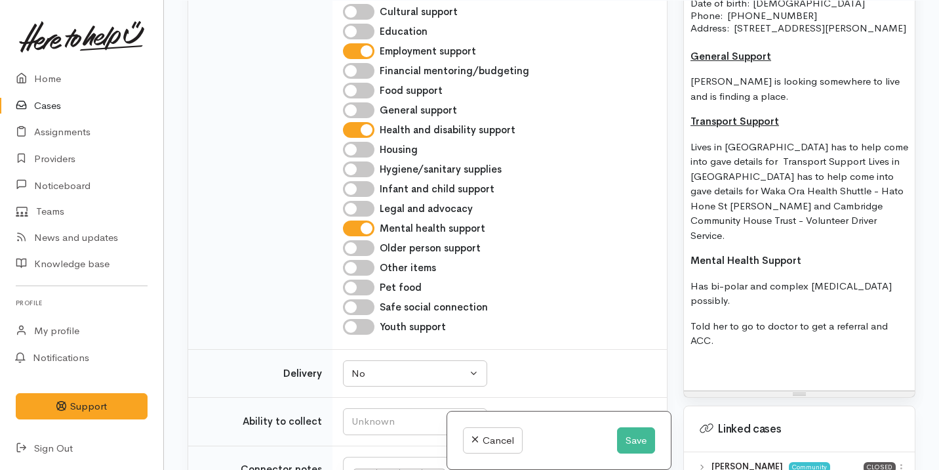
click at [687, 310] on div "Name: Kylie Dick Date of birth: 12/03/1994 Phone:  020 4138 4621 Address:  37 M…" at bounding box center [799, 184] width 231 height 413
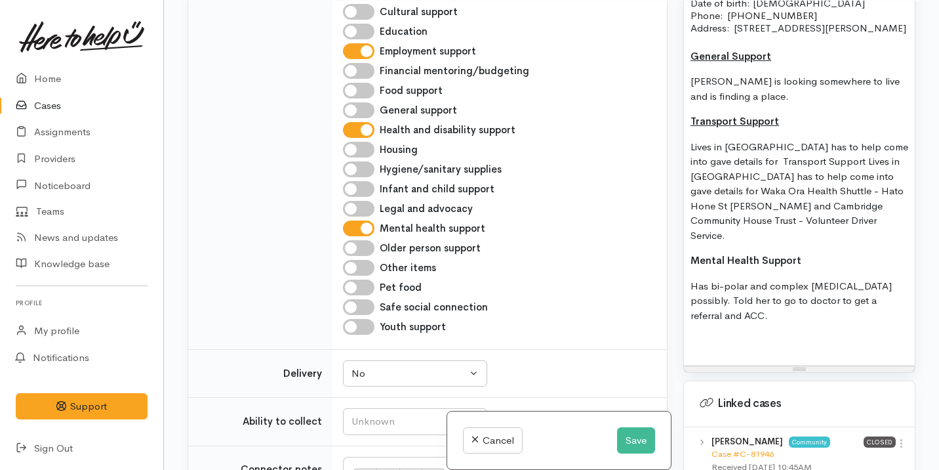
click at [889, 304] on p "Has bi-polar and complex PTSD possibly. Told her to go to doctor to get a refer…" at bounding box center [800, 301] width 218 height 45
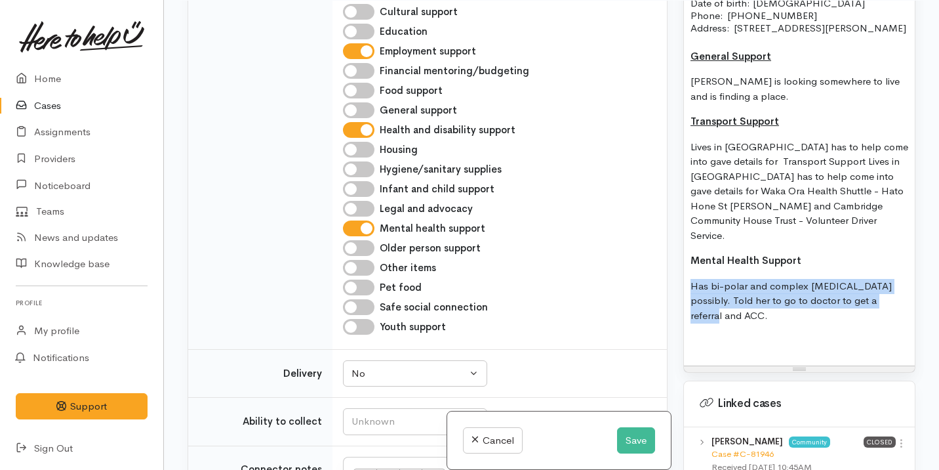
drag, startPoint x: 895, startPoint y: 304, endPoint x: 727, endPoint y: 275, distance: 170.4
click at [727, 275] on div "Name: Kylie Dick Date of birth: 12/03/1994 Phone:  020 4138 4621 Address:  37 M…" at bounding box center [799, 172] width 231 height 388
click at [737, 214] on p "Lives in [GEOGRAPHIC_DATA] has to help come into gave details for Transport Sup…" at bounding box center [800, 192] width 218 height 104
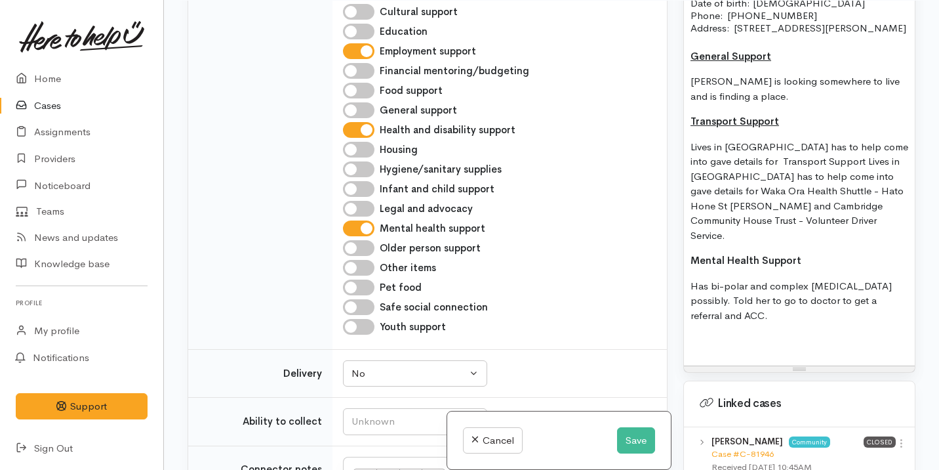
click at [893, 300] on p "Has bi-polar and complex PTSD possibly. Told her to go to doctor to get a refer…" at bounding box center [800, 301] width 218 height 45
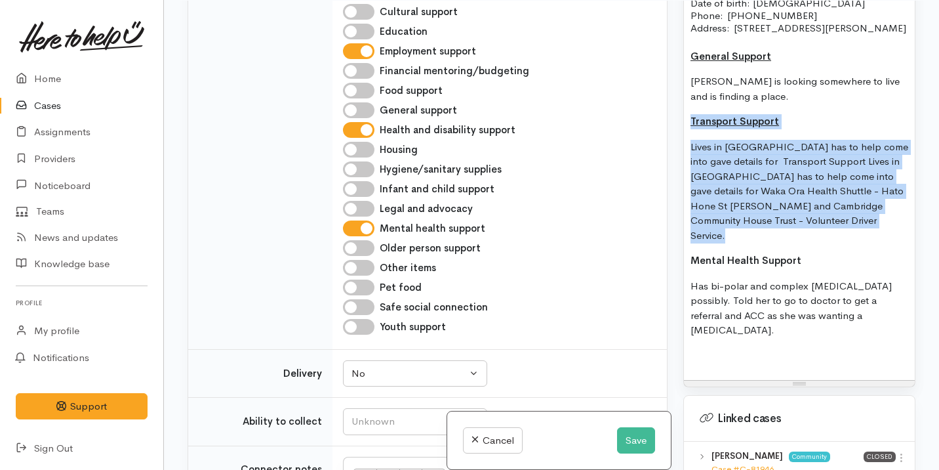
drag, startPoint x: 878, startPoint y: 241, endPoint x: 682, endPoint y: 131, distance: 224.4
click at [682, 131] on div "Warnings Add No warnings have been raised against this case Add Warning Title ●…" at bounding box center [800, 236] width 248 height 470
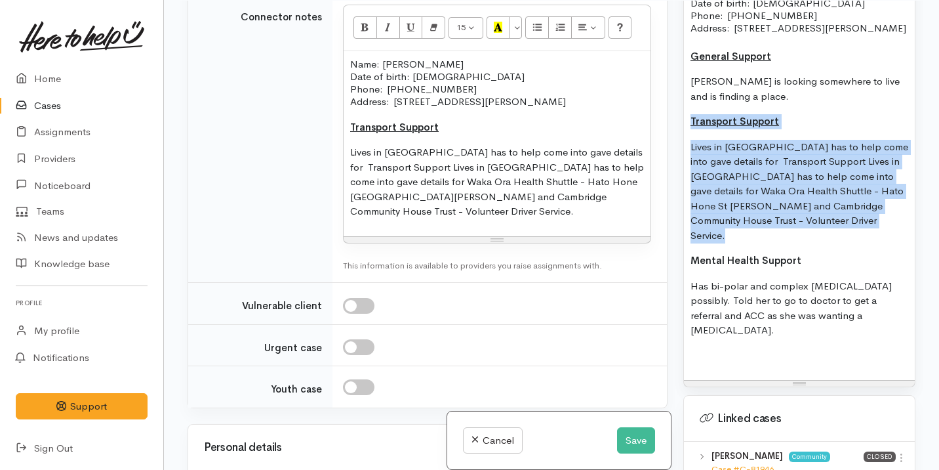
copy div "Transport Support Lives in Cambridge has to help come into gave details for Tra…"
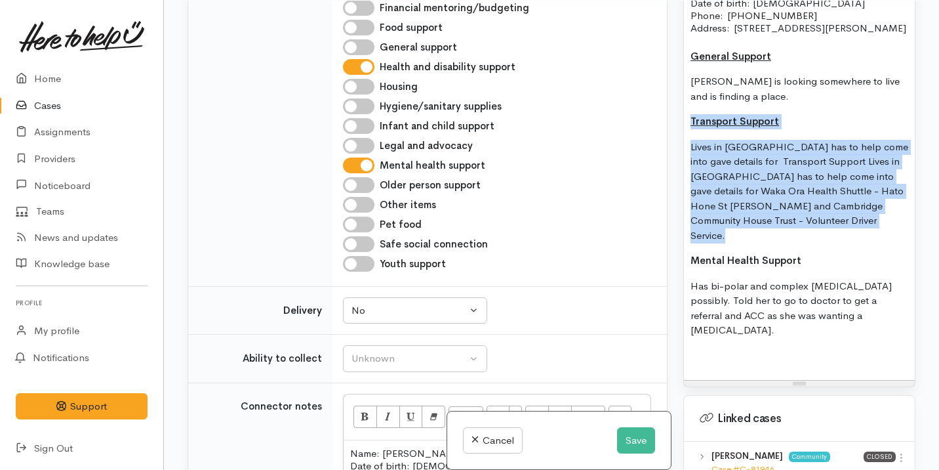
scroll to position [1415, 0]
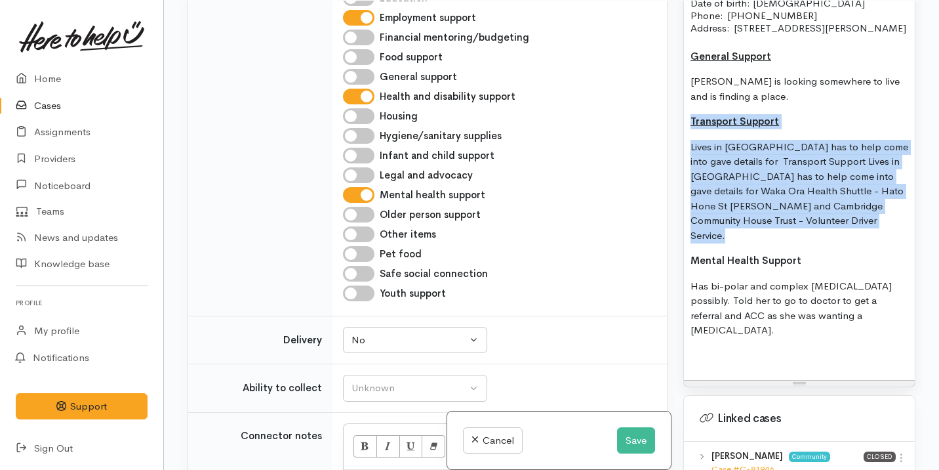
click at [359, 26] on input "Employment support" at bounding box center [358, 18] width 31 height 16
checkbox input "false"
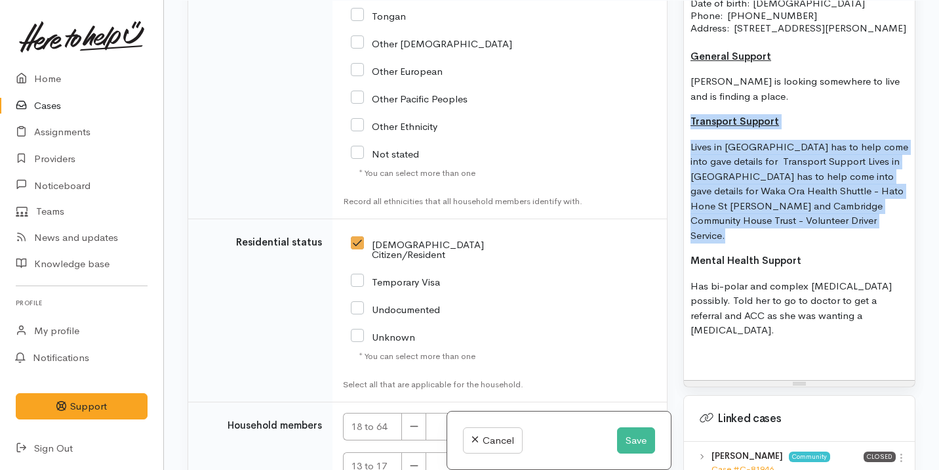
scroll to position [3300, 0]
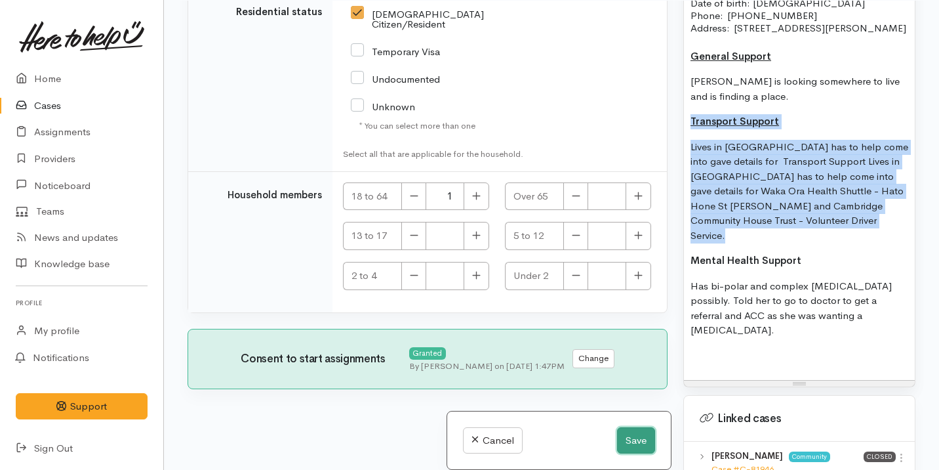
click at [641, 427] on button "Save" at bounding box center [636, 440] width 38 height 27
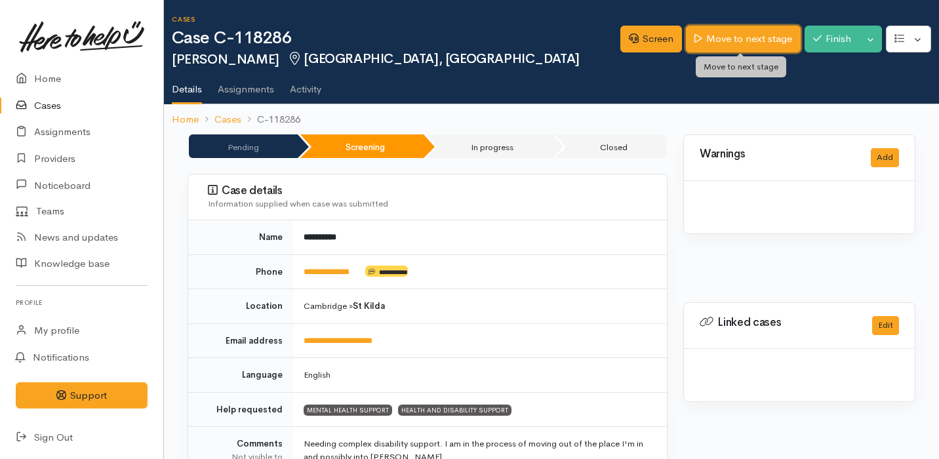
click at [733, 39] on link "Move to next stage" at bounding box center [743, 39] width 114 height 27
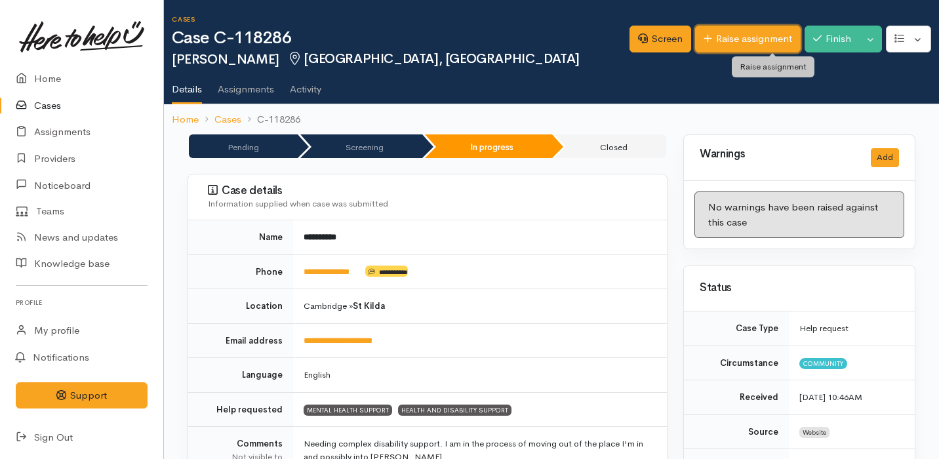
click at [742, 32] on link "Raise assignment" at bounding box center [748, 39] width 106 height 27
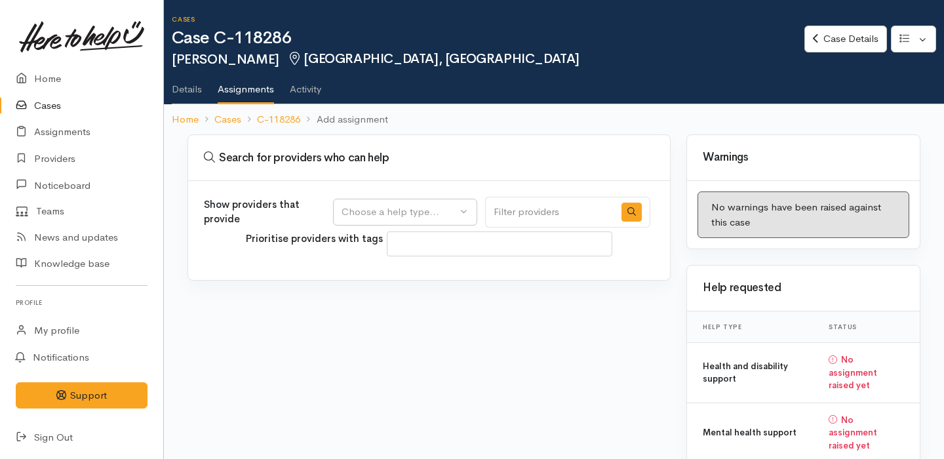
select select
click at [437, 206] on div "Choose a help type..." at bounding box center [399, 212] width 115 height 15
click at [432, 272] on span "Mental health support" at bounding box center [400, 275] width 100 height 15
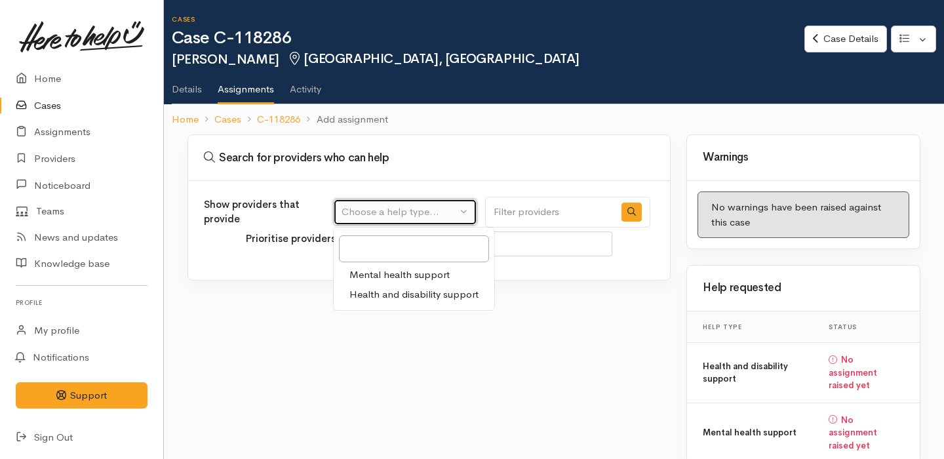
select select "5"
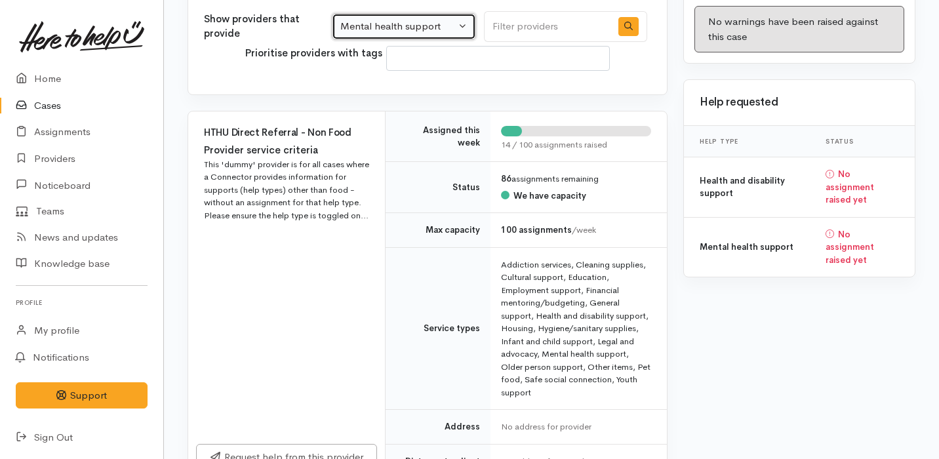
scroll to position [490, 0]
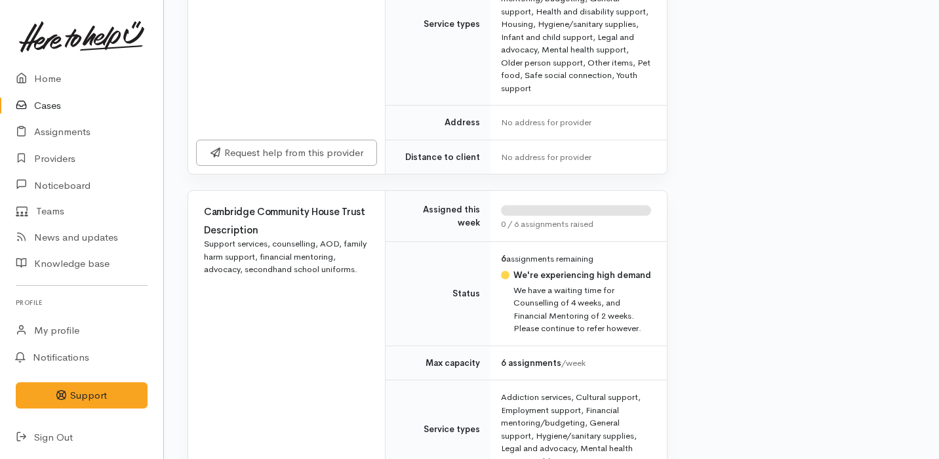
click at [354, 169] on div "Request help from this provider" at bounding box center [286, 153] width 197 height 43
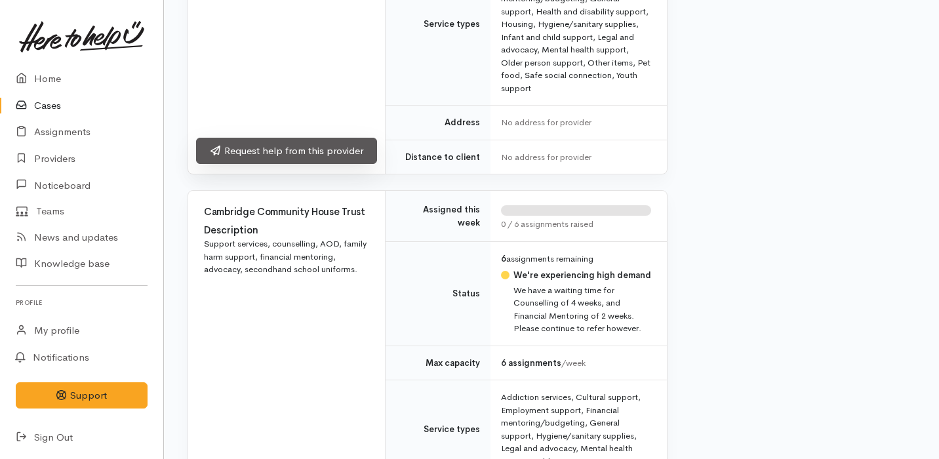
click at [353, 155] on link "Request help from this provider" at bounding box center [286, 151] width 181 height 27
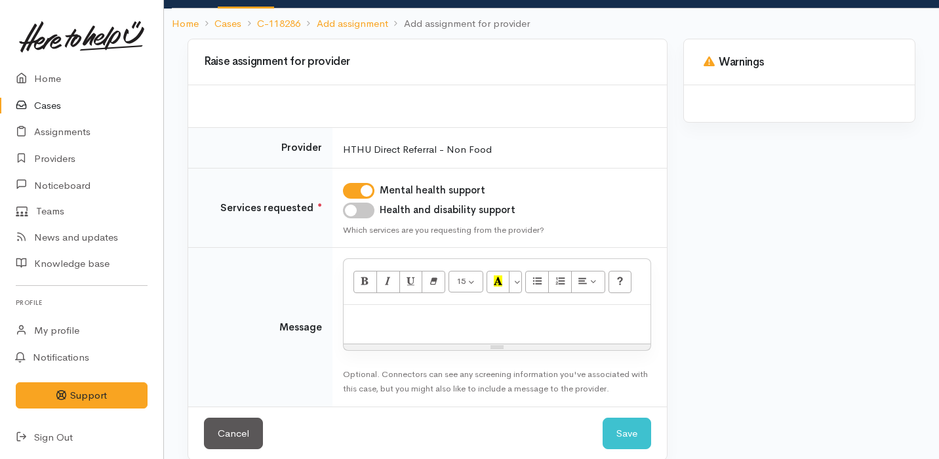
scroll to position [101, 0]
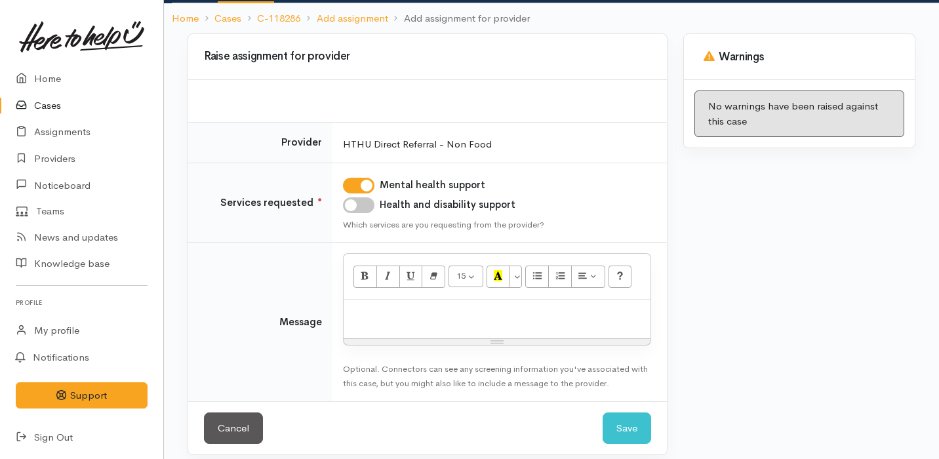
click at [496, 333] on div at bounding box center [497, 319] width 307 height 39
paste div
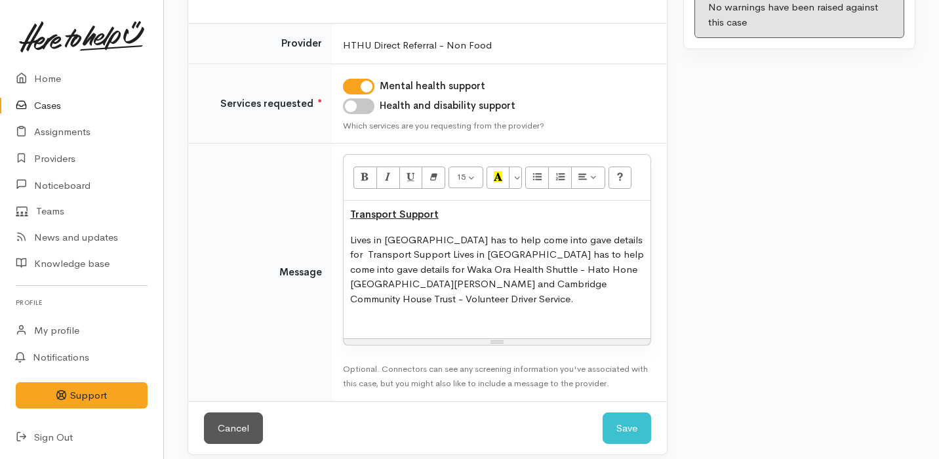
scroll to position [211, 0]
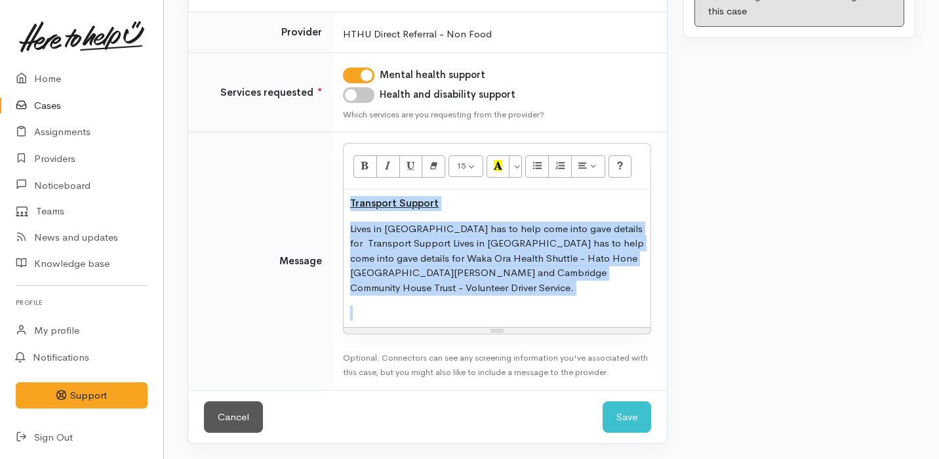
drag, startPoint x: 476, startPoint y: 306, endPoint x: 346, endPoint y: 197, distance: 170.0
click at [345, 197] on div "Transport Support Lives in [GEOGRAPHIC_DATA] has to help come into gave details…" at bounding box center [497, 259] width 307 height 138
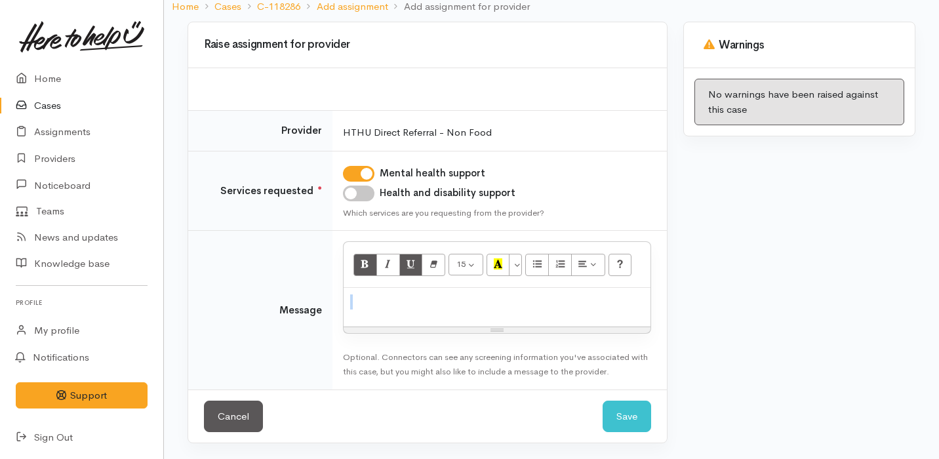
scroll to position [112, 0]
click at [229, 419] on link "Cancel" at bounding box center [233, 417] width 59 height 32
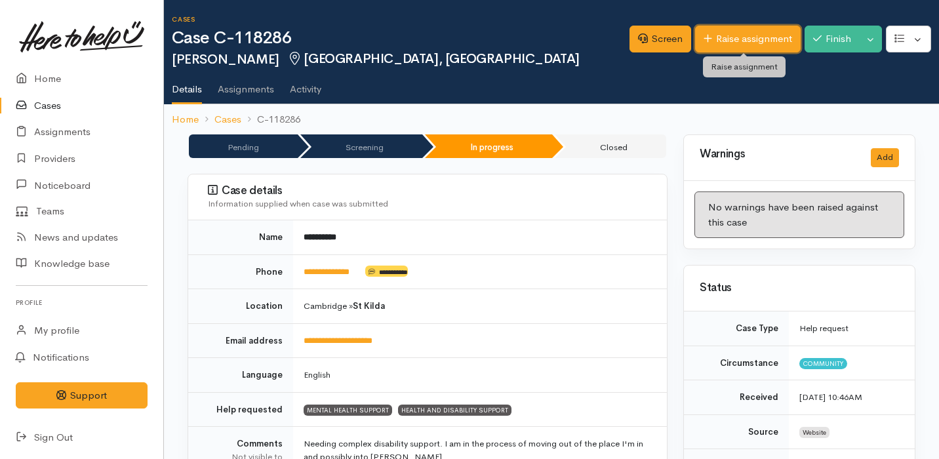
click at [722, 44] on link "Raise assignment" at bounding box center [748, 39] width 106 height 27
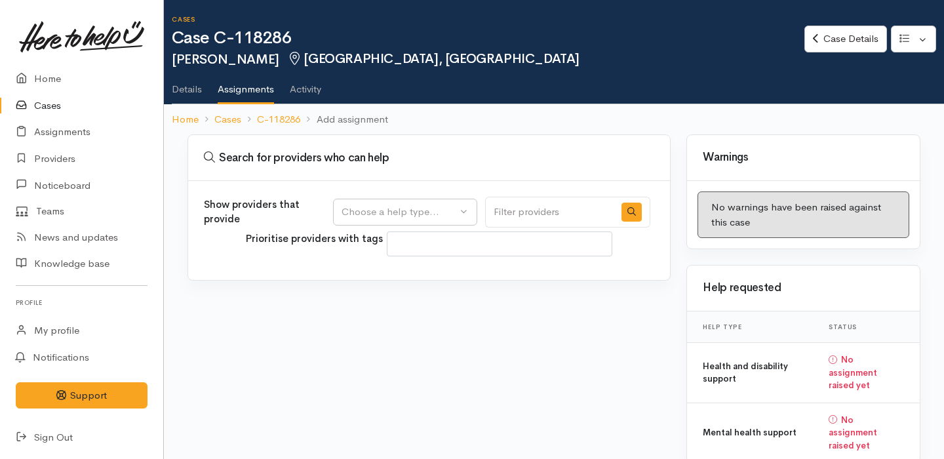
select select
click at [457, 209] on div "Choose a help type..." at bounding box center [399, 212] width 115 height 15
click at [438, 287] on span "Health and disability support" at bounding box center [414, 294] width 129 height 15
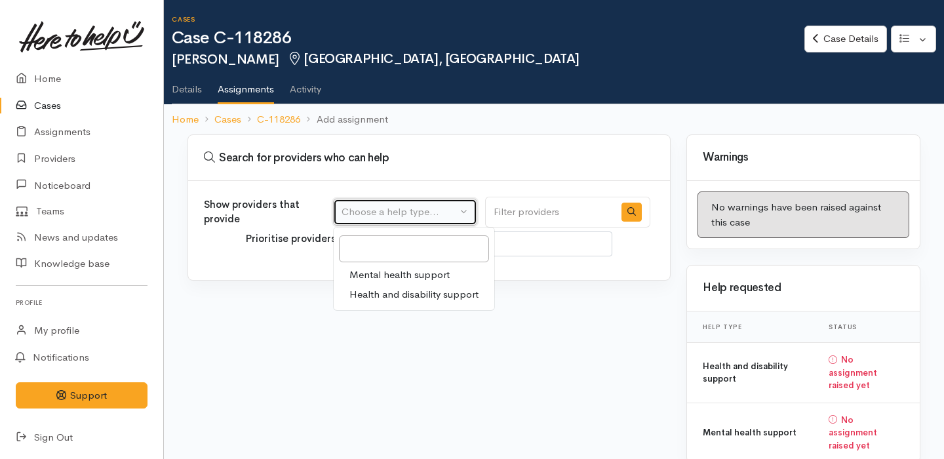
select select "26"
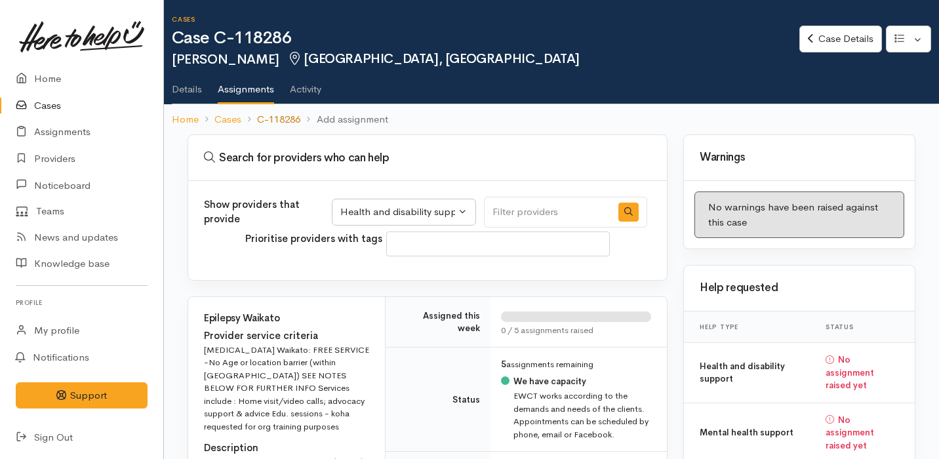
click at [287, 120] on link "C-118286" at bounding box center [278, 119] width 43 height 15
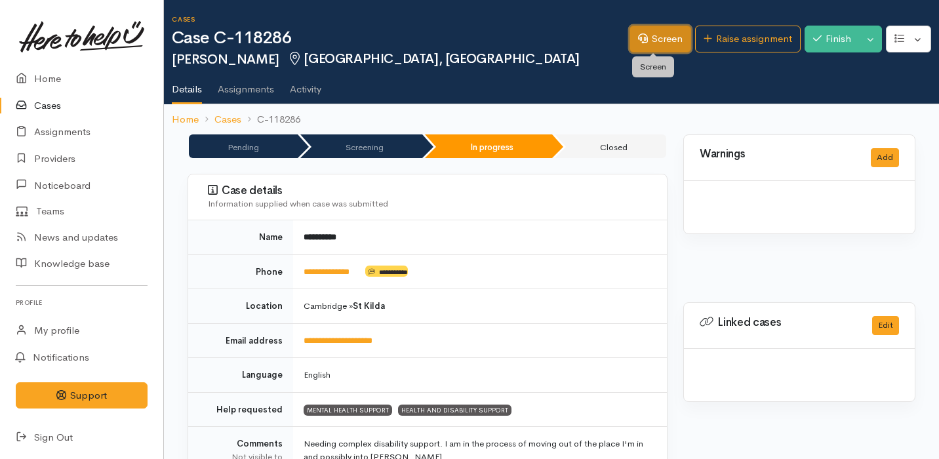
click at [631, 45] on link "Screen" at bounding box center [661, 39] width 62 height 27
click at [643, 33] on link "Screen" at bounding box center [661, 39] width 62 height 27
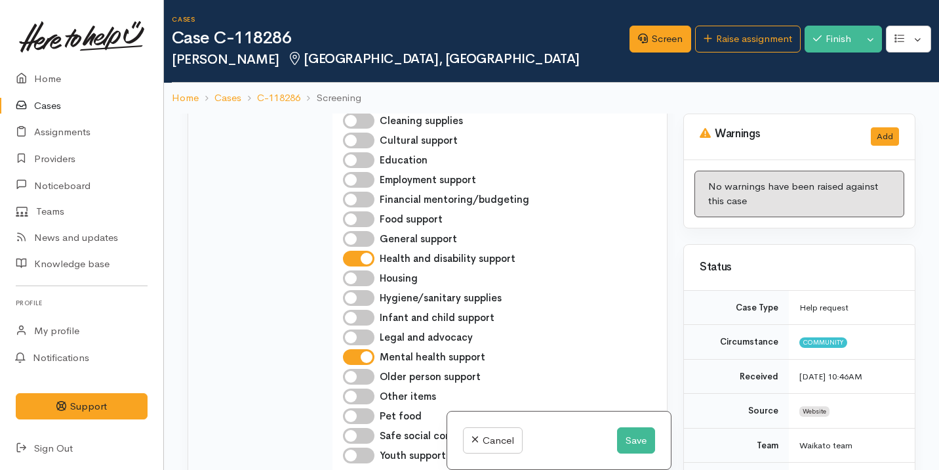
scroll to position [1405, 0]
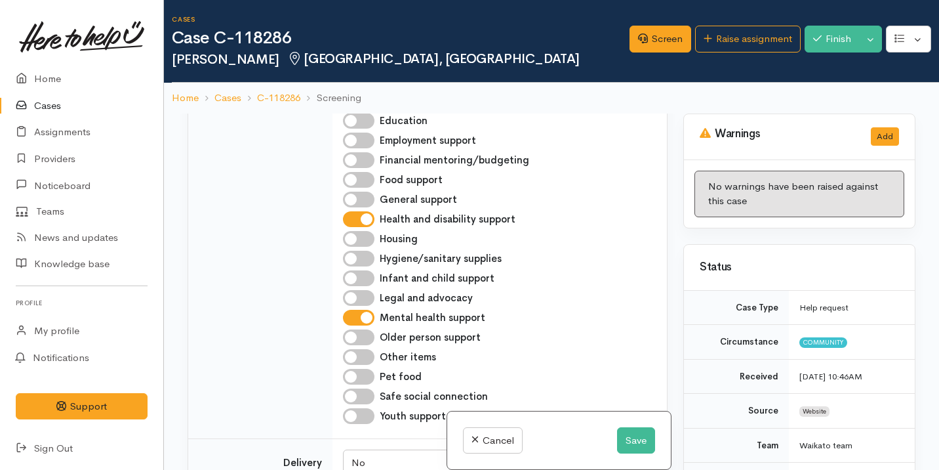
click at [367, 207] on input "General support" at bounding box center [358, 200] width 31 height 16
checkbox input "true"
click at [648, 444] on button "Save" at bounding box center [636, 440] width 38 height 27
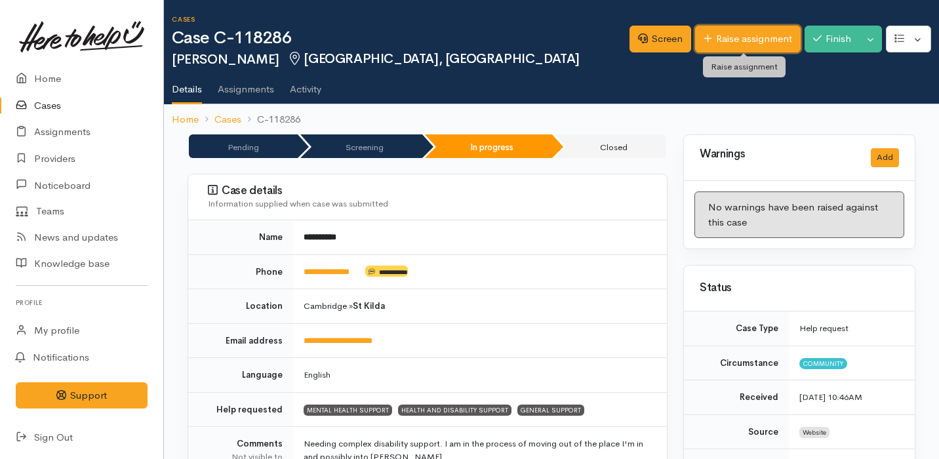
click at [736, 33] on link "Raise assignment" at bounding box center [748, 39] width 106 height 27
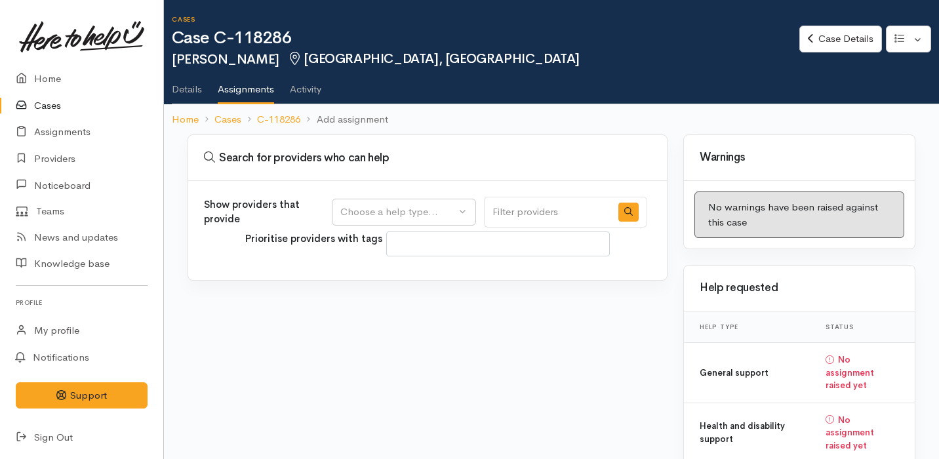
select select
click at [470, 210] on button "Choose a help type..." at bounding box center [404, 212] width 144 height 27
click at [422, 310] on span "General support" at bounding box center [384, 315] width 73 height 15
select select "4"
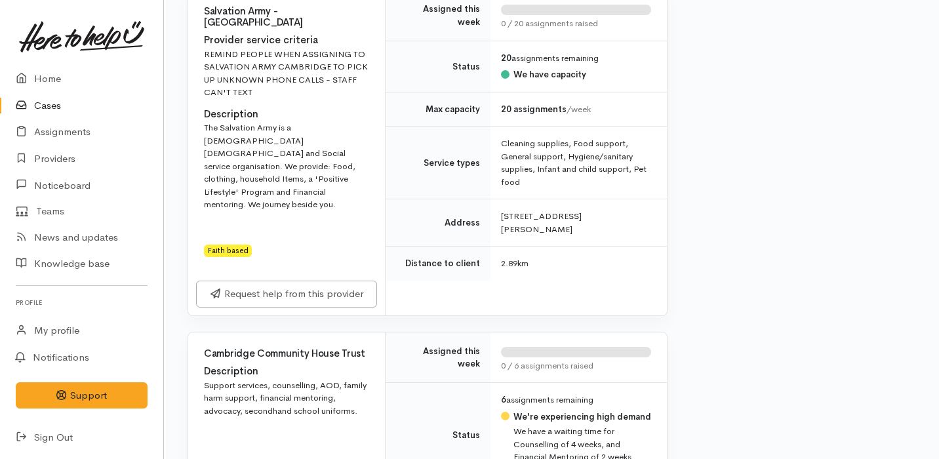
scroll to position [1571, 0]
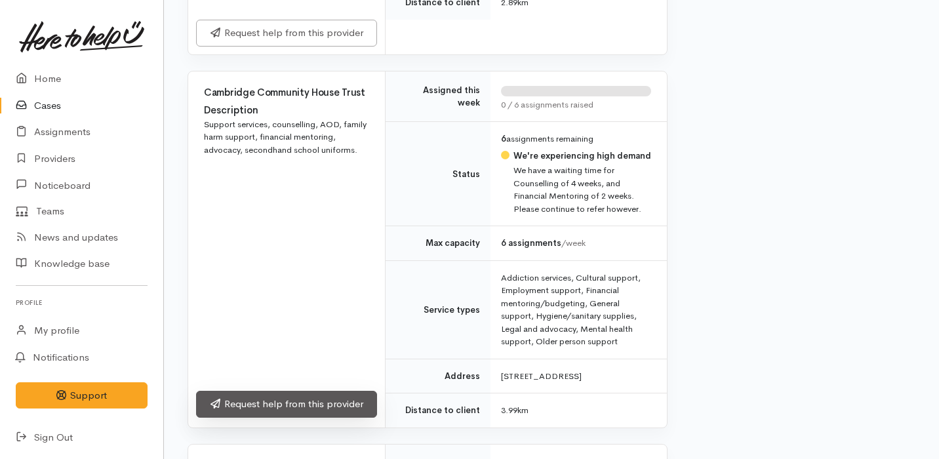
click at [334, 391] on link "Request help from this provider" at bounding box center [286, 404] width 181 height 27
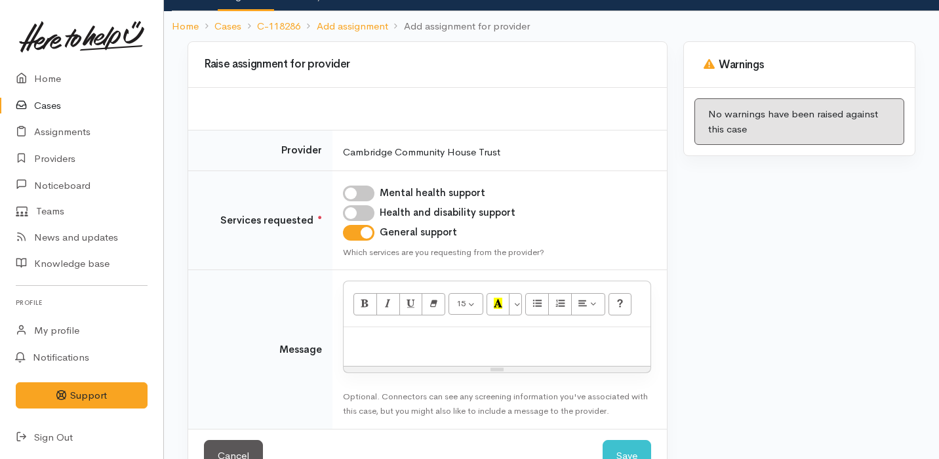
scroll to position [132, 0]
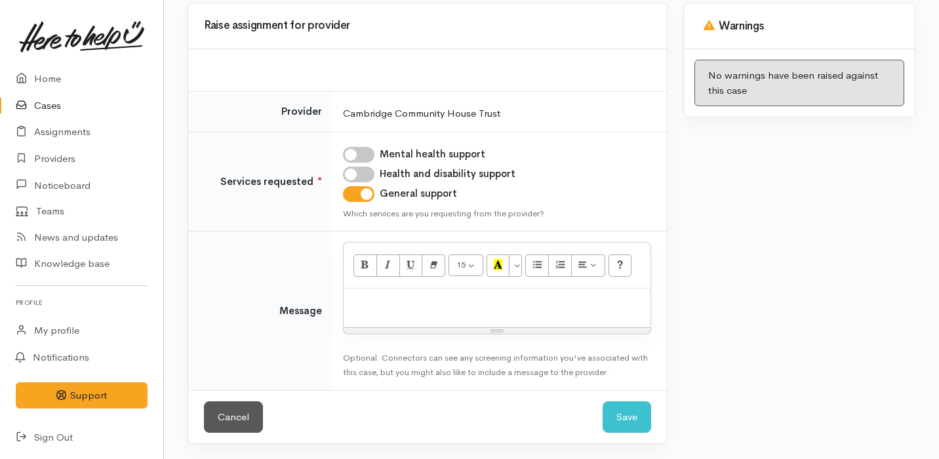
click at [520, 295] on p at bounding box center [497, 302] width 294 height 15
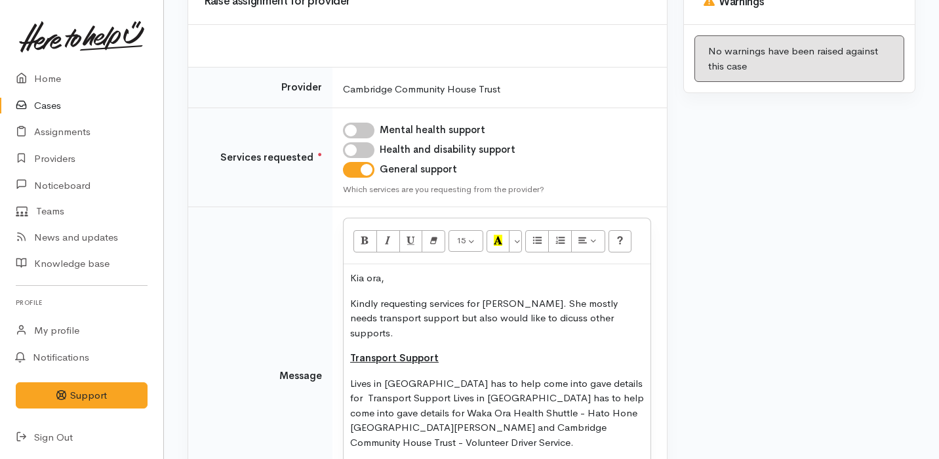
scroll to position [256, 0]
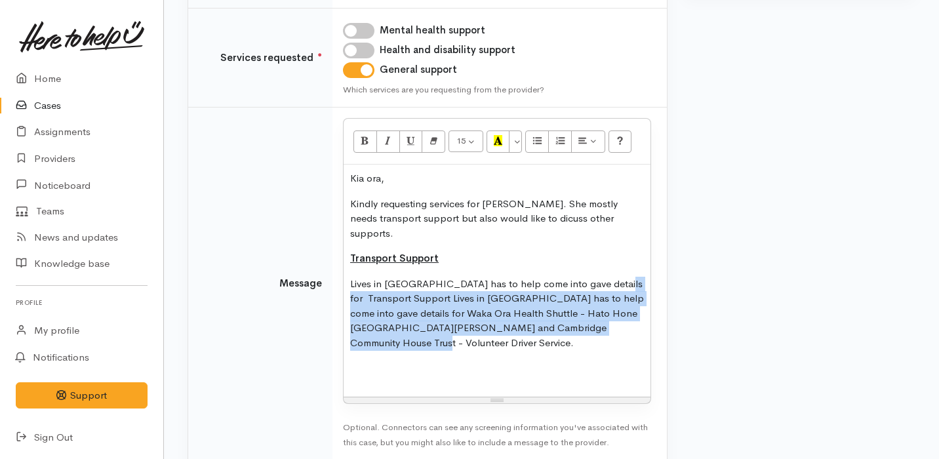
drag, startPoint x: 441, startPoint y: 333, endPoint x: 349, endPoint y: 279, distance: 107.0
click at [349, 279] on div "Kia ora, Kindly requesting services for kylie. She mostly needs transport suppo…" at bounding box center [497, 281] width 307 height 232
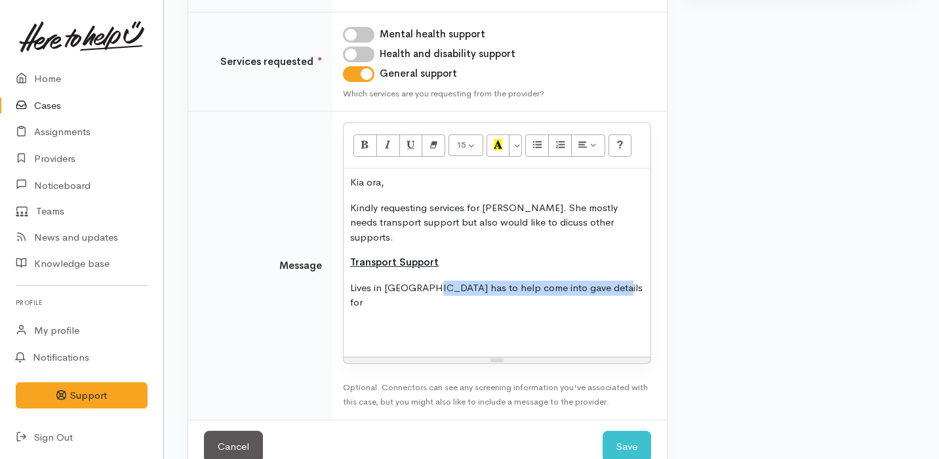
drag, startPoint x: 435, startPoint y: 272, endPoint x: 628, endPoint y: 274, distance: 192.8
click at [629, 281] on p "Lives in Cambridge has to help come into gave details for" at bounding box center [497, 296] width 294 height 30
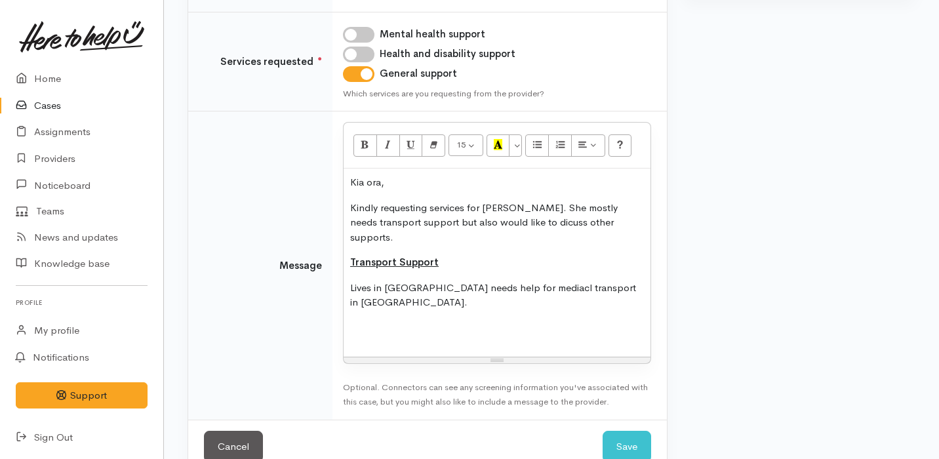
click at [513, 281] on p "Lives in Cambridge needs help for mediacl transport in hamilton." at bounding box center [497, 296] width 294 height 30
click at [520, 281] on p "Lives in Cambridge needs help for mediacl transport in hamilton." at bounding box center [497, 296] width 294 height 30
click at [367, 51] on input "Health and disability support" at bounding box center [358, 55] width 31 height 16
checkbox input "true"
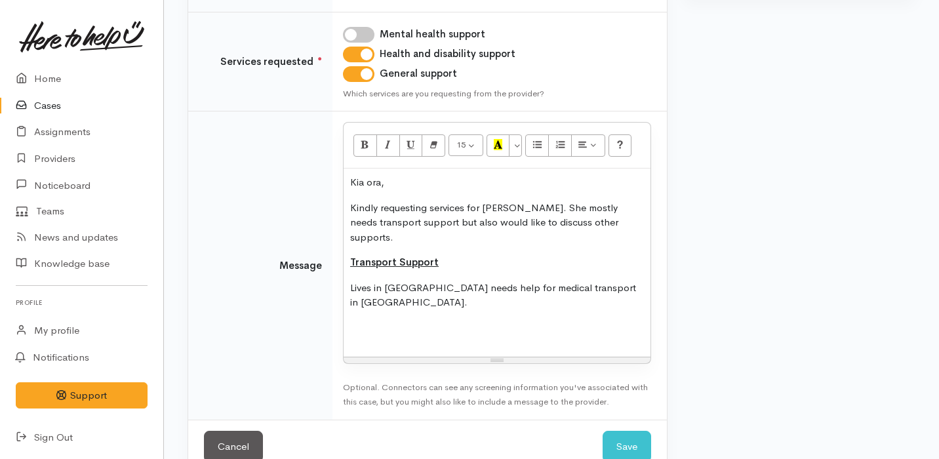
click at [642, 281] on p "Lives in [GEOGRAPHIC_DATA] needs help for medical transport in [GEOGRAPHIC_DATA…" at bounding box center [497, 296] width 294 height 30
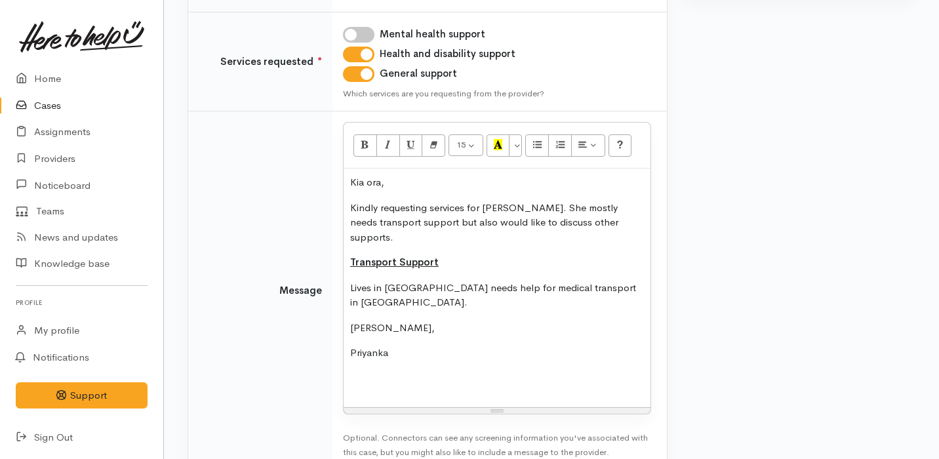
scroll to position [302, 0]
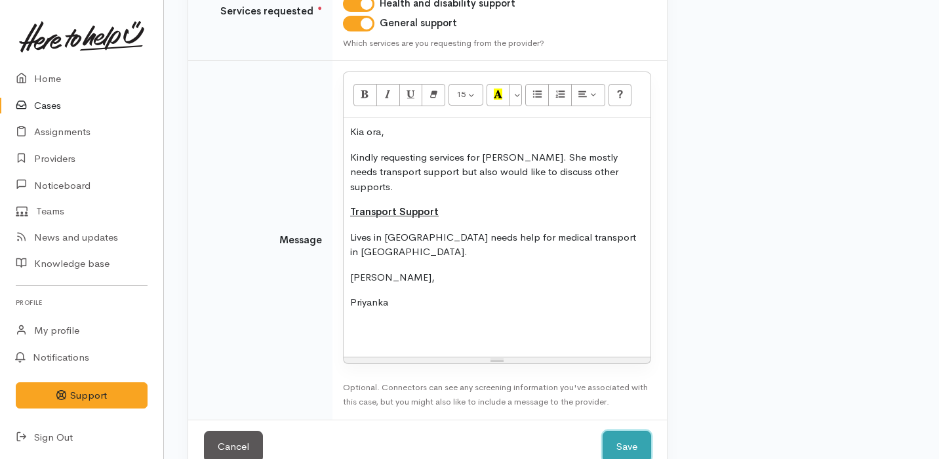
click at [627, 431] on button "Save" at bounding box center [627, 447] width 49 height 32
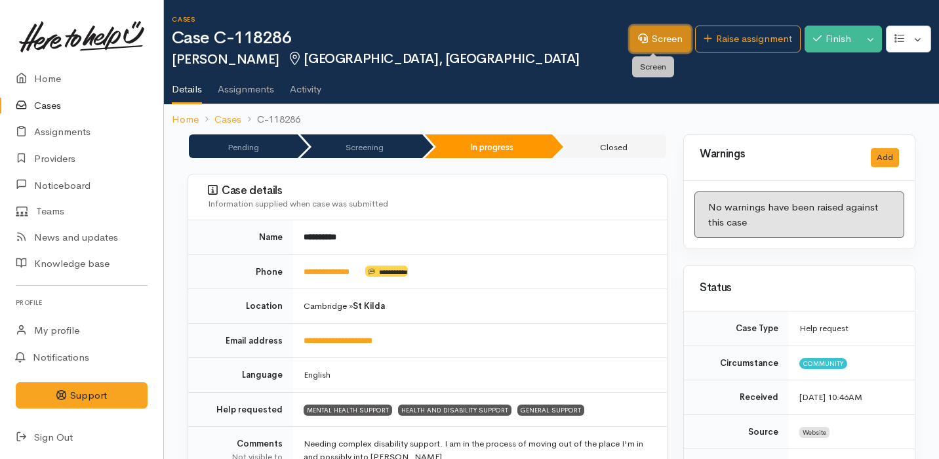
click at [630, 43] on link "Screen" at bounding box center [661, 39] width 62 height 27
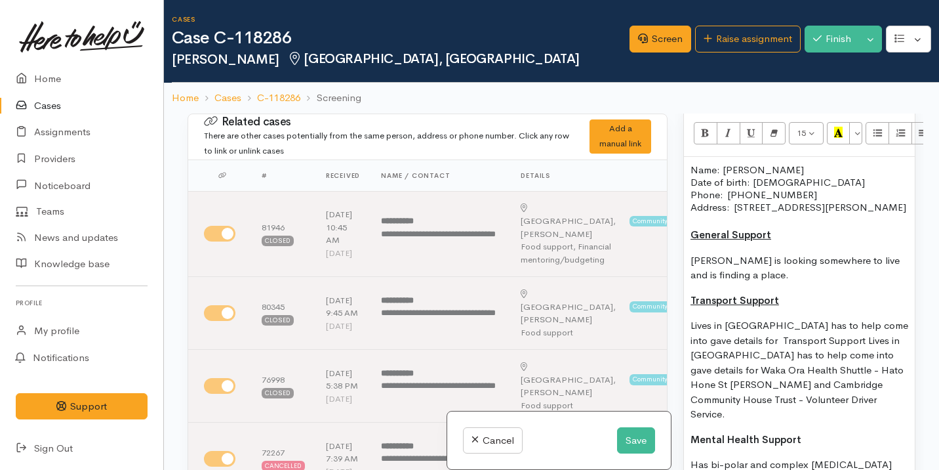
scroll to position [1200, 0]
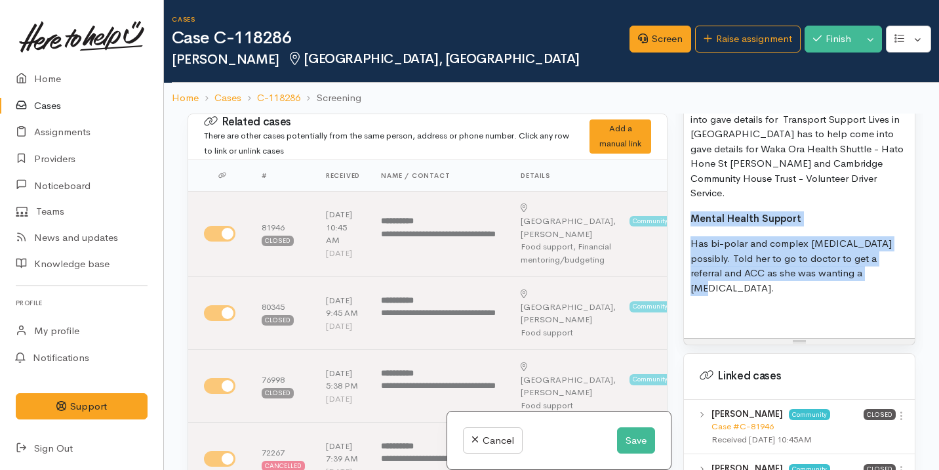
drag, startPoint x: 858, startPoint y: 277, endPoint x: 691, endPoint y: 216, distance: 178.0
click at [690, 216] on div "Name: Kylie Dick Date of birth: 12/03/1994 Phone:  020 4138 4621 Address:  37 M…" at bounding box center [799, 137] width 231 height 402
copy div "Mental Health Support Has bi-polar and complex PTSD possibly. Told her to go to…"
click at [632, 451] on button "Save" at bounding box center [636, 440] width 38 height 27
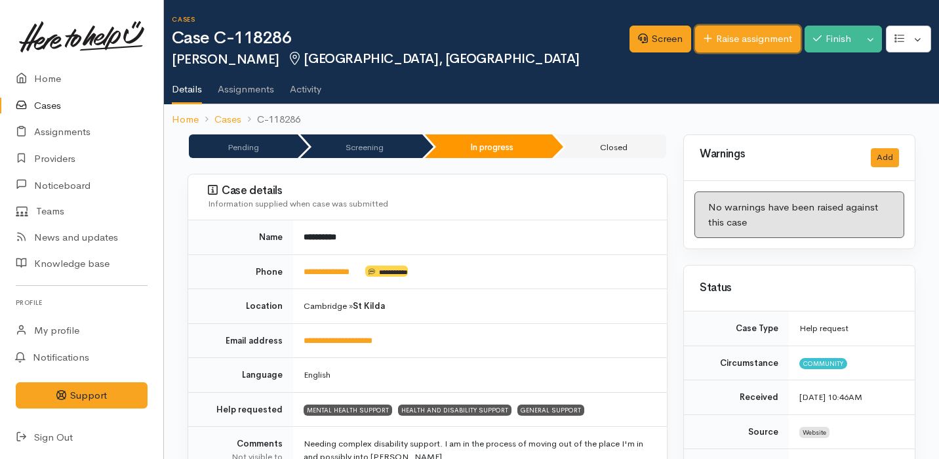
click at [744, 37] on link "Raise assignment" at bounding box center [748, 39] width 106 height 27
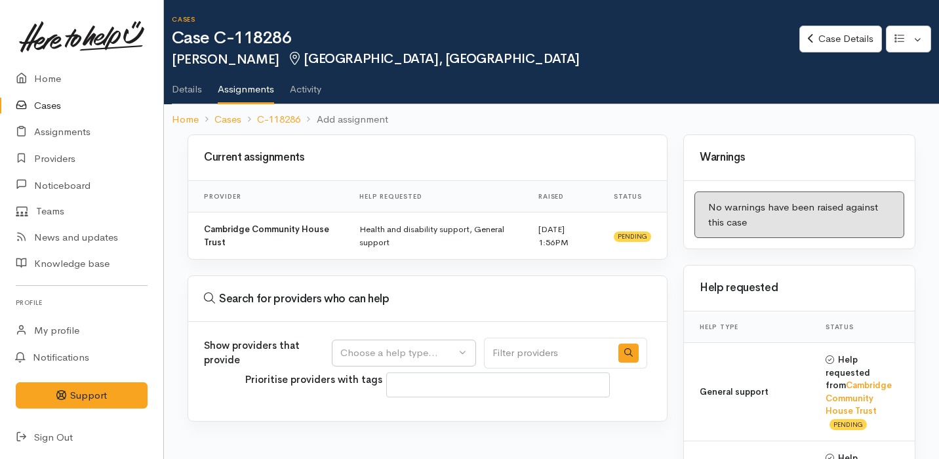
select select
click at [416, 344] on button "Choose a help type..." at bounding box center [404, 353] width 144 height 27
click at [437, 285] on span "Mental health support" at bounding box center [398, 282] width 100 height 15
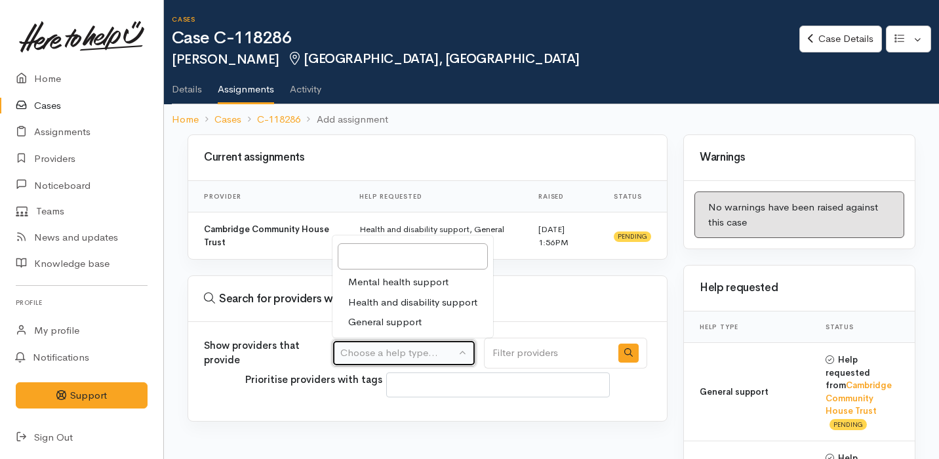
select select "5"
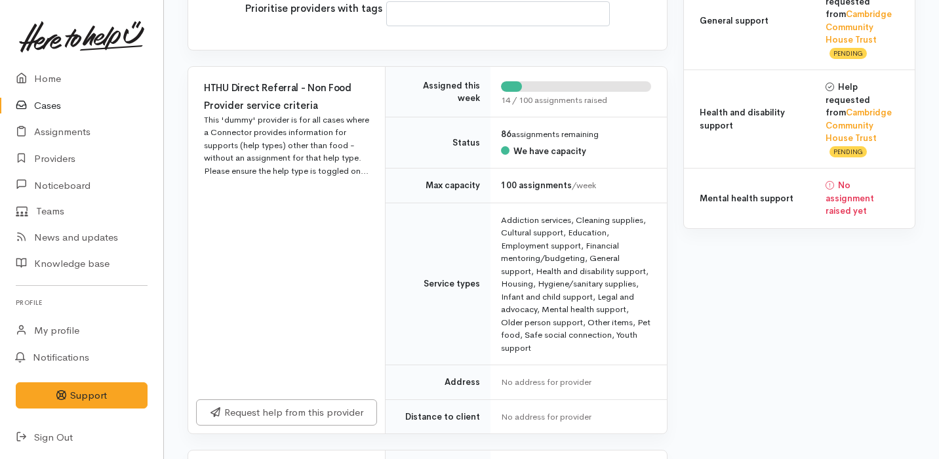
scroll to position [426, 0]
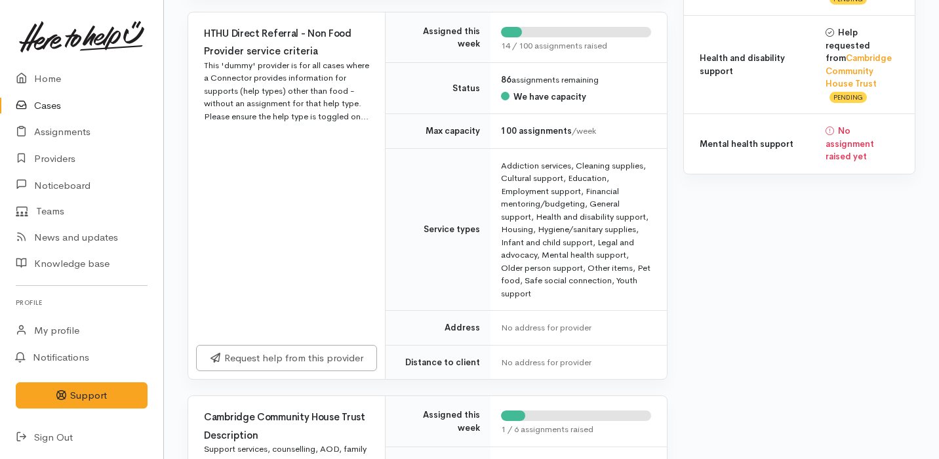
click at [332, 340] on div "Request help from this provider" at bounding box center [286, 358] width 197 height 43
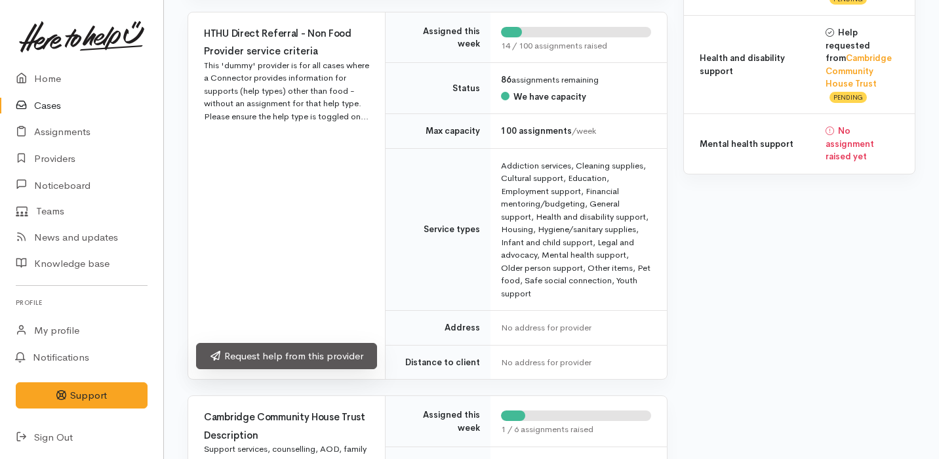
click at [333, 355] on link "Request help from this provider" at bounding box center [286, 356] width 181 height 27
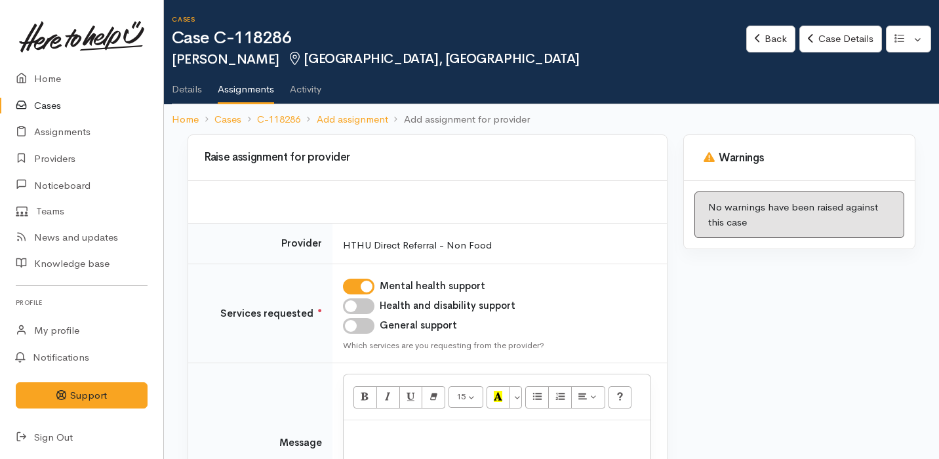
scroll to position [132, 0]
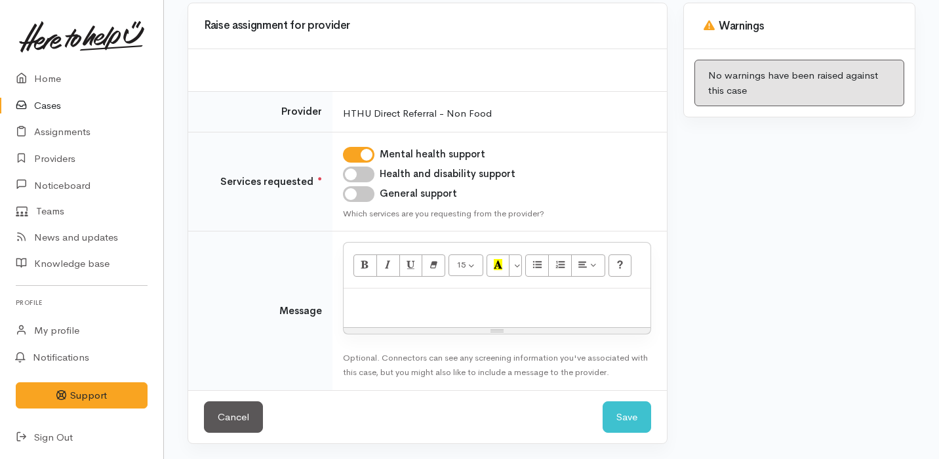
click at [507, 316] on div at bounding box center [497, 308] width 307 height 39
paste div
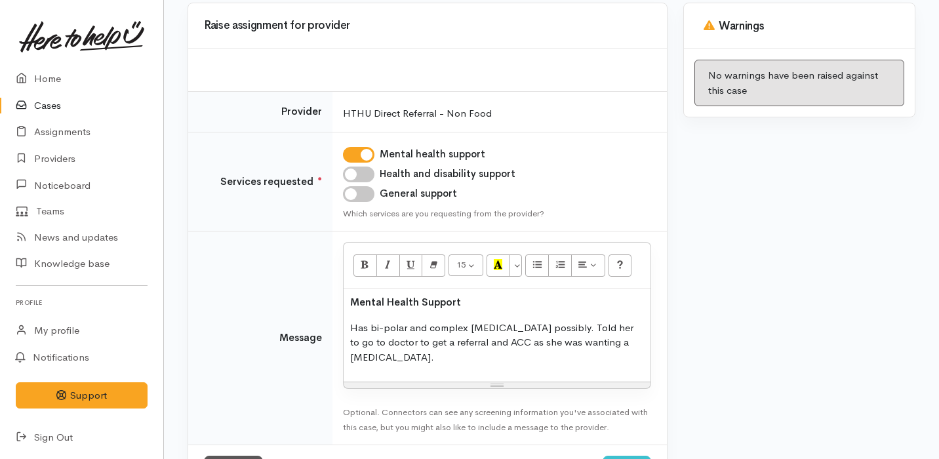
scroll to position [172, 0]
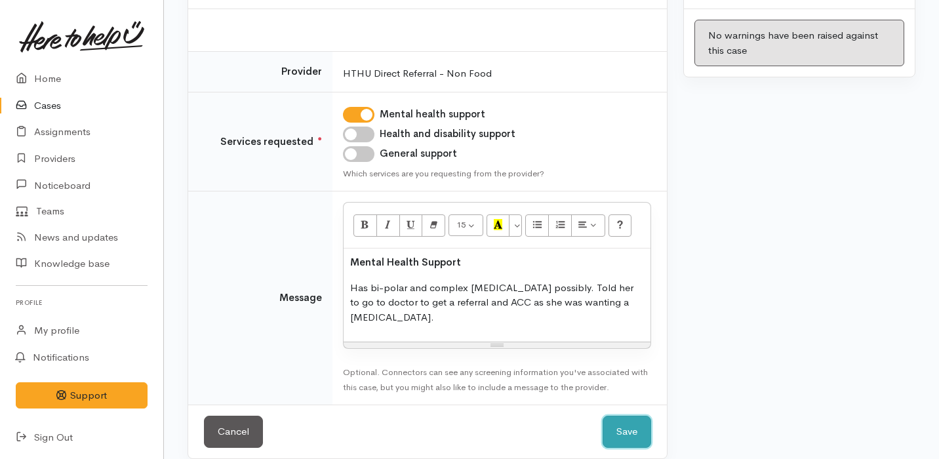
click at [634, 416] on button "Save" at bounding box center [627, 432] width 49 height 32
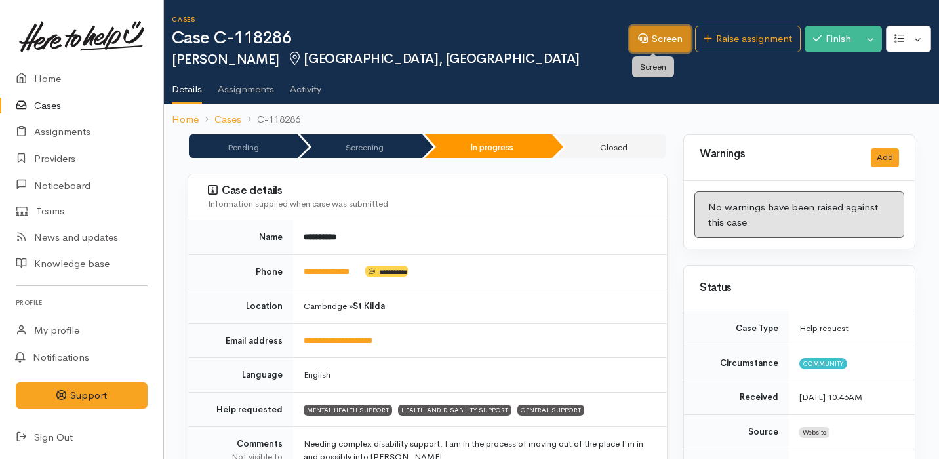
click at [662, 47] on link "Screen" at bounding box center [661, 39] width 62 height 27
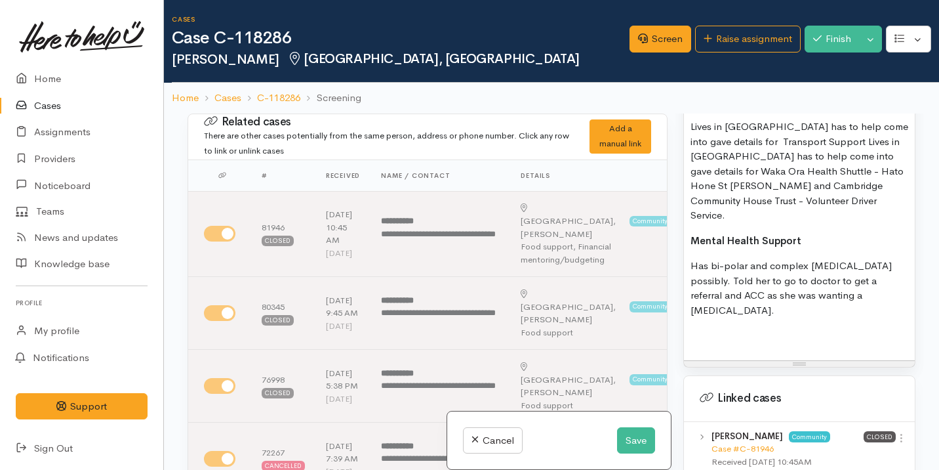
scroll to position [1150, 0]
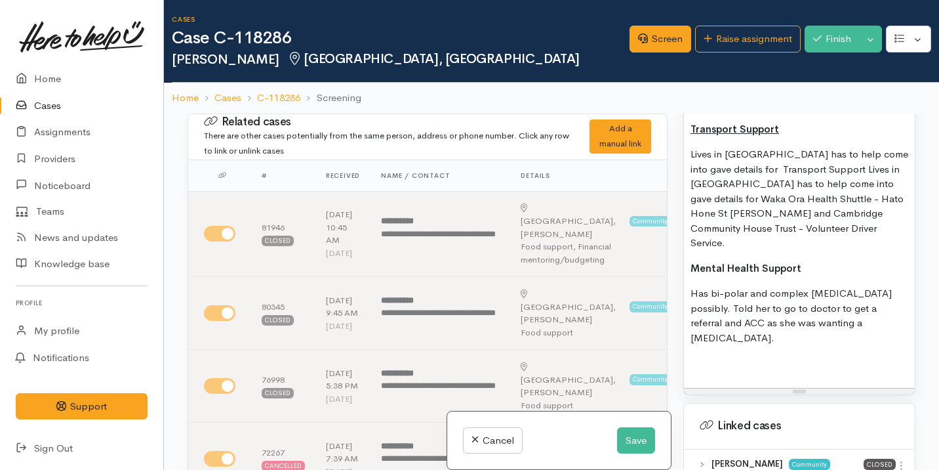
click at [788, 201] on p "Lives in Cambridge has to help come into gave details for Transport Support Liv…" at bounding box center [800, 199] width 218 height 104
click at [740, 179] on p "Lives in Cambridge has to help come into gave details for Transport Support Liv…" at bounding box center [800, 199] width 218 height 104
click at [883, 243] on p "Lives in Cambridge has to help come into gave details for Transport Support Liv…" at bounding box center [800, 199] width 218 height 104
click at [638, 437] on button "Save" at bounding box center [636, 440] width 38 height 27
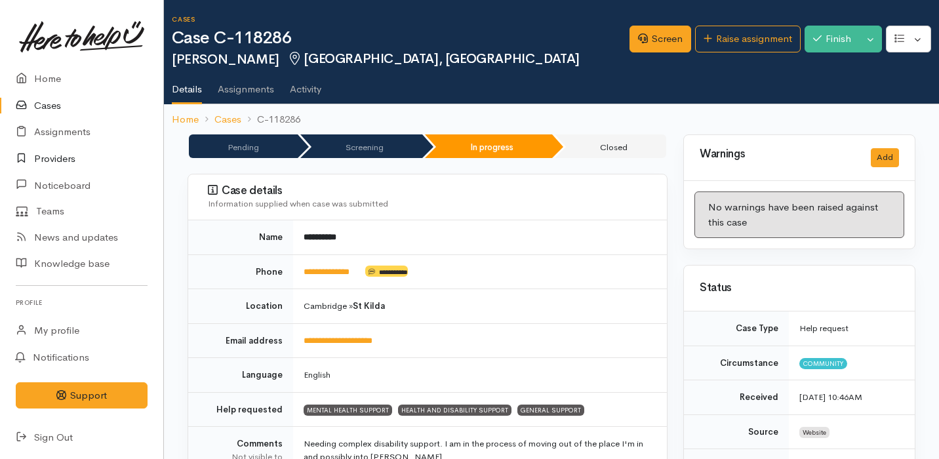
click at [100, 159] on link "Providers" at bounding box center [81, 159] width 163 height 27
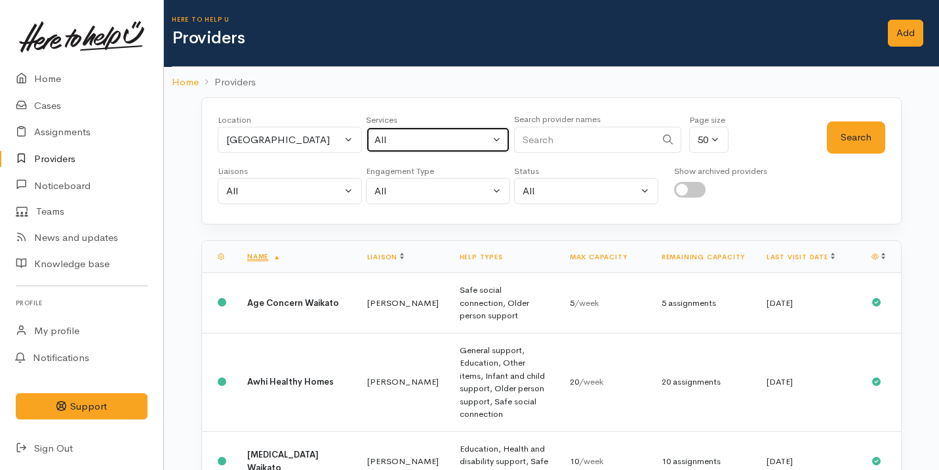
click at [390, 140] on div "All" at bounding box center [431, 139] width 115 height 15
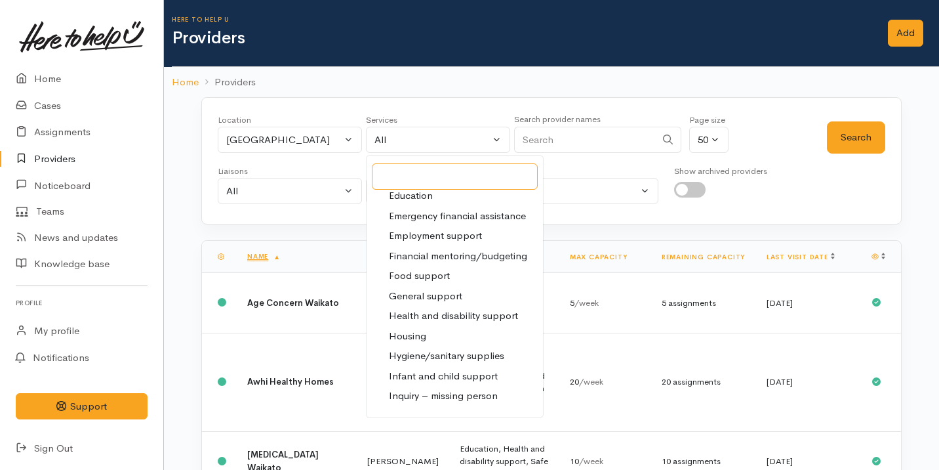
scroll to position [172, 0]
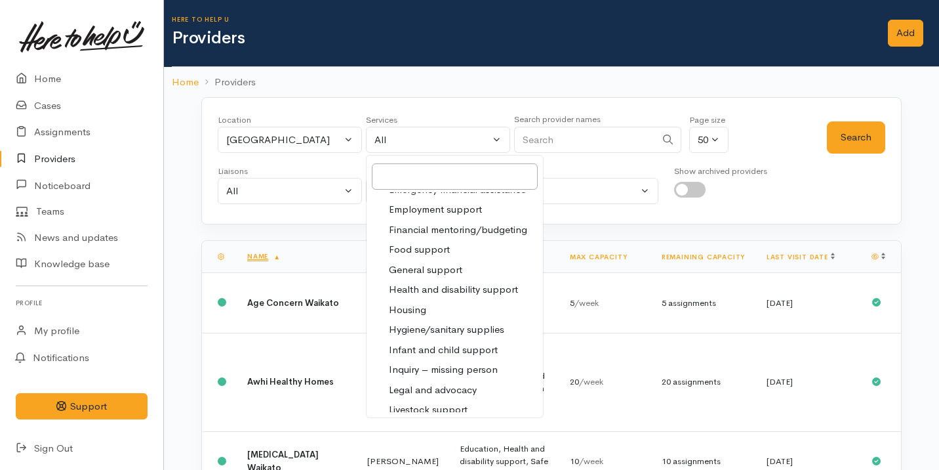
click at [441, 264] on span "General support" at bounding box center [425, 269] width 73 height 15
select select "4"
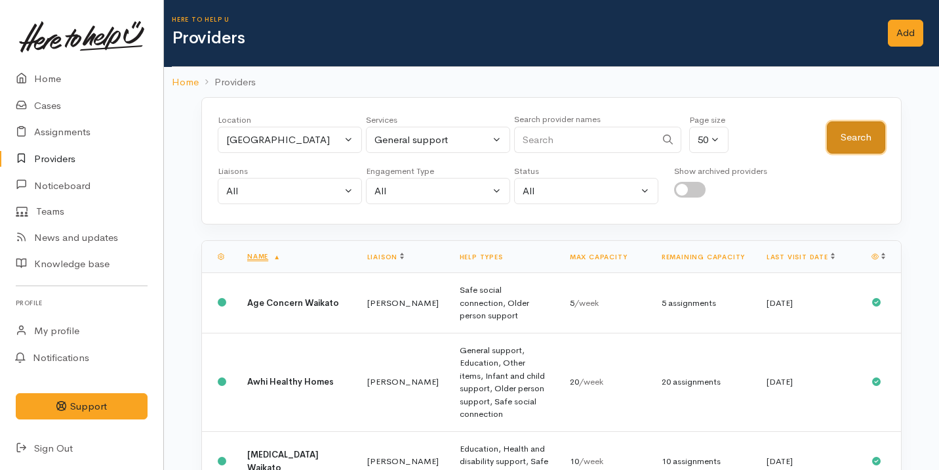
click at [847, 146] on button "Search" at bounding box center [856, 137] width 58 height 32
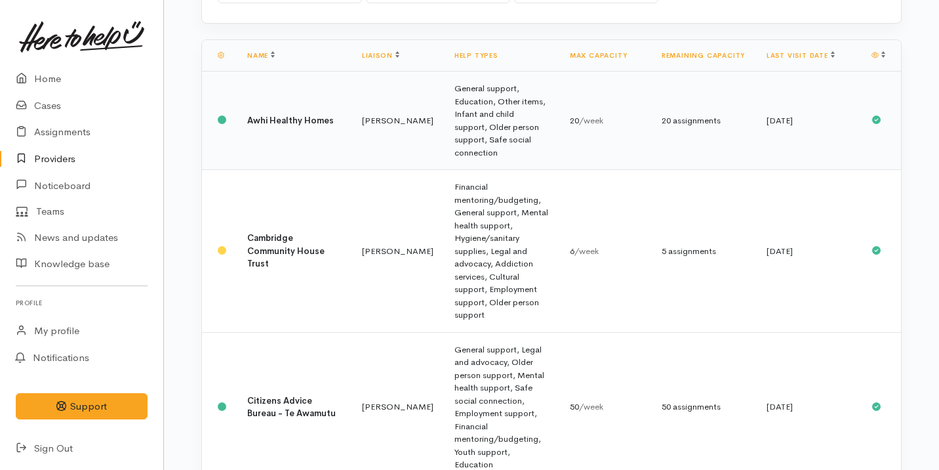
scroll to position [222, 0]
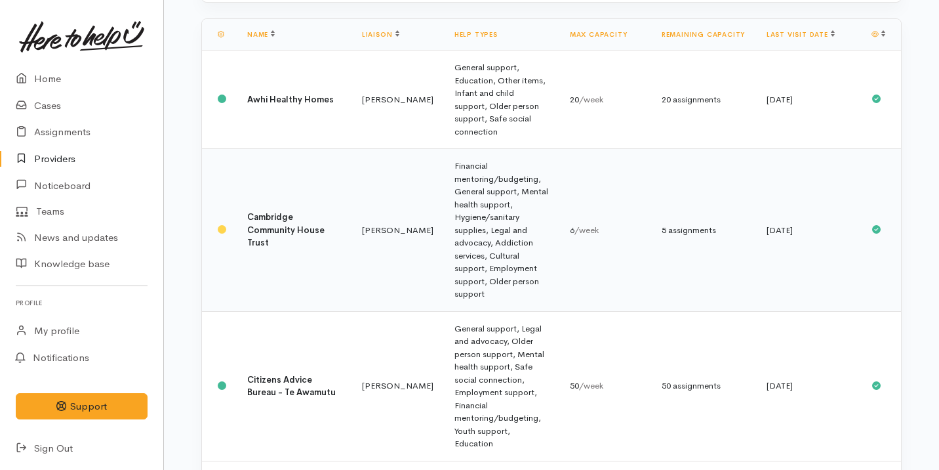
click at [489, 169] on td "Financial mentoring/budgeting, General support, Mental health support, Hygiene/…" at bounding box center [501, 230] width 115 height 163
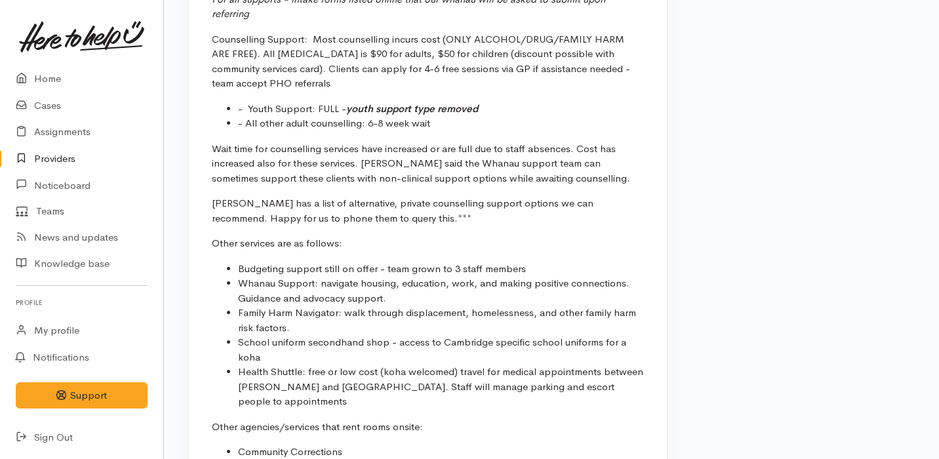
scroll to position [1529, 0]
click at [467, 363] on li "Health Shuttle: free or low cost (koha welcomed) travel for medical appointment…" at bounding box center [440, 385] width 405 height 45
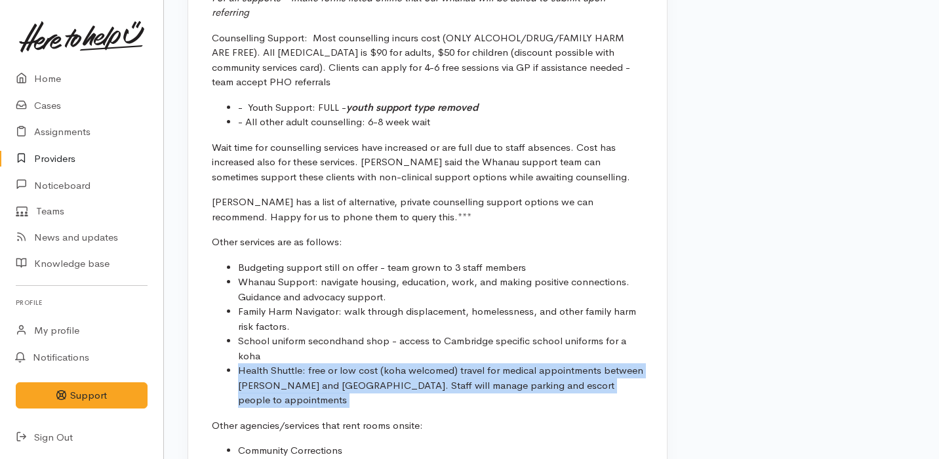
click at [467, 363] on li "Health Shuttle: free or low cost (koha welcomed) travel for medical appointment…" at bounding box center [440, 385] width 405 height 45
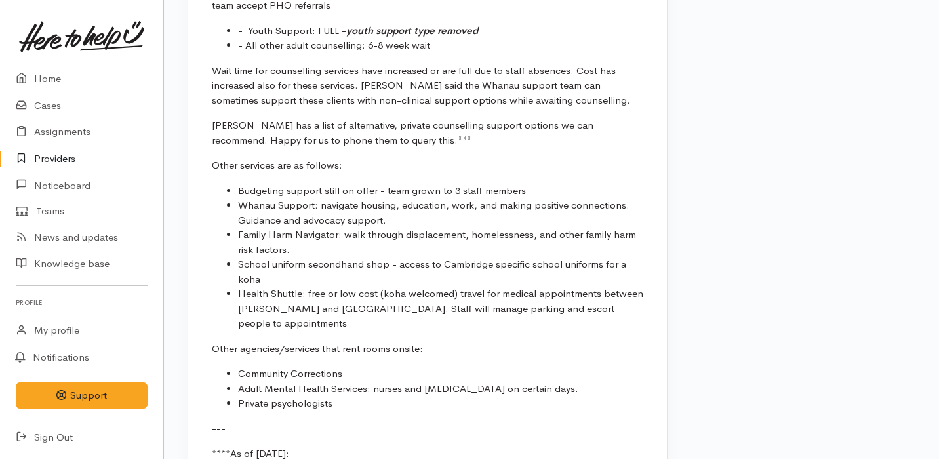
scroll to position [1607, 0]
click at [467, 380] on li "Adult Mental Health Services: nurses and psychiatrist on certain days." at bounding box center [440, 387] width 405 height 15
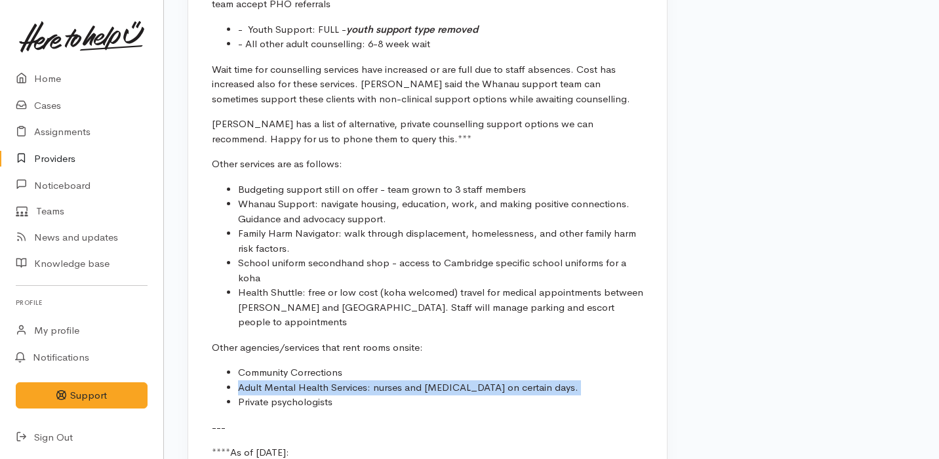
click at [467, 380] on li "Adult Mental Health Services: nurses and psychiatrist on certain days." at bounding box center [440, 387] width 405 height 15
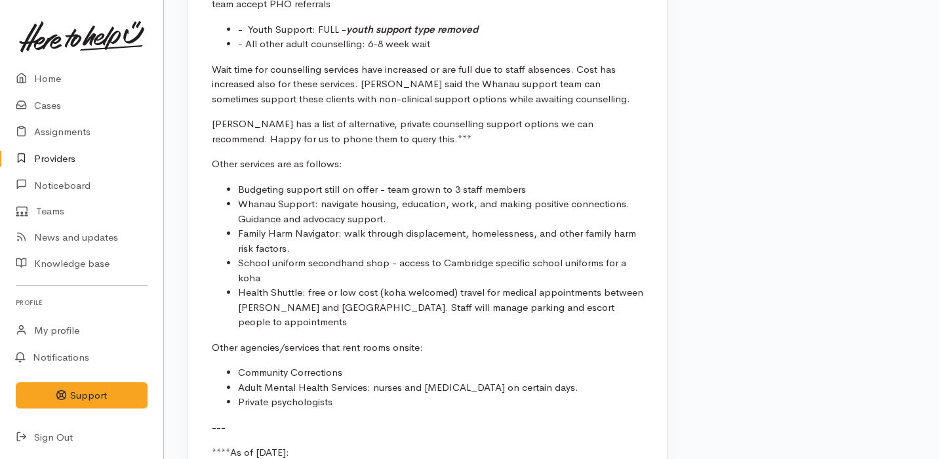
click at [467, 380] on li "Adult Mental Health Services: nurses and psychiatrist on certain days." at bounding box center [440, 387] width 405 height 15
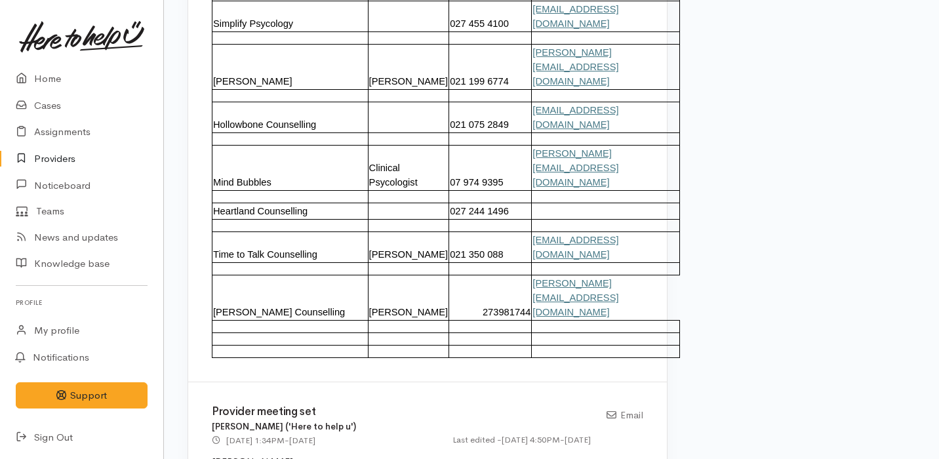
scroll to position [2590, 0]
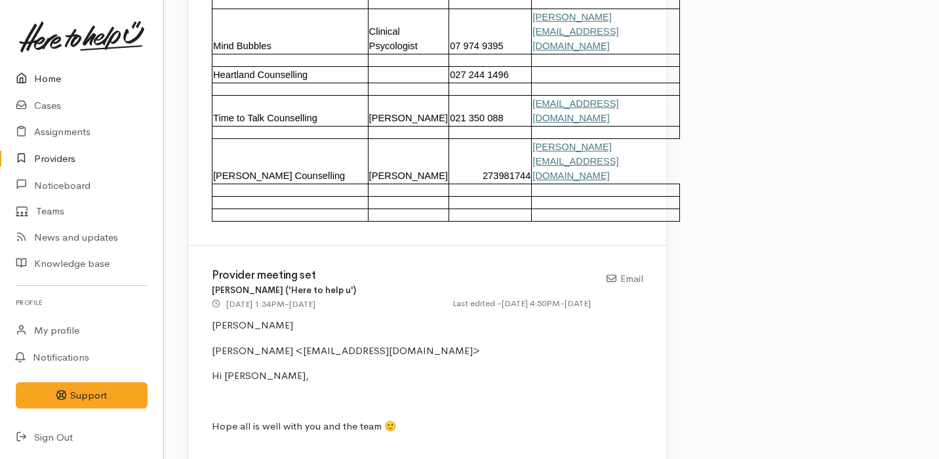
click at [85, 87] on link "Home" at bounding box center [81, 79] width 163 height 27
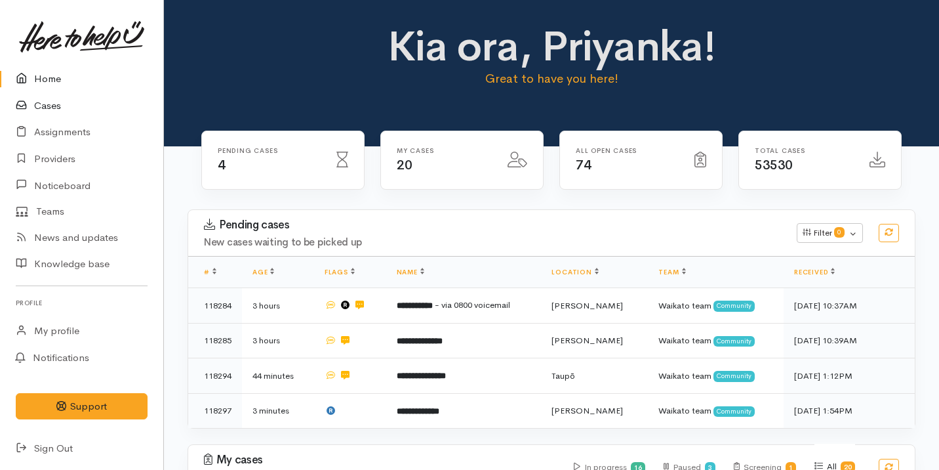
click at [92, 110] on link "Cases" at bounding box center [81, 105] width 163 height 27
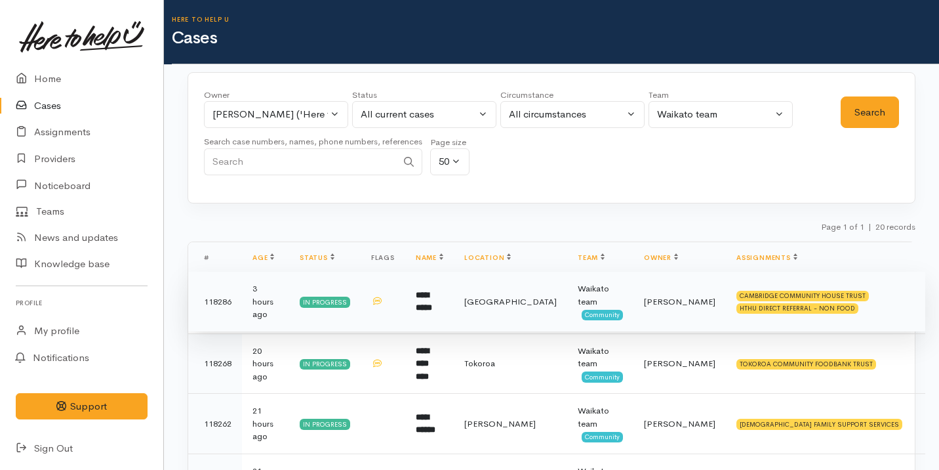
scroll to position [195, 0]
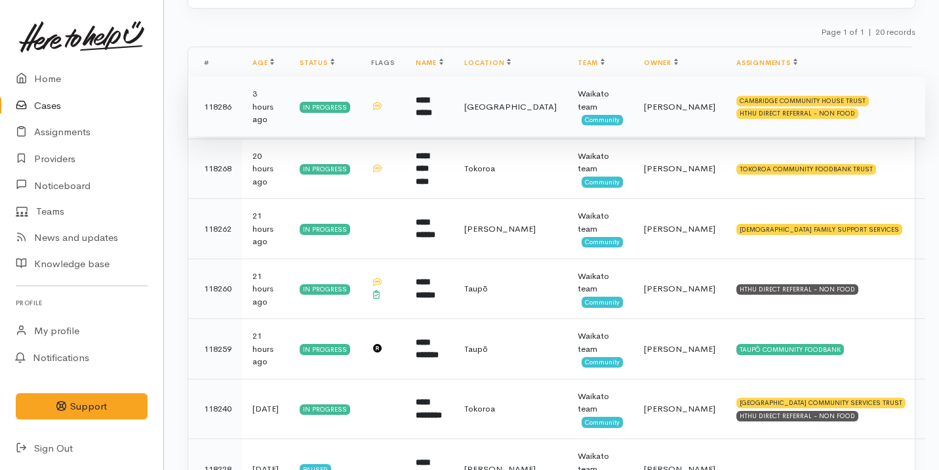
click at [853, 116] on td "CAMBRIDGE COMMUNITY HOUSE TRUST HTHU DIRECT REFERRAL - NON FOOD" at bounding box center [825, 107] width 199 height 60
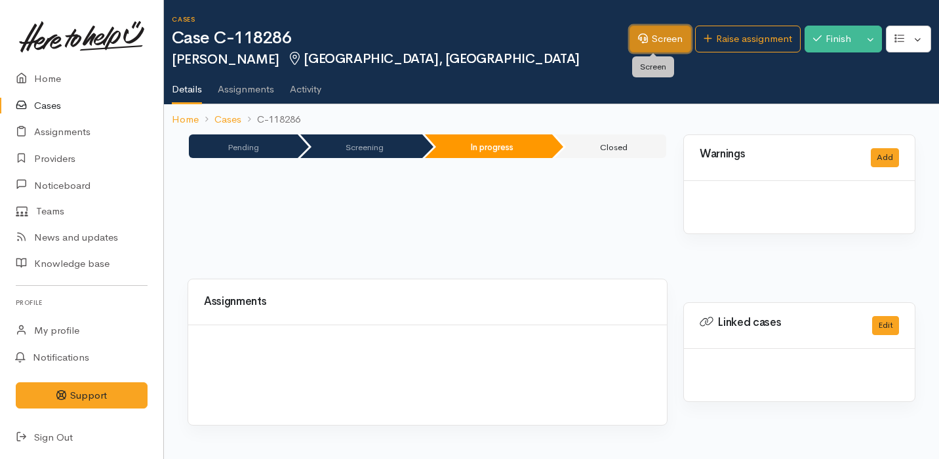
click at [643, 34] on link "Screen" at bounding box center [661, 39] width 62 height 27
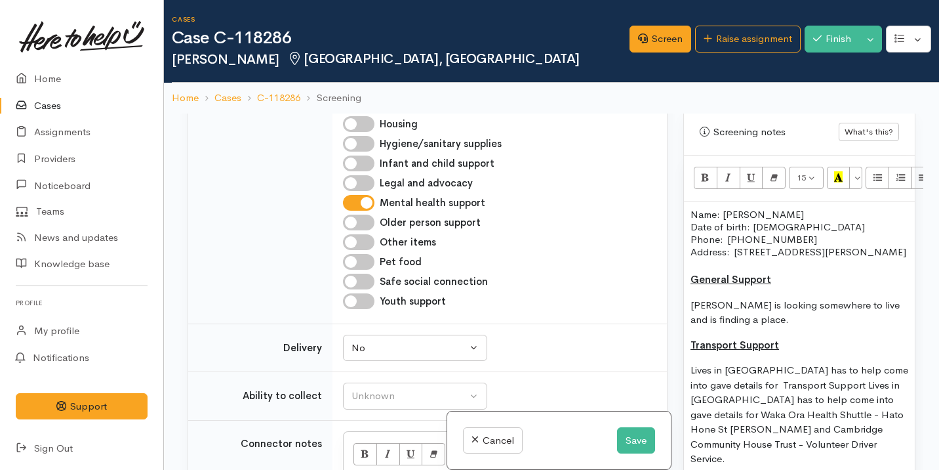
scroll to position [948, 0]
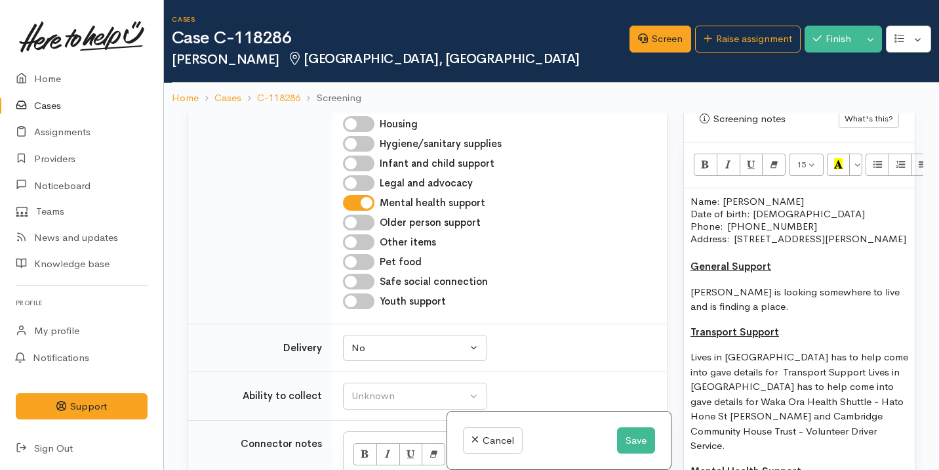
click at [735, 314] on p "Kylie is looking somewhere to live and is finding a place." at bounding box center [800, 300] width 218 height 30
drag, startPoint x: 735, startPoint y: 321, endPoint x: 727, endPoint y: 321, distance: 7.9
click at [727, 314] on p "Kylie is looking somewhere to live and is finding a place." at bounding box center [800, 300] width 218 height 30
click at [868, 304] on p "Kylie is looking somewhere to live and is finding a place." at bounding box center [800, 300] width 218 height 30
click at [733, 314] on p "Kylie is looking somewhere to live and is trying to finding a place." at bounding box center [800, 300] width 218 height 30
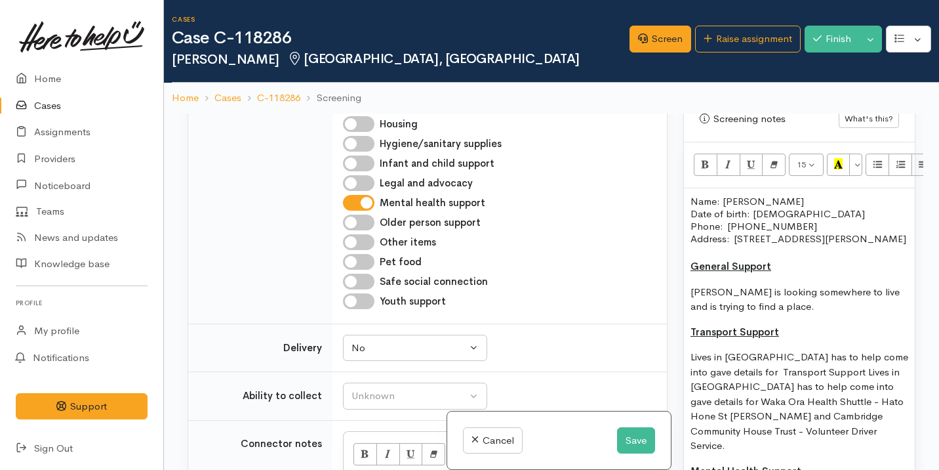
click at [765, 314] on p "Kylie is looking somewhere to live and is trying to find a place." at bounding box center [800, 300] width 218 height 30
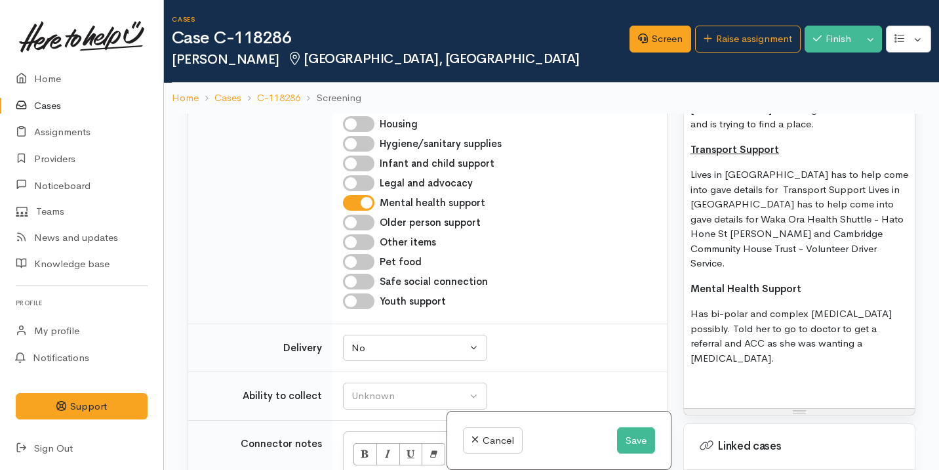
scroll to position [1093, 0]
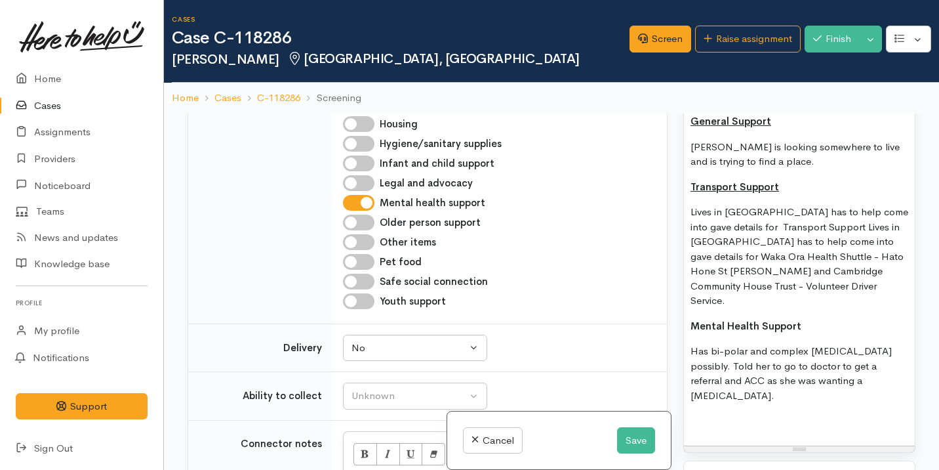
click at [765, 321] on b "Mental Health Support" at bounding box center [746, 325] width 111 height 12
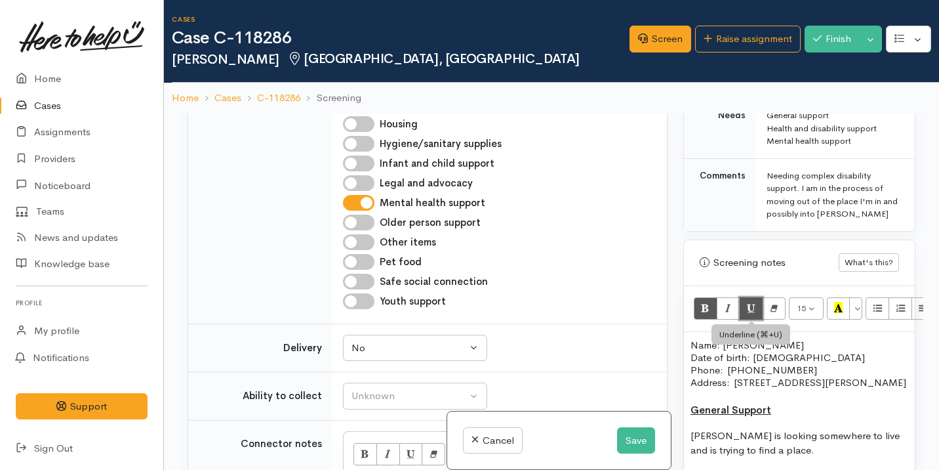
click at [754, 309] on icon "Underline (⌘+U)" at bounding box center [751, 307] width 9 height 11
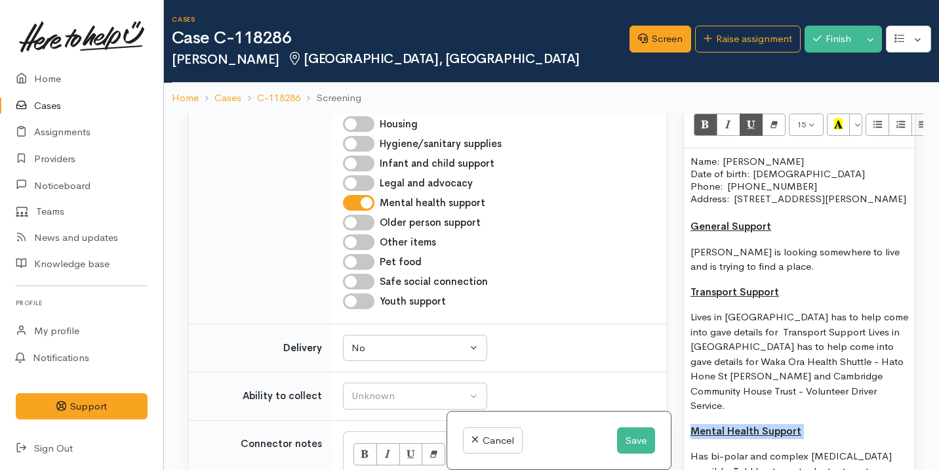
scroll to position [991, 0]
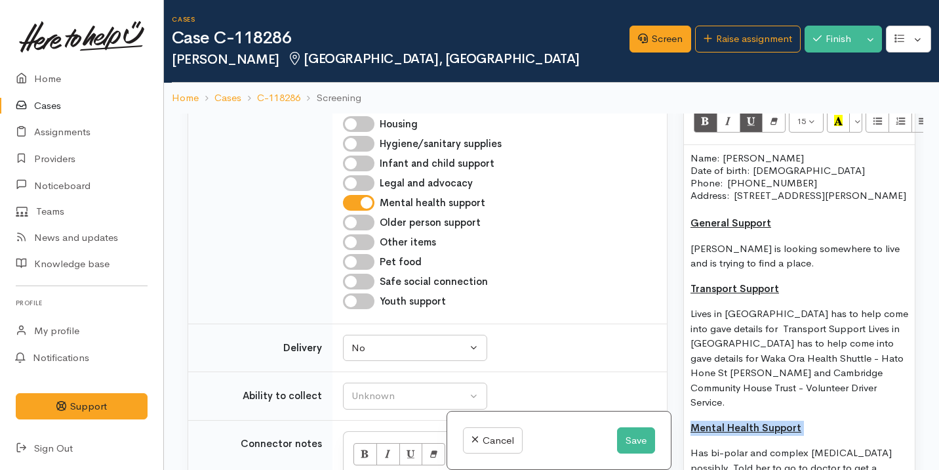
click at [756, 294] on u "Transport Support" at bounding box center [735, 288] width 89 height 12
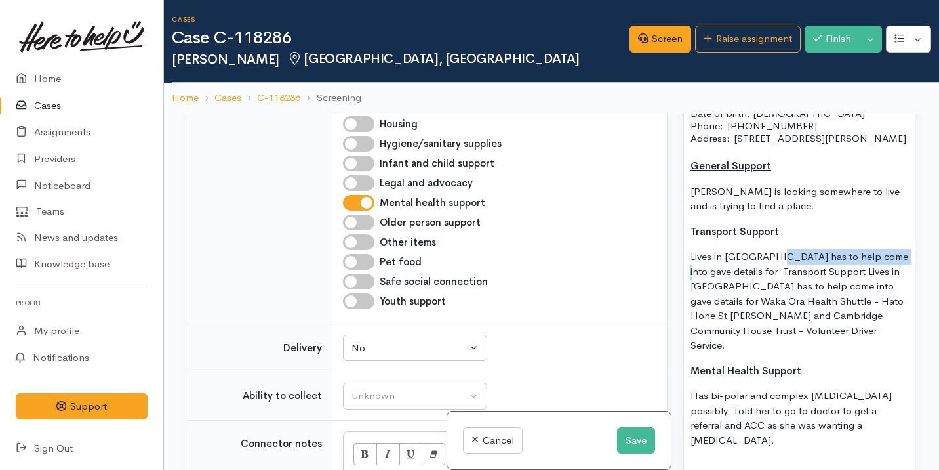
scroll to position [1048, 54]
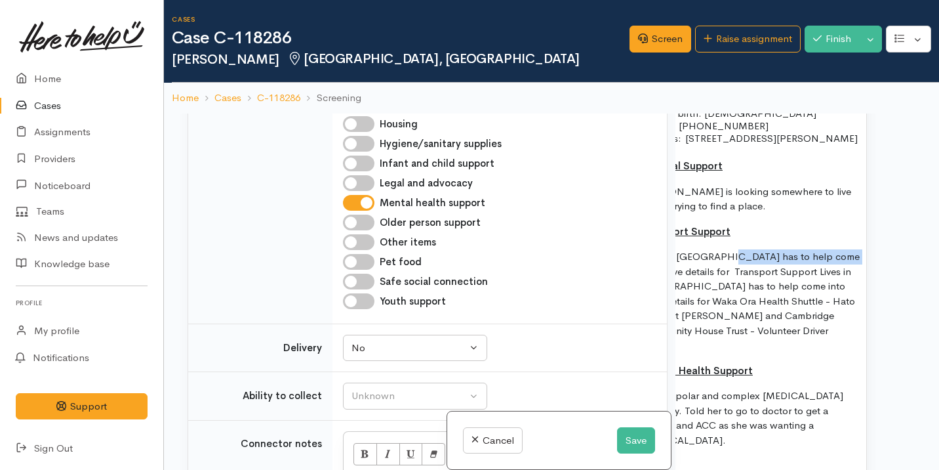
drag, startPoint x: 777, startPoint y: 268, endPoint x: 925, endPoint y: 274, distance: 148.4
click at [925, 274] on div "**********" at bounding box center [551, 348] width 775 height 470
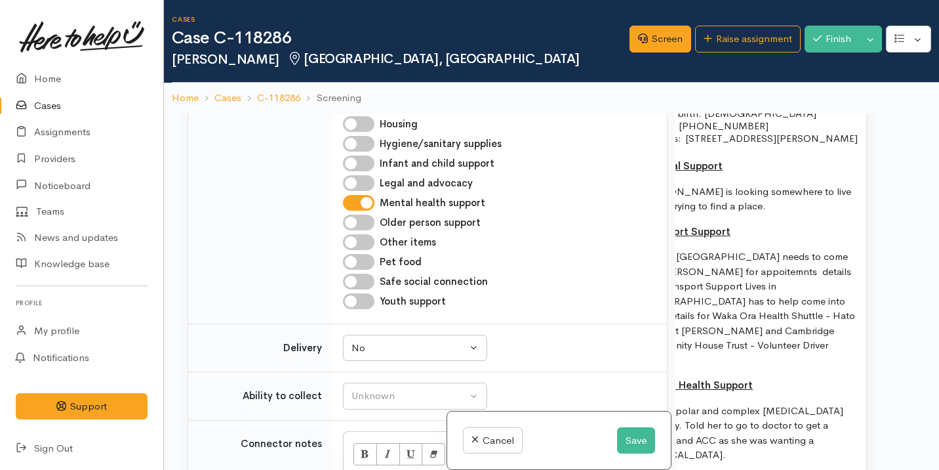
scroll to position [1048, 0]
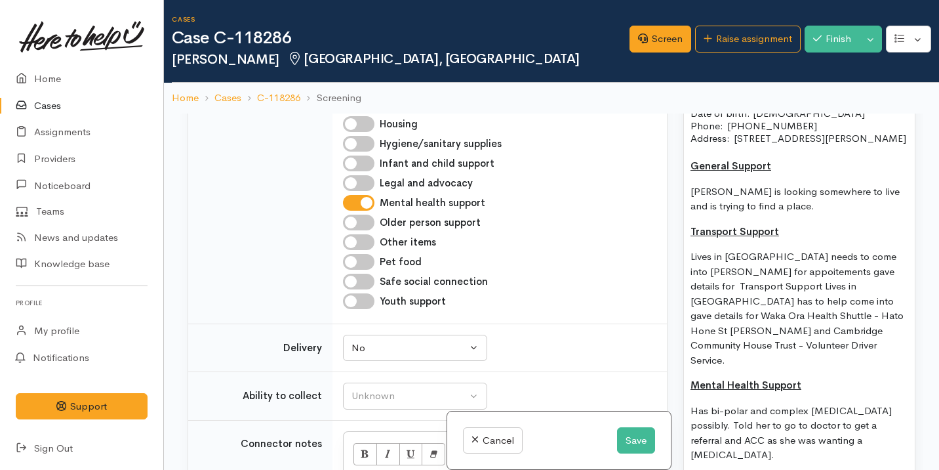
click at [778, 285] on p "Lives in Cambridge needs to come into hamilton for appoitements gave details fo…" at bounding box center [800, 308] width 218 height 118
click at [796, 260] on div "Name: Kylie Dick Date of birth: 12/03/1994 Phone:  020 4138 4621 Address:  37 M…" at bounding box center [799, 296] width 231 height 417
click at [771, 214] on p "Kylie is looking somewhere to live and is trying to find a place." at bounding box center [800, 199] width 218 height 30
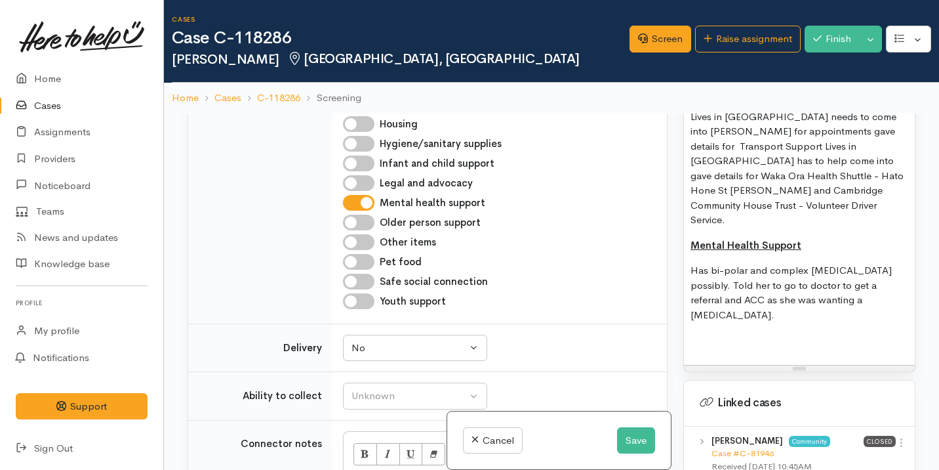
scroll to position [1217, 0]
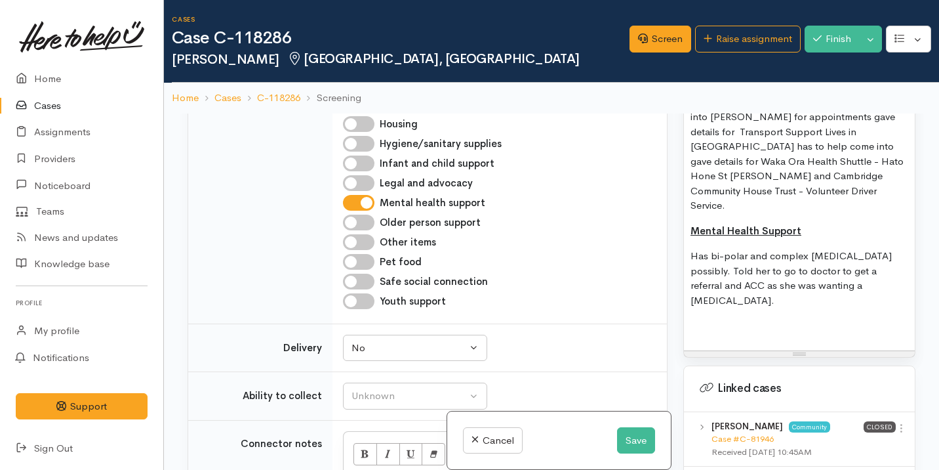
click at [842, 283] on p "Has bi-polar and complex PTSD possibly. Told her to go to doctor to get a refer…" at bounding box center [800, 278] width 218 height 59
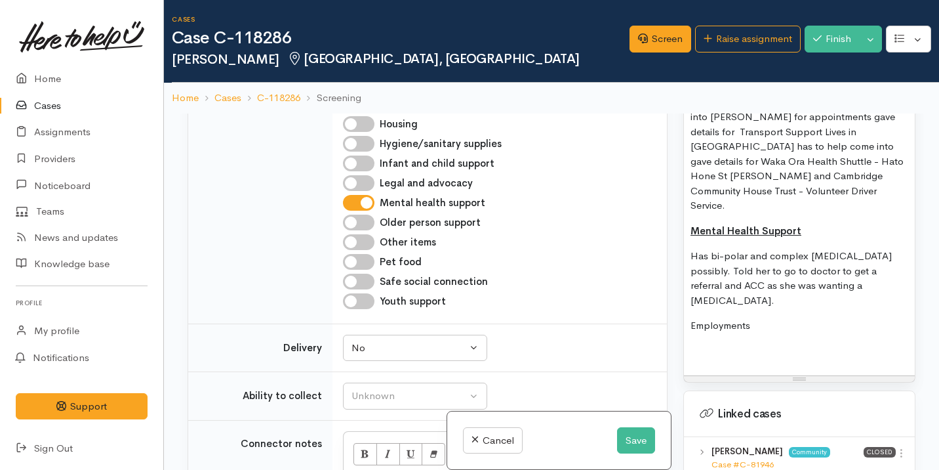
click at [365, 33] on input "Employment support" at bounding box center [358, 26] width 31 height 16
checkbox input "true"
click at [730, 318] on p "Employments" at bounding box center [800, 325] width 218 height 15
click at [754, 318] on p "Employments" at bounding box center [800, 325] width 218 height 15
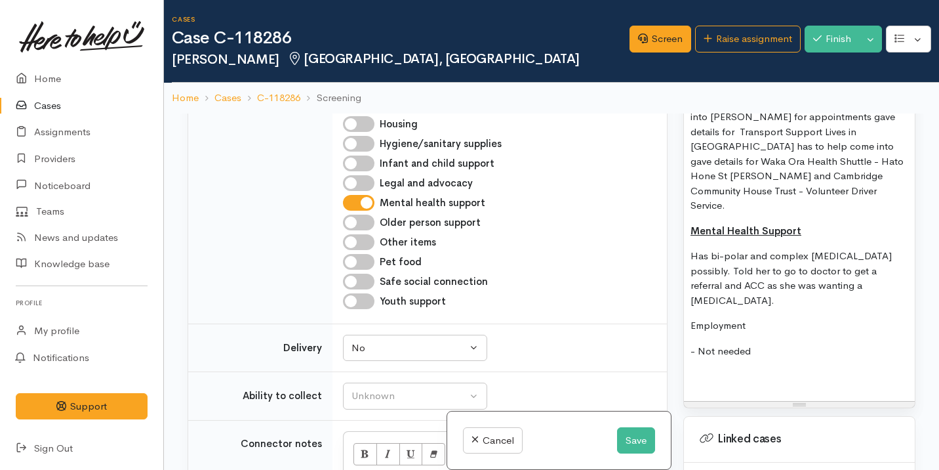
click at [727, 318] on p "Employment" at bounding box center [800, 325] width 218 height 15
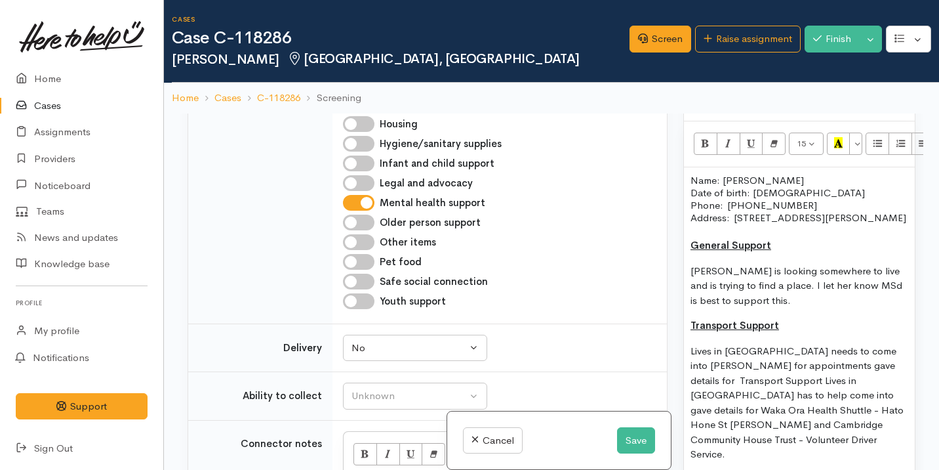
scroll to position [961, 0]
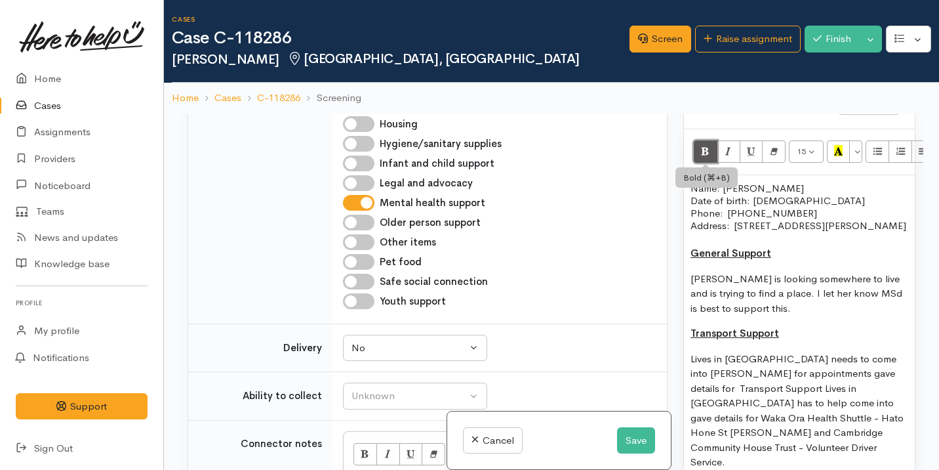
click at [706, 145] on icon "Bold (⌘+B)" at bounding box center [705, 150] width 9 height 11
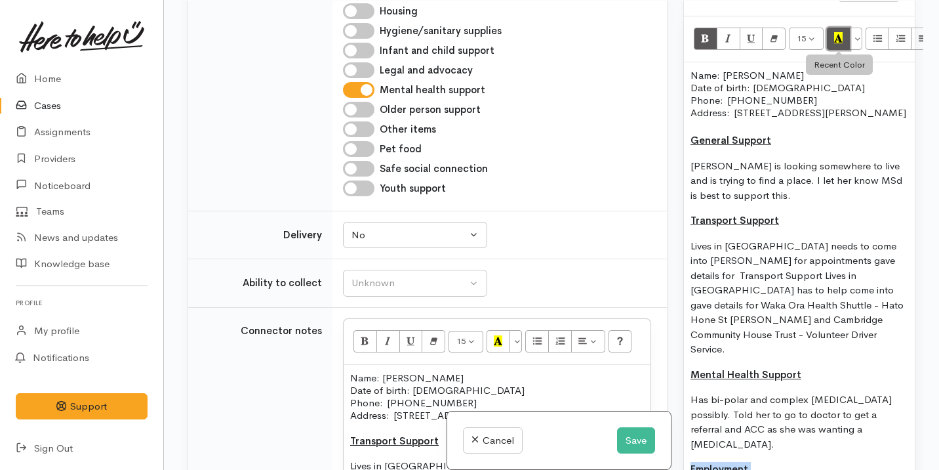
click at [844, 35] on button "Recent Color" at bounding box center [839, 39] width 24 height 22
click at [641, 435] on button "Save" at bounding box center [636, 440] width 38 height 27
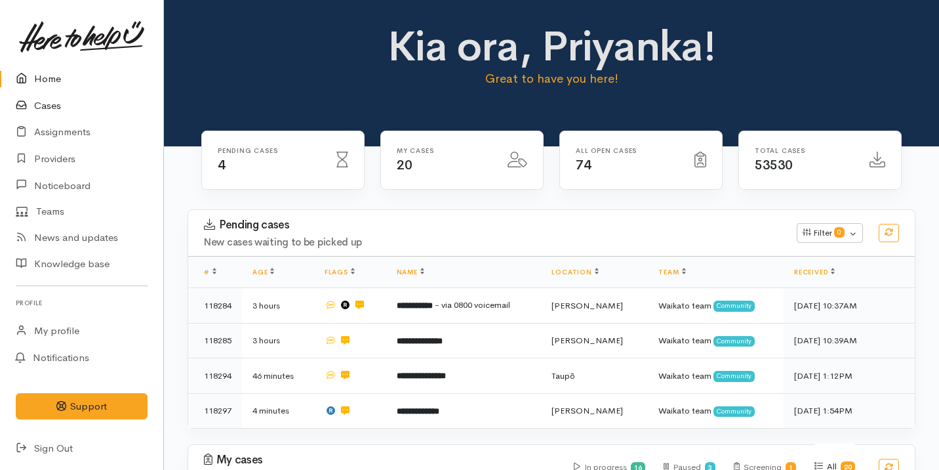
click at [95, 101] on link "Cases" at bounding box center [81, 105] width 163 height 27
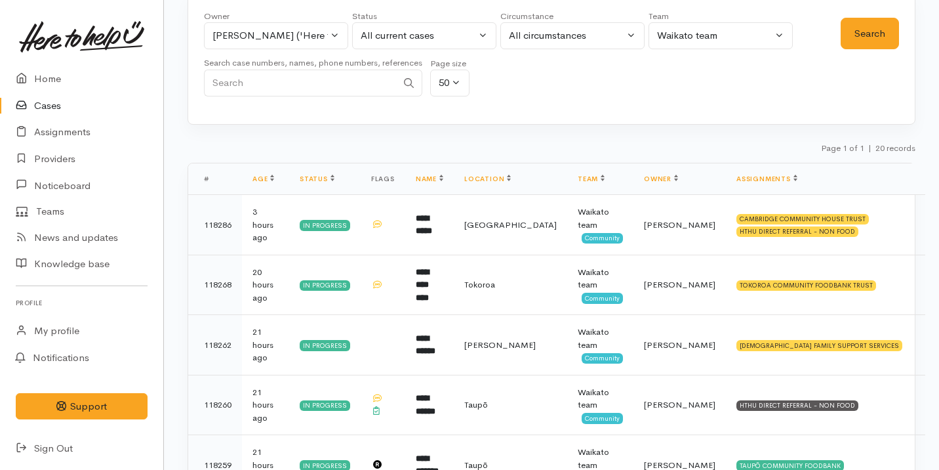
scroll to position [280, 0]
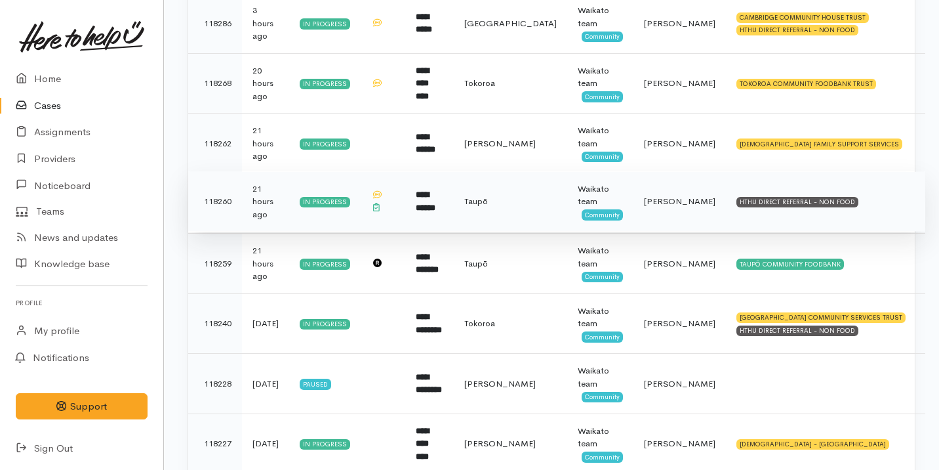
click at [454, 203] on td "**********" at bounding box center [429, 201] width 49 height 60
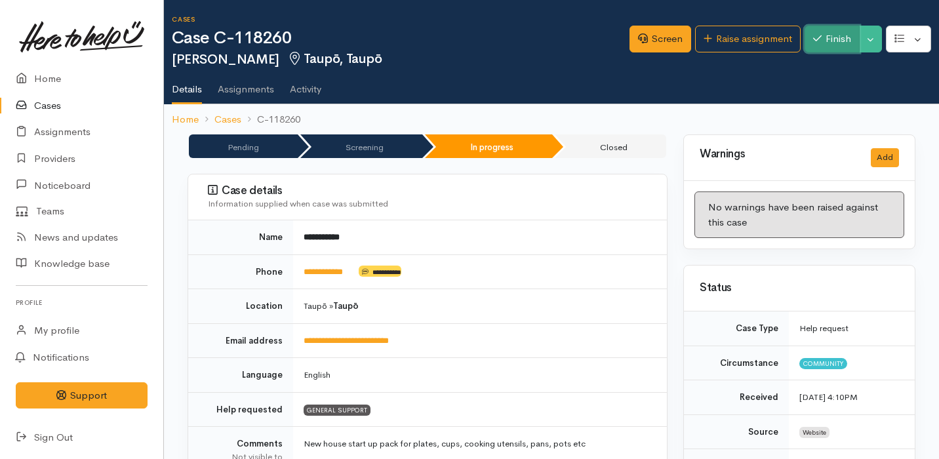
click at [830, 45] on button "Finish" at bounding box center [832, 39] width 55 height 27
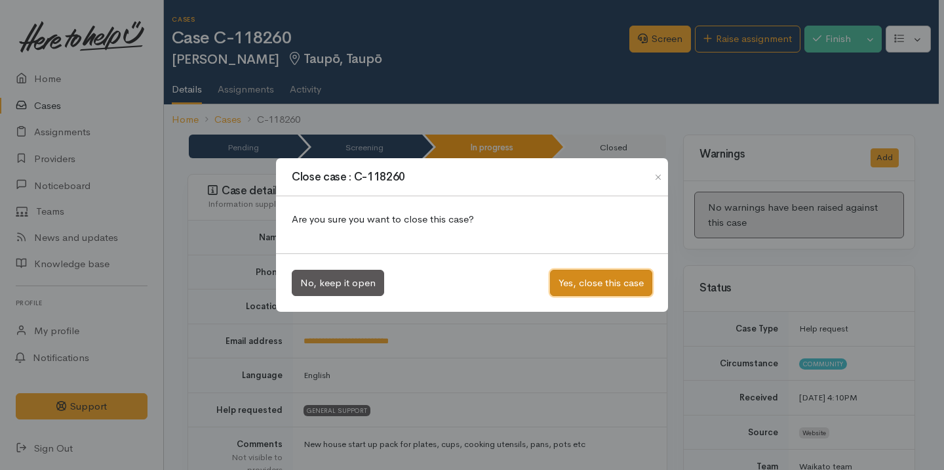
click at [567, 285] on button "Yes, close this case" at bounding box center [601, 283] width 102 height 27
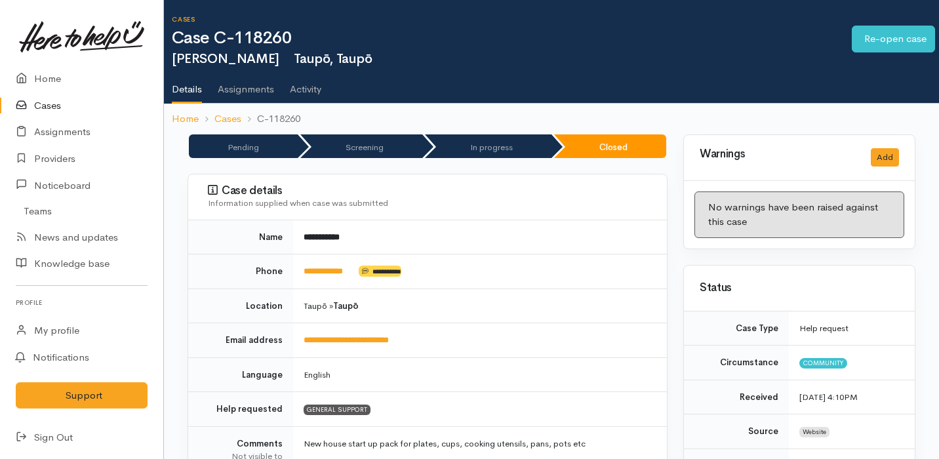
click at [92, 108] on link "Cases" at bounding box center [81, 105] width 163 height 27
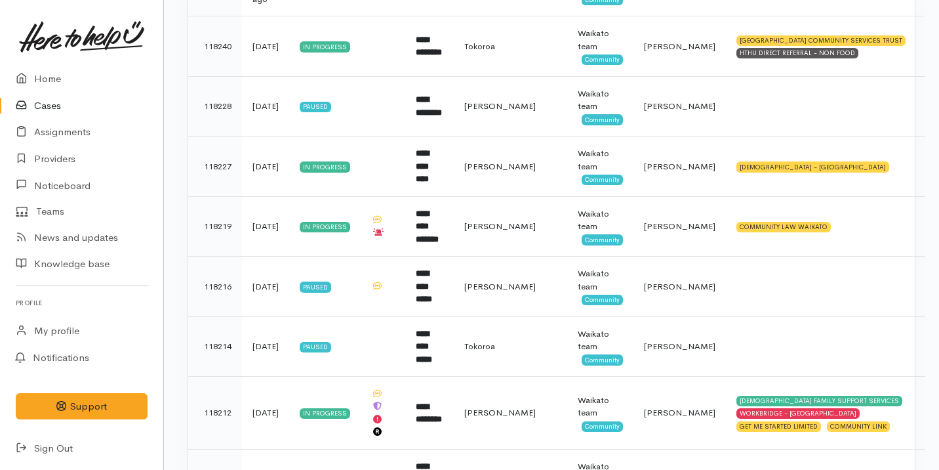
scroll to position [449, 0]
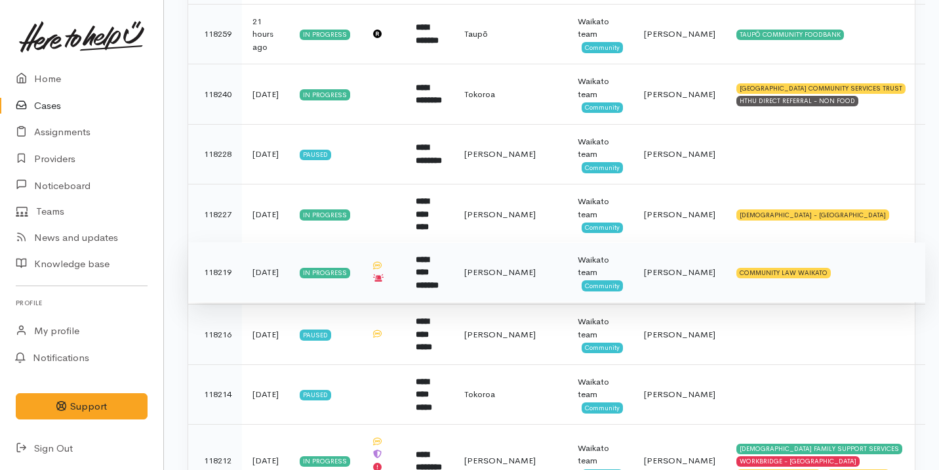
click at [439, 279] on b "**********" at bounding box center [427, 272] width 23 height 34
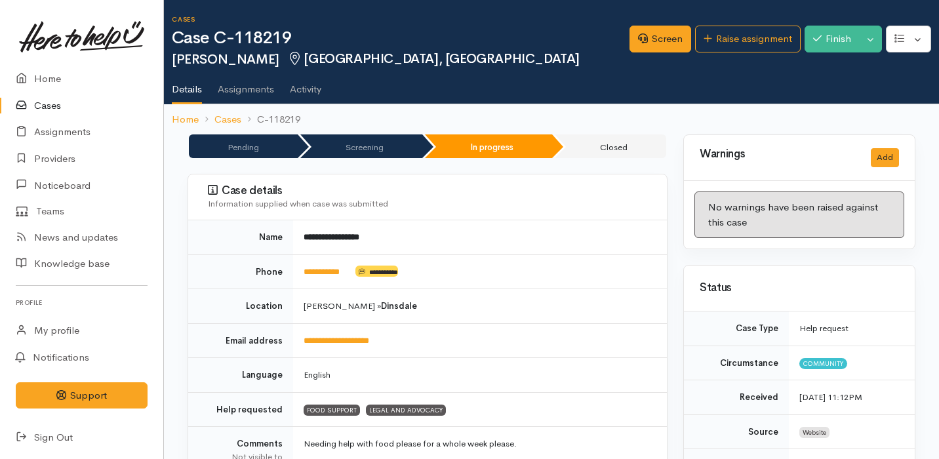
drag, startPoint x: 357, startPoint y: 265, endPoint x: 309, endPoint y: 264, distance: 47.9
click at [309, 264] on td "**********" at bounding box center [480, 271] width 374 height 35
drag, startPoint x: 298, startPoint y: 273, endPoint x: 386, endPoint y: 269, distance: 88.0
click at [386, 269] on td "**********" at bounding box center [480, 271] width 374 height 35
copy td "**********"
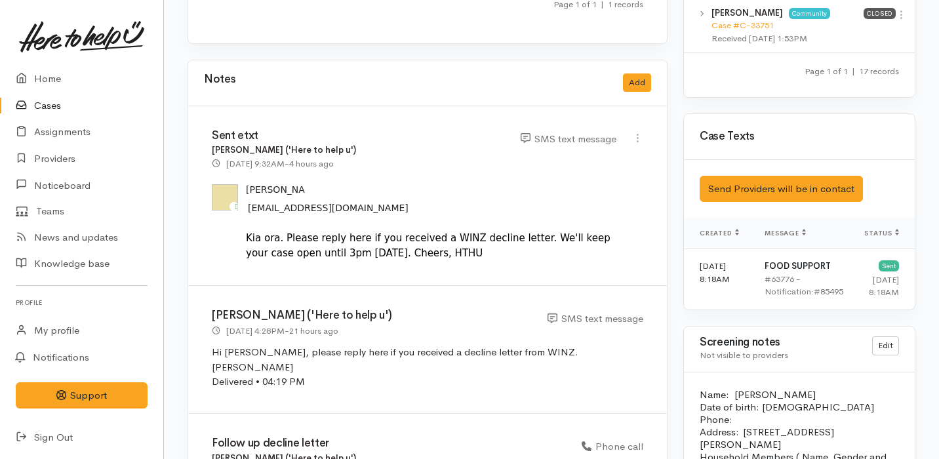
scroll to position [1865, 0]
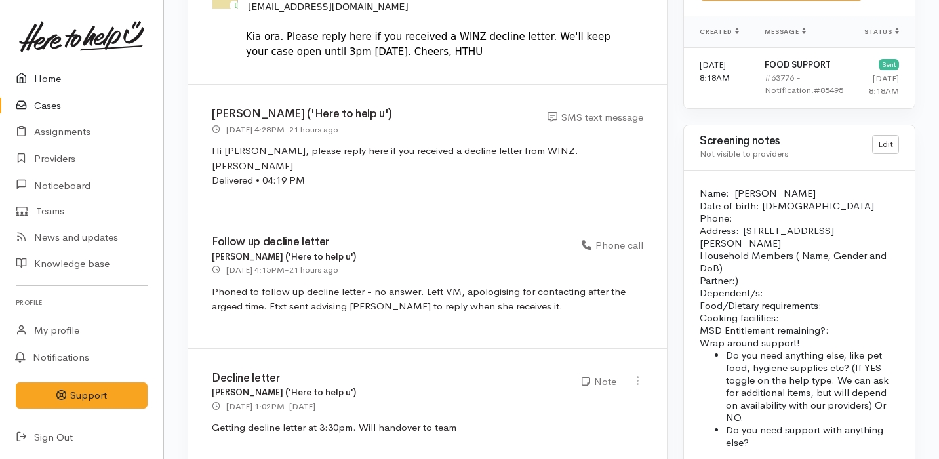
click at [102, 79] on link "Home" at bounding box center [81, 79] width 163 height 27
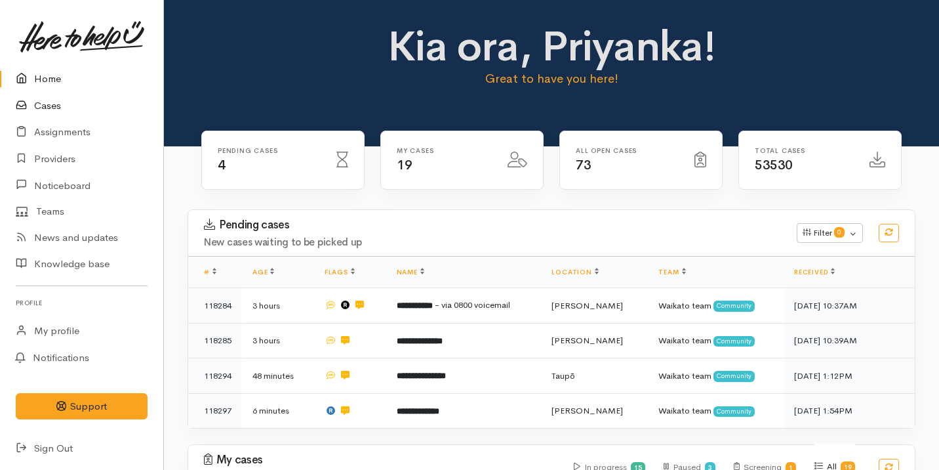
click at [99, 98] on link "Cases" at bounding box center [81, 105] width 163 height 27
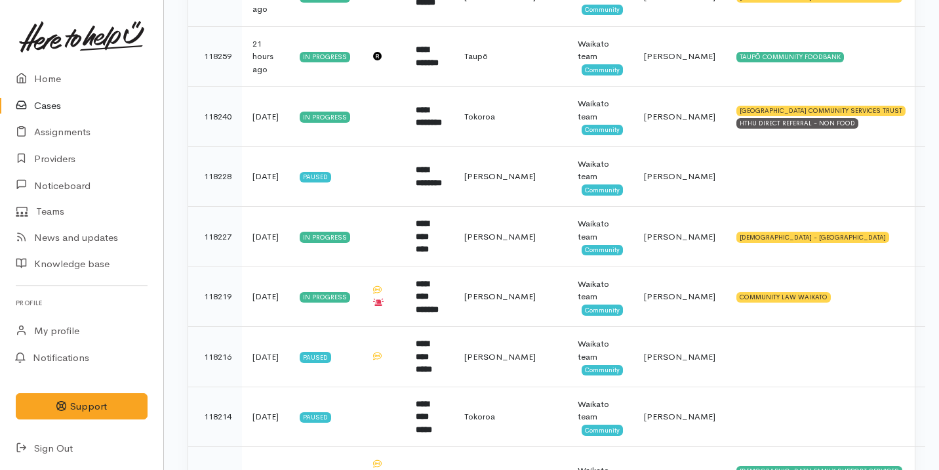
scroll to position [576, 0]
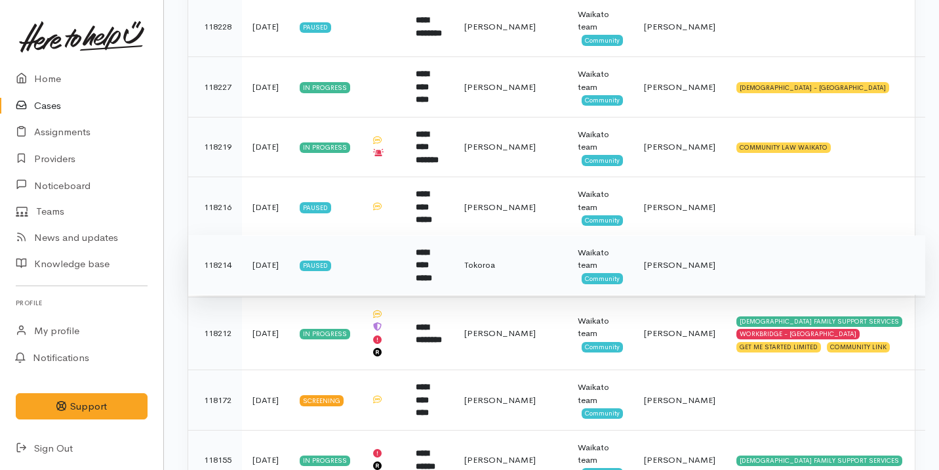
click at [361, 253] on td "Paused" at bounding box center [324, 265] width 71 height 60
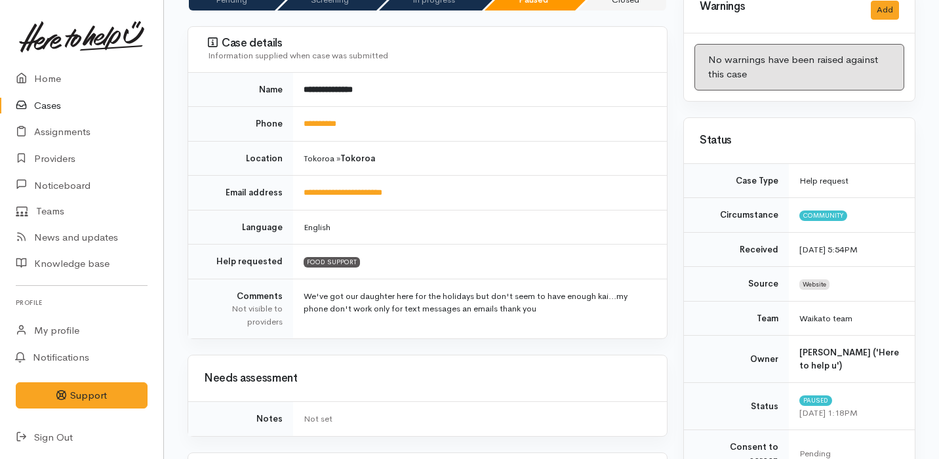
scroll to position [122, 0]
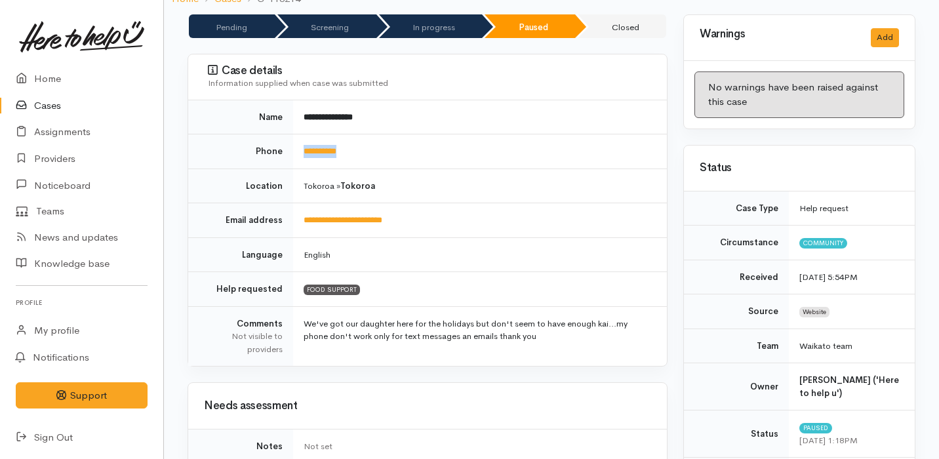
drag, startPoint x: 367, startPoint y: 151, endPoint x: 298, endPoint y: 150, distance: 69.5
click at [297, 150] on td "**********" at bounding box center [480, 151] width 374 height 35
copy link "**********"
click at [462, 192] on td "Tokoroa » Tokoroa" at bounding box center [480, 186] width 374 height 35
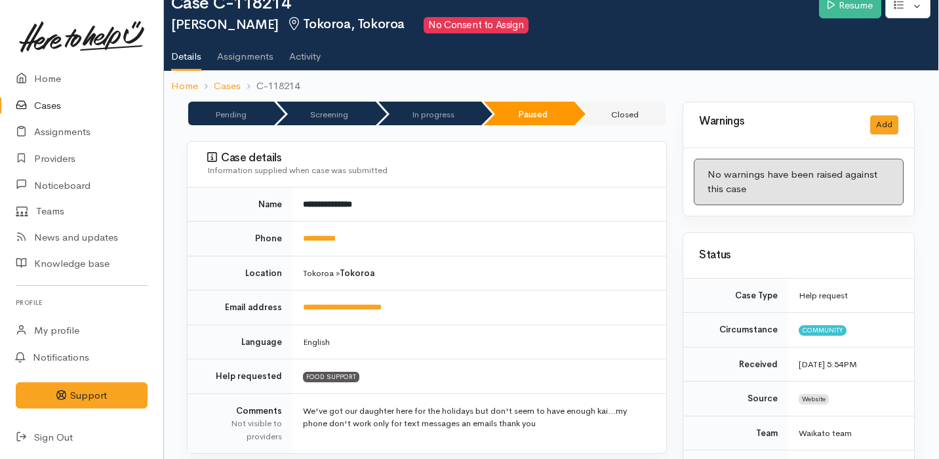
scroll to position [0, 1]
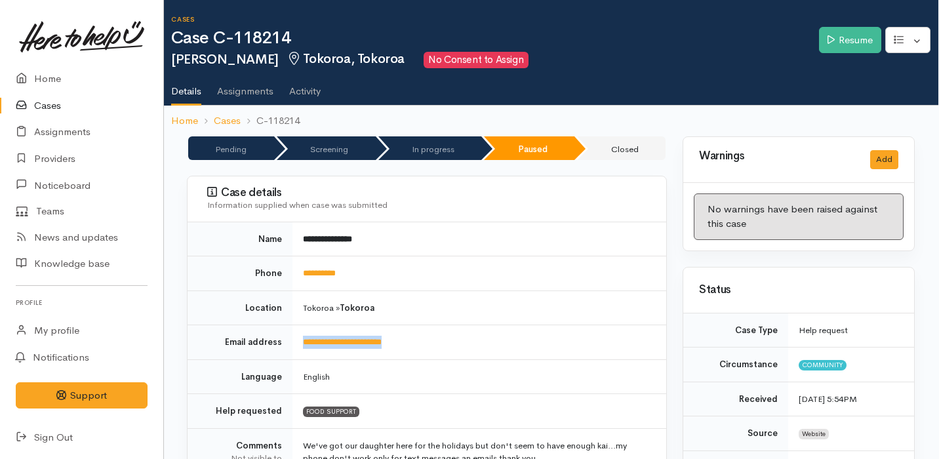
drag, startPoint x: 432, startPoint y: 348, endPoint x: 300, endPoint y: 334, distance: 133.2
click at [299, 334] on td "**********" at bounding box center [480, 342] width 374 height 35
copy link "**********"
click at [857, 39] on link "Resume" at bounding box center [850, 40] width 62 height 27
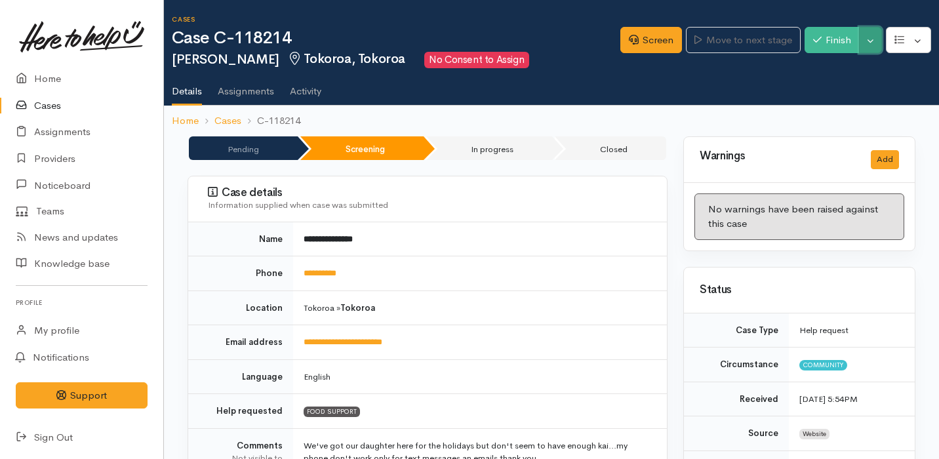
click at [872, 38] on button "Toggle Dropdown" at bounding box center [870, 40] width 23 height 27
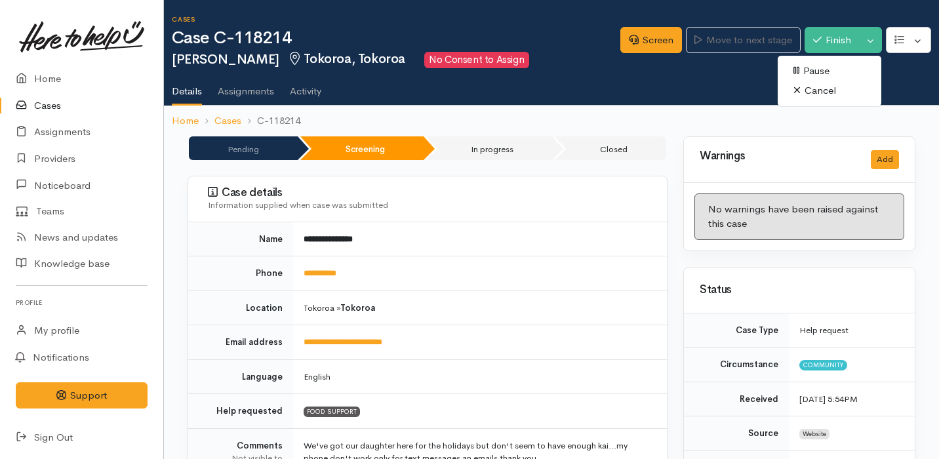
click at [836, 94] on link "Cancel" at bounding box center [830, 91] width 104 height 20
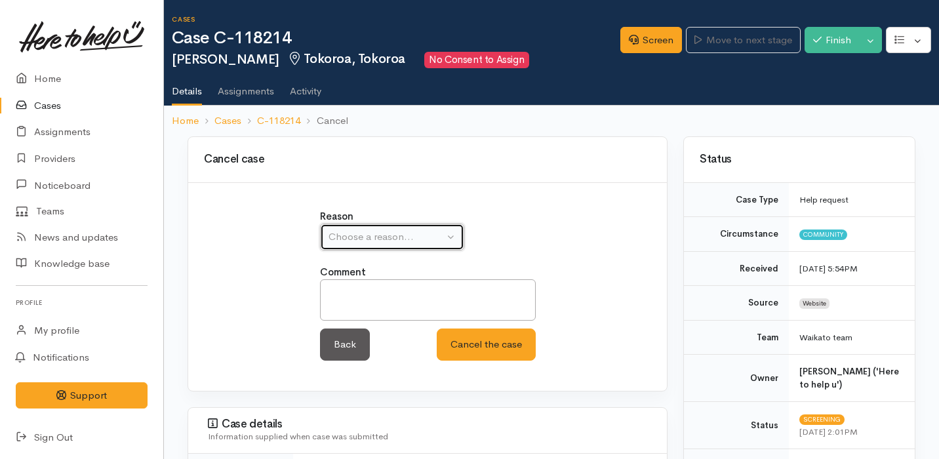
click at [419, 237] on div "Choose a reason..." at bounding box center [386, 237] width 115 height 15
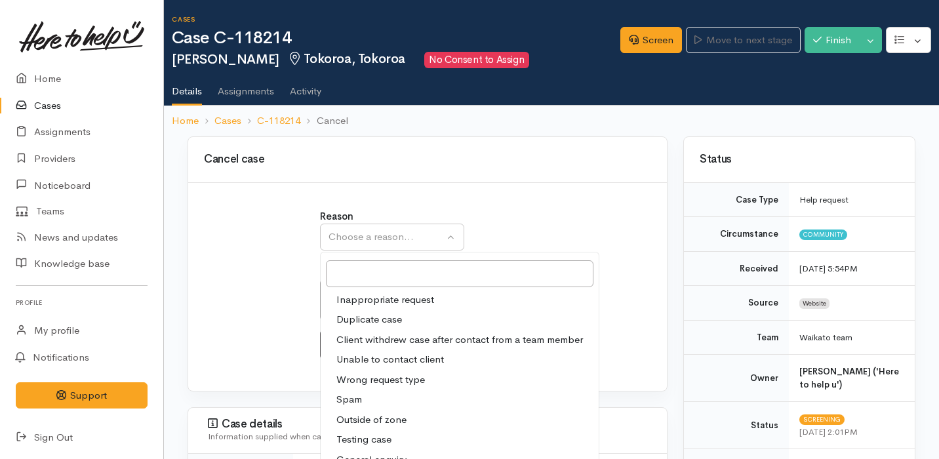
click at [396, 361] on span "Unable to contact client" at bounding box center [390, 359] width 108 height 15
select select "4"
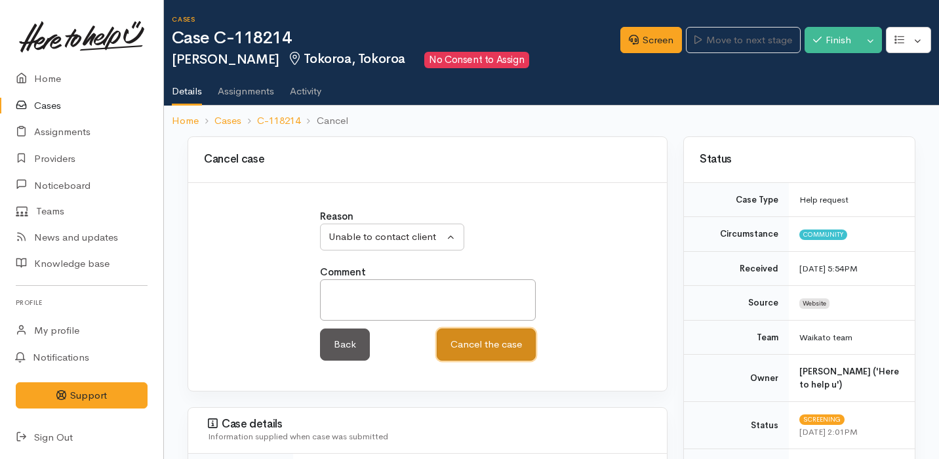
click at [470, 338] on button "Cancel the case" at bounding box center [486, 345] width 99 height 32
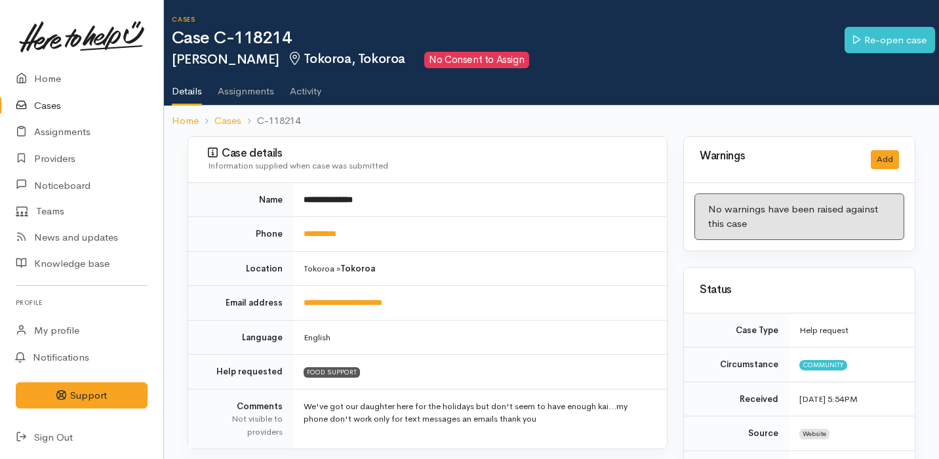
click at [87, 111] on link "Cases" at bounding box center [81, 105] width 163 height 27
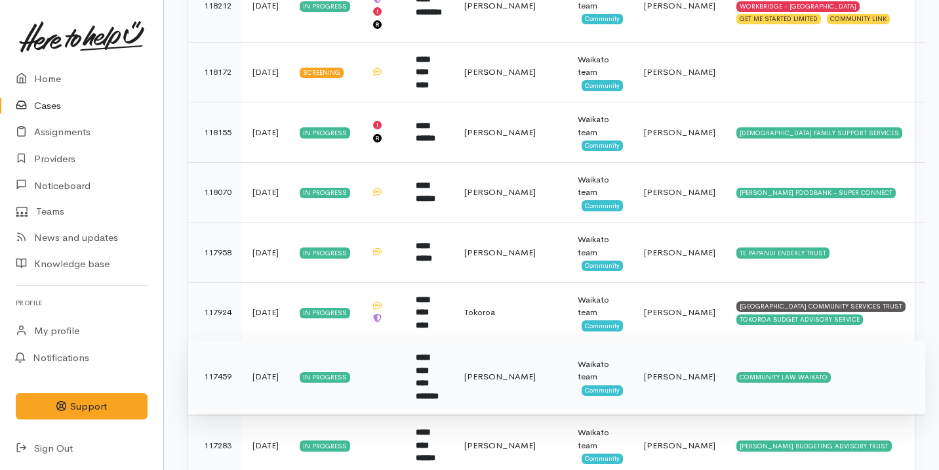
scroll to position [710, 0]
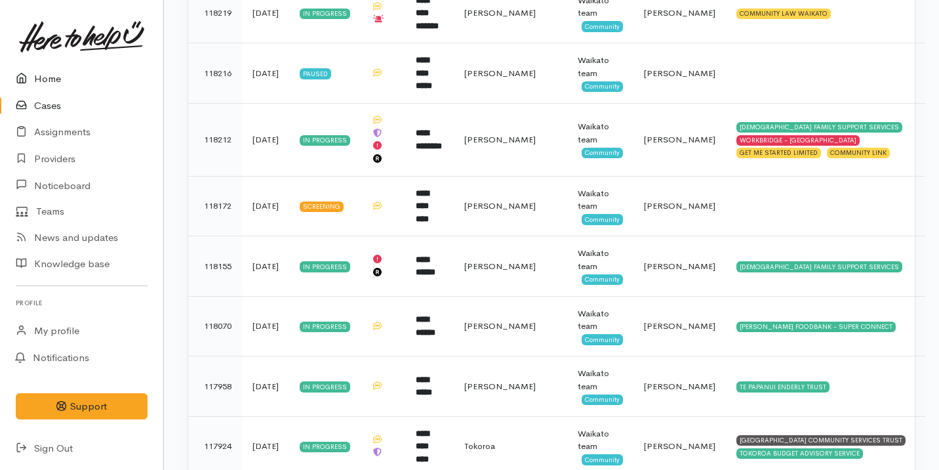
click at [105, 78] on link "Home" at bounding box center [81, 79] width 163 height 27
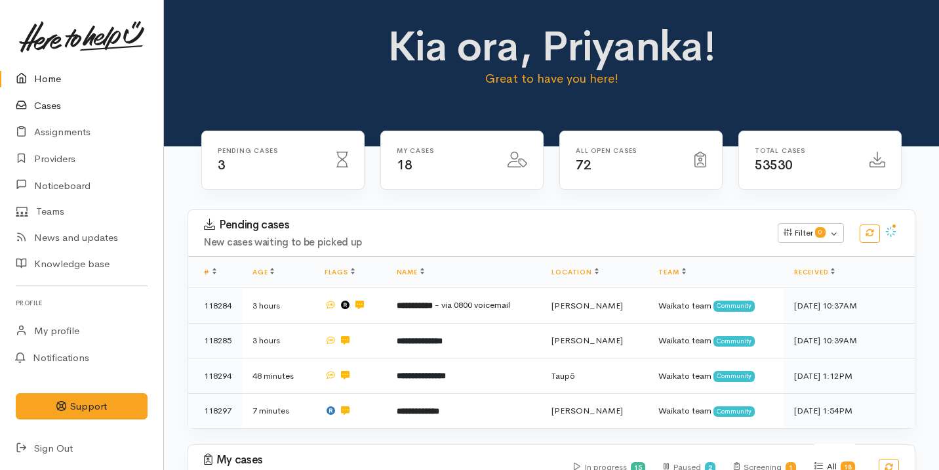
click at [41, 104] on link "Cases" at bounding box center [81, 105] width 163 height 27
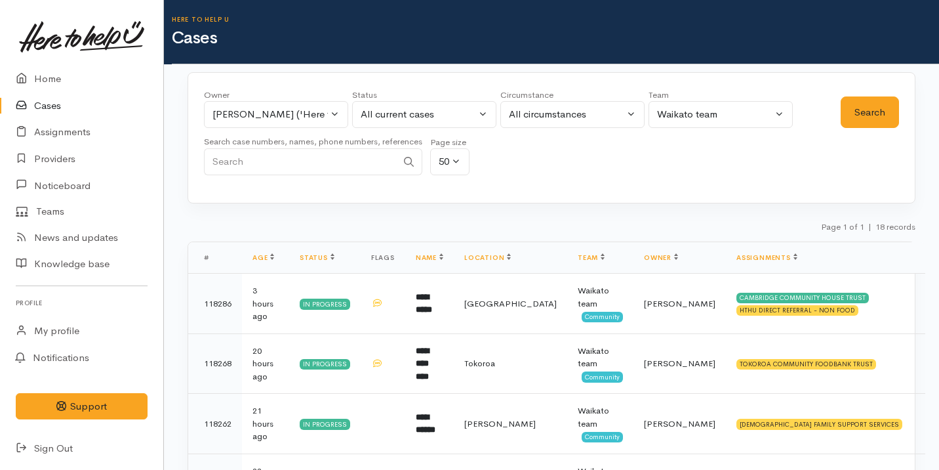
click at [263, 177] on div "Search case numbers, names, phone numbers, references" at bounding box center [313, 158] width 218 height 49
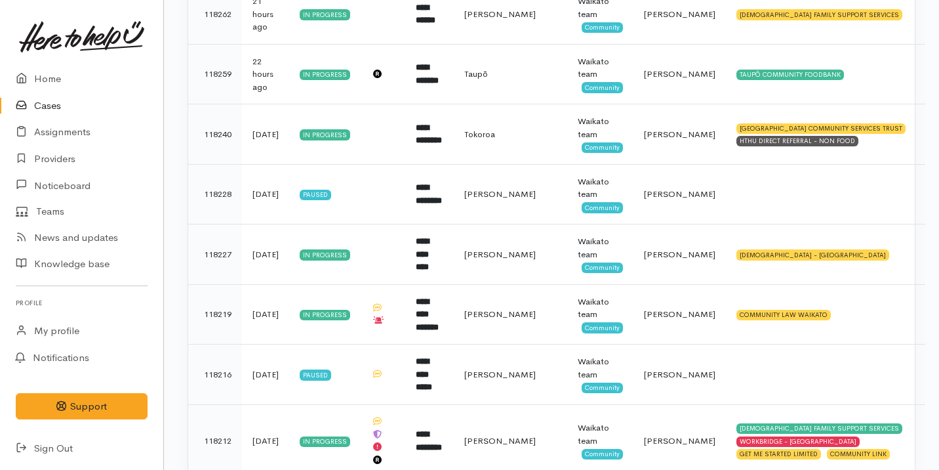
scroll to position [407, 0]
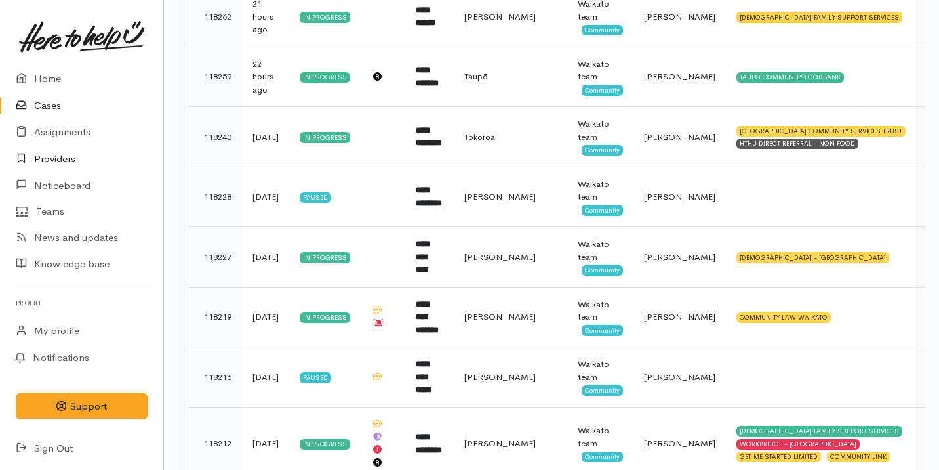
click at [77, 153] on link "Providers" at bounding box center [81, 159] width 163 height 27
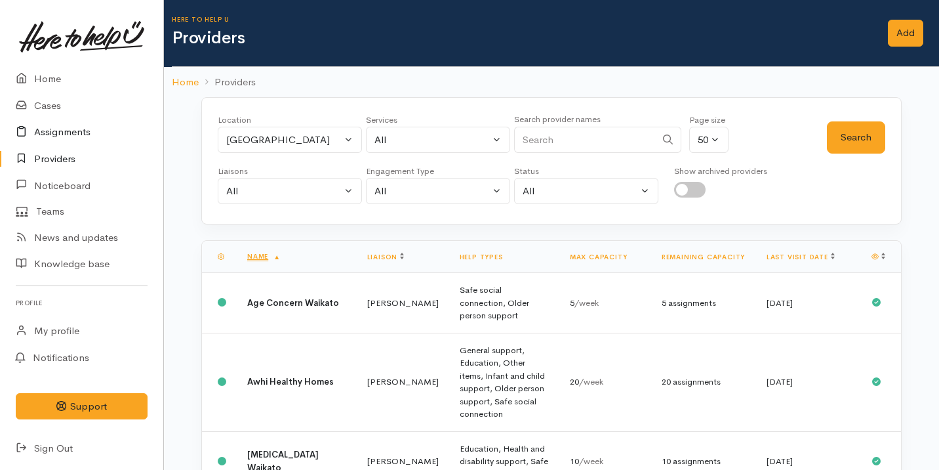
click at [83, 138] on link "Assignments" at bounding box center [81, 132] width 163 height 27
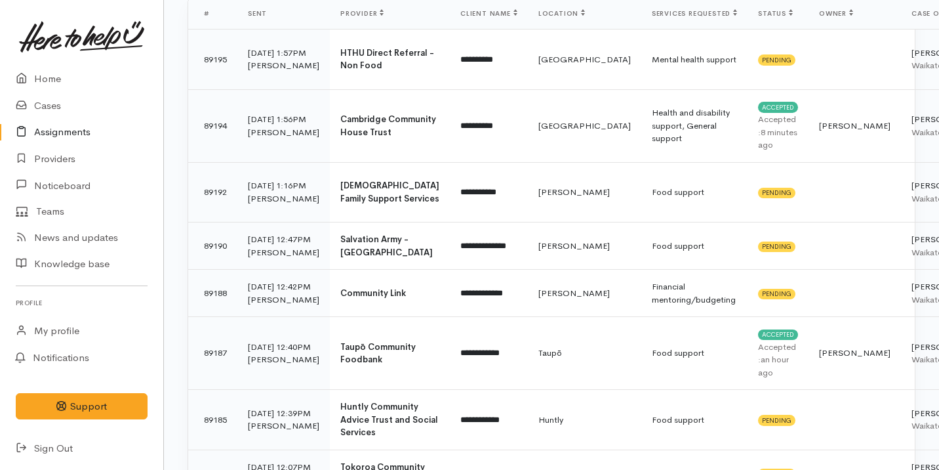
scroll to position [165, 0]
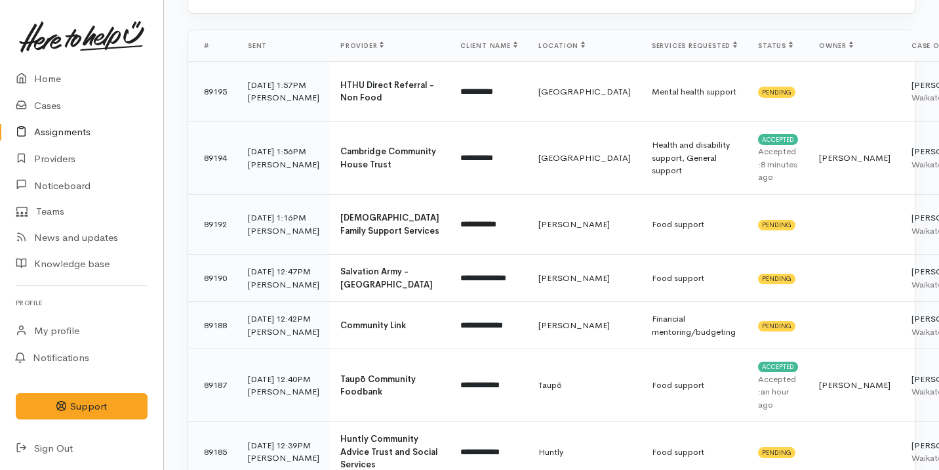
click at [51, 64] on link at bounding box center [82, 37] width 132 height 58
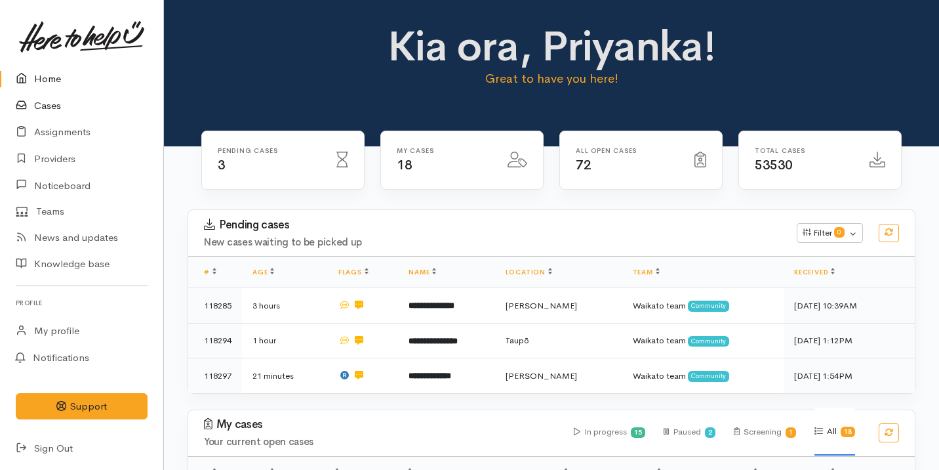
click at [81, 103] on link "Cases" at bounding box center [81, 105] width 163 height 27
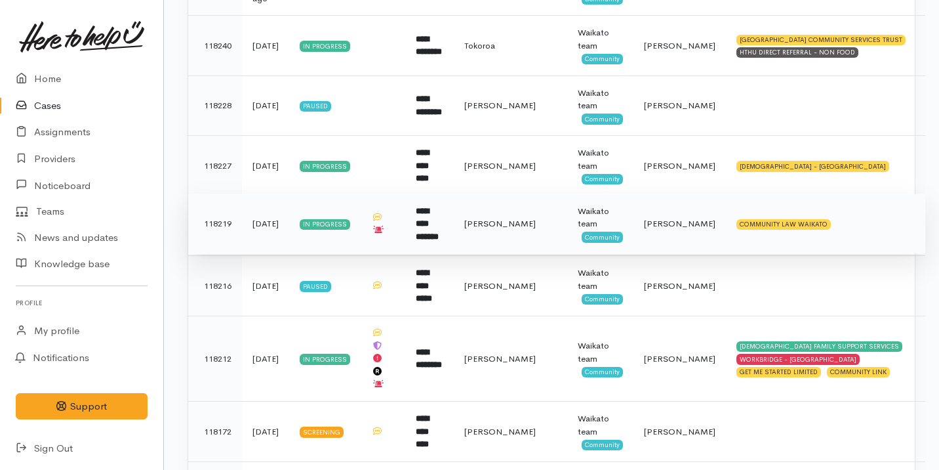
scroll to position [500, 0]
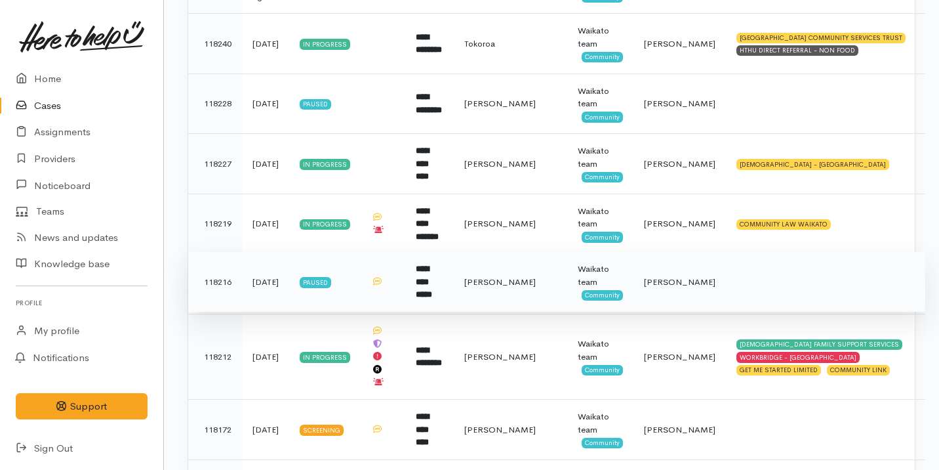
click at [487, 297] on td "[PERSON_NAME]" at bounding box center [510, 282] width 113 height 60
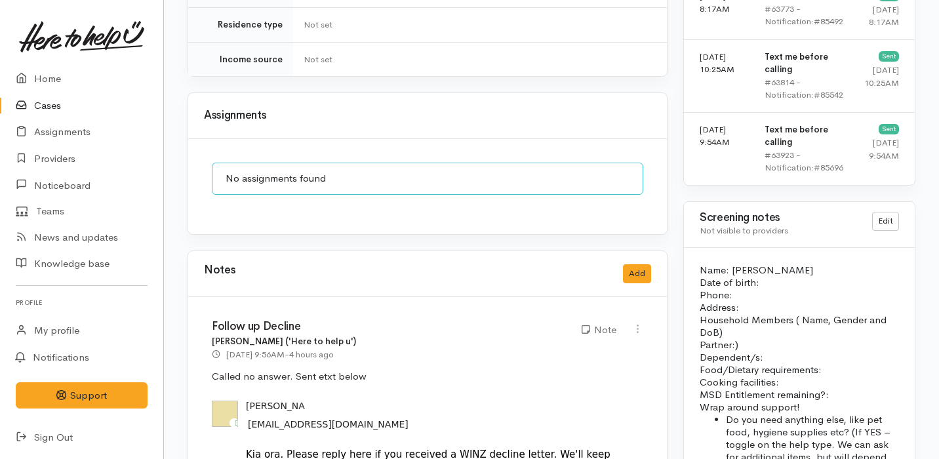
scroll to position [1091, 0]
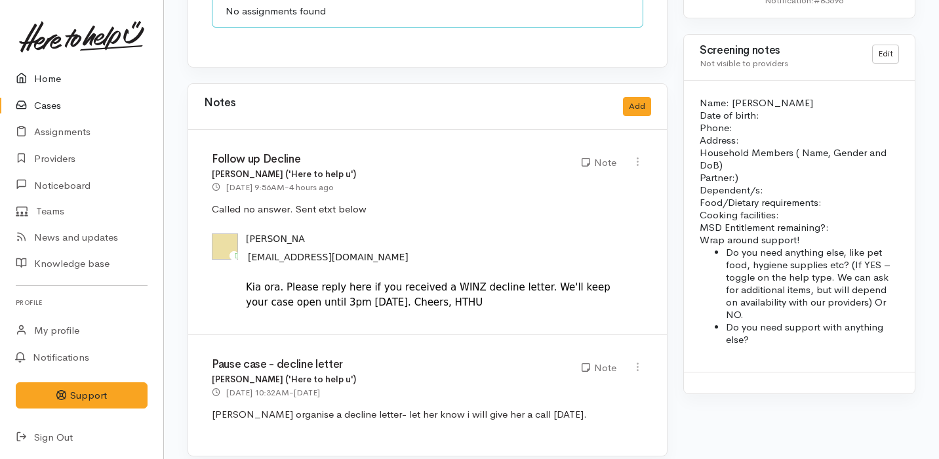
click at [82, 77] on link "Home" at bounding box center [81, 79] width 163 height 27
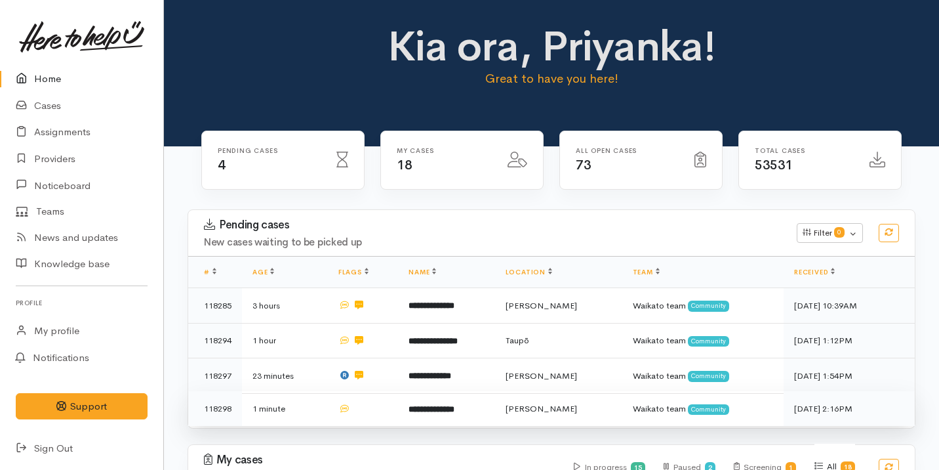
click at [394, 396] on td at bounding box center [363, 408] width 70 height 35
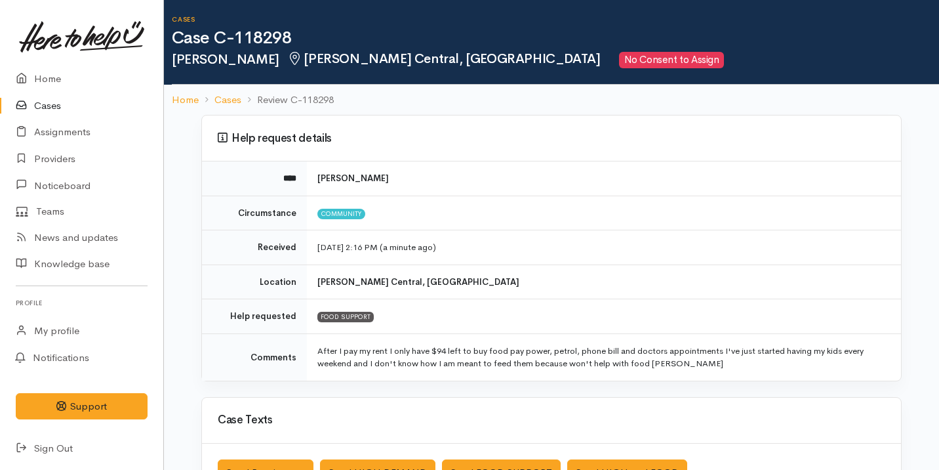
click at [720, 332] on td "FOOD SUPPORT" at bounding box center [604, 316] width 594 height 35
click at [620, 188] on td "Jess Snodgrass" at bounding box center [604, 178] width 594 height 34
click at [83, 81] on link "Home" at bounding box center [81, 79] width 163 height 27
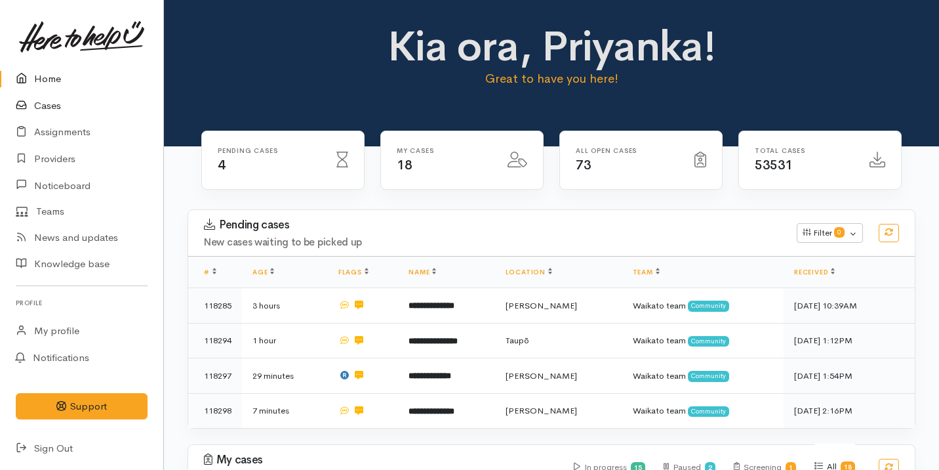
click at [102, 110] on link "Cases" at bounding box center [81, 105] width 163 height 27
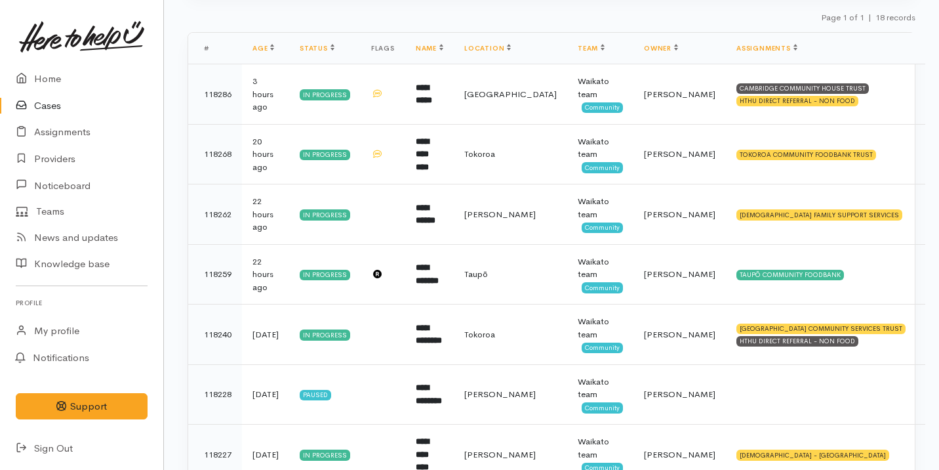
scroll to position [212, 0]
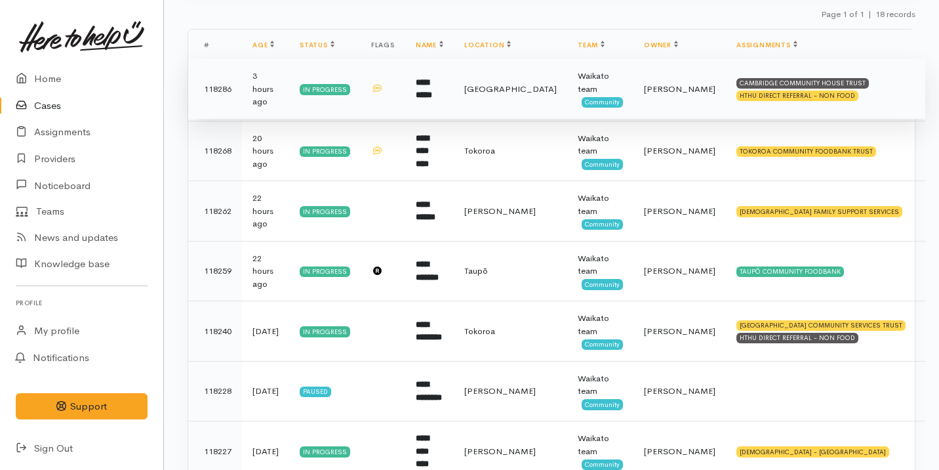
click at [432, 86] on b "**********" at bounding box center [424, 89] width 16 height 22
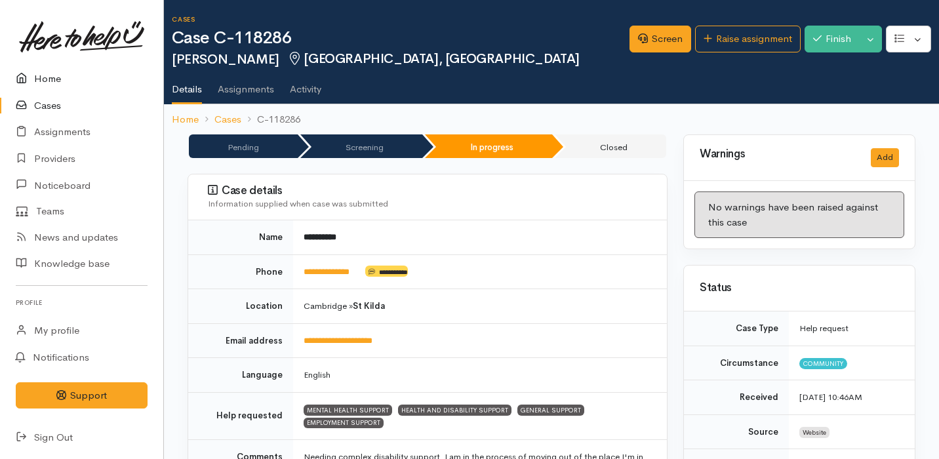
click at [19, 74] on icon at bounding box center [25, 79] width 18 height 16
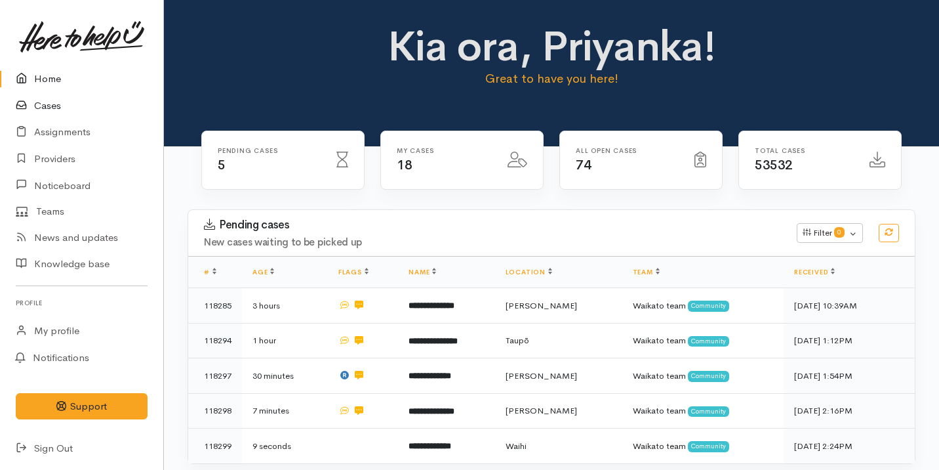
click at [46, 106] on link "Cases" at bounding box center [81, 105] width 163 height 27
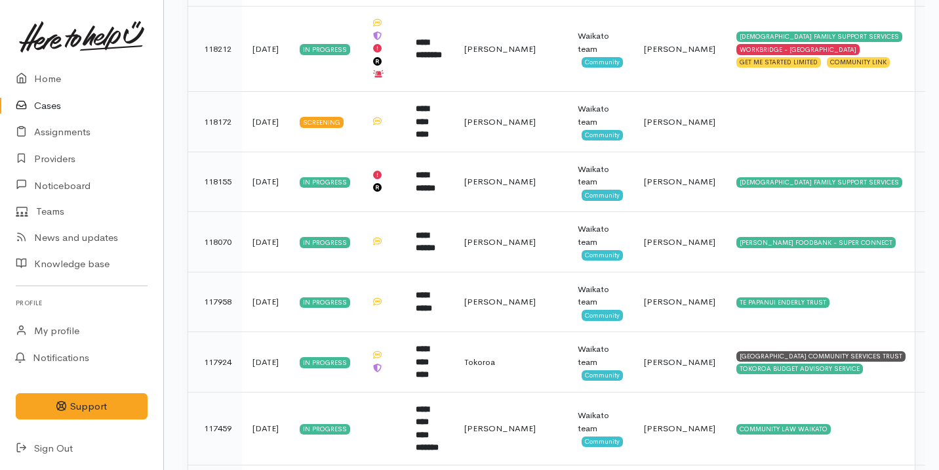
scroll to position [718, 0]
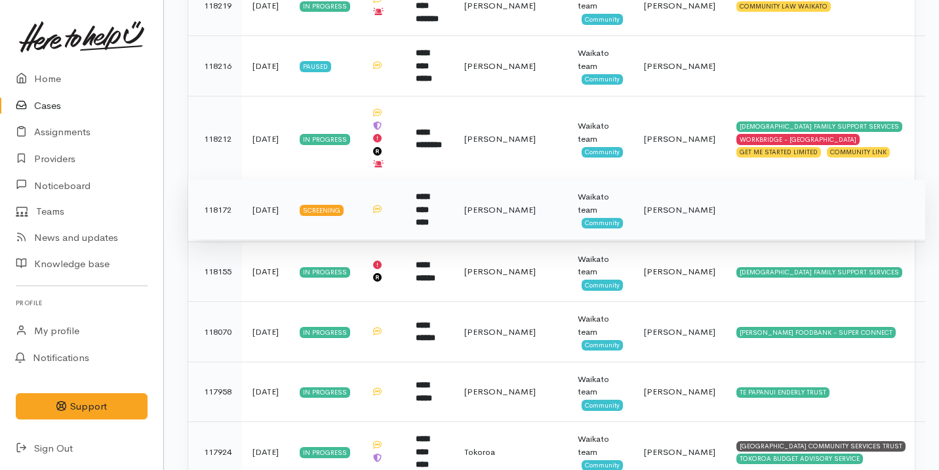
click at [487, 208] on td "[PERSON_NAME]" at bounding box center [510, 210] width 113 height 60
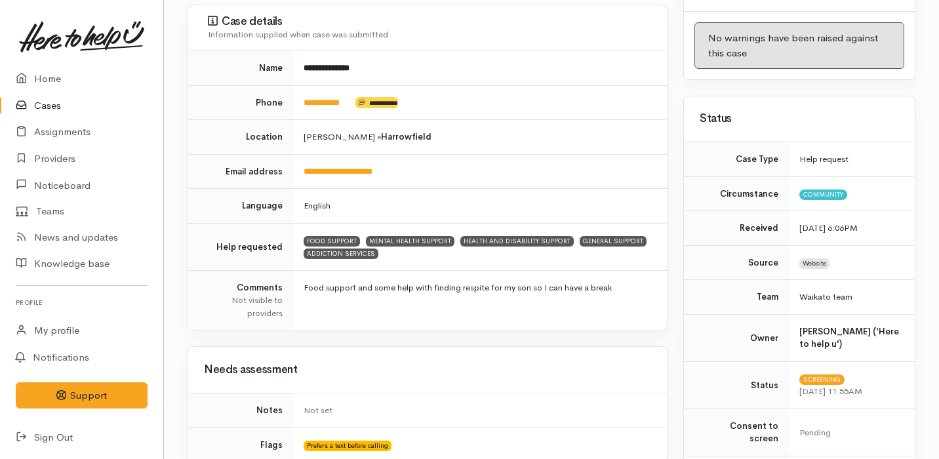
scroll to position [31, 0]
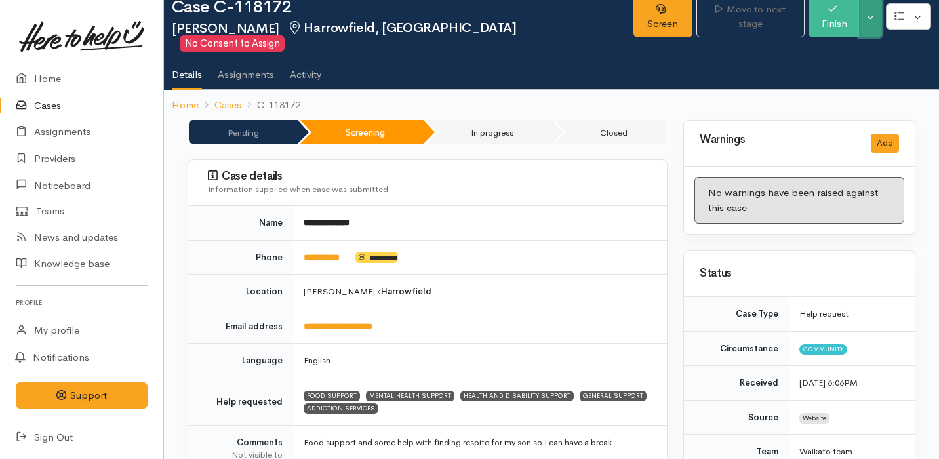
click at [875, 17] on button "Toggle Dropdown" at bounding box center [870, 16] width 23 height 41
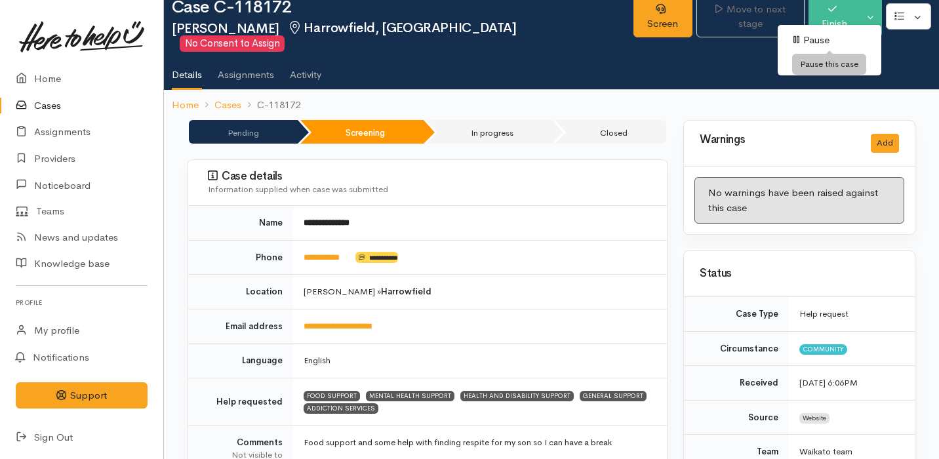
click at [863, 39] on link "Pause" at bounding box center [830, 40] width 104 height 20
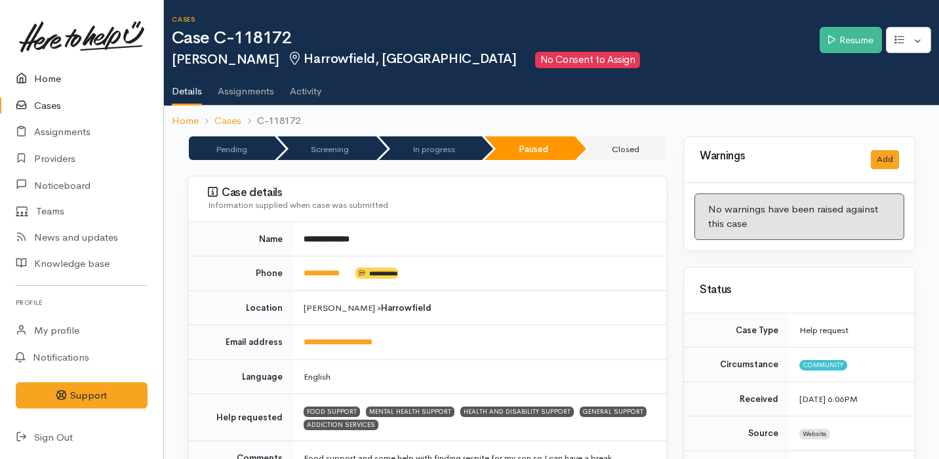
click at [51, 80] on link "Home" at bounding box center [81, 79] width 163 height 27
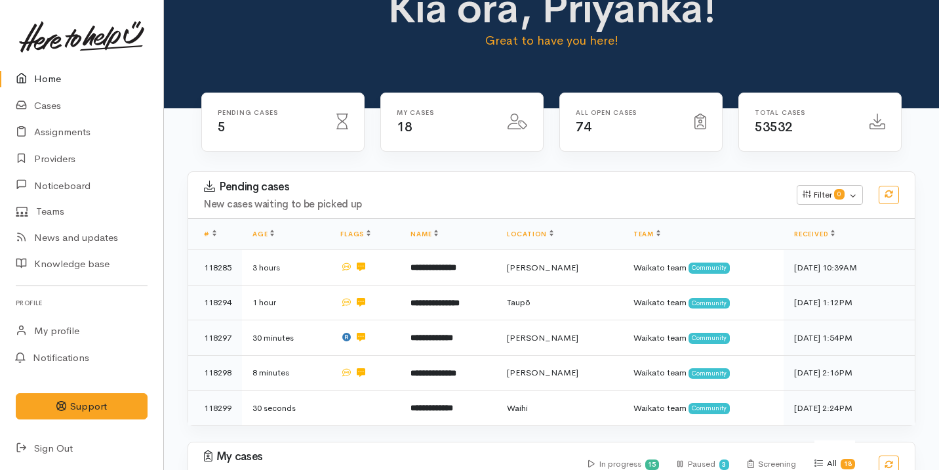
scroll to position [39, 0]
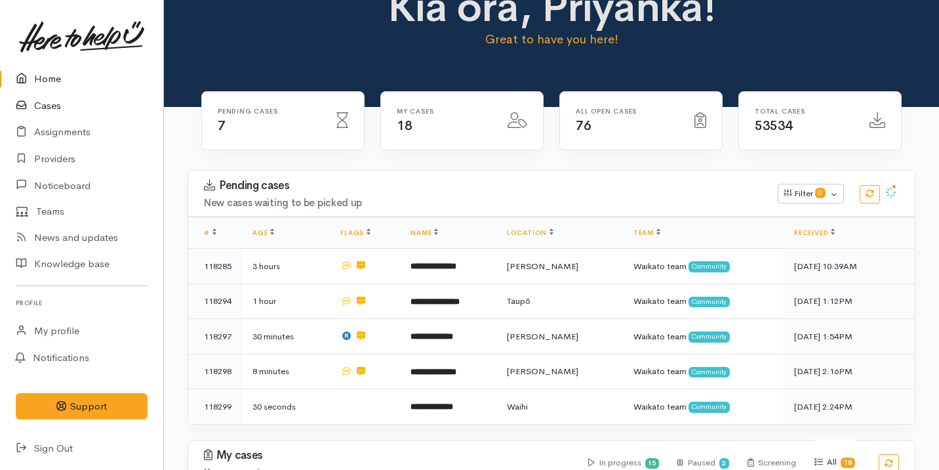
click at [74, 102] on link "Cases" at bounding box center [81, 105] width 163 height 27
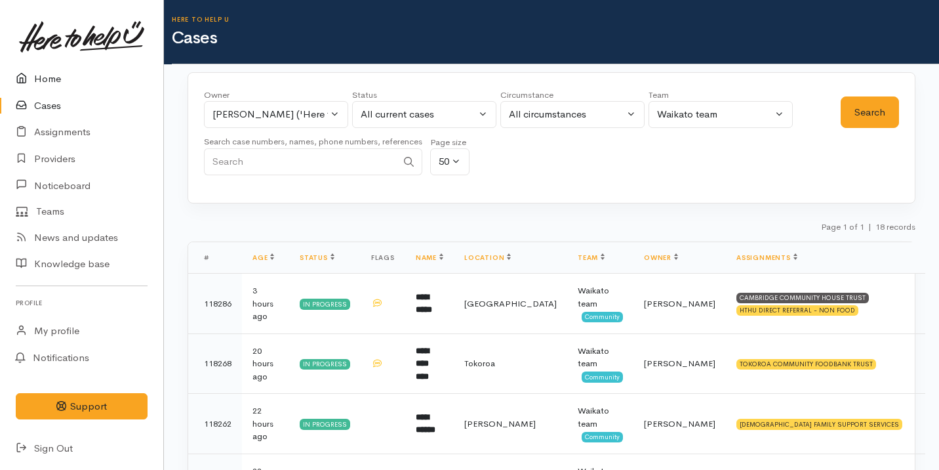
click at [70, 83] on link "Home" at bounding box center [81, 79] width 163 height 27
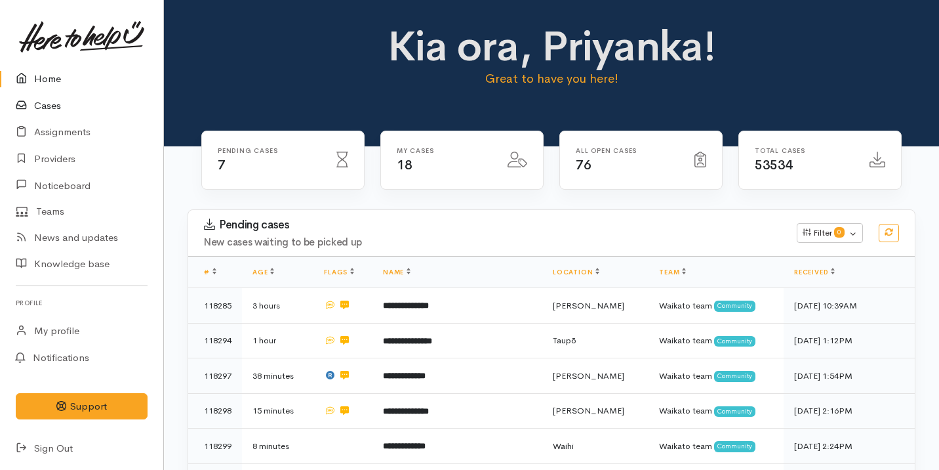
click at [92, 114] on link "Cases" at bounding box center [81, 105] width 163 height 27
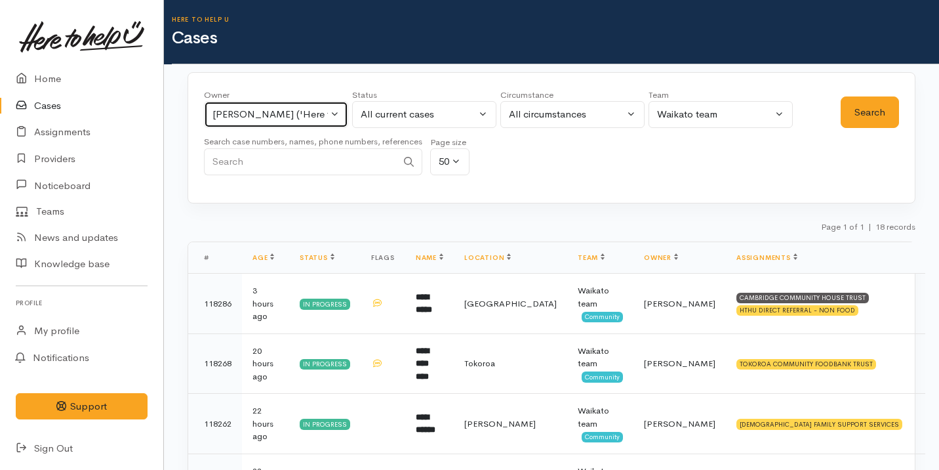
click at [250, 119] on div "[PERSON_NAME] ('Here to help u')" at bounding box center [269, 114] width 115 height 15
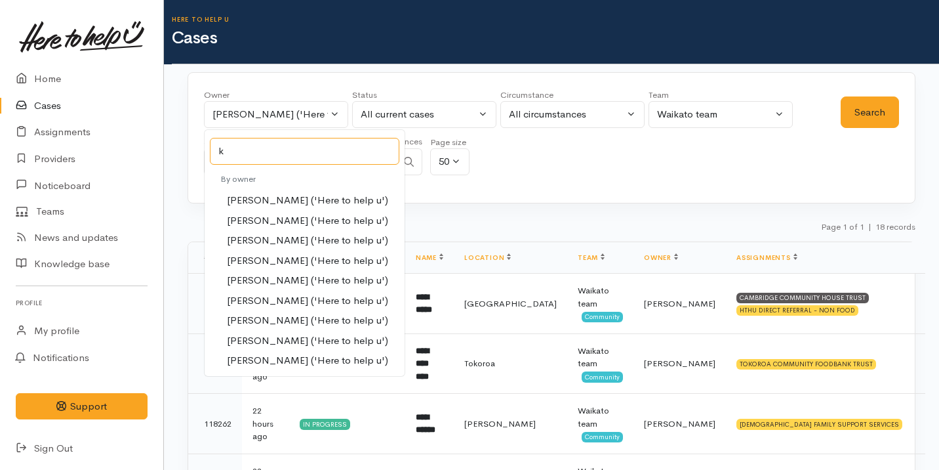
type input "ka"
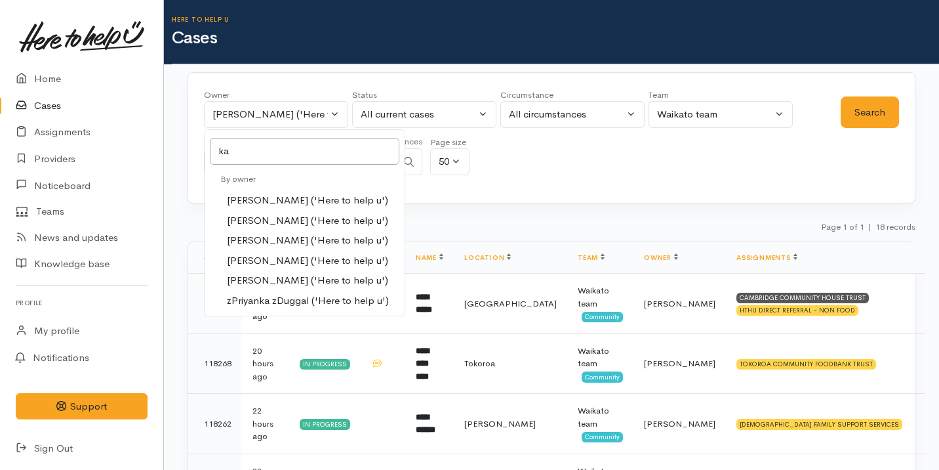
click at [304, 255] on span "Katarina Daly ('Here to help u')" at bounding box center [307, 260] width 161 height 15
select select "1252"
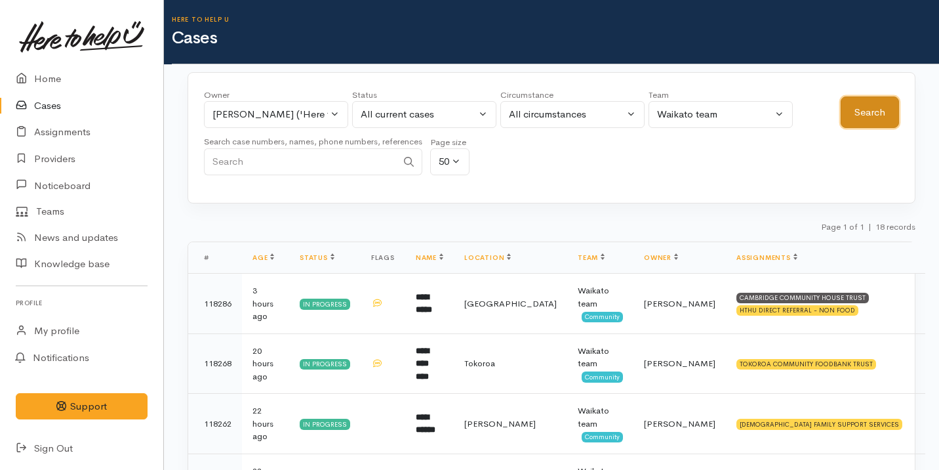
click at [864, 106] on button "Search" at bounding box center [870, 112] width 58 height 32
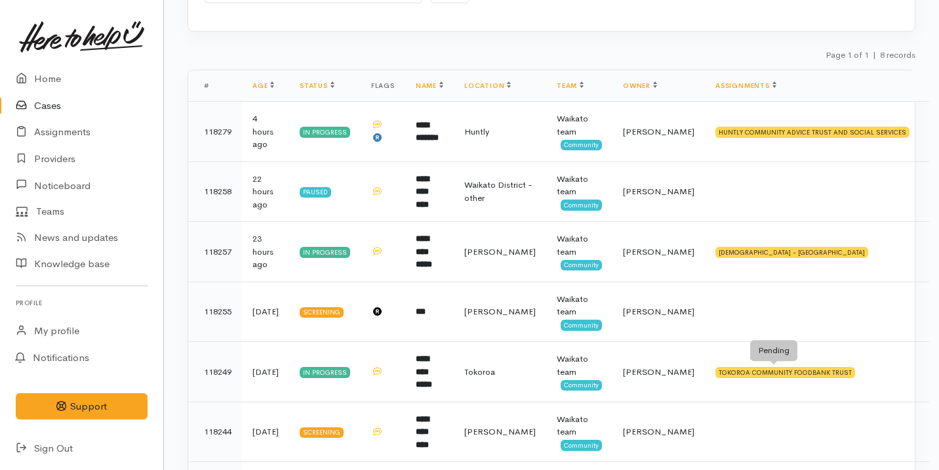
scroll to position [168, 0]
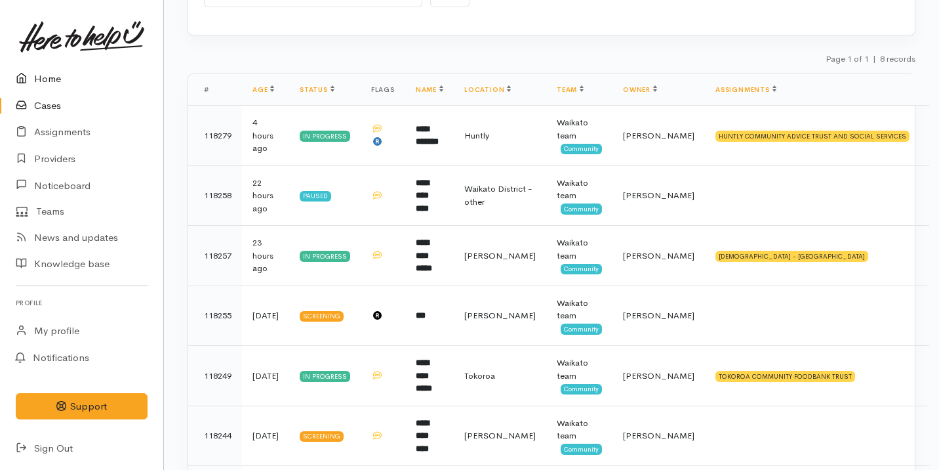
click at [28, 67] on link "Home" at bounding box center [81, 79] width 163 height 27
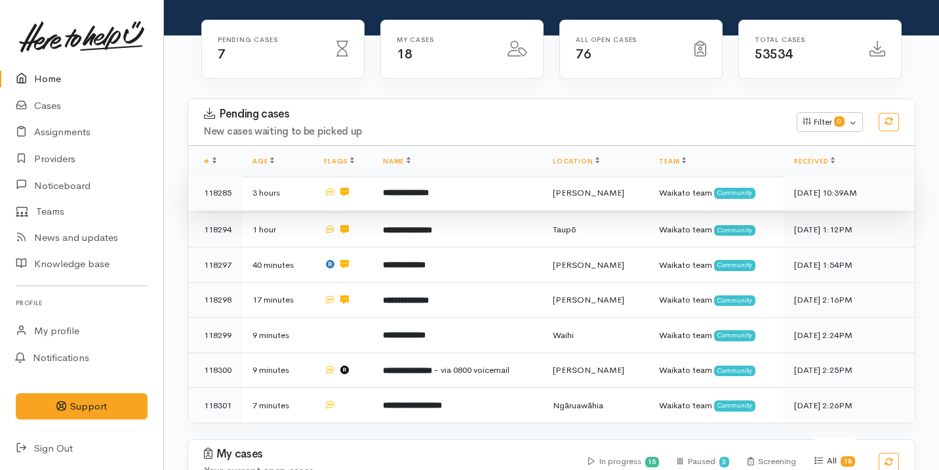
scroll to position [112, 0]
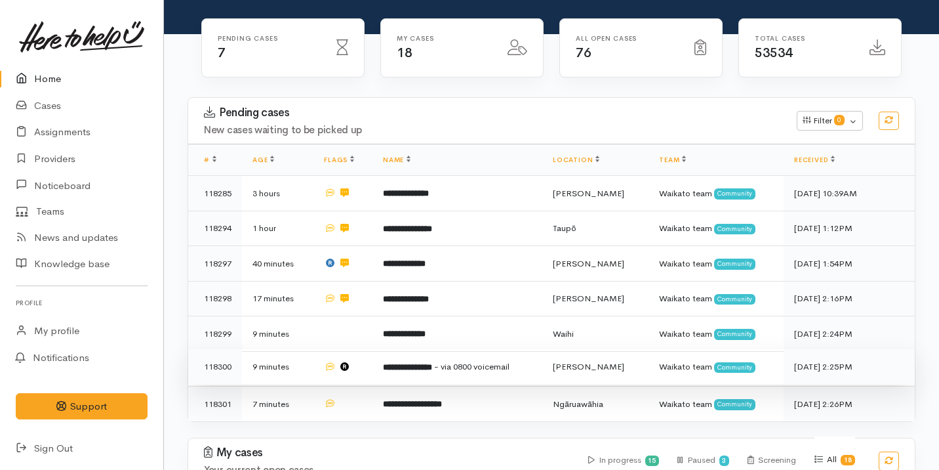
click at [409, 364] on b "**********" at bounding box center [407, 367] width 49 height 9
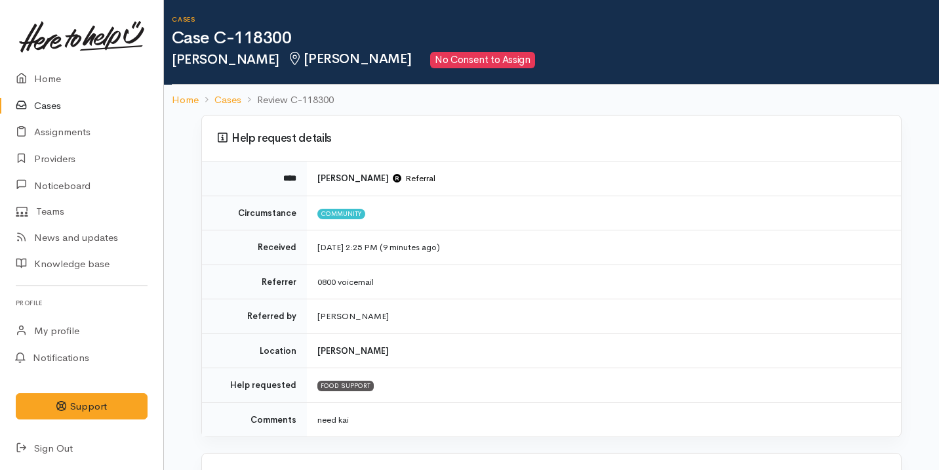
drag, startPoint x: 320, startPoint y: 177, endPoint x: 386, endPoint y: 178, distance: 66.2
click at [386, 178] on td "Wynard Marsters Referral" at bounding box center [604, 178] width 594 height 34
click at [50, 82] on link "Home" at bounding box center [81, 79] width 163 height 27
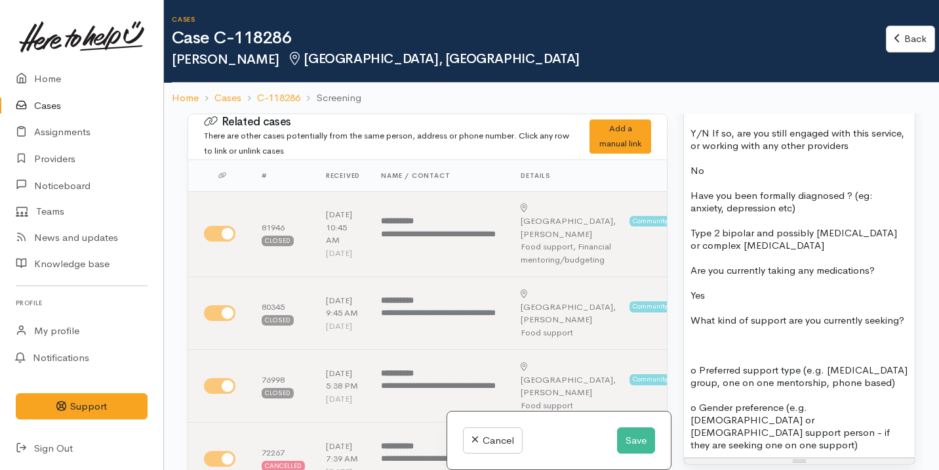
scroll to position [1473, 0]
click at [136, 83] on link "Home" at bounding box center [81, 79] width 163 height 27
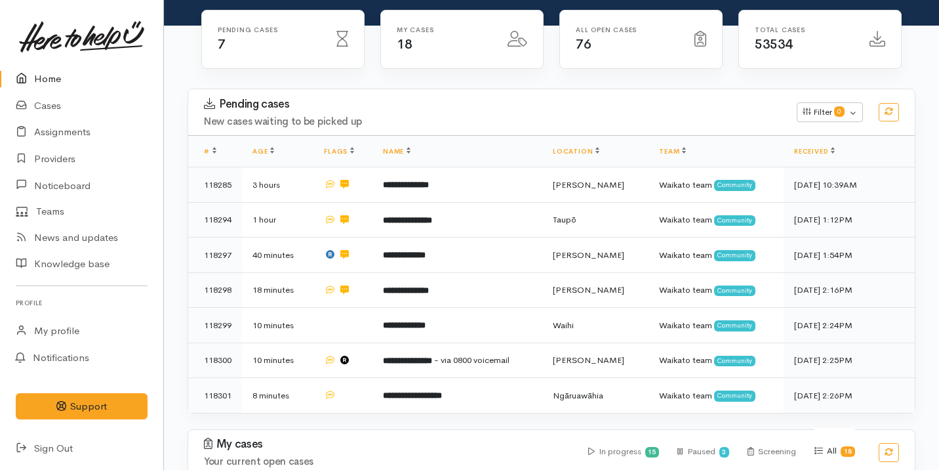
scroll to position [122, 0]
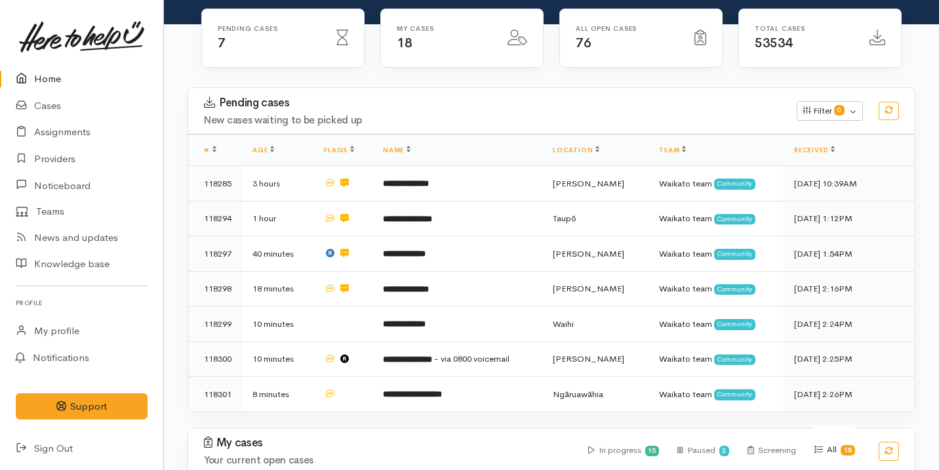
click at [302, 191] on td "3 hours" at bounding box center [277, 183] width 71 height 35
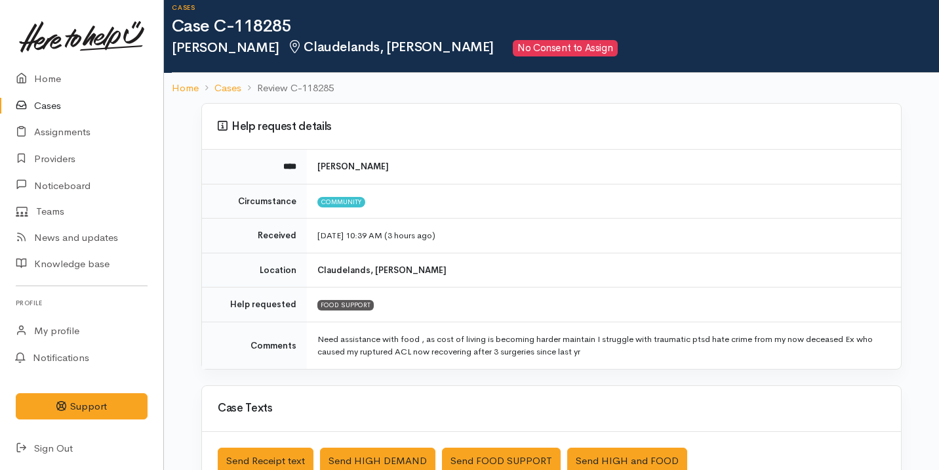
scroll to position [13, 0]
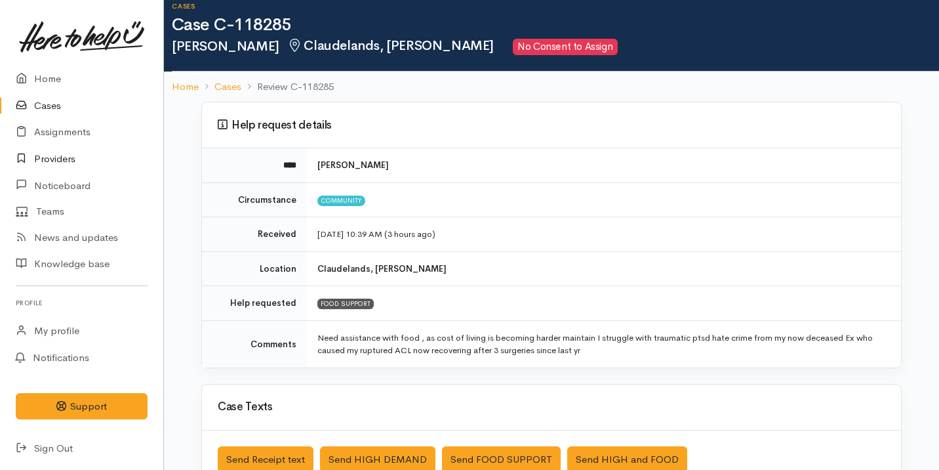
click at [58, 156] on link "Providers" at bounding box center [81, 159] width 163 height 27
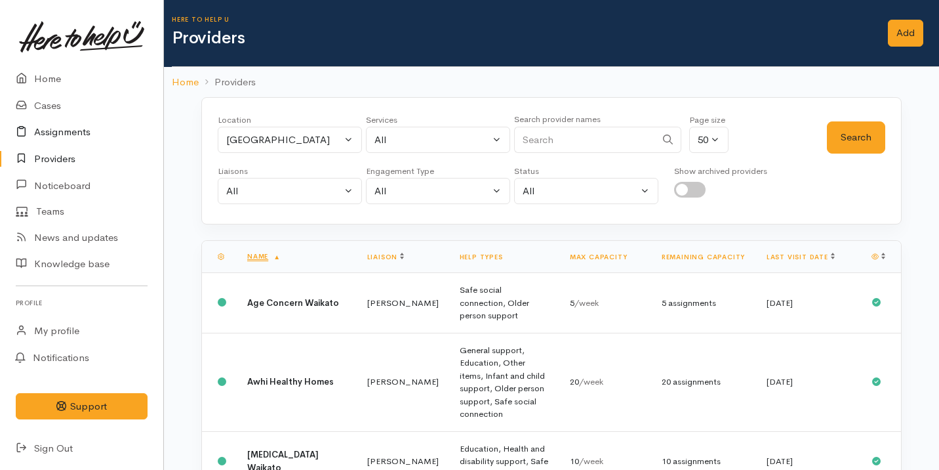
click at [104, 132] on link "Assignments" at bounding box center [81, 132] width 163 height 27
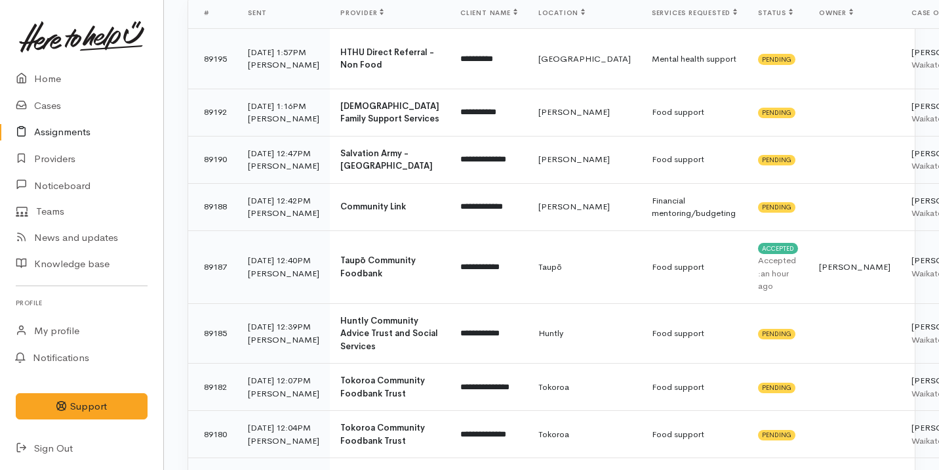
scroll to position [201, 0]
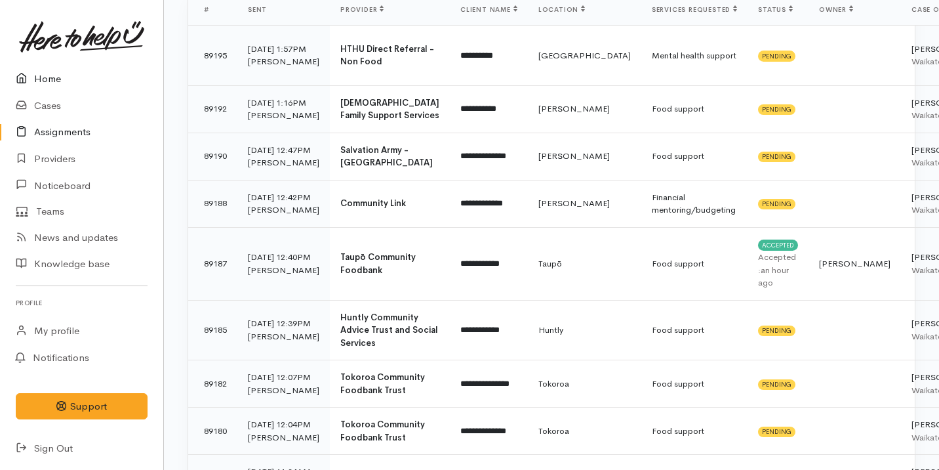
click at [42, 74] on link "Home" at bounding box center [81, 79] width 163 height 27
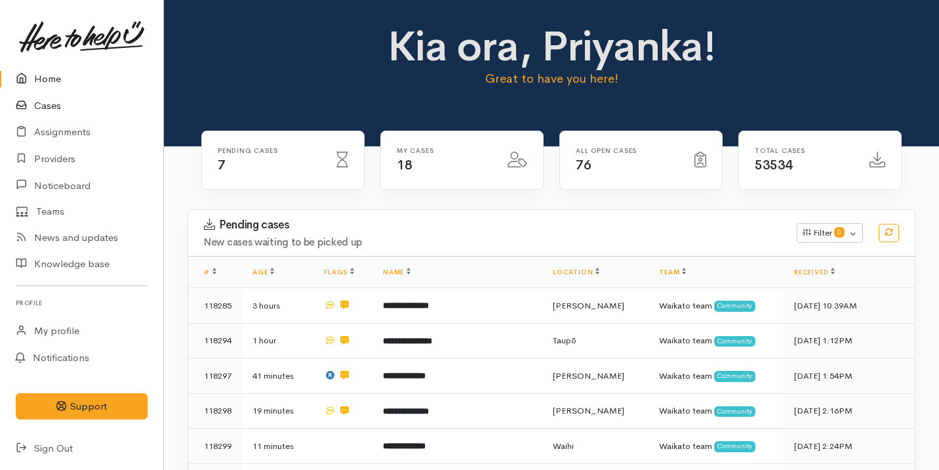
click at [67, 107] on link "Cases" at bounding box center [81, 105] width 163 height 27
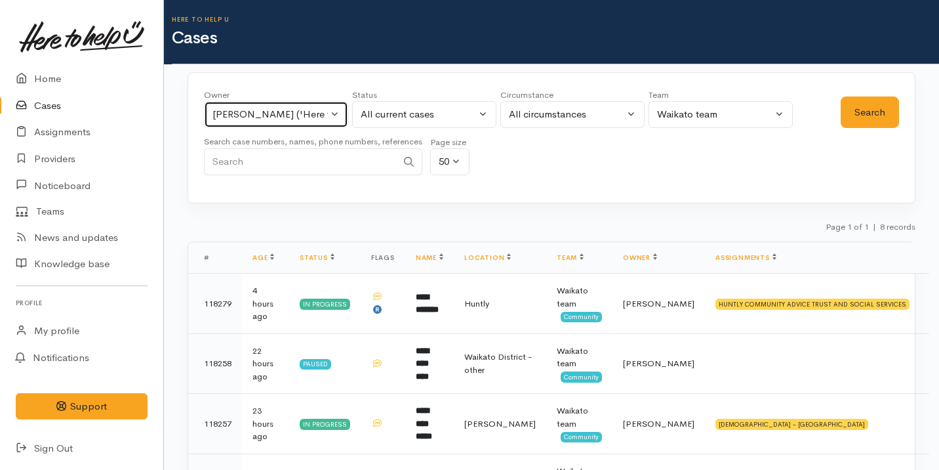
click at [283, 106] on button "[PERSON_NAME] ('Here to help u')" at bounding box center [276, 114] width 144 height 27
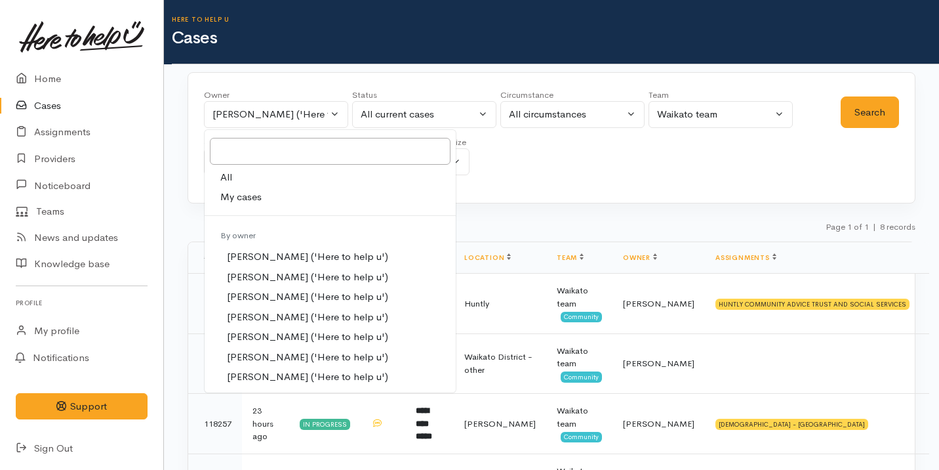
click at [304, 194] on link "My cases" at bounding box center [330, 197] width 251 height 20
select select "2109"
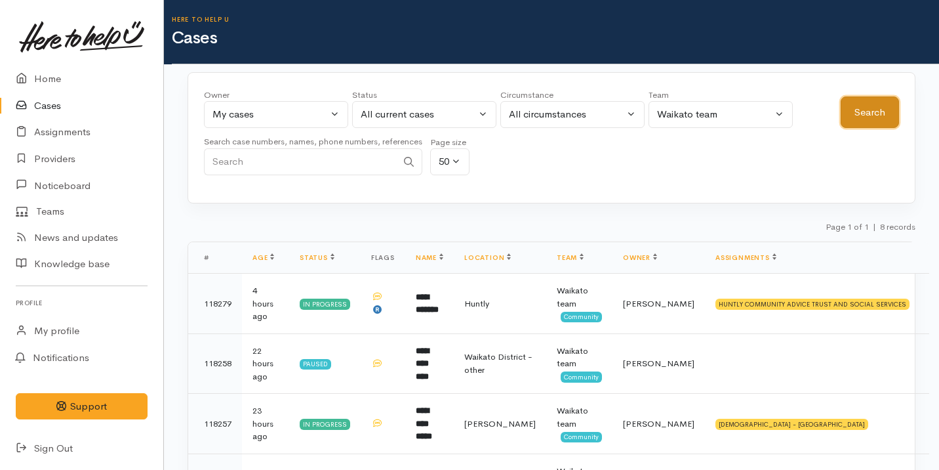
click at [854, 118] on button "Search" at bounding box center [870, 112] width 58 height 32
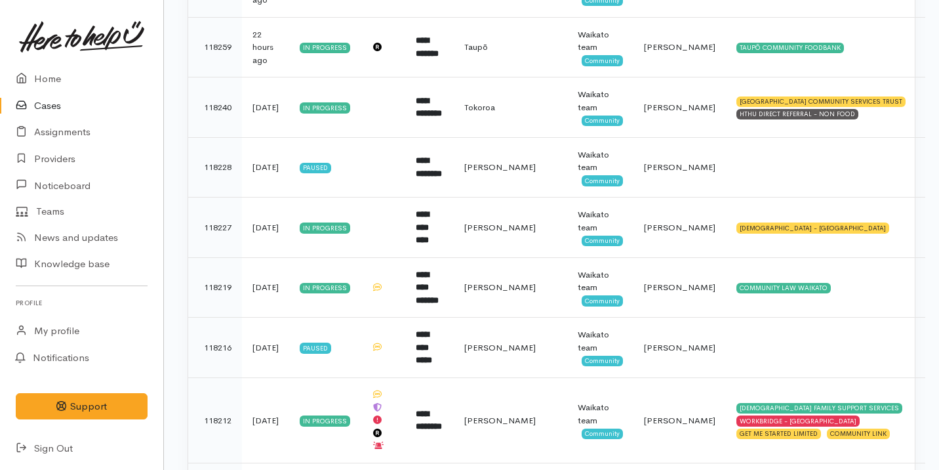
scroll to position [438, 0]
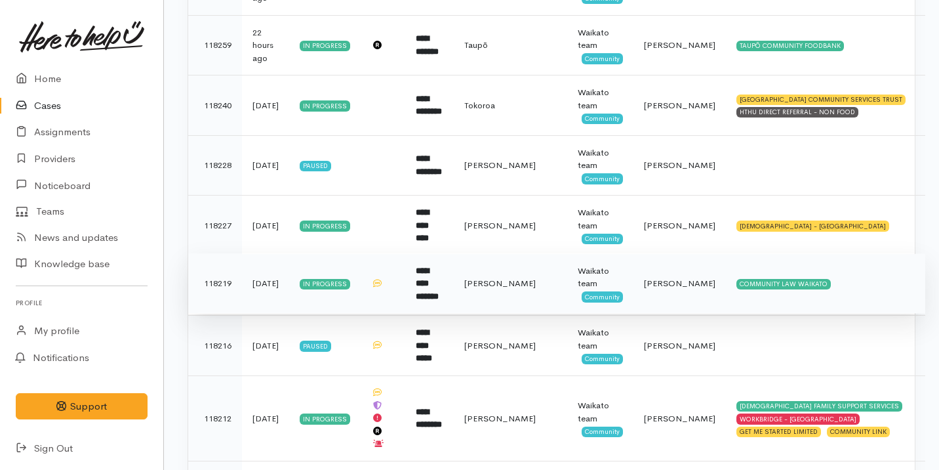
click at [660, 296] on td "[PERSON_NAME]" at bounding box center [680, 283] width 92 height 60
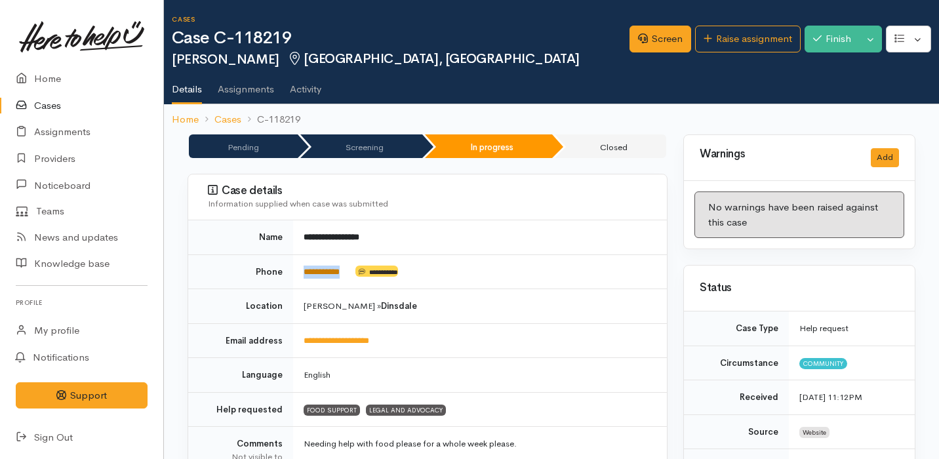
drag, startPoint x: 361, startPoint y: 269, endPoint x: 306, endPoint y: 267, distance: 55.8
click at [305, 267] on td "**********" at bounding box center [480, 271] width 374 height 35
copy td "**********"
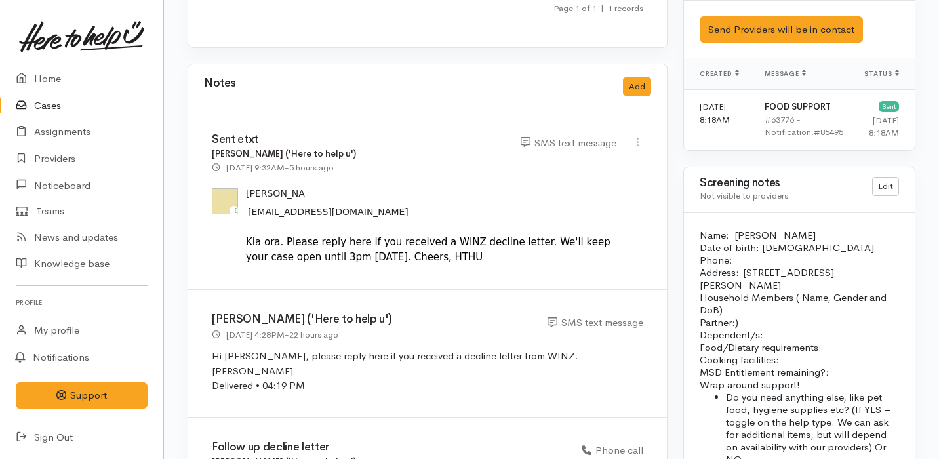
scroll to position [1818, 0]
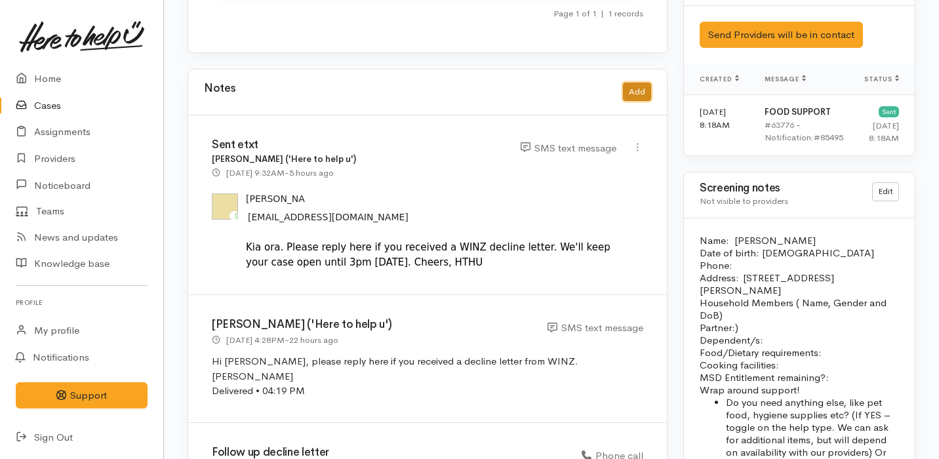
click at [639, 83] on button "Add" at bounding box center [637, 92] width 28 height 19
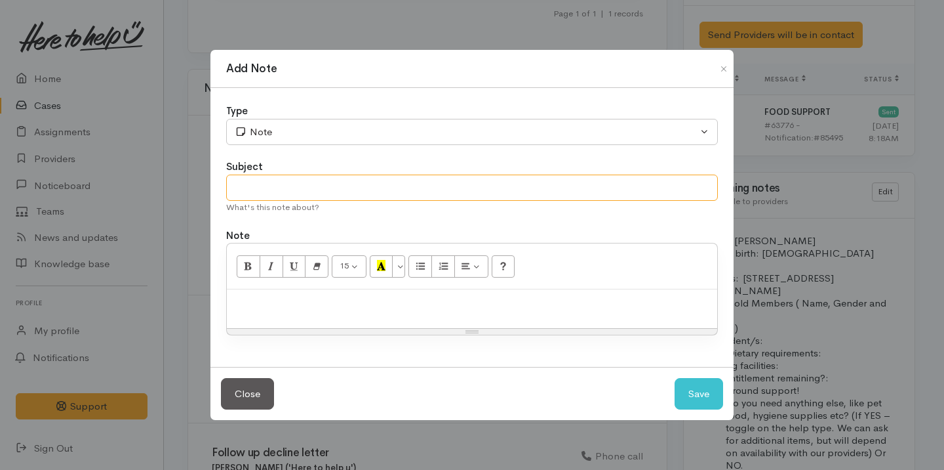
click at [341, 187] on input "text" at bounding box center [472, 187] width 492 height 27
click at [306, 307] on p at bounding box center [471, 303] width 477 height 15
click at [287, 190] on input "Cancel Caase" at bounding box center [472, 187] width 492 height 27
type input "Cancel Caase"
click at [278, 310] on div at bounding box center [472, 308] width 491 height 39
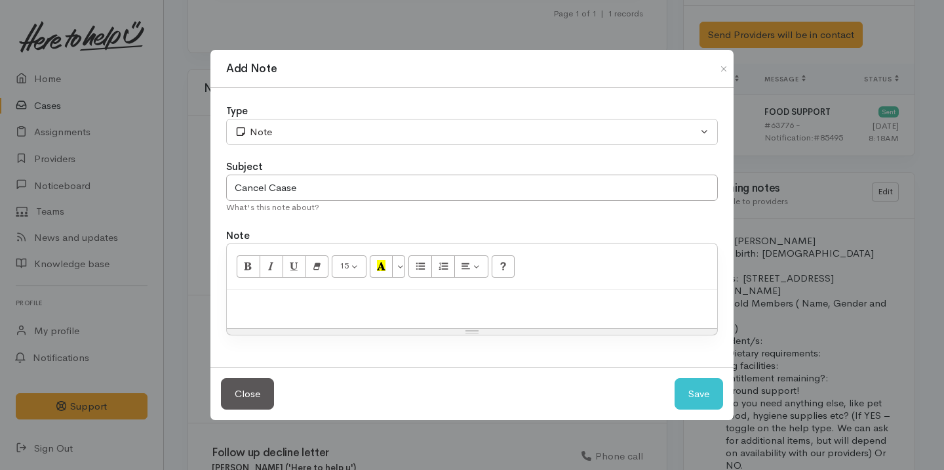
paste div
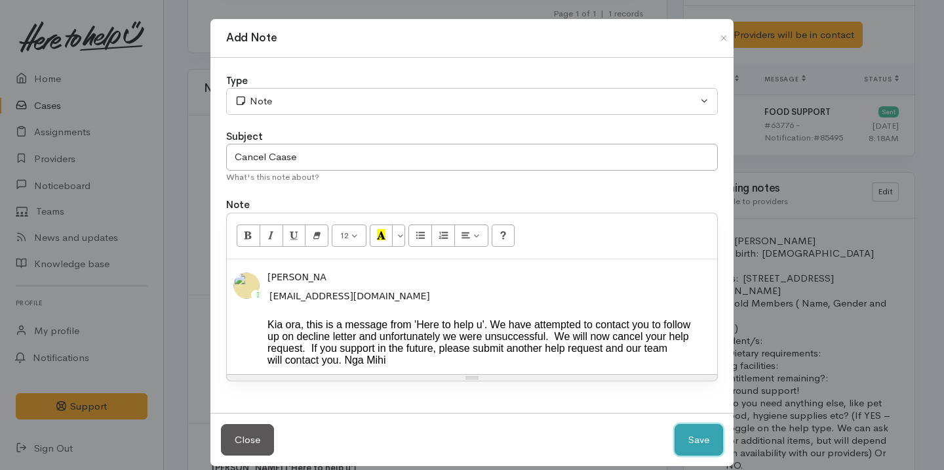
click at [689, 449] on button "Save" at bounding box center [699, 440] width 49 height 32
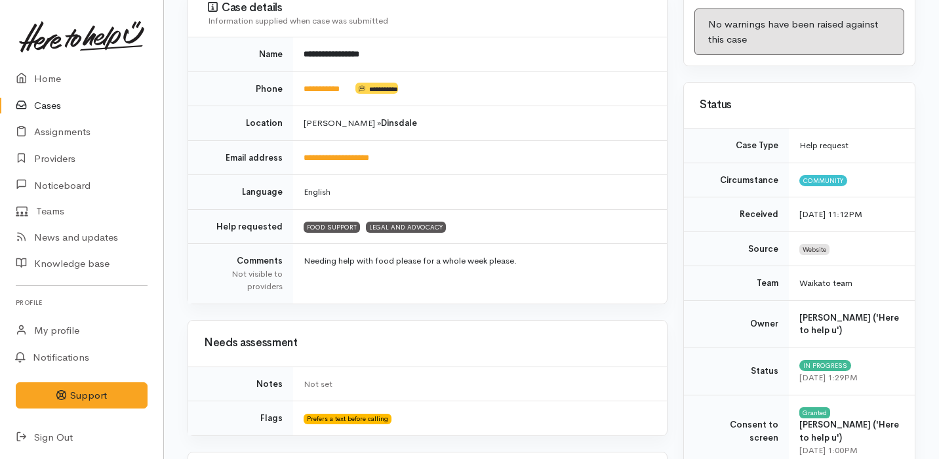
scroll to position [0, 0]
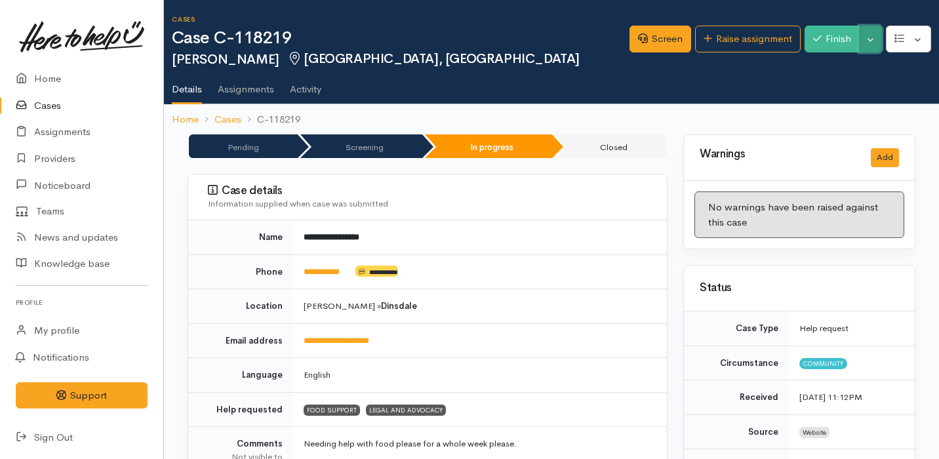
click at [876, 36] on button "Toggle Dropdown" at bounding box center [870, 39] width 23 height 27
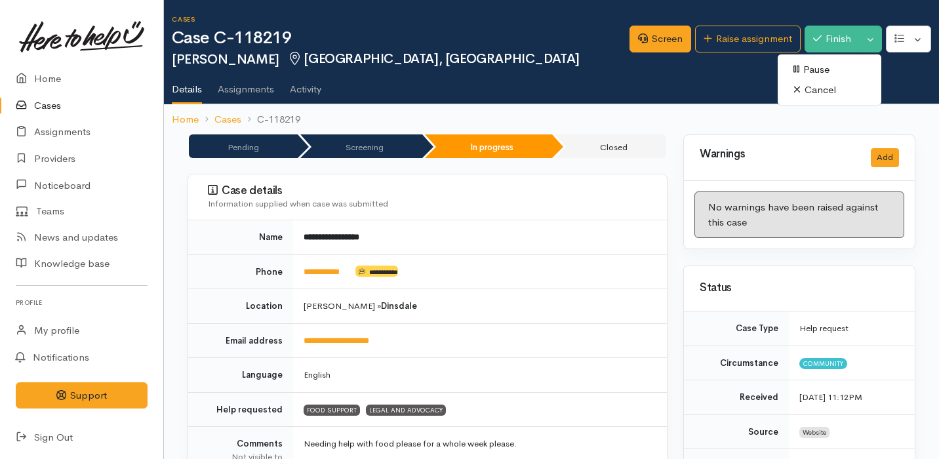
click at [826, 91] on link "Cancel" at bounding box center [830, 90] width 104 height 20
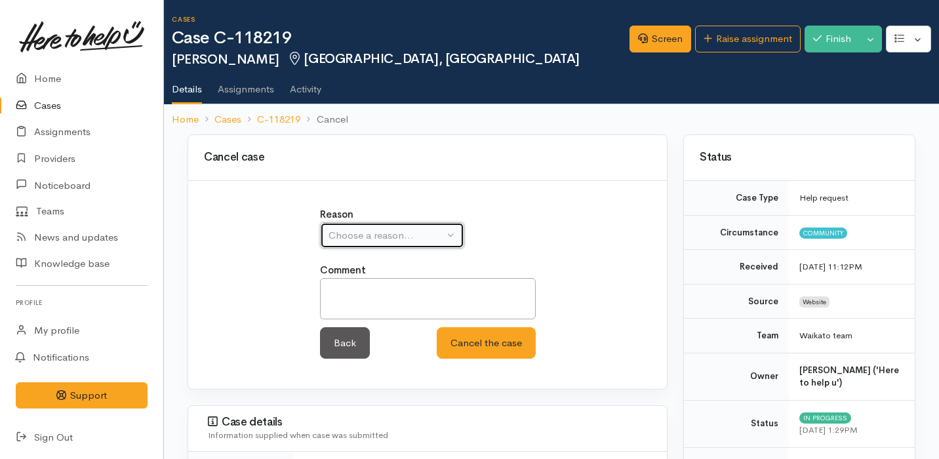
click at [454, 228] on button "Choose a reason..." at bounding box center [392, 235] width 144 height 27
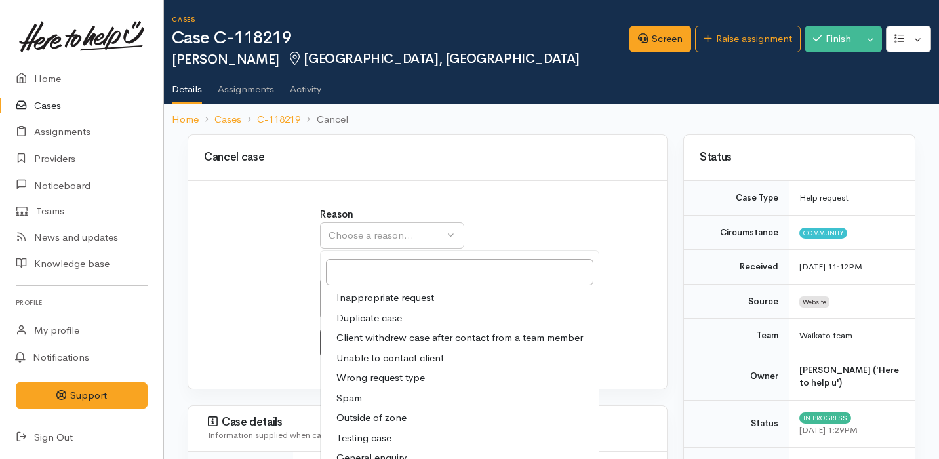
click at [413, 351] on span "Unable to contact client" at bounding box center [390, 358] width 108 height 15
select select "4"
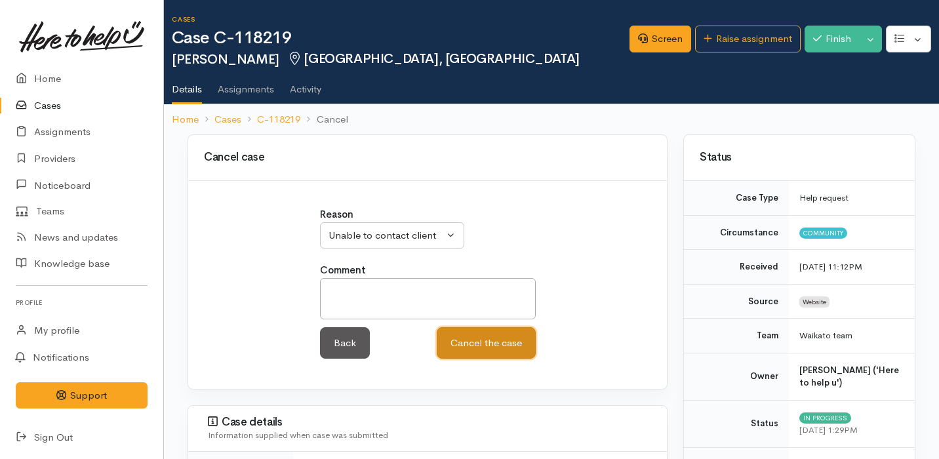
click at [476, 336] on button "Cancel the case" at bounding box center [486, 343] width 99 height 32
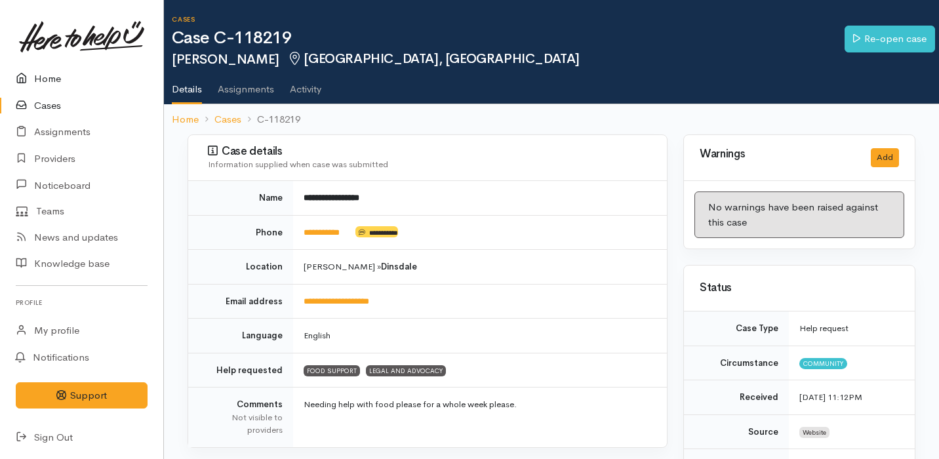
click at [65, 70] on link "Home" at bounding box center [81, 79] width 163 height 27
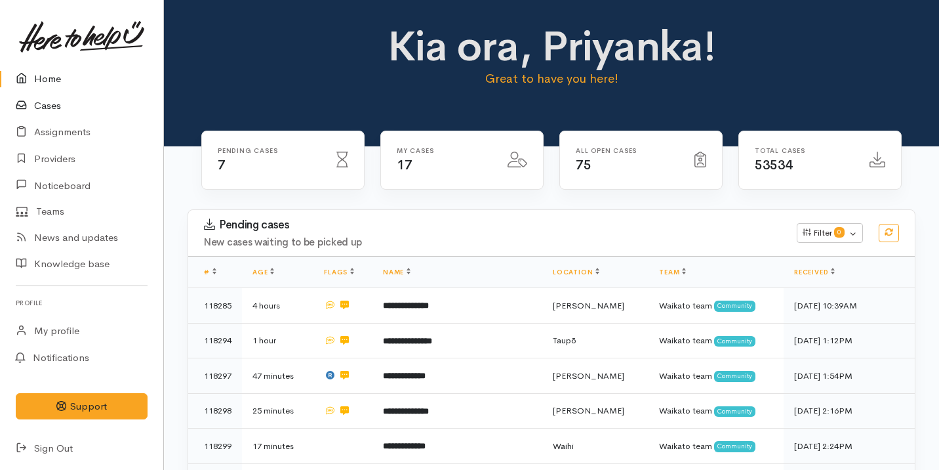
click at [73, 101] on link "Cases" at bounding box center [81, 105] width 163 height 27
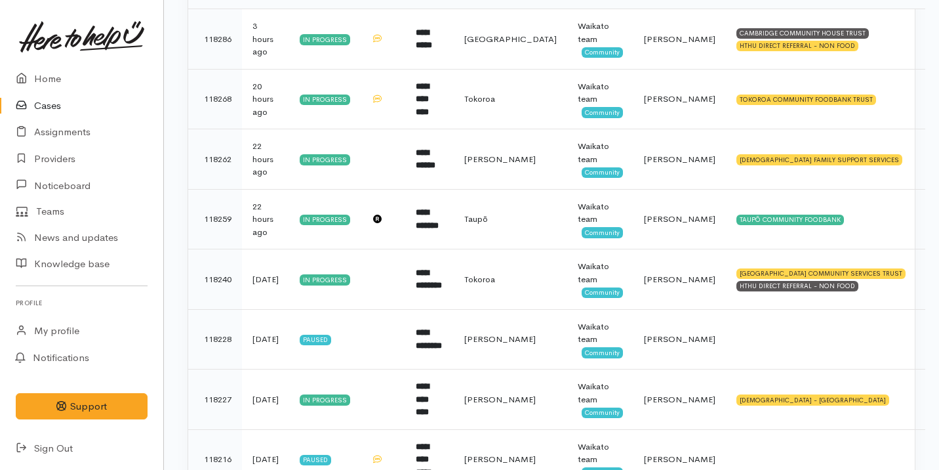
scroll to position [265, 0]
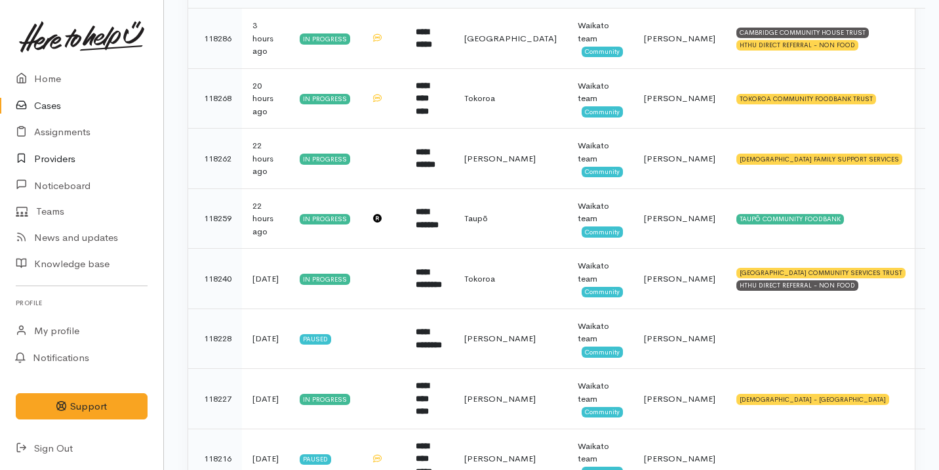
click at [80, 155] on link "Providers" at bounding box center [81, 159] width 163 height 27
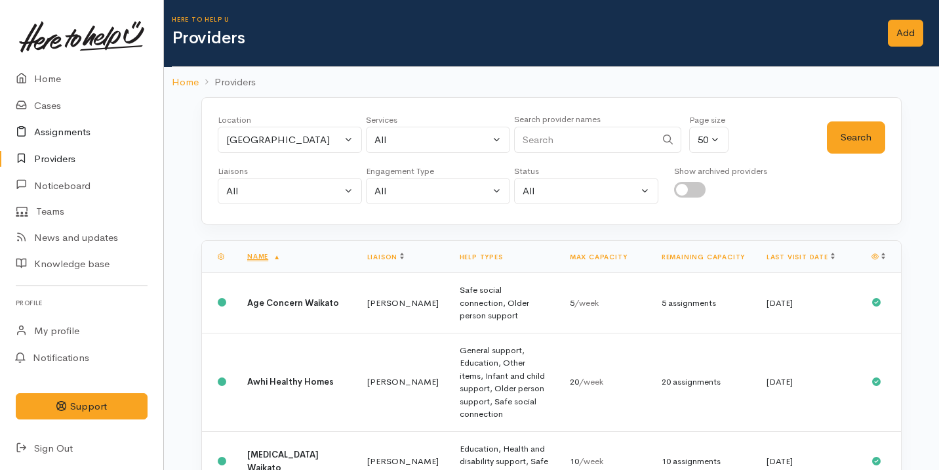
click at [87, 125] on link "Assignments" at bounding box center [81, 132] width 163 height 27
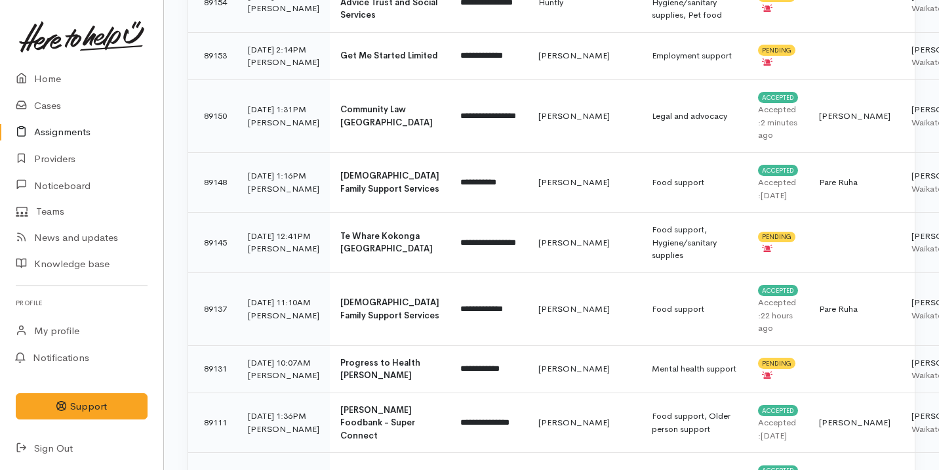
scroll to position [1043, 0]
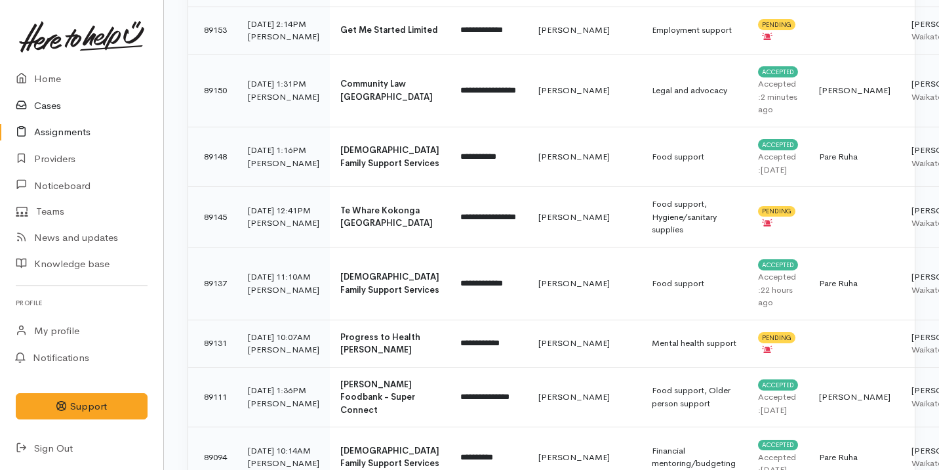
click at [65, 113] on link "Cases" at bounding box center [81, 105] width 163 height 27
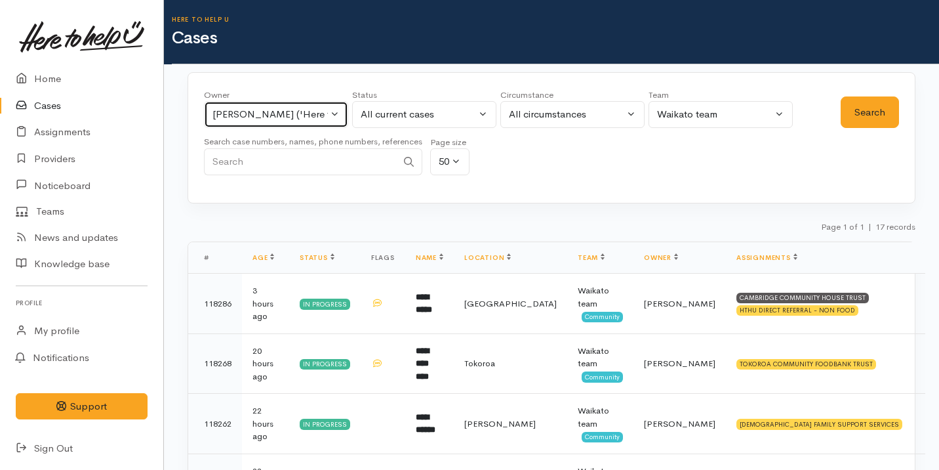
click at [274, 114] on div "[PERSON_NAME] ('Here to help u')" at bounding box center [269, 114] width 115 height 15
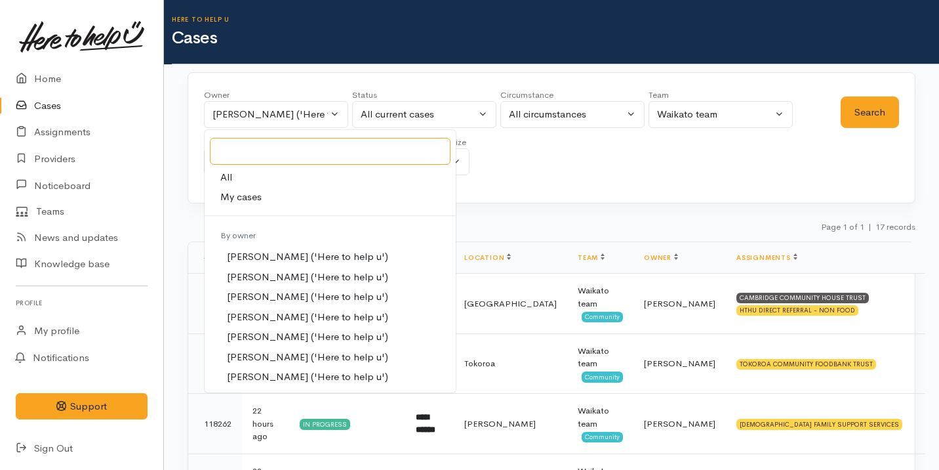
type input "n"
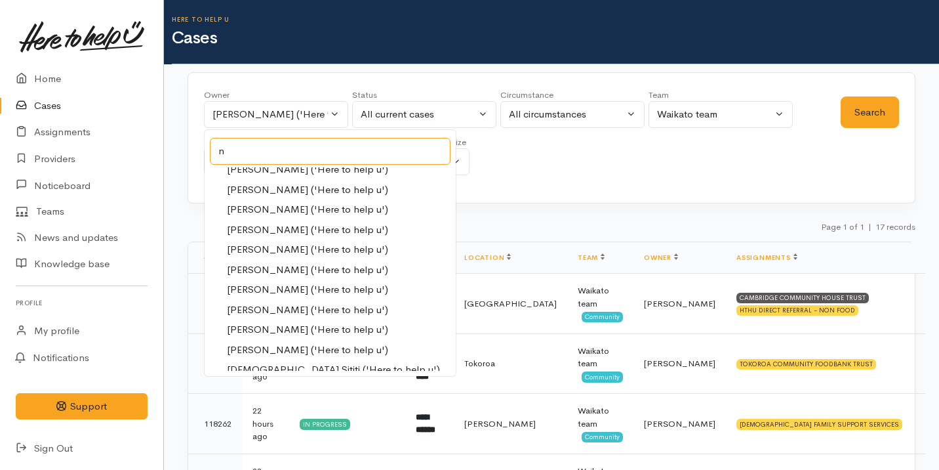
scroll to position [221, 0]
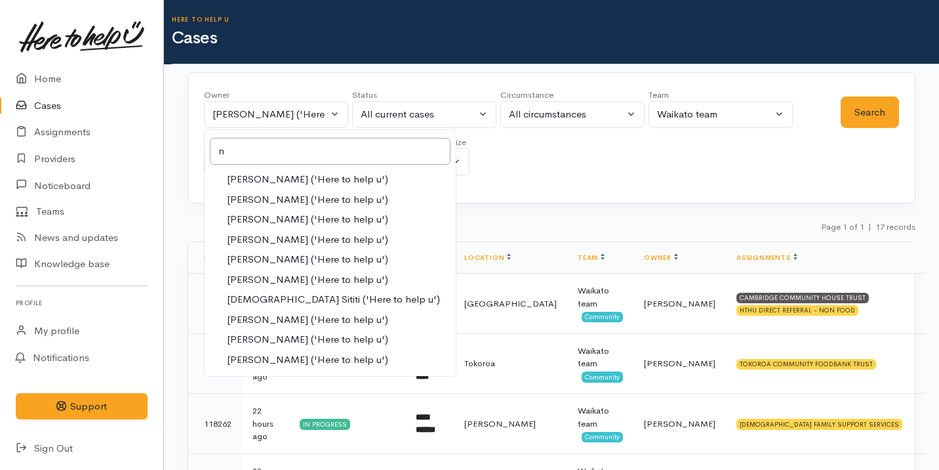
click at [355, 340] on span "[PERSON_NAME] ('Here to help u')" at bounding box center [307, 339] width 161 height 15
select select "2314"
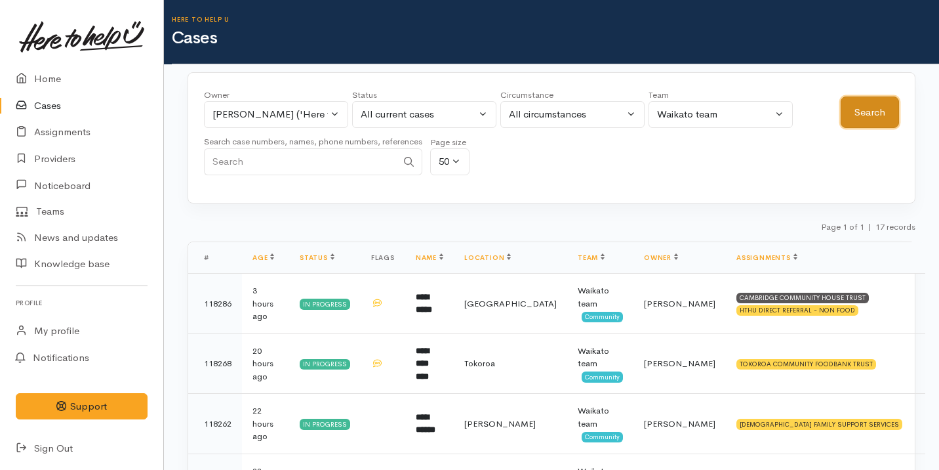
click at [859, 96] on button "Search" at bounding box center [870, 112] width 58 height 32
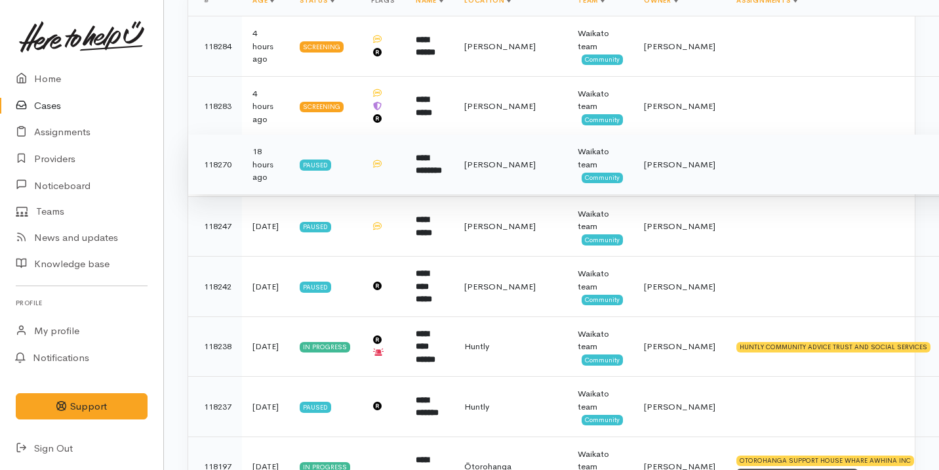
scroll to position [275, 0]
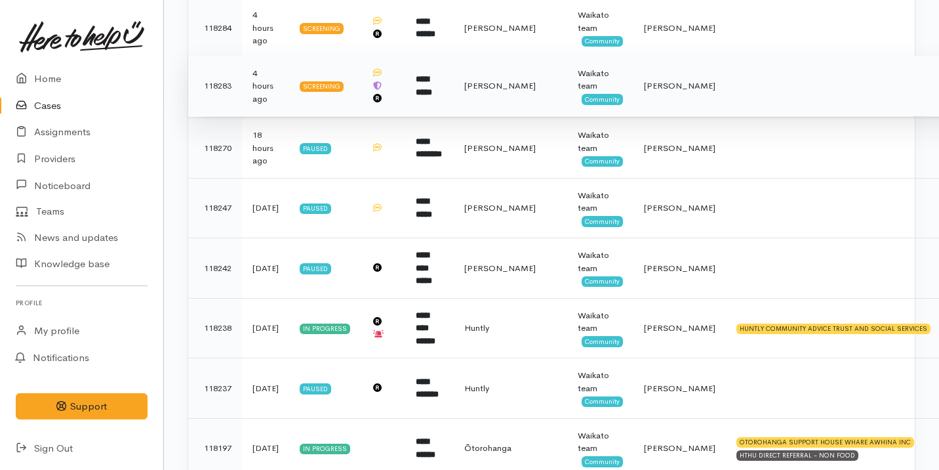
click at [726, 80] on td at bounding box center [862, 86] width 273 height 60
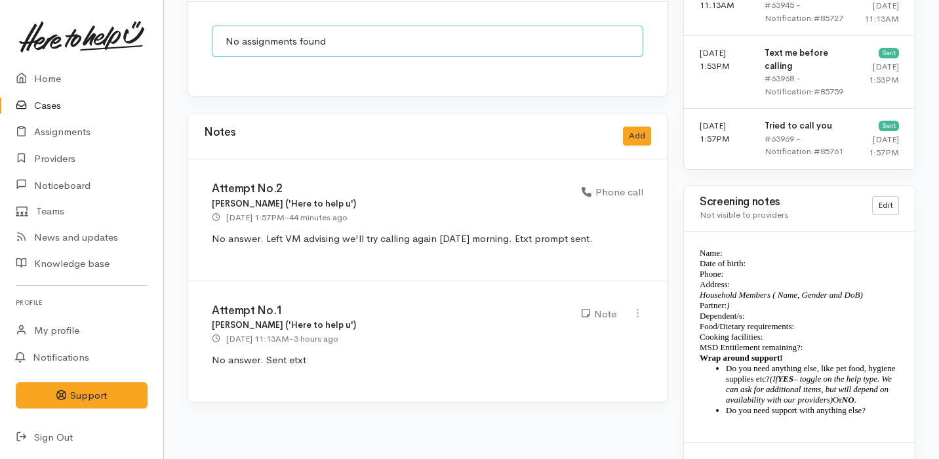
scroll to position [1301, 0]
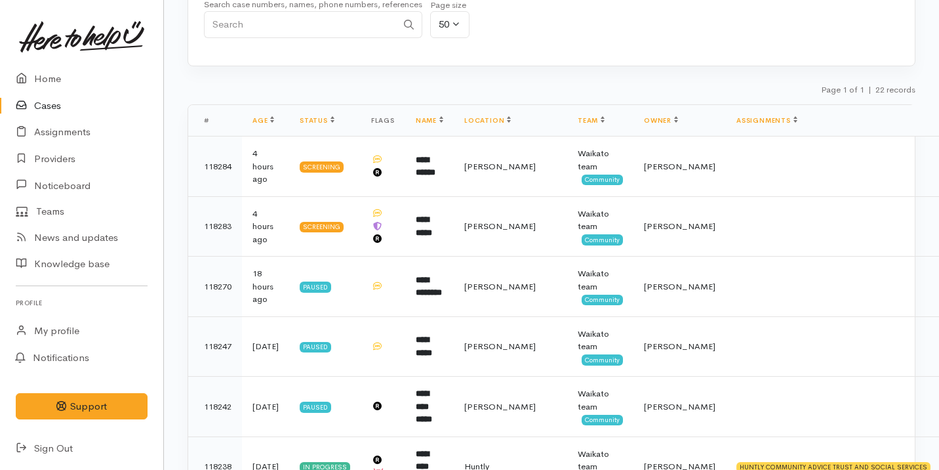
scroll to position [98, 0]
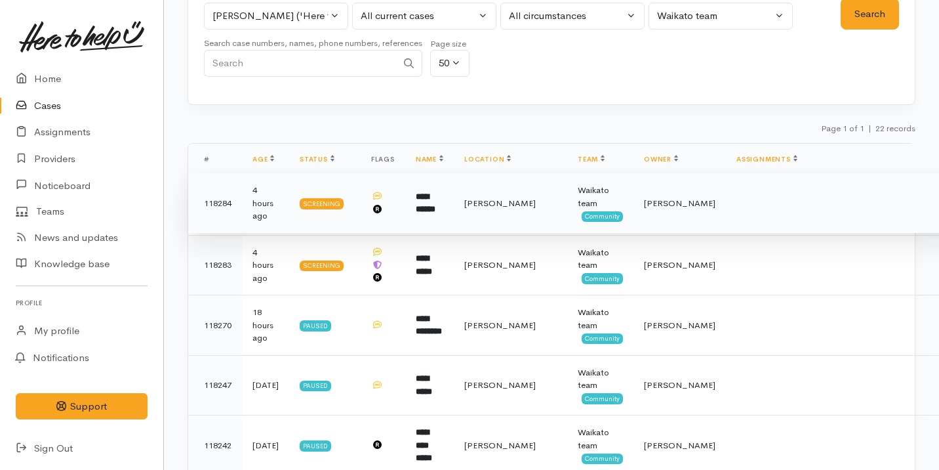
click at [435, 193] on b "**********" at bounding box center [426, 203] width 20 height 22
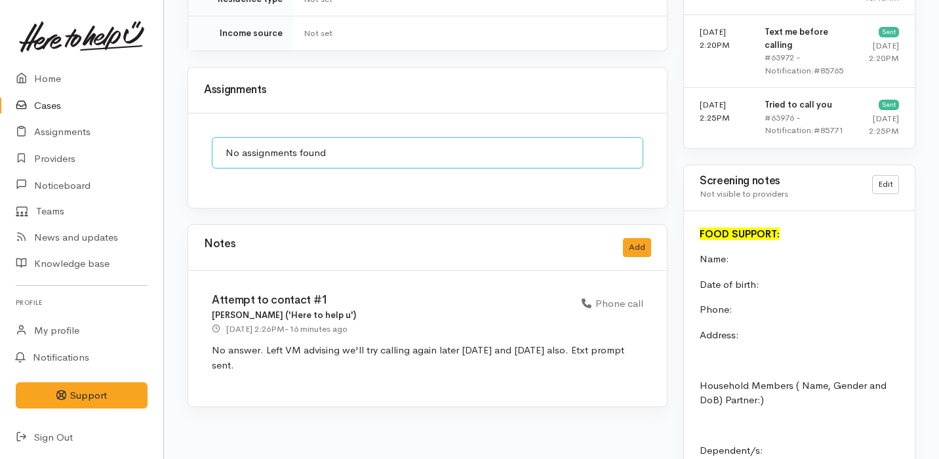
scroll to position [1269, 0]
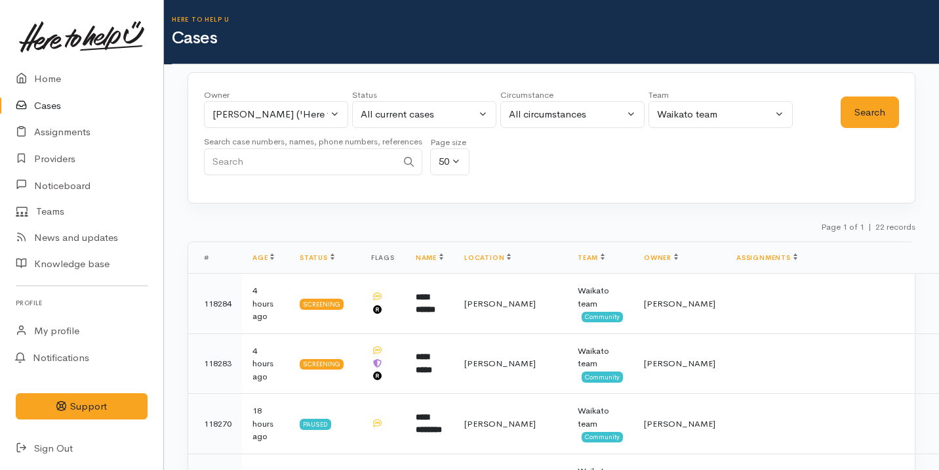
scroll to position [98, 0]
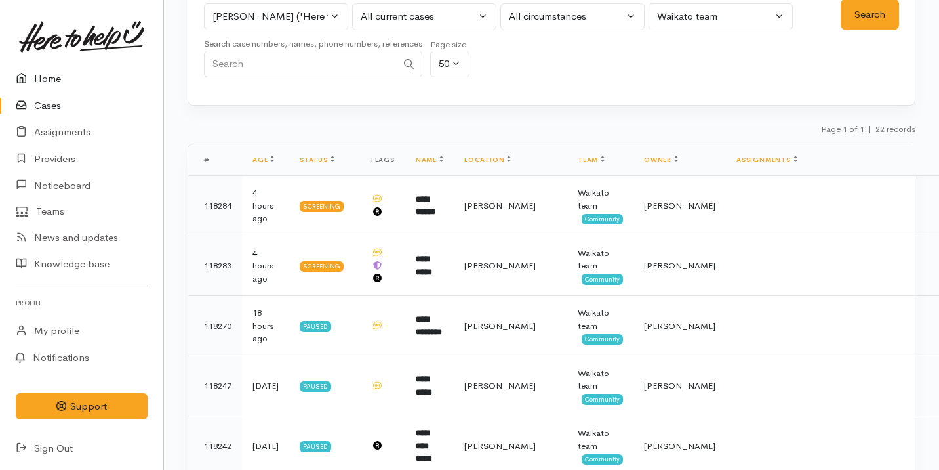
click at [81, 85] on link "Home" at bounding box center [81, 79] width 163 height 27
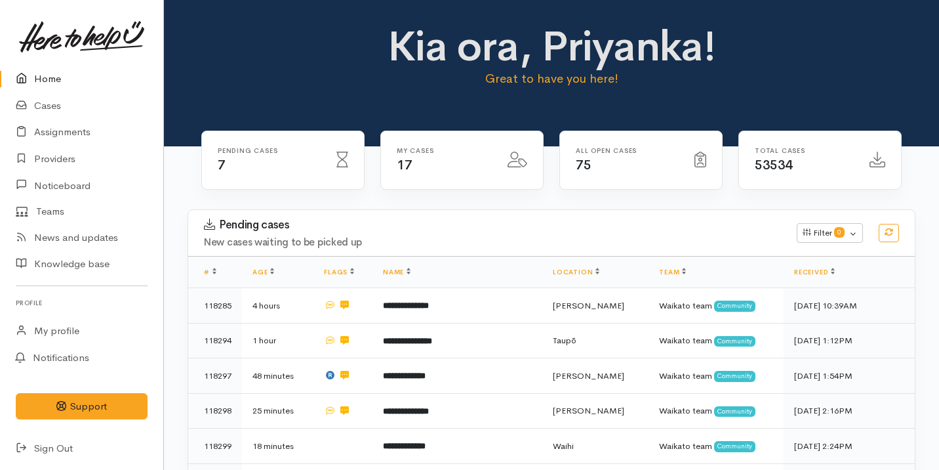
click at [523, 232] on div "Pending cases New cases waiting to be picked up" at bounding box center [492, 232] width 593 height 29
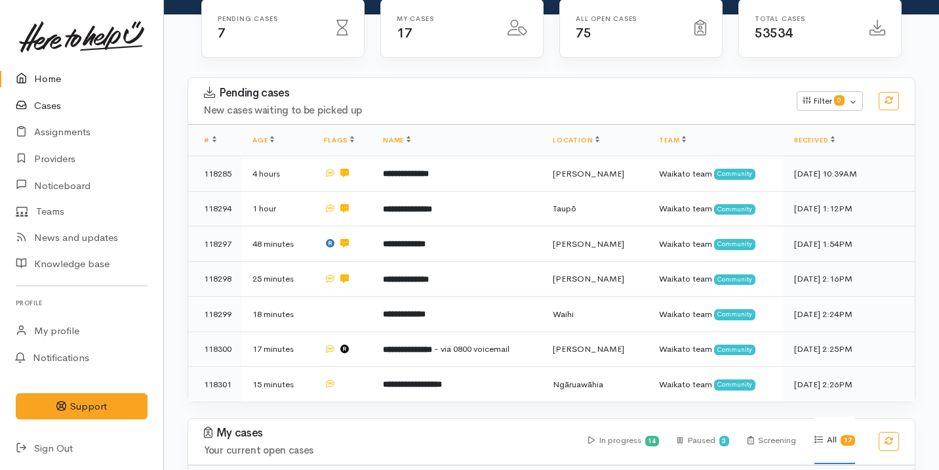
click at [100, 112] on link "Cases" at bounding box center [81, 105] width 163 height 27
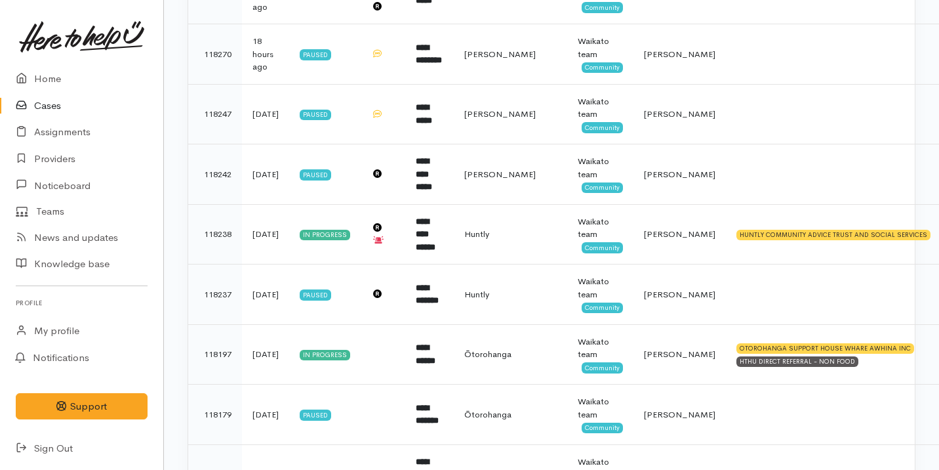
scroll to position [416, 0]
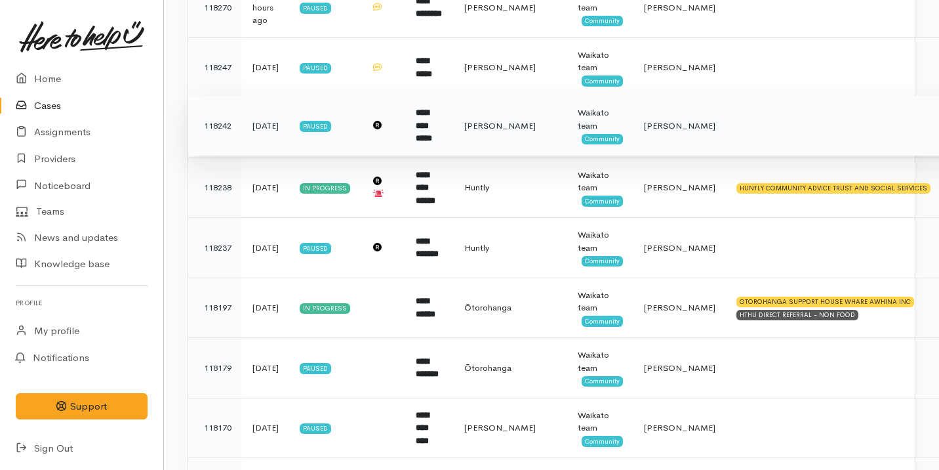
click at [454, 123] on td "**********" at bounding box center [429, 126] width 49 height 60
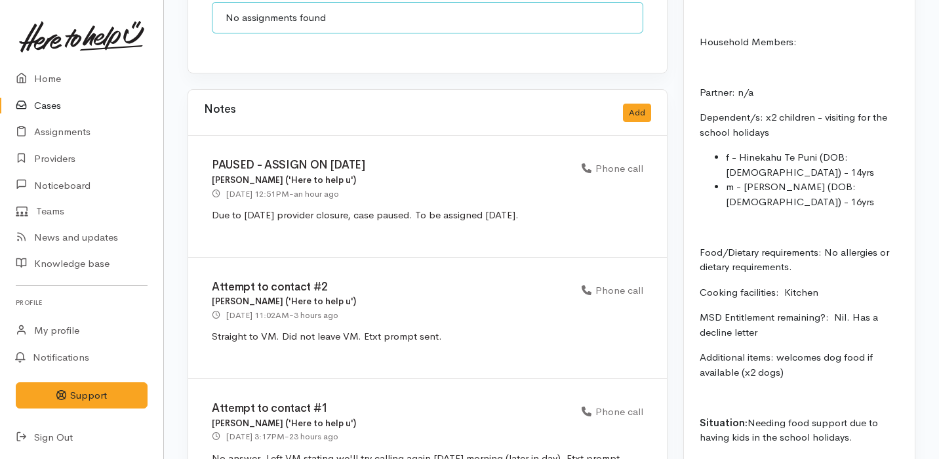
scroll to position [1855, 0]
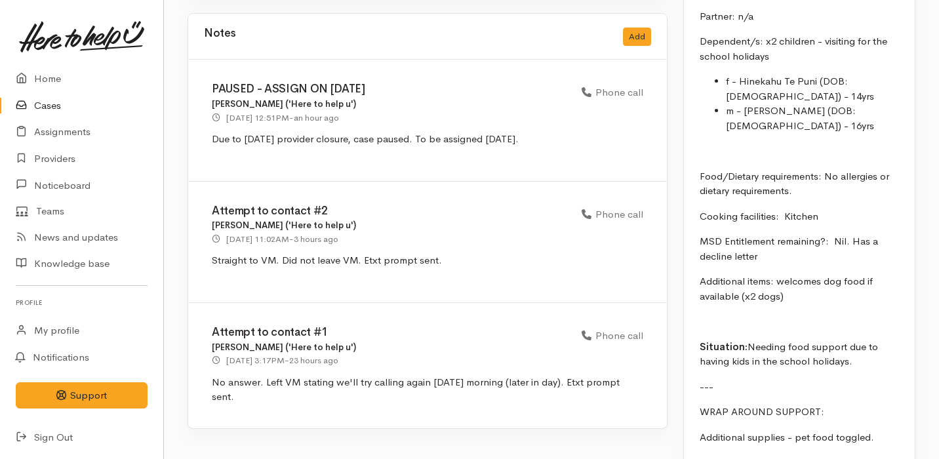
click at [67, 105] on link "Cases" at bounding box center [81, 105] width 163 height 27
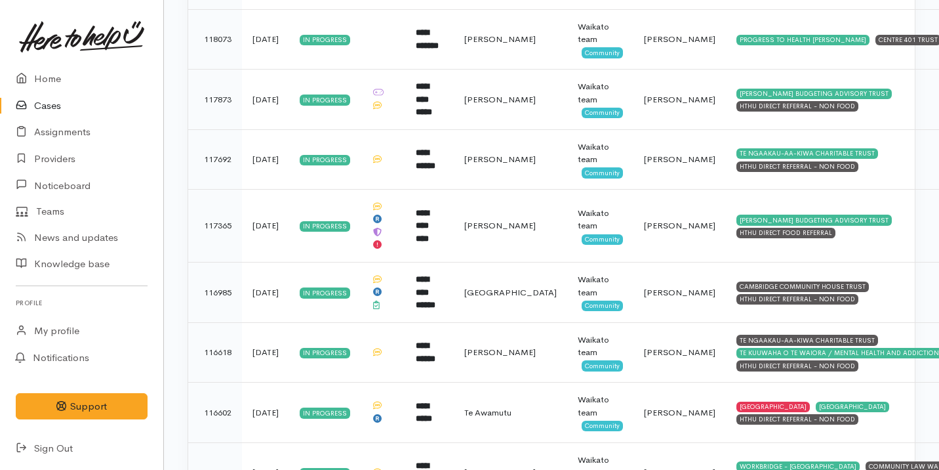
scroll to position [582, 0]
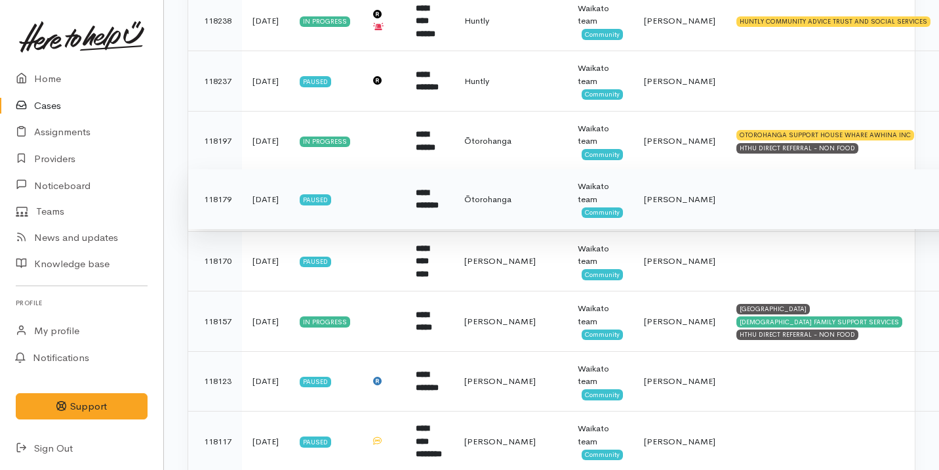
click at [498, 209] on td "Ōtorohanga" at bounding box center [510, 199] width 113 height 60
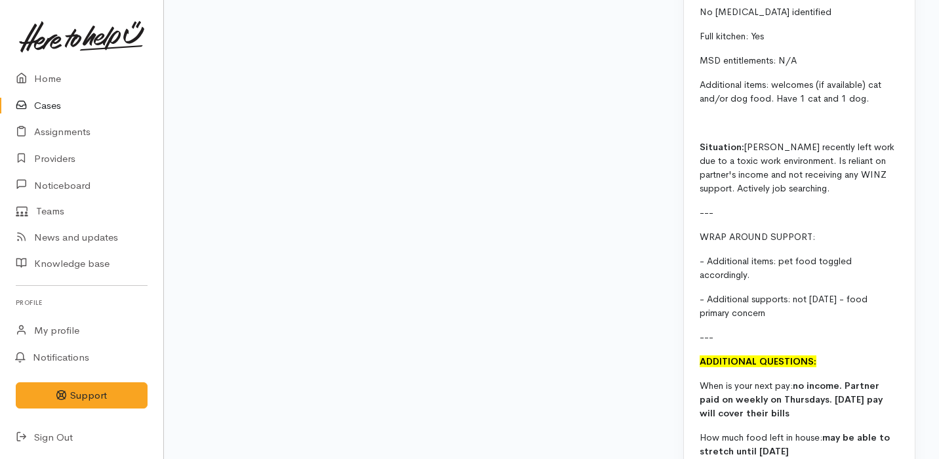
scroll to position [1182, 0]
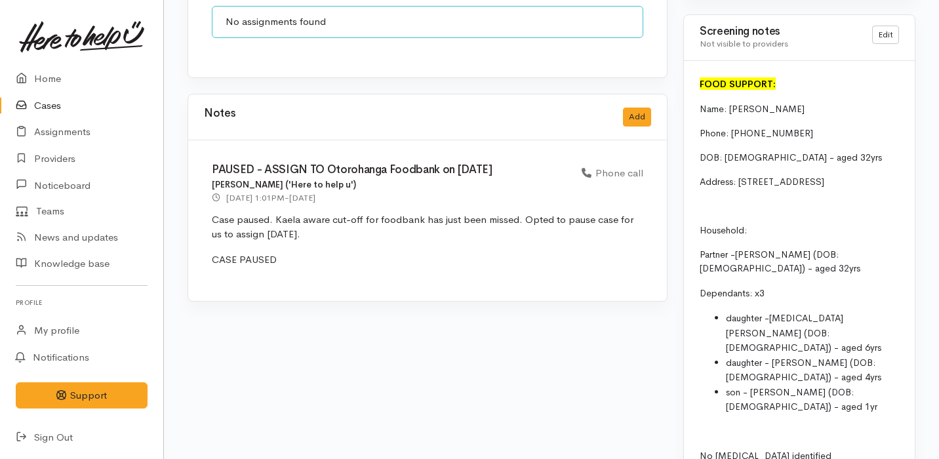
click at [498, 212] on p "Case paused. Kaela aware cut-off for foodbank has just been missed. Opted to pa…" at bounding box center [428, 227] width 432 height 30
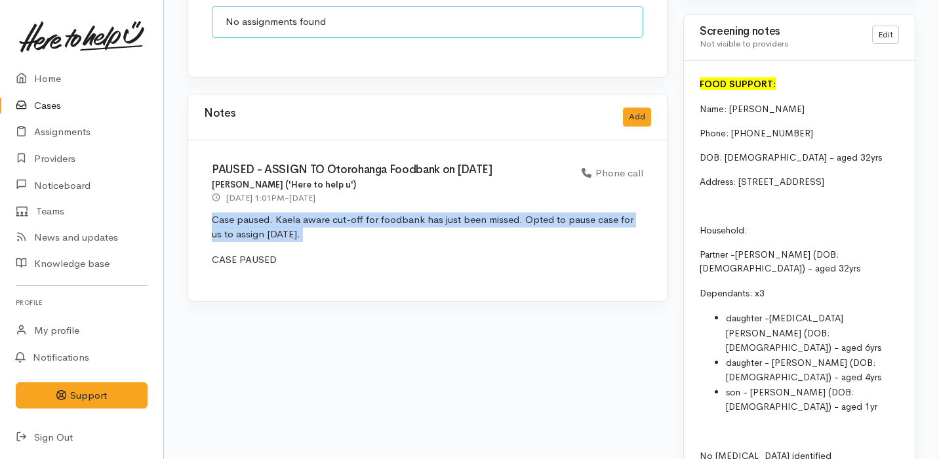
click at [498, 212] on p "Case paused. Kaela aware cut-off for foodbank has just been missed. Opted to pa…" at bounding box center [428, 227] width 432 height 30
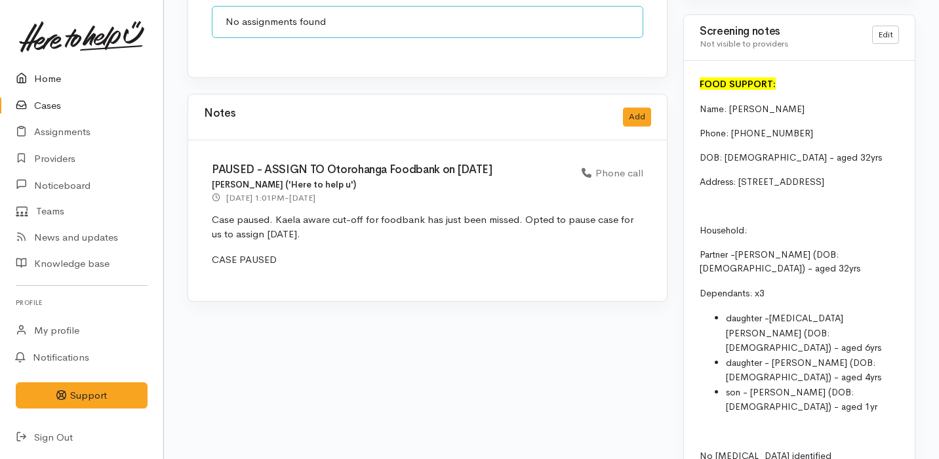
click at [57, 73] on link "Home" at bounding box center [81, 79] width 163 height 27
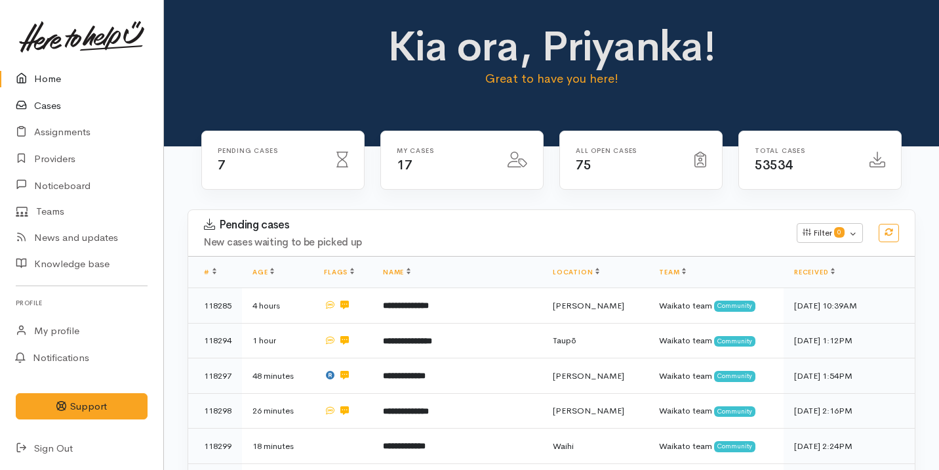
click at [101, 102] on link "Cases" at bounding box center [81, 105] width 163 height 27
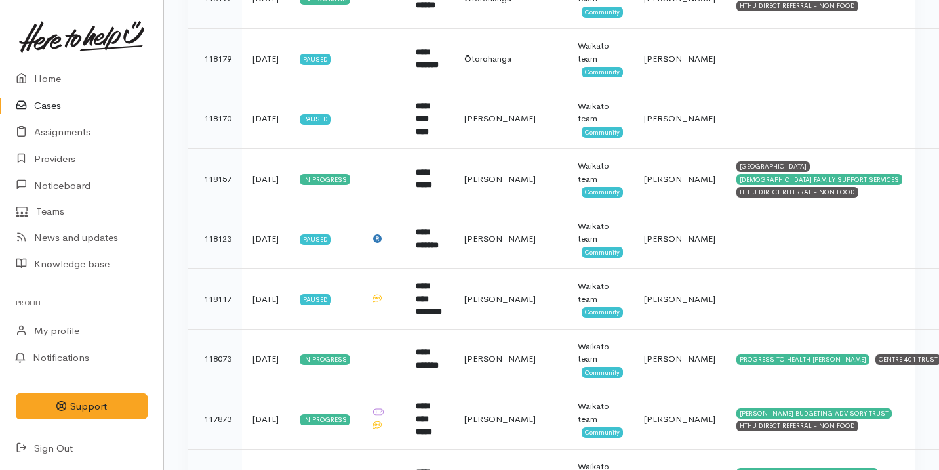
scroll to position [724, 0]
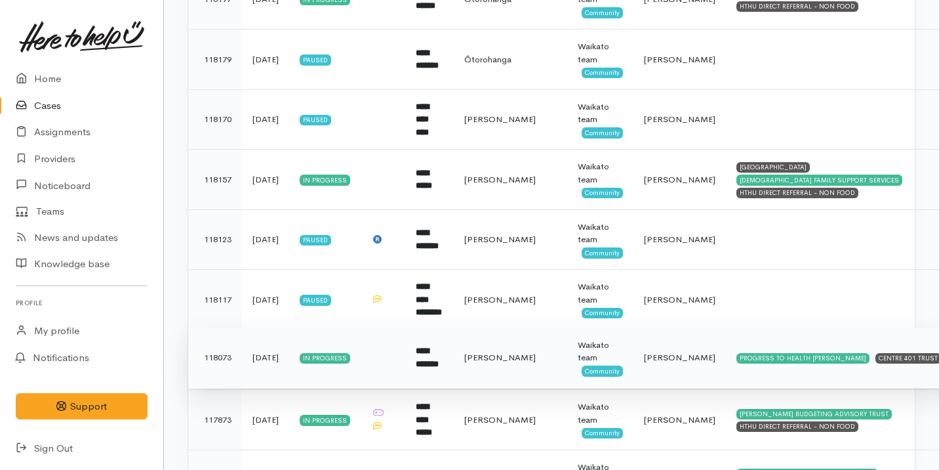
click at [405, 371] on td at bounding box center [383, 357] width 45 height 60
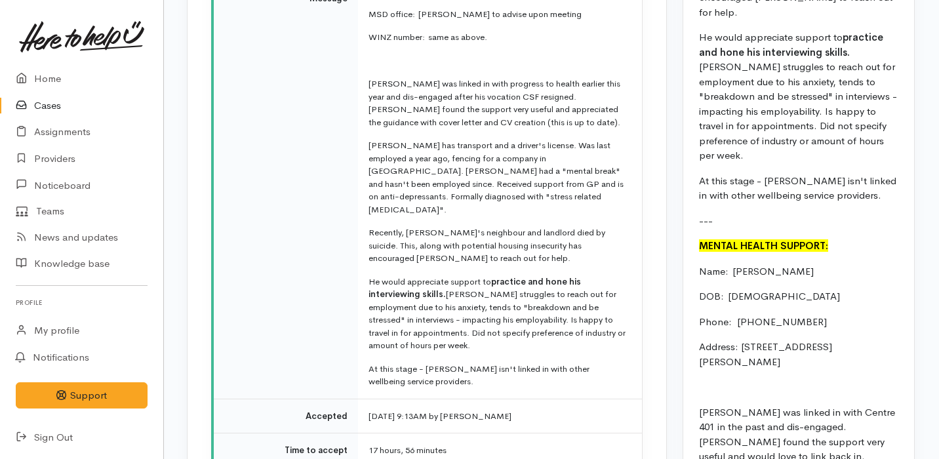
scroll to position [1785, 1]
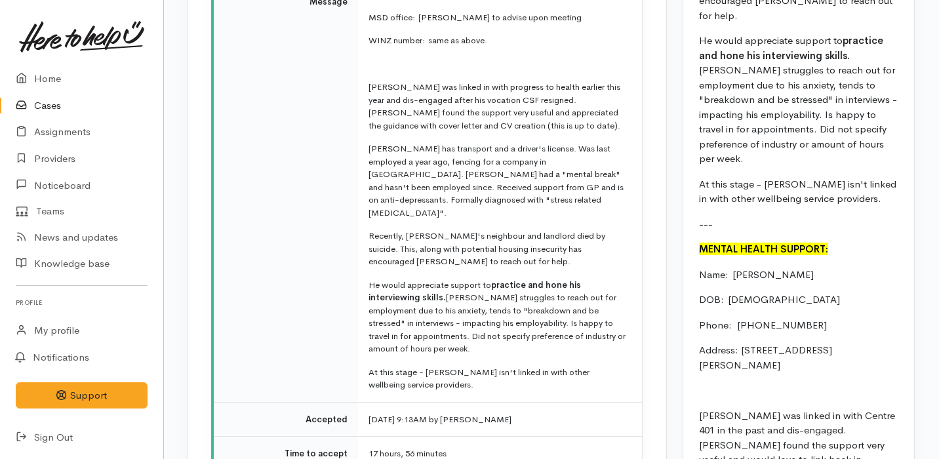
click at [77, 116] on link "Cases" at bounding box center [81, 105] width 163 height 27
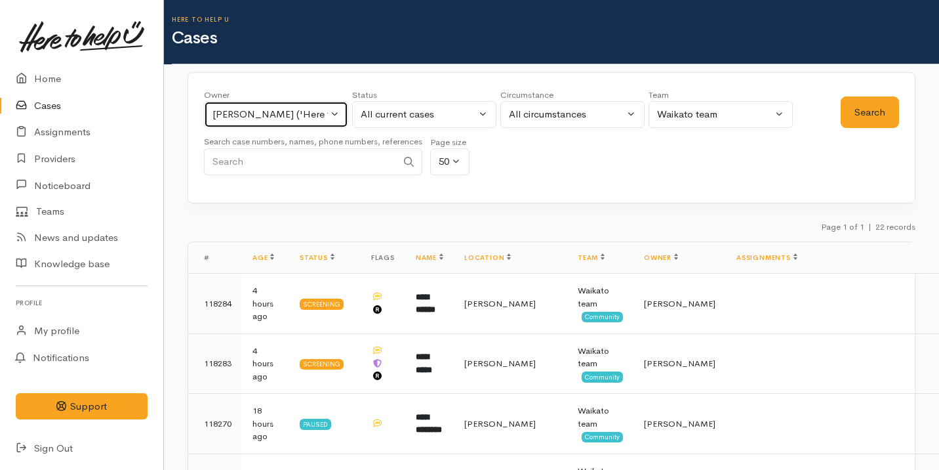
click at [222, 119] on div "[PERSON_NAME] ('Here to help u')" at bounding box center [269, 114] width 115 height 15
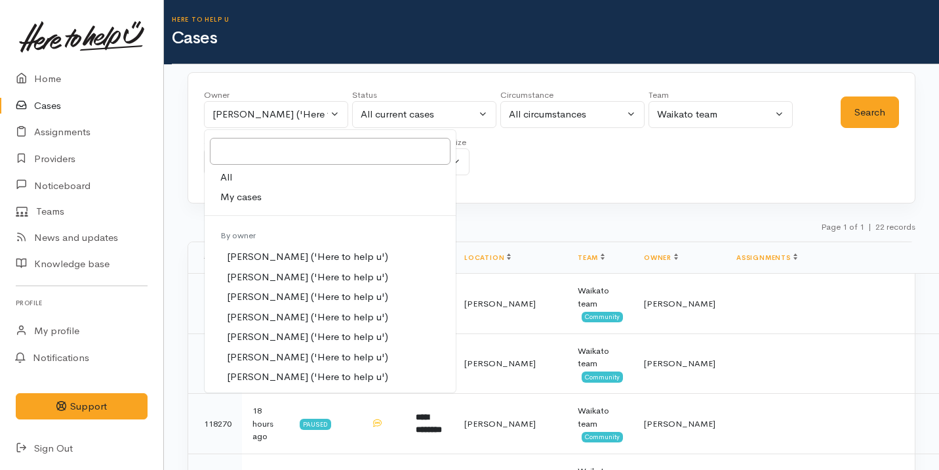
click at [284, 195] on link "My cases" at bounding box center [330, 197] width 251 height 20
select select "2109"
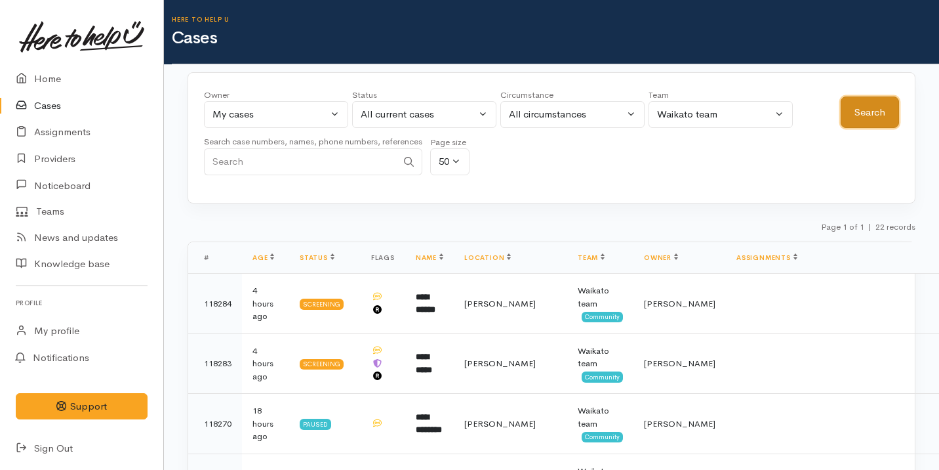
click at [886, 99] on button "Search" at bounding box center [870, 112] width 58 height 32
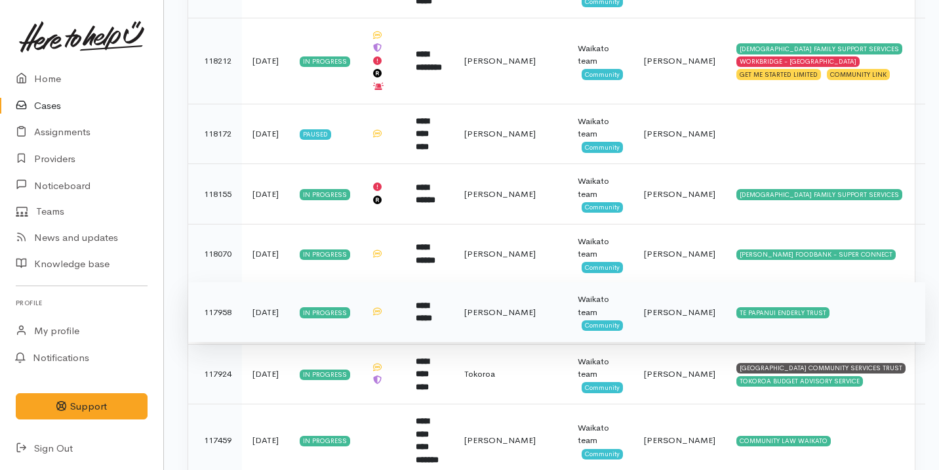
scroll to position [875, 0]
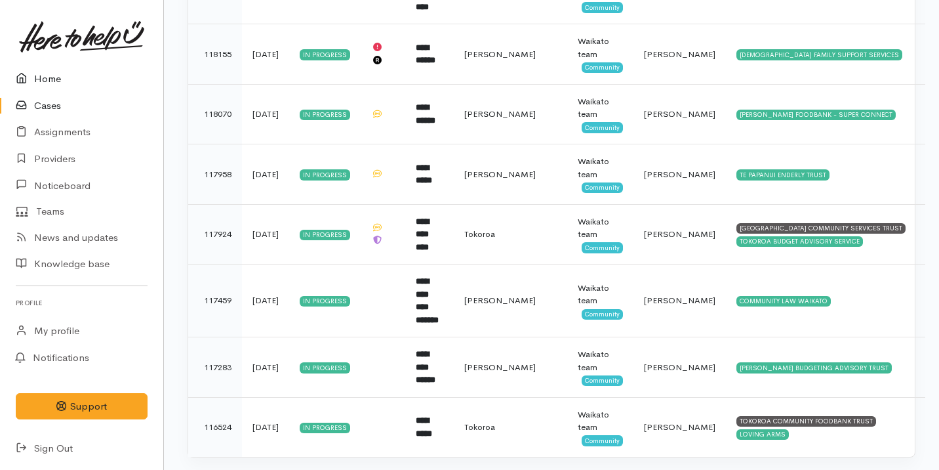
click at [69, 82] on link "Home" at bounding box center [81, 79] width 163 height 27
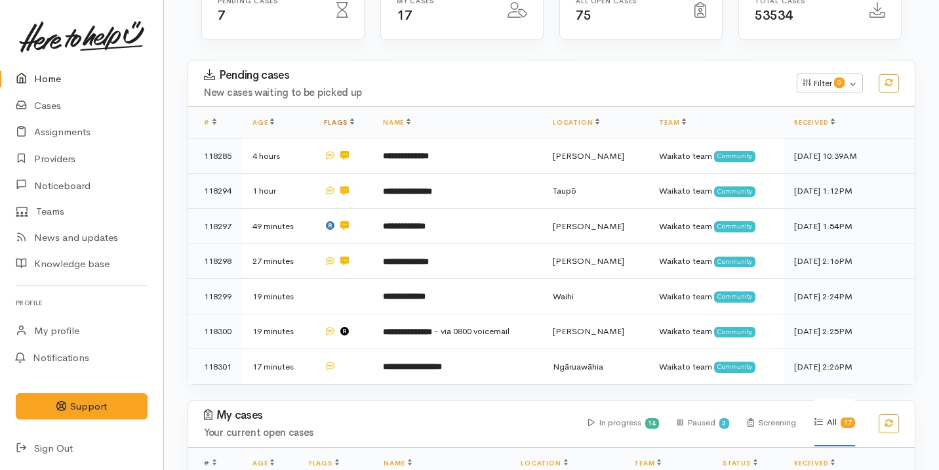
scroll to position [212, 0]
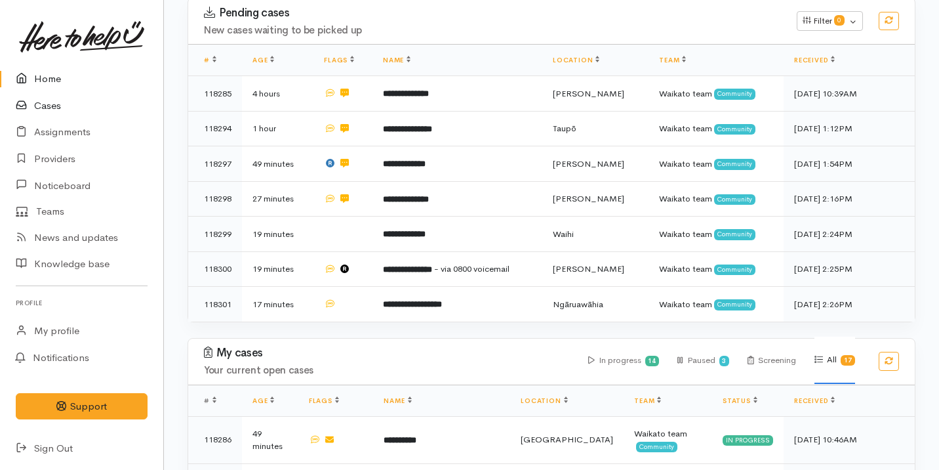
click at [105, 108] on link "Cases" at bounding box center [81, 105] width 163 height 27
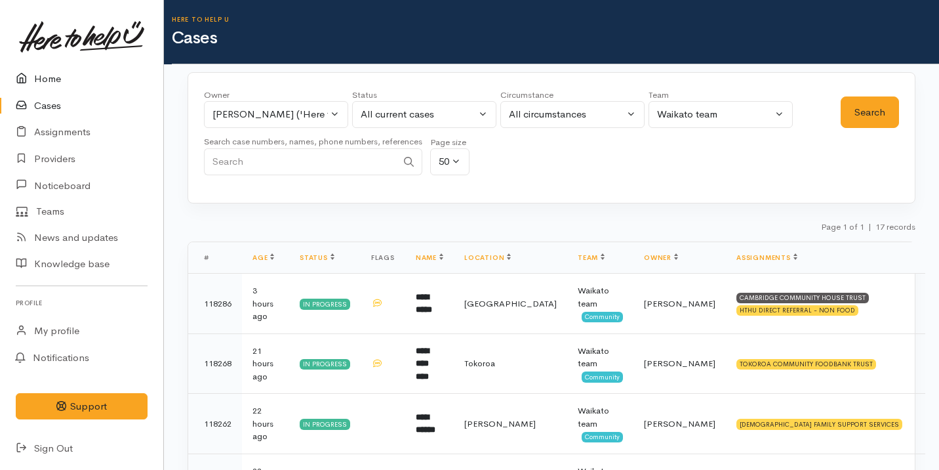
click at [112, 81] on link "Home" at bounding box center [81, 79] width 163 height 27
